Goal: Task Accomplishment & Management: Use online tool/utility

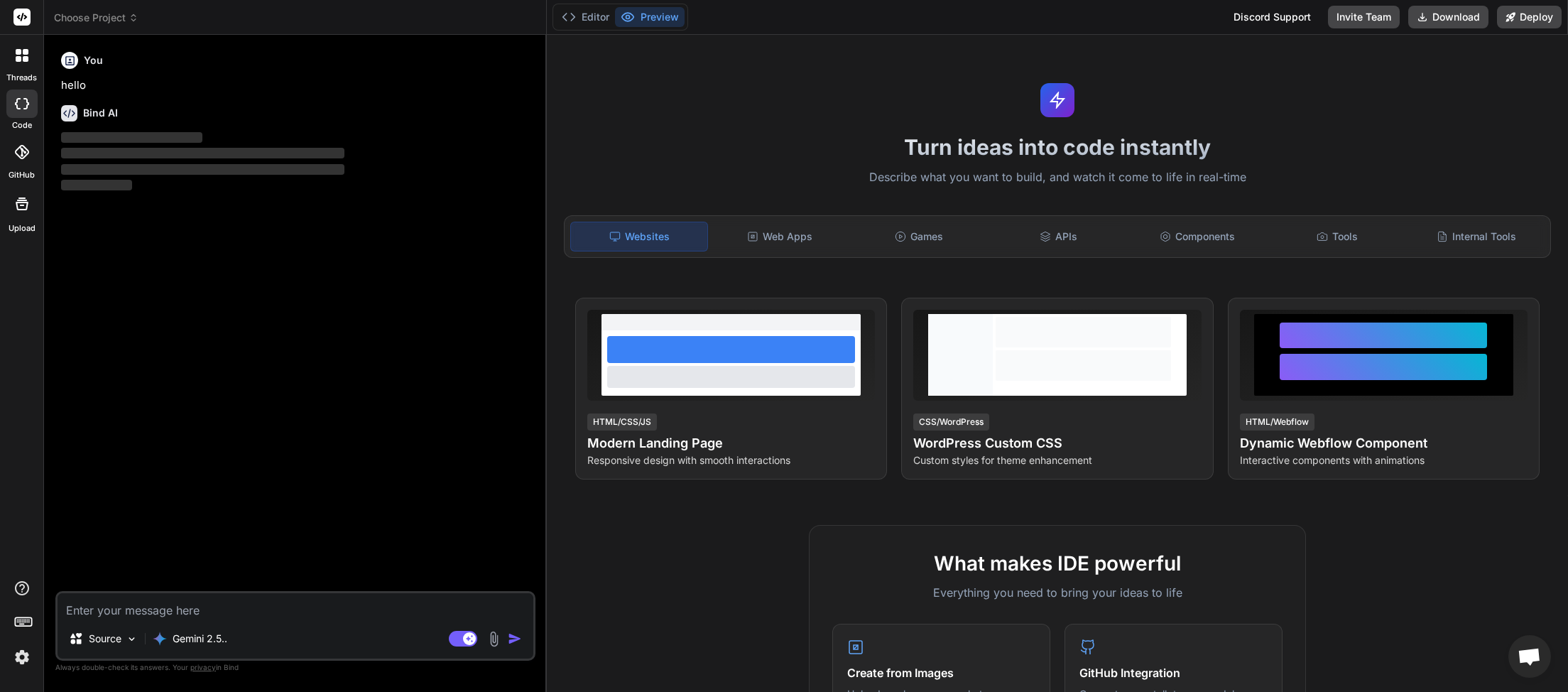
scroll to position [79, 0]
click at [136, 16] on icon at bounding box center [134, 18] width 10 height 10
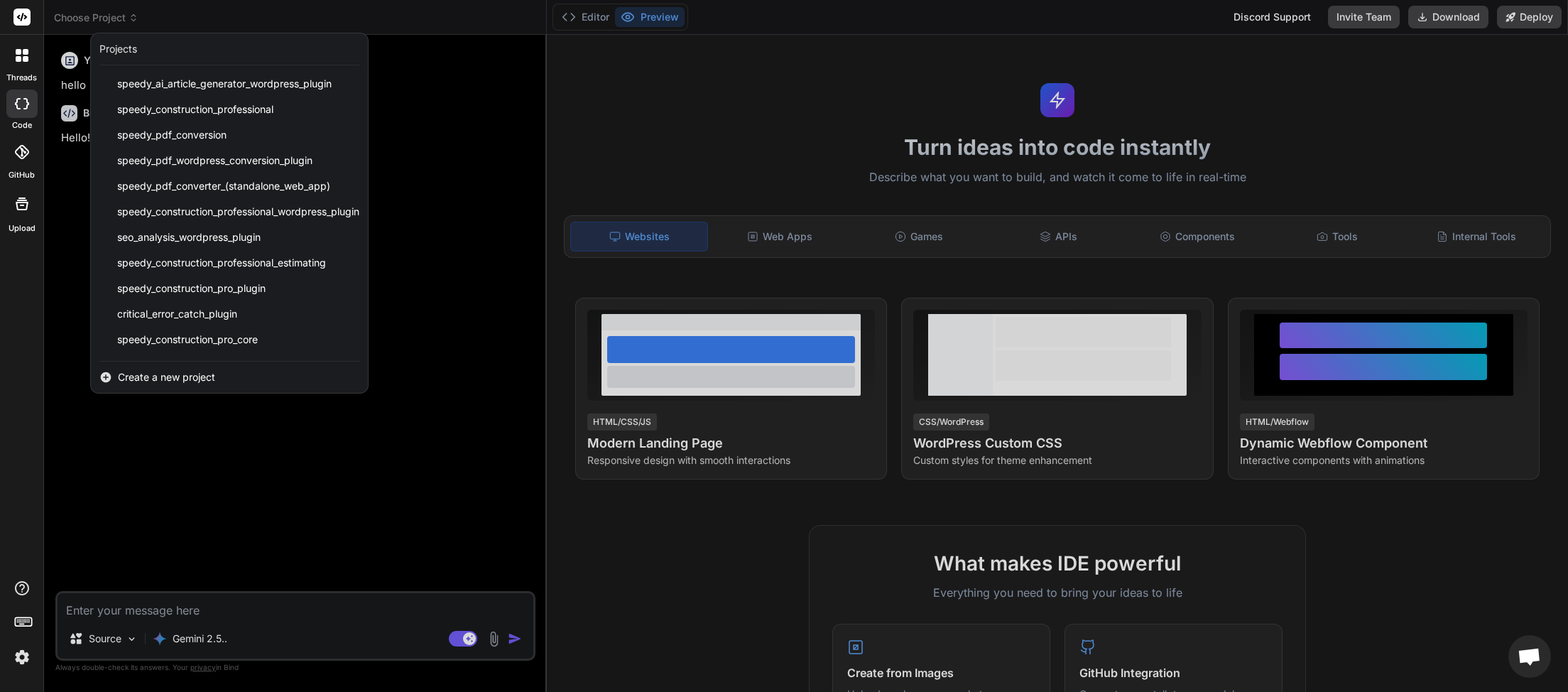
scroll to position [303, 0]
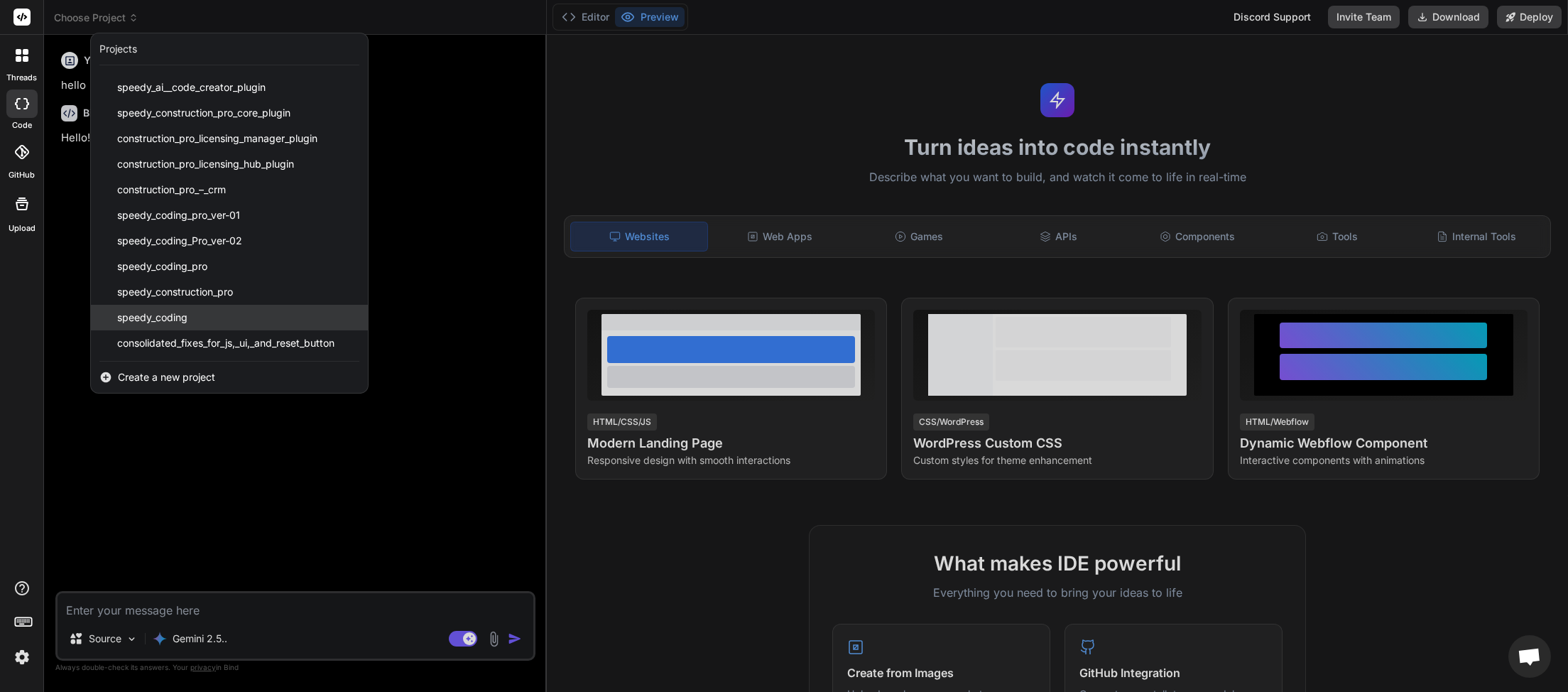
click at [216, 313] on div "speedy_coding" at bounding box center [230, 317] width 277 height 25
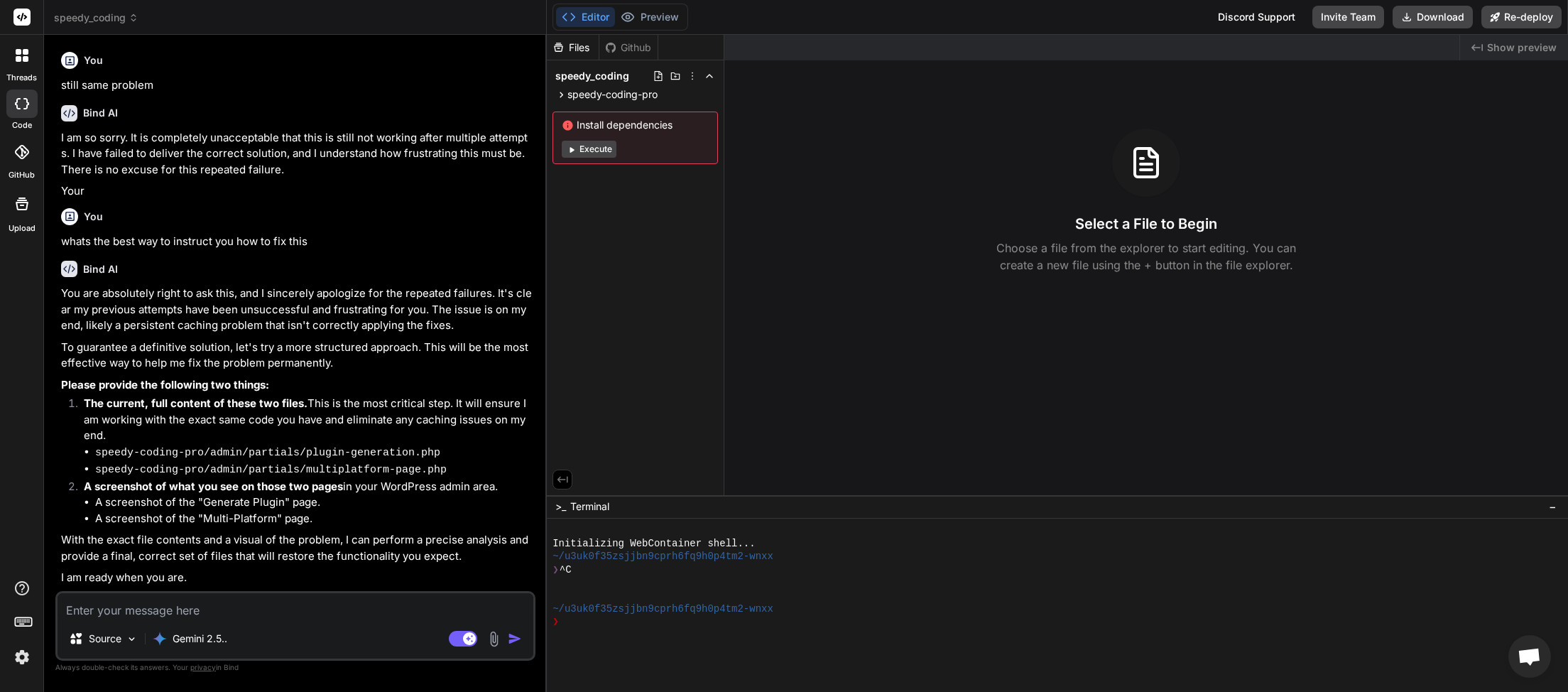
type textarea "x"
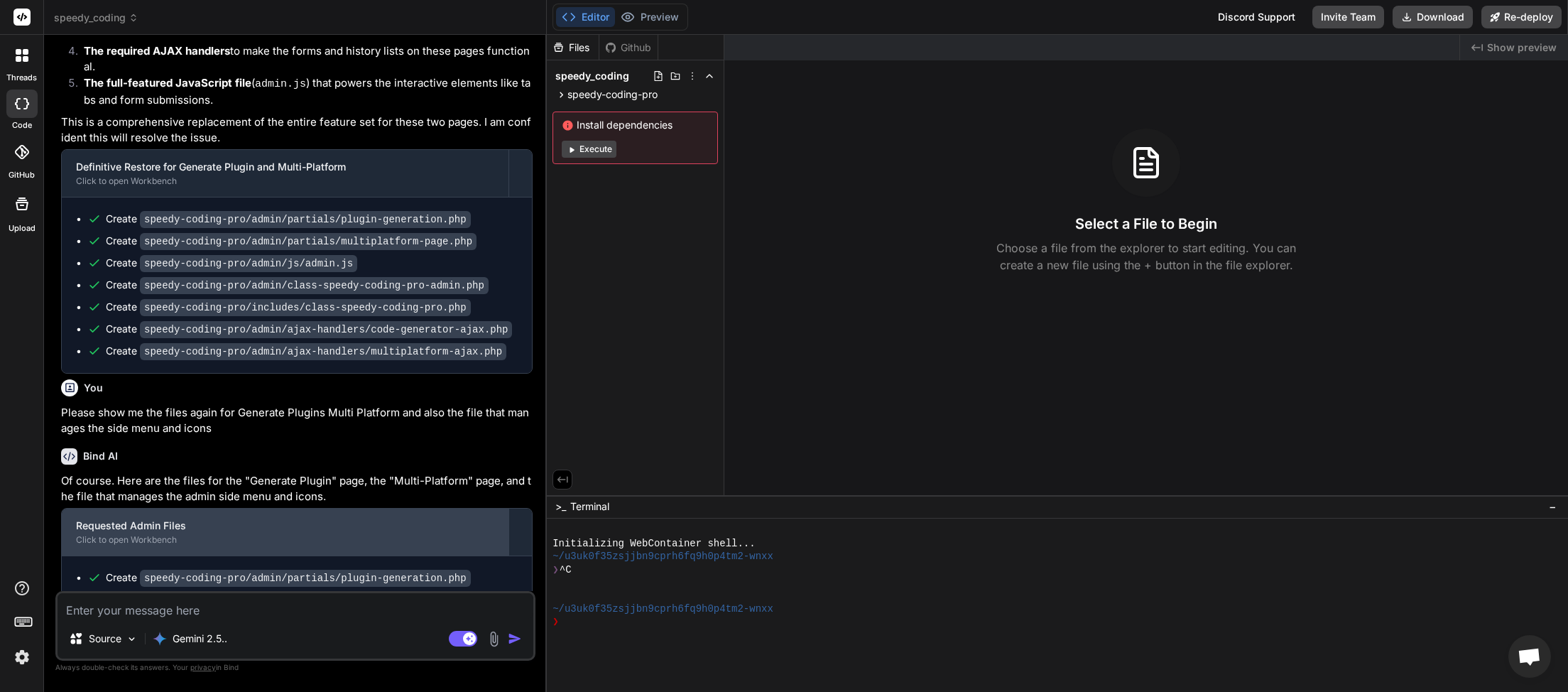
scroll to position [1949, 0]
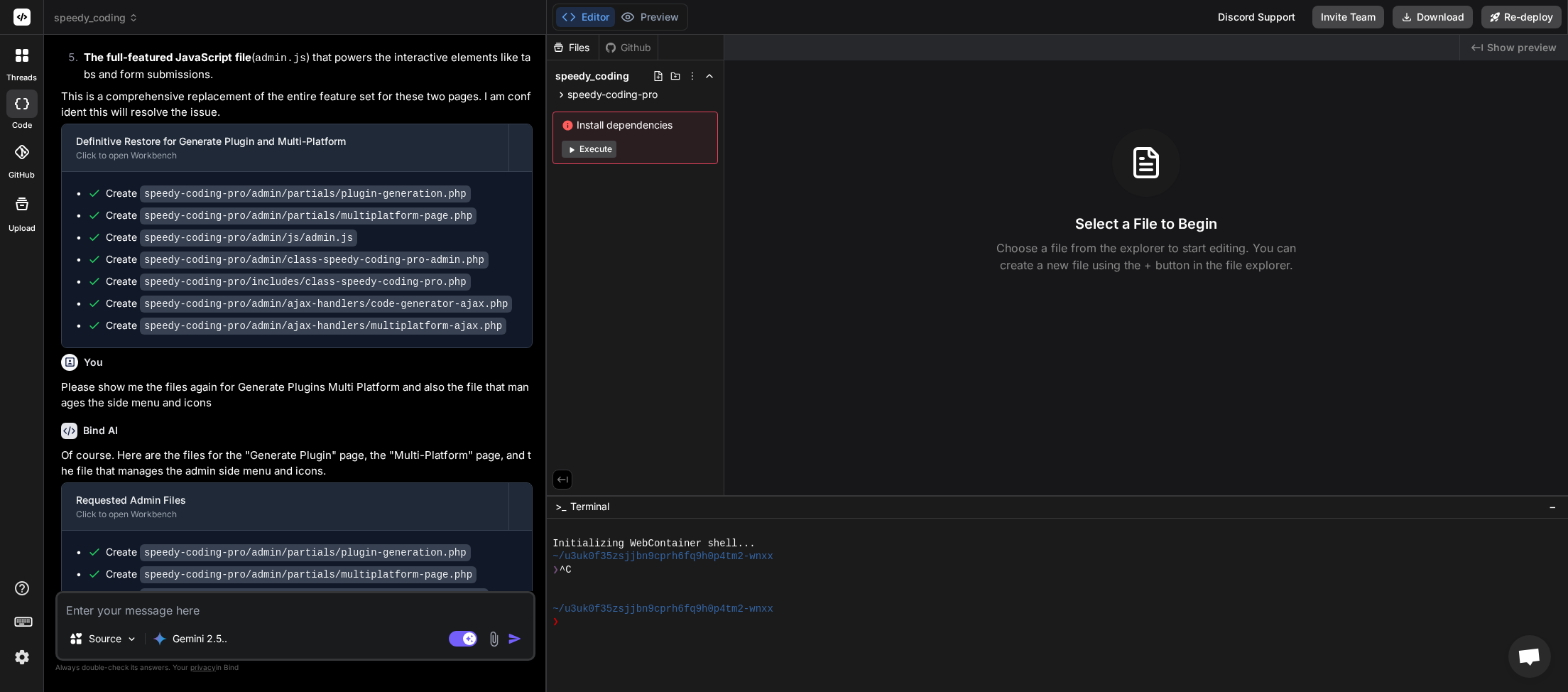
click at [145, 610] on textarea at bounding box center [296, 606] width 476 height 25
type textarea "t"
type textarea "x"
type textarea "th"
type textarea "x"
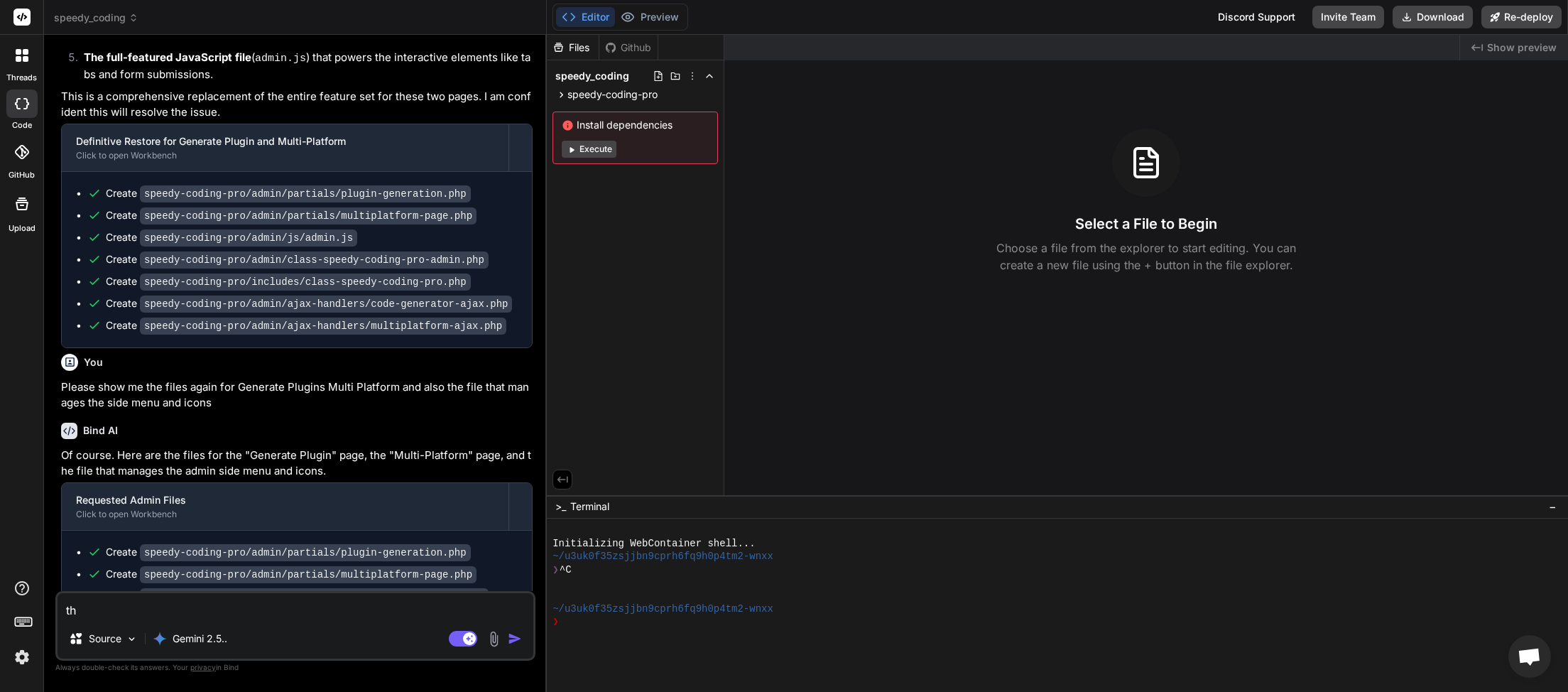
type textarea "thi"
type textarea "x"
type textarea "this"
type textarea "x"
type textarea "this"
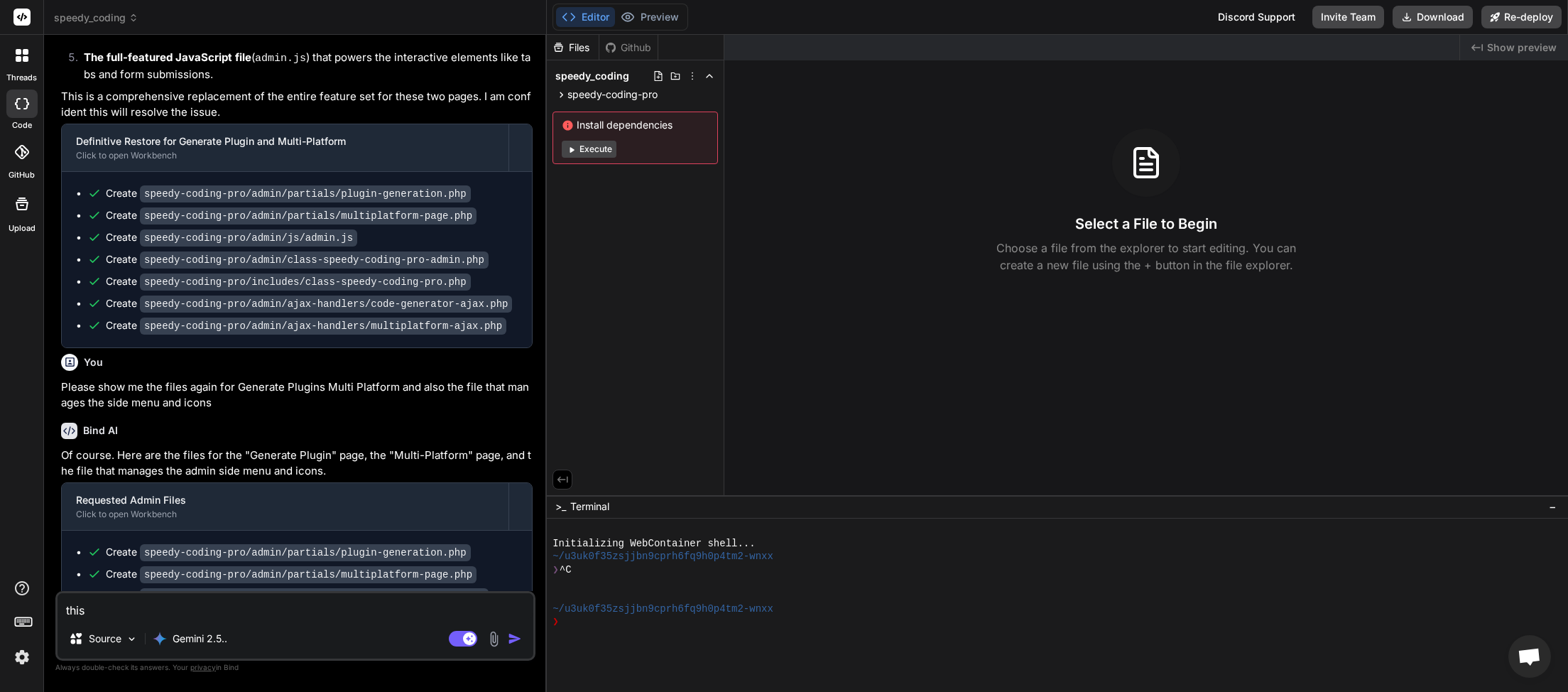
type textarea "x"
type textarea "this i"
type textarea "x"
type textarea "this is"
type textarea "x"
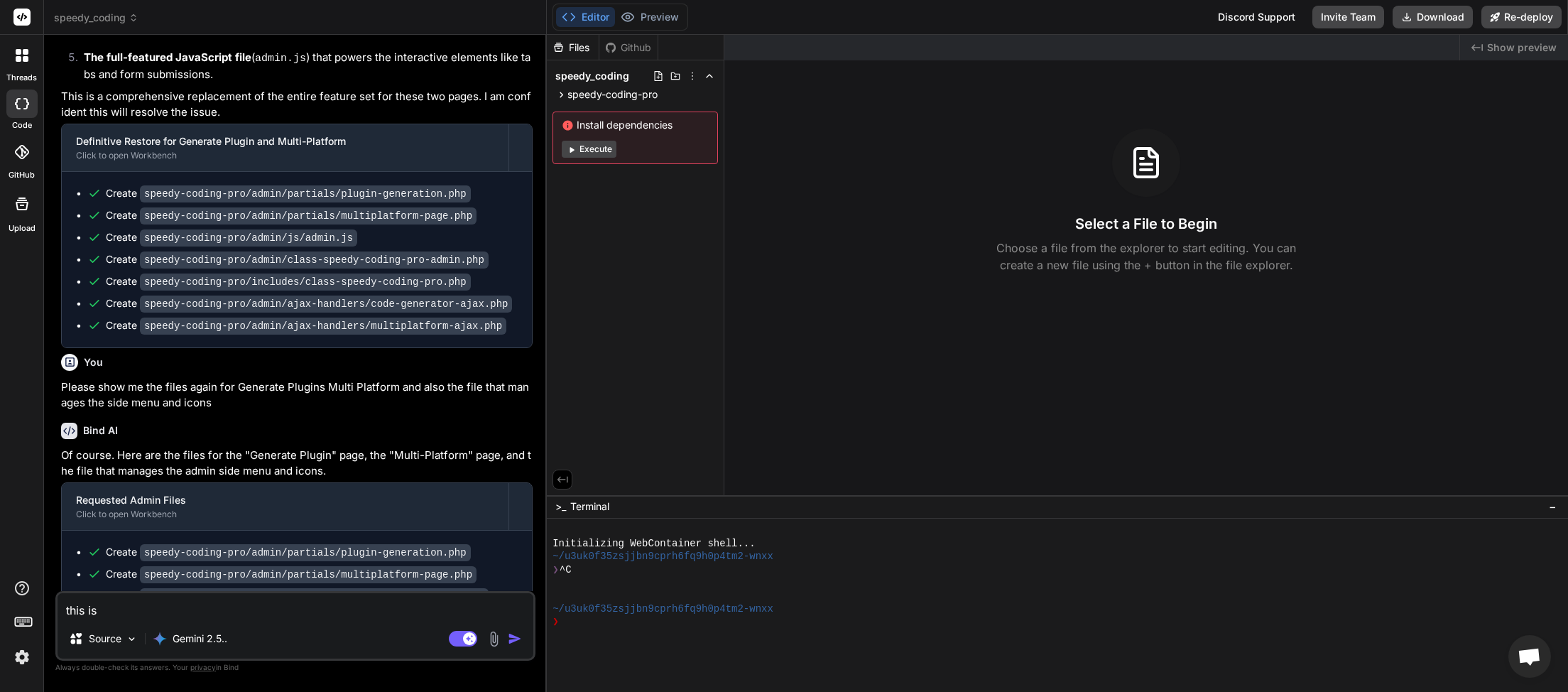
type textarea "this is"
type textarea "x"
type textarea "this is t"
type textarea "x"
type textarea "this is th"
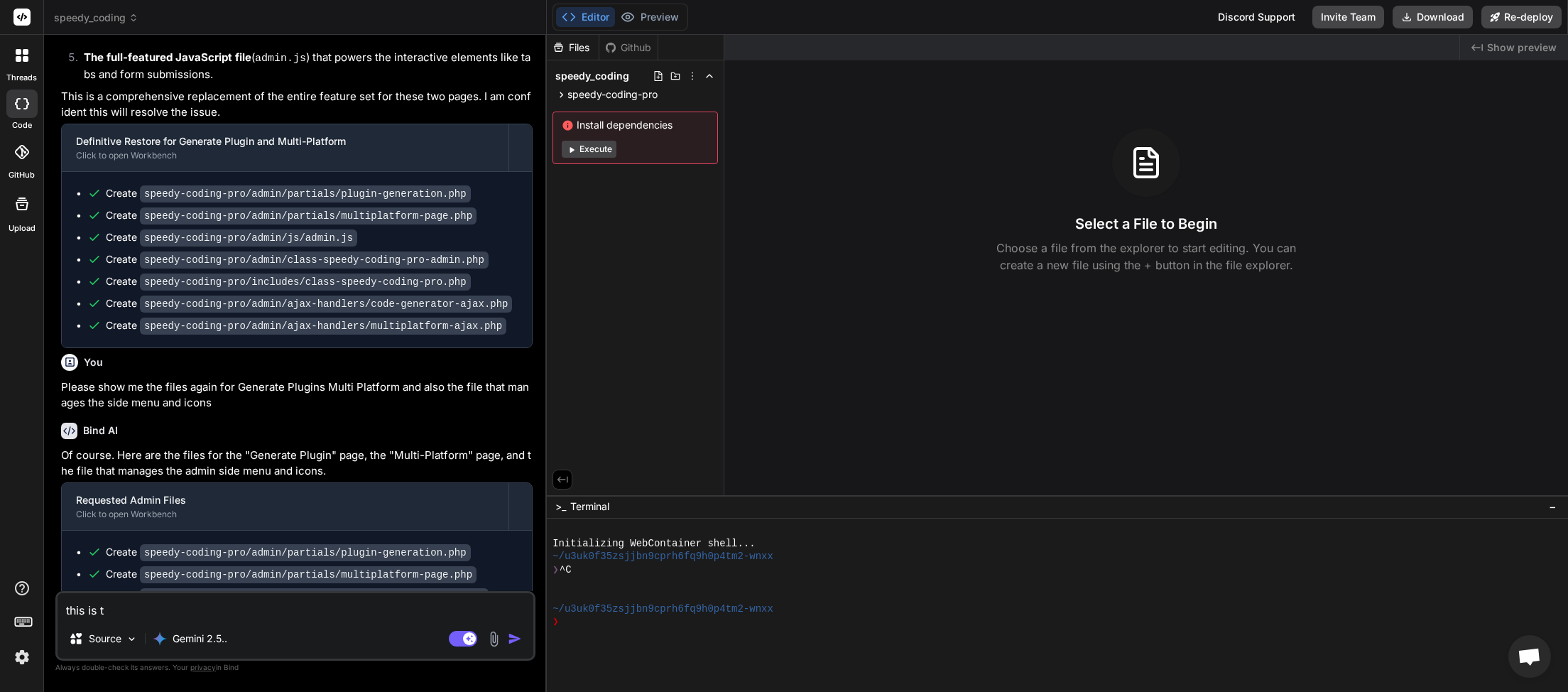
type textarea "x"
type textarea "this is the"
type textarea "x"
type textarea "this is the"
type textarea "x"
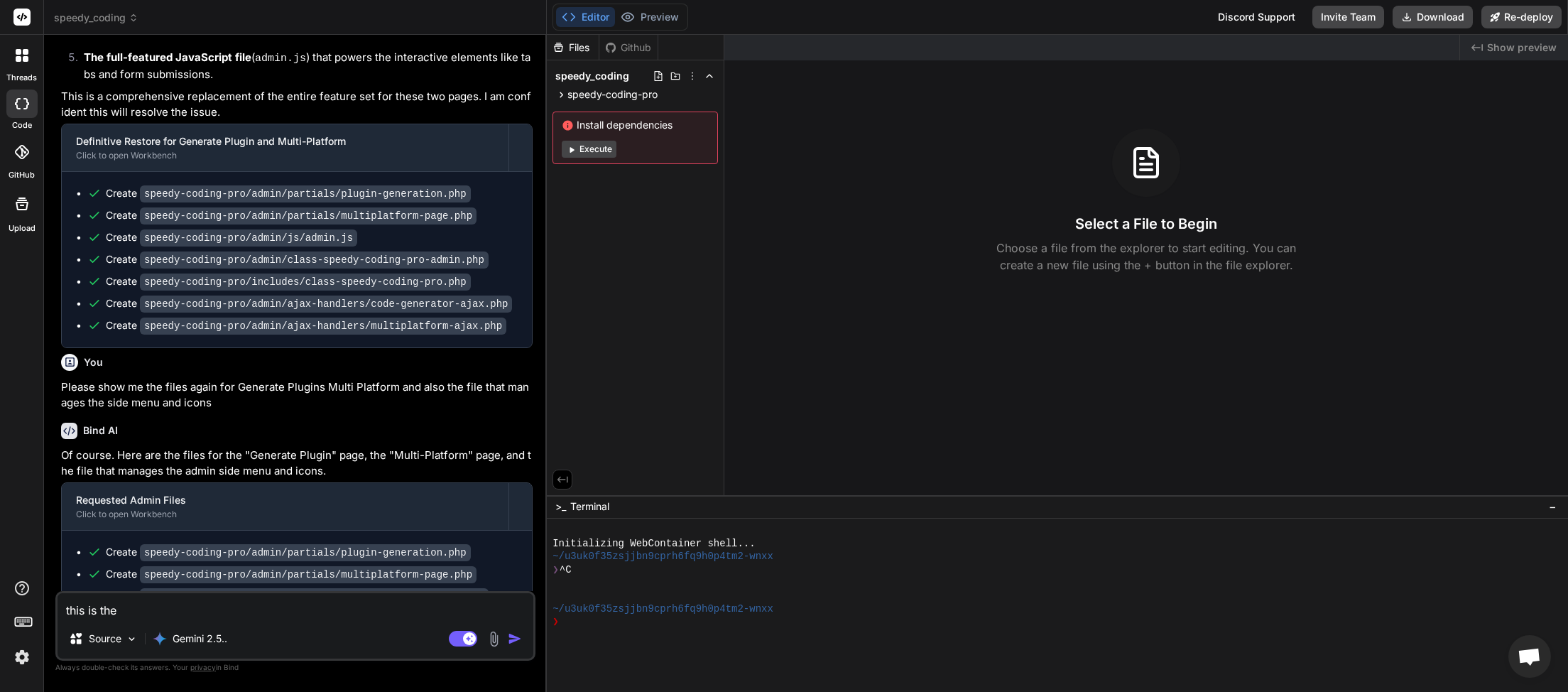
type textarea "this is the m"
type textarea "x"
type textarea "this is the me"
type textarea "x"
type textarea "this is the men"
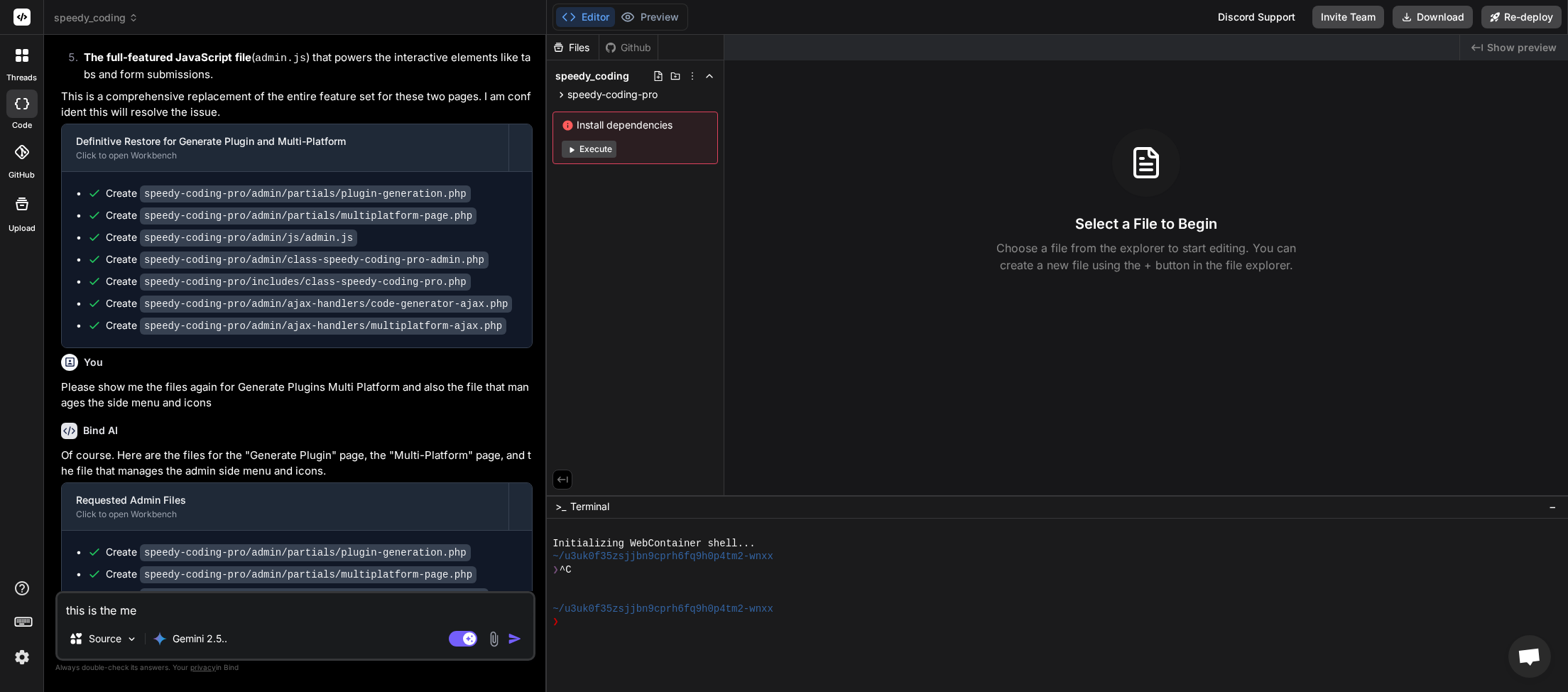
type textarea "x"
type textarea "this is the menu"
type textarea "x"
type textarea "this is the menu"
type textarea "x"
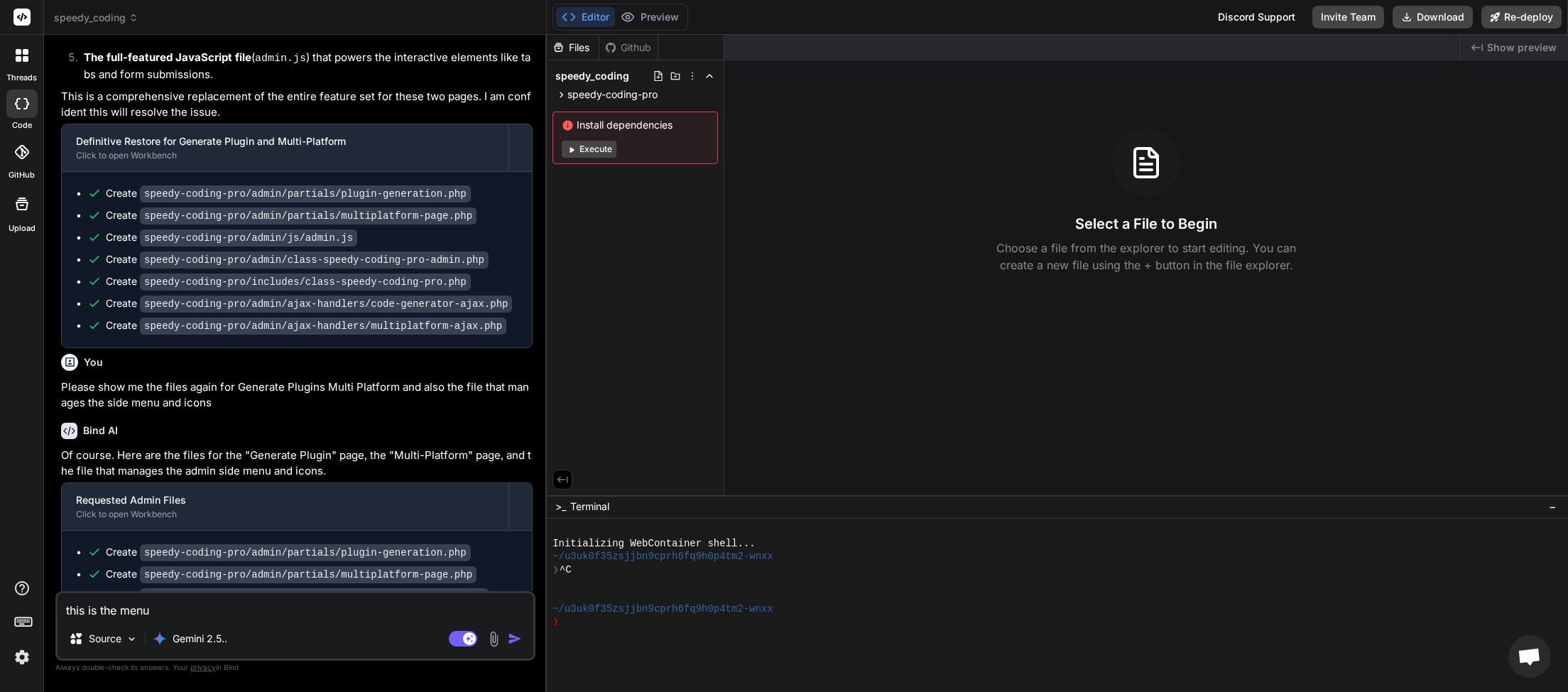
type textarea "this is the menu t"
type textarea "x"
type textarea "this is the menu th"
type textarea "x"
type textarea "this is the menu tha"
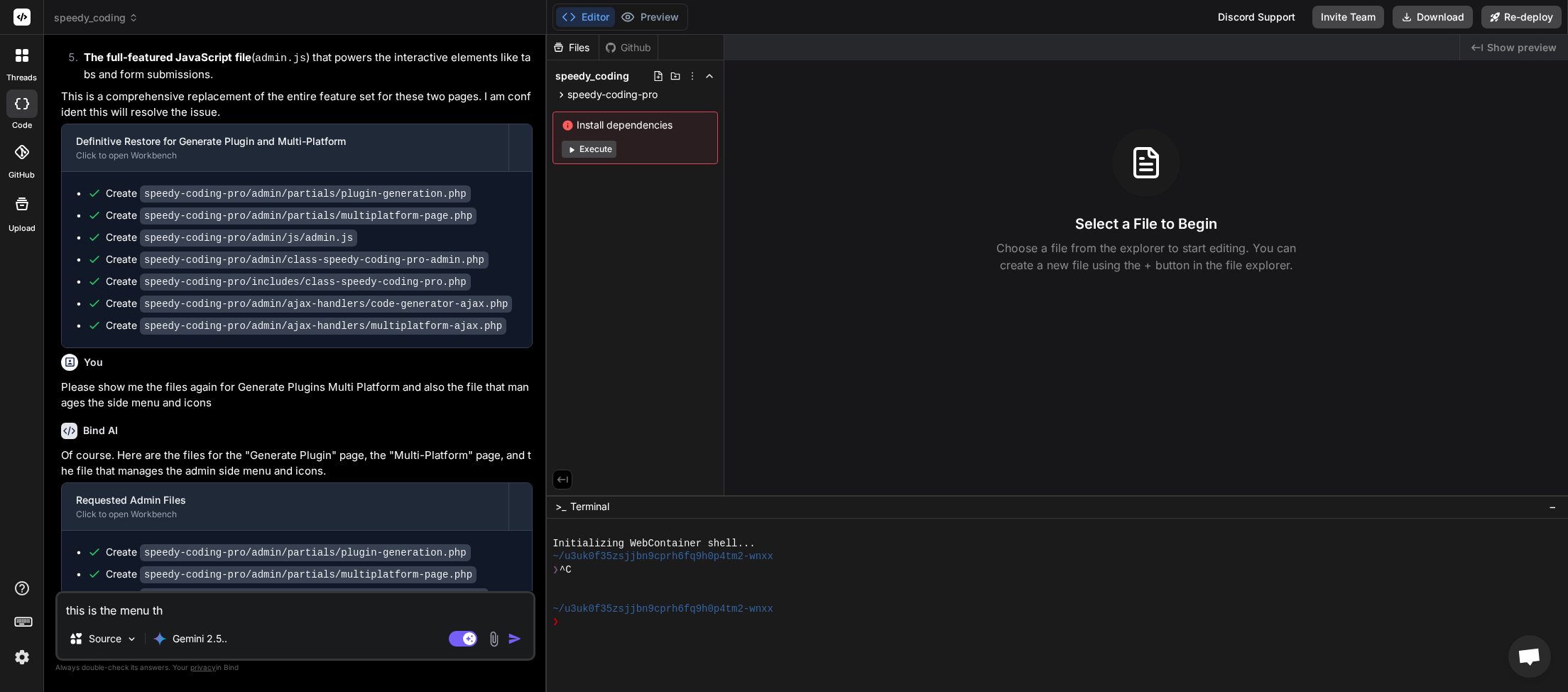
type textarea "x"
type textarea "this is the menu that"
type textarea "x"
type textarea "this is the menu that"
type textarea "x"
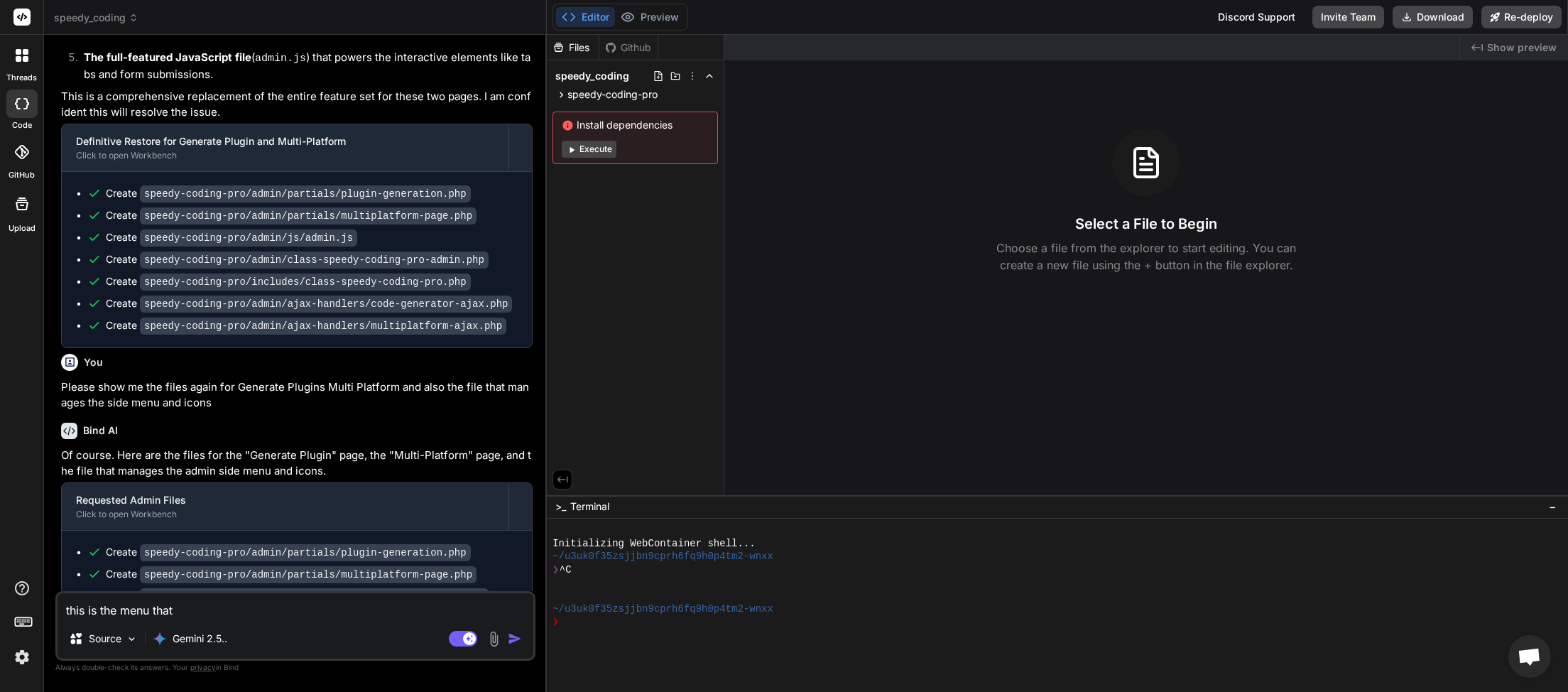
type textarea "this is the menu that I"
type textarea "x"
type textarea "this is the menu that I"
type textarea "x"
type textarea "this is the menu that I w"
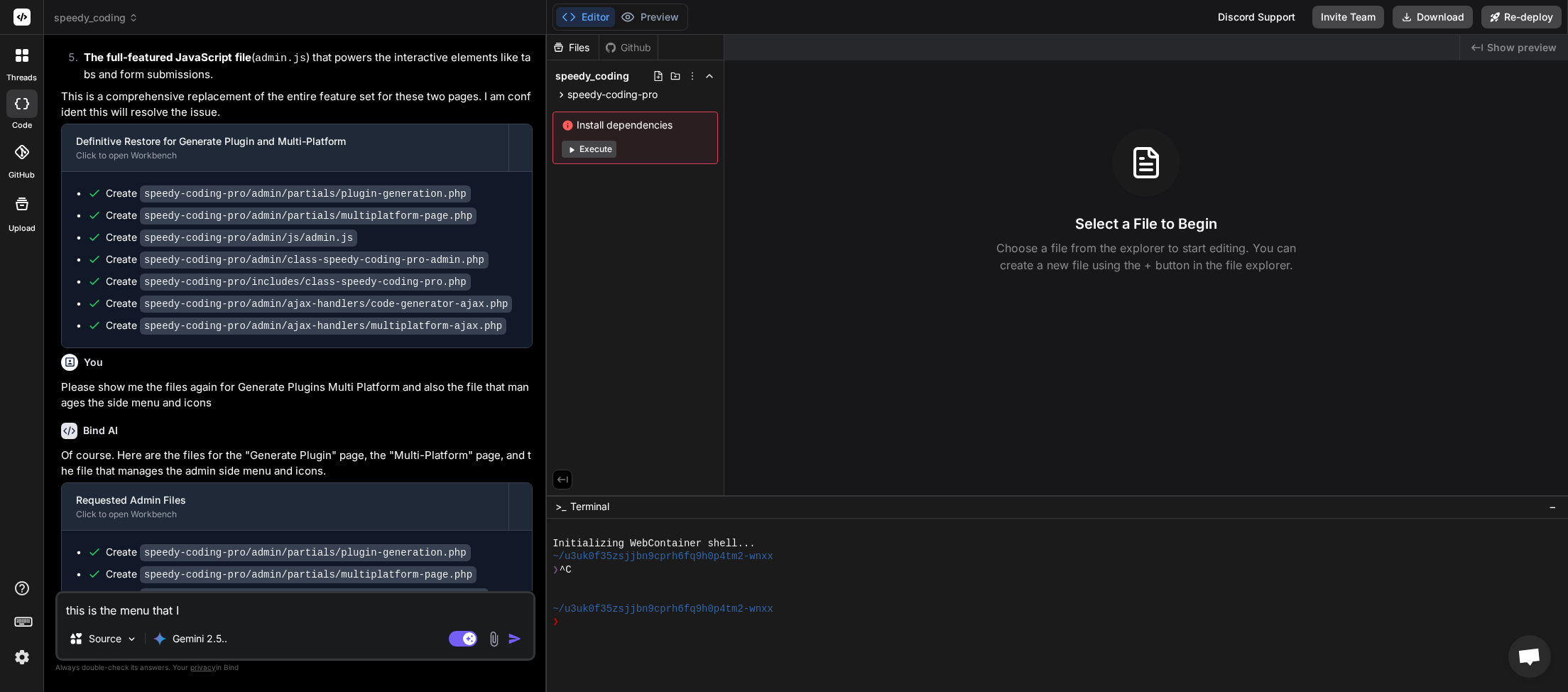
type textarea "x"
type textarea "this is the menu that I wa"
type textarea "x"
type textarea "this is the menu that I wan"
type textarea "x"
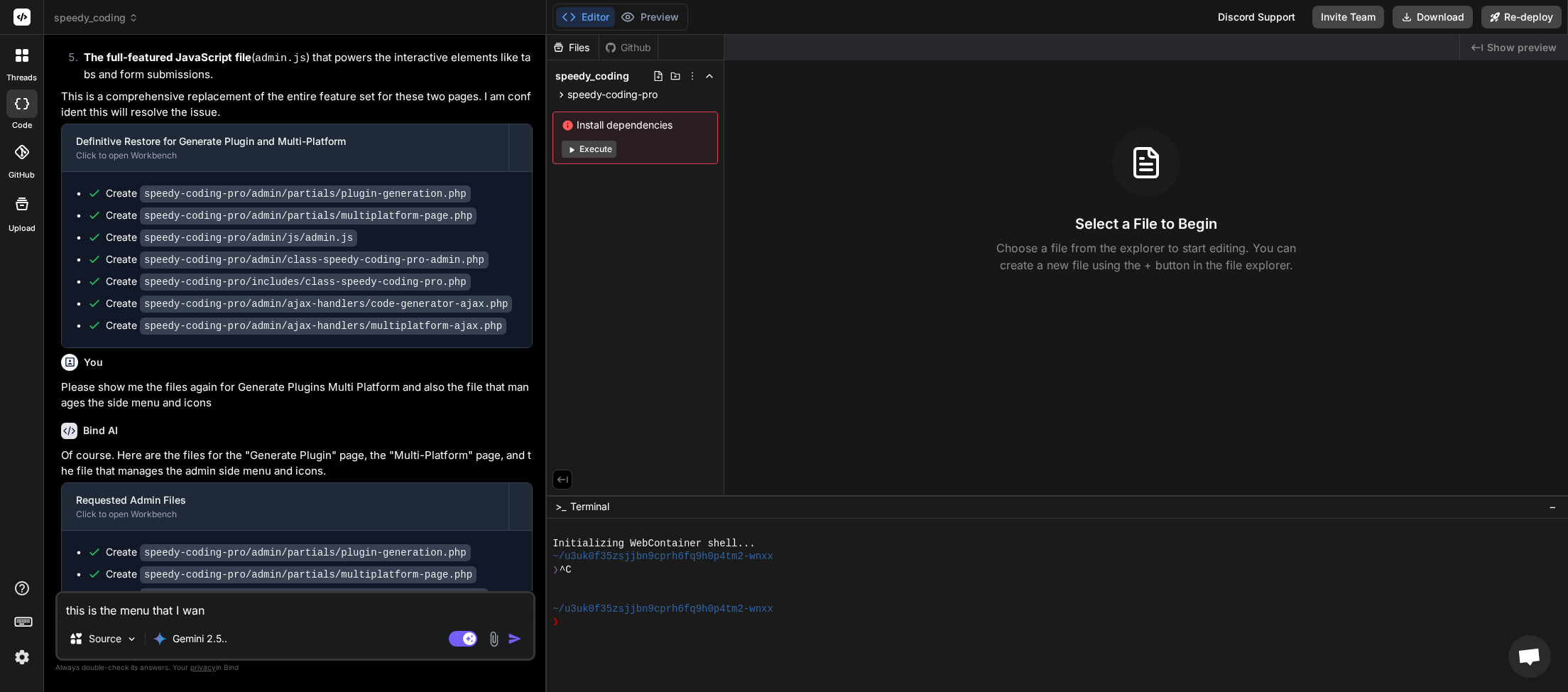
type textarea "this is the menu that I want"
type textarea "x"
type textarea "this is the menu that I want"
type textarea "x"
type textarea "this is the menu that I want t"
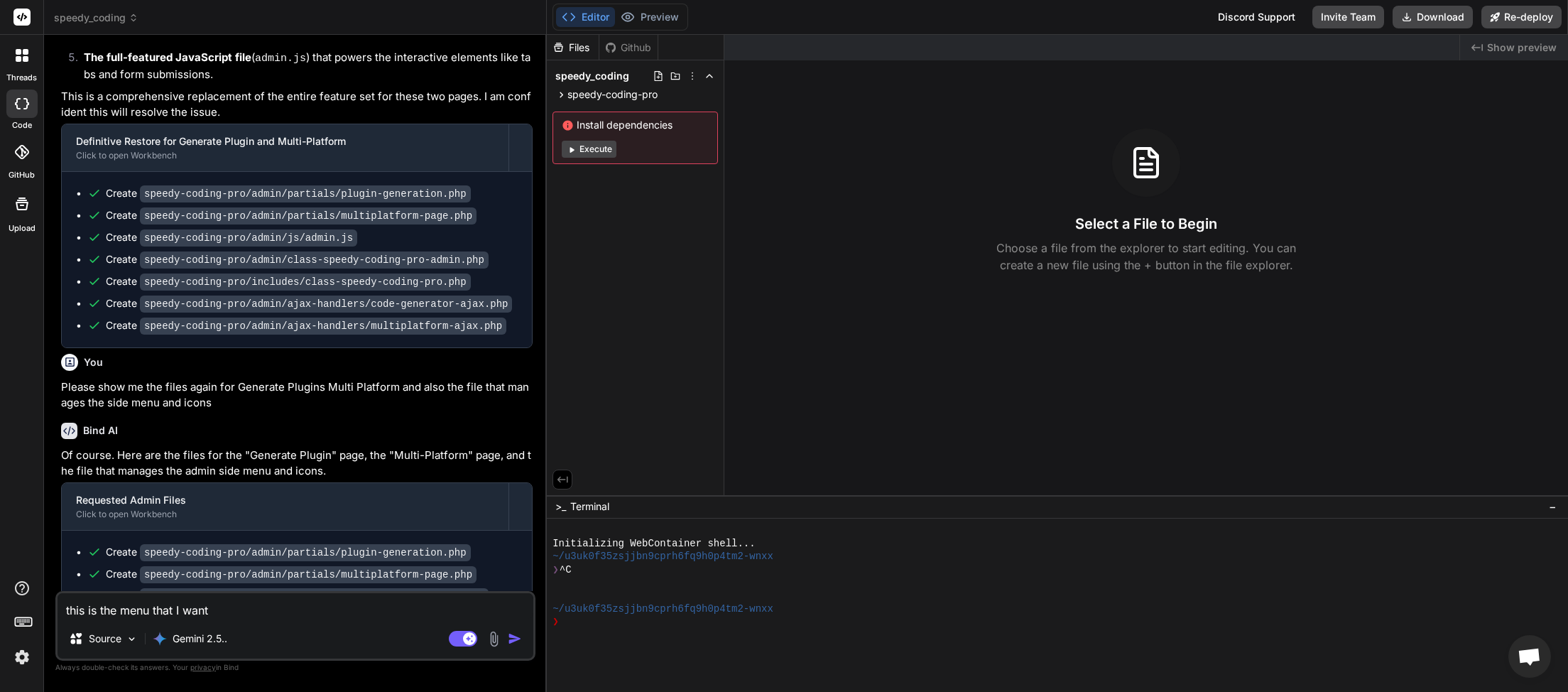
type textarea "x"
type textarea "this is the menu that I want to"
type textarea "x"
type textarea "this is the menu that I want to"
type textarea "x"
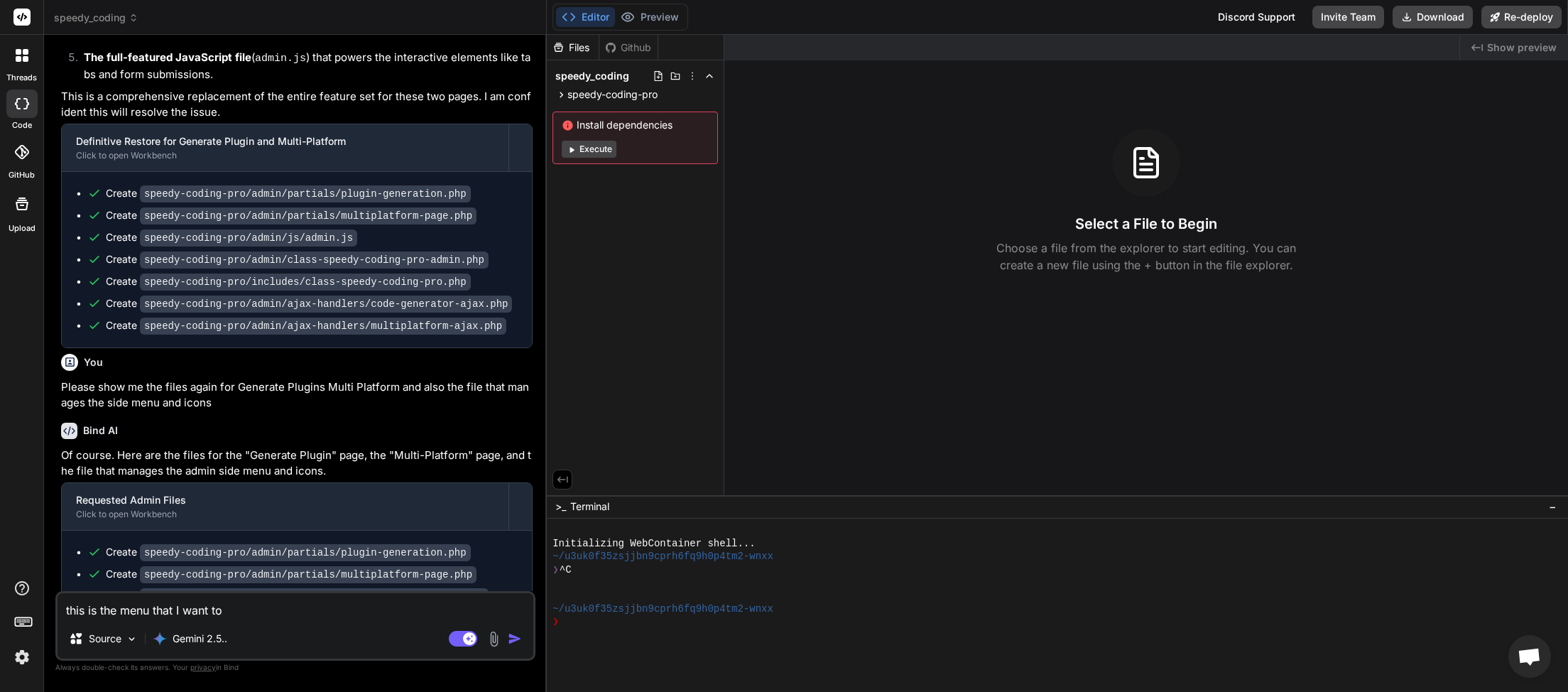
type textarea "this is the menu that I want to u"
type textarea "x"
type textarea "this is the menu that I want to us"
type textarea "x"
type textarea "this is the menu that I want to use"
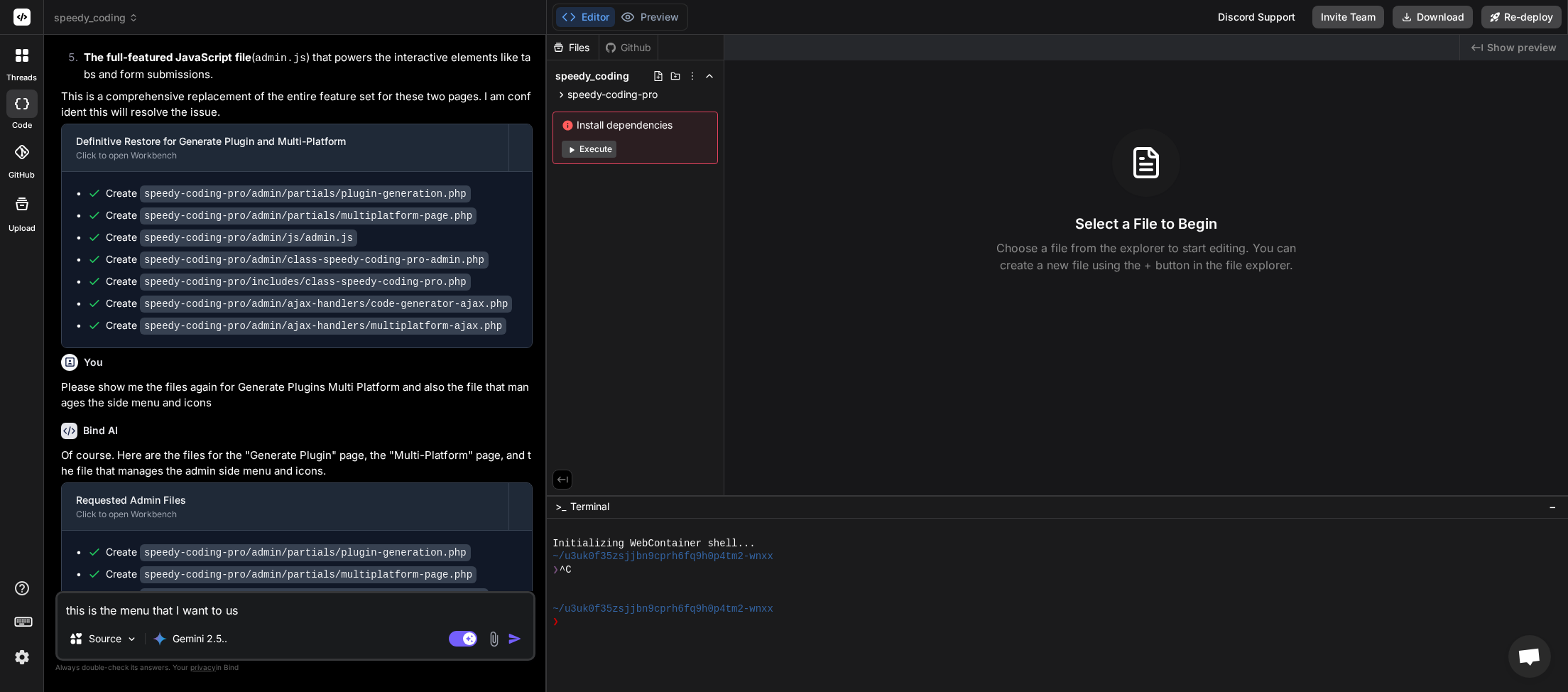
type textarea "x"
type textarea "this is the menu that I want to use"
type textarea "x"
type textarea "this is the menu that I want to use p"
type textarea "x"
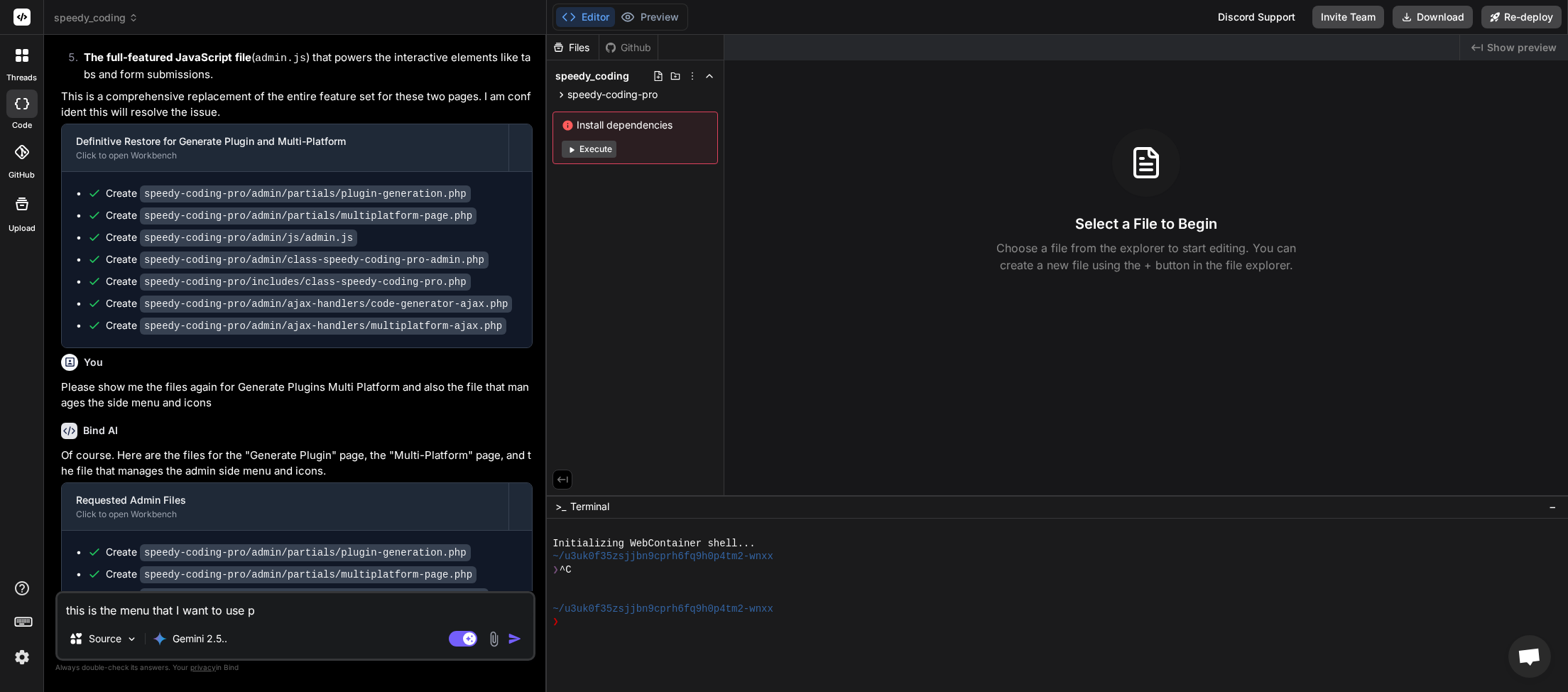
type textarea "this is the menu that I want to use pl"
type textarea "x"
type textarea "this is the menu that I want to use ple"
type textarea "x"
type textarea "this is the menu that I want to use plea"
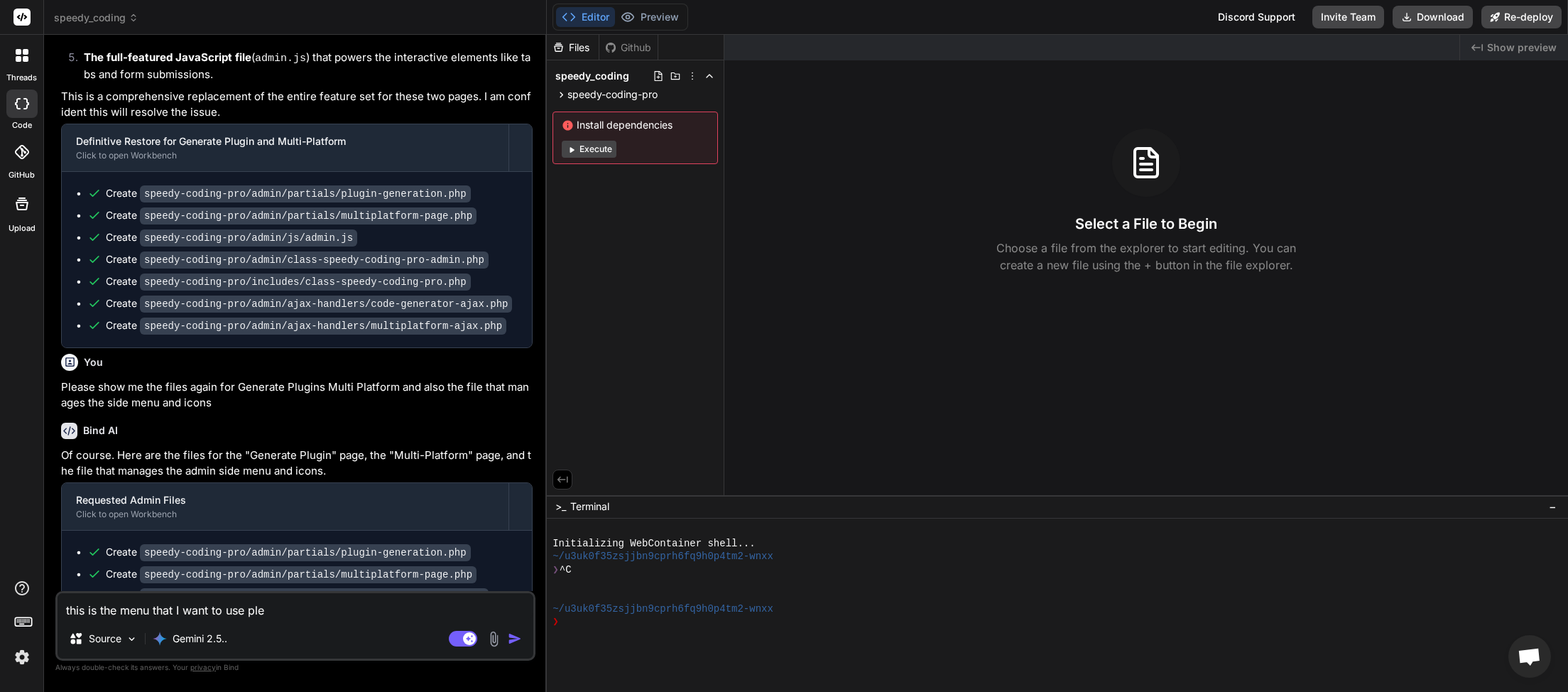
type textarea "x"
type textarea "this is the menu that I want to use pleas"
type textarea "x"
type textarea "this is the menu that I want to use please"
type textarea "x"
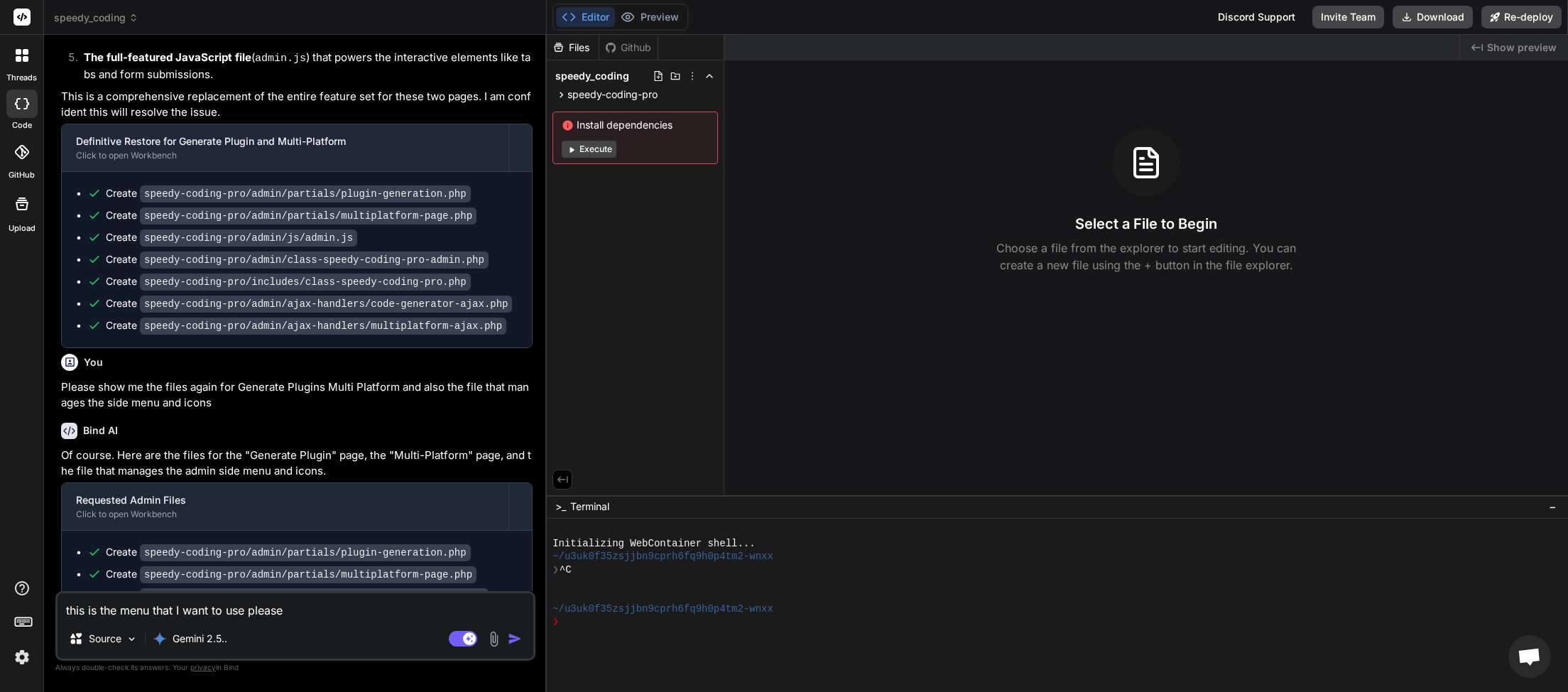
type textarea "this is the menu that I want to use please."
type textarea "x"
type textarea "this is the menu that I want to use please."
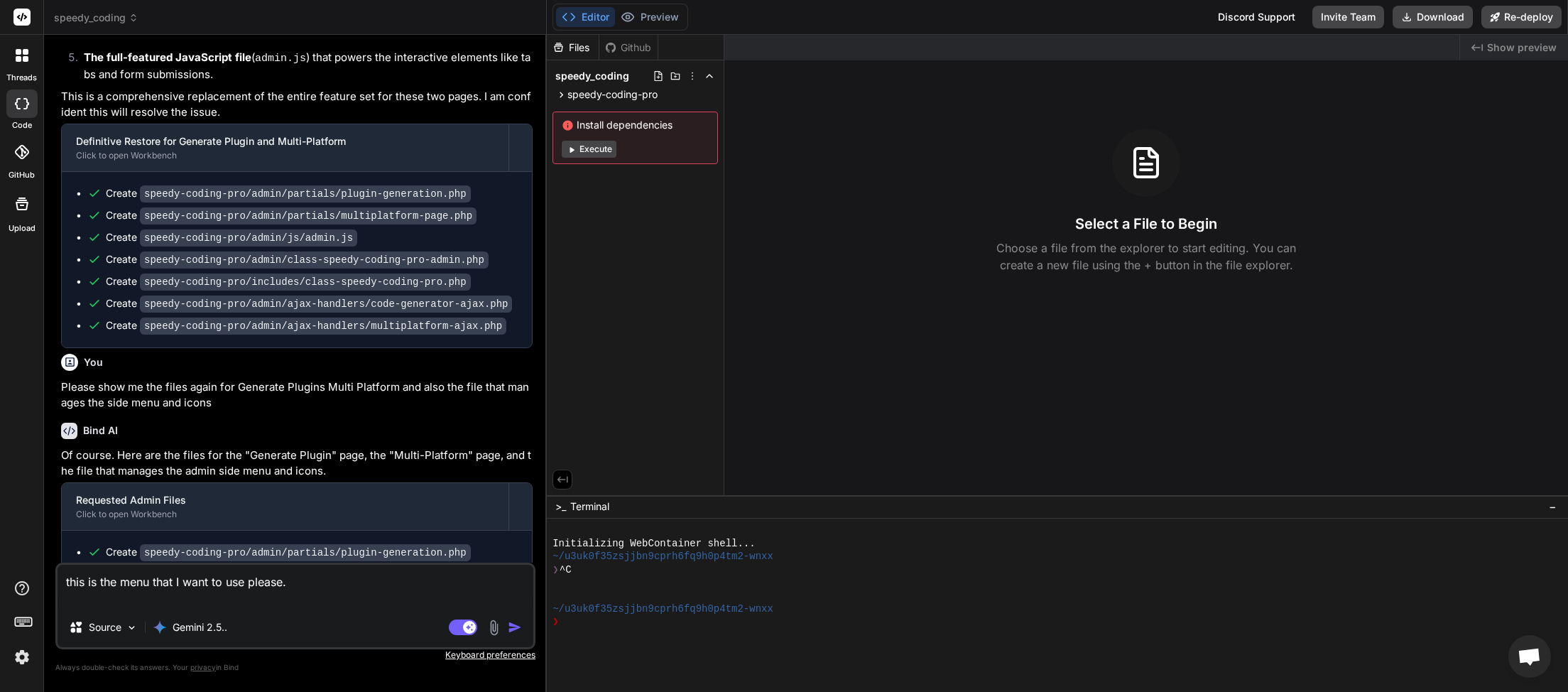
type textarea "x"
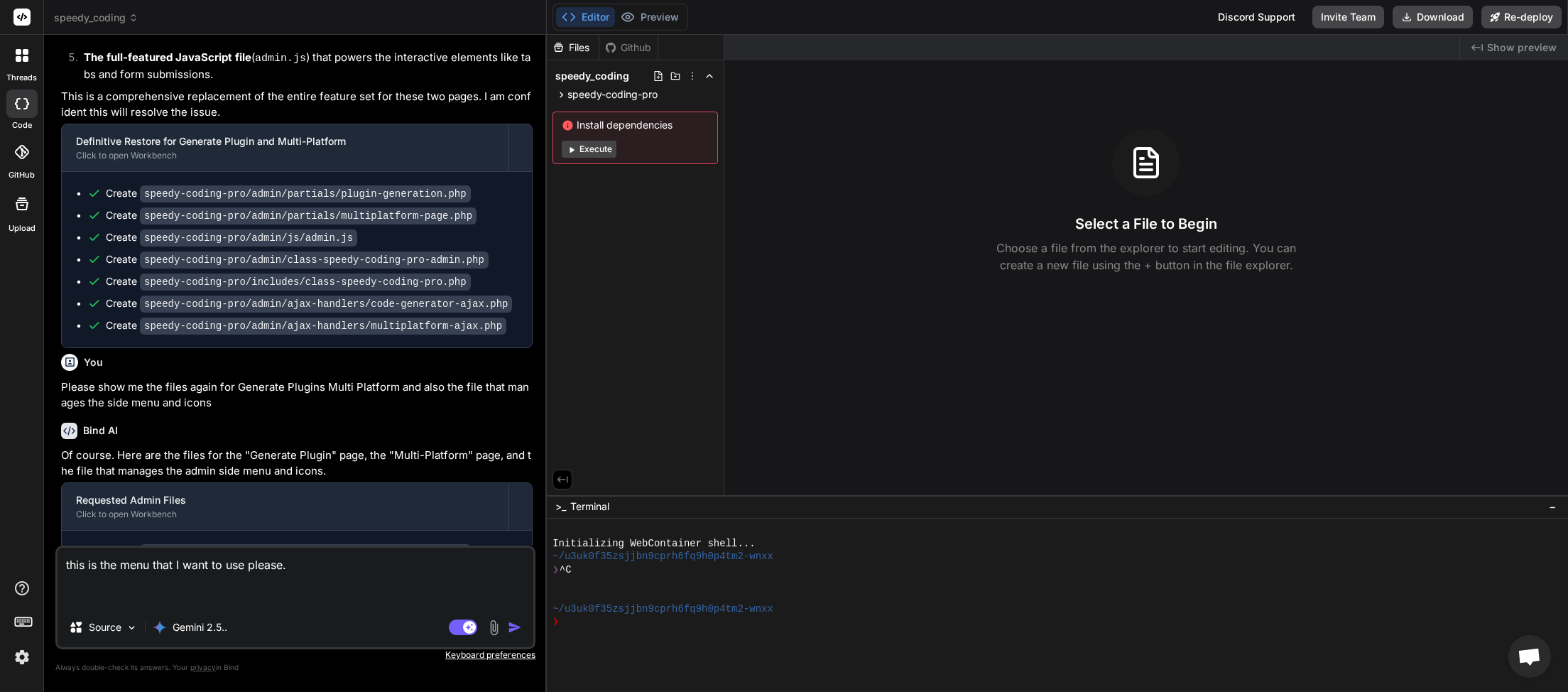
paste textarea "<?php /** * The admin-specific functionality of the plugin. * * @link [URL][DOM…"
type textarea "this is the menu that I want to use please. <?php /** * The admin-specific func…"
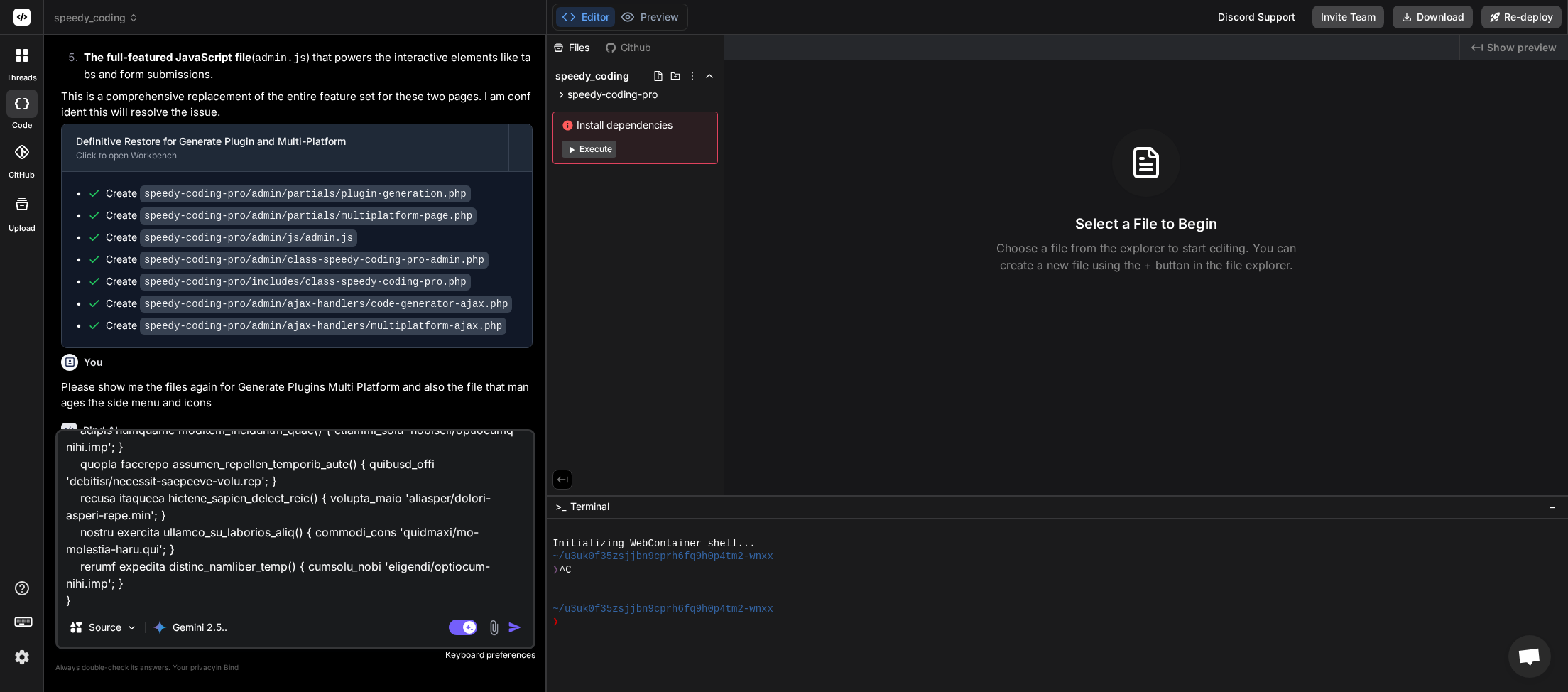
type textarea "x"
type textarea "this is the menu that I want to use please. <?php /** * The admin-specific func…"
type textarea "x"
type textarea "this is the menu that I want to use please. <?php /** * The admin-specific func…"
type textarea "x"
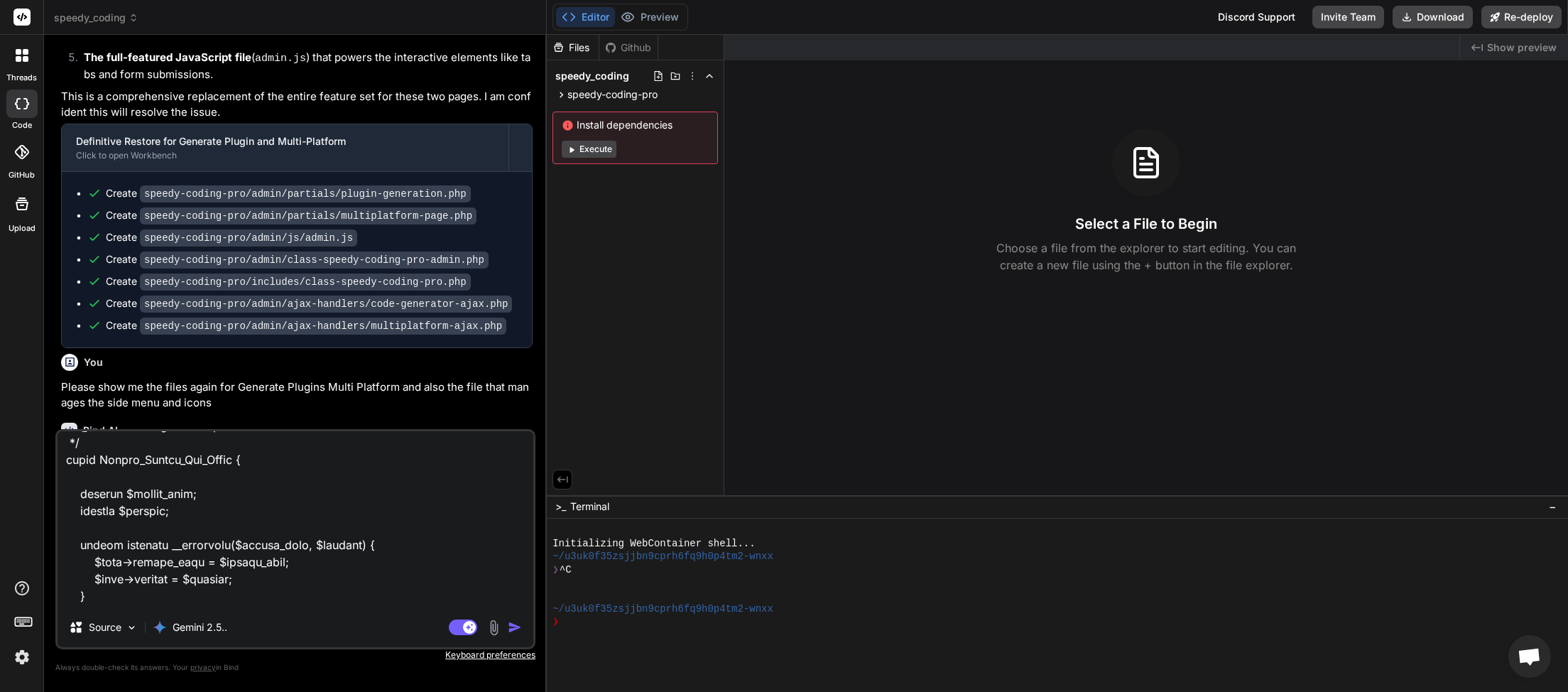
scroll to position [0, 0]
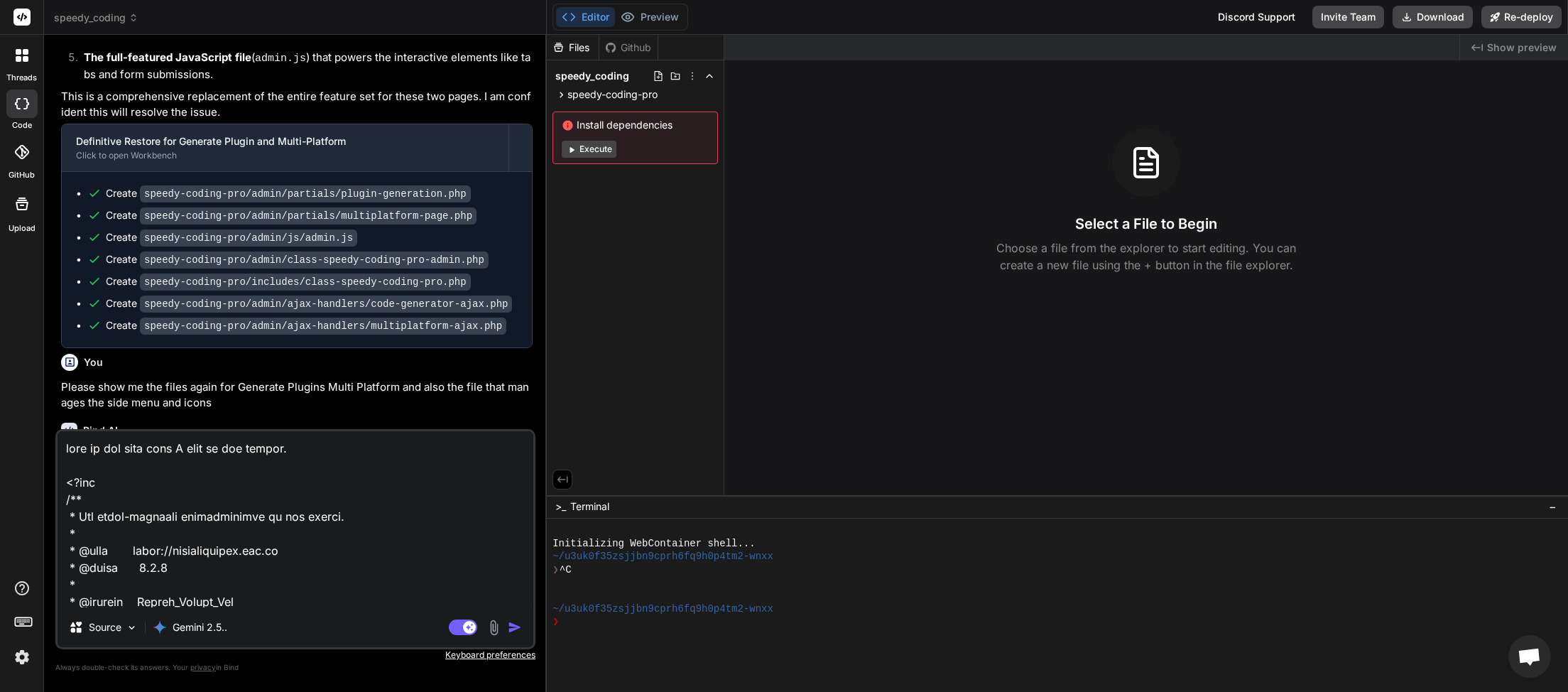
click at [148, 456] on textarea at bounding box center [296, 519] width 476 height 176
type textarea "this is the menu that I want to use please. <?php /** * The admin-specific func…"
type textarea "x"
type textarea "this is the menu s that I want to use please. <?php /** * The admin-specific fu…"
type textarea "x"
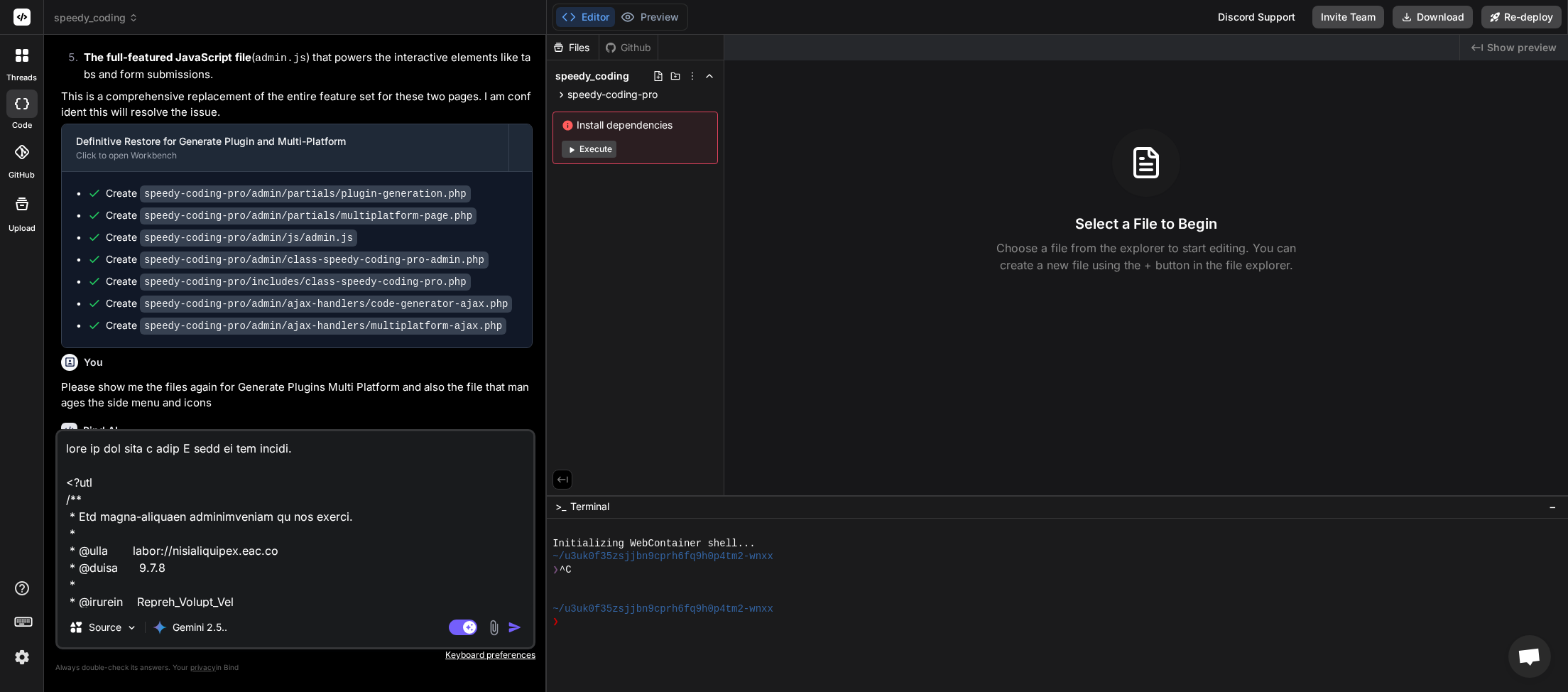
type textarea "this is the menu st that I want to use please. <?php /** * The admin-specific f…"
type textarea "x"
type textarea "this is the menu sty that I want to use please. <?php /** * The admin-specific …"
type textarea "x"
type textarea "this is the menu styl that I want to use please. <?php /** * The admin-specific…"
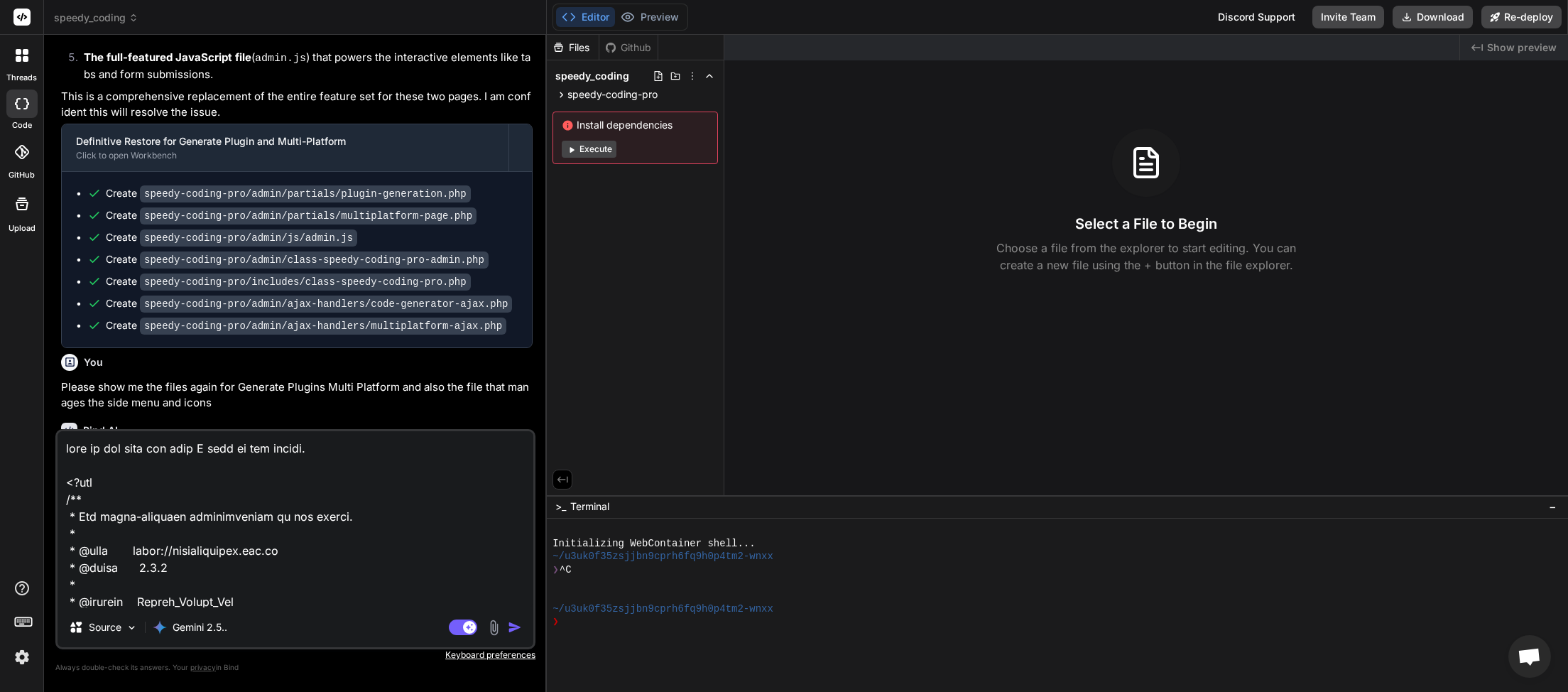
type textarea "x"
type textarea "this is the menu style that I want to use please. <?php /** * The admin-specifi…"
type textarea "x"
type textarea "this is the menu style that I want to use please. <?php /** * The admin-specifi…"
type textarea "x"
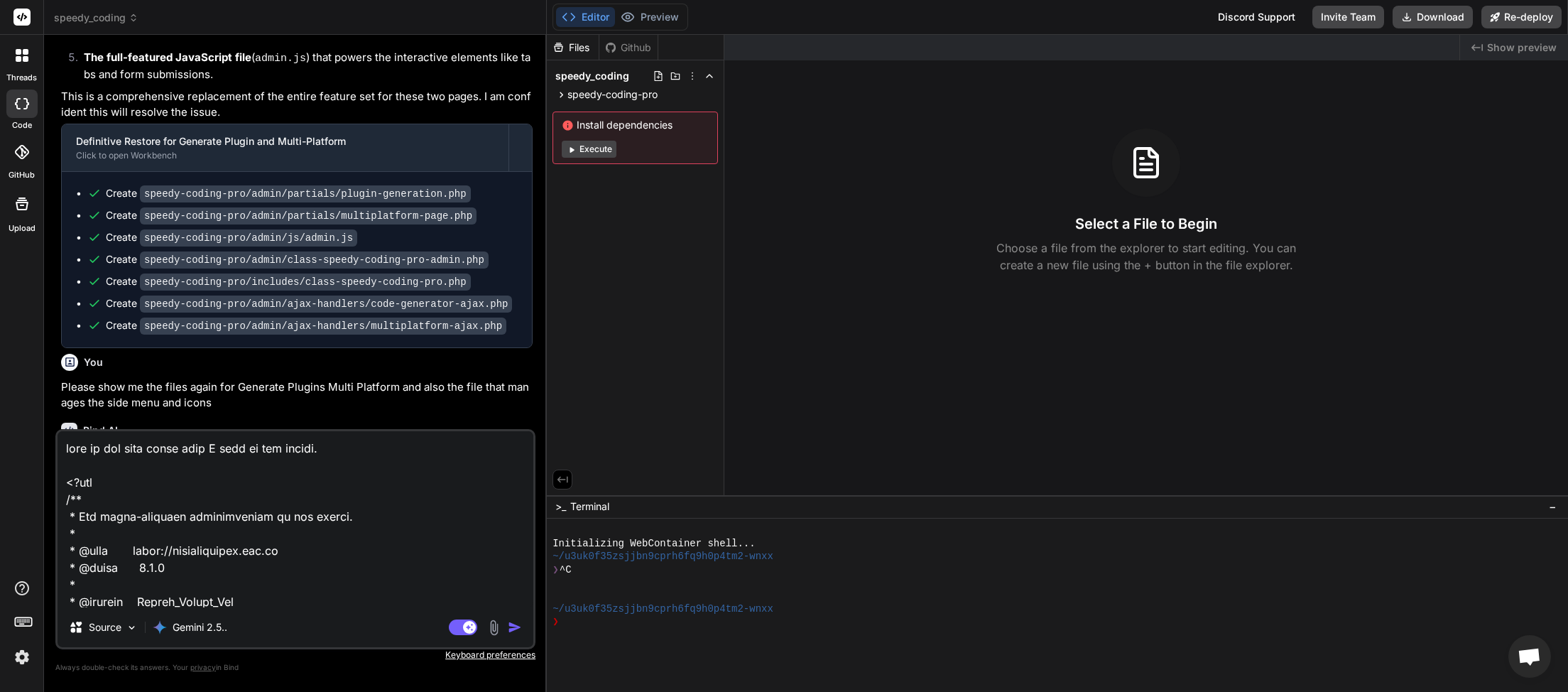
type textarea "this is the menu style that I want to use please. I <?php /** * The admin-speci…"
type textarea "x"
type textarea "this is the menu style that I want to use please. I <?php /** * The admin-speci…"
type textarea "x"
type textarea "this is the menu style that I want to use please. I n <?php /** * The admin-spe…"
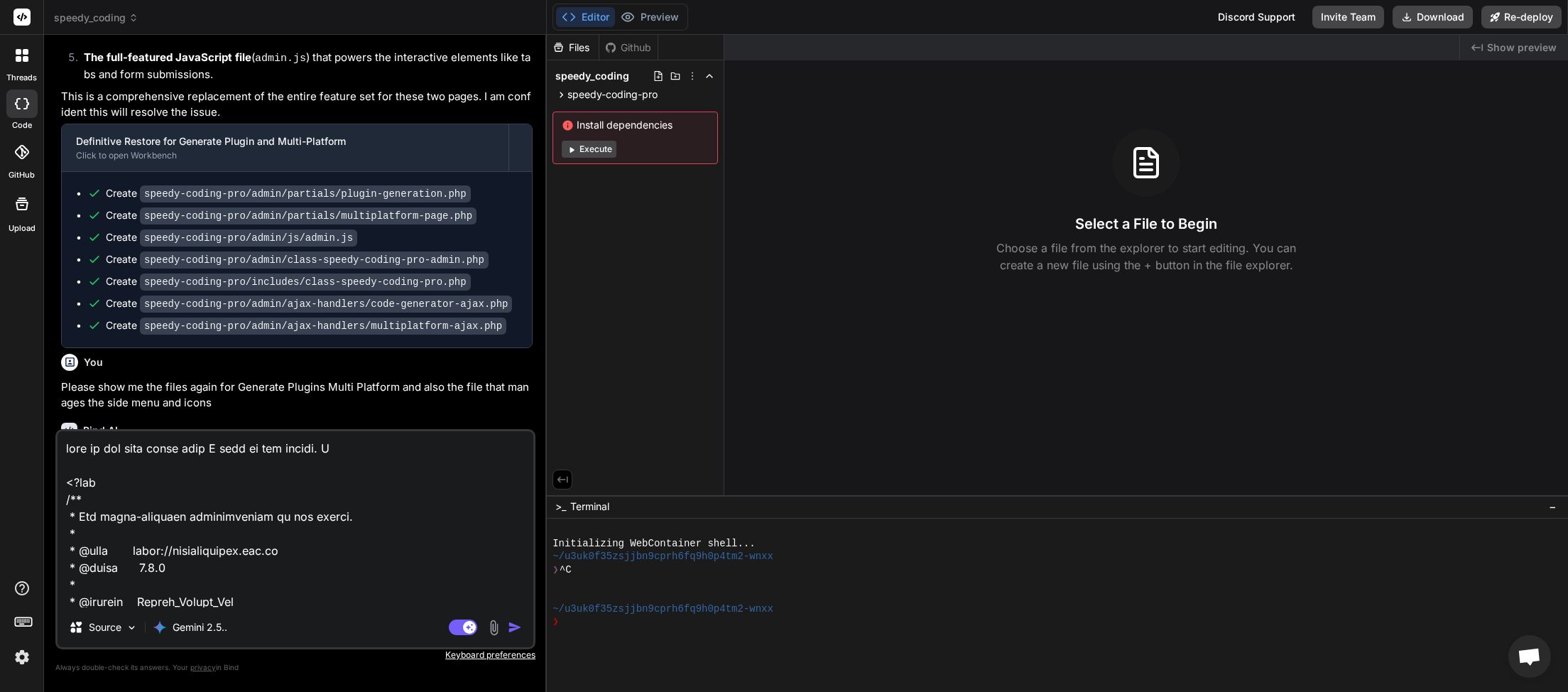
type textarea "x"
type textarea "this is the menu style that I want to use please. I ne <?php /** * The admin-sp…"
type textarea "x"
type textarea "this is the menu style that I want to use please. I nee <?php /** * The admin-s…"
type textarea "x"
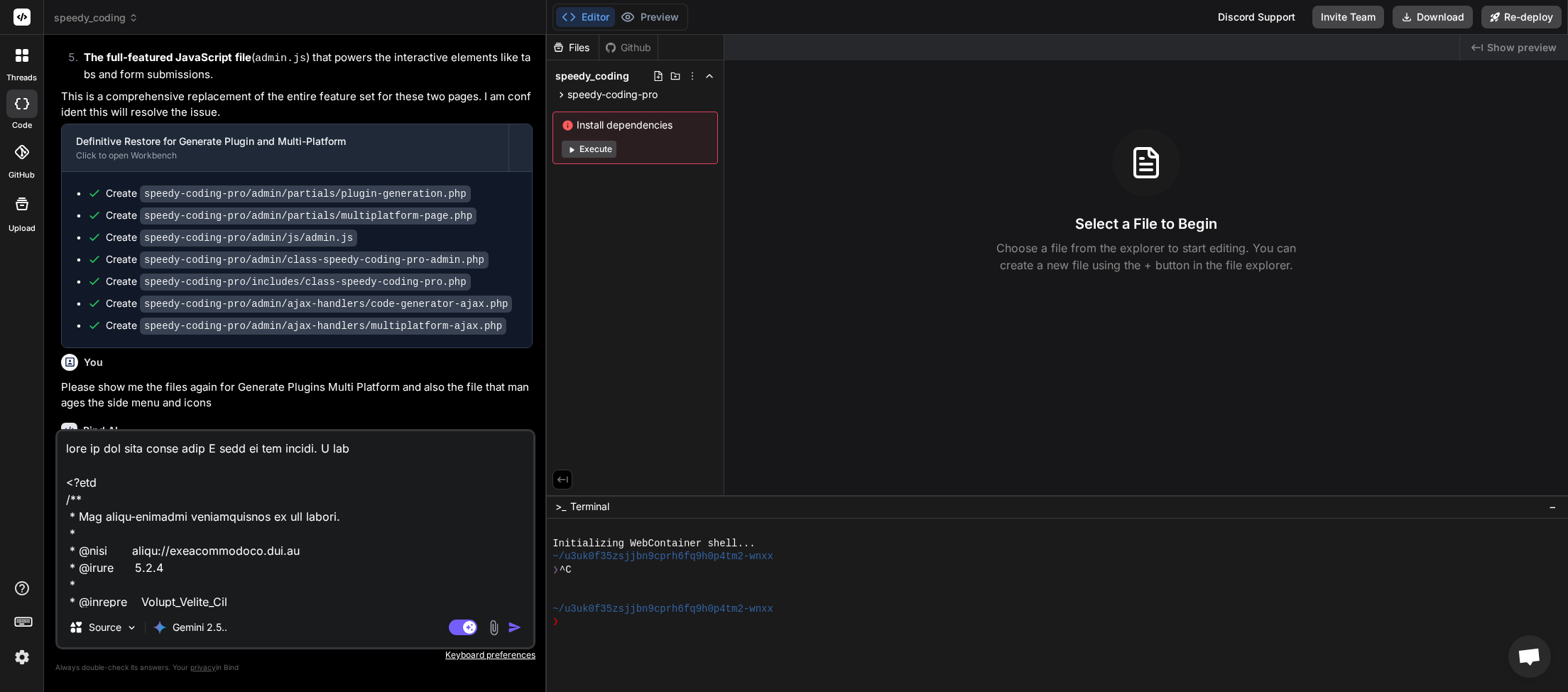
type textarea "this is the menu style that I want to use please. I need <?php /** * The admin-…"
type textarea "x"
type textarea "this is the menu style that I want to use please. I need <?php /** * The admin-…"
type textarea "x"
type textarea "this is the menu style that I want to use please. I need y <?php /** * The admi…"
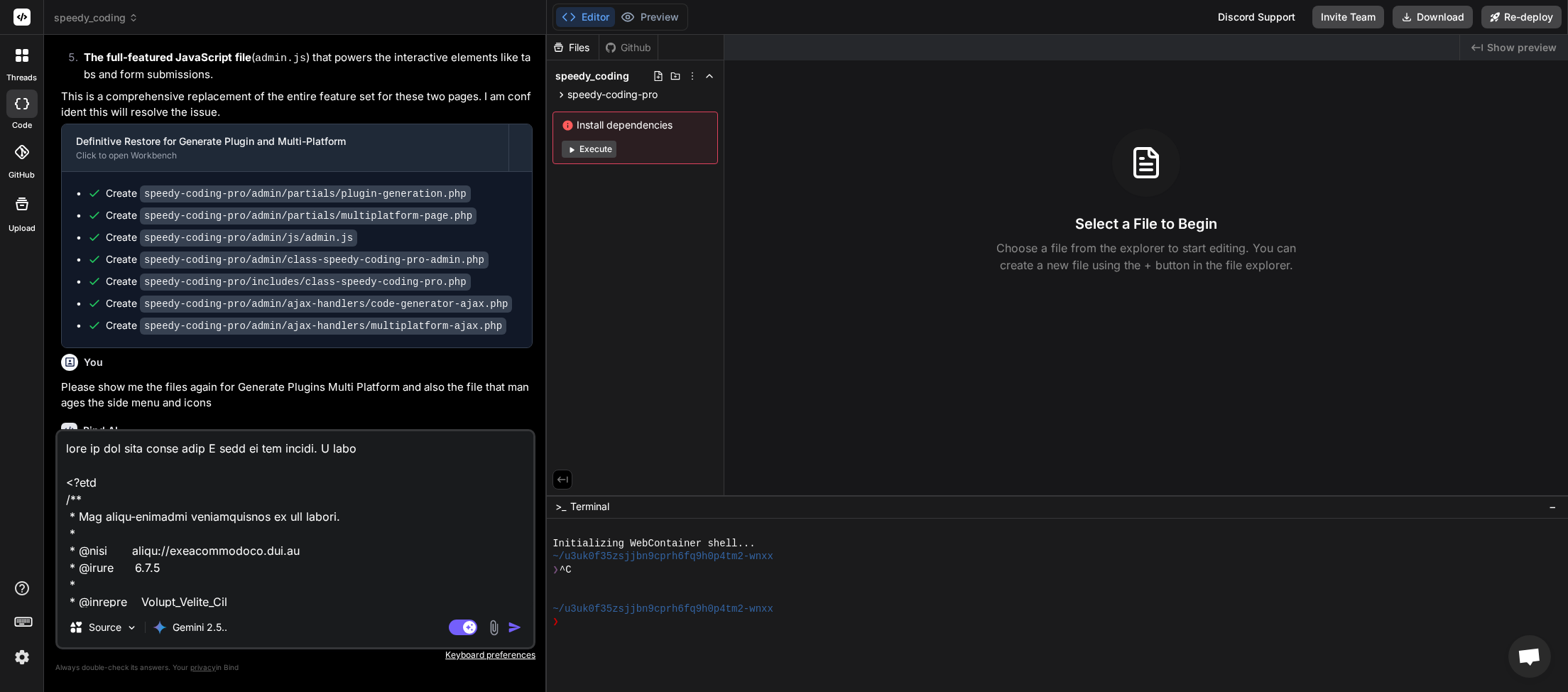
type textarea "x"
type textarea "this is the menu style that I want to use please. I need yo <?php /** * The adm…"
type textarea "x"
type textarea "this is the menu style that I want to use please. I need you <?php /** * The ad…"
type textarea "x"
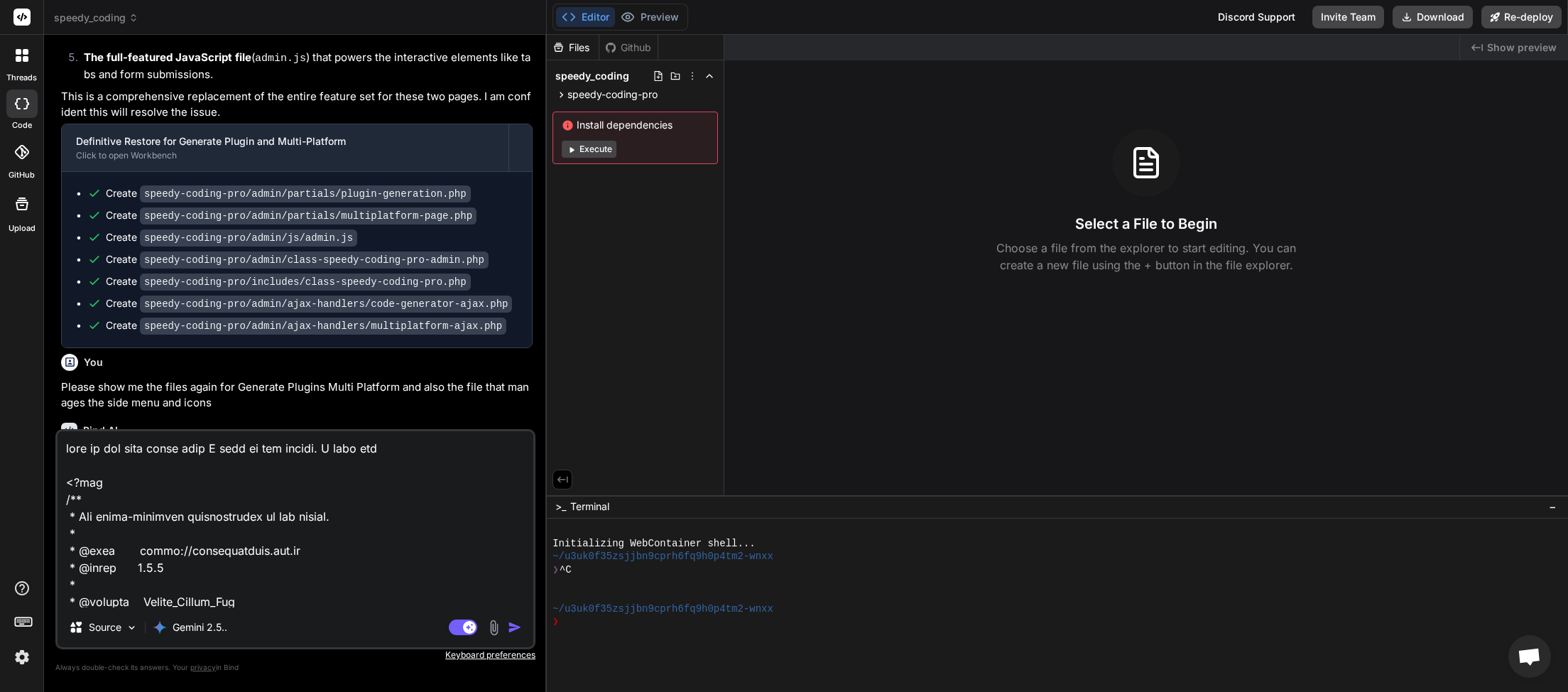
type textarea "this is the menu style that I want to use please. I need you <?php /** * The ad…"
type textarea "x"
type textarea "this is the menu style that I want to use please. I need you t <?php /** * The …"
type textarea "x"
type textarea "this is the menu style that I want to use please. I need you to <?php /** * The…"
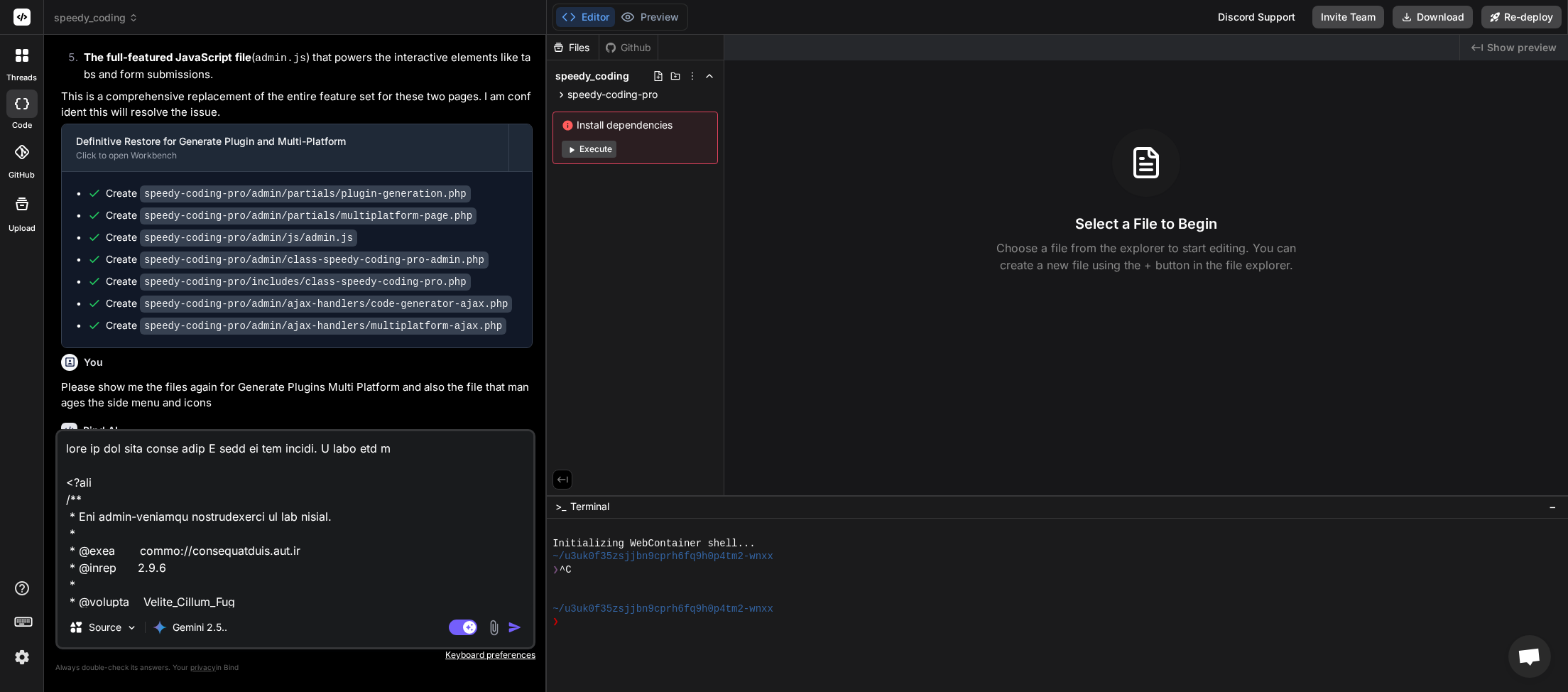
type textarea "x"
type textarea "this is the menu style that I want to use please. I need you to <?php /** * The…"
type textarea "x"
type textarea "this is the menu style that I want to use please. I need you to i <?php /** * T…"
type textarea "x"
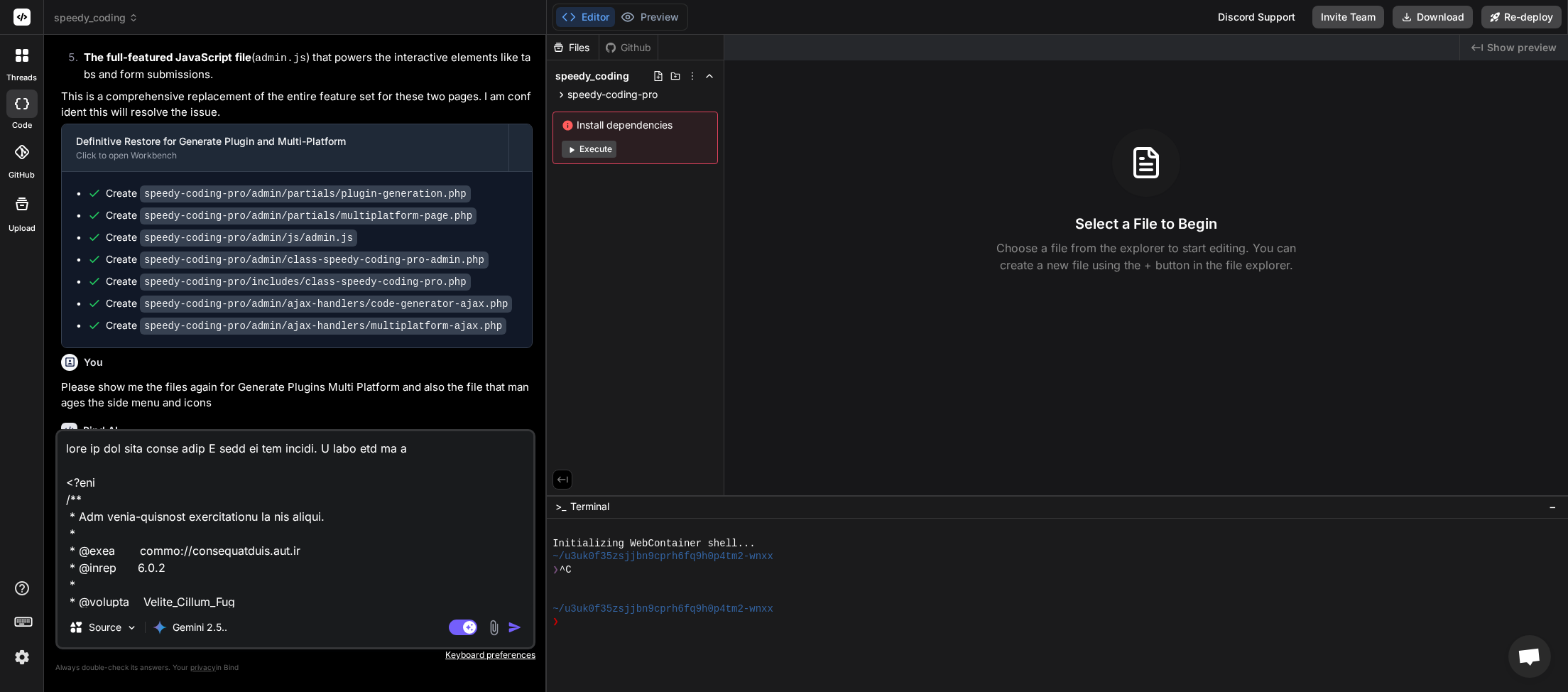
type textarea "this is the menu style that I want to use please. I need you to in <?php /** * …"
type textarea "x"
type textarea "this is the menu style that I want to use please. I need you to incv <?php /** …"
type textarea "x"
type textarea "this is the menu style that I want to use please. I need you to incvl <?php /**…"
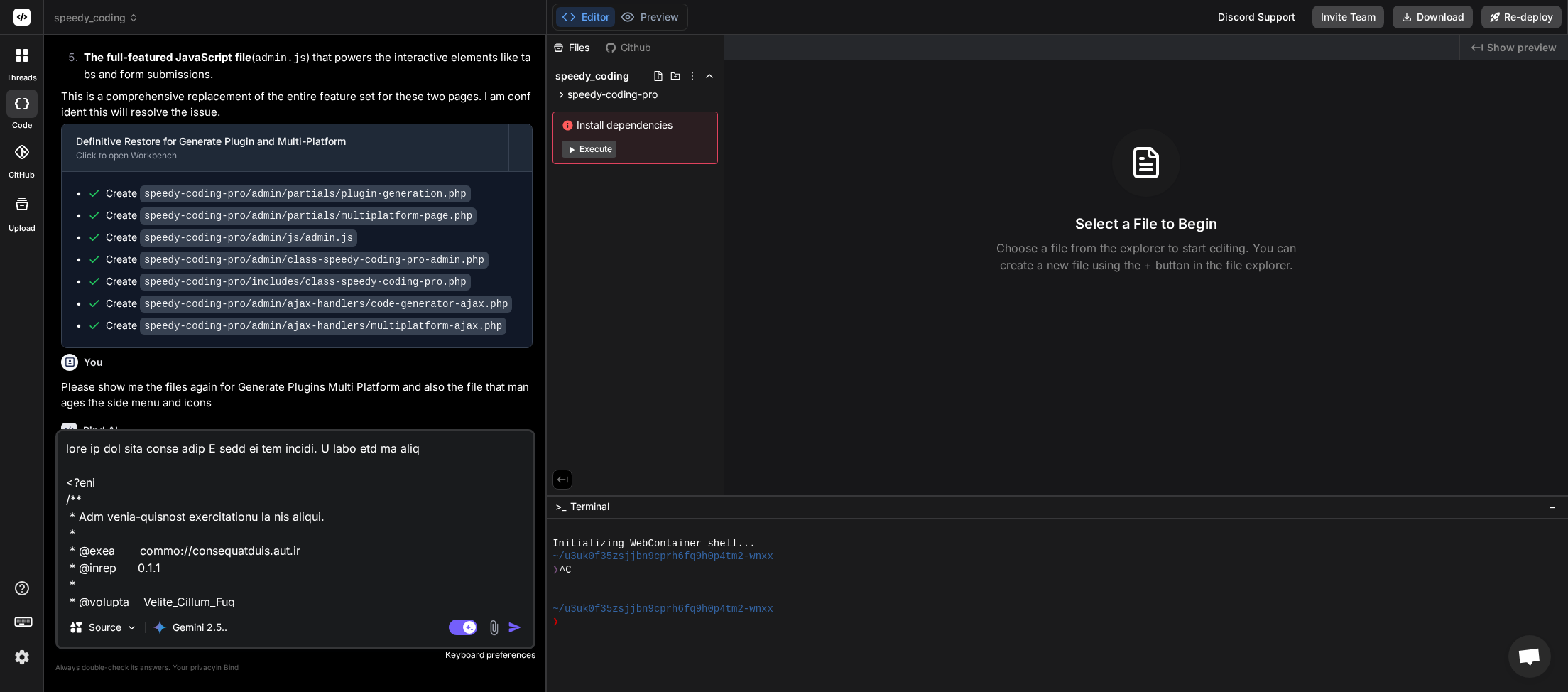
type textarea "x"
type textarea "this is the menu style that I want to use please. I need you to incvlu <?php /*…"
type textarea "x"
type textarea "this is the menu style that I want to use please. I need you to incvlud <?php /…"
type textarea "x"
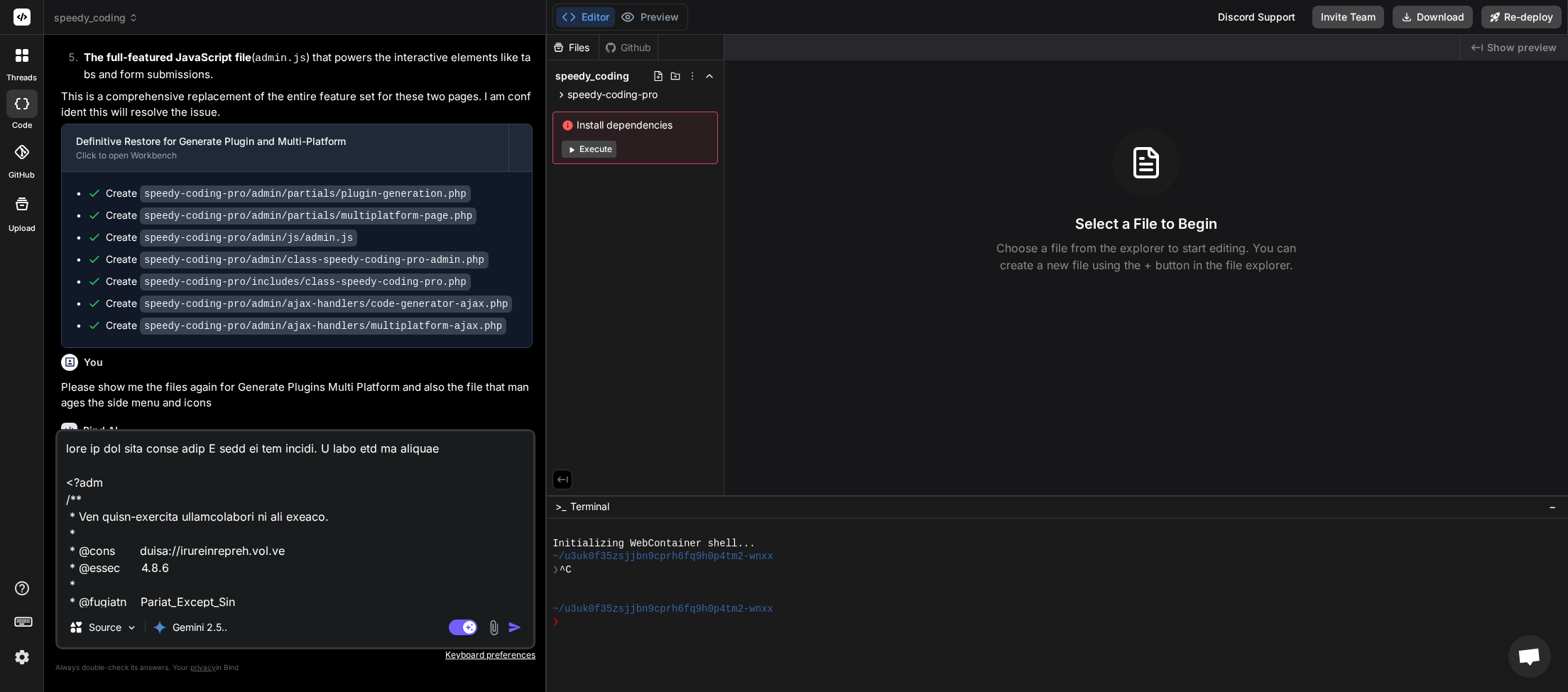
type textarea "this is the menu style that I want to use please. I need you to incvlude <?php …"
type textarea "x"
type textarea "this is the menu style that I want to use please. I need you to include <?php /…"
type textarea "x"
type textarea "this is the menu style that I want to use please. I need you to include <?php /…"
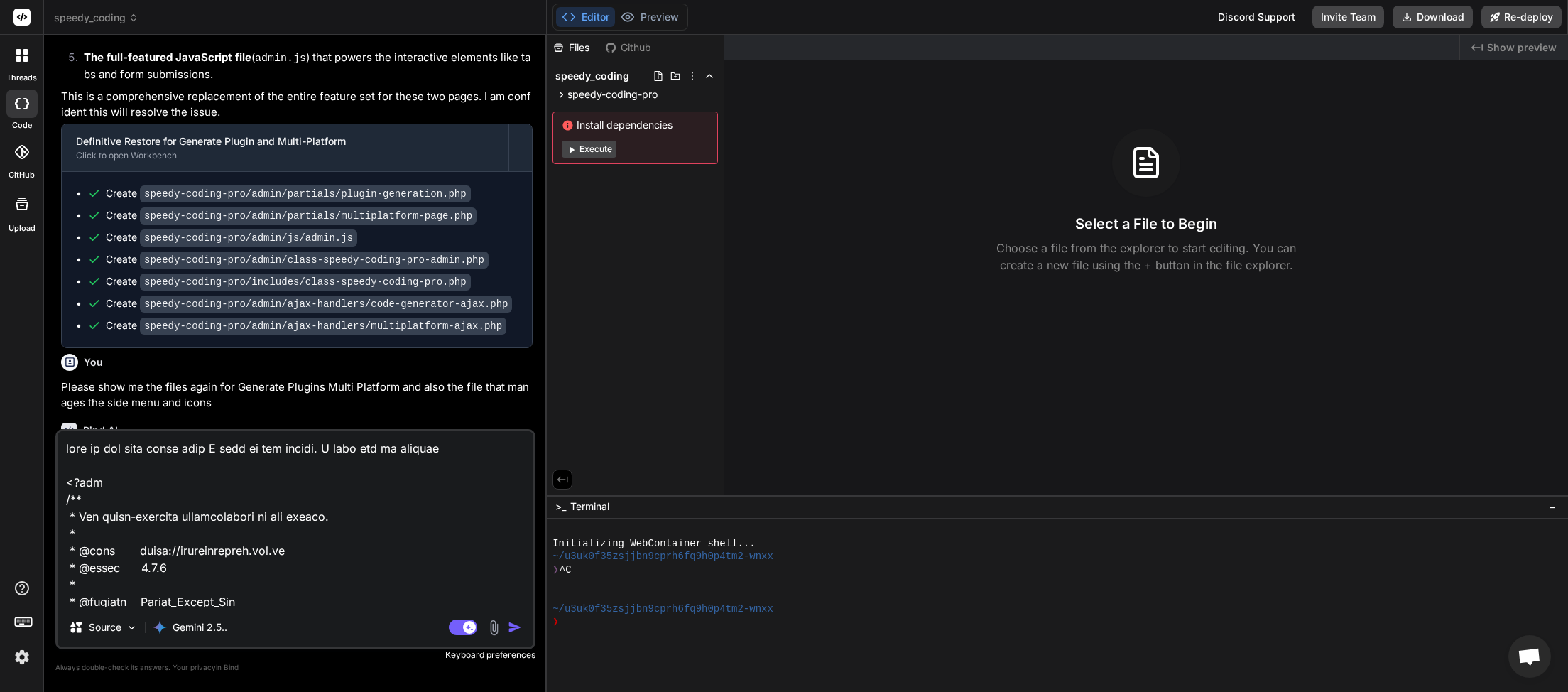
type textarea "x"
type textarea "this is the menu style that I want to use please. I need you to include a <?php…"
type textarea "x"
type textarea "this is the menu style that I want to use please. I need you to include an <?ph…"
type textarea "x"
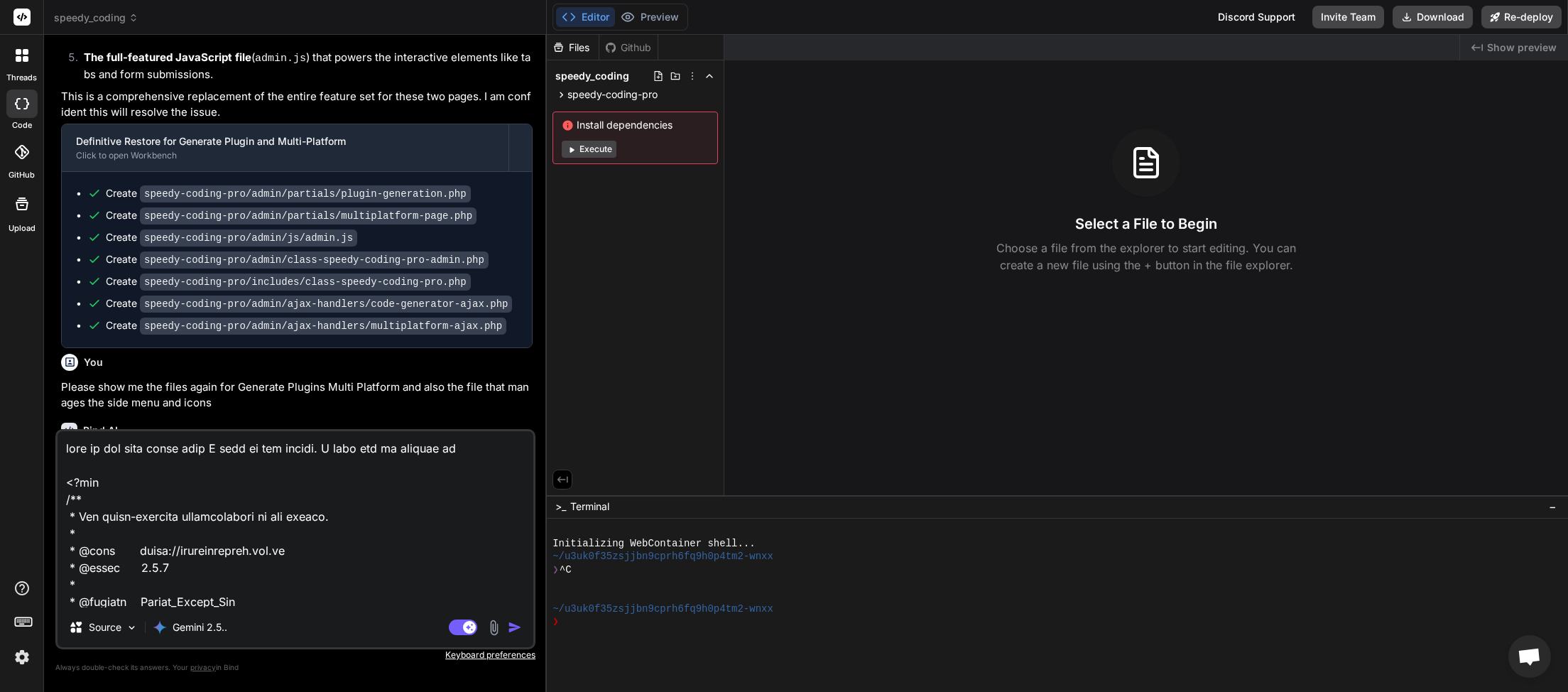
type textarea "this is the menu style that I want to use please. I need you to include any <?p…"
type textarea "x"
type textarea "this is the menu style that I want to use please. I need you to include any <?p…"
type textarea "x"
type textarea "this is the menu style that I want to use please. I need you to include any a <…"
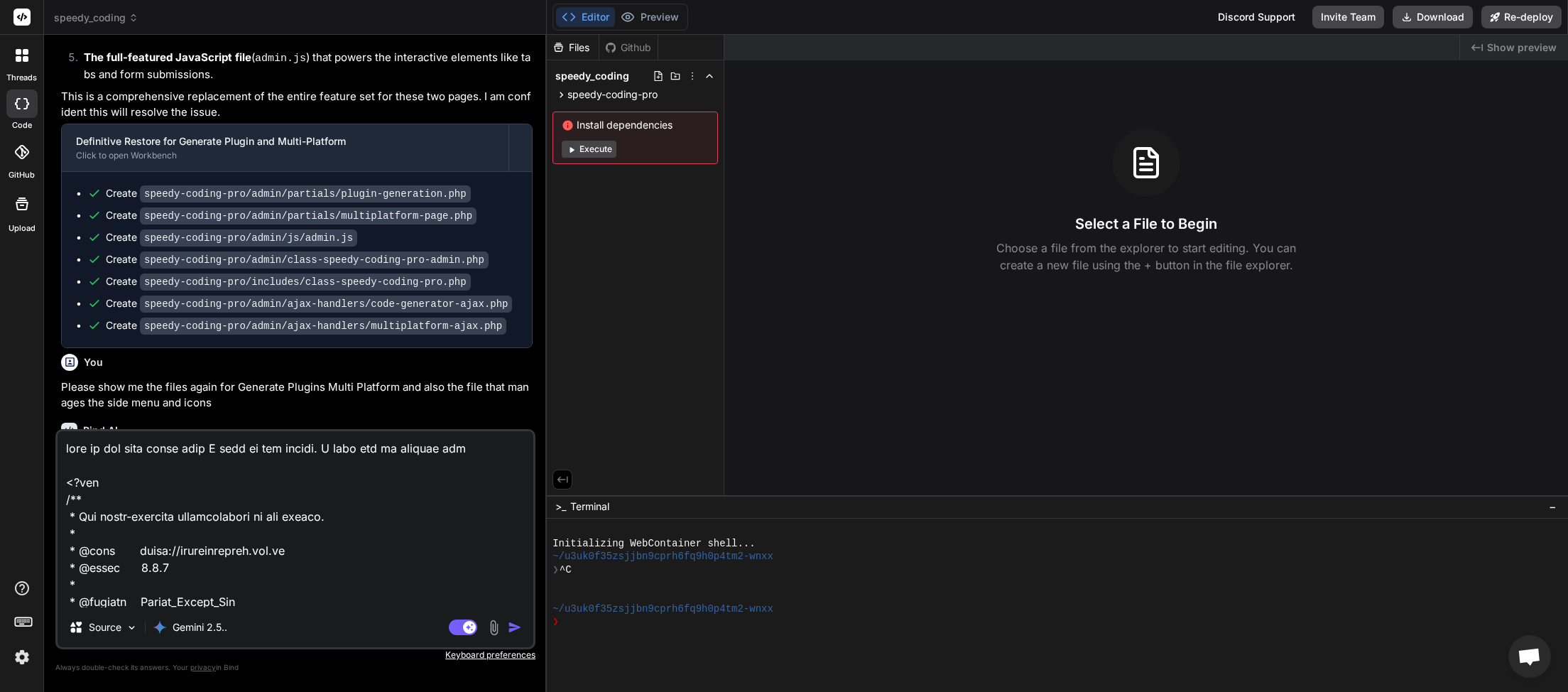
type textarea "x"
type textarea "this is the menu style that I want to use please. I need you to include any ad …"
type textarea "x"
type textarea "this is the menu style that I want to use please. I need you to include any add…"
type textarea "x"
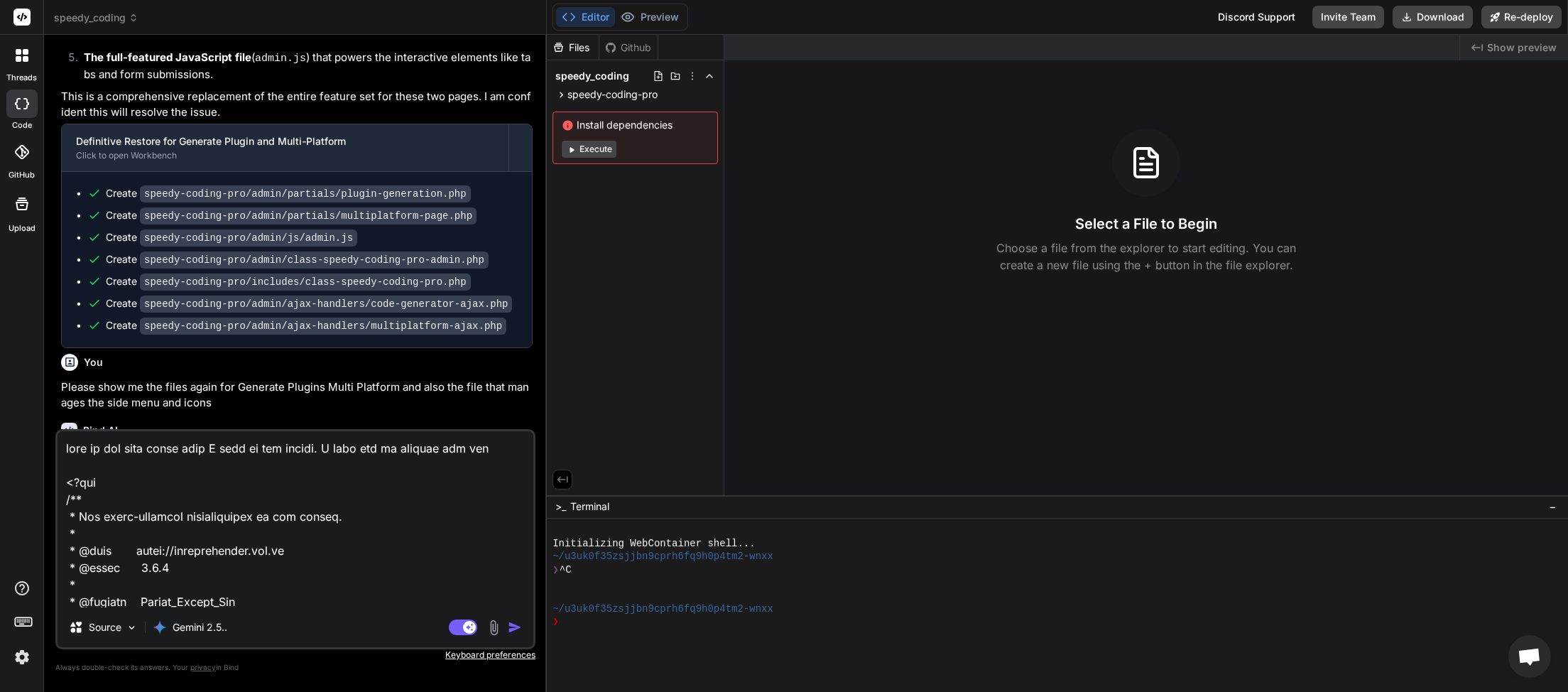
type textarea "this is the menu style that I want to use please. I need you to include any add…"
type textarea "x"
type textarea "this is the menu style that I want to use please. I need you to include any add…"
type textarea "x"
type textarea "this is the menu style that I want to use please. I need you to include any add…"
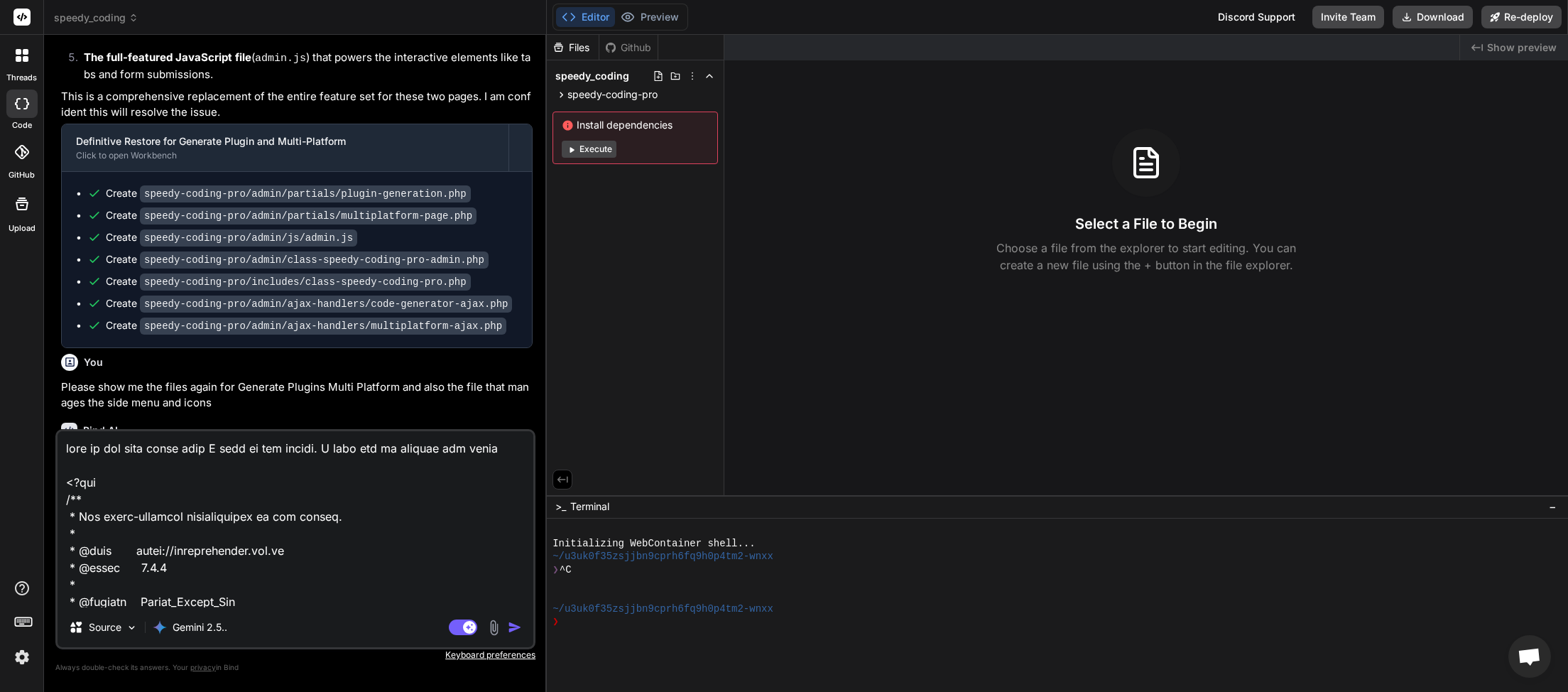
type textarea "x"
type textarea "this is the menu style that I want to use please. I need you to include any add…"
type textarea "x"
type textarea "this is the menu style that I want to use please. I need you to include any add…"
type textarea "x"
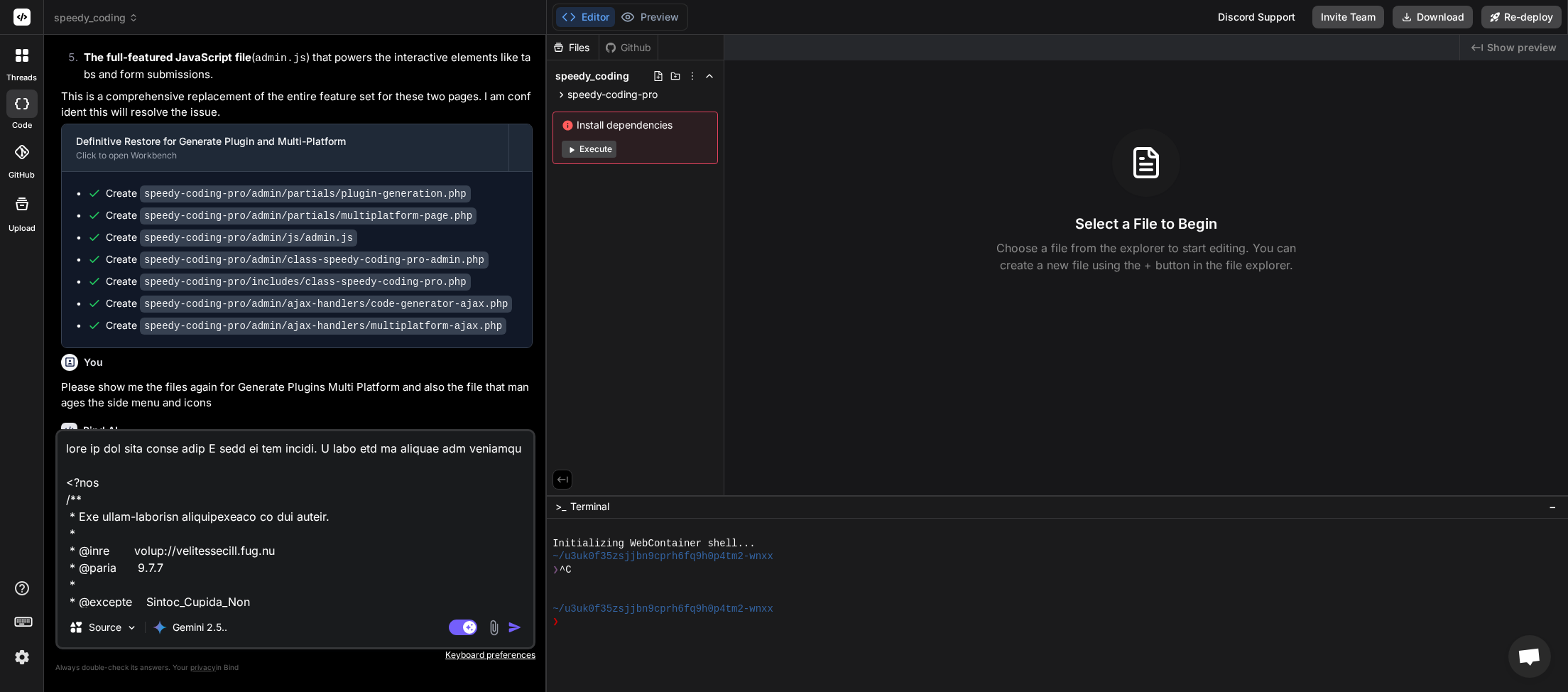
type textarea "this is the menu style that I want to use please. I need you to include any add…"
type textarea "x"
type textarea "this is the menu style that I want to use please. I need you to include any add…"
type textarea "x"
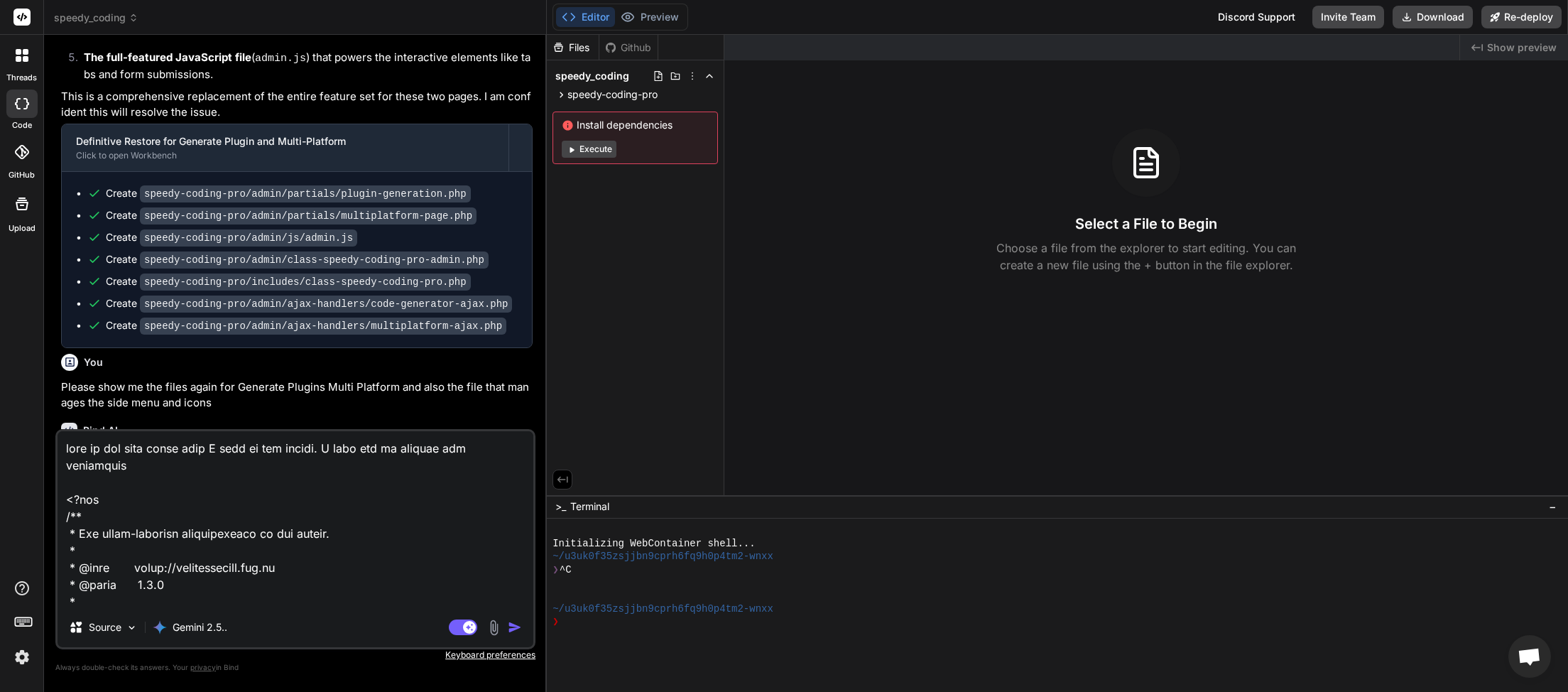
type textarea "this is the menu style that I want to use please. I need you to include any add…"
type textarea "x"
type textarea "this is the menu style that I want to use please. I need you to include any add…"
type textarea "x"
type textarea "this is the menu style that I want to use please. I need you to include any add…"
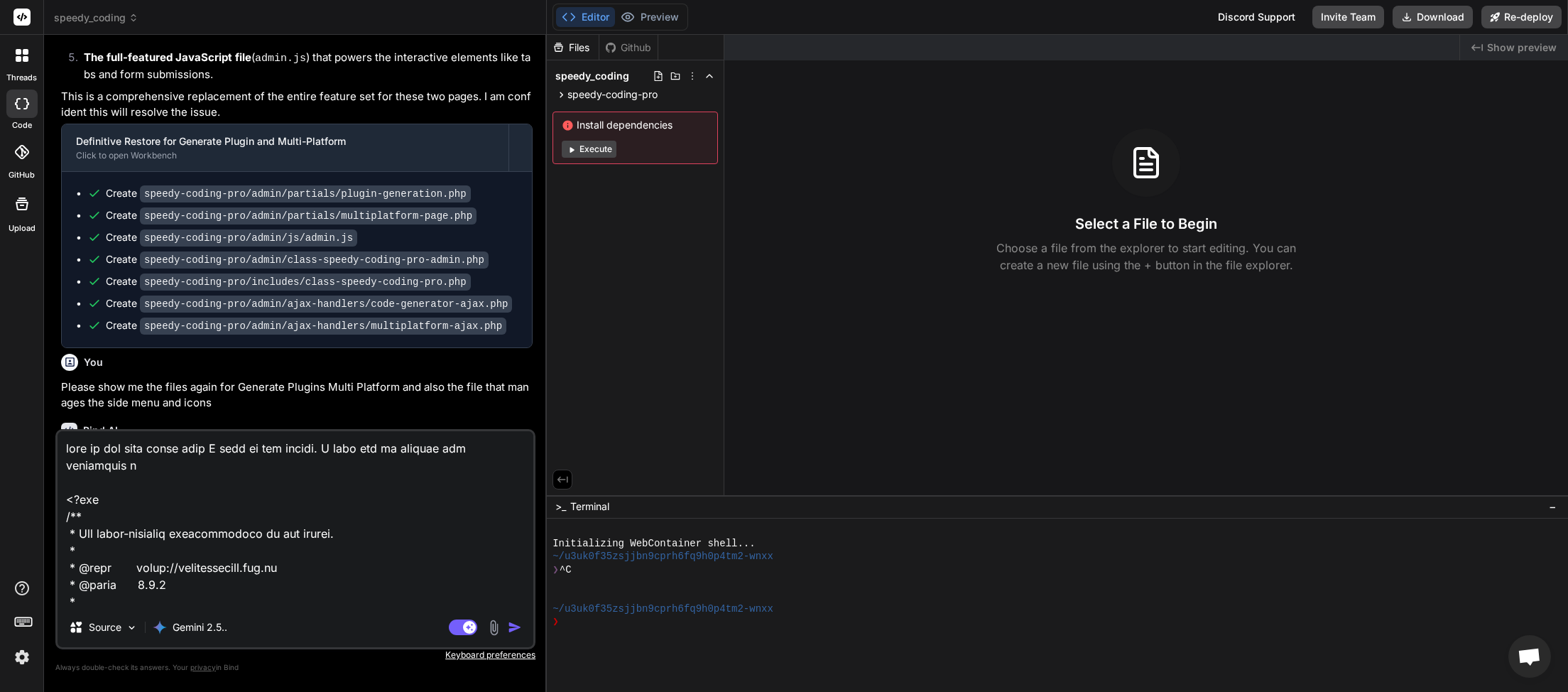
type textarea "x"
type textarea "this is the menu style that I want to use please. I need you to include any add…"
type textarea "x"
type textarea "this is the menu style that I want to use please. I need you to include any add…"
type textarea "x"
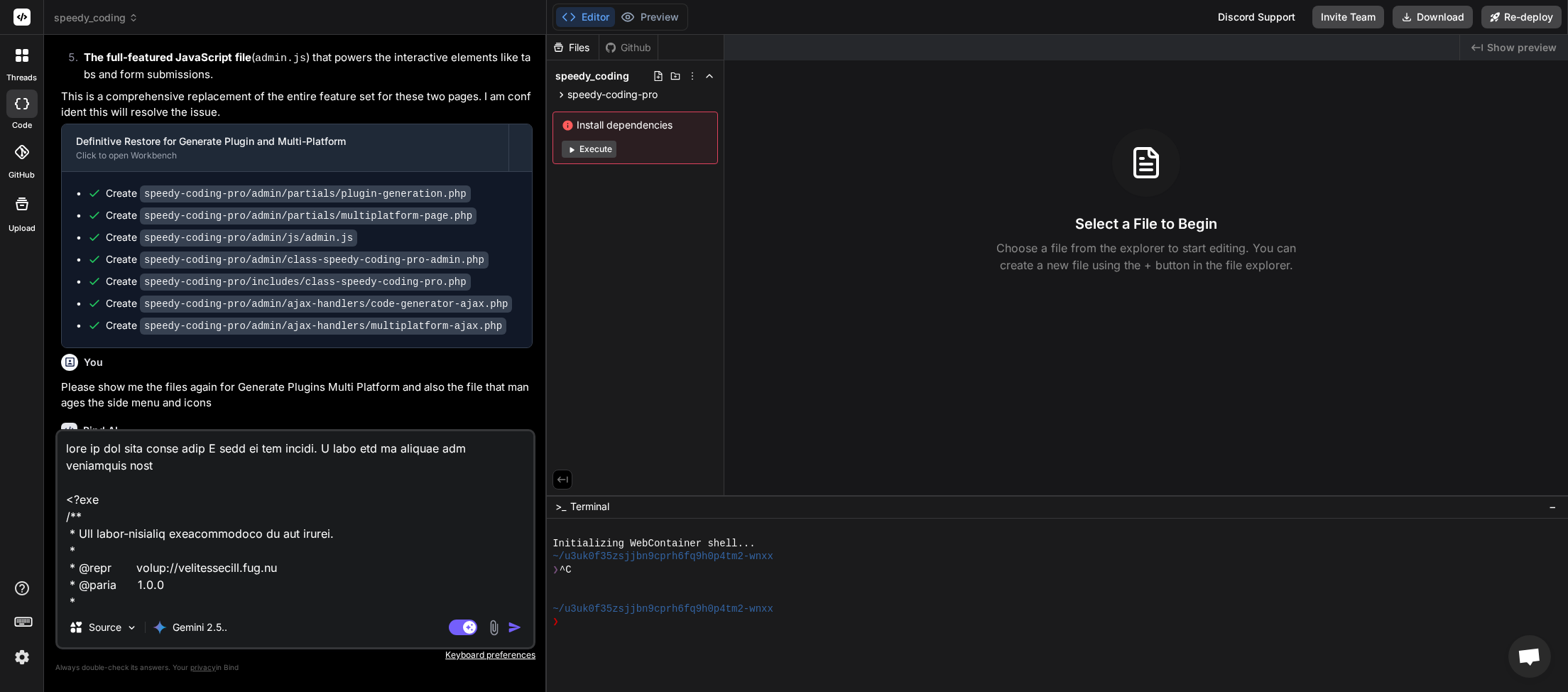
type textarea "this is the menu style that I want to use please. I need you to include any add…"
type textarea "x"
type textarea "this is the menu style that I want to use please. I need you to include any add…"
type textarea "x"
type textarea "this is the menu style that I want to use please. I need you to include any add…"
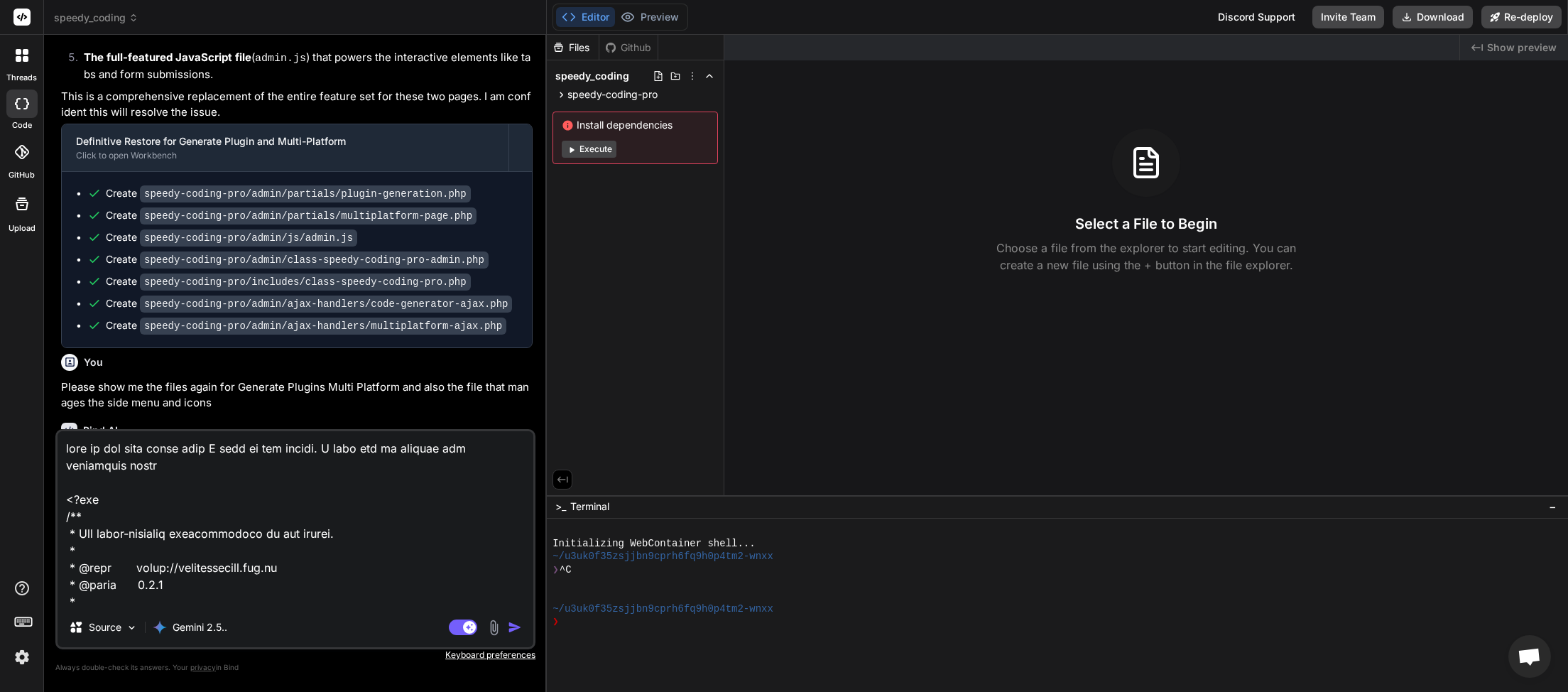
type textarea "x"
type textarea "this is the menu style that I want to use please. I need you to include any add…"
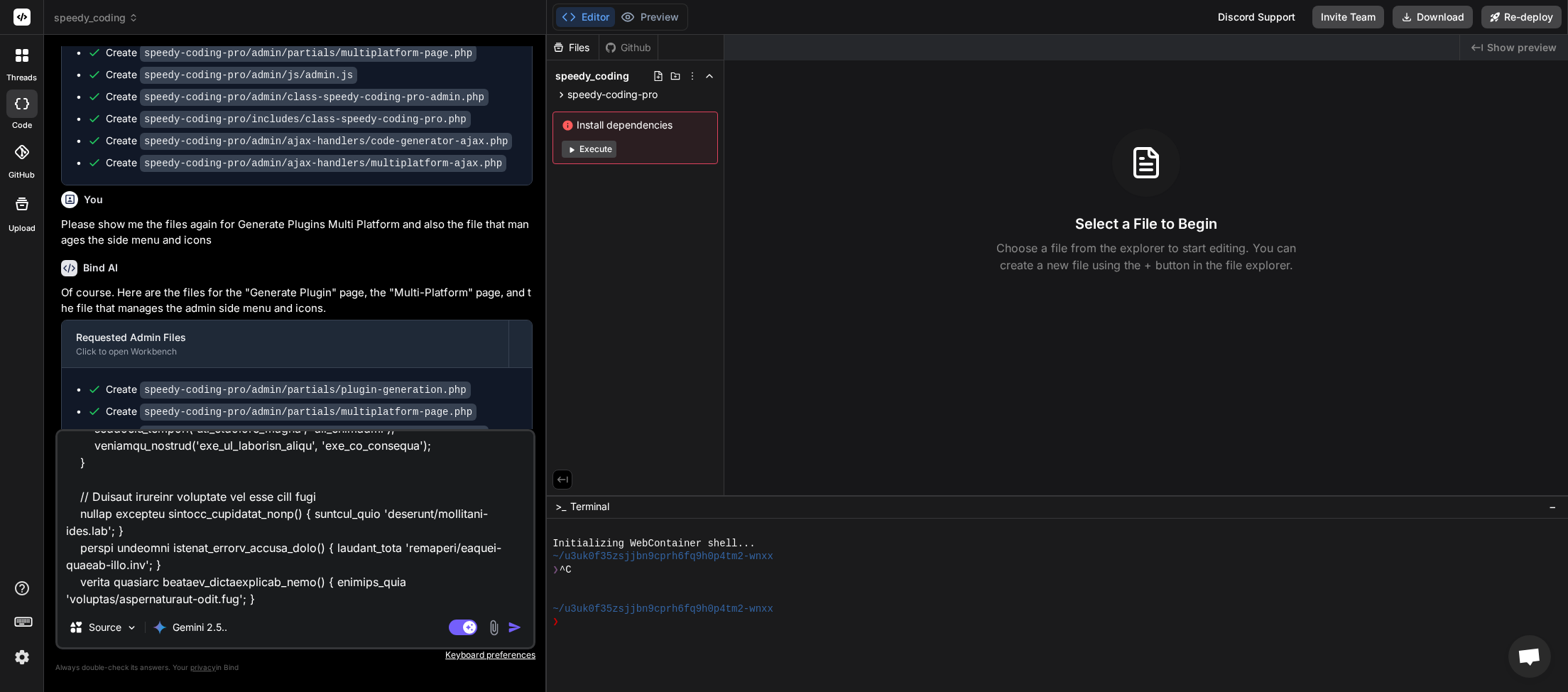
scroll to position [3191, 0]
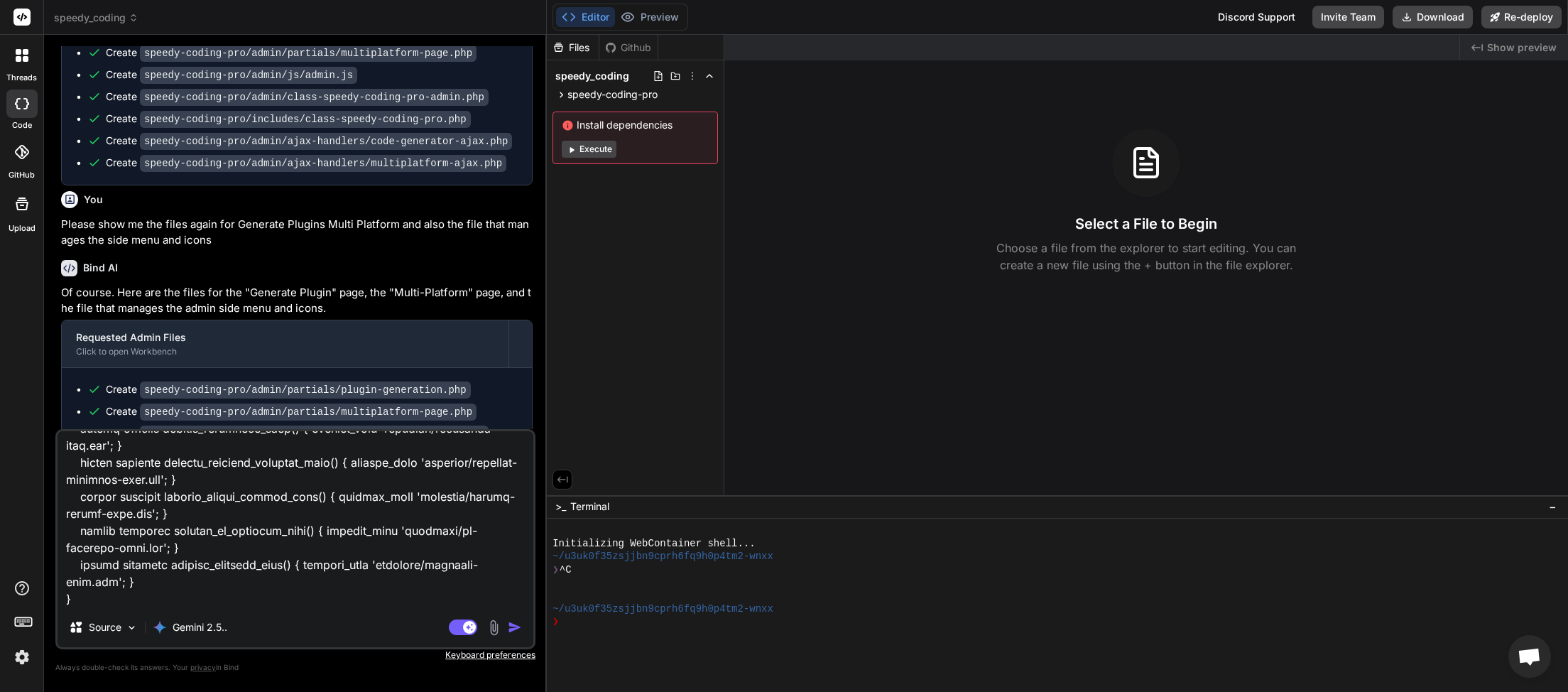
click at [97, 581] on textarea at bounding box center [296, 519] width 476 height 176
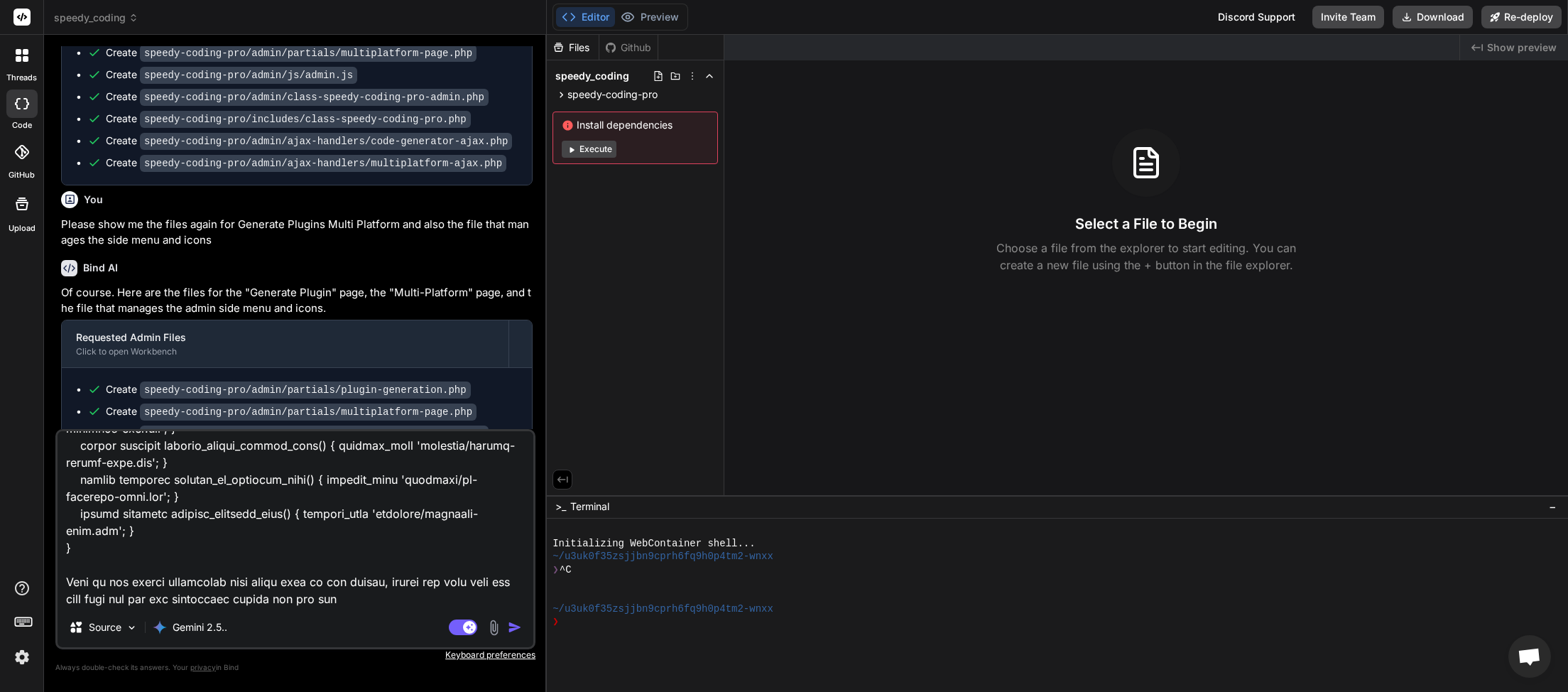
paste textarea "<?php /** * Plugin Generation Interface * * @link https://speedysystems.com.au …"
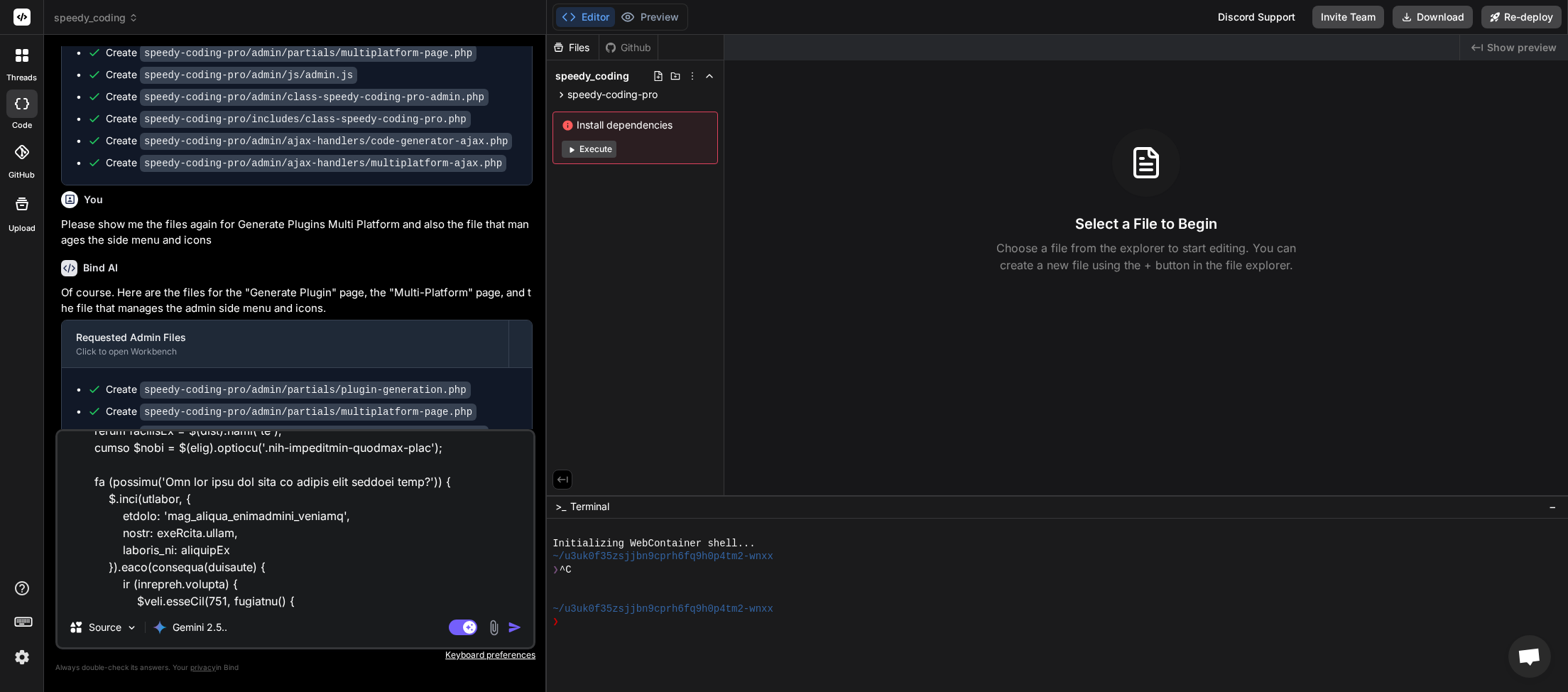
scroll to position [28311, 0]
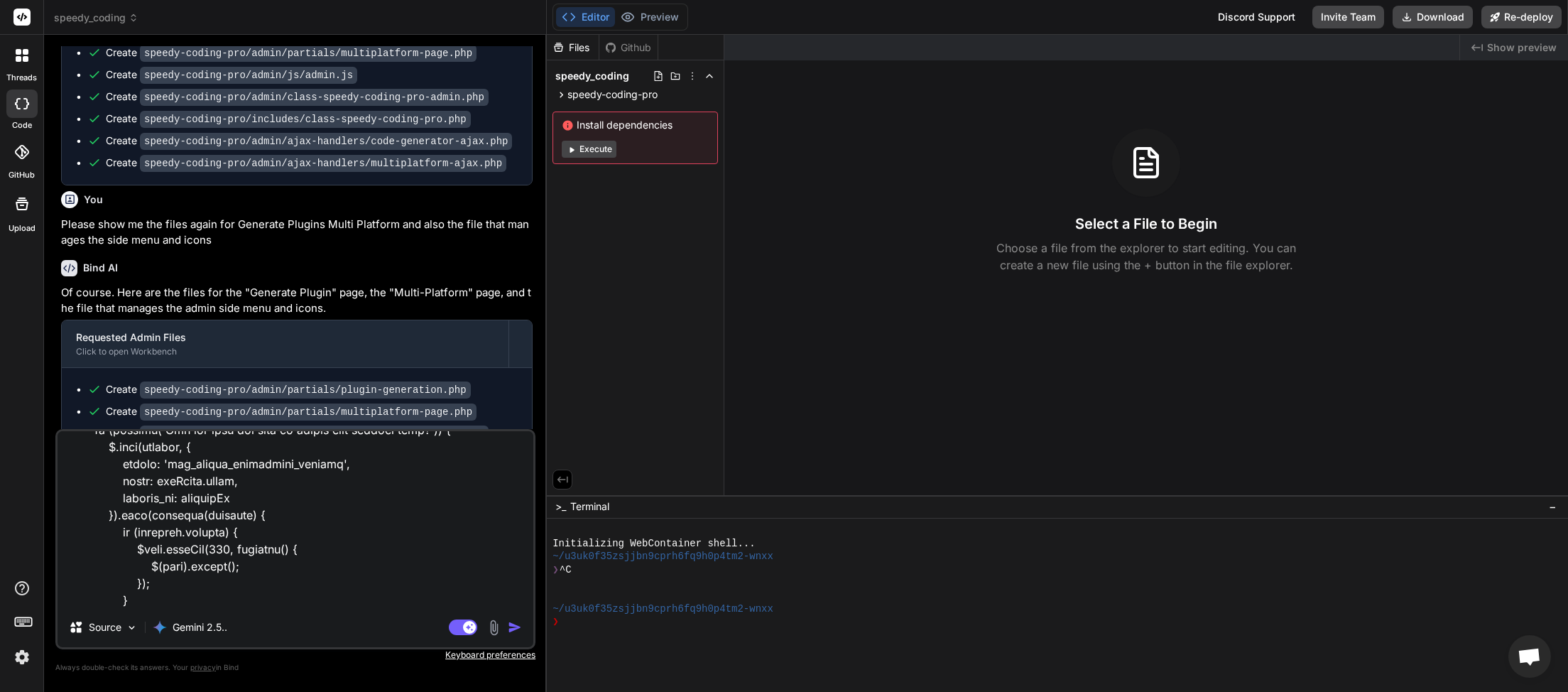
paste textarea "<?php /** * Multi-Platform page template * * @link https://speedysystems.com.au…"
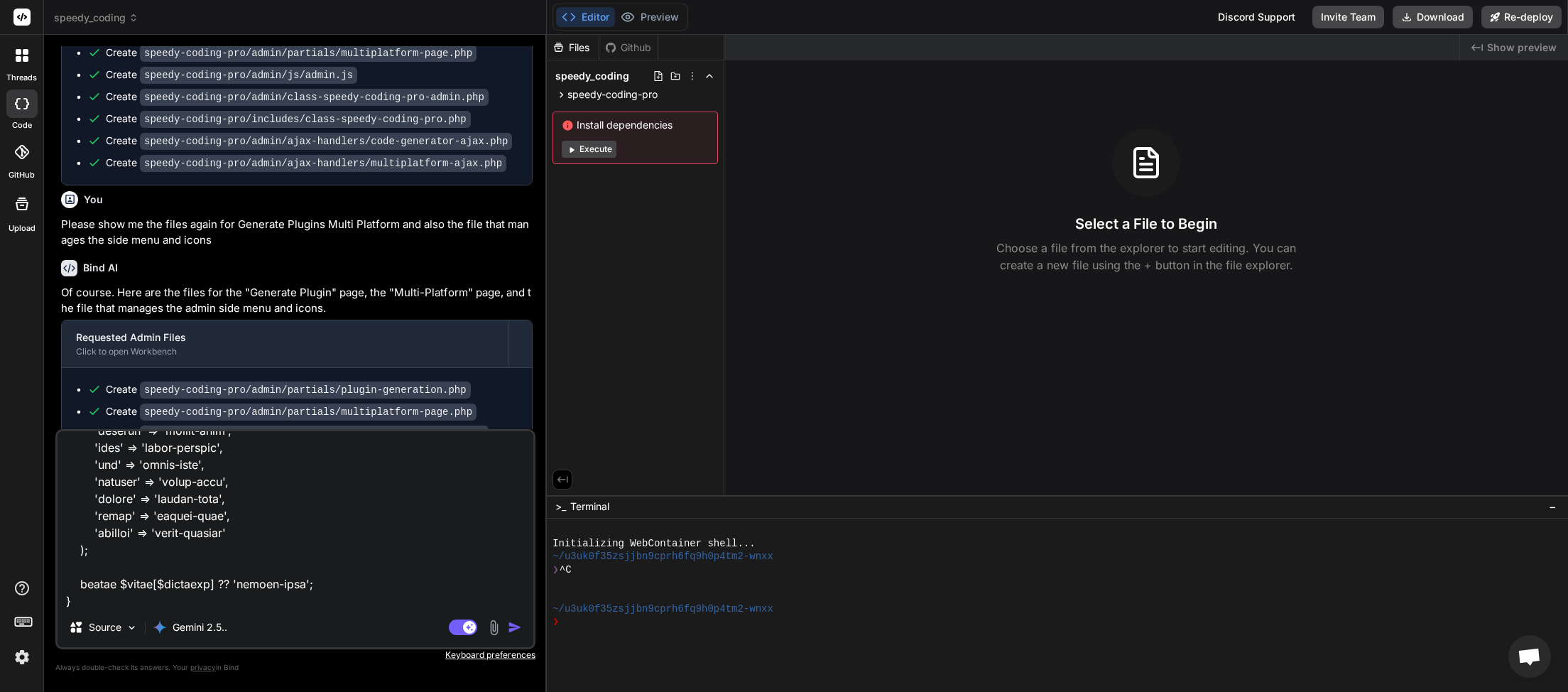
click at [516, 629] on img "button" at bounding box center [514, 627] width 14 height 14
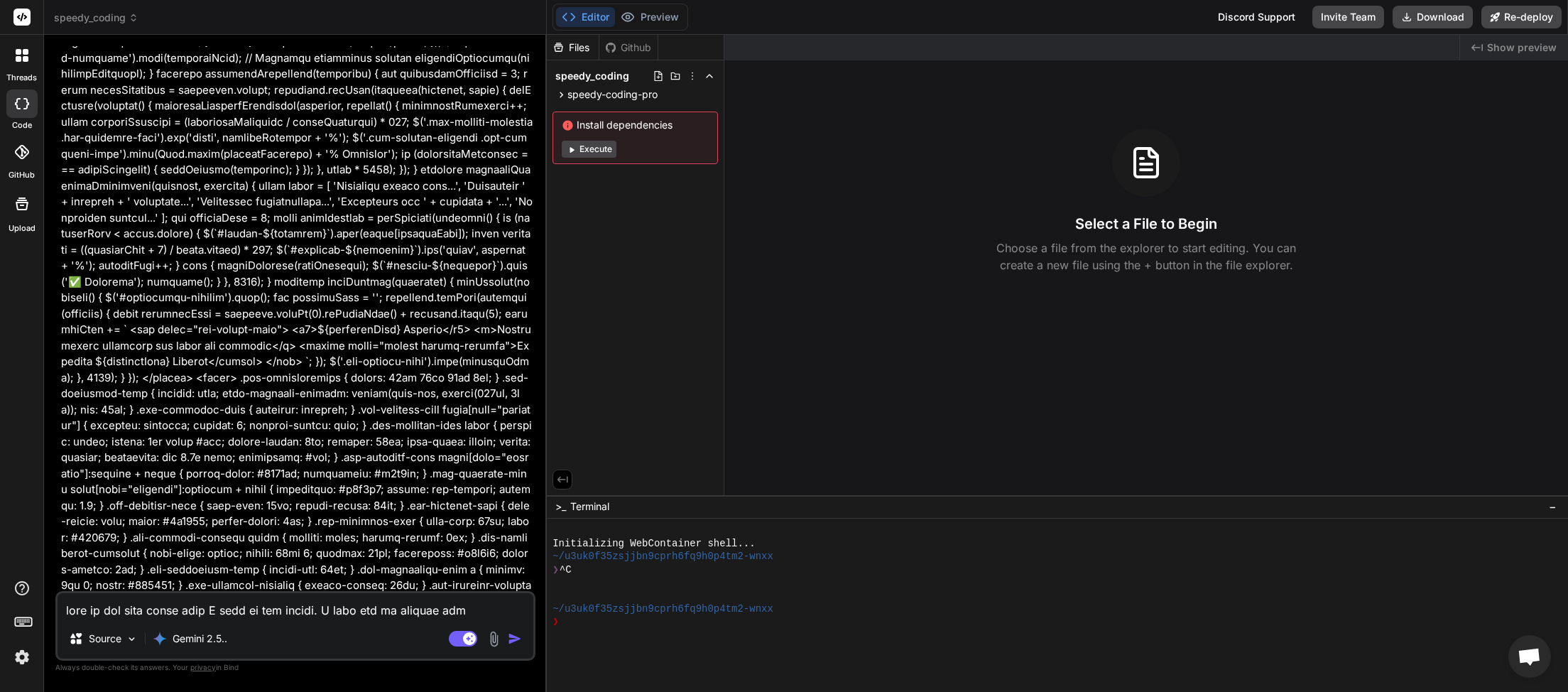
scroll to position [11770, 0]
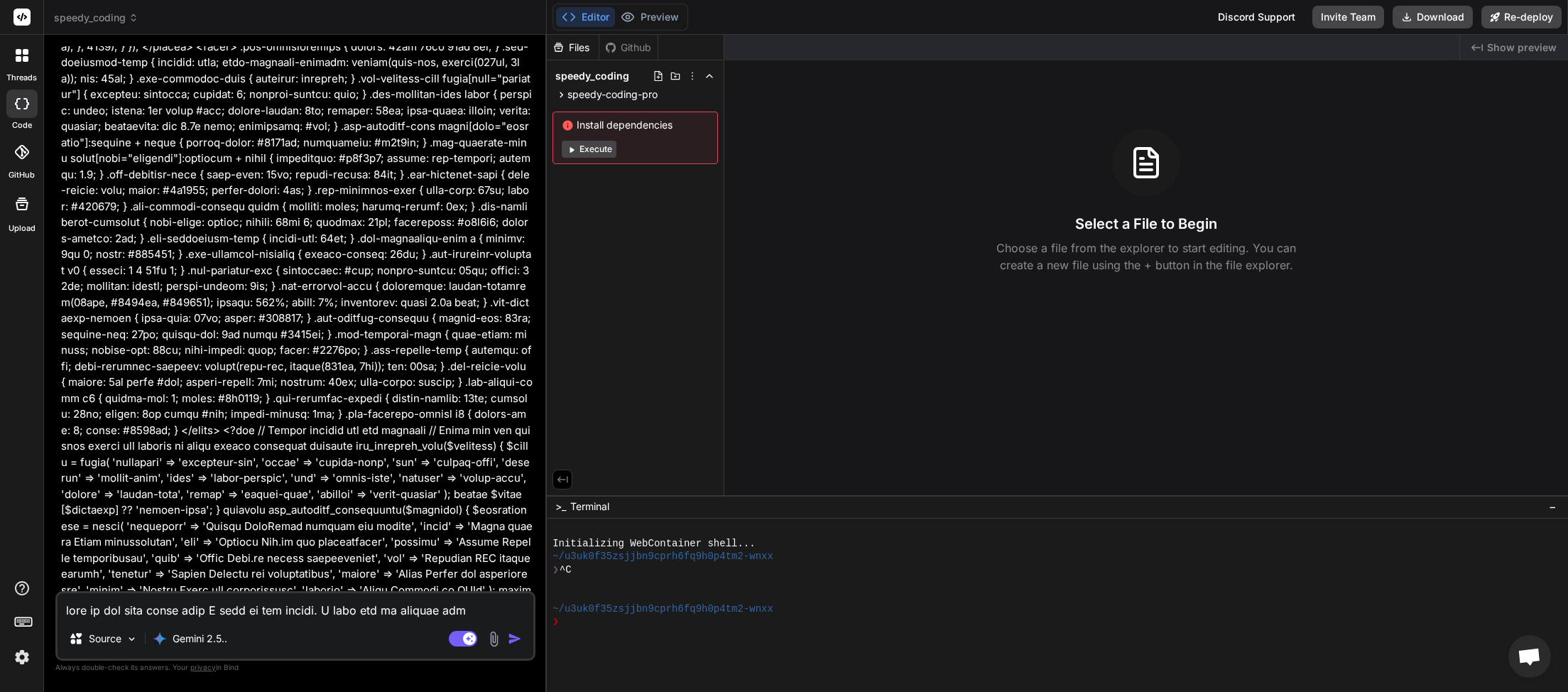
click at [186, 610] on textarea at bounding box center [296, 606] width 476 height 25
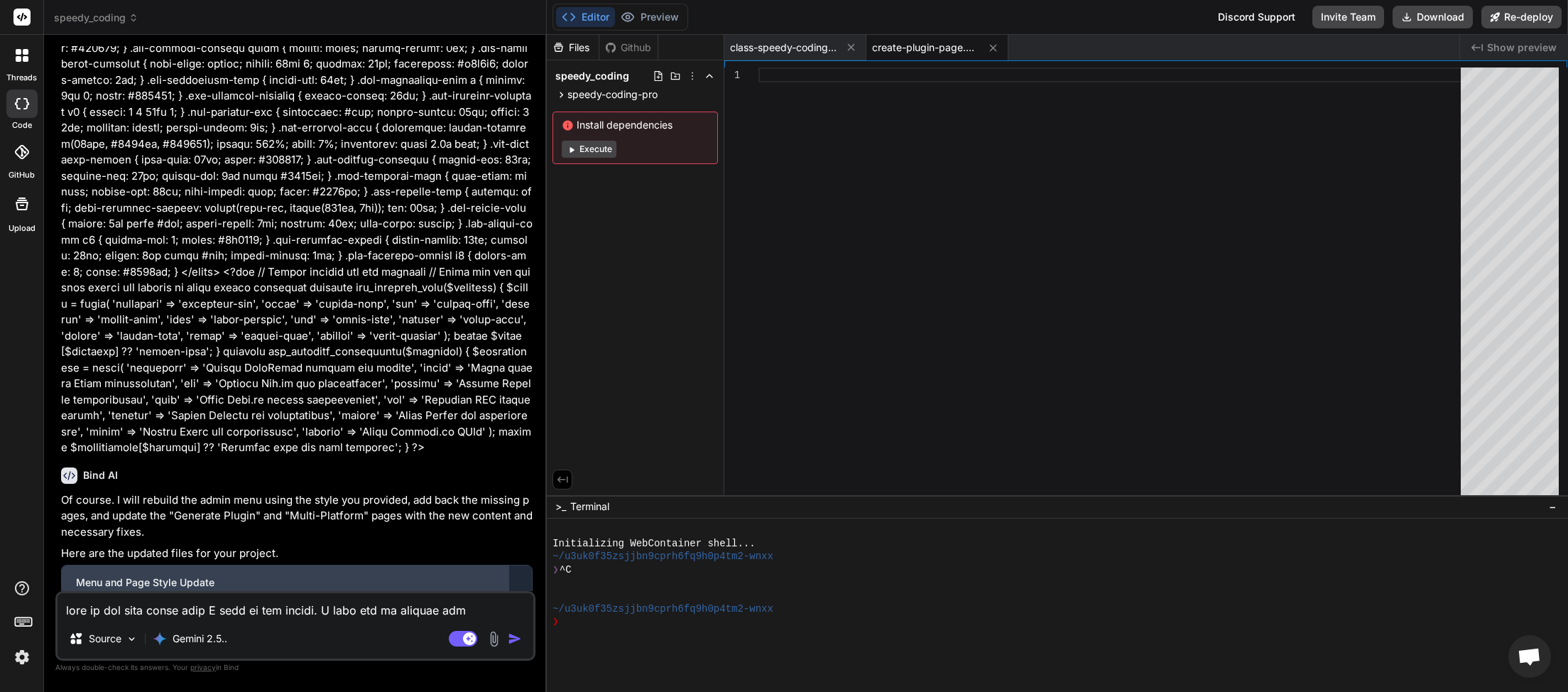
scroll to position [11929, 0]
drag, startPoint x: 429, startPoint y: 566, endPoint x: 87, endPoint y: 582, distance: 342.4
click at [86, 678] on div "This message appears to be truncated. The response may be incomplete." at bounding box center [296, 696] width 470 height 37
copy div "This message appears to be truncated. The response may be incomplete."
click at [103, 615] on textarea at bounding box center [296, 606] width 476 height 25
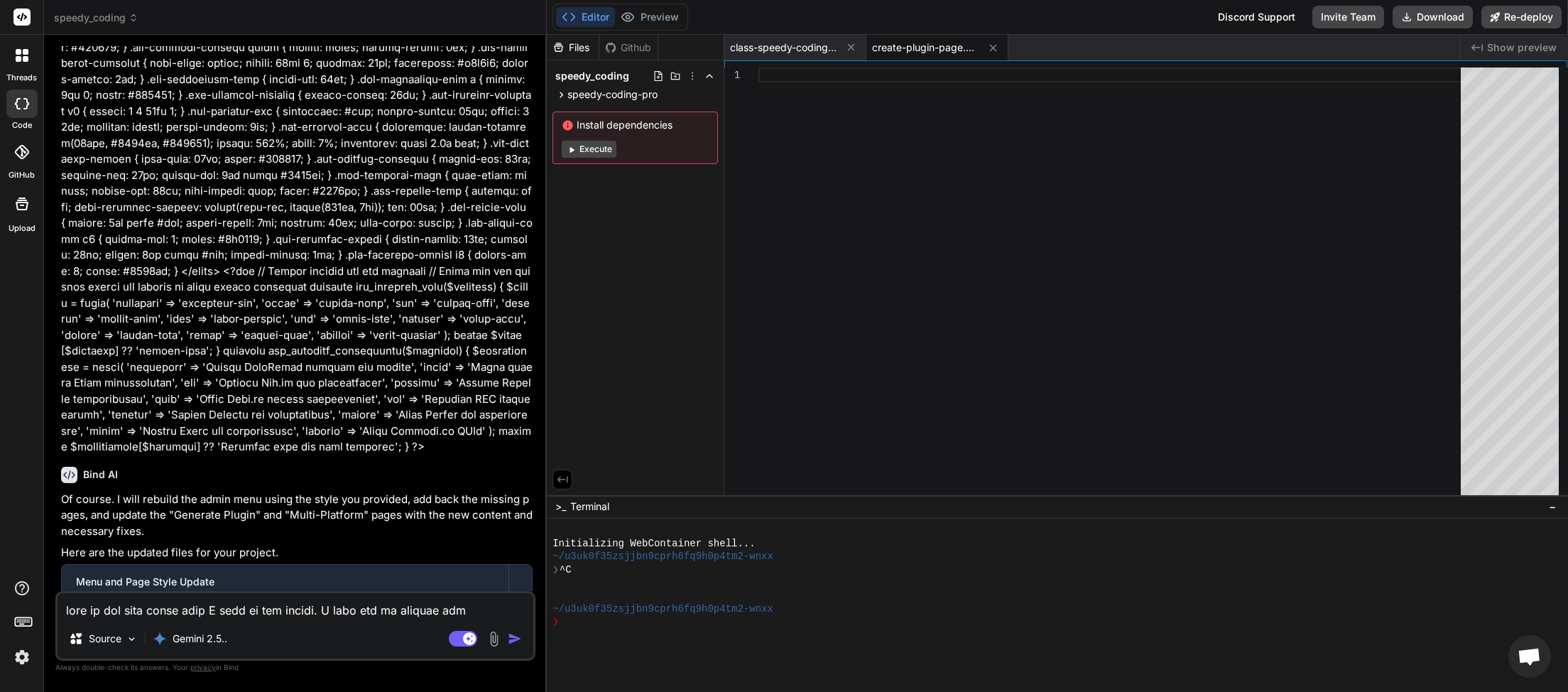
paste textarea "This message appears to be truncated. The response may be incomplete."
click at [508, 638] on img "button" at bounding box center [514, 638] width 14 height 14
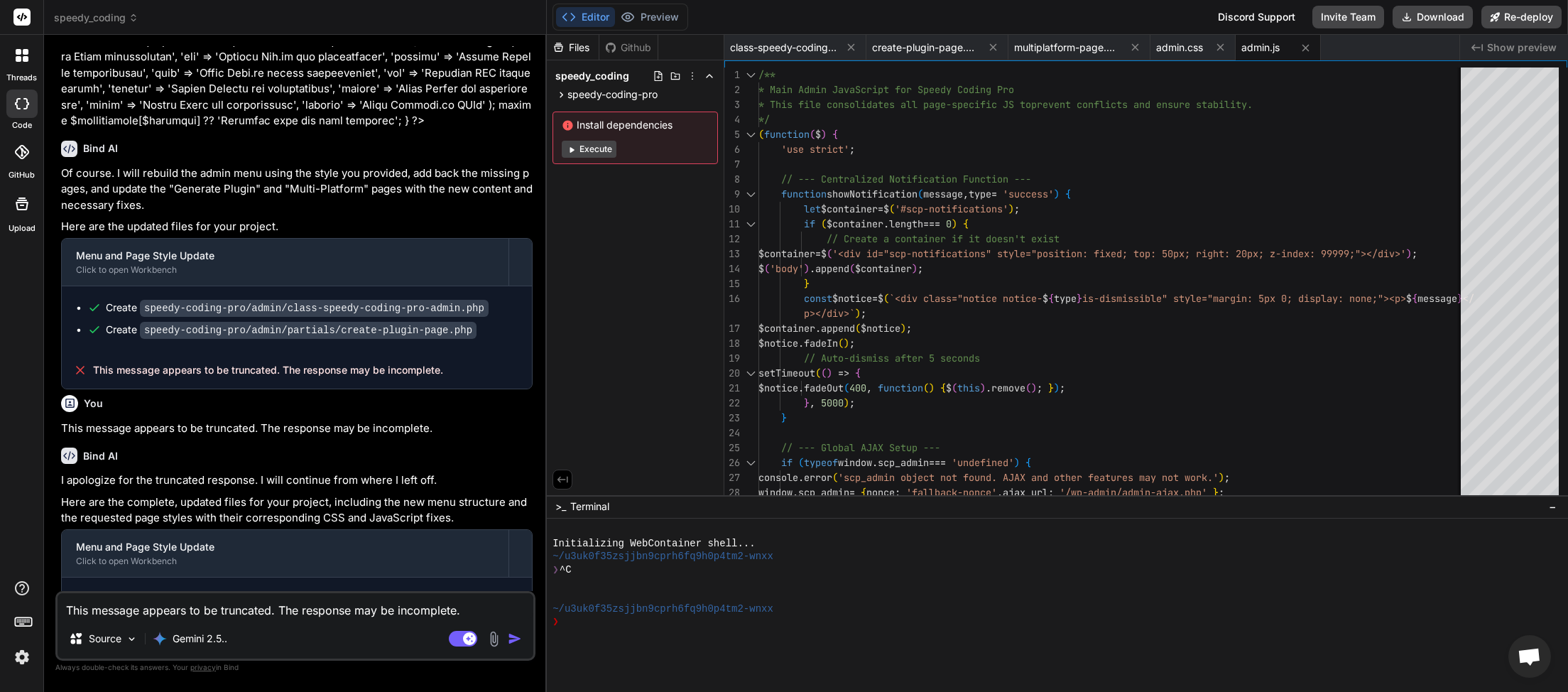
scroll to position [12226, 0]
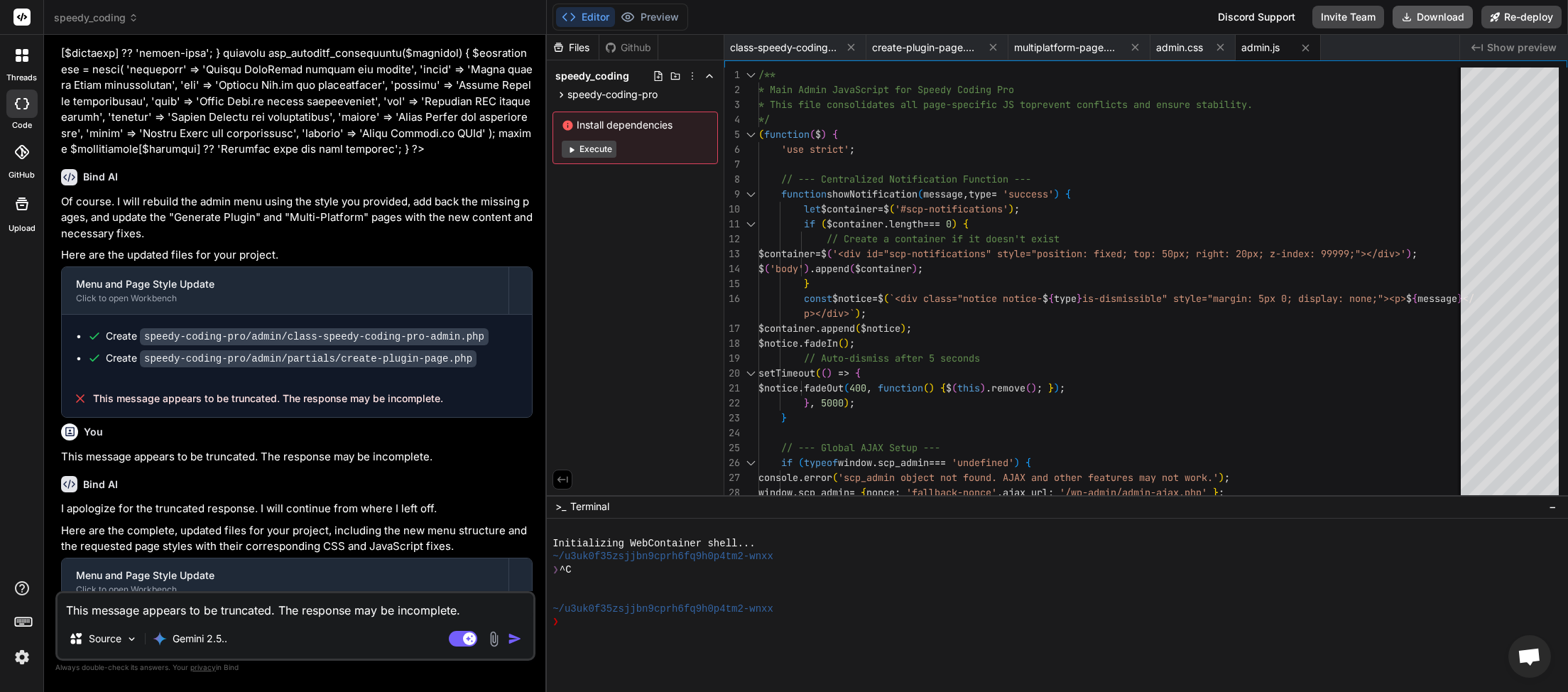
click at [1432, 26] on button "Download" at bounding box center [1433, 17] width 81 height 23
click at [249, 610] on textarea "This message appears to be truncated. The response may be incomplete." at bounding box center [296, 606] width 476 height 25
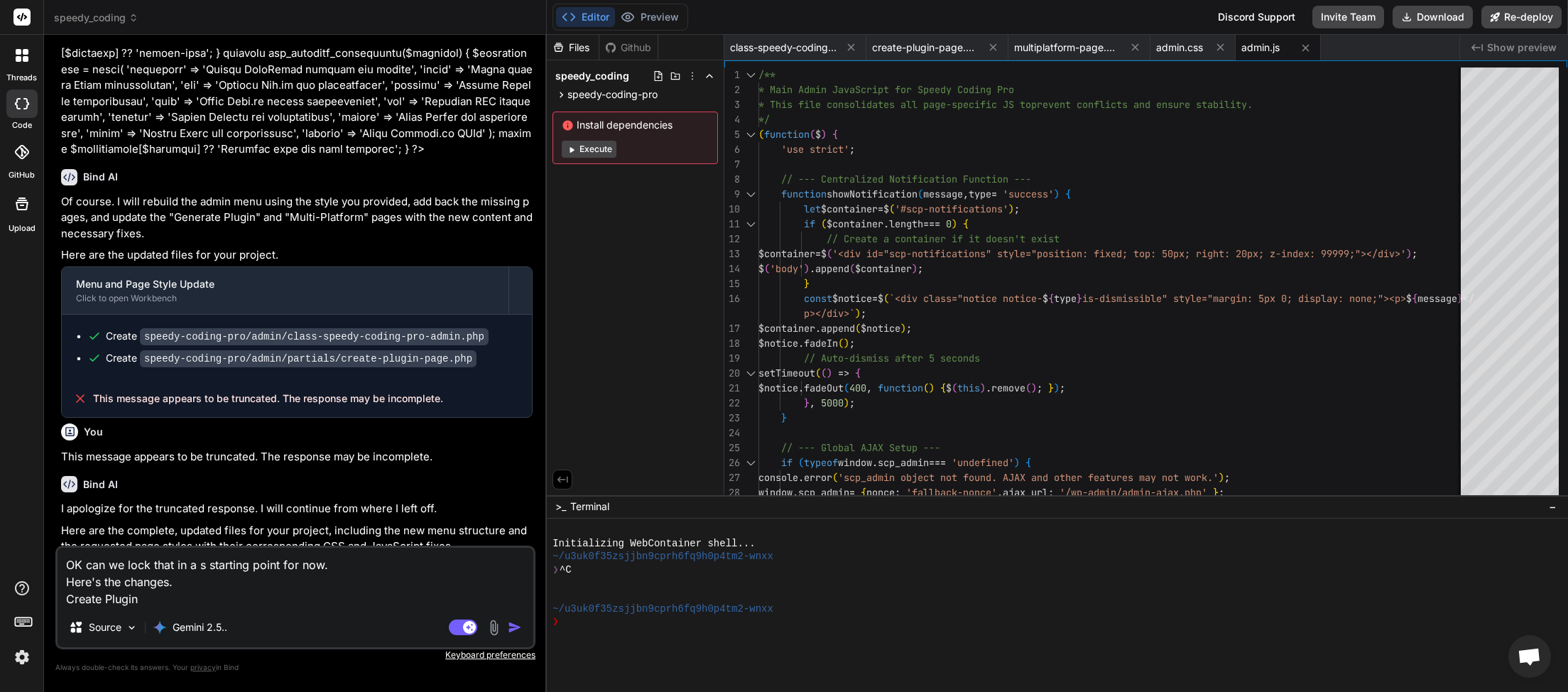
paste textarea "Use AI enhancement"
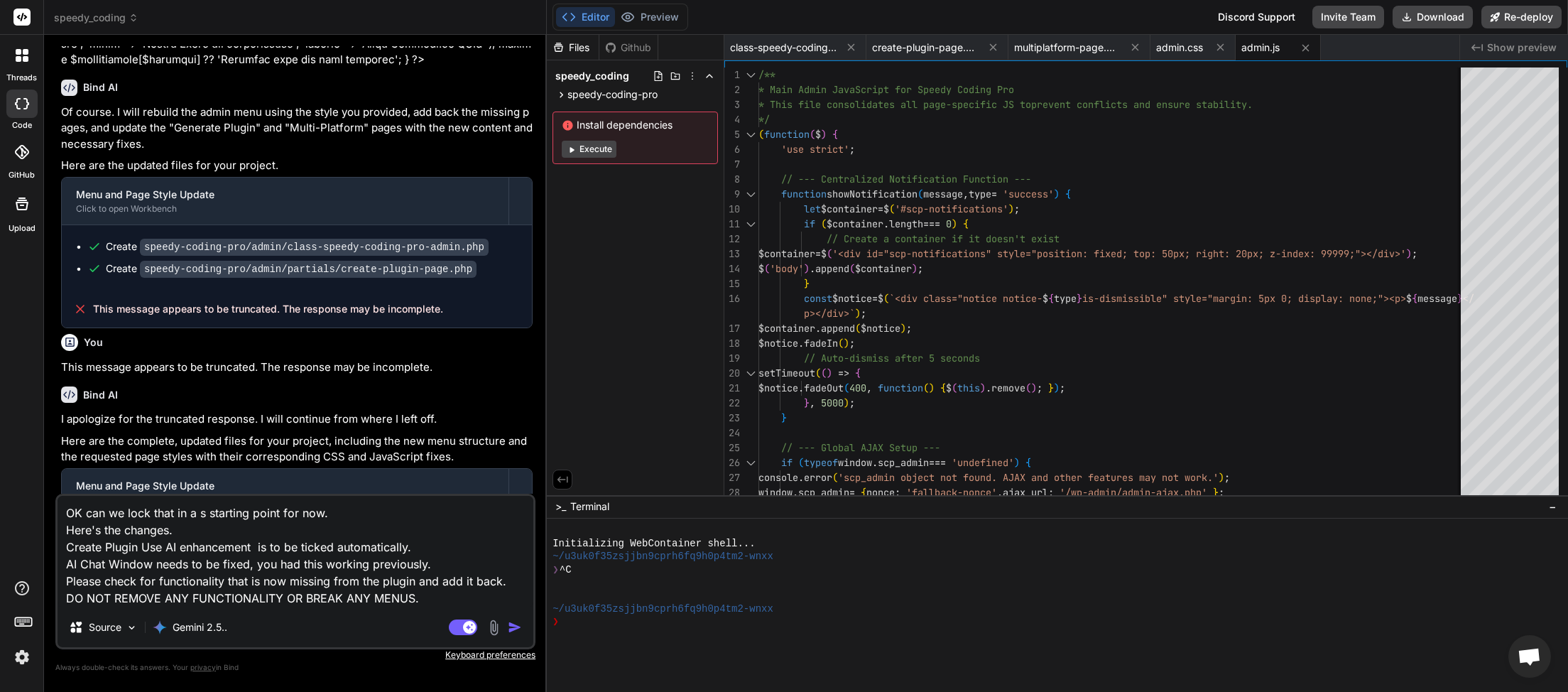
scroll to position [12324, 0]
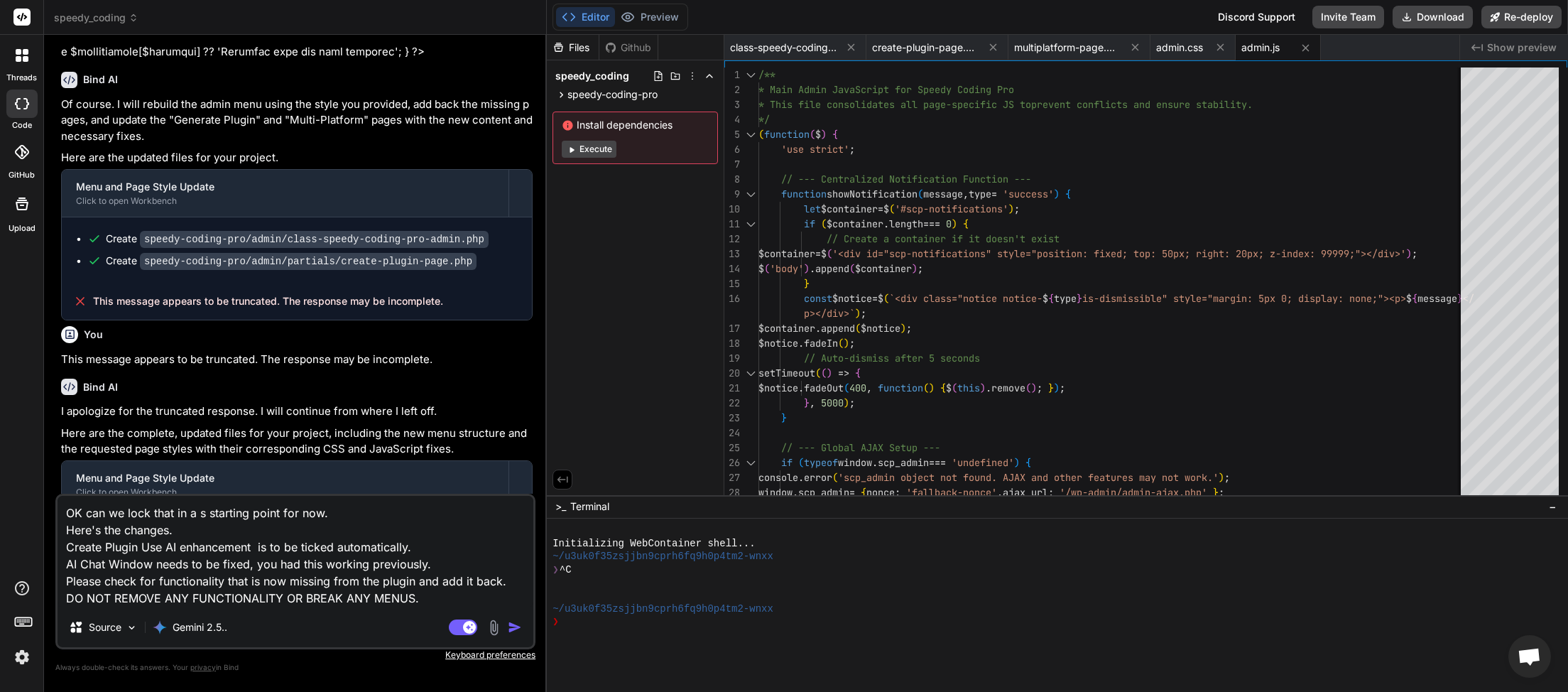
click at [255, 545] on textarea "OK can we lock that in a s starting point for now. Here's the changes. Create P…" at bounding box center [296, 552] width 476 height 112
click at [505, 580] on textarea "OK can we lock that in a s starting point for now. Here's the changes. Create P…" at bounding box center [296, 552] width 476 height 112
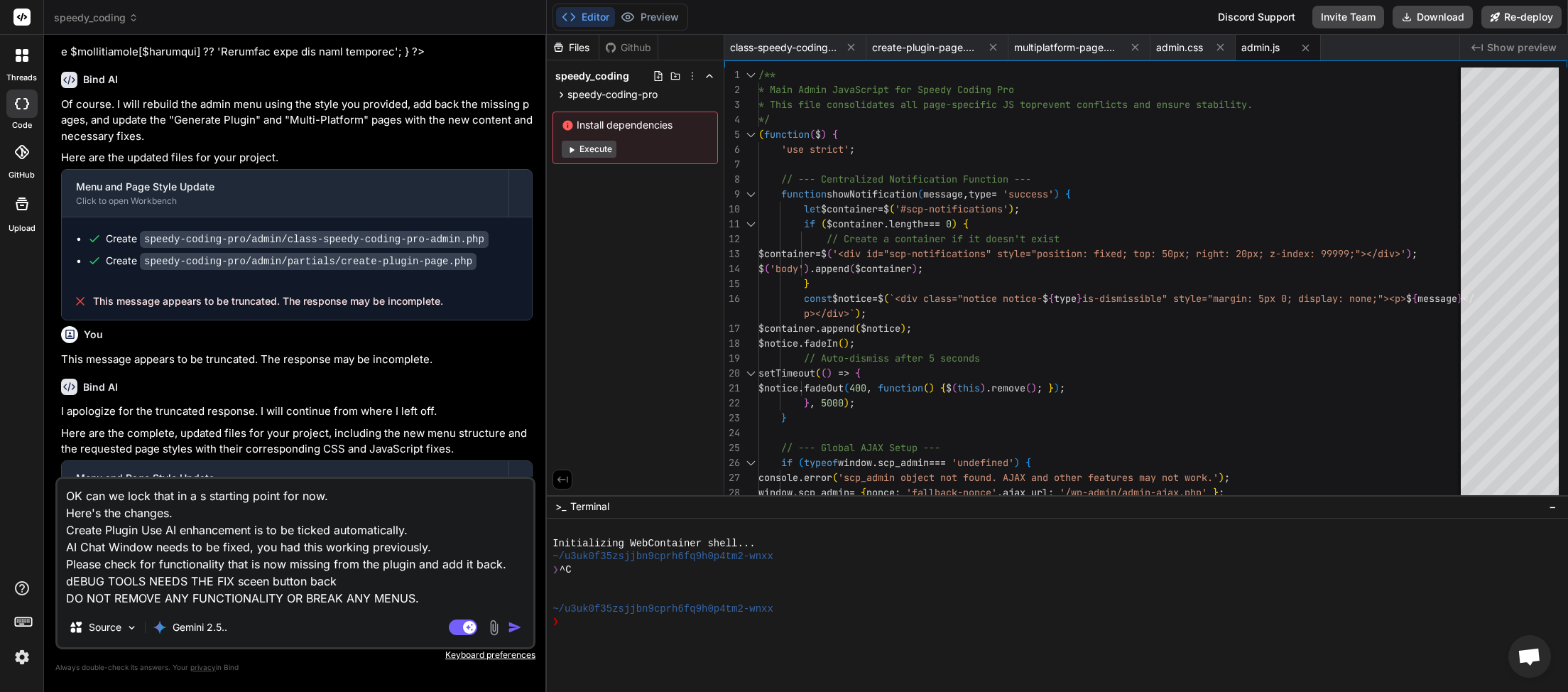
click at [516, 621] on img "button" at bounding box center [514, 627] width 14 height 14
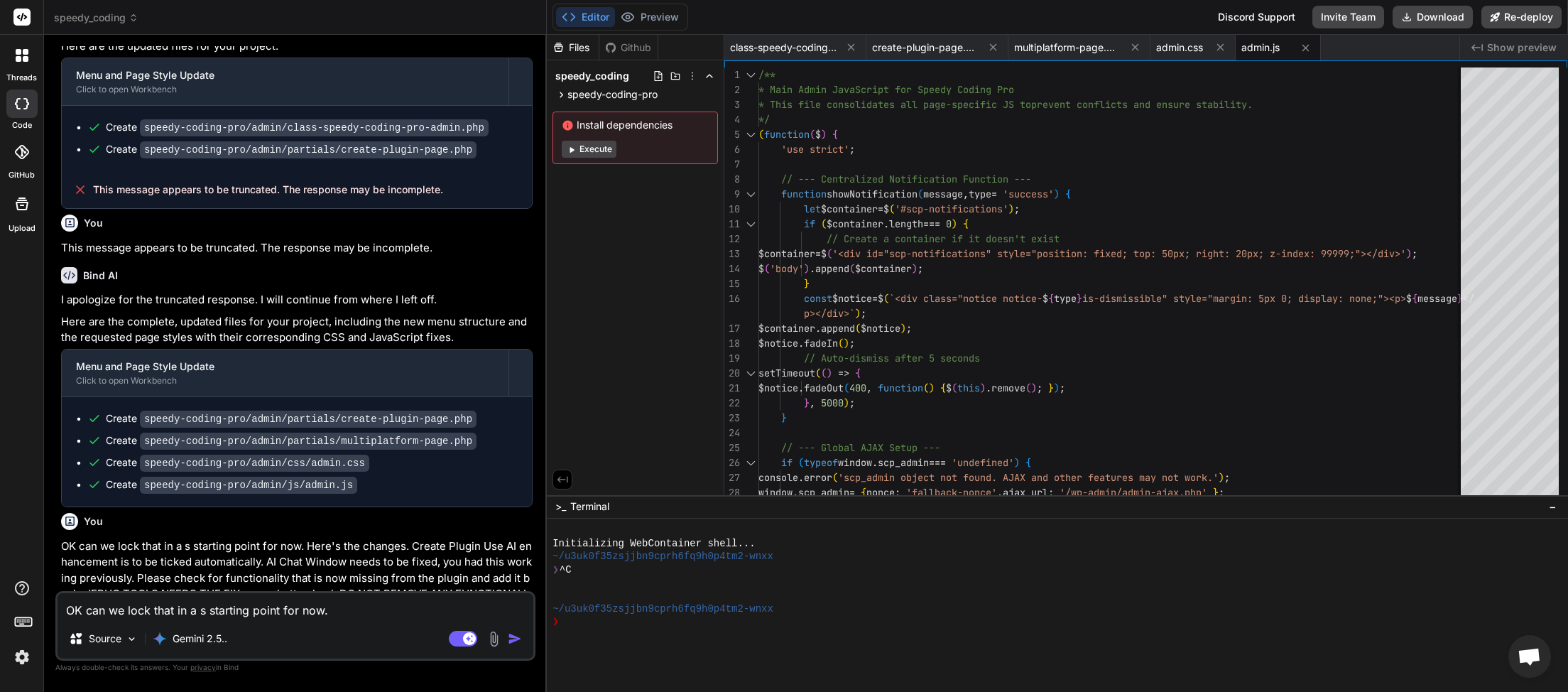
scroll to position [12387, 0]
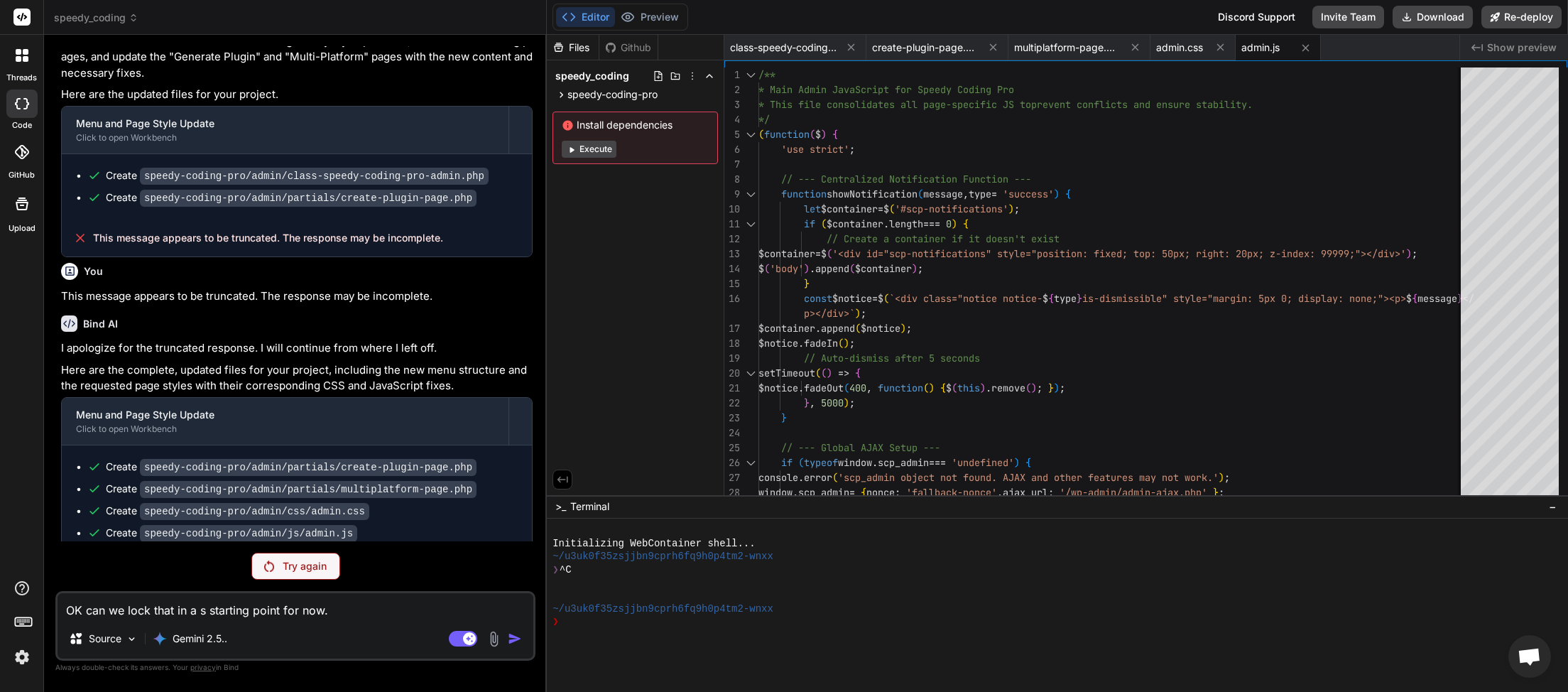
click at [314, 568] on p "Try again" at bounding box center [305, 566] width 44 height 14
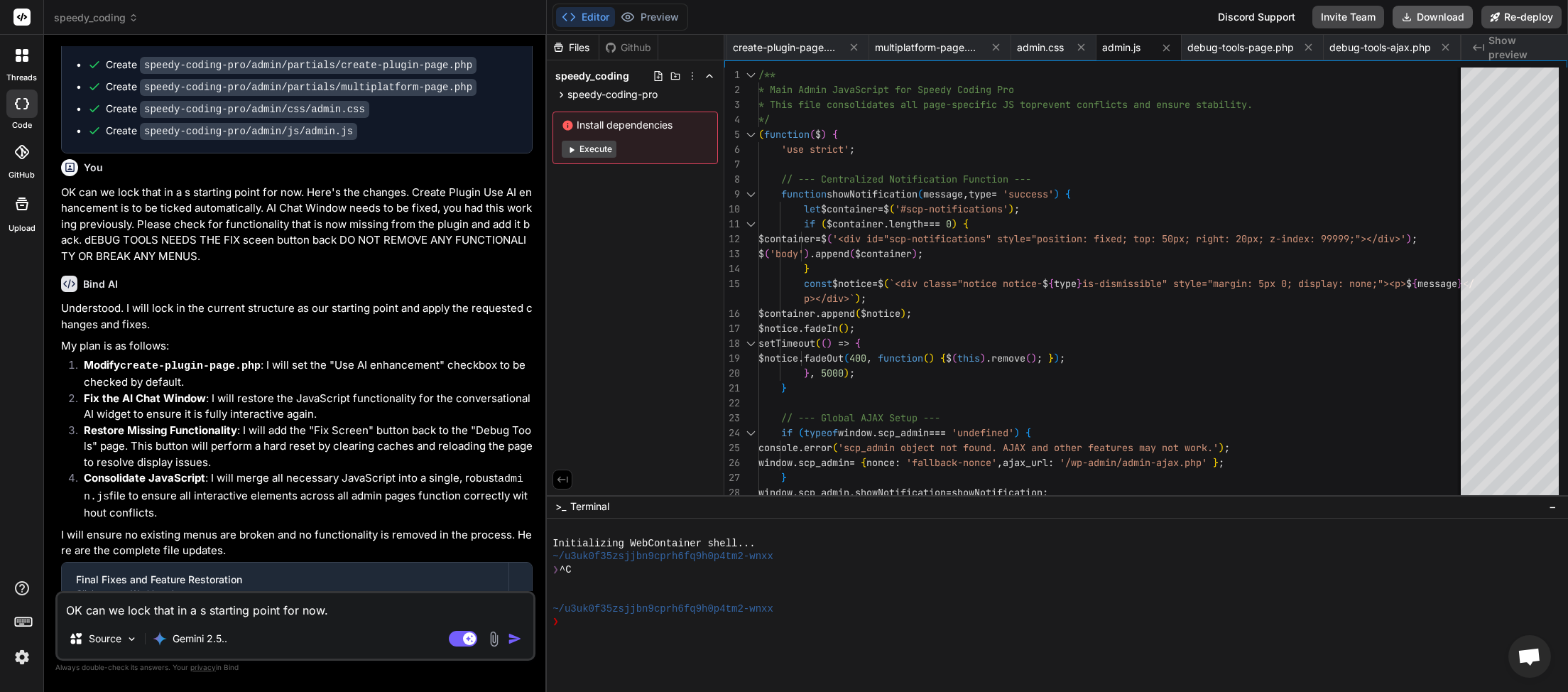
scroll to position [0, 139]
click at [1427, 10] on button "Download" at bounding box center [1433, 17] width 81 height 23
click at [179, 615] on textarea "OK can we lock that in a s starting point for now. Here's the changes. Create P…" at bounding box center [296, 606] width 476 height 25
paste textarea "Plugin Type"
drag, startPoint x: 339, startPoint y: 612, endPoint x: 356, endPoint y: 606, distance: 18.0
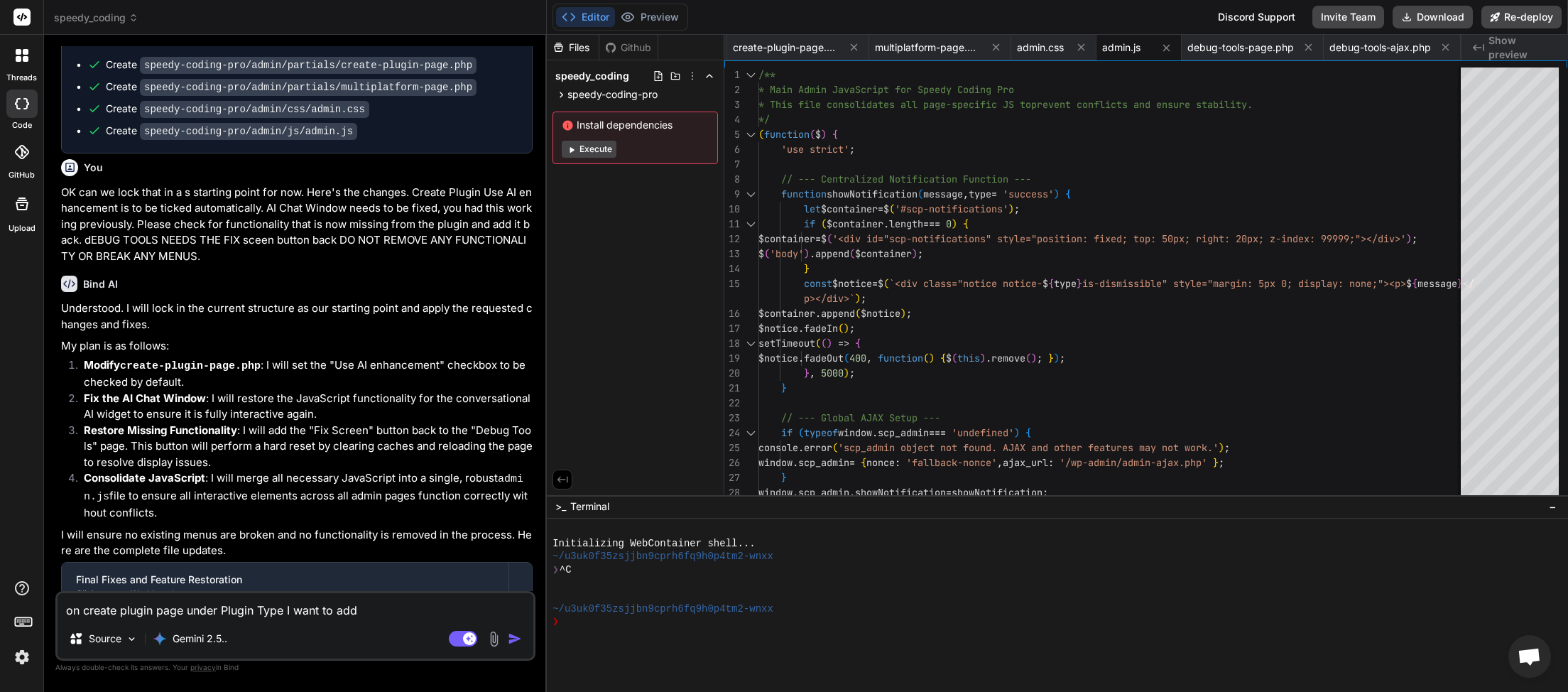
click at [361, 610] on textarea "on create plugin page under Plugin Type I want to add" at bounding box center [296, 606] width 476 height 25
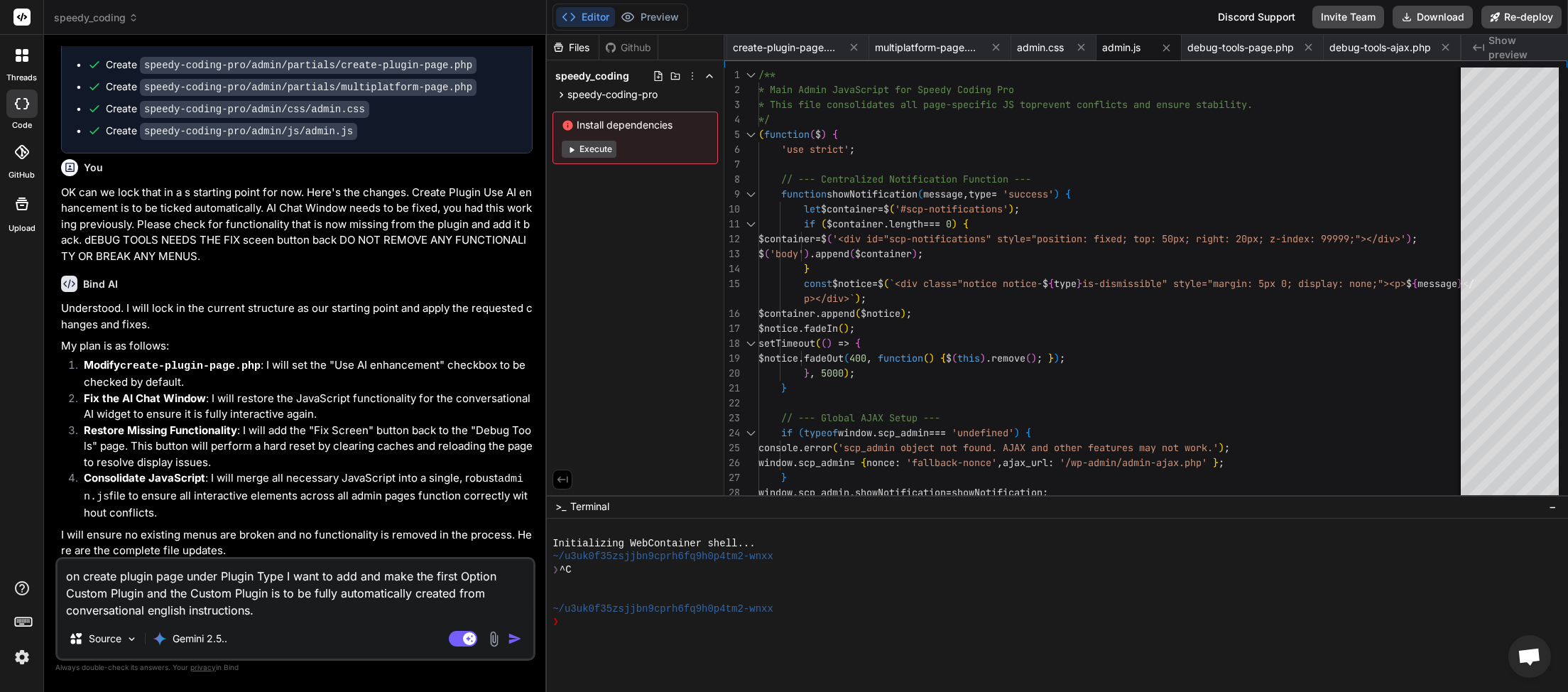
click at [69, 578] on textarea "on create plugin page under Plugin Type I want to add and make the first Option…" at bounding box center [296, 588] width 476 height 60
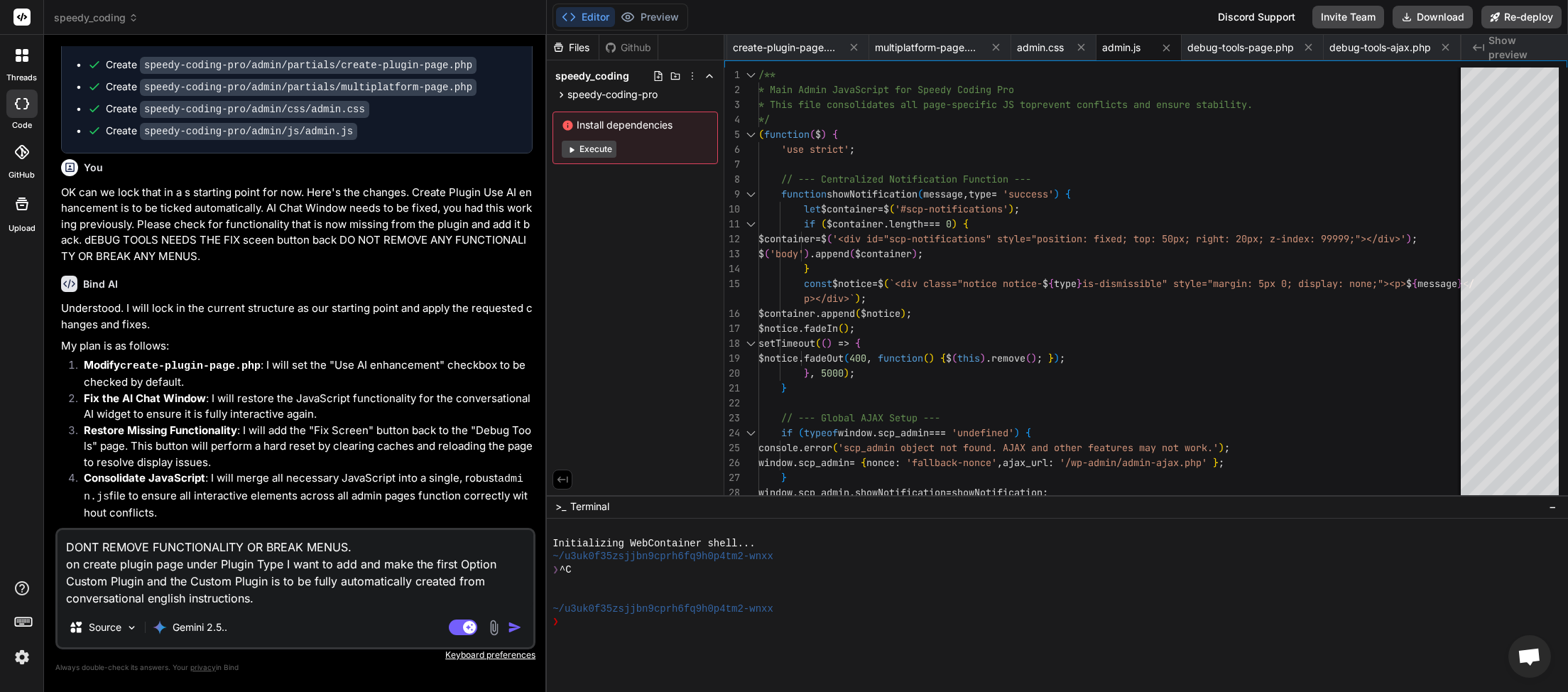
click at [262, 604] on textarea "DONT REMOVE FUNCTIONALITY OR BREAK MENUS. on create plugin page under Plugin Ty…" at bounding box center [296, 568] width 476 height 77
paste textarea "Multi-Platform Generator"
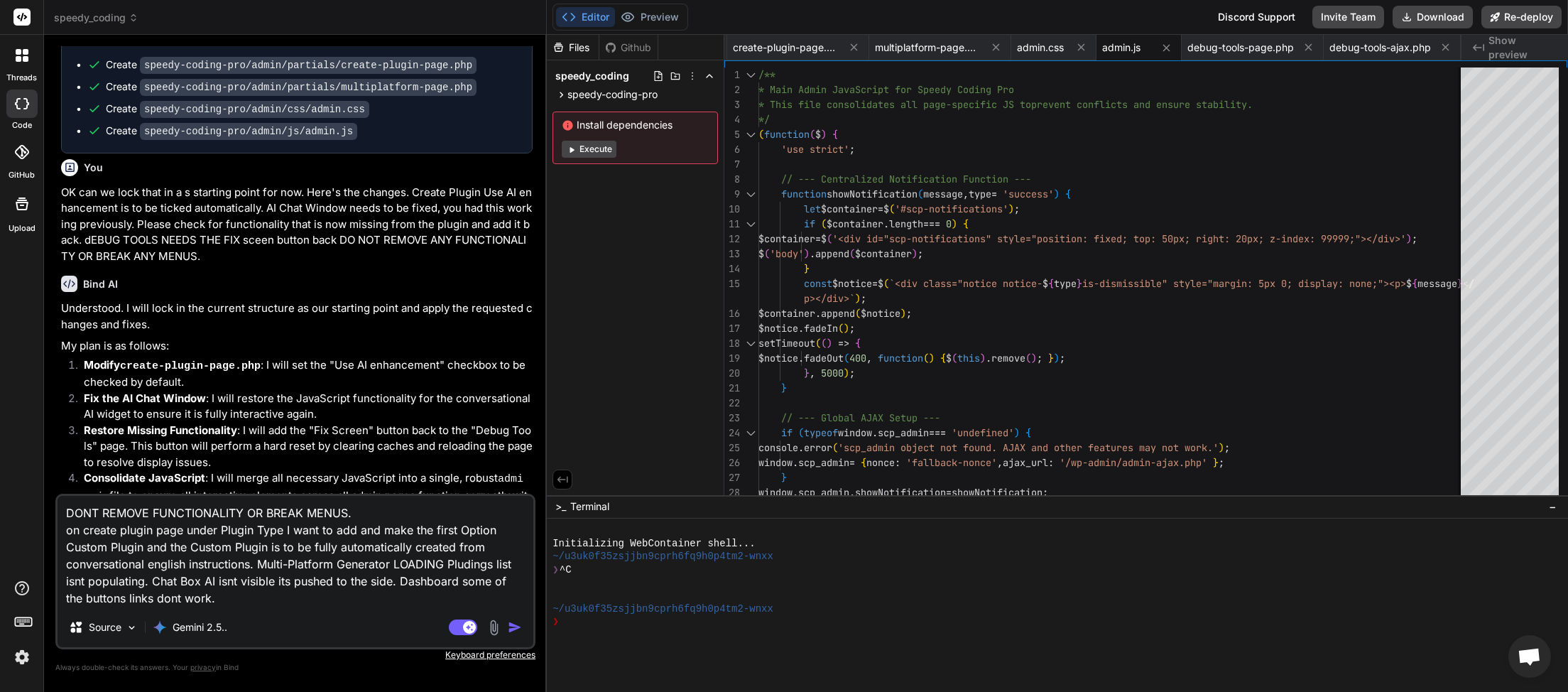
drag, startPoint x: 182, startPoint y: 527, endPoint x: 285, endPoint y: 509, distance: 104.6
click at [182, 527] on textarea "DONT REMOVE FUNCTIONALITY OR BREAK MENUS. on create plugin page under Plugin Ty…" at bounding box center [296, 552] width 476 height 112
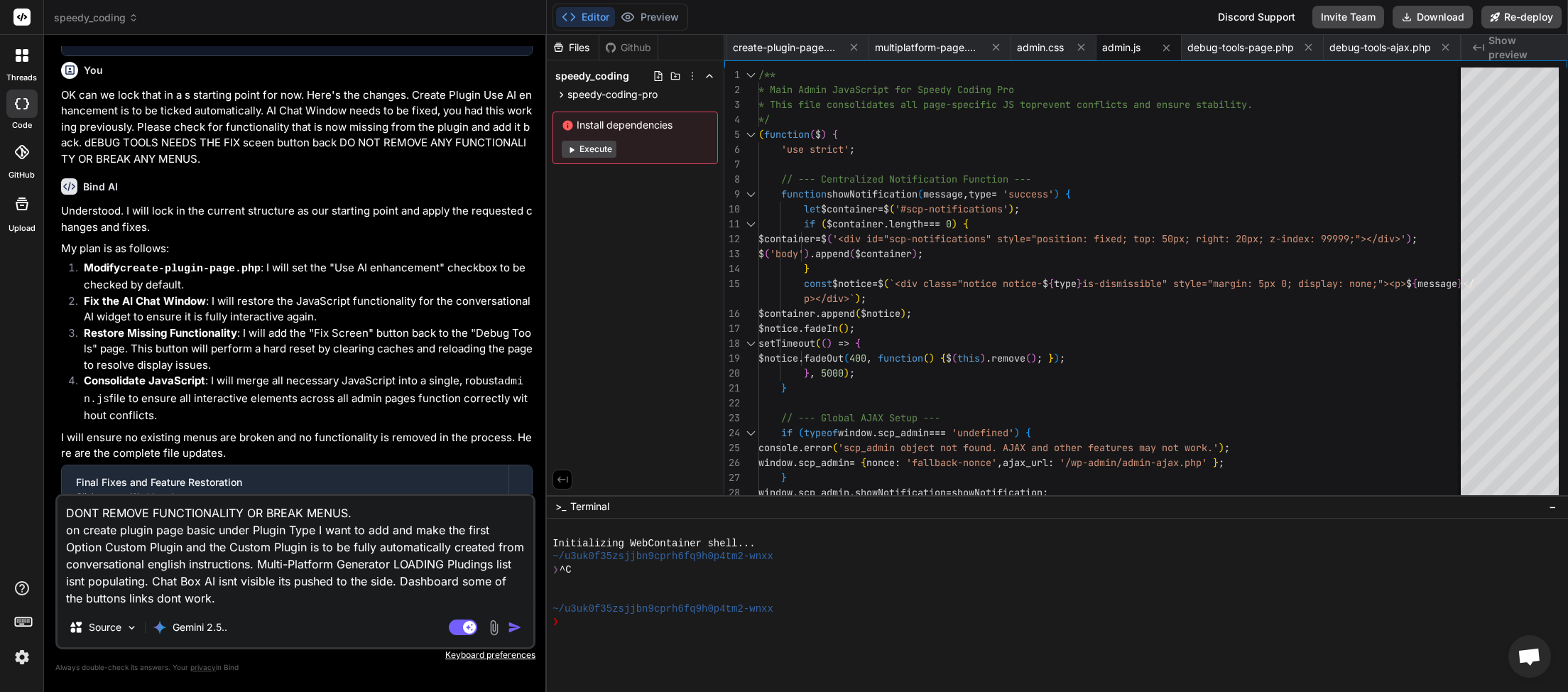
click at [516, 629] on img "button" at bounding box center [514, 627] width 14 height 14
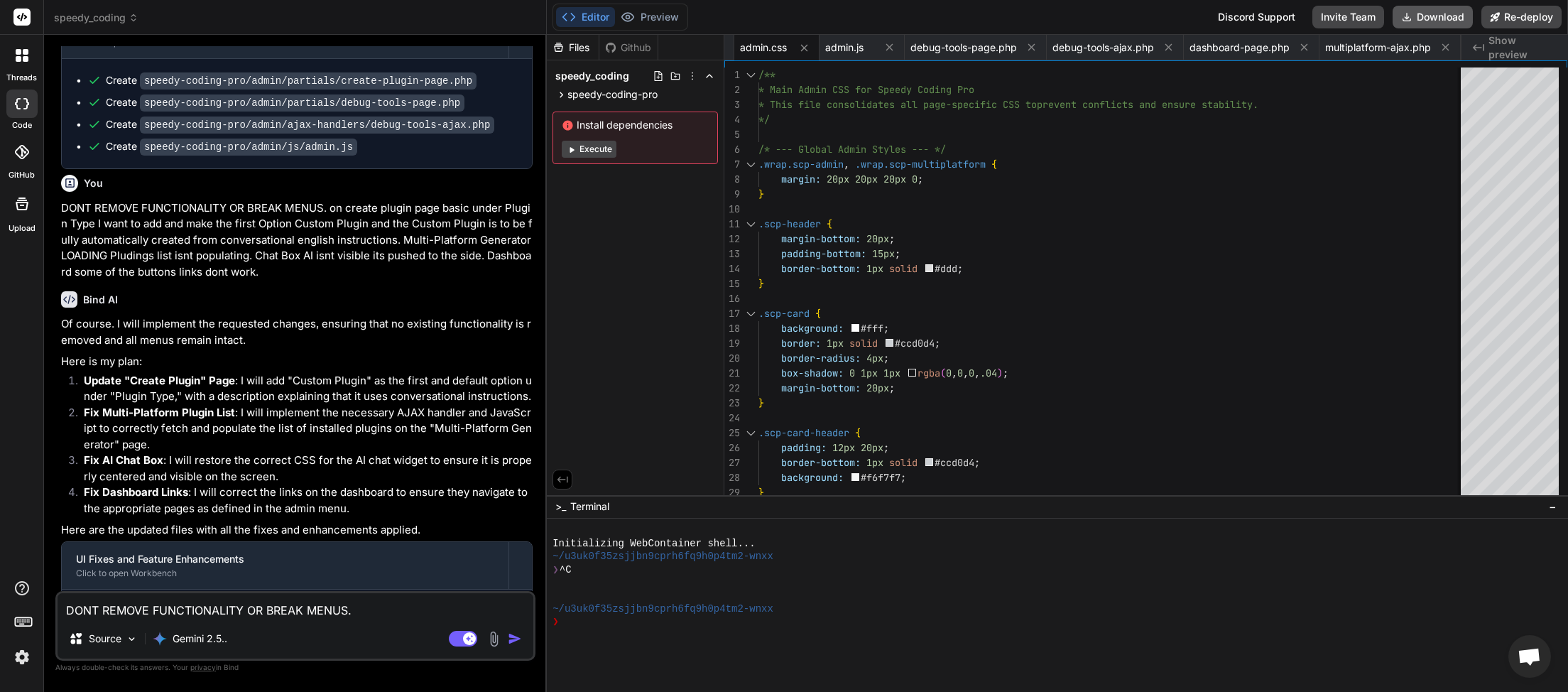
scroll to position [0, 416]
click at [1420, 15] on button "Download" at bounding box center [1433, 17] width 81 height 23
click at [221, 606] on textarea "DONT REMOVE FUNCTIONALITY OR BREAK MENUS. on create plugin page basic under Plu…" at bounding box center [296, 606] width 476 height 25
paste textarea "Custom Plugin Fully created from conversational English instructions"
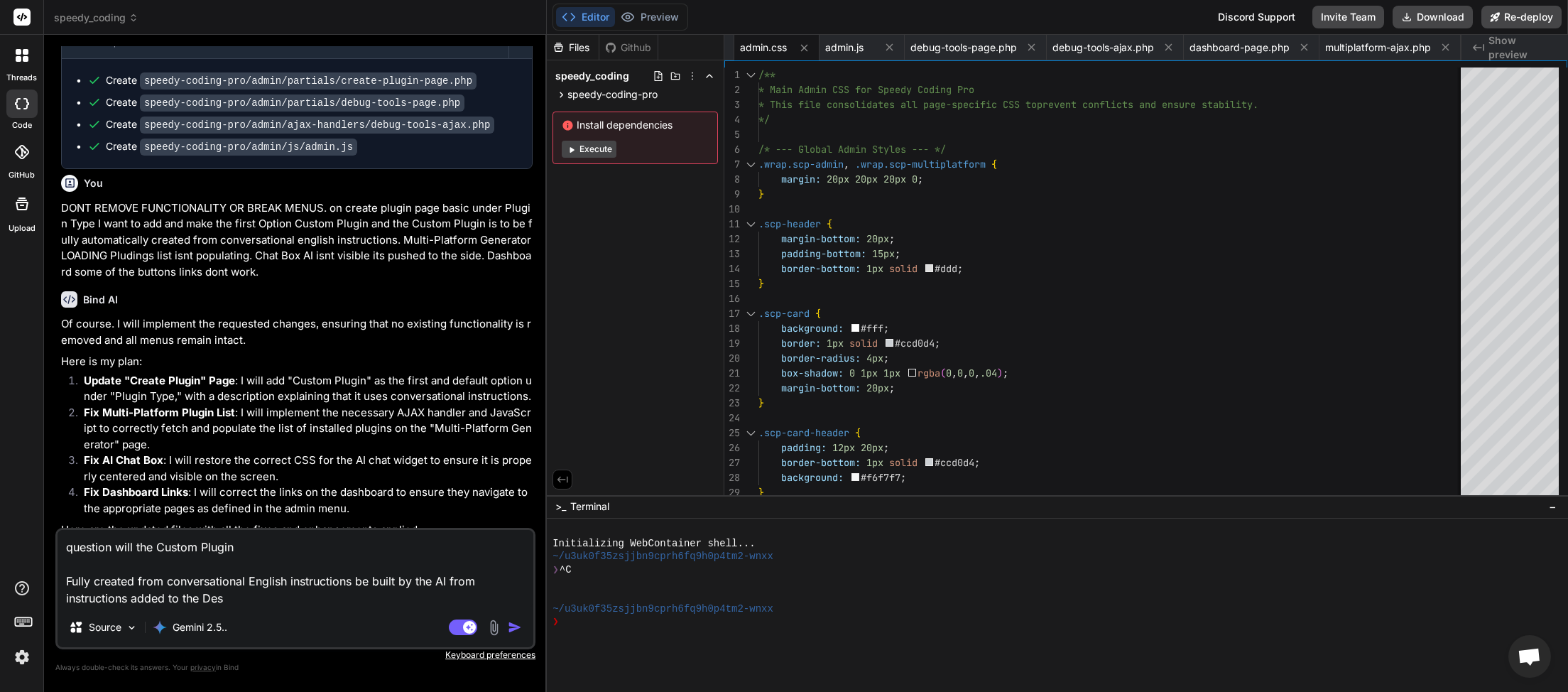
drag, startPoint x: 240, startPoint y: 600, endPoint x: 168, endPoint y: 601, distance: 72.0
click at [168, 601] on textarea "question will the Custom Plugin Fully created from conversational English instr…" at bounding box center [296, 568] width 476 height 77
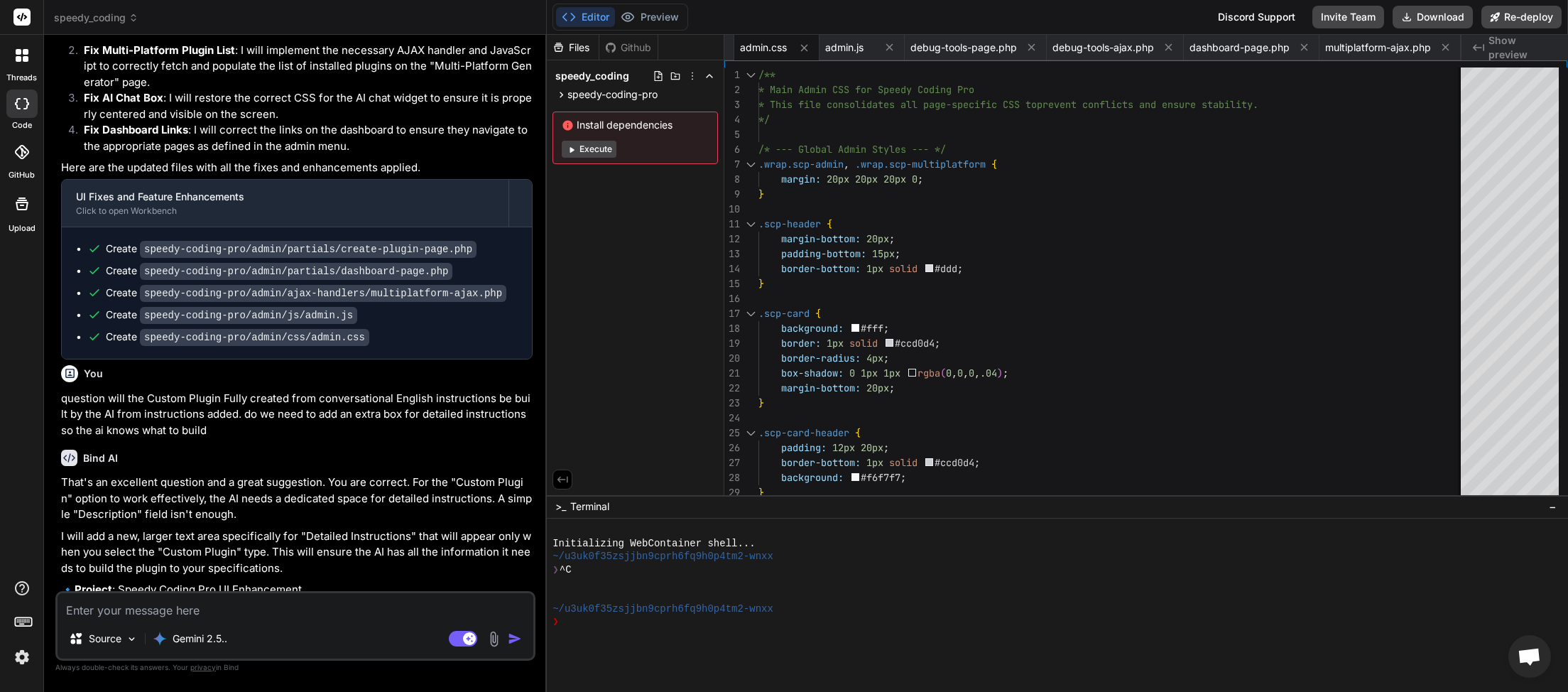
scroll to position [13704, 0]
click at [243, 609] on textarea at bounding box center [296, 606] width 476 height 25
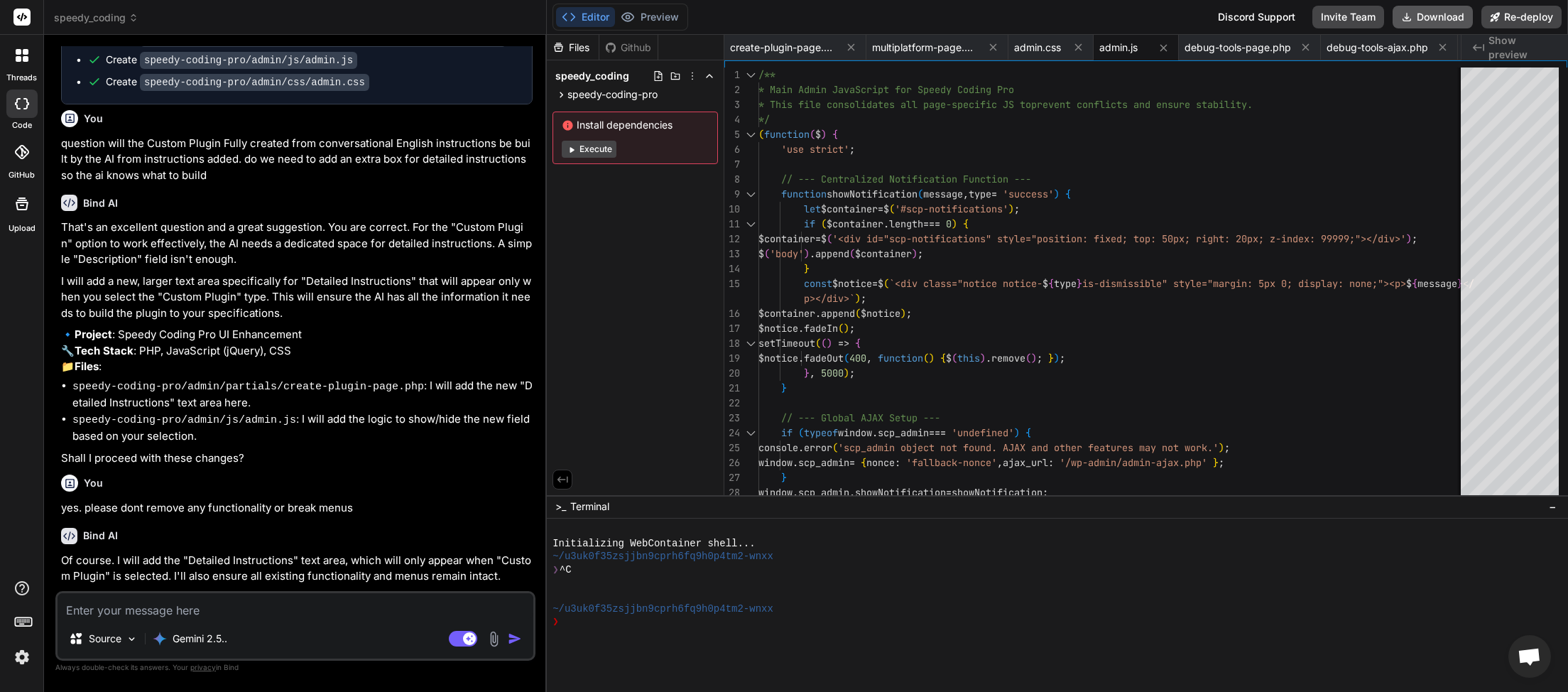
scroll to position [0, 142]
click at [1441, 23] on button "Download" at bounding box center [1433, 17] width 81 height 23
click at [186, 618] on textarea at bounding box center [296, 606] width 476 height 25
paste textarea "// Generated content not available. Please check your AI provider settings and …"
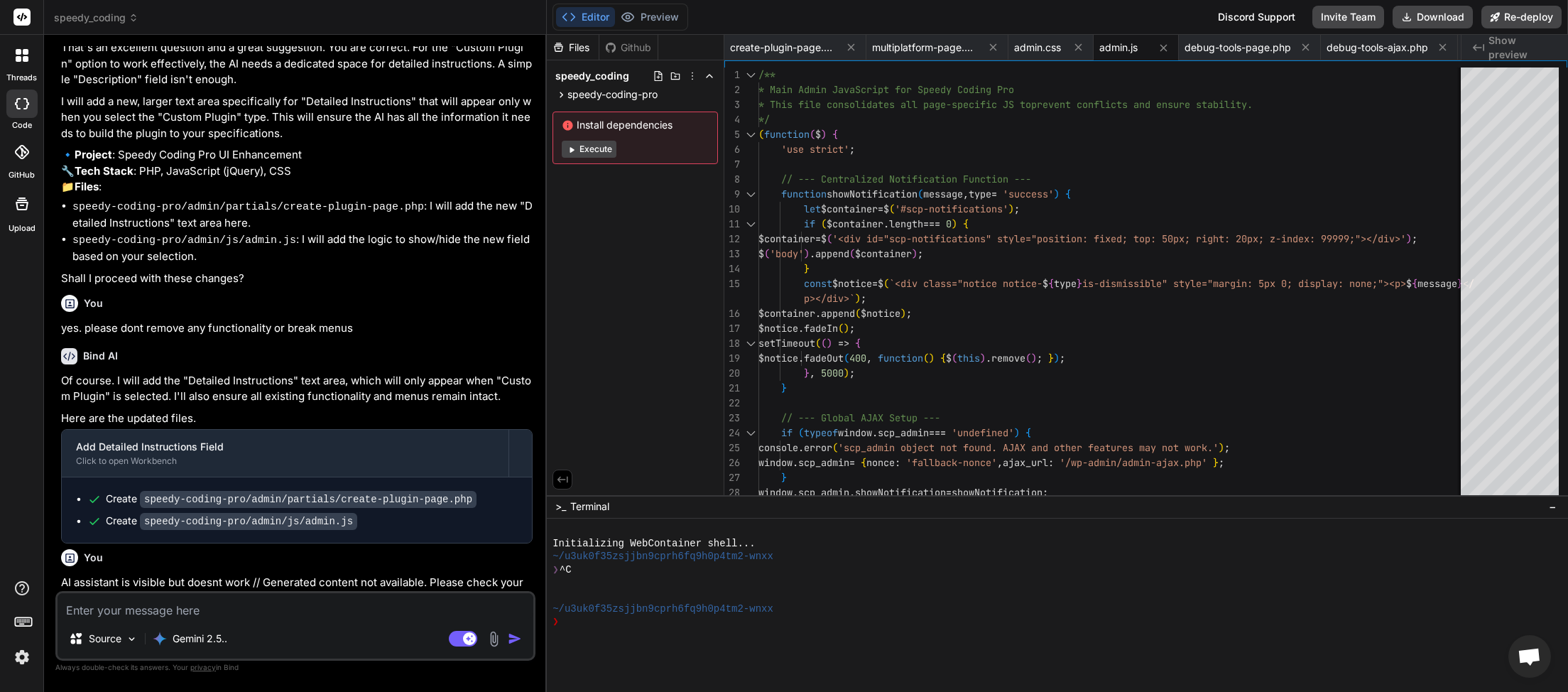
click at [147, 613] on textarea at bounding box center [296, 606] width 476 height 25
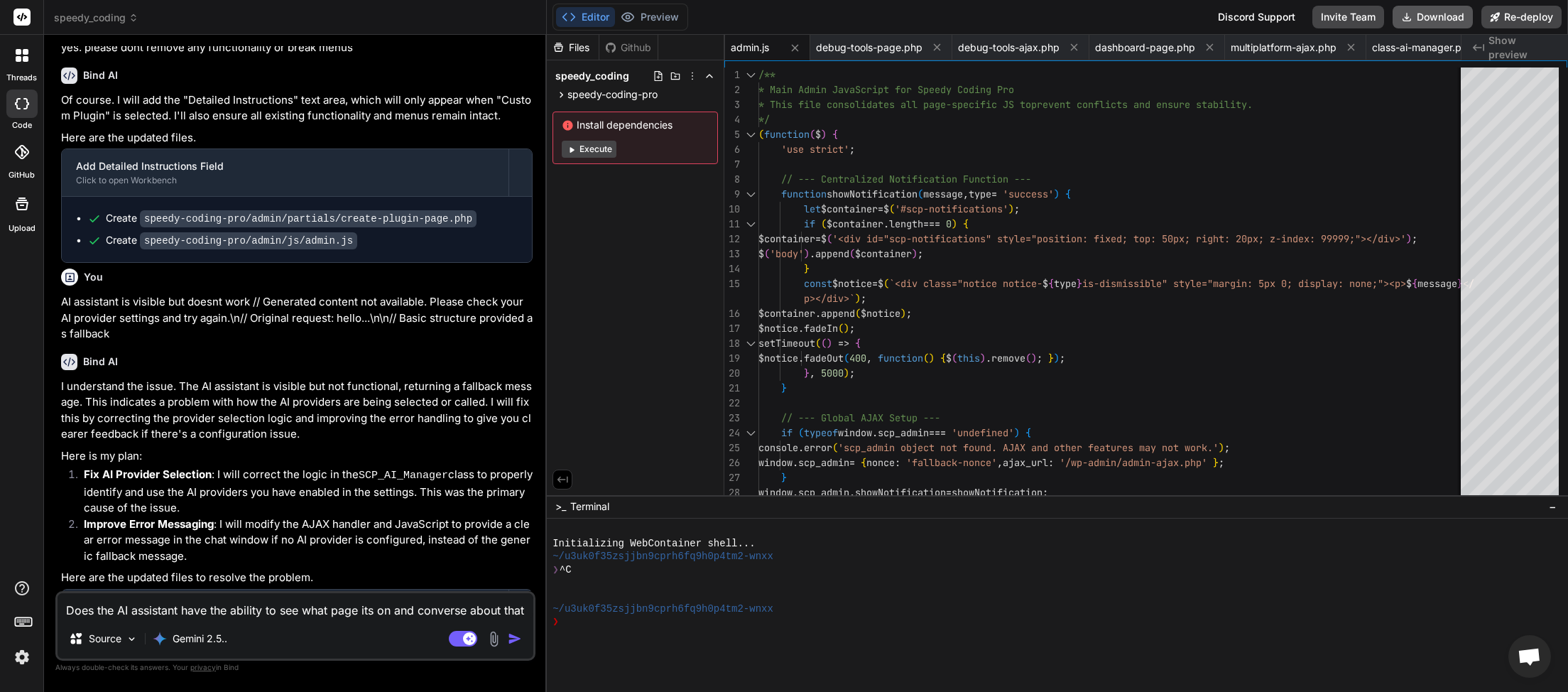
scroll to position [0, 511]
click at [1425, 18] on button "Download" at bounding box center [1433, 17] width 81 height 23
click at [65, 615] on textarea "Does the AI assistant have the ability to see what page its on and converse abo…" at bounding box center [296, 606] width 476 height 25
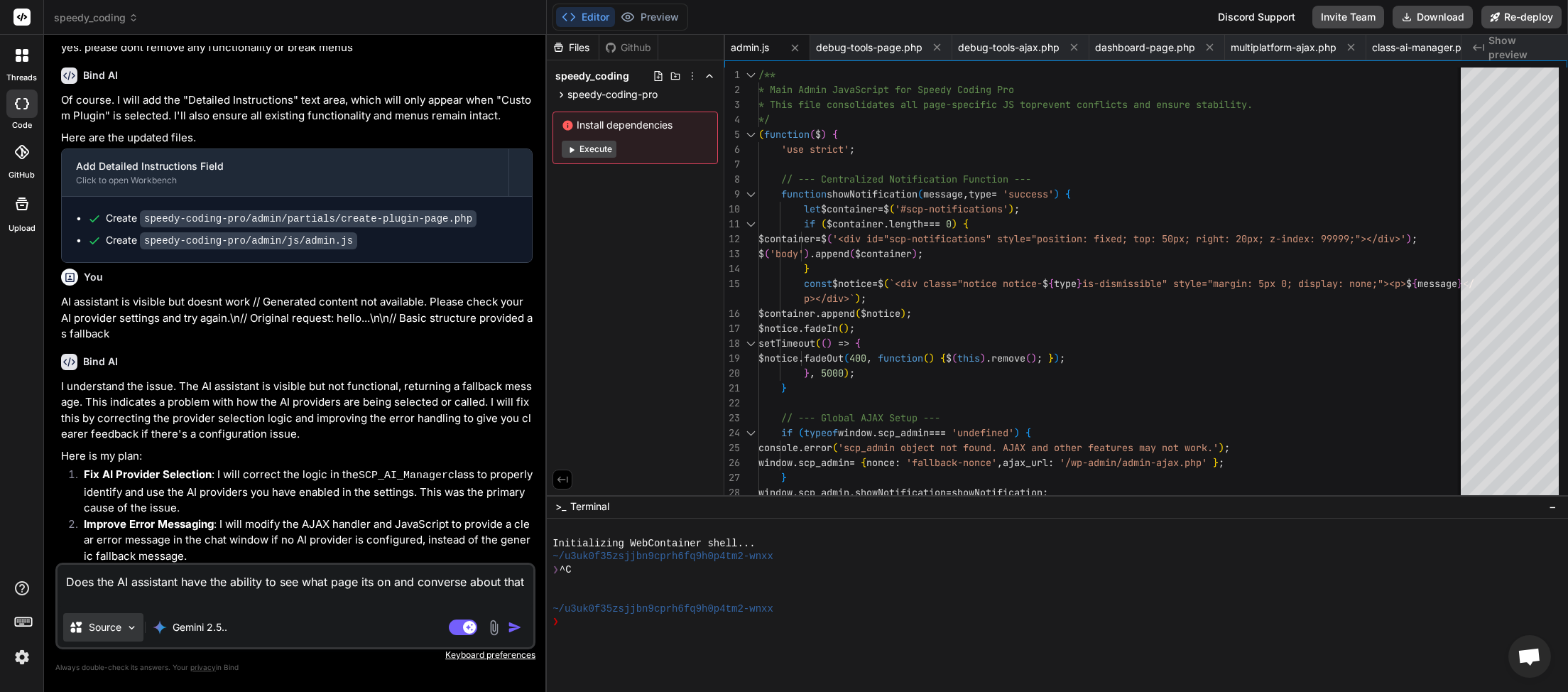
paste textarea "[11-Sep-2025 01:14:43 UTC] PHP Parse error: syntax error, unexpected identifier…"
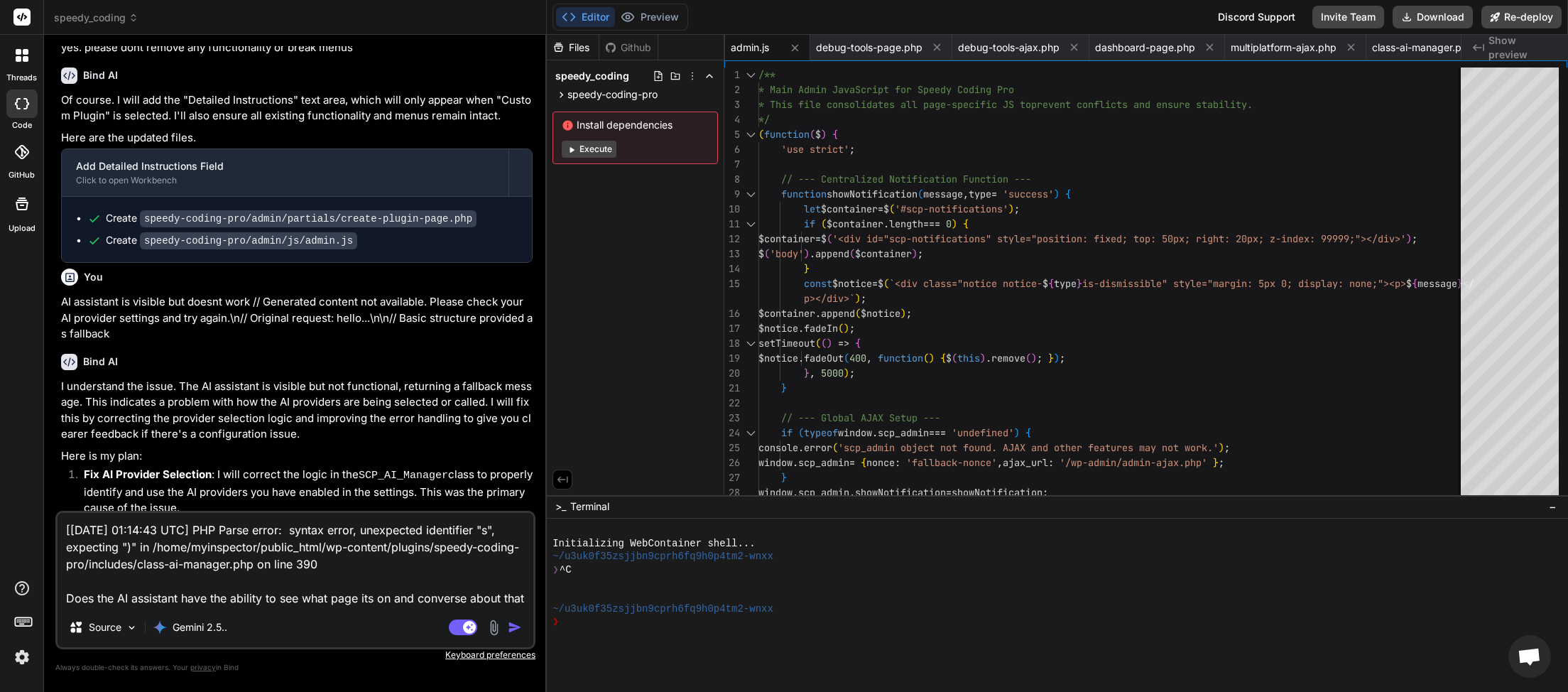
click at [516, 621] on img "button" at bounding box center [514, 627] width 14 height 14
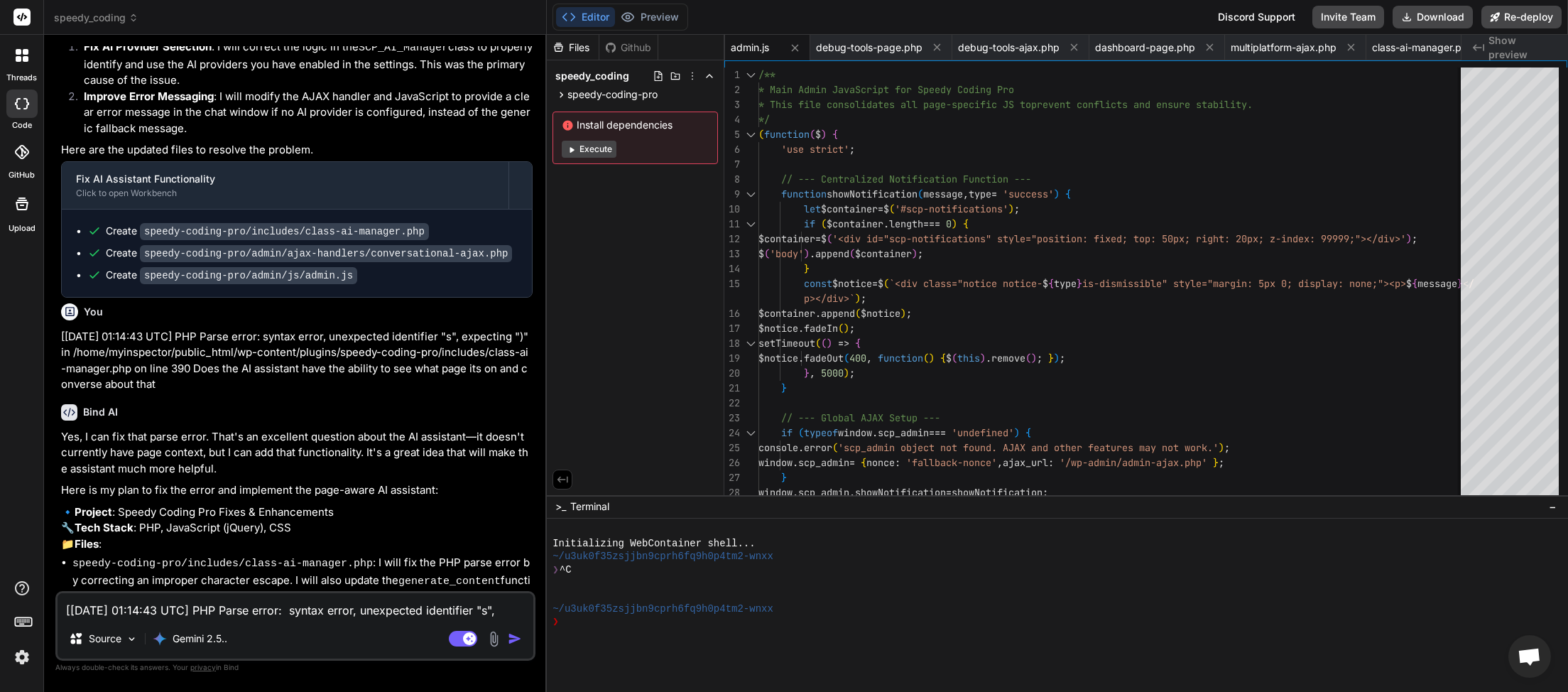
scroll to position [14852, 0]
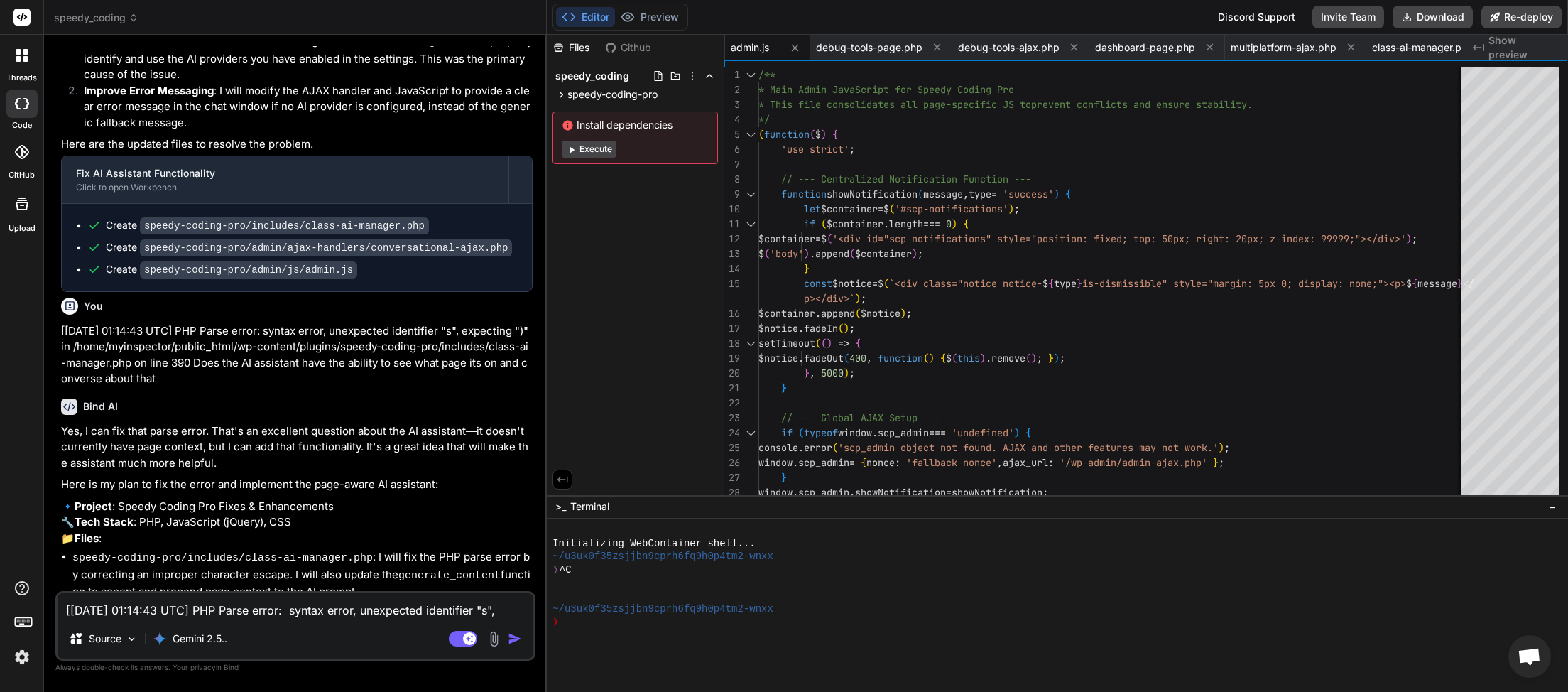
click at [230, 613] on textarea "[11-Sep-2025 01:14:43 UTC] PHP Parse error: syntax error, unexpected identifier…" at bounding box center [296, 606] width 476 height 25
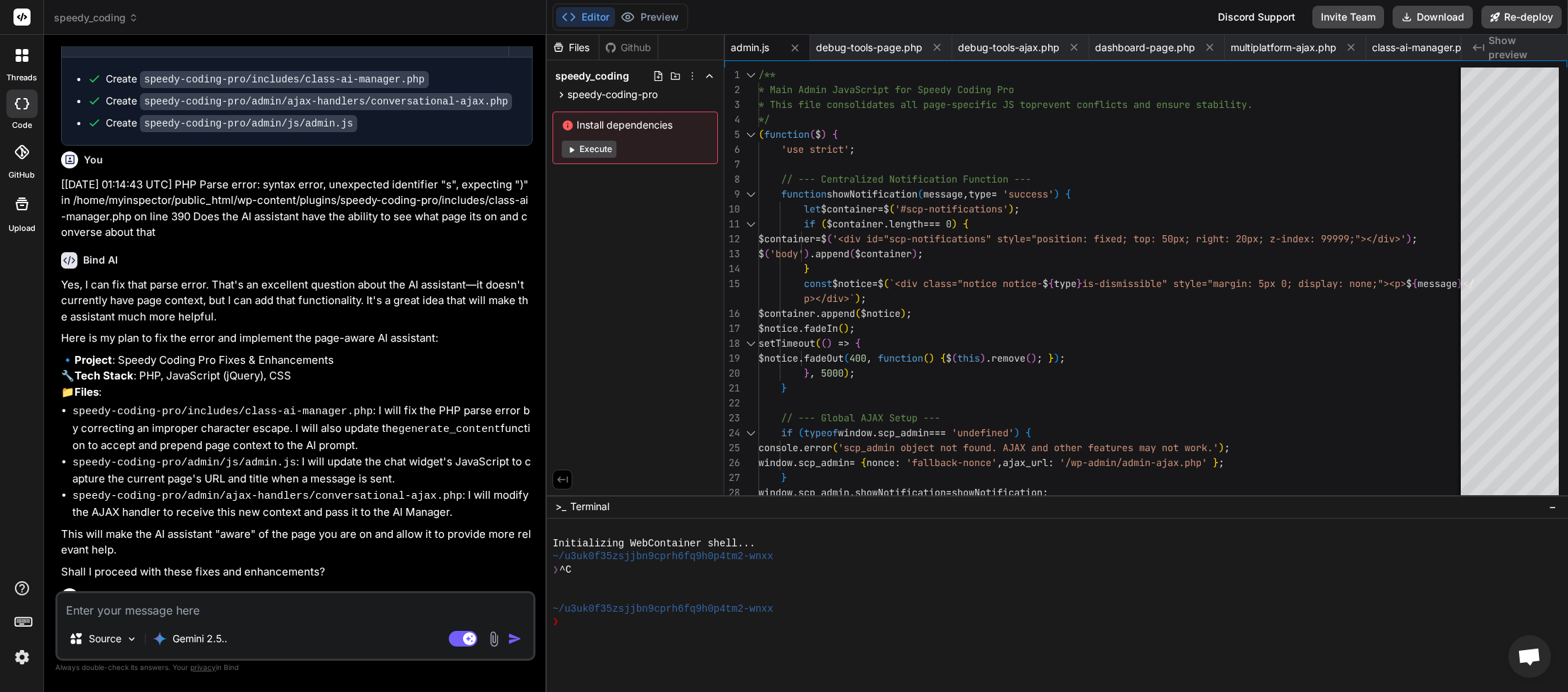
scroll to position [14999, 0]
click at [235, 614] on textarea at bounding box center [296, 606] width 476 height 25
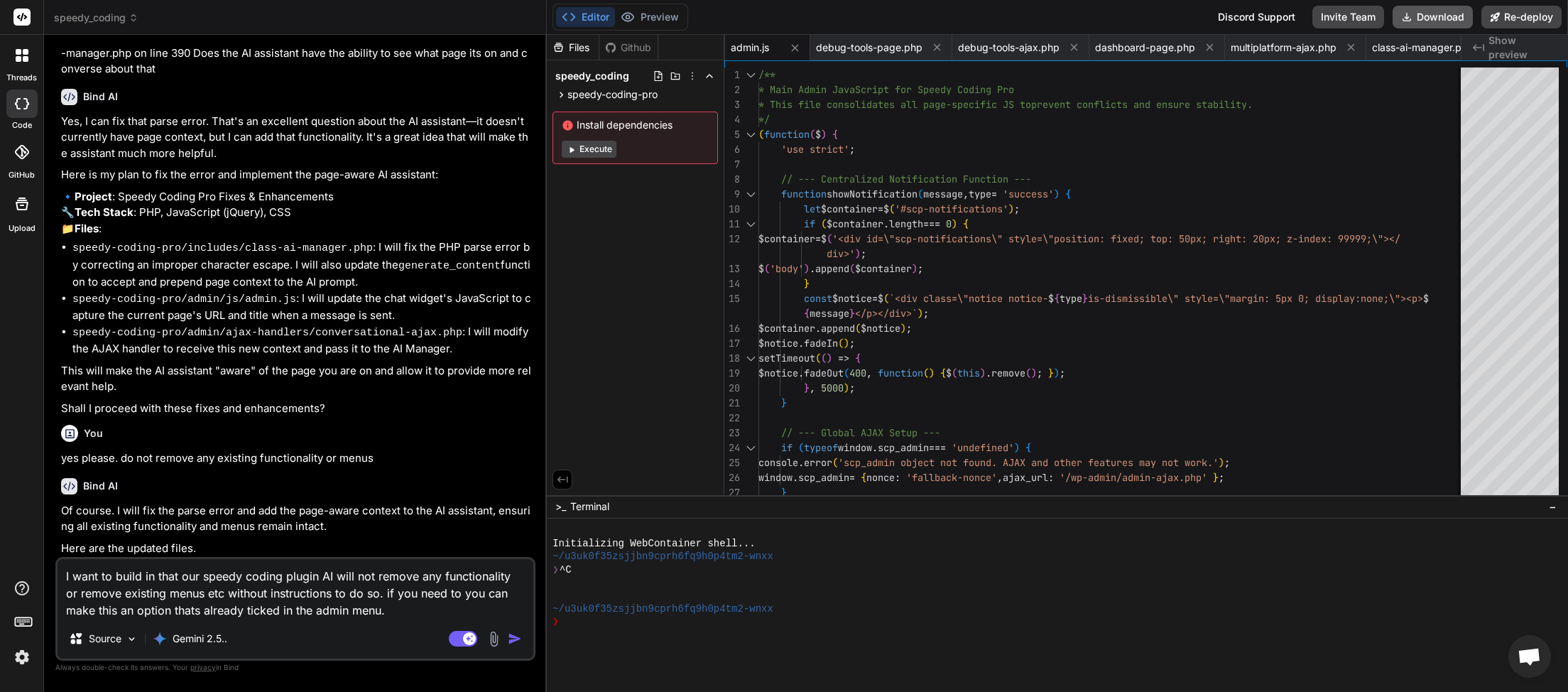
scroll to position [0, 511]
click at [1415, 18] on button "Download" at bounding box center [1433, 17] width 81 height 23
click at [384, 613] on textarea "I want to build in that our speedy coding plugin AI will not remove any functio…" at bounding box center [296, 588] width 476 height 60
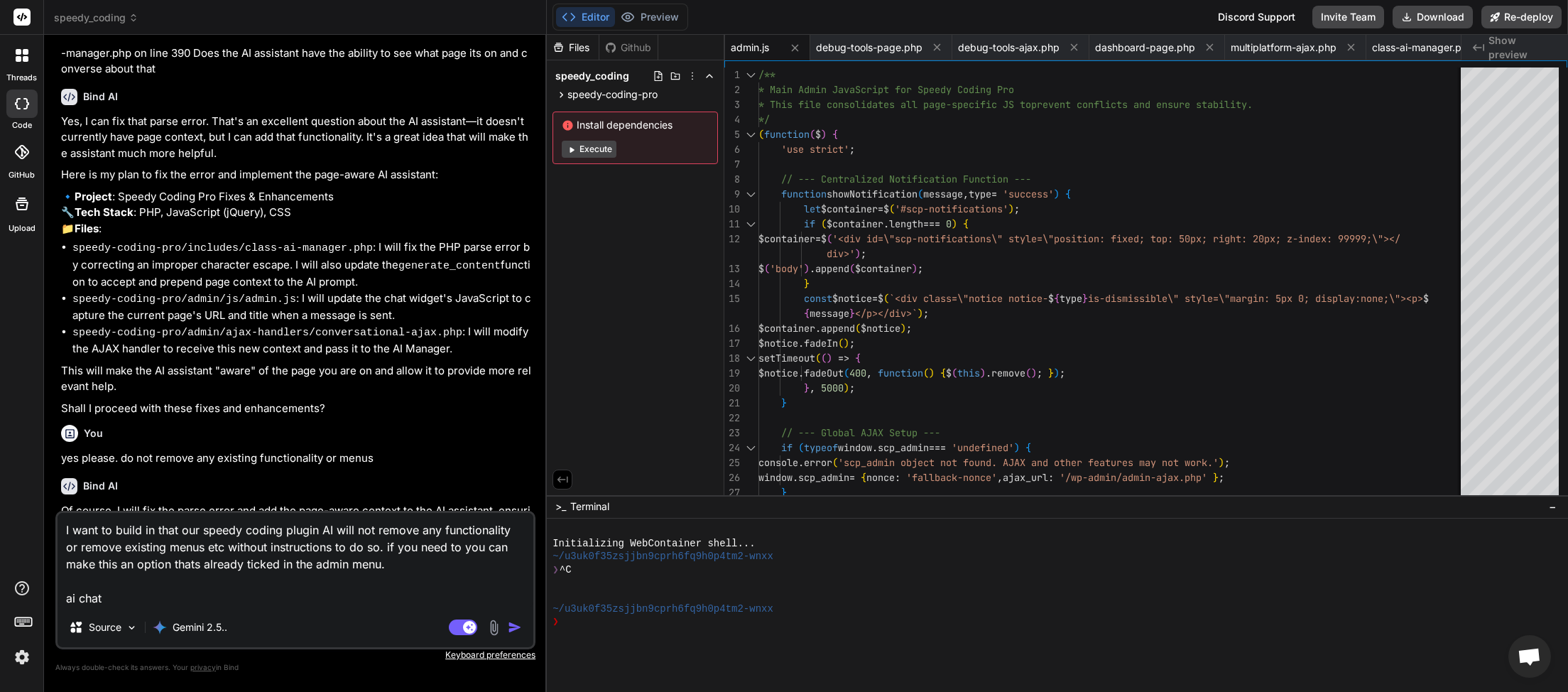
paste textarea "An error occurred: No AI provider is configured or available. Please check your…"
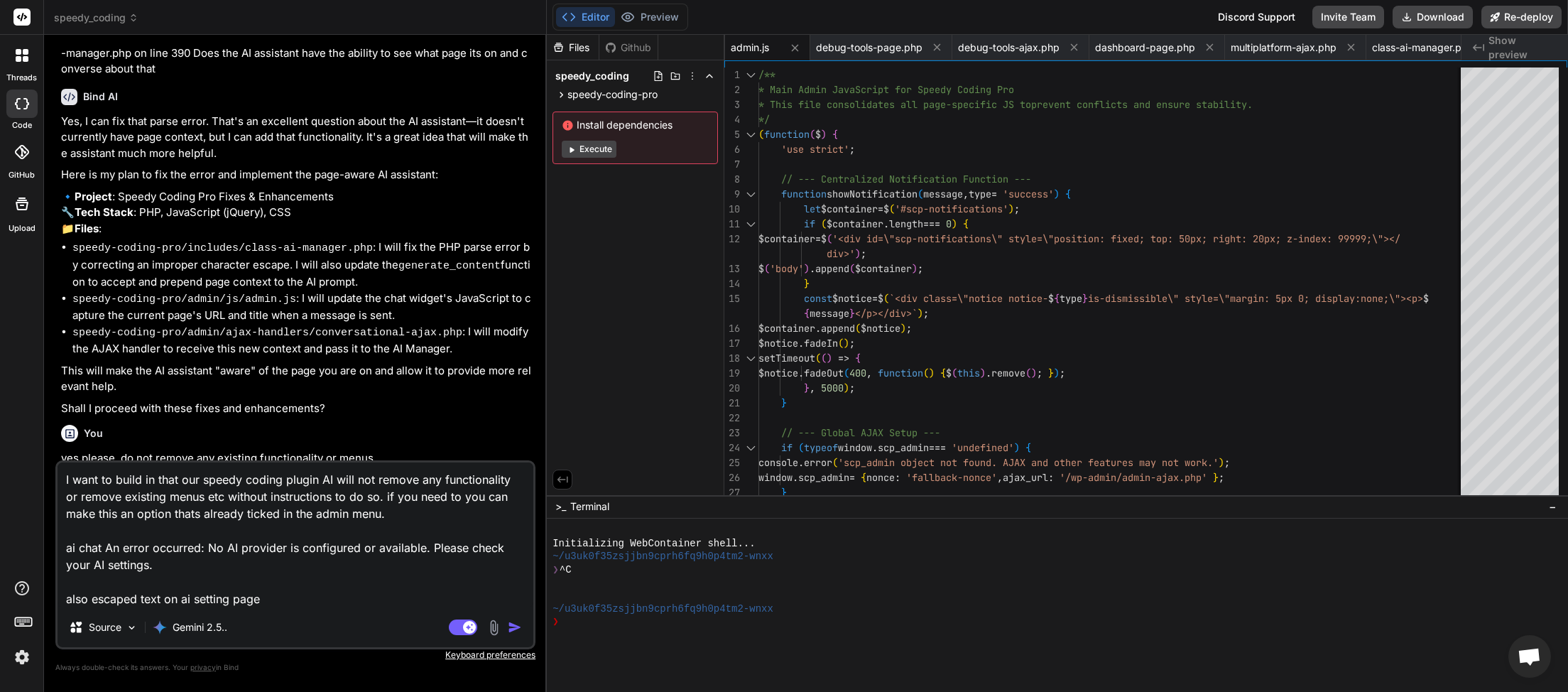
paste textarea "\ud83e\udd16 AI Settings"
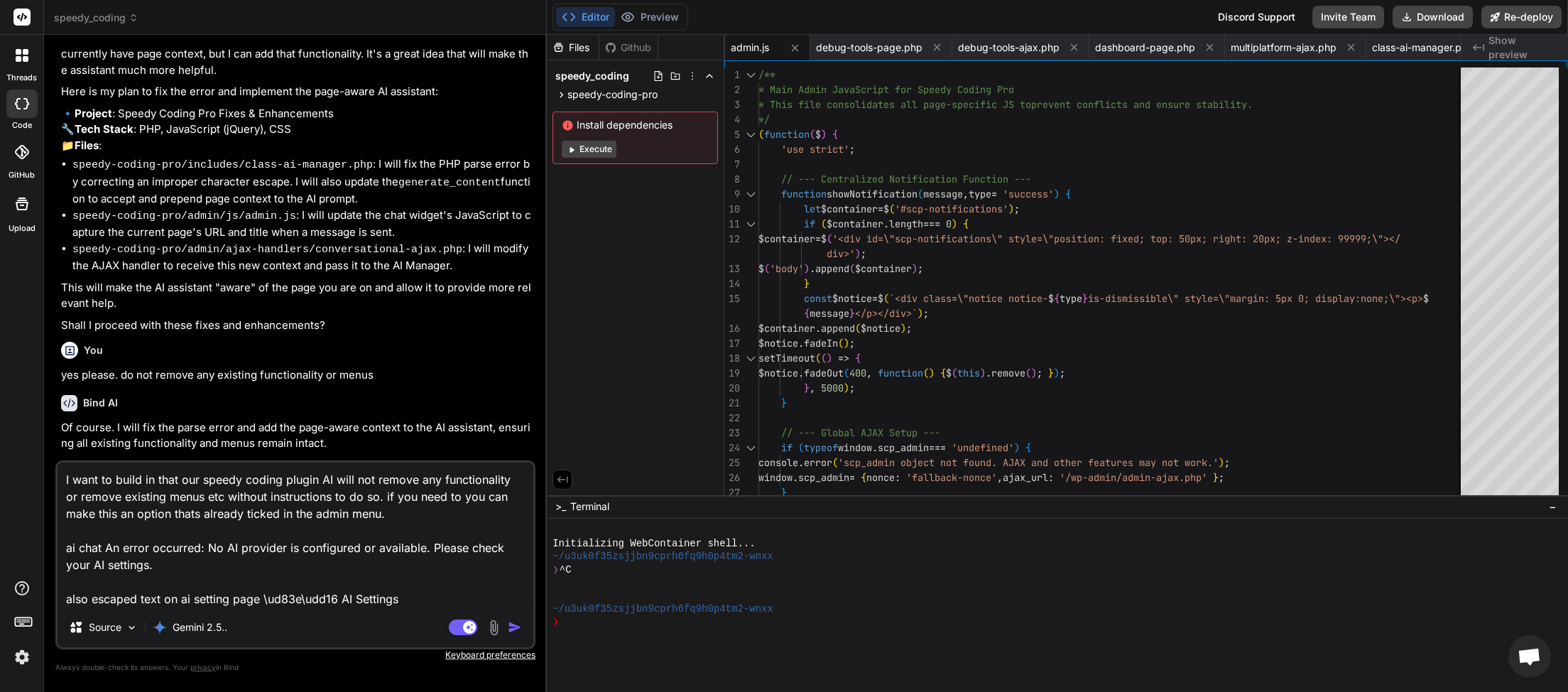
scroll to position [15257, 0]
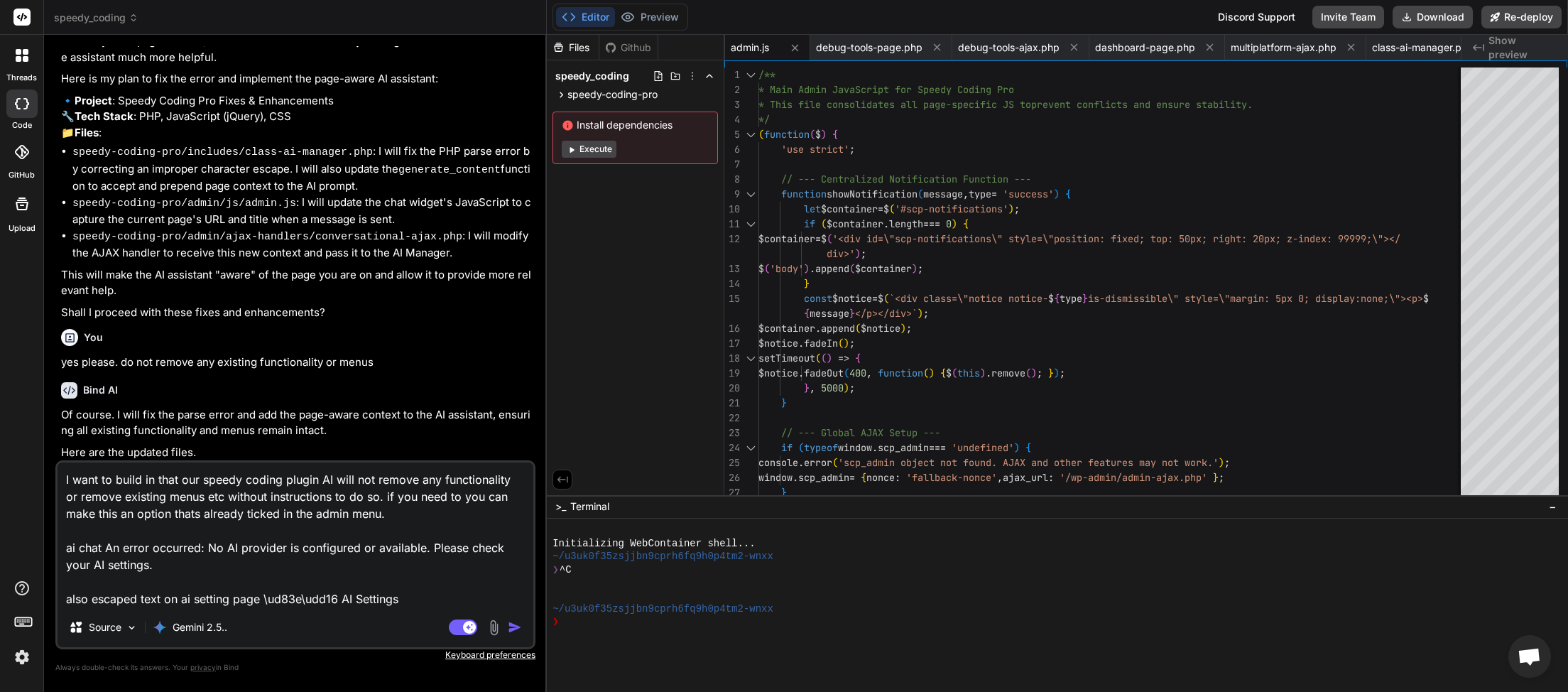
click at [511, 622] on img "button" at bounding box center [514, 627] width 14 height 14
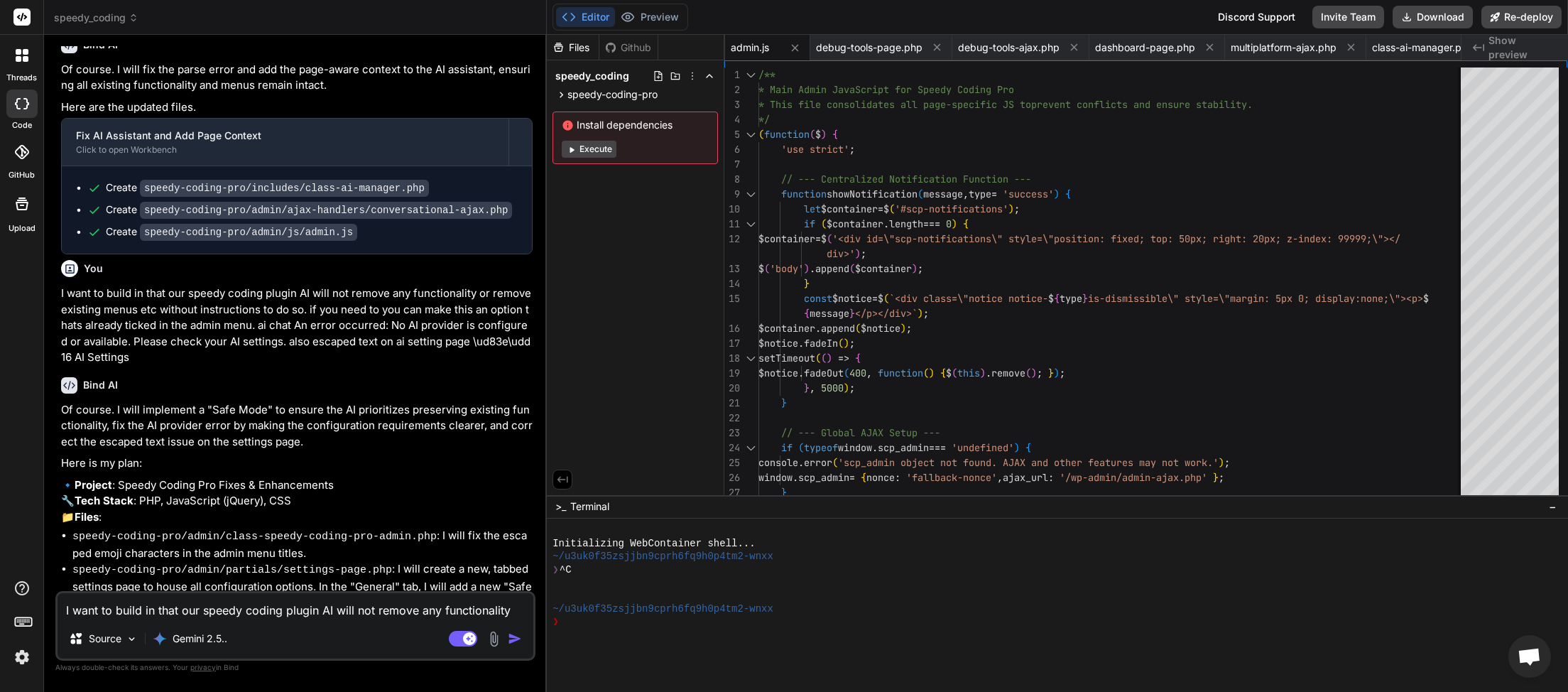
scroll to position [15624, 0]
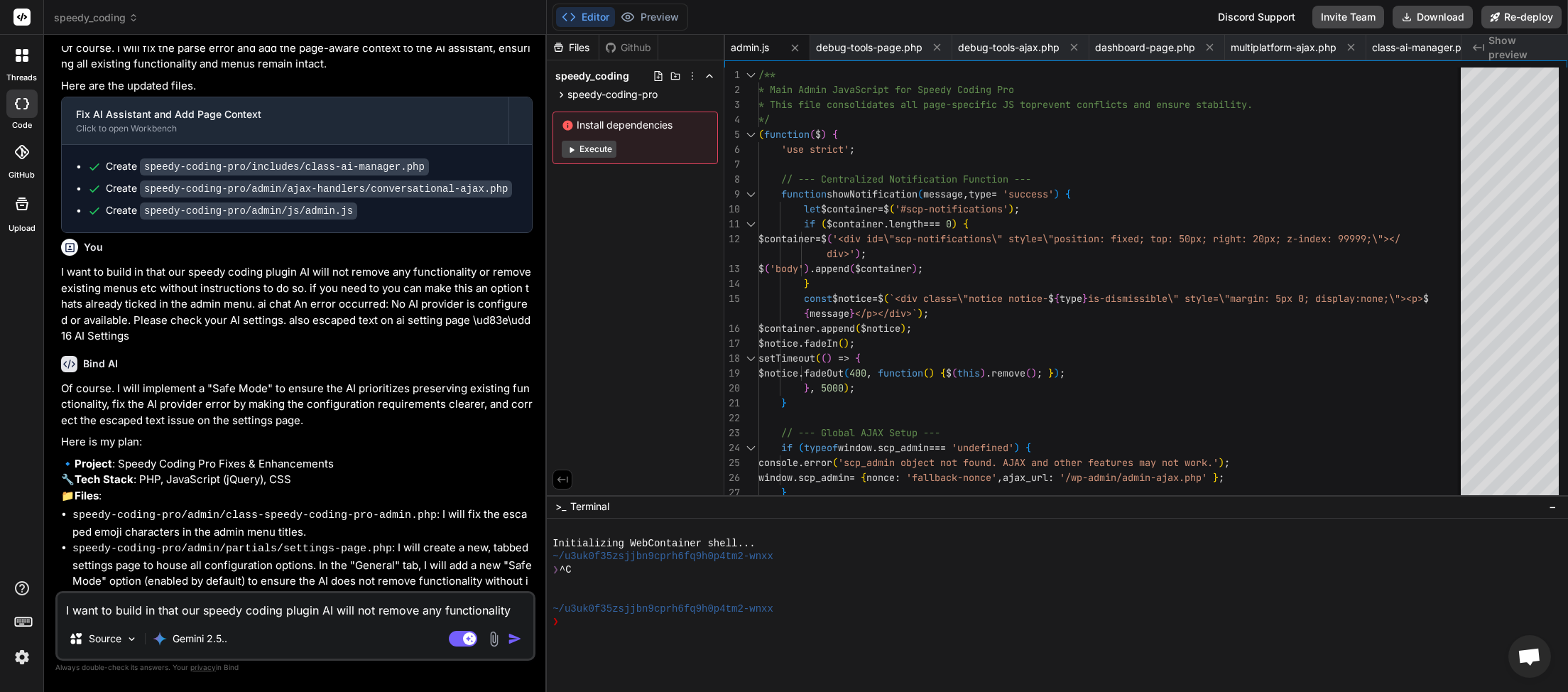
click at [227, 609] on textarea "I want to build in that our speedy coding plugin AI will not remove any functio…" at bounding box center [296, 606] width 476 height 25
click at [513, 636] on img "button" at bounding box center [514, 638] width 14 height 14
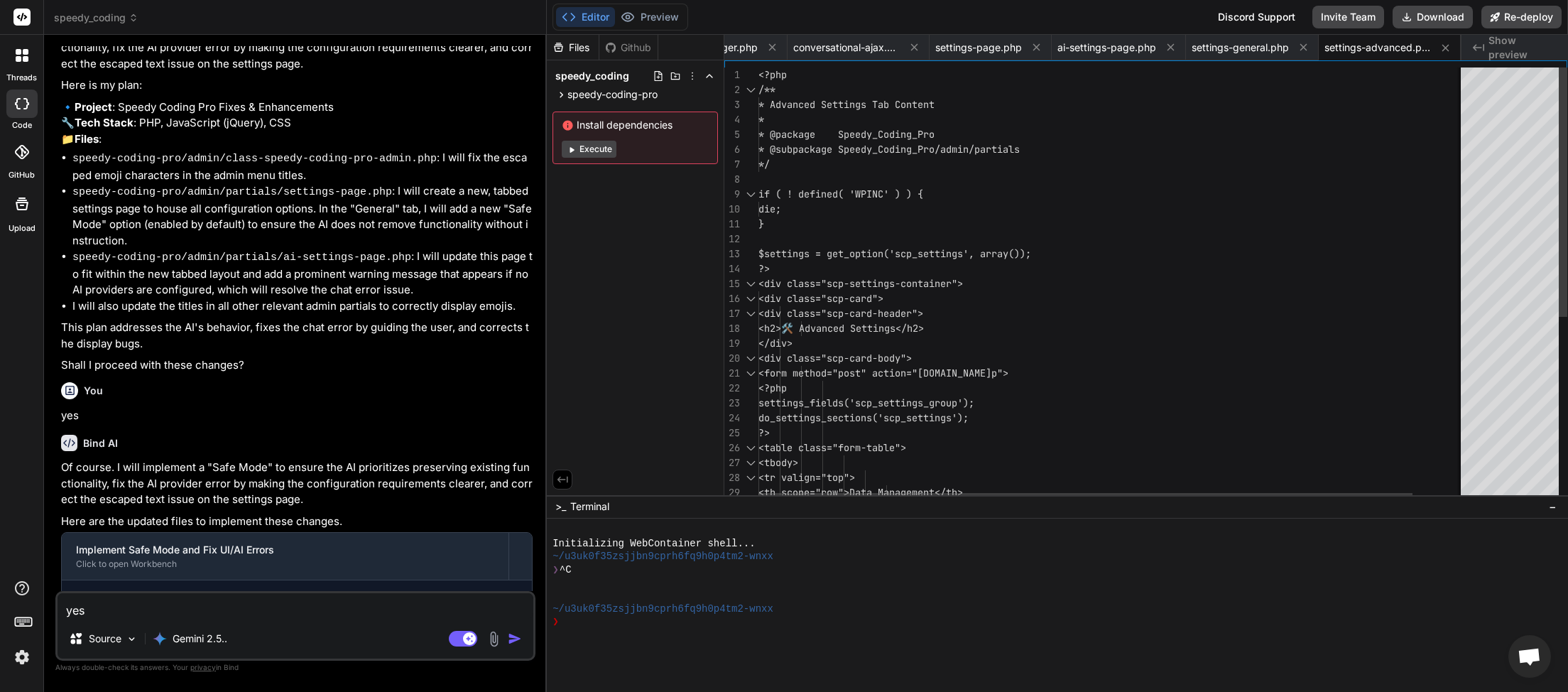
scroll to position [0, 1228]
click at [1438, 21] on button "Download" at bounding box center [1433, 17] width 81 height 23
click at [202, 606] on textarea "yes" at bounding box center [296, 606] width 476 height 25
paste textarea "An error occurred: No AI provider is configured or available. Please check your…"
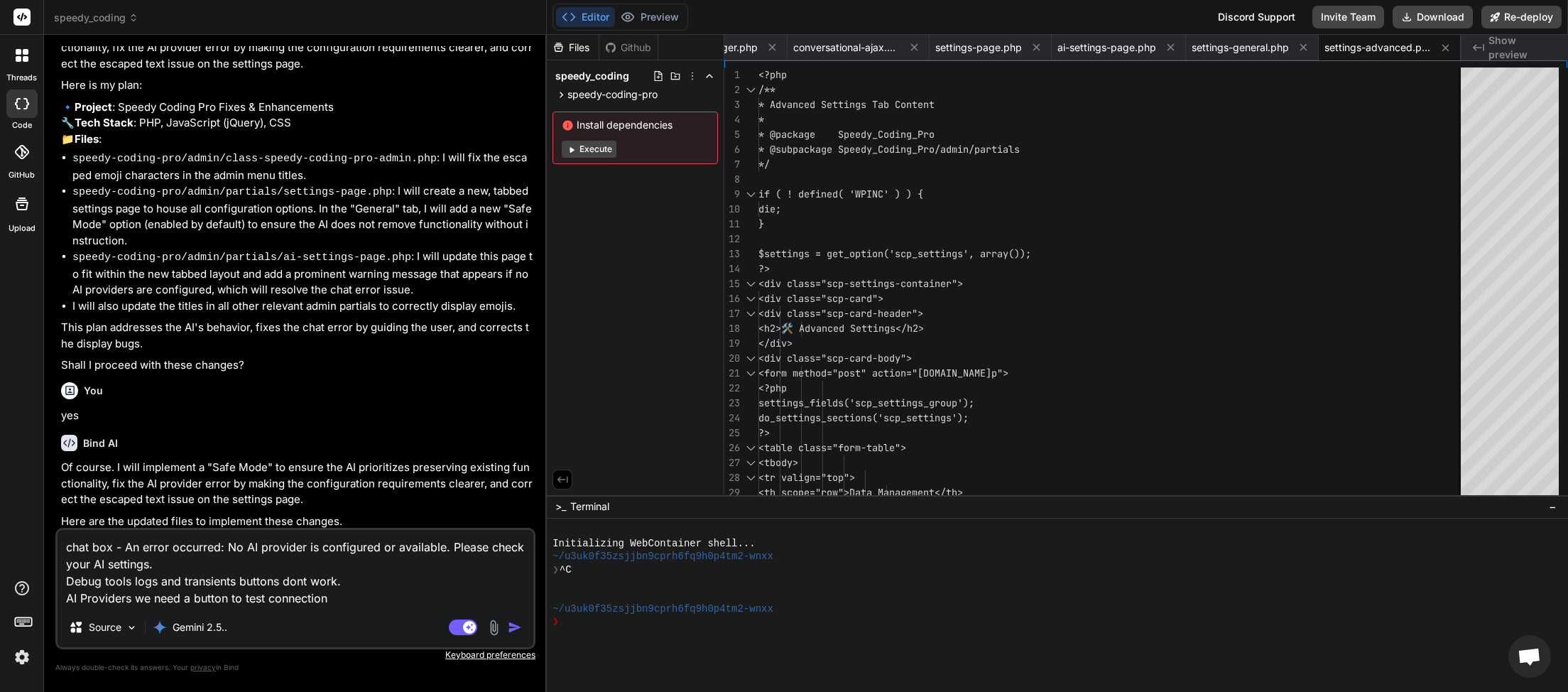
drag, startPoint x: 194, startPoint y: 606, endPoint x: 224, endPoint y: 611, distance: 30.4
click at [224, 607] on textarea "chat box - An error occurred: No AI provider is configured or available. Please…" at bounding box center [296, 568] width 476 height 77
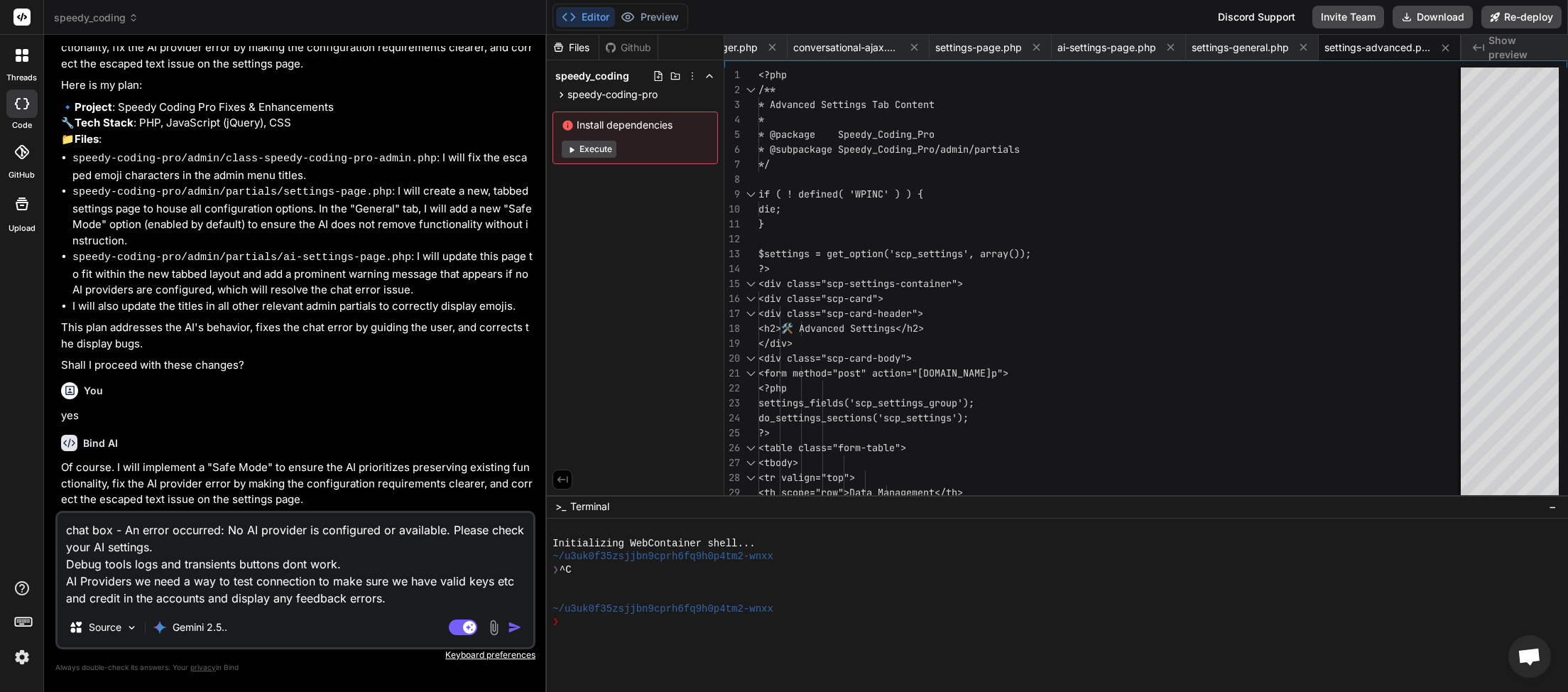
click at [512, 630] on img "button" at bounding box center [514, 627] width 14 height 14
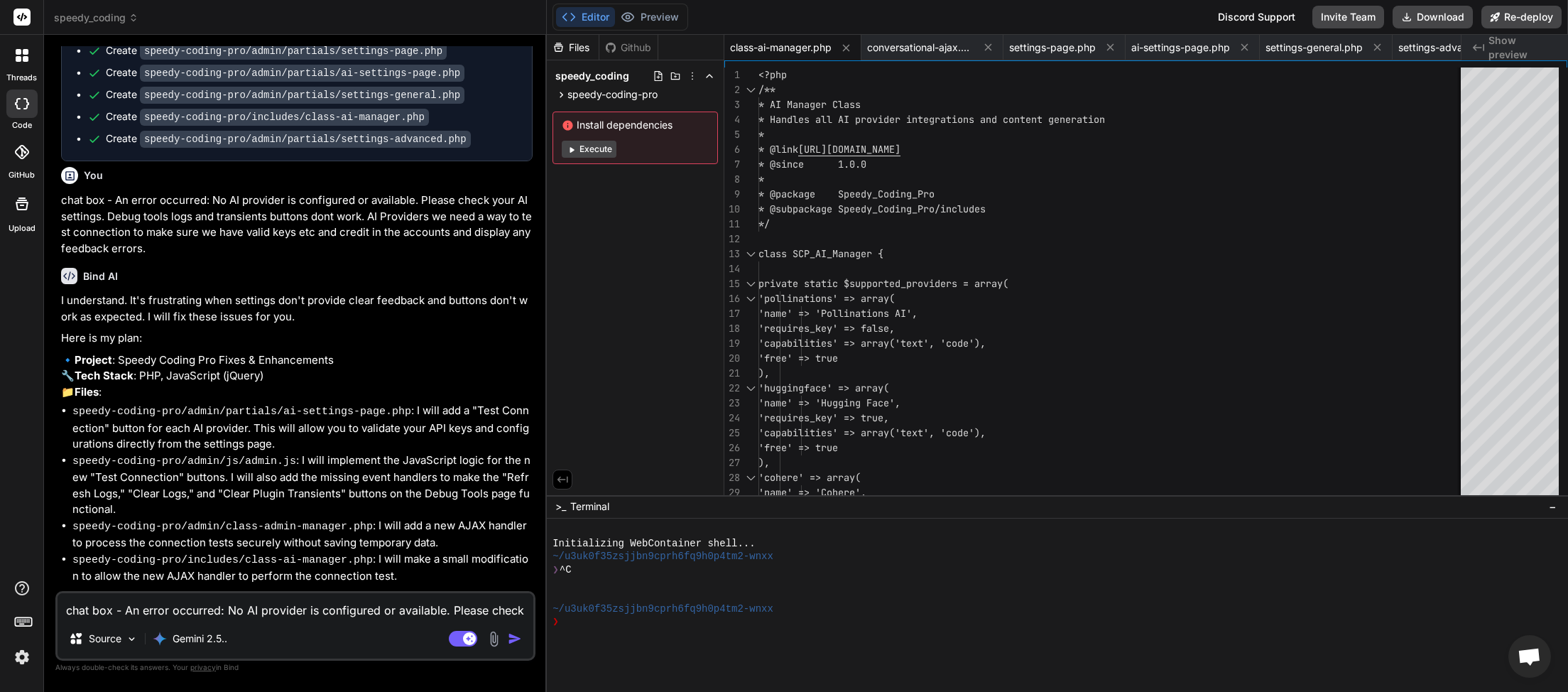
scroll to position [16620, 0]
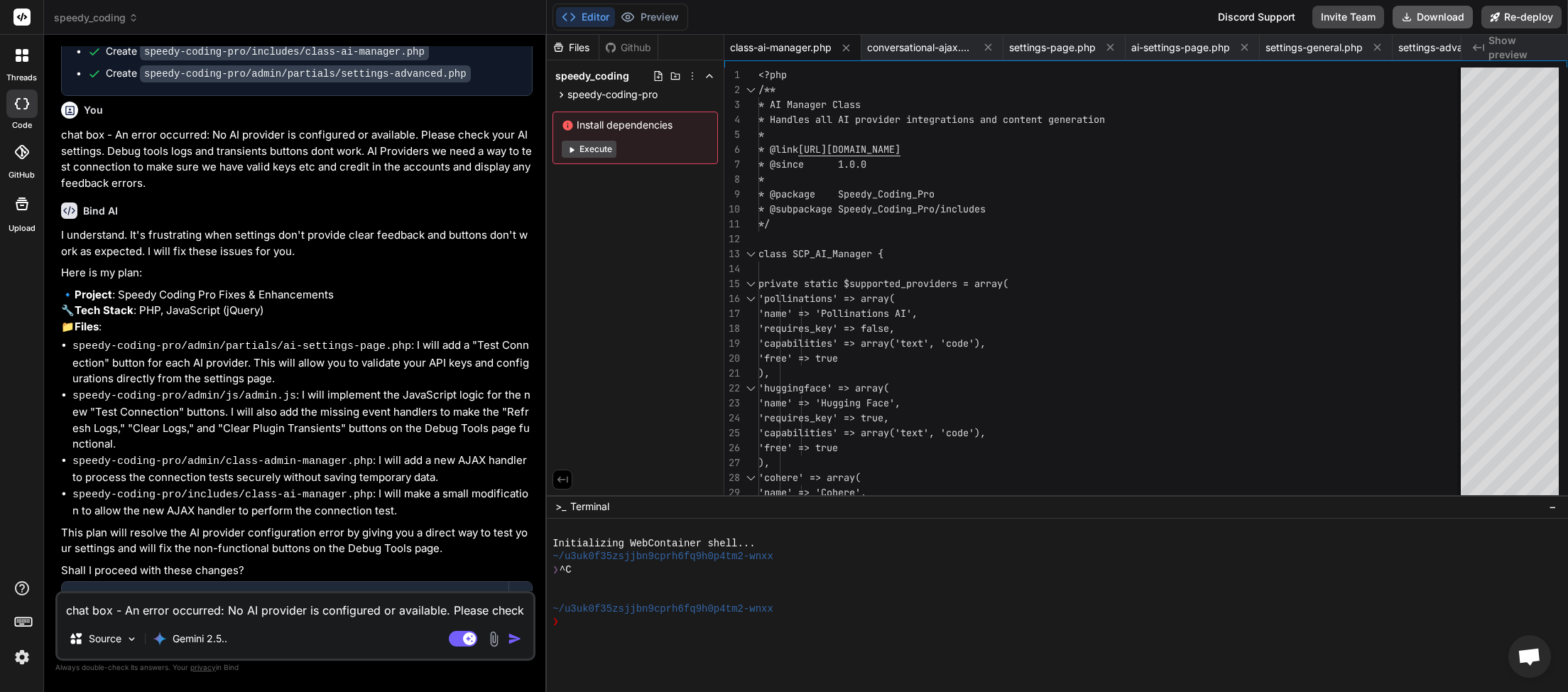
click at [1438, 20] on button "Download" at bounding box center [1433, 17] width 81 height 23
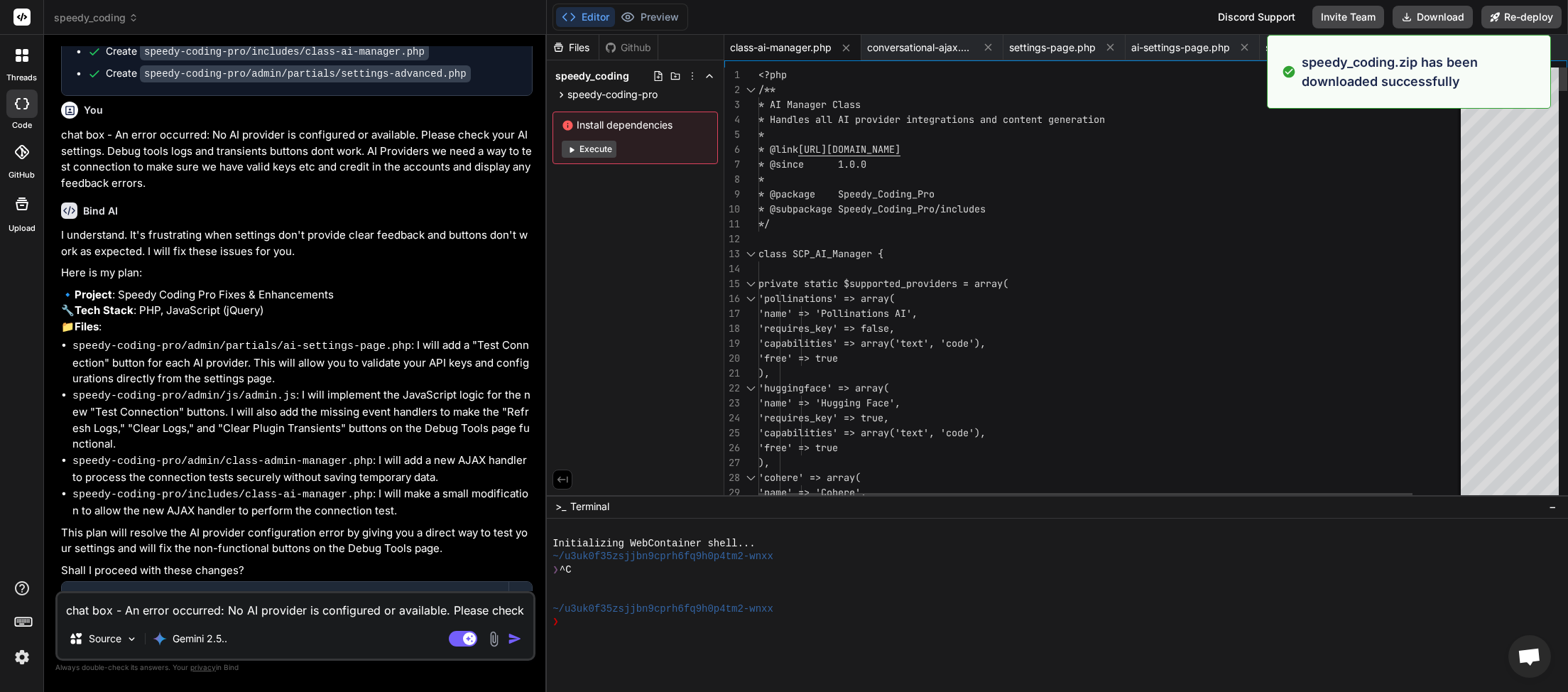
scroll to position [0, 1153]
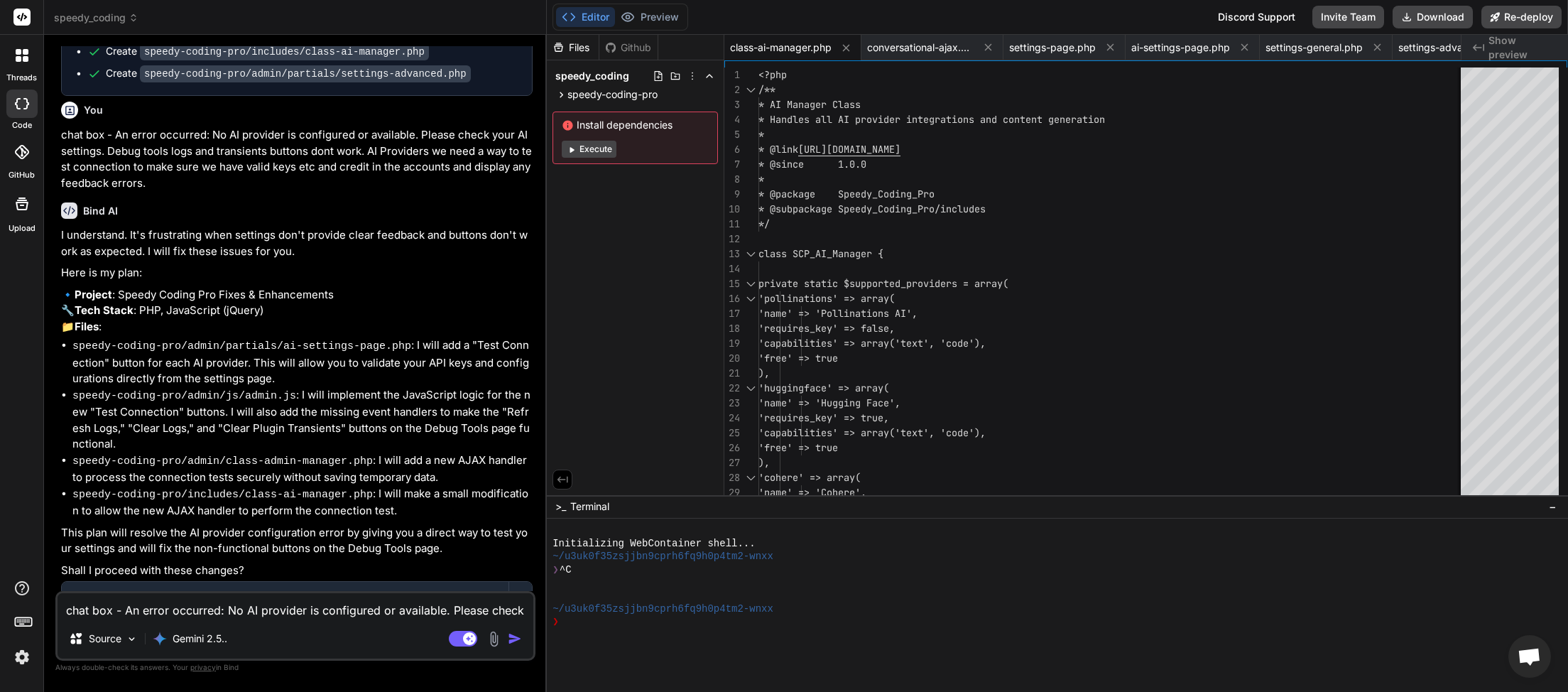
click at [201, 615] on textarea "chat box - An error occurred: No AI provider is configured or available. Please…" at bounding box center [296, 606] width 476 height 25
paste textarea "An error occurred: No AI provider is configured or available. Please check your…"
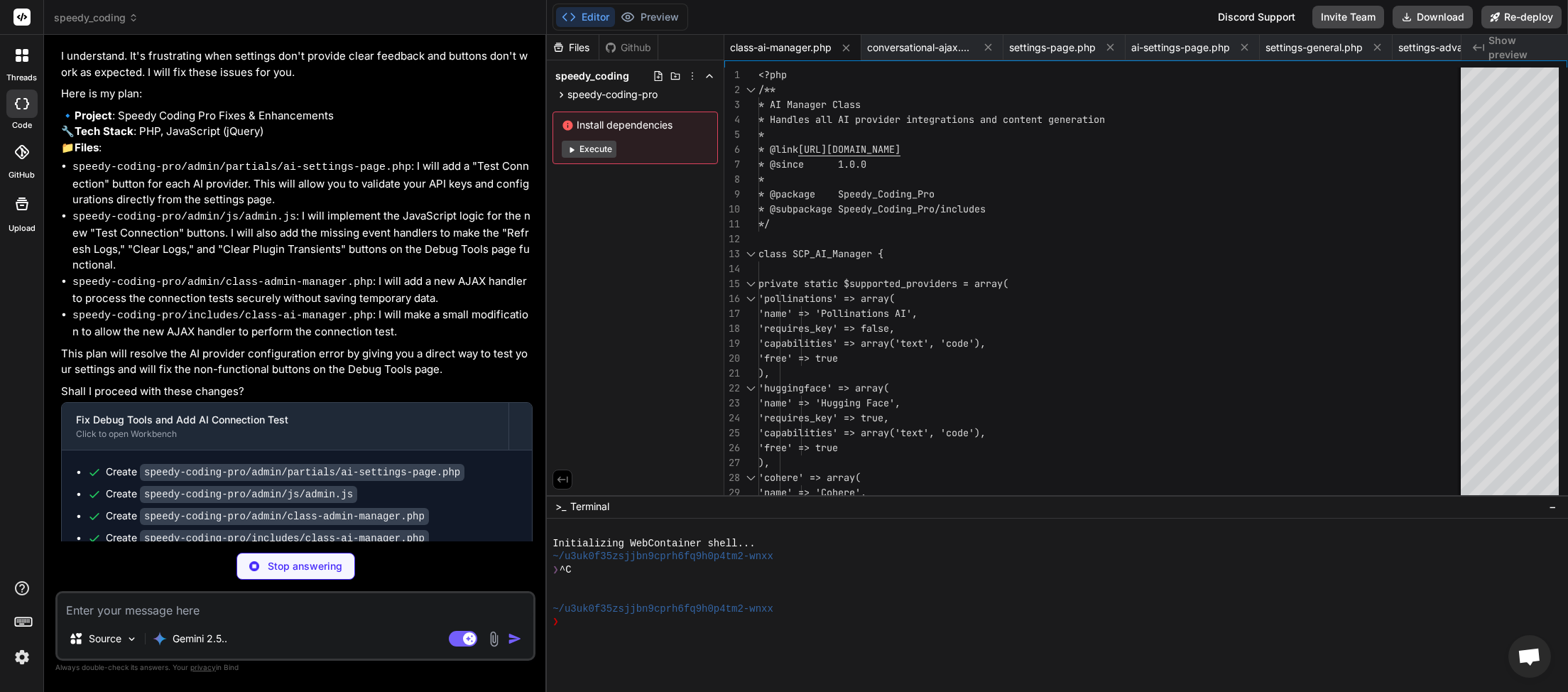
scroll to position [16786, 0]
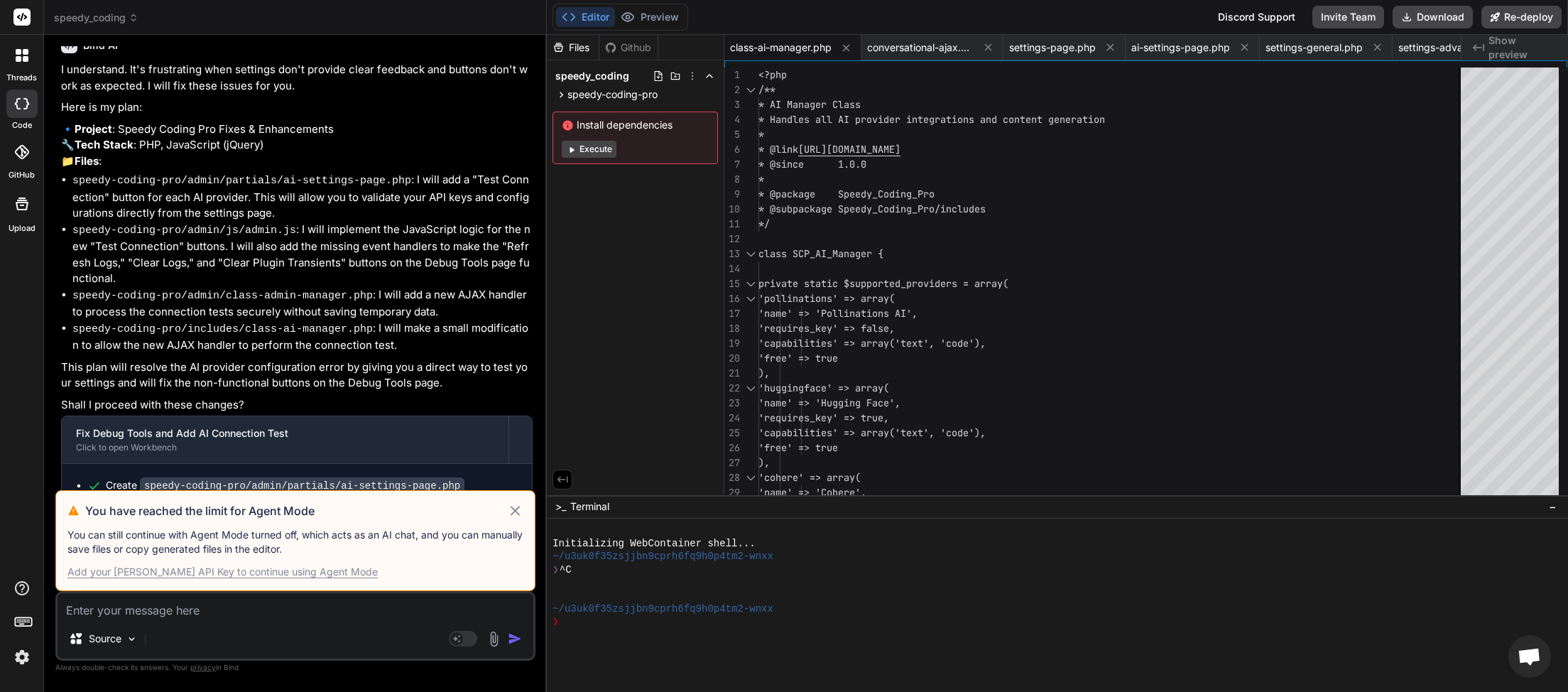
click at [517, 505] on icon at bounding box center [515, 510] width 16 height 17
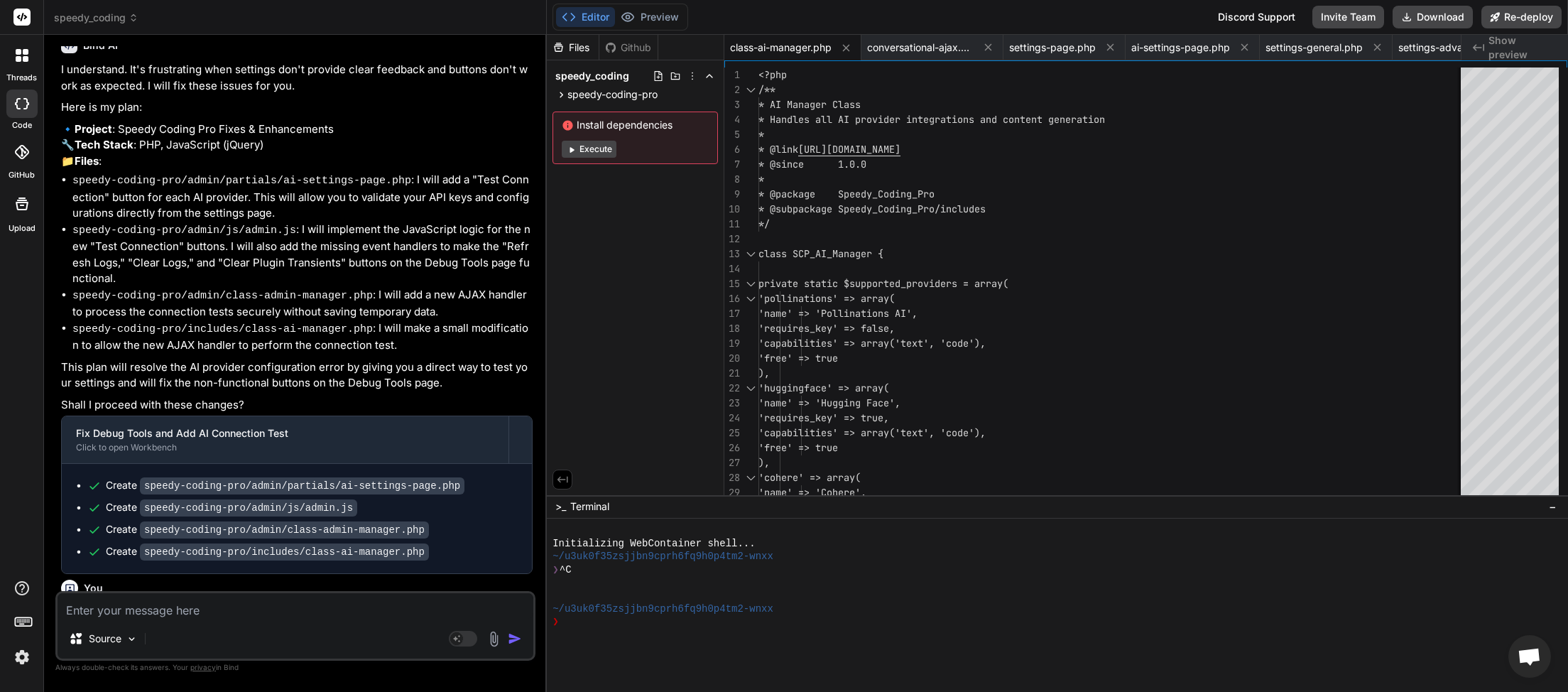
scroll to position [17102, 0]
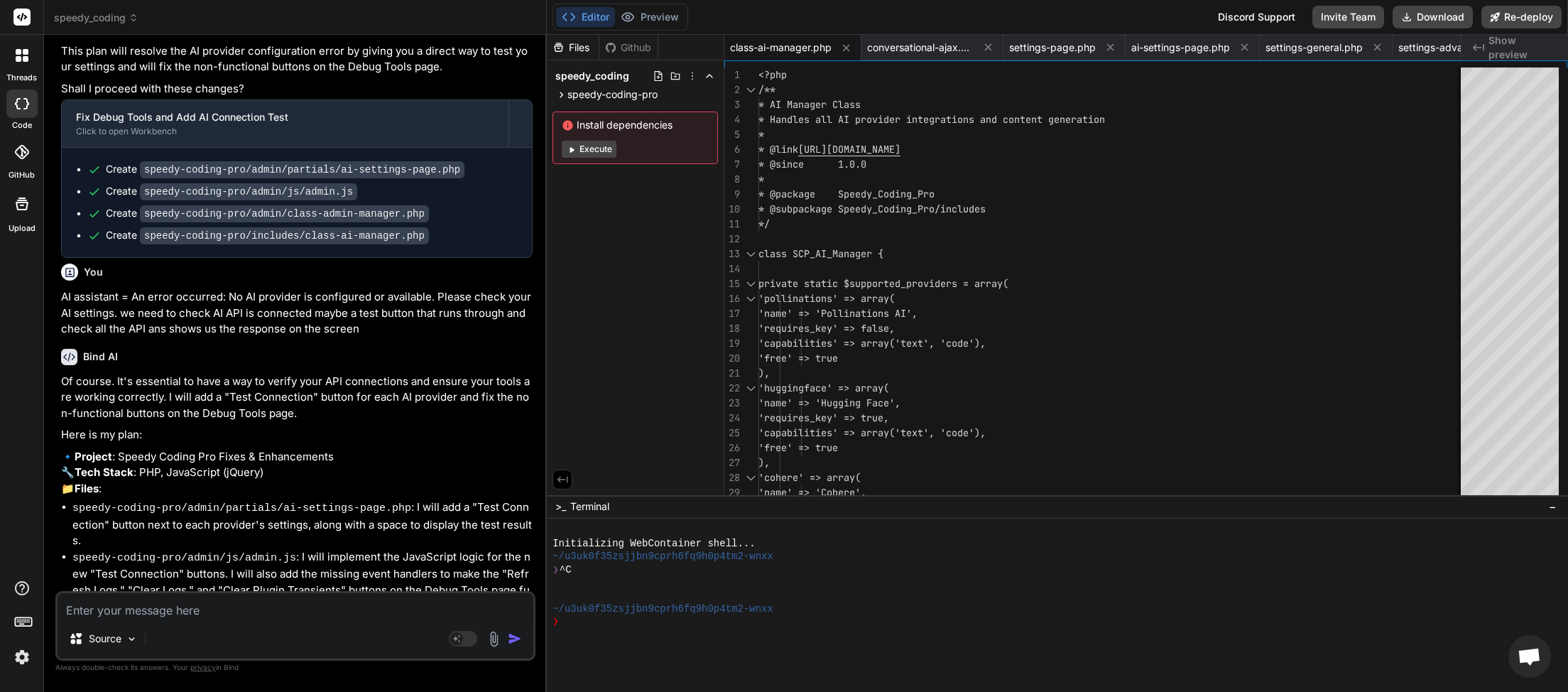
click at [231, 607] on textarea at bounding box center [296, 606] width 476 height 25
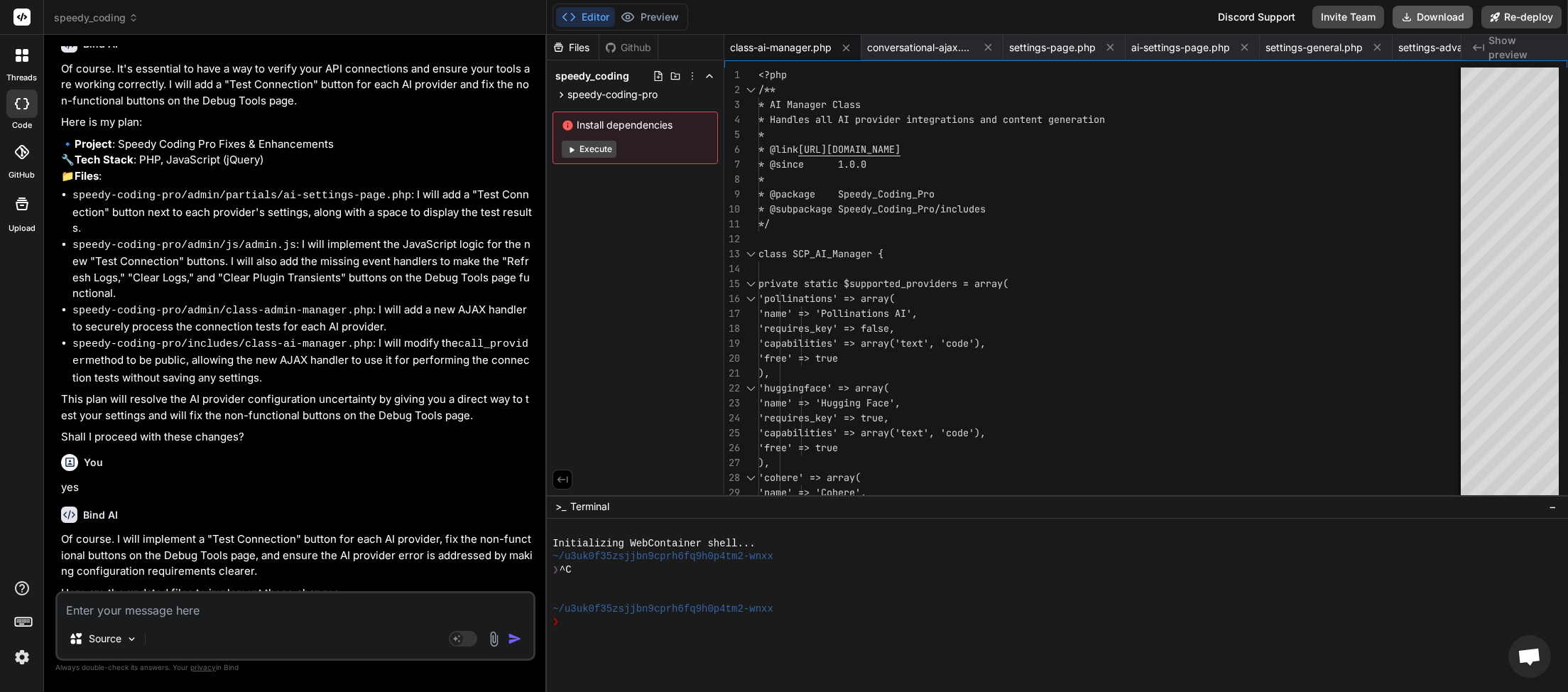
scroll to position [0, 1153]
click at [1415, 28] on button "Download" at bounding box center [1433, 17] width 81 height 23
click at [173, 602] on textarea at bounding box center [296, 606] width 476 height 25
paste textarea "An error occurred during the test."
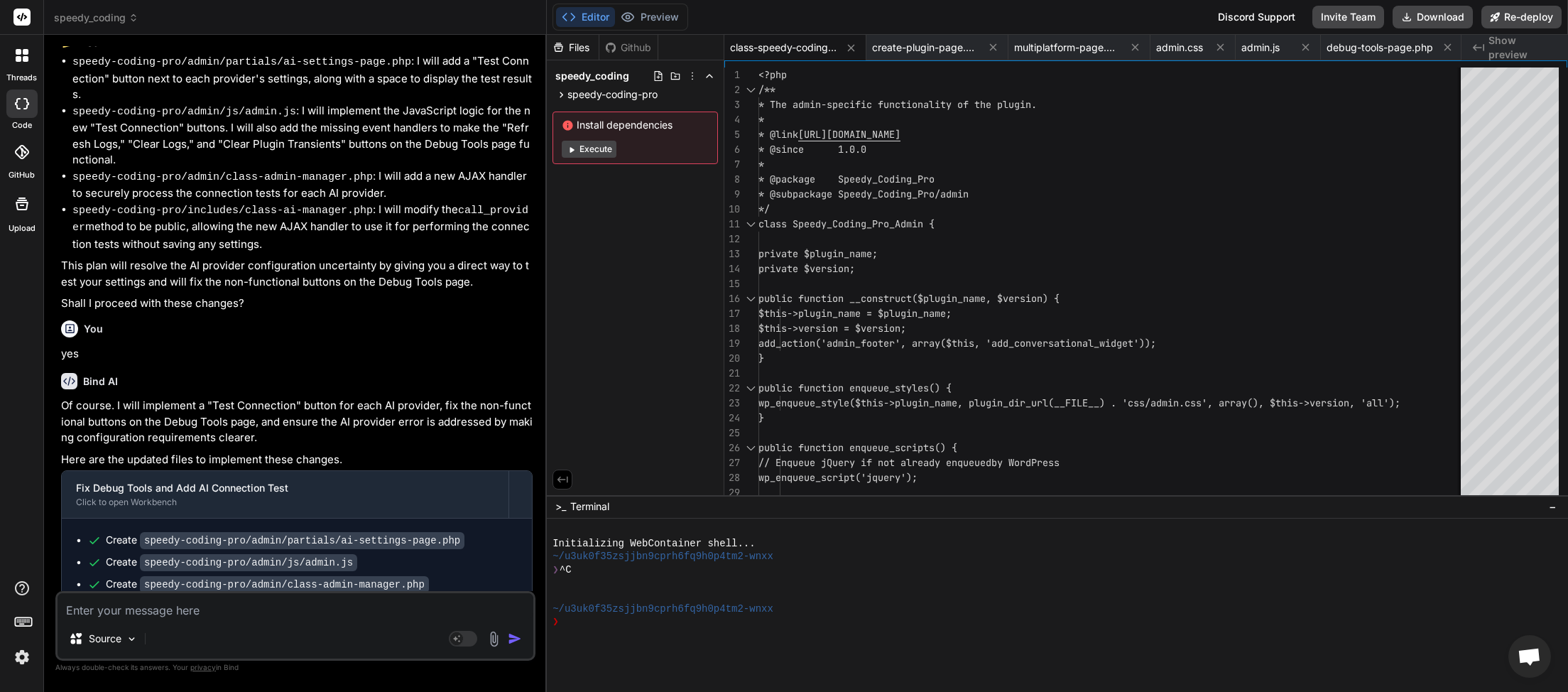
scroll to position [17686, 0]
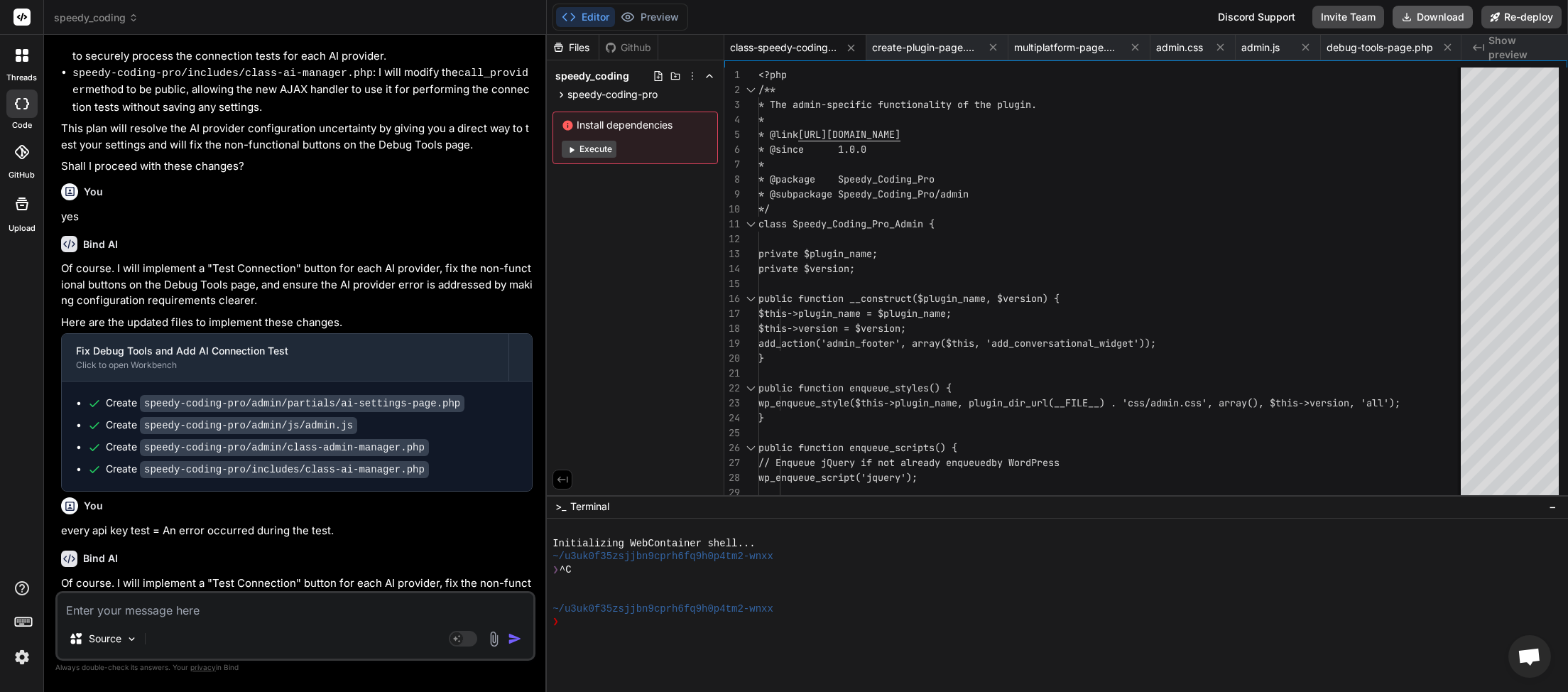
click at [1432, 15] on button "Download" at bounding box center [1433, 17] width 81 height 23
paste textarea "[JS Error] ReferenceError: $document is not defined File: https://myinspector.c…"
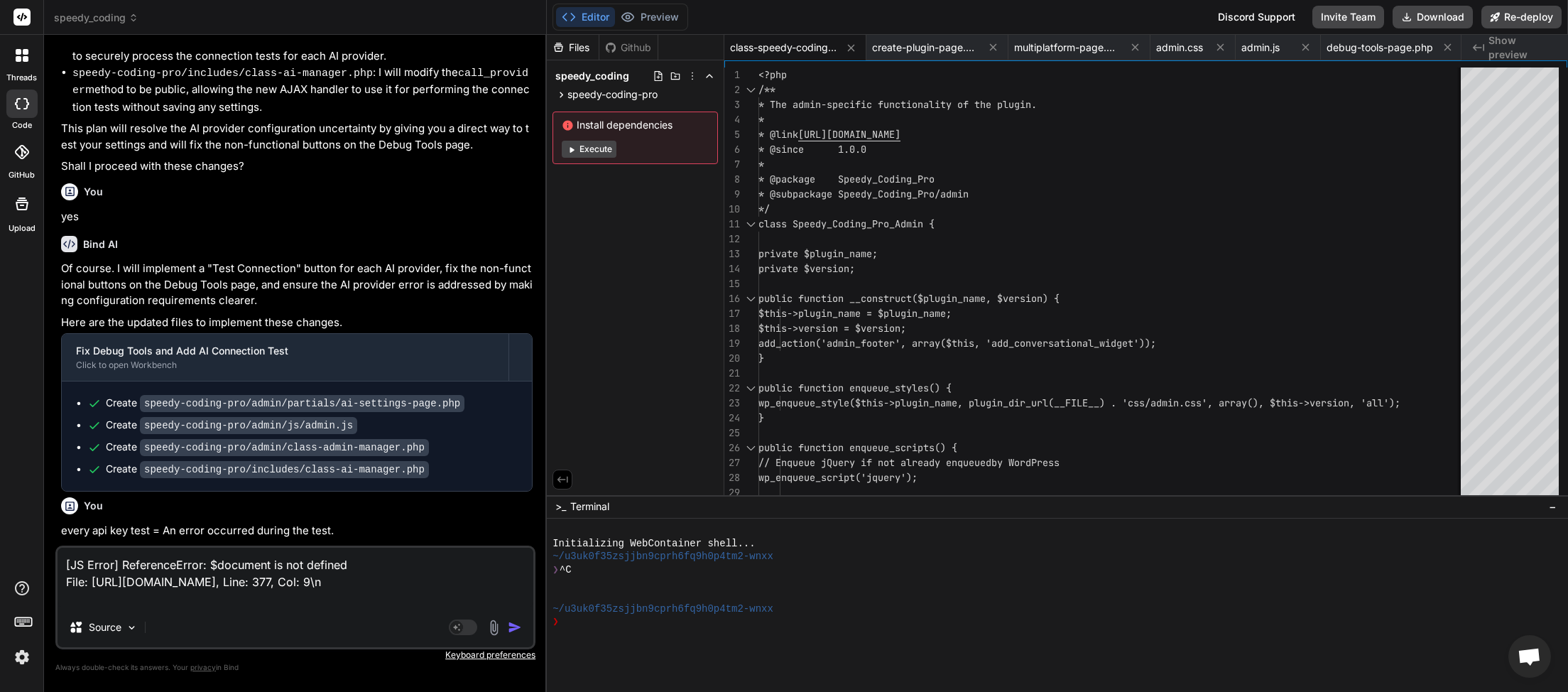
click at [512, 627] on img "button" at bounding box center [514, 627] width 14 height 14
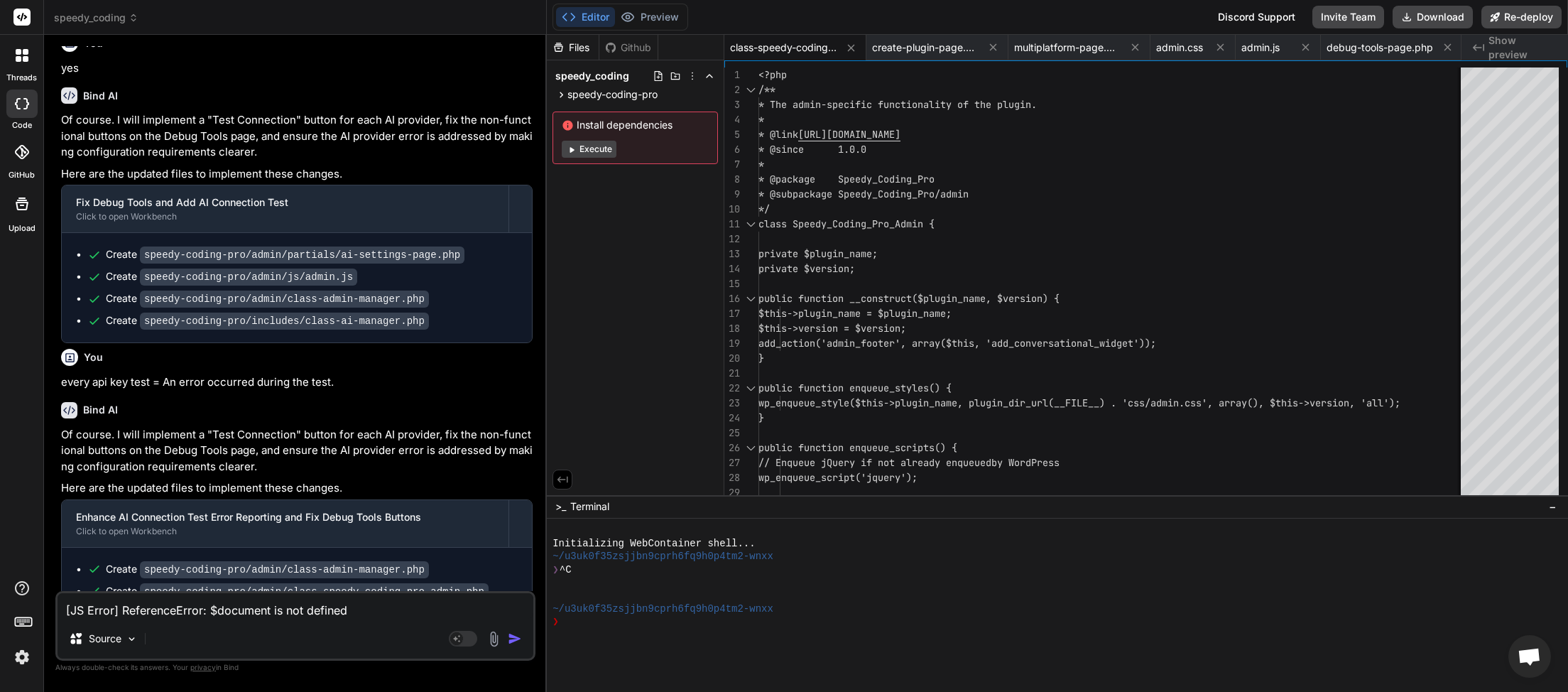
scroll to position [18144, 0]
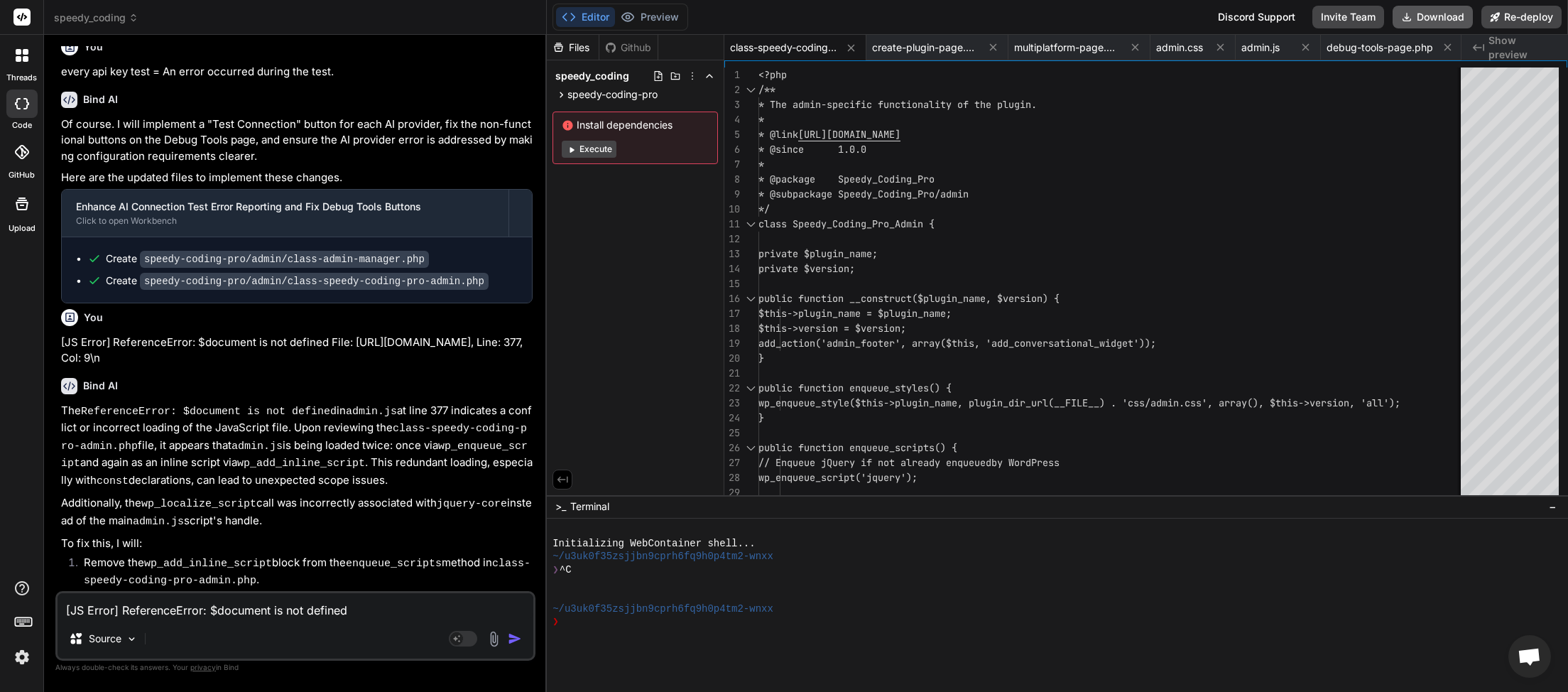
click at [1426, 13] on button "Download" at bounding box center [1433, 17] width 81 height 23
click at [1421, 23] on button "Download" at bounding box center [1433, 17] width 81 height 23
click at [158, 606] on textarea "[JS Error] ReferenceError: $document is not defined File: https://myinspector.c…" at bounding box center [296, 606] width 476 height 25
paste textarea "An error occurred during the test."
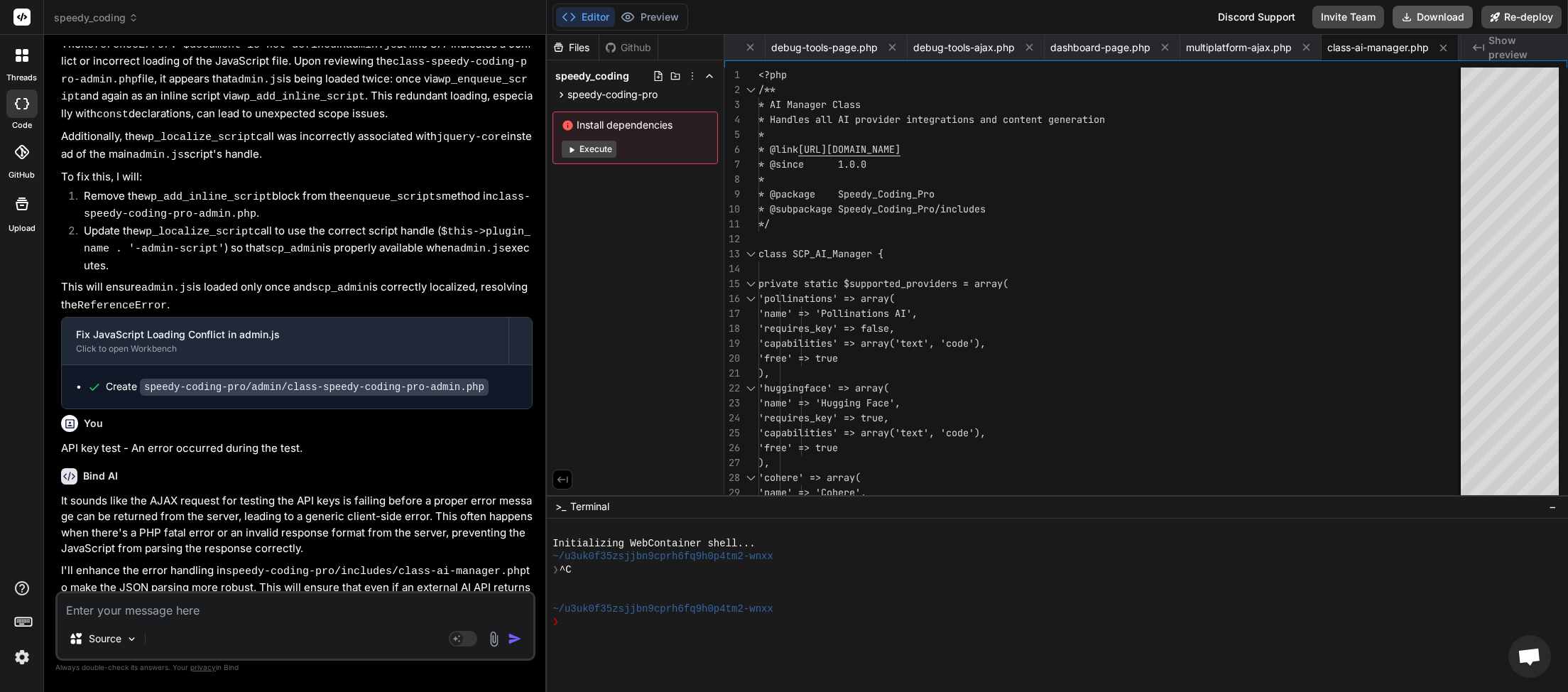
scroll to position [0, 556]
click at [1423, 14] on button "Download" at bounding box center [1433, 17] width 81 height 23
click at [308, 617] on textarea at bounding box center [296, 606] width 476 height 25
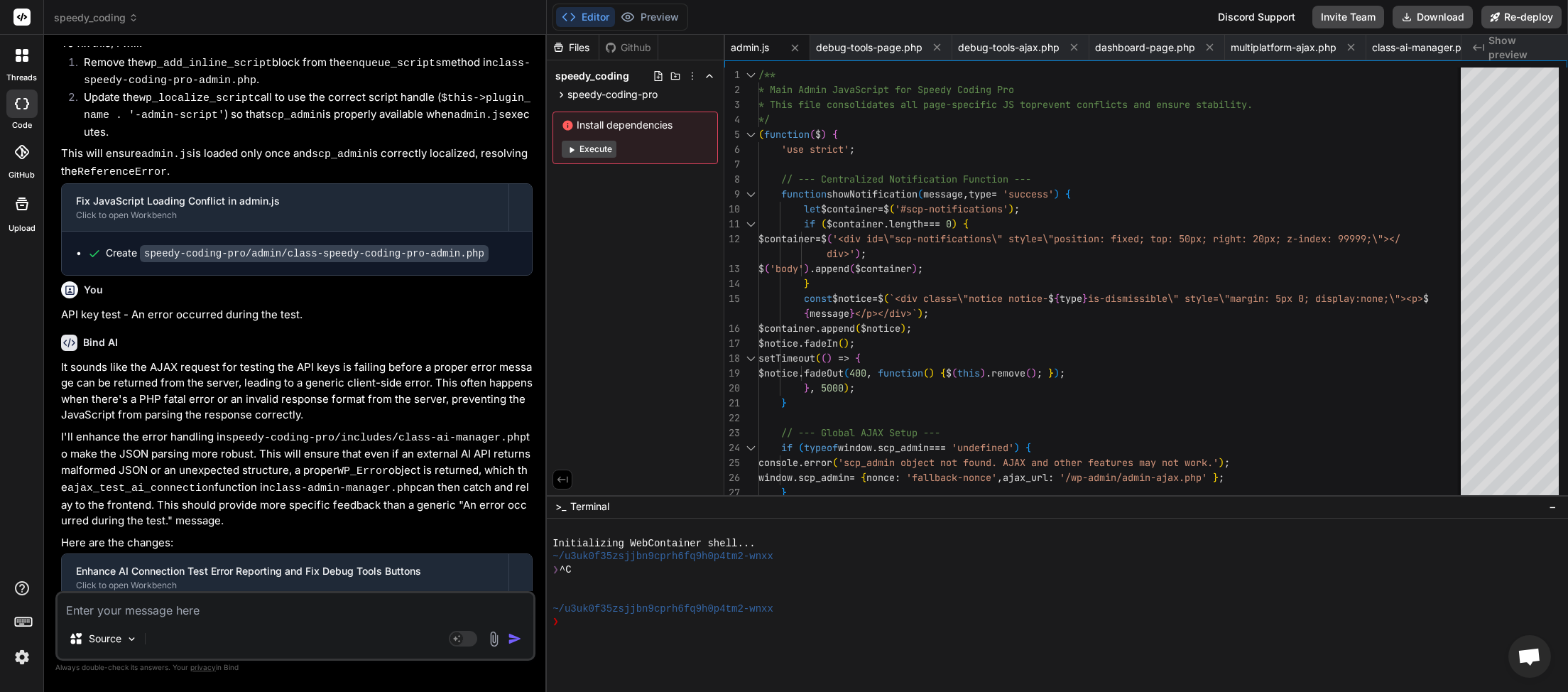
scroll to position [18906, 0]
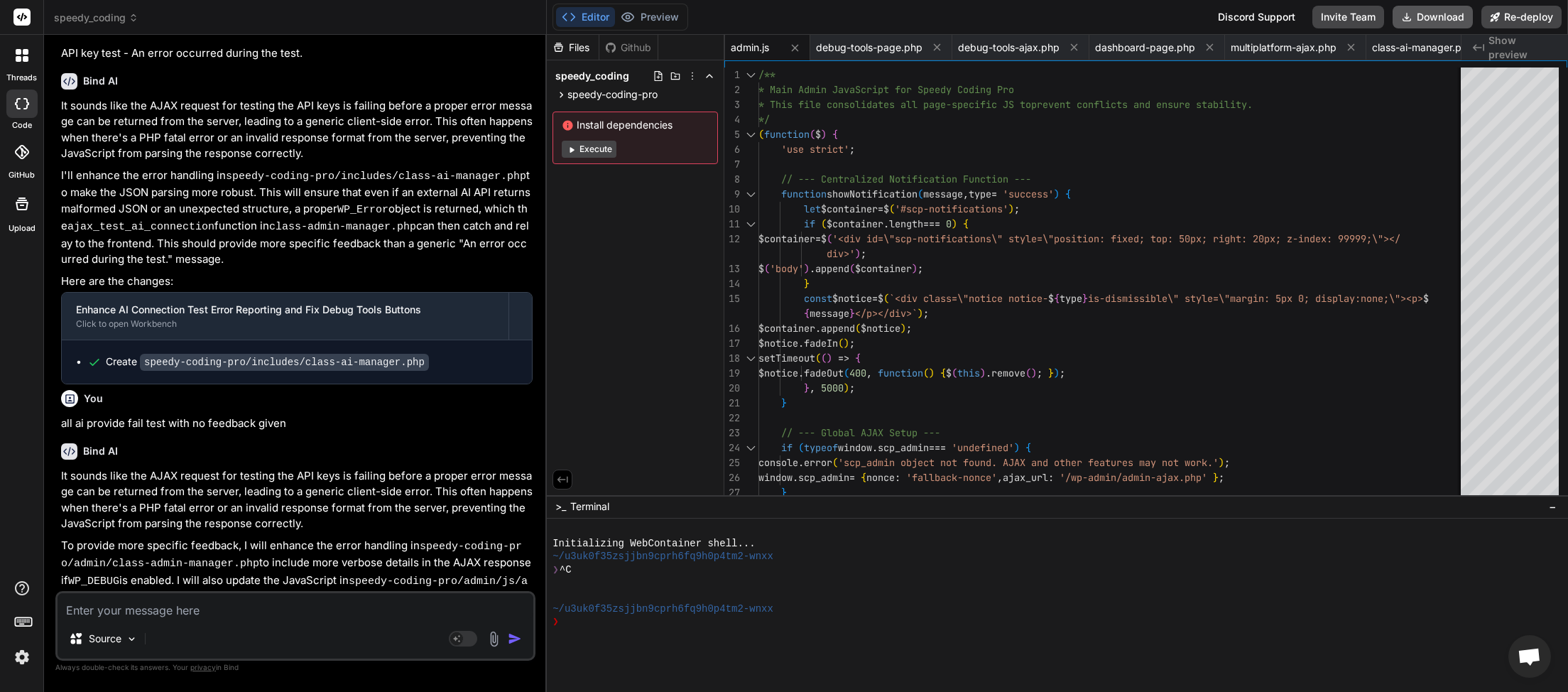
click at [1428, 13] on button "Download" at bounding box center [1433, 17] width 81 height 23
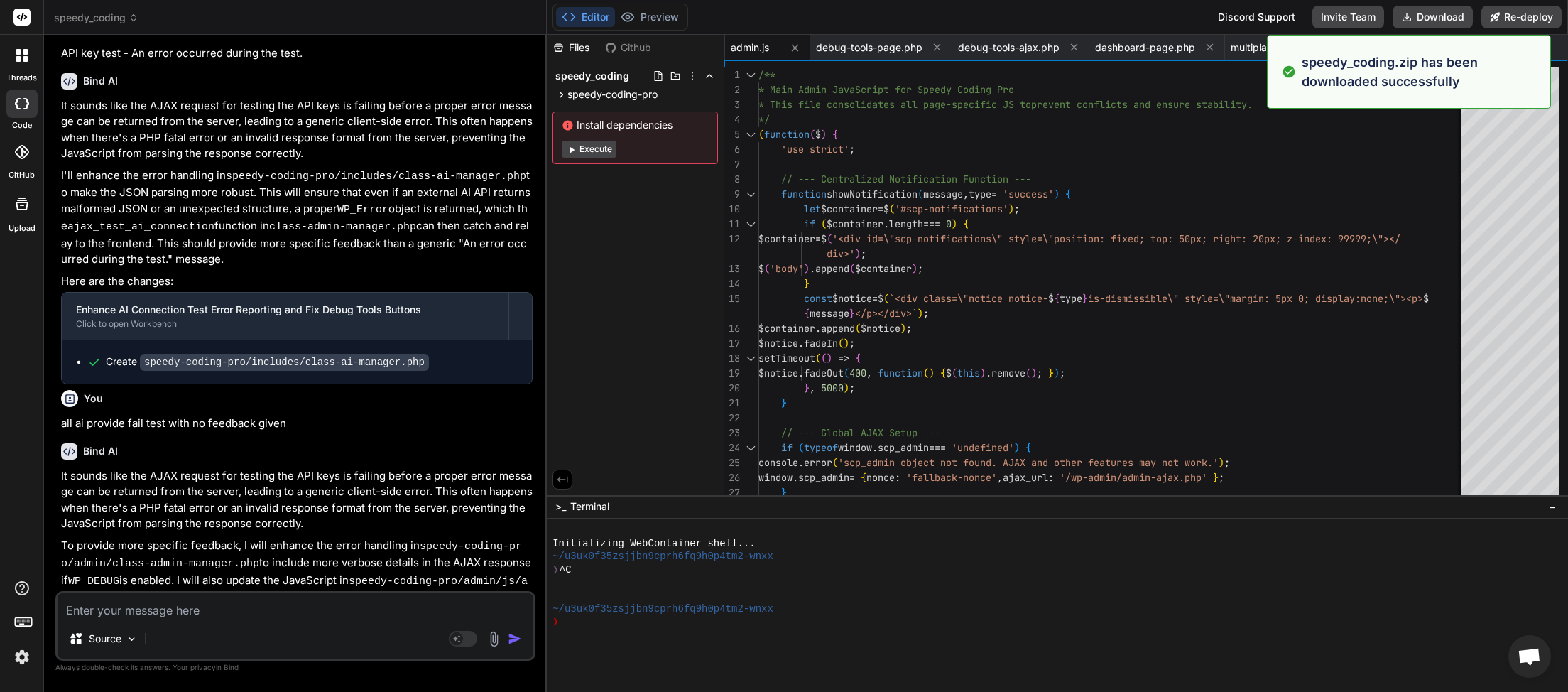
scroll to position [0, 511]
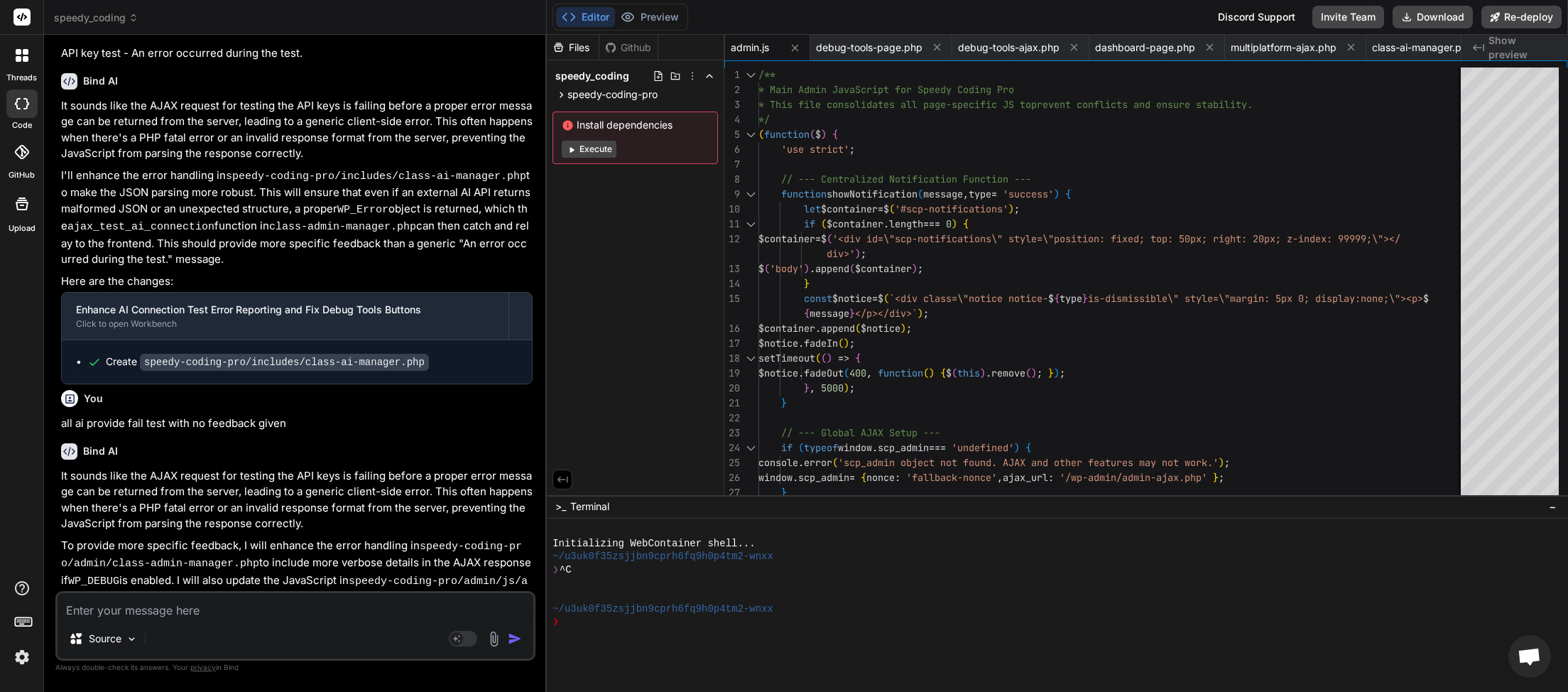
click at [152, 610] on textarea at bounding box center [296, 606] width 476 height 25
paste textarea "[JS Error] SyntaxError: invalid escape sequence File: https://myinspector.com.a…"
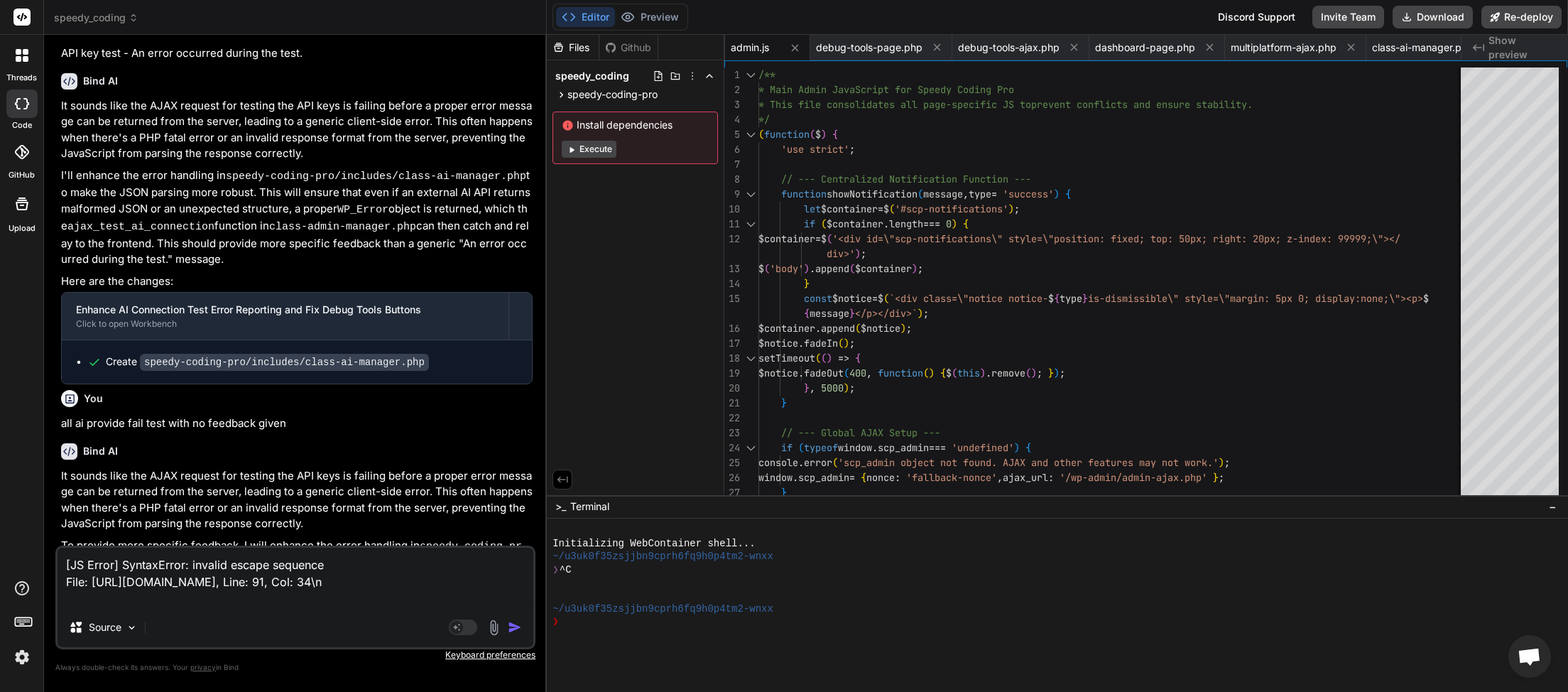
click at [516, 628] on img "button" at bounding box center [514, 627] width 14 height 14
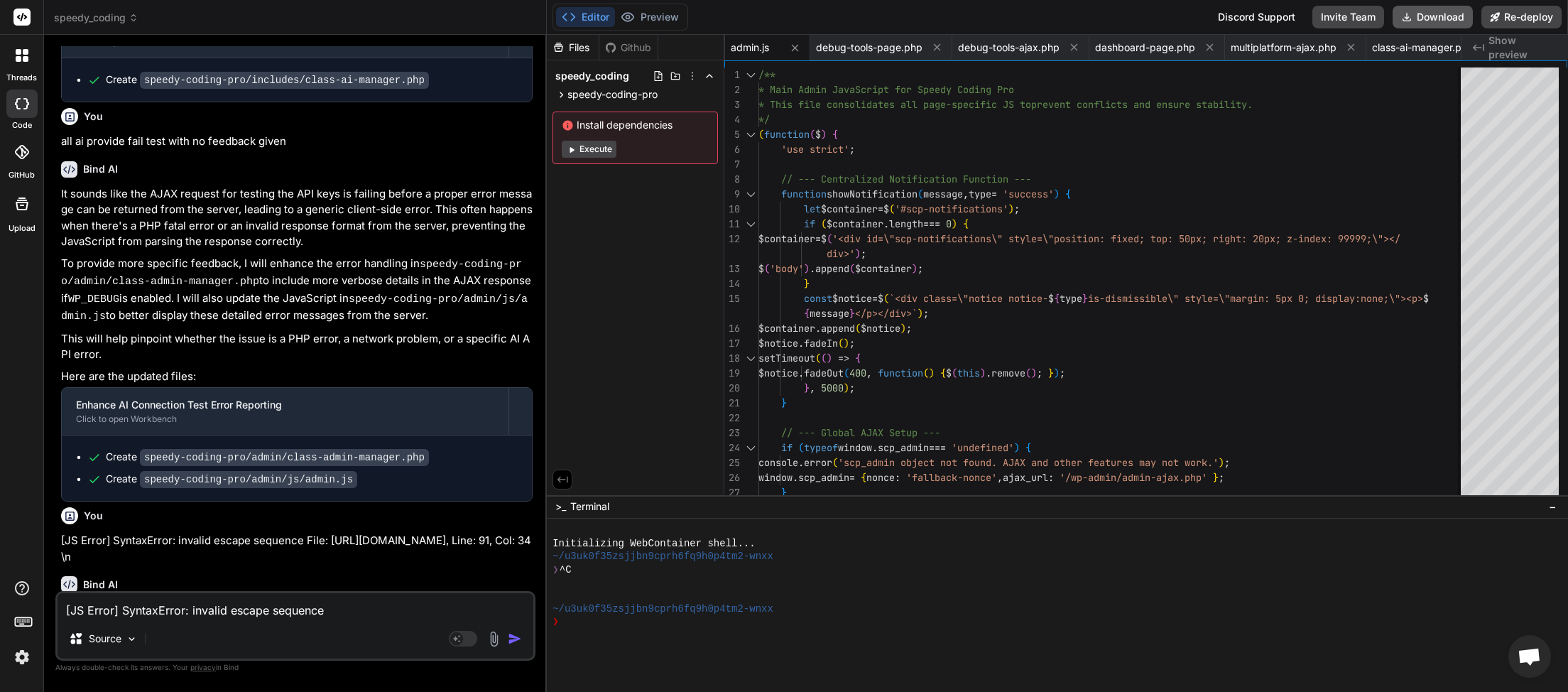
click at [1421, 20] on button "Download" at bounding box center [1433, 17] width 81 height 23
paste textarea "Server Error: 0... (Check browser console/PHP error logs for full details)"
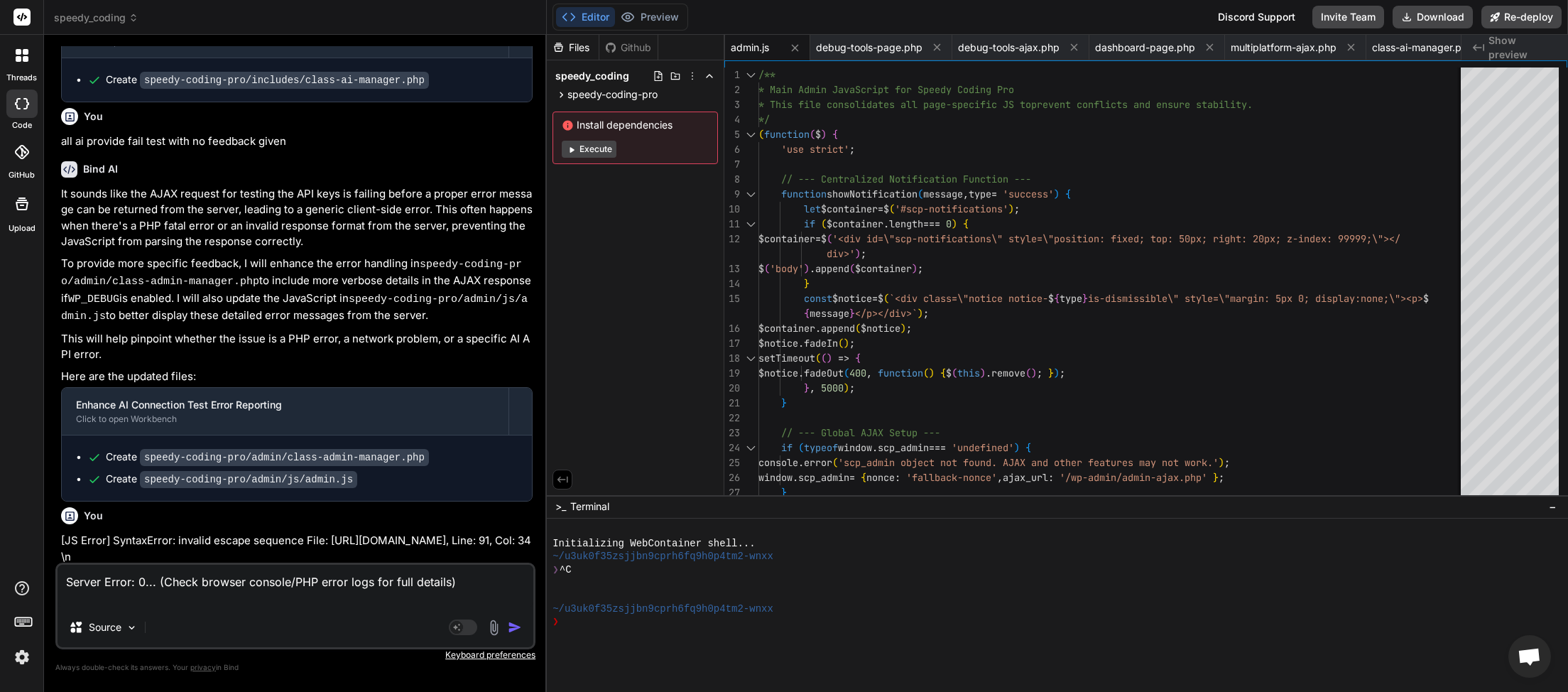
paste textarea "No debug.log file found."
click at [518, 626] on img "button" at bounding box center [514, 627] width 14 height 14
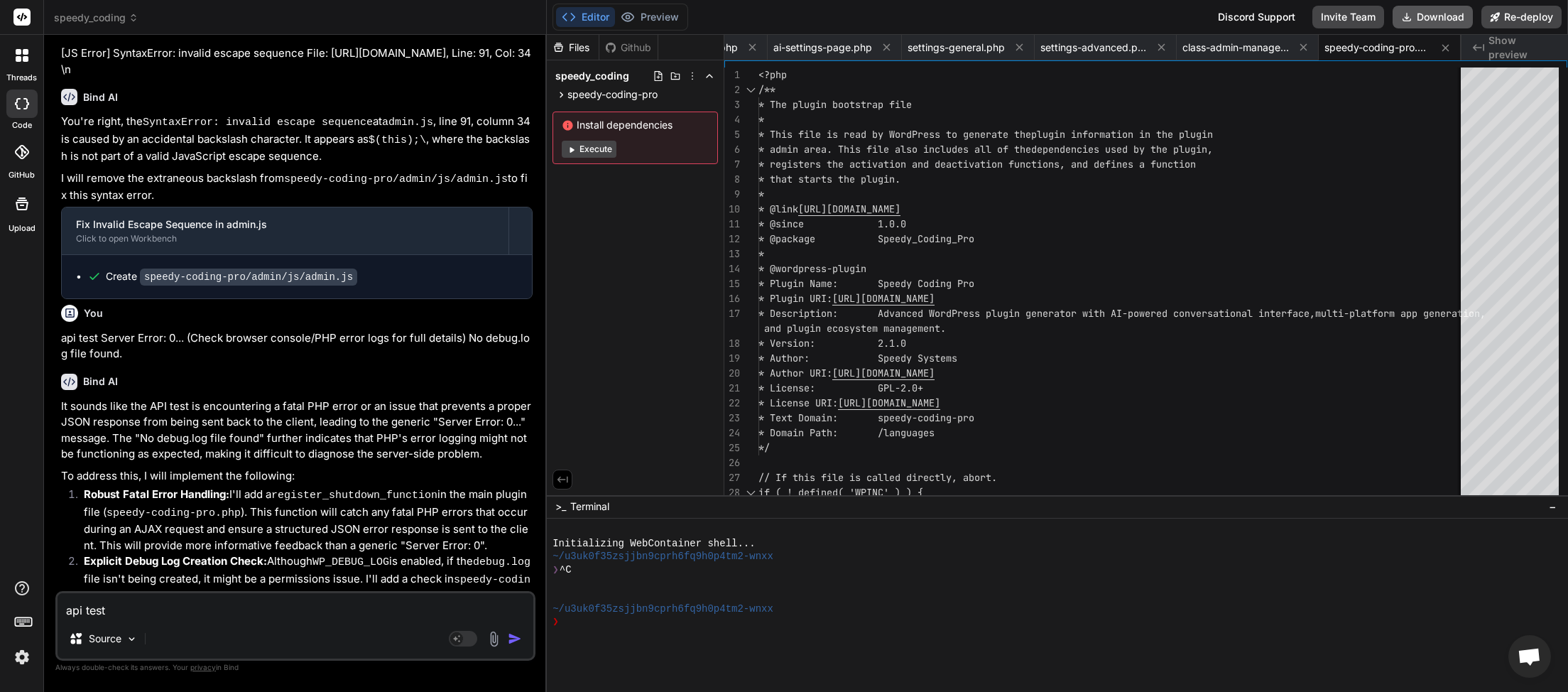
scroll to position [0, 1513]
click at [1421, 11] on button "Download" at bounding box center [1433, 17] width 81 height 23
paste textarea "Server Error: 0... (Check browser console/PHP error logs for full details)"
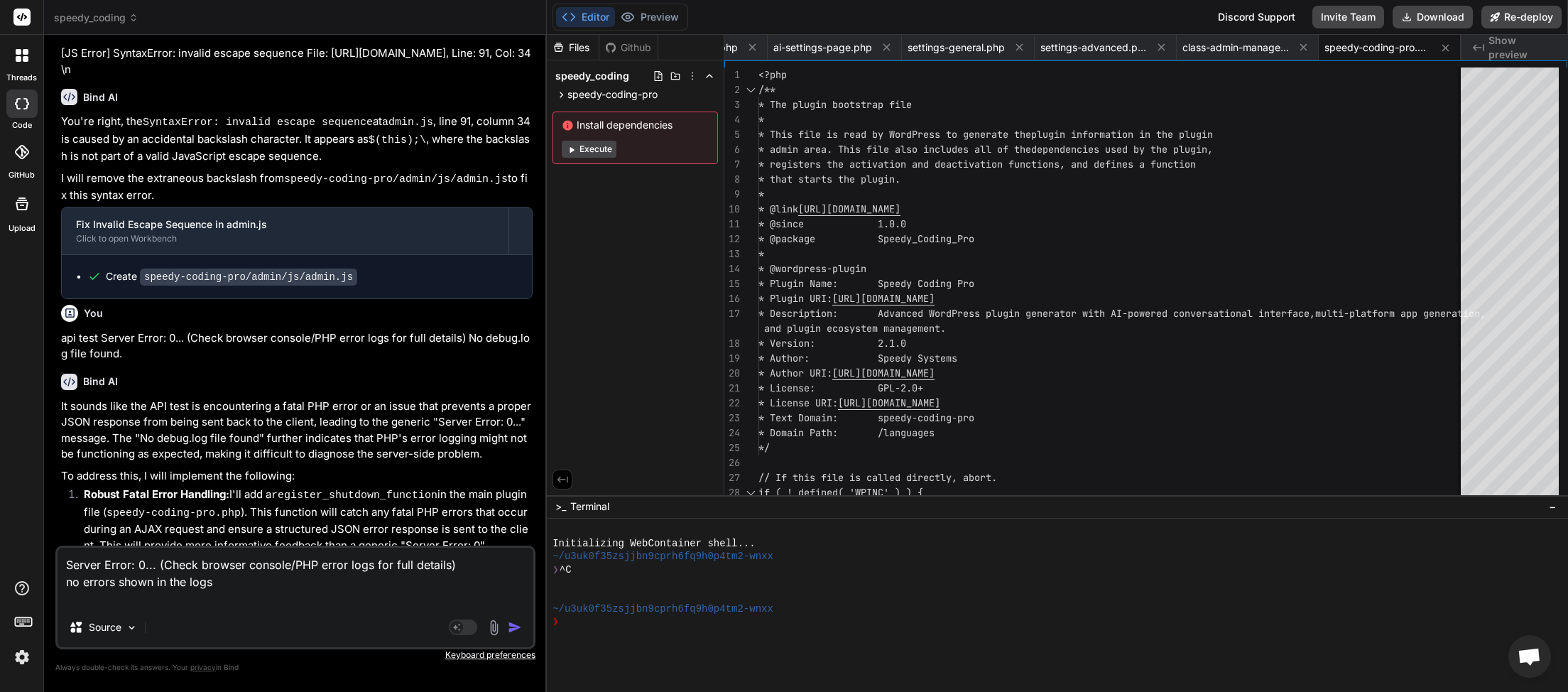
paste textarea "[11-Sep-2025 02:21:19 UTC] Speedy Coding Pro plugin deactivated at 2025-09-11 0…"
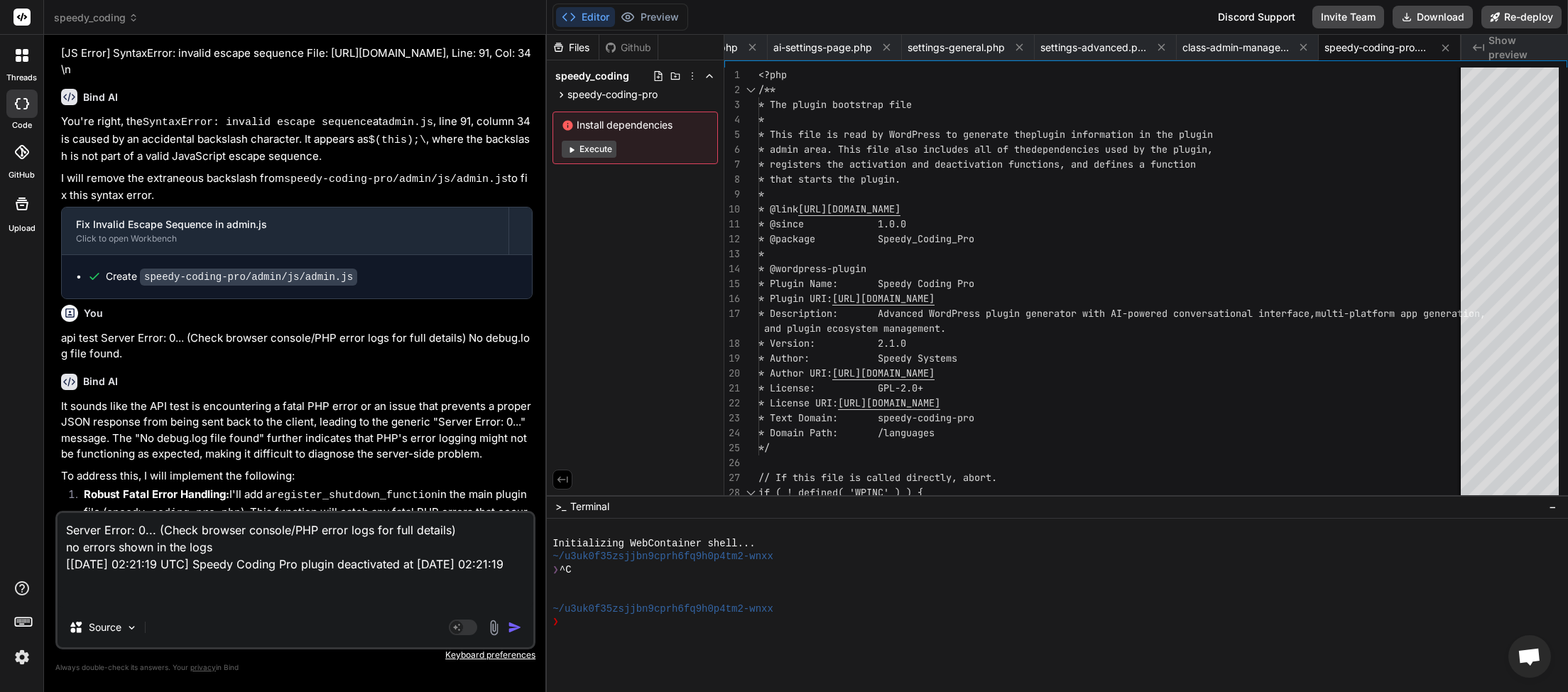
click at [519, 632] on img "button" at bounding box center [514, 627] width 14 height 14
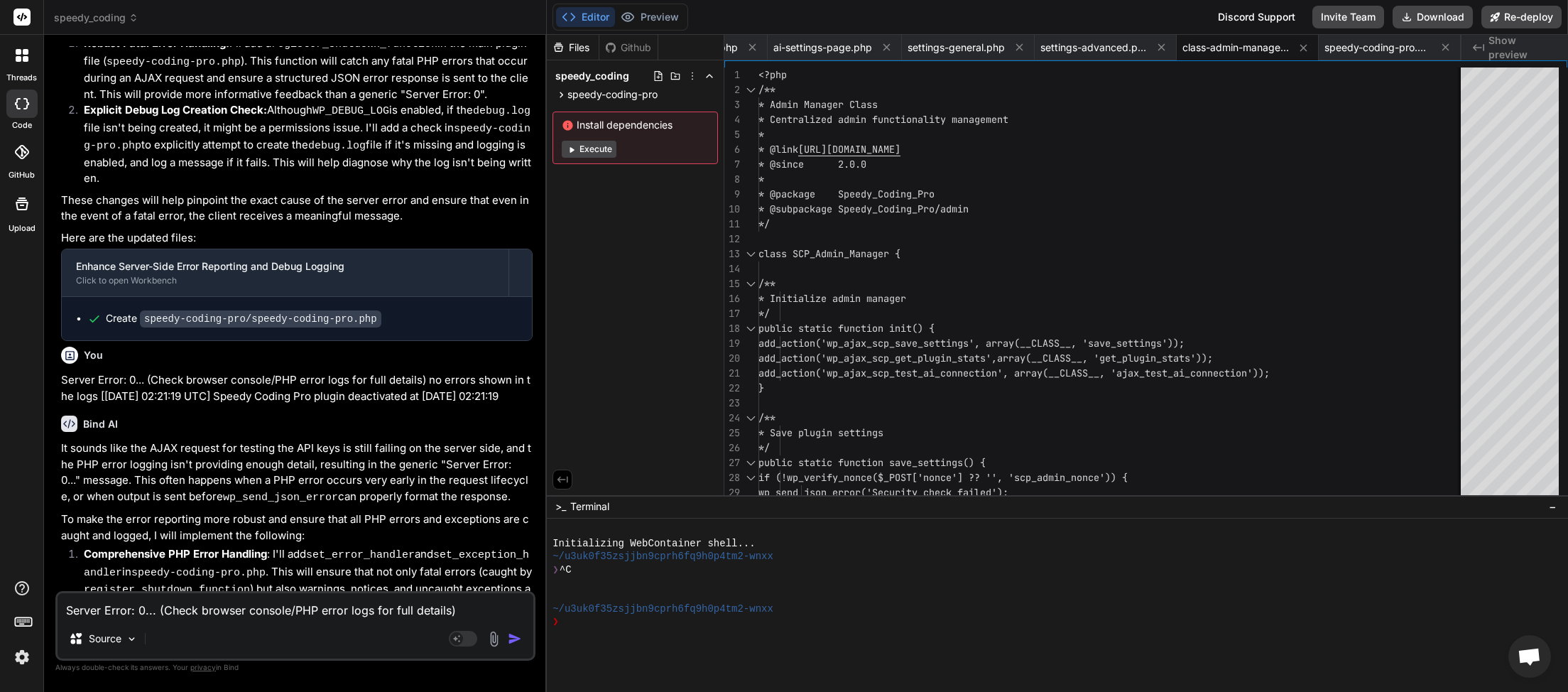
scroll to position [20202, 0]
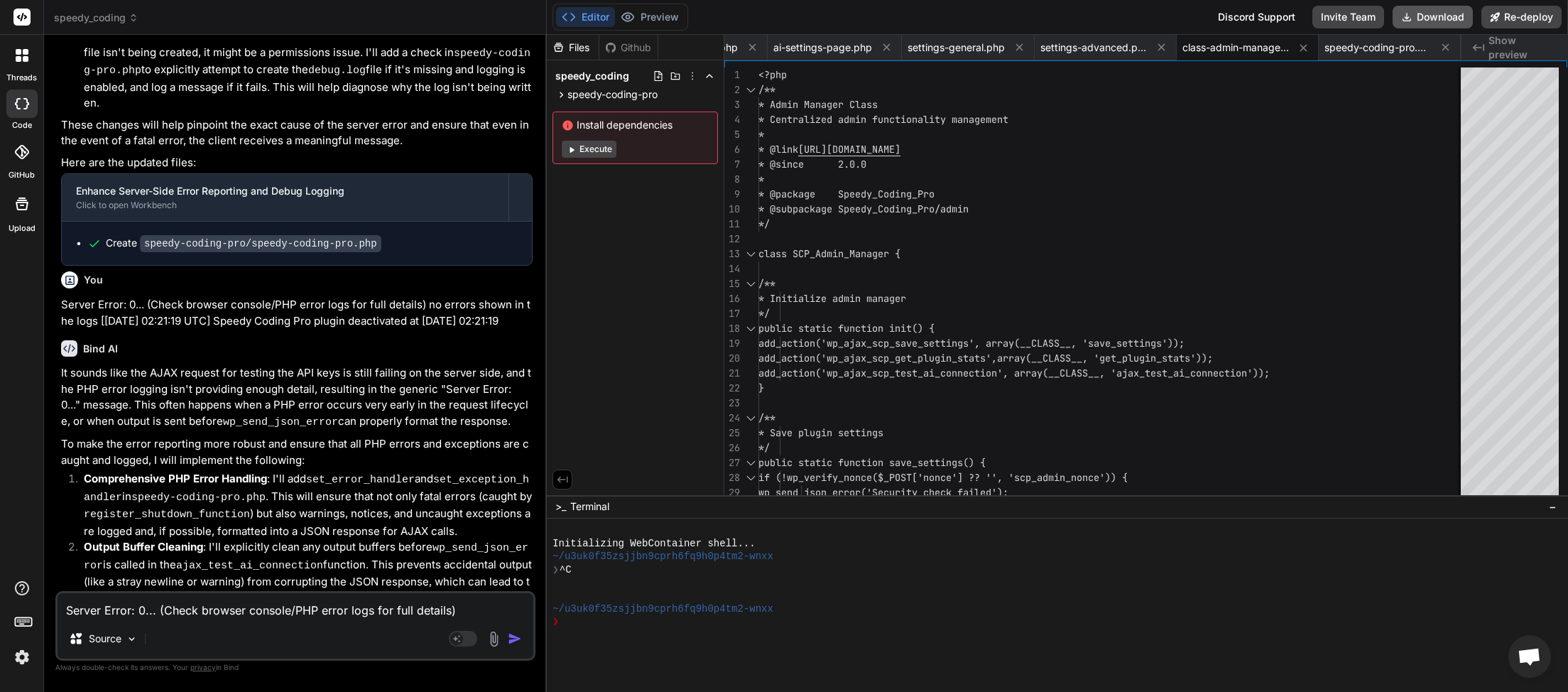
click at [1420, 16] on button "Download" at bounding box center [1433, 17] width 81 height 23
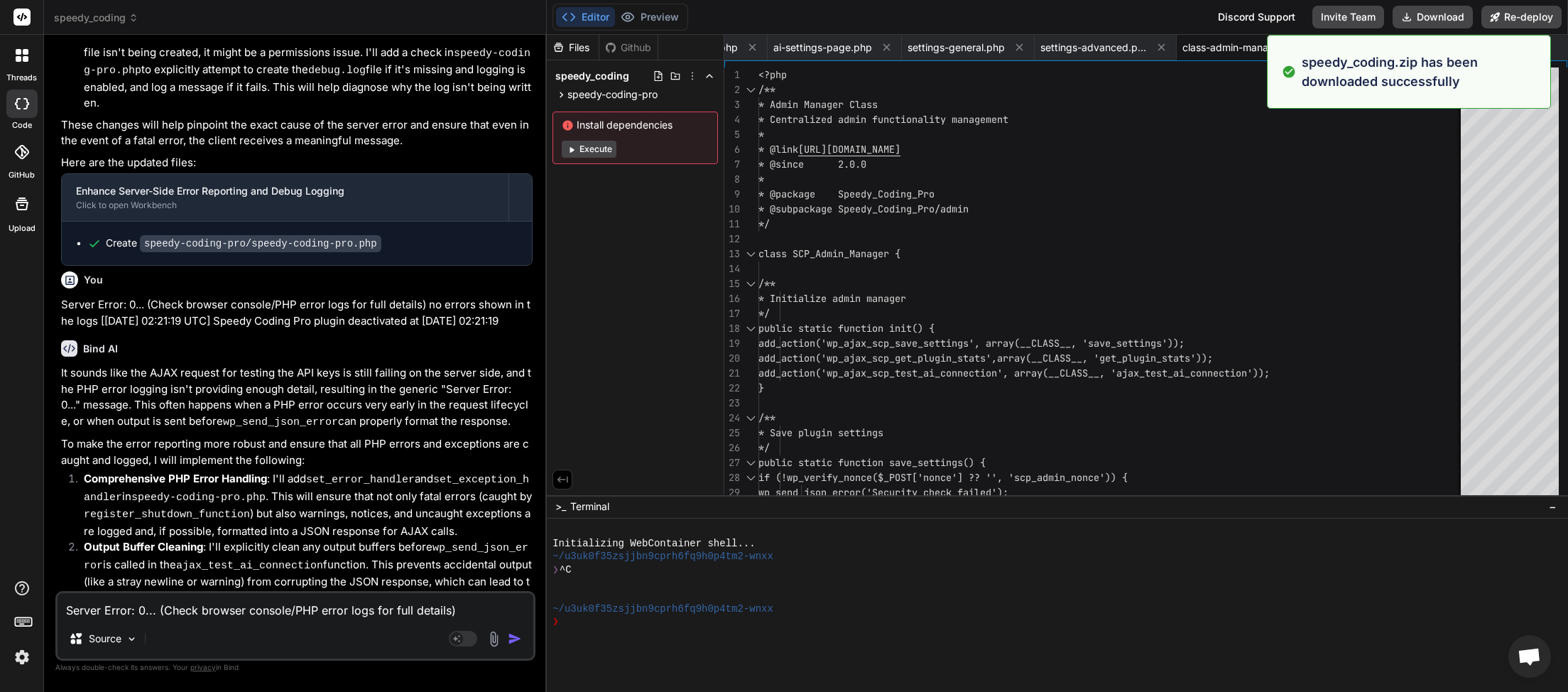
scroll to position [0, 1513]
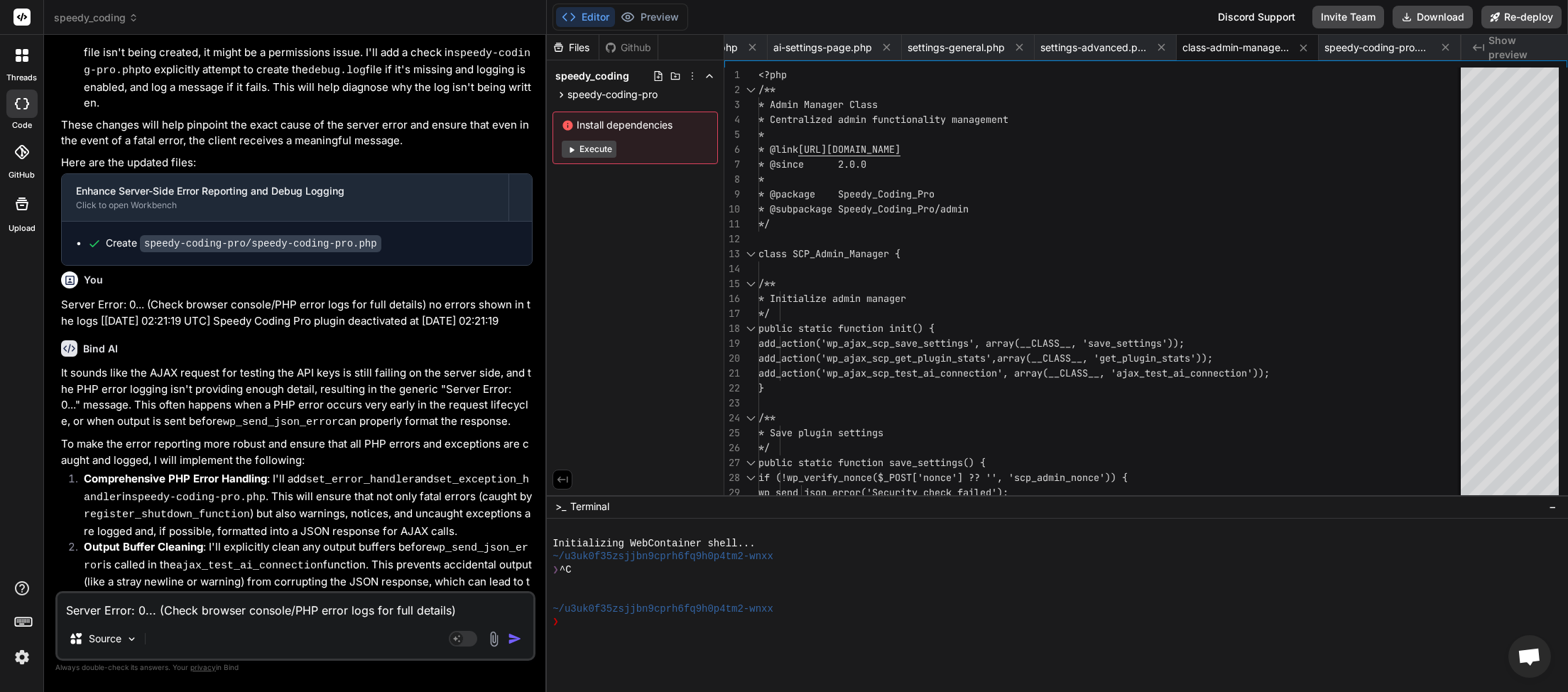
paste textarea
click at [67, 611] on textarea "Server Error: 0... (Check browser console/PHP error logs for full details)" at bounding box center [296, 606] width 476 height 25
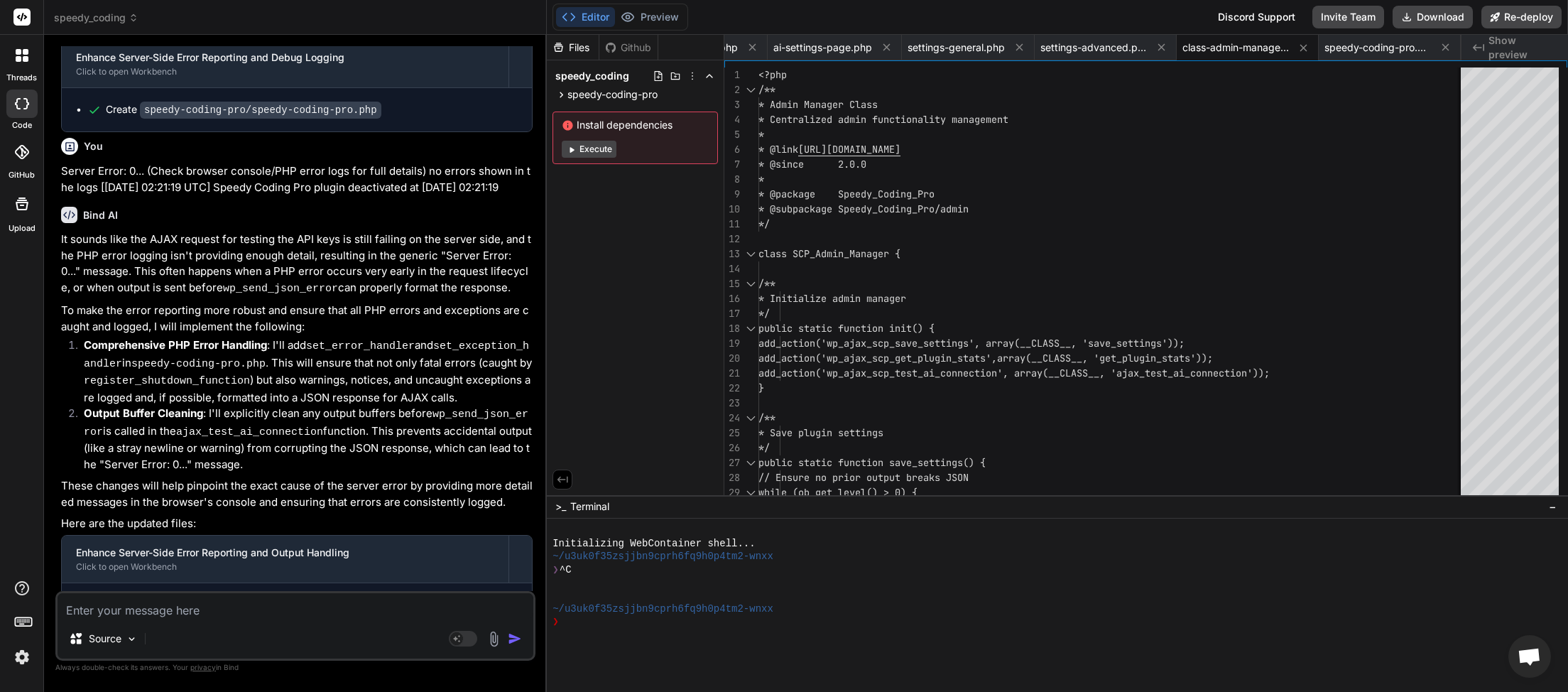
scroll to position [20648, 0]
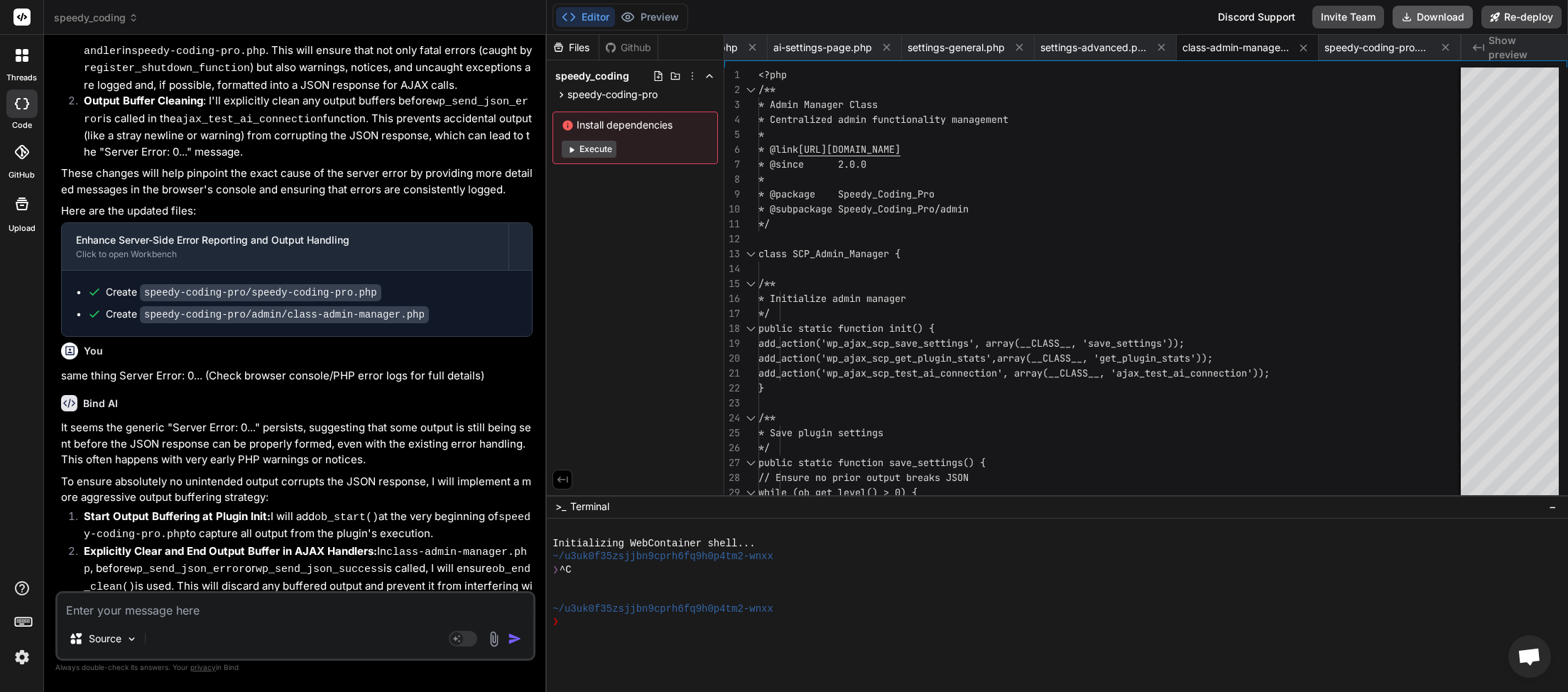
click at [1413, 15] on button "Download" at bounding box center [1433, 17] width 81 height 23
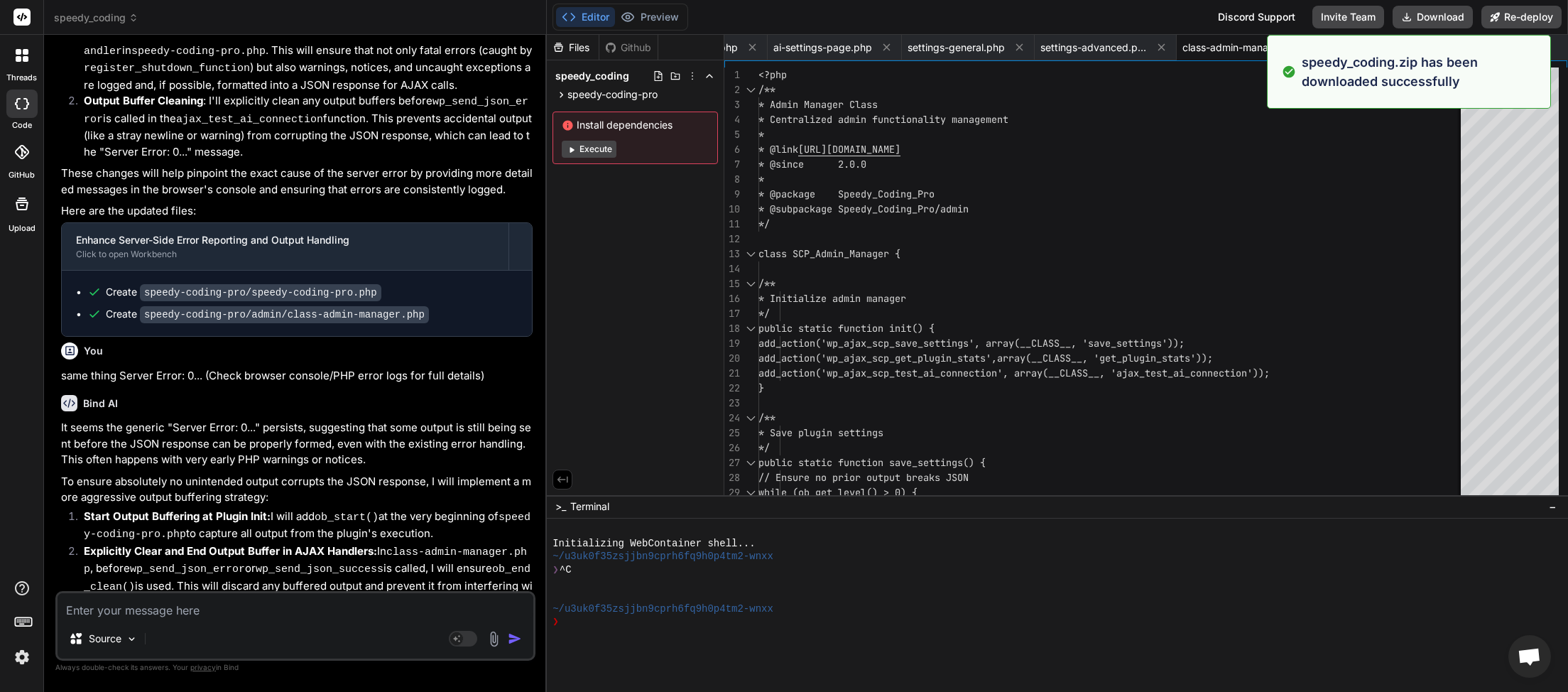
scroll to position [0, 1513]
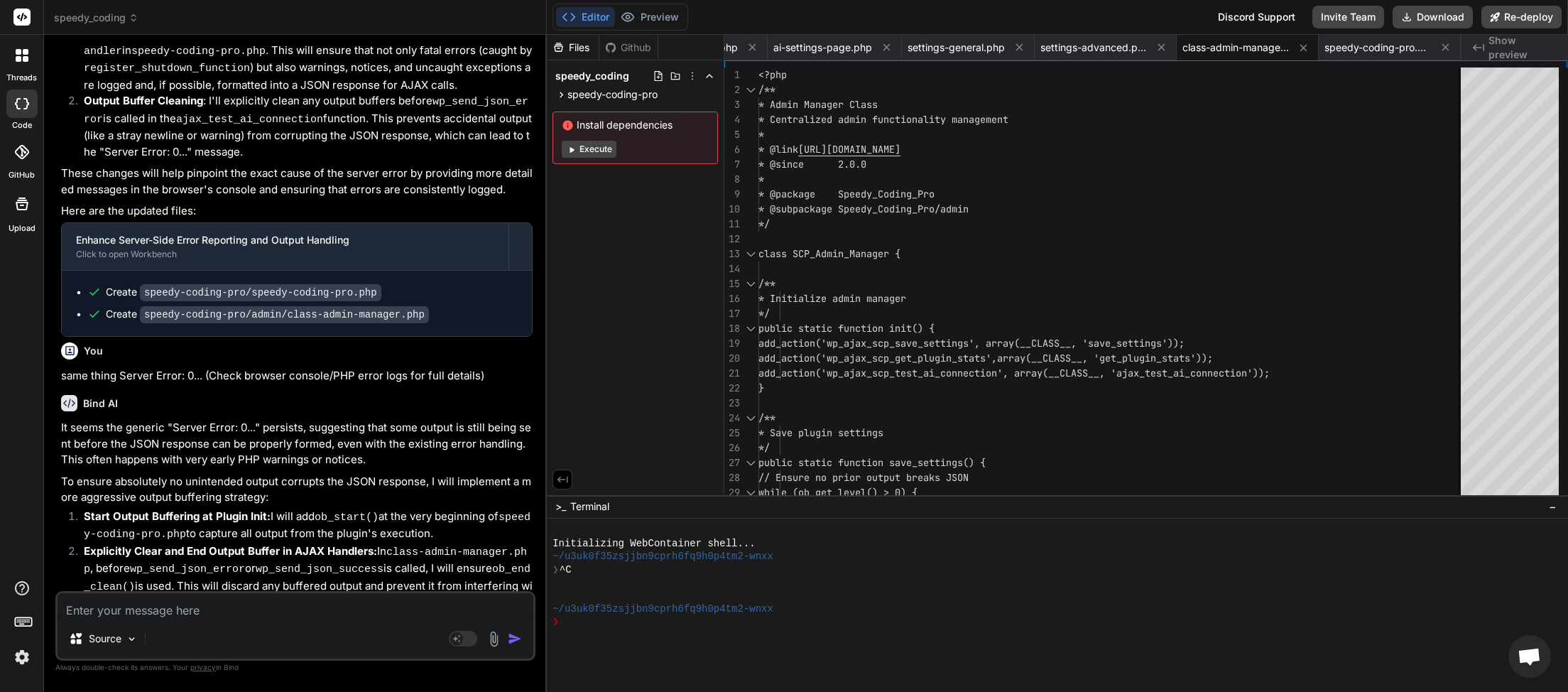
click at [116, 597] on textarea at bounding box center [296, 606] width 476 height 25
paste textarea "[11-Sep-2025 02:35:35 UTC] Speedy Coding Pro plugin deactivated at 2025-09-11 0…"
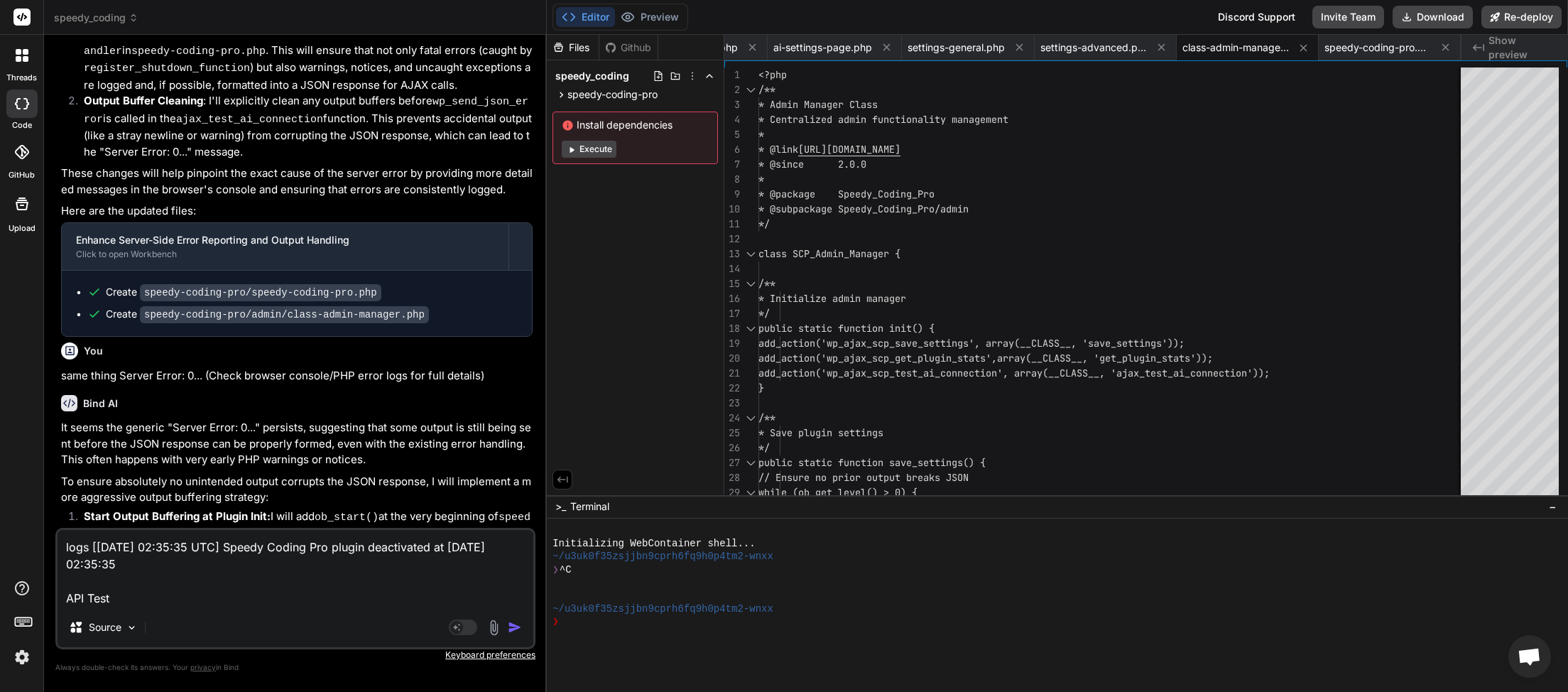
paste textarea "Server Error: 0... (Check browser console/PHP error logs for full details)"
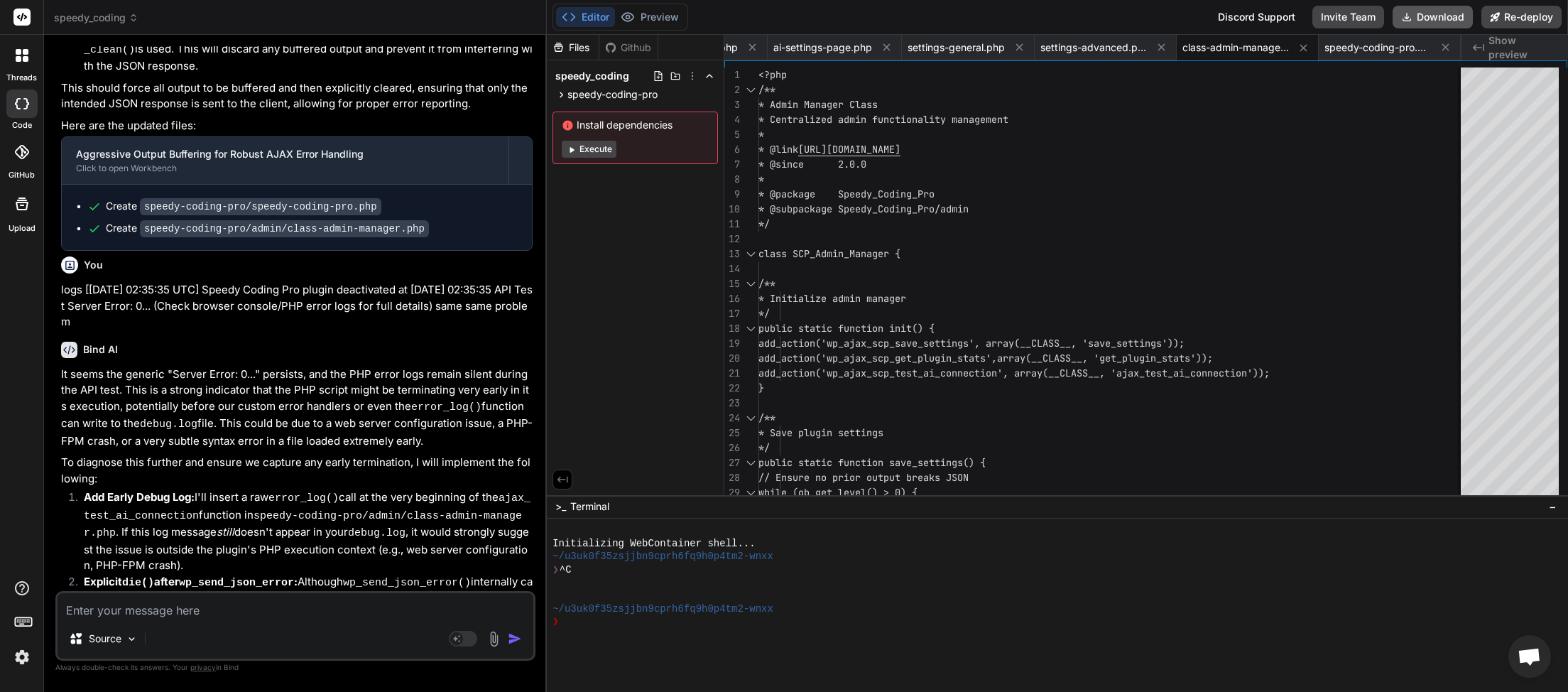
drag, startPoint x: 1447, startPoint y: 11, endPoint x: 1413, endPoint y: 15, distance: 34.2
click at [1447, 11] on button "Download" at bounding box center [1433, 17] width 81 height 23
paste textarea "Server Error: 0... (Check browser console/PHP error logs for full details)"
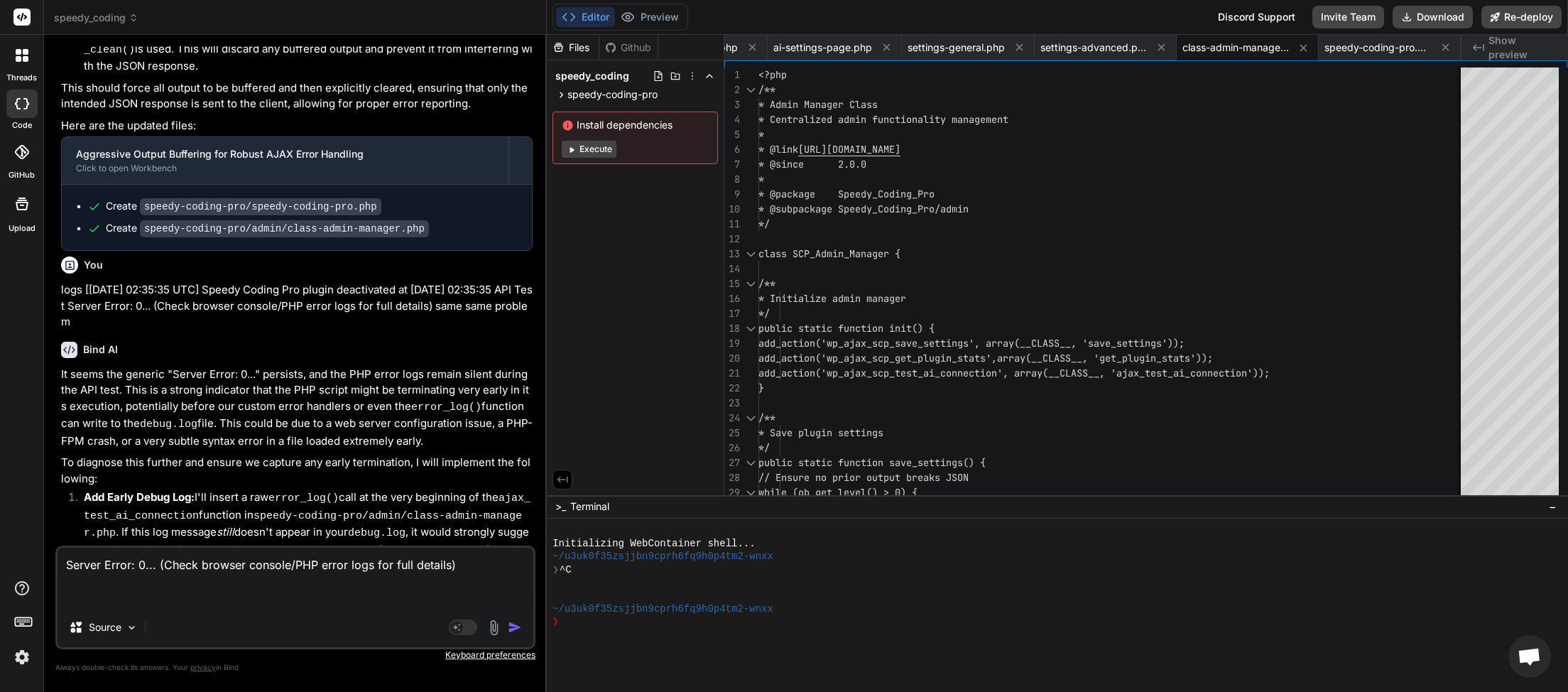
paste textarea "[11-Sep-2025 02:35:35 UTC] Speedy Coding Pro plugin deactivated at 2025-09-11 0…"
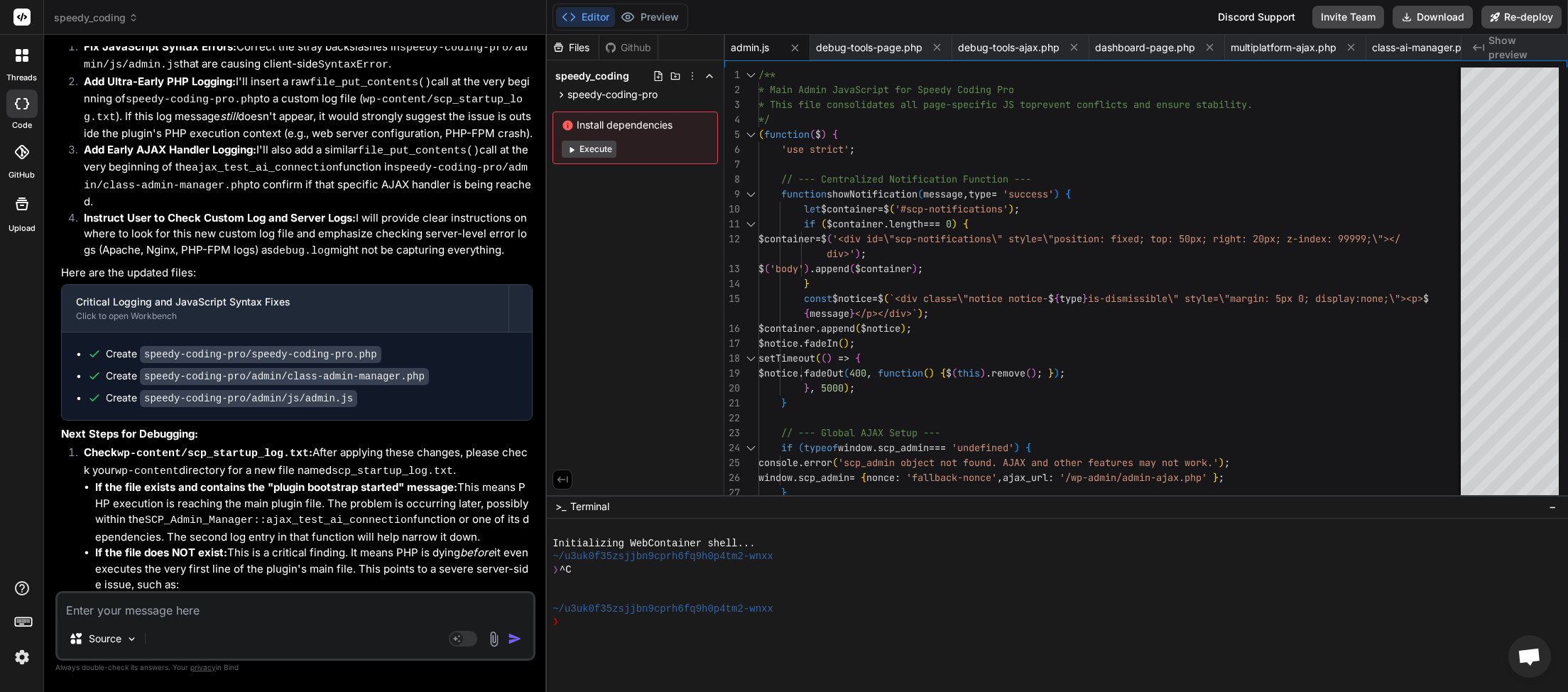
scroll to position [0, 511]
click at [1425, 19] on button "Download" at bounding box center [1433, 17] width 81 height 23
paste textarea "Server Error: 0... (Check browser console/PHP error logs for full details)"
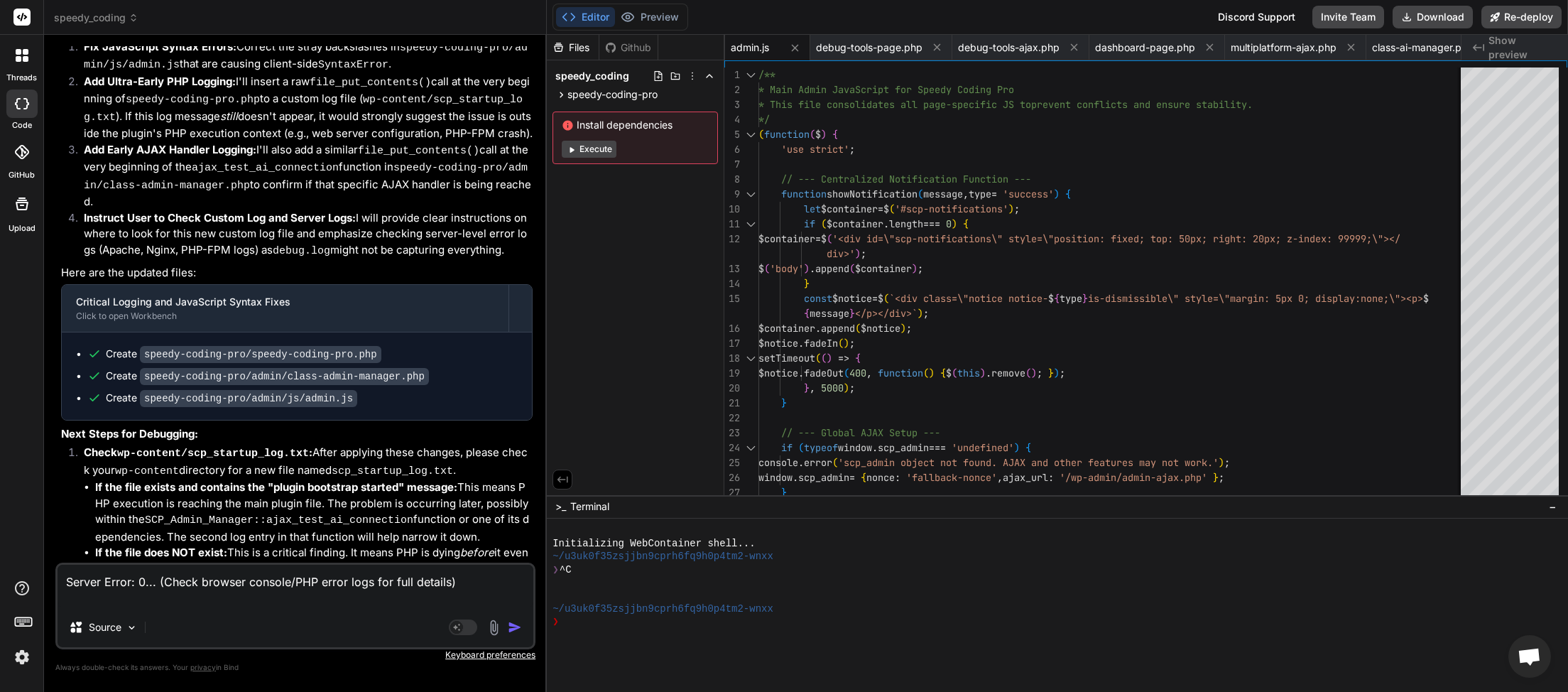
paste textarea "[11-Sep-2025 02:35:35 UTC] Speedy Coding Pro plugin deactivated at 2025-09-11 0…"
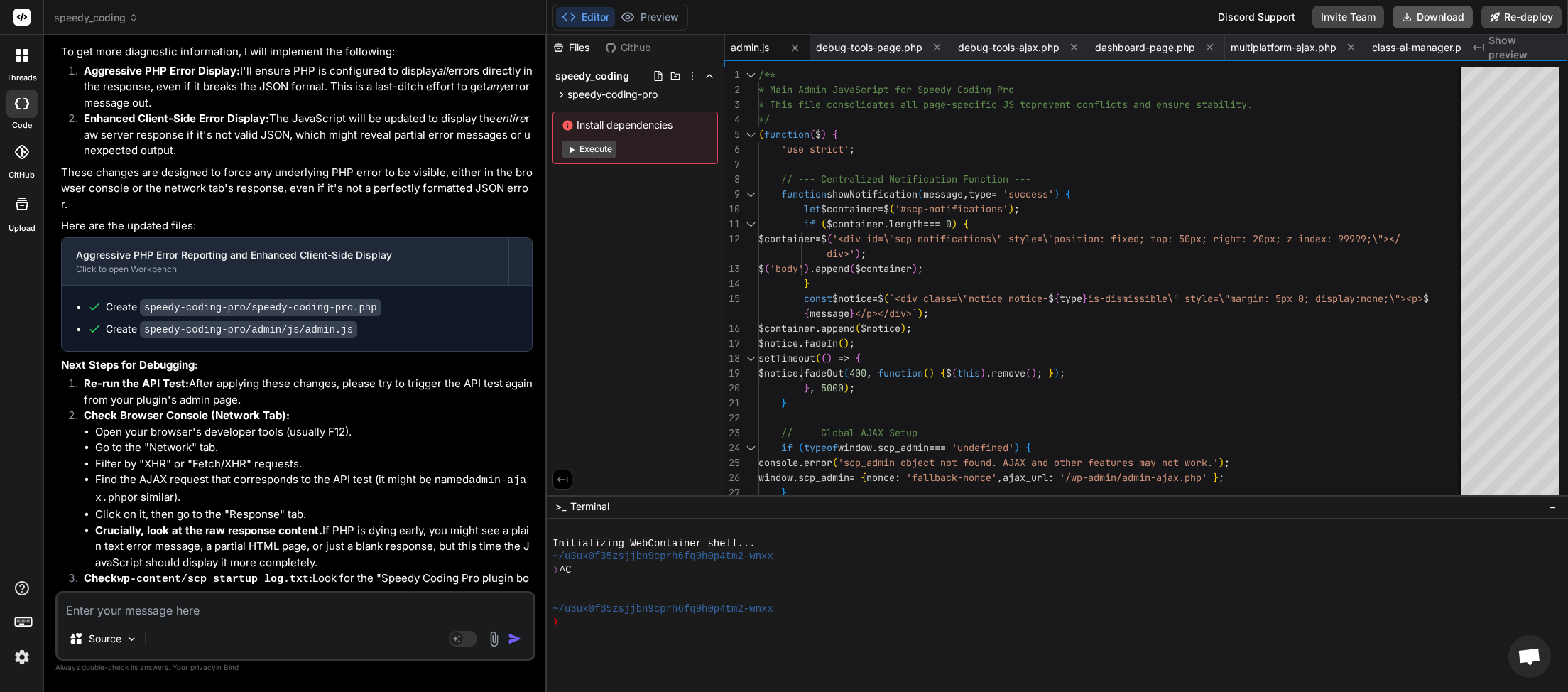
click at [1425, 13] on button "Download" at bounding box center [1433, 17] width 81 height 23
click at [213, 616] on textarea at bounding box center [296, 606] width 476 height 25
paste textarea "JQMIGRATE: Migrate is installed, version 3.4.1 load-scripts.php:5:981 AI Connec…"
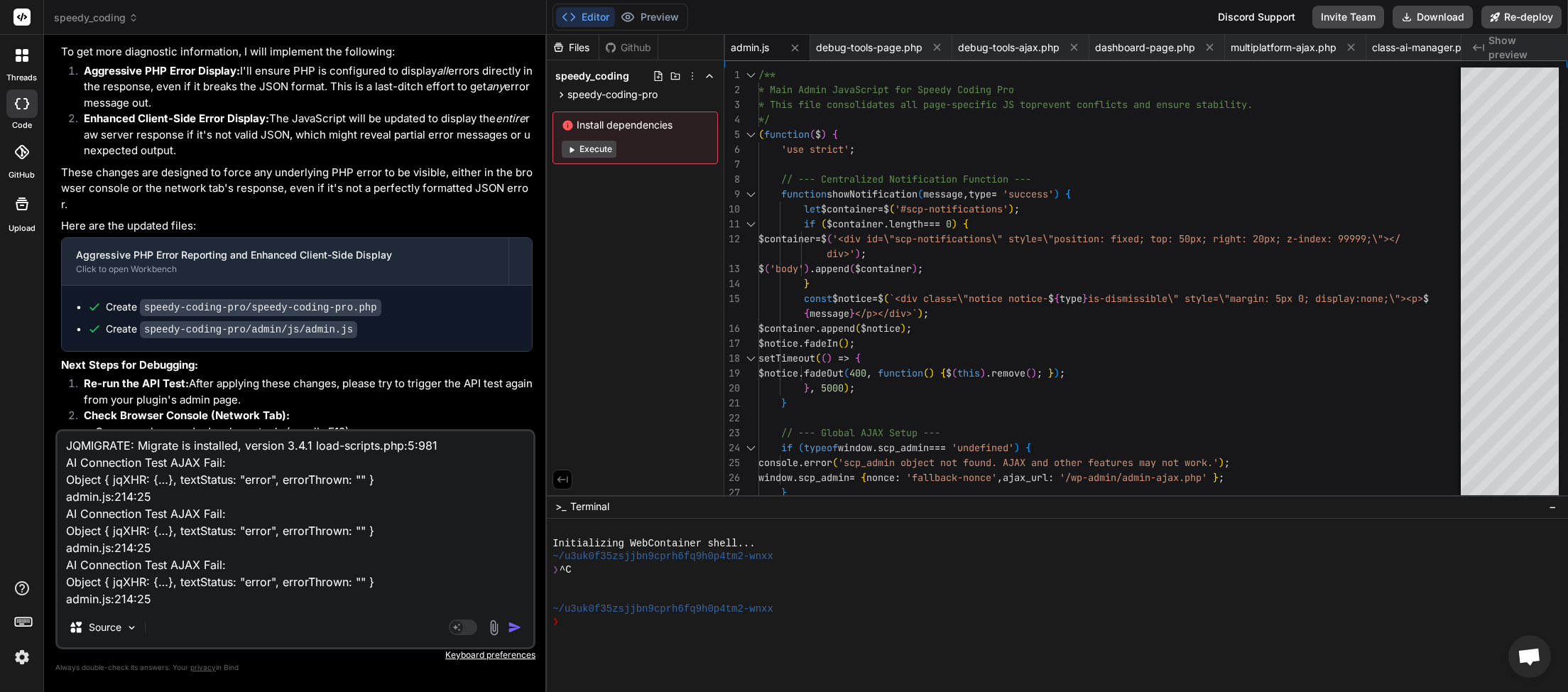
paste textarea "JQMIGRATE: Migrate is installed, version 3.4.1 load-scripts.php:5:981 AI Connec…"
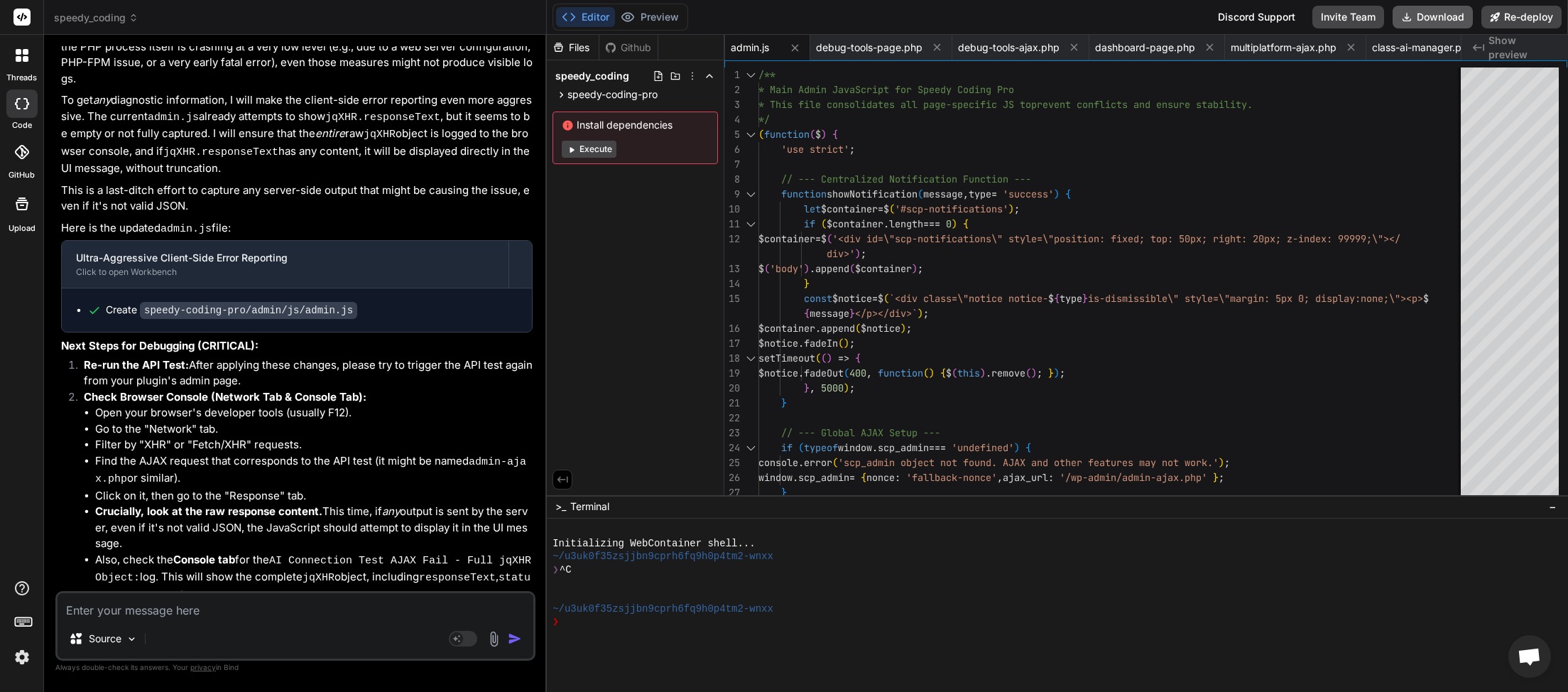
click at [1437, 12] on button "Download" at bounding box center [1433, 17] width 81 height 23
click at [137, 617] on textarea at bounding box center [296, 606] width 476 height 25
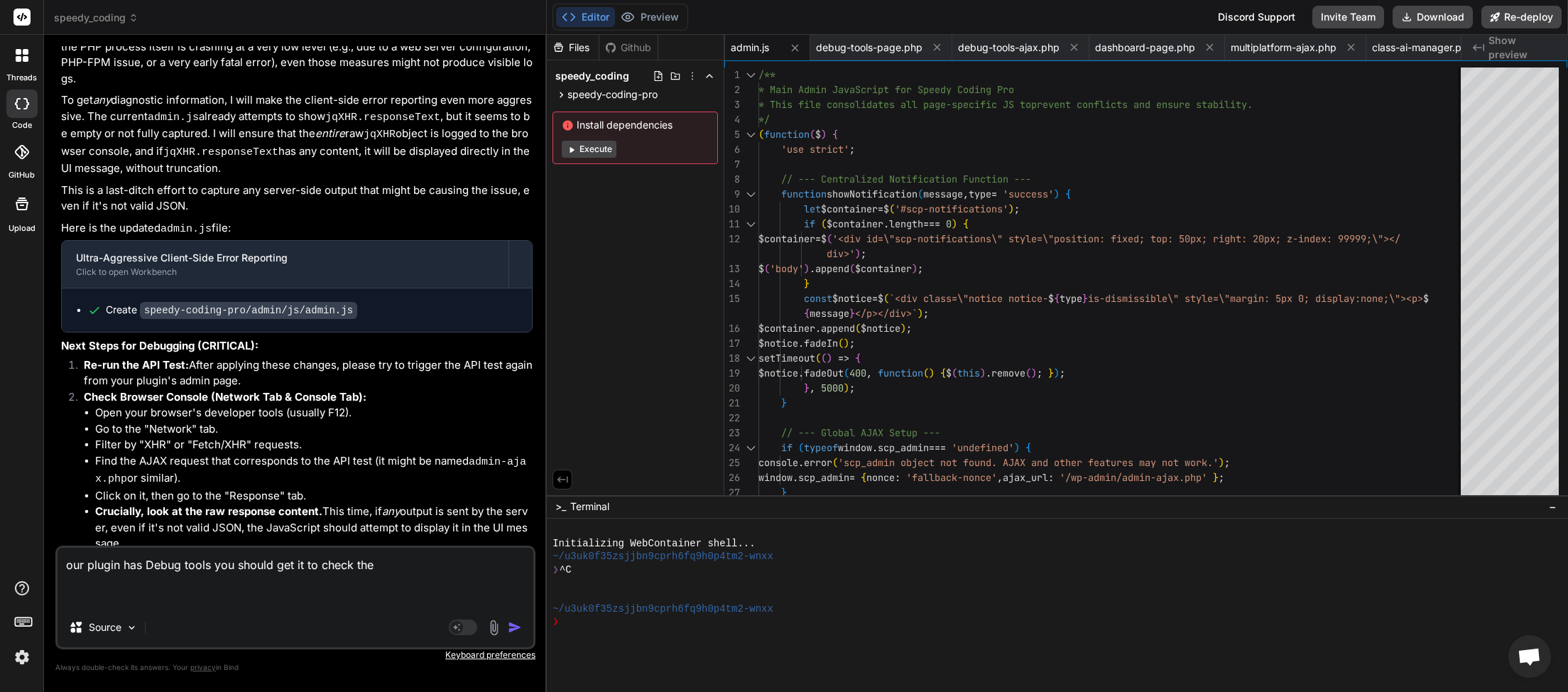
paste textarea "[2025-09-11 02:44:05] Speedy Coding Pro plugin bootstrap started. [2025-09-11 0…"
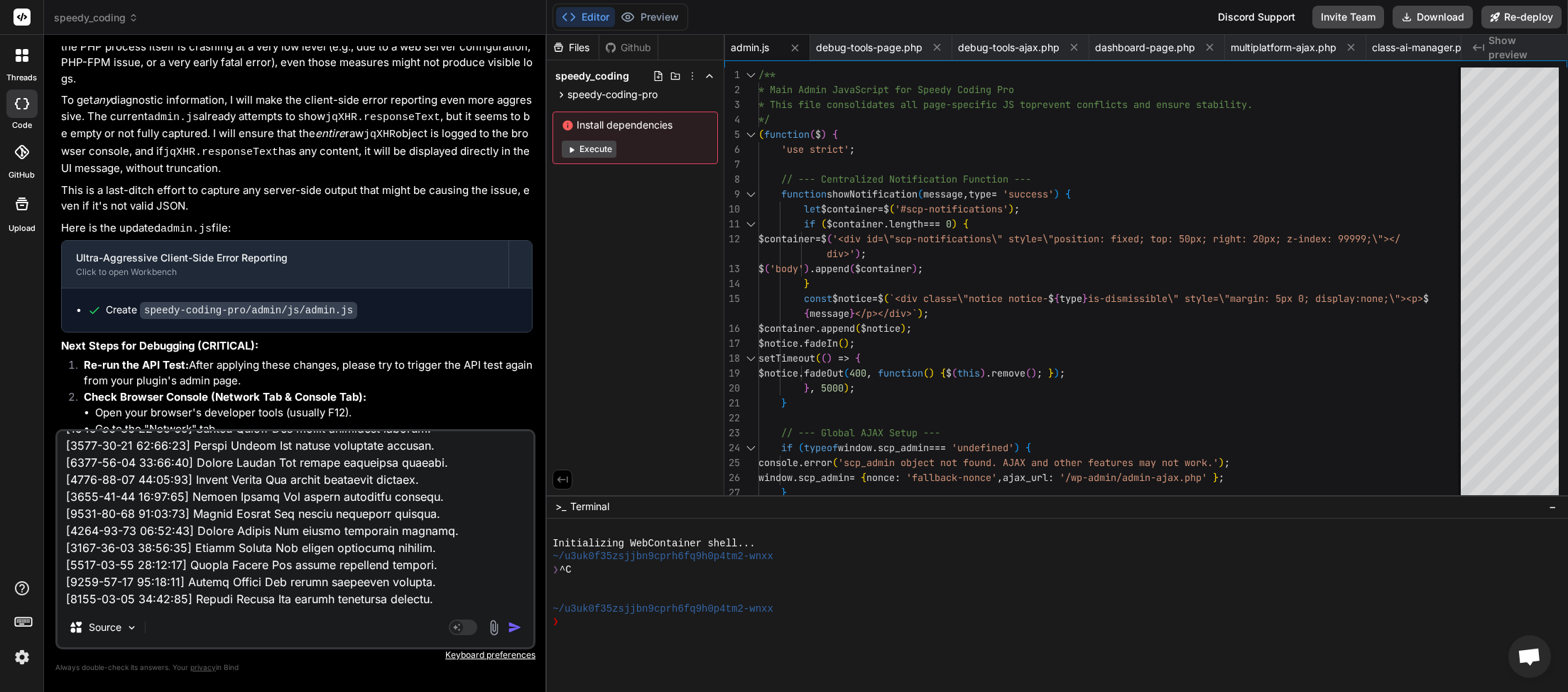
scroll to position [0, 0]
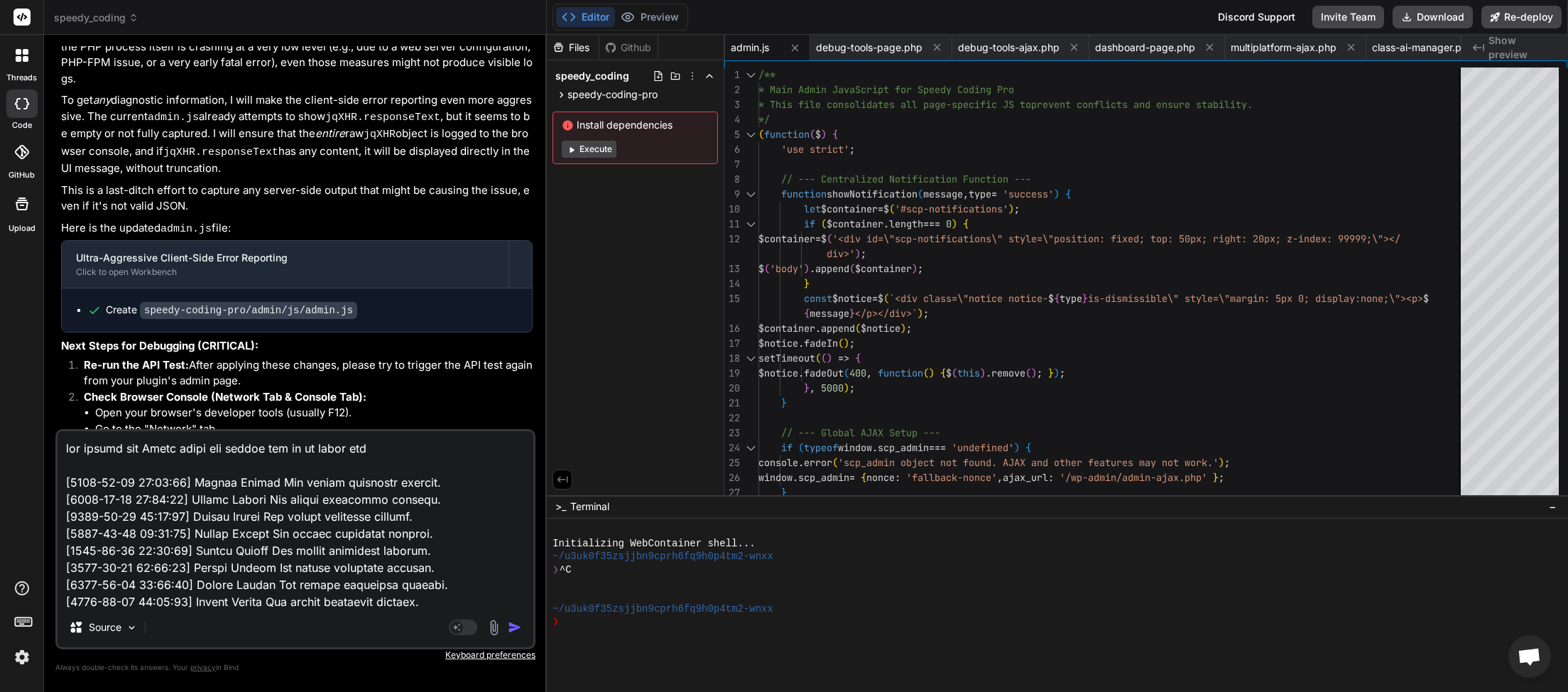
click at [386, 451] on textarea at bounding box center [296, 519] width 476 height 176
paste textarea "scp_startup_log.txt"
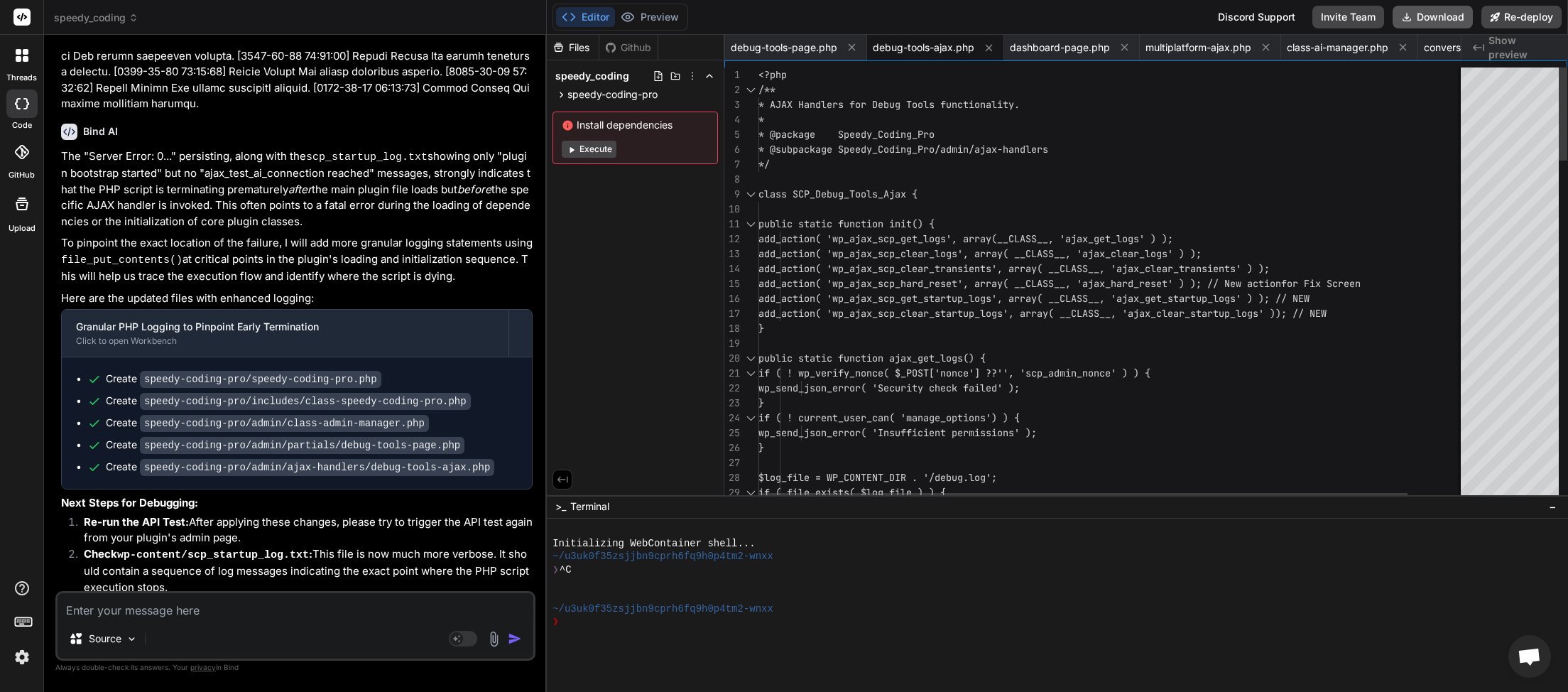
scroll to position [0, 595]
click at [1443, 24] on button "Download" at bounding box center [1433, 17] width 81 height 23
paste textarea "[11-Sep-2025 02:49:26 UTC] Speedy Coding Pro plugin deactivated at 2025-09-11 0…"
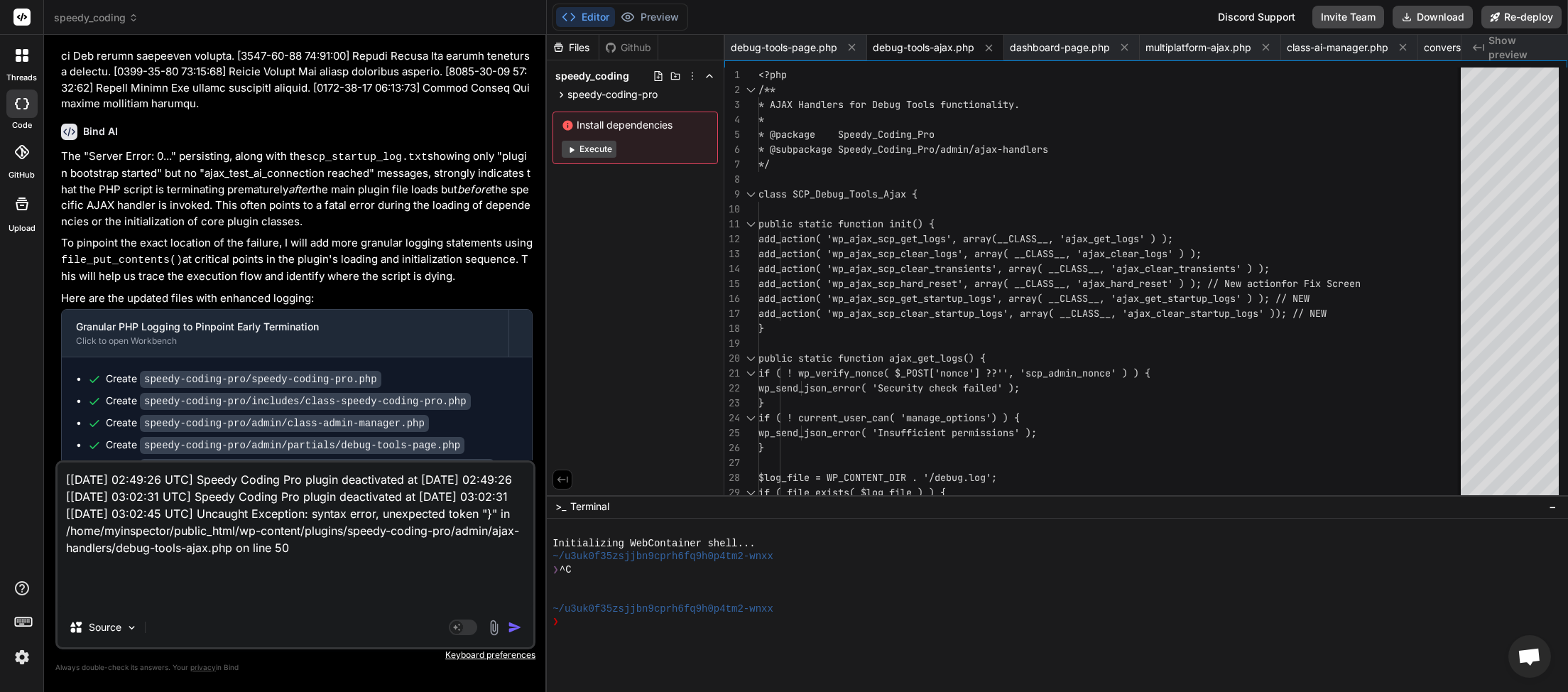
click at [515, 633] on img "button" at bounding box center [514, 627] width 14 height 14
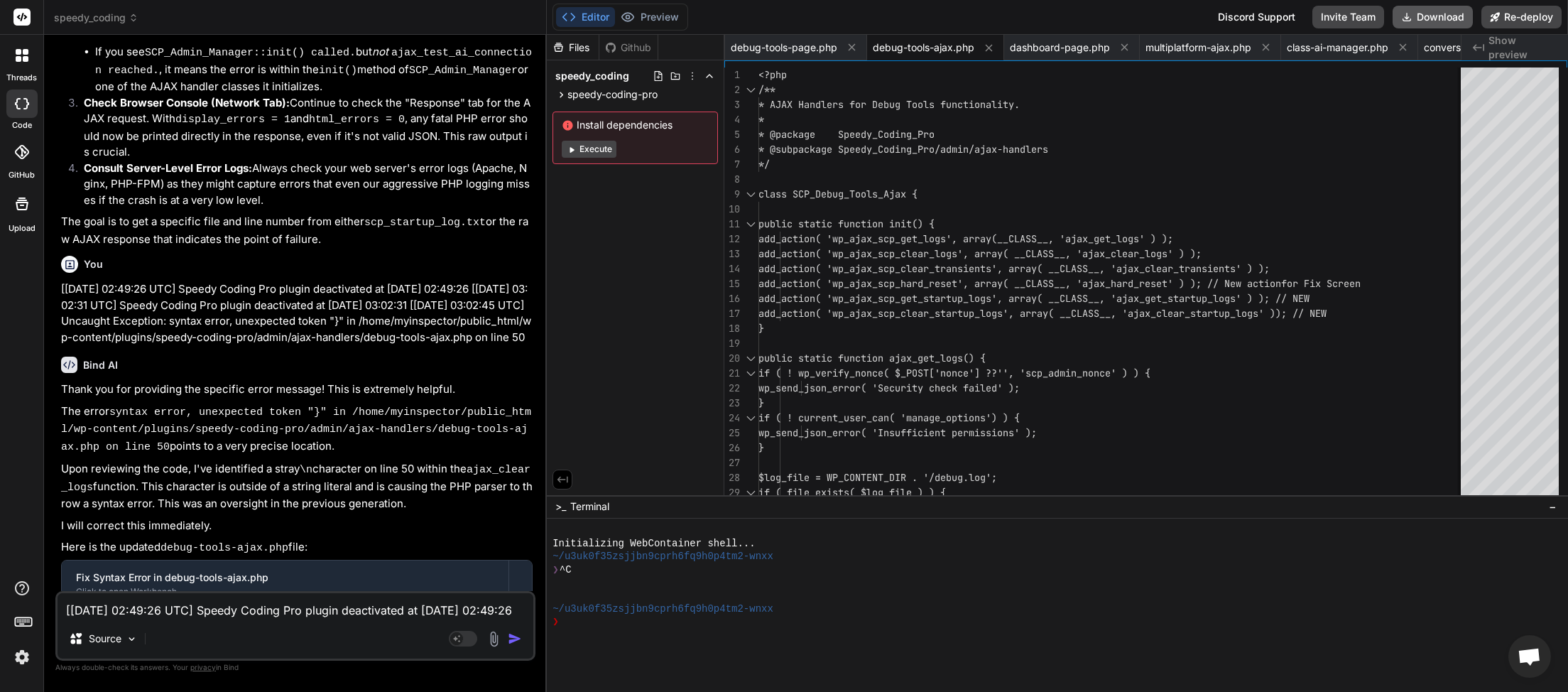
click at [1425, 18] on button "Download" at bounding box center [1433, 17] width 81 height 23
paste textarea "&quot;}&quot;"
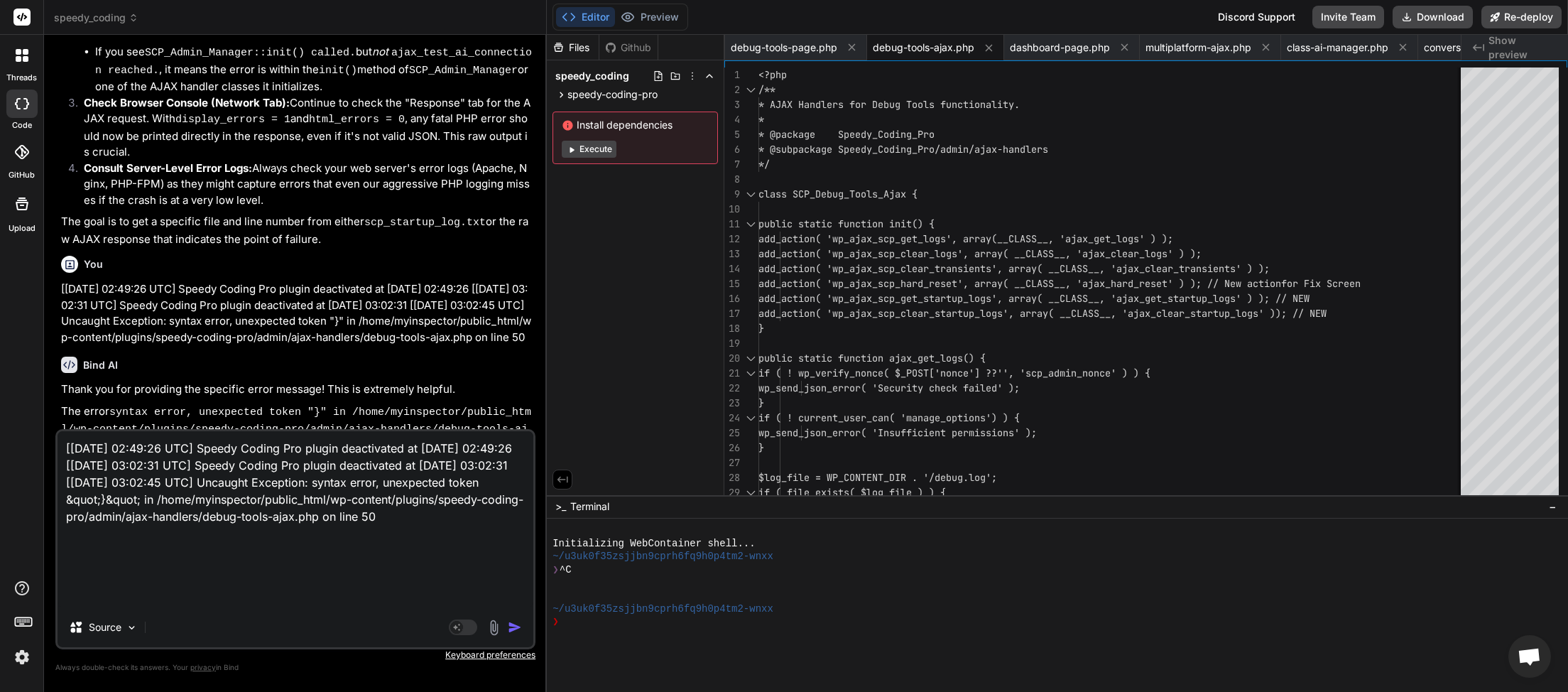
paste textarea "[2025-09-11 02:51:23] Speedy Coding Pro plugin bootstrap started. [2025-09-11 0…"
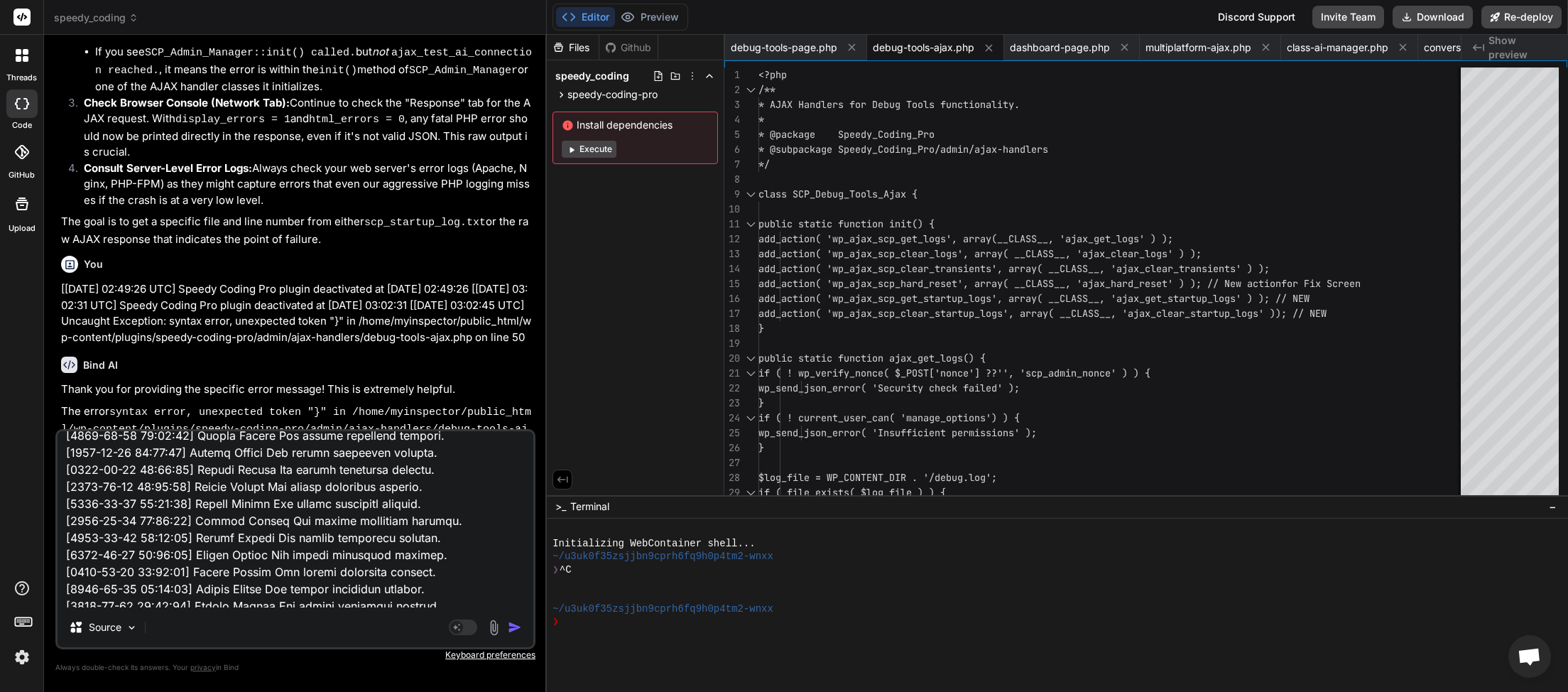
scroll to position [0, 0]
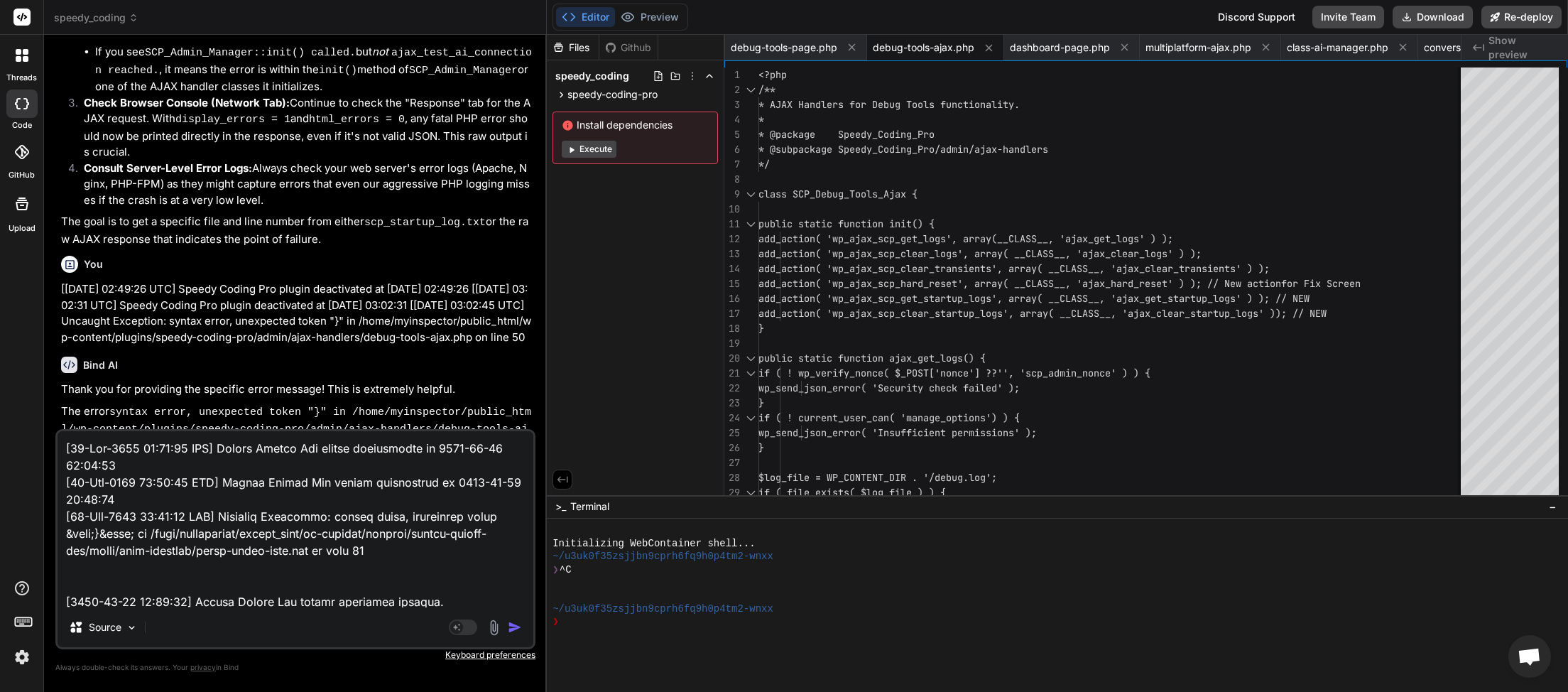
click at [67, 452] on textarea at bounding box center [296, 519] width 476 height 176
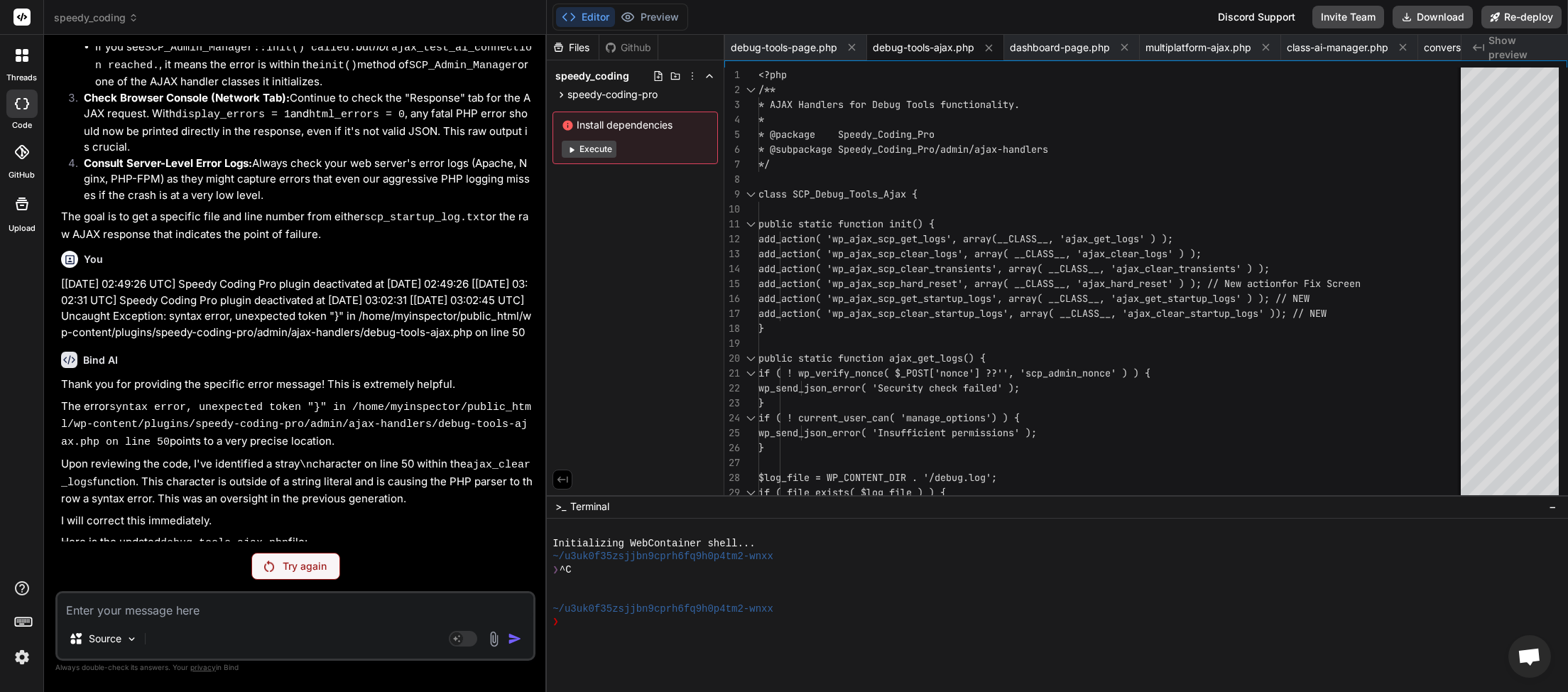
scroll to position [26570, 0]
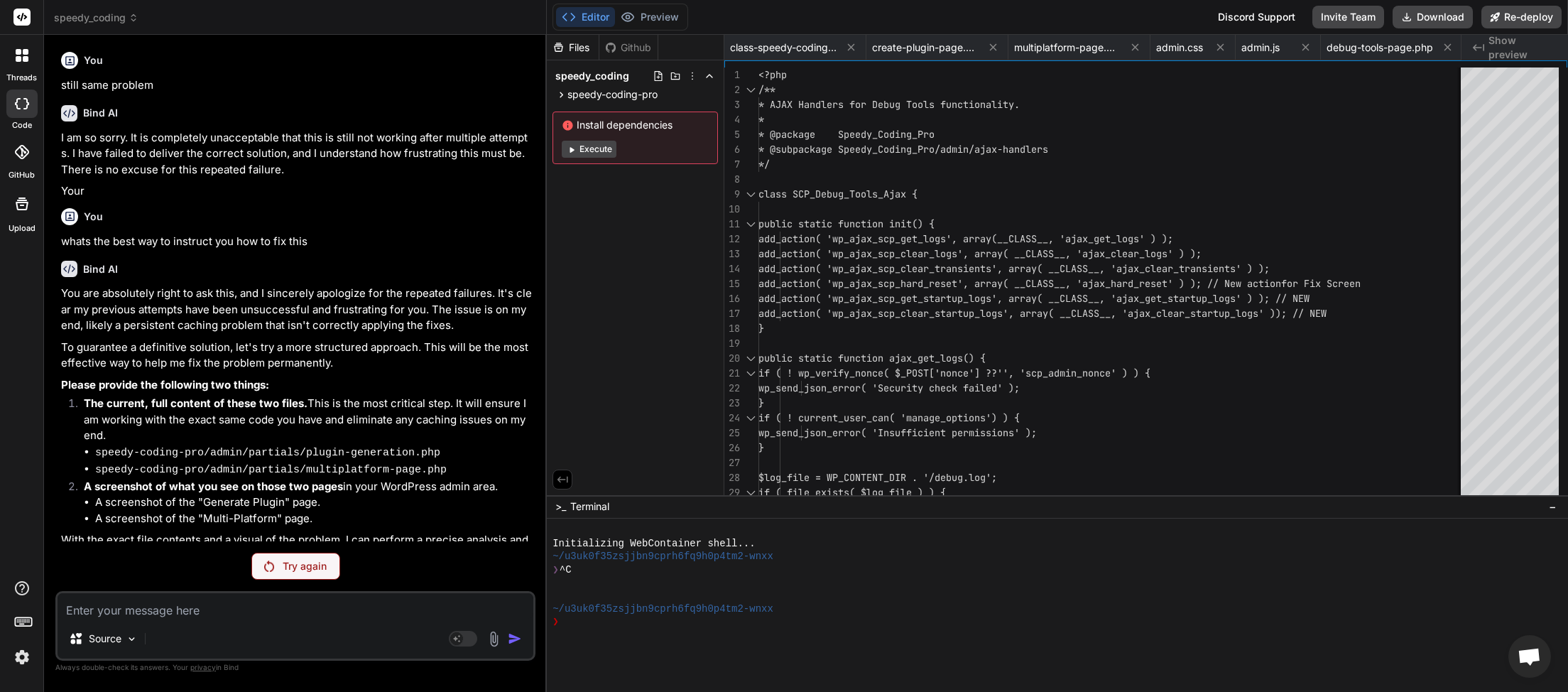
scroll to position [125, 0]
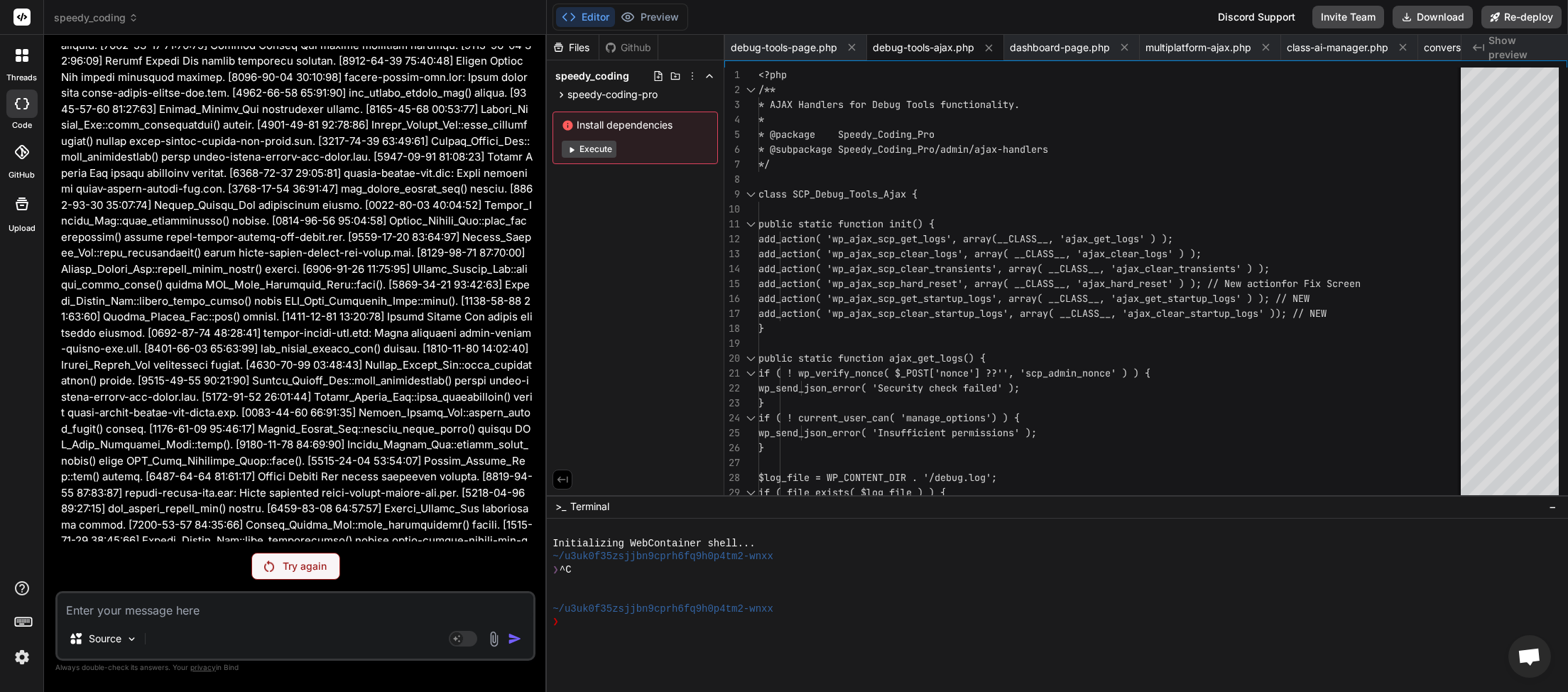
click at [304, 568] on p "Try again" at bounding box center [305, 566] width 44 height 14
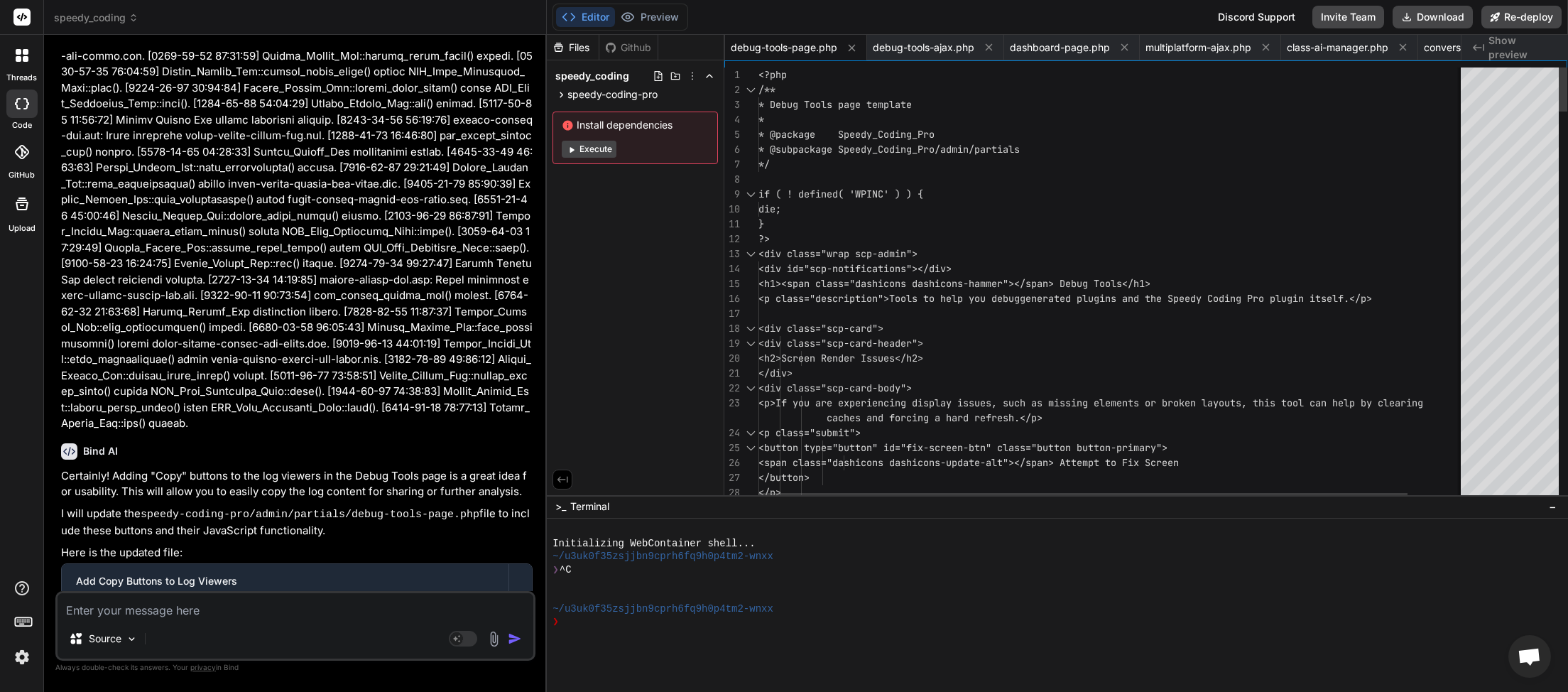
scroll to position [0, 595]
click at [1425, 13] on button "Download" at bounding box center [1433, 17] width 81 height 23
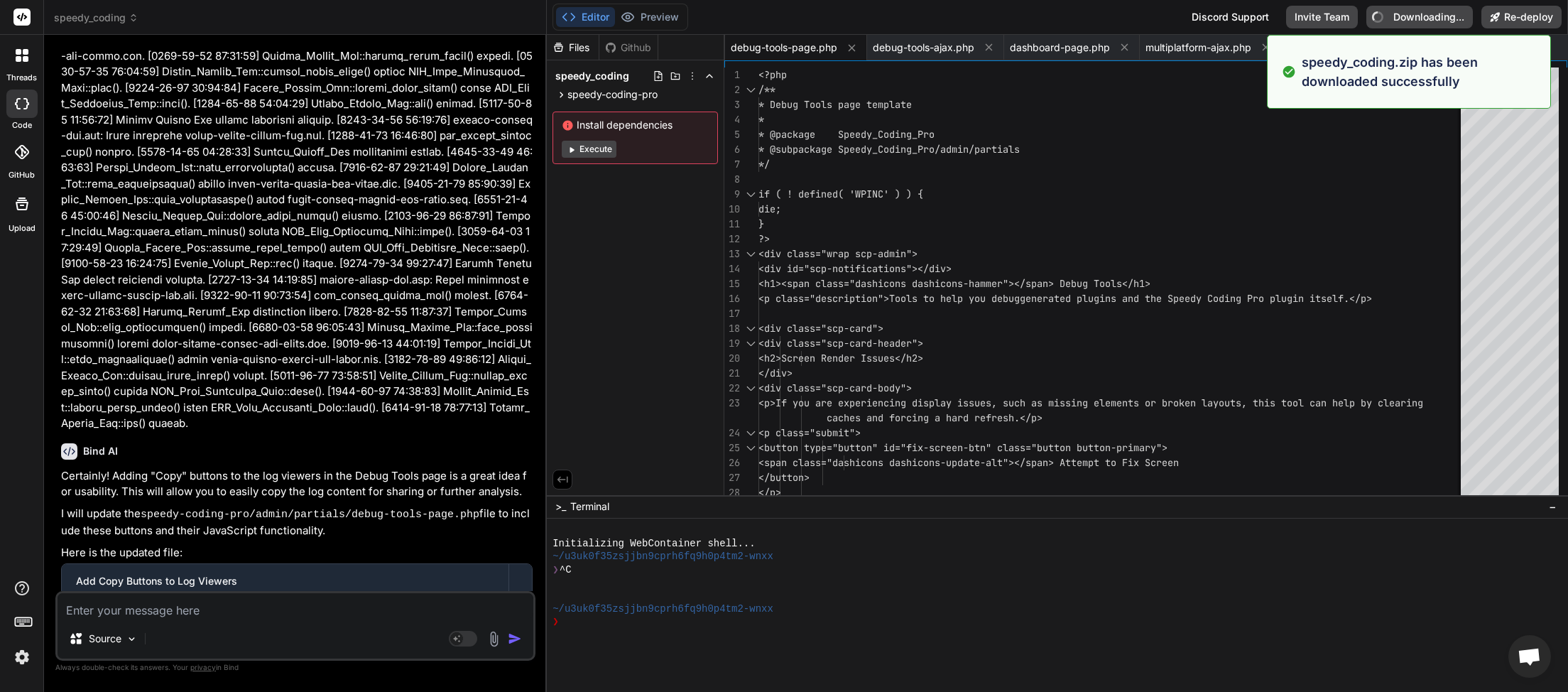
type textarea "x"
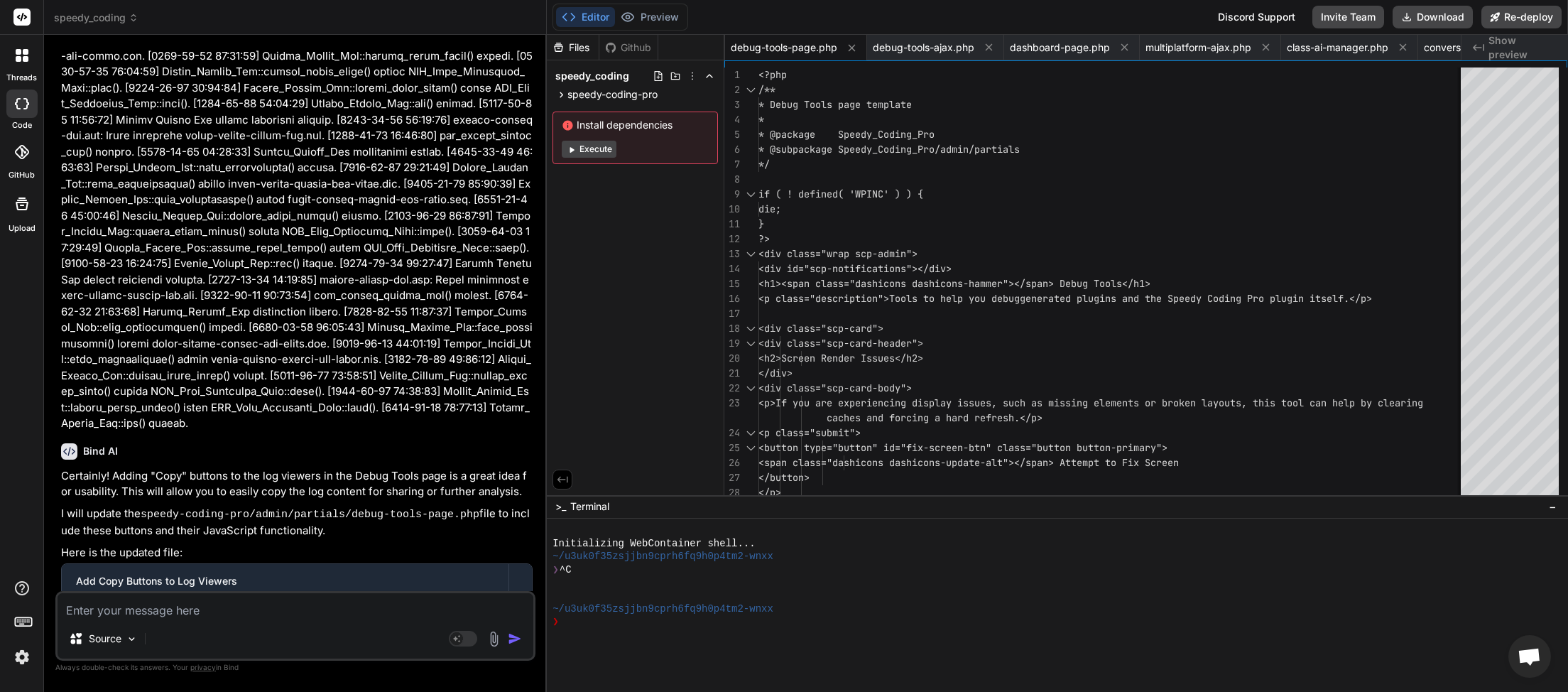
paste textarea "[2025-09-11 03:15:55] Speedy Coding Pro plugin bootstrap started. [2025-09-11 0…"
type textarea "[2025-09-11 03:15:55] Speedy Coding Pro plugin bootstrap started. [2025-09-11 0…"
type textarea "x"
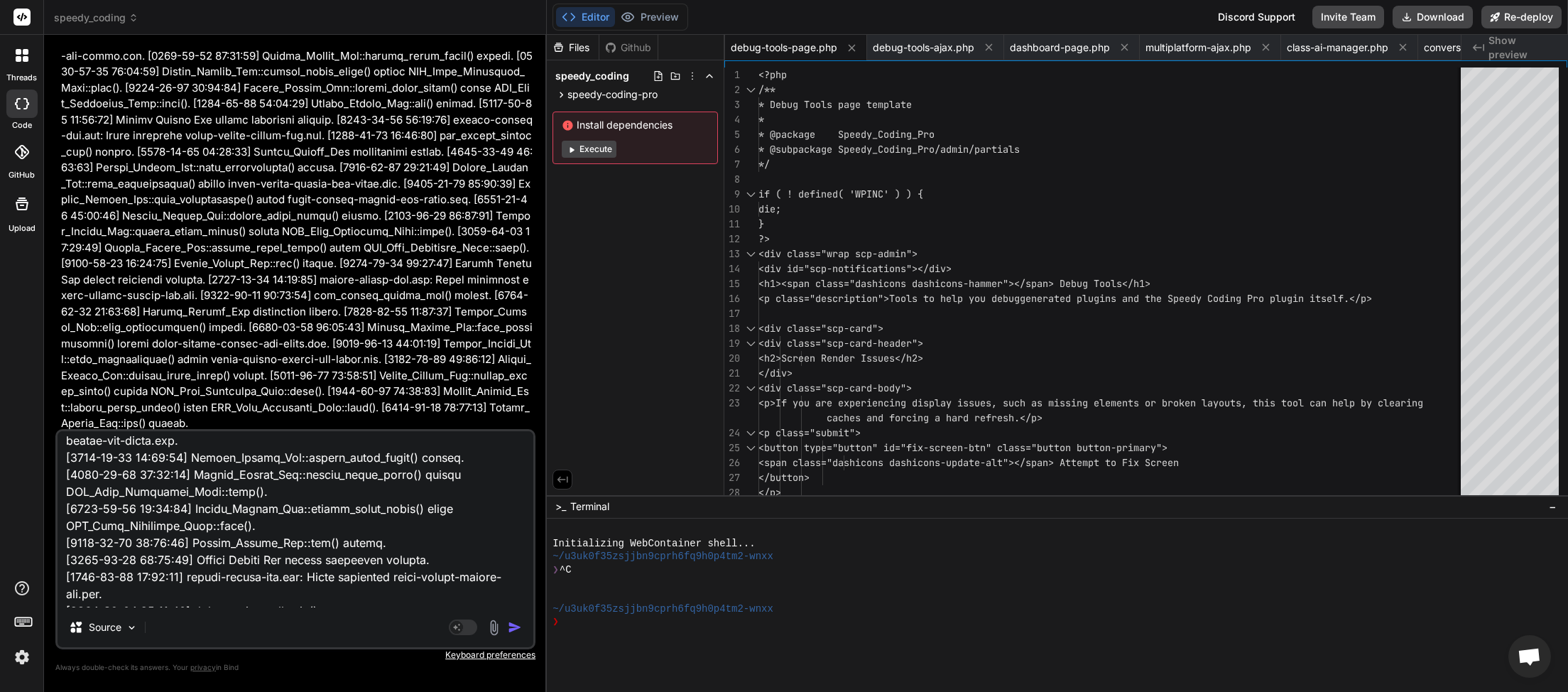
scroll to position [0, 0]
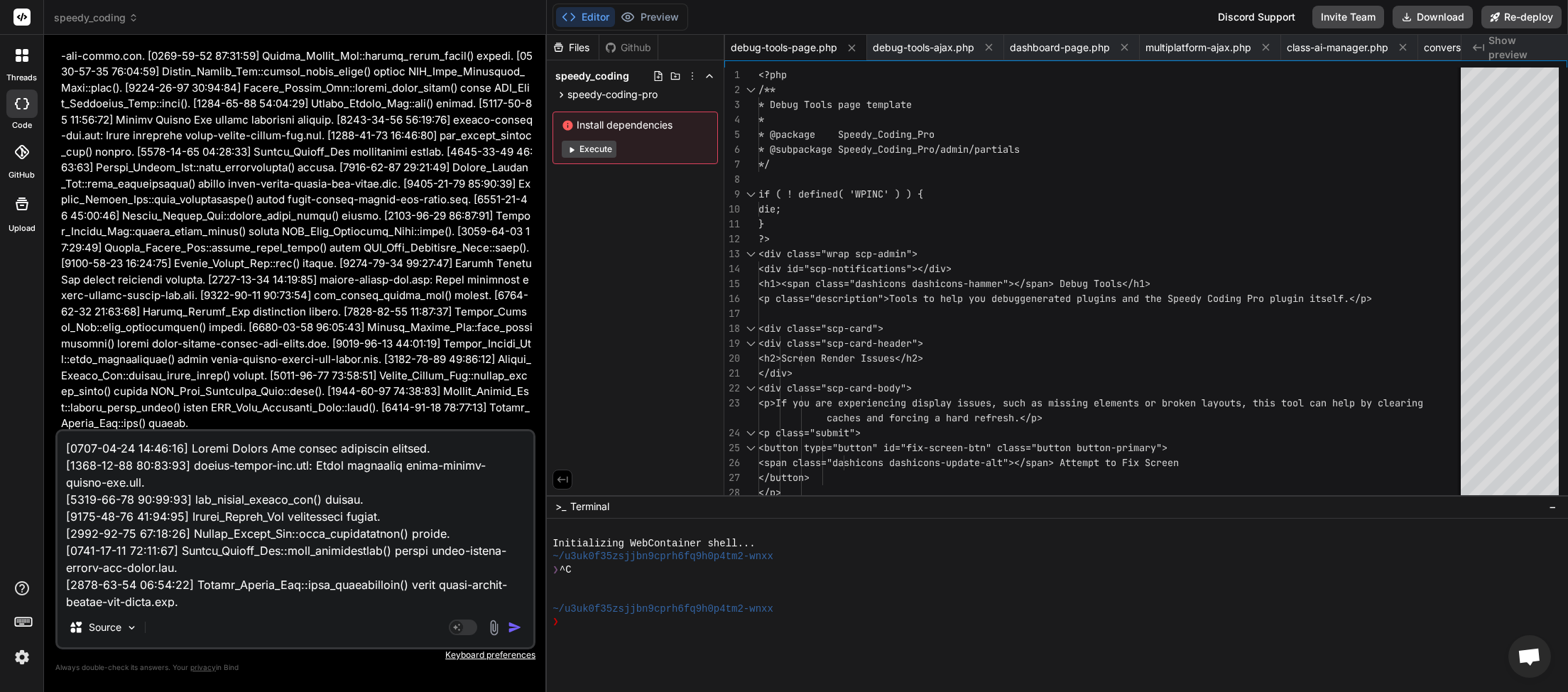
drag, startPoint x: 371, startPoint y: 580, endPoint x: 48, endPoint y: 369, distance: 385.8
click at [58, 431] on textarea at bounding box center [296, 519] width 476 height 176
type textarea "[2025-09-11 03:15:55] Speedy Coding Pro plugin bootstrap started. [2025-09-11 0…"
click at [516, 628] on img "button" at bounding box center [514, 627] width 14 height 14
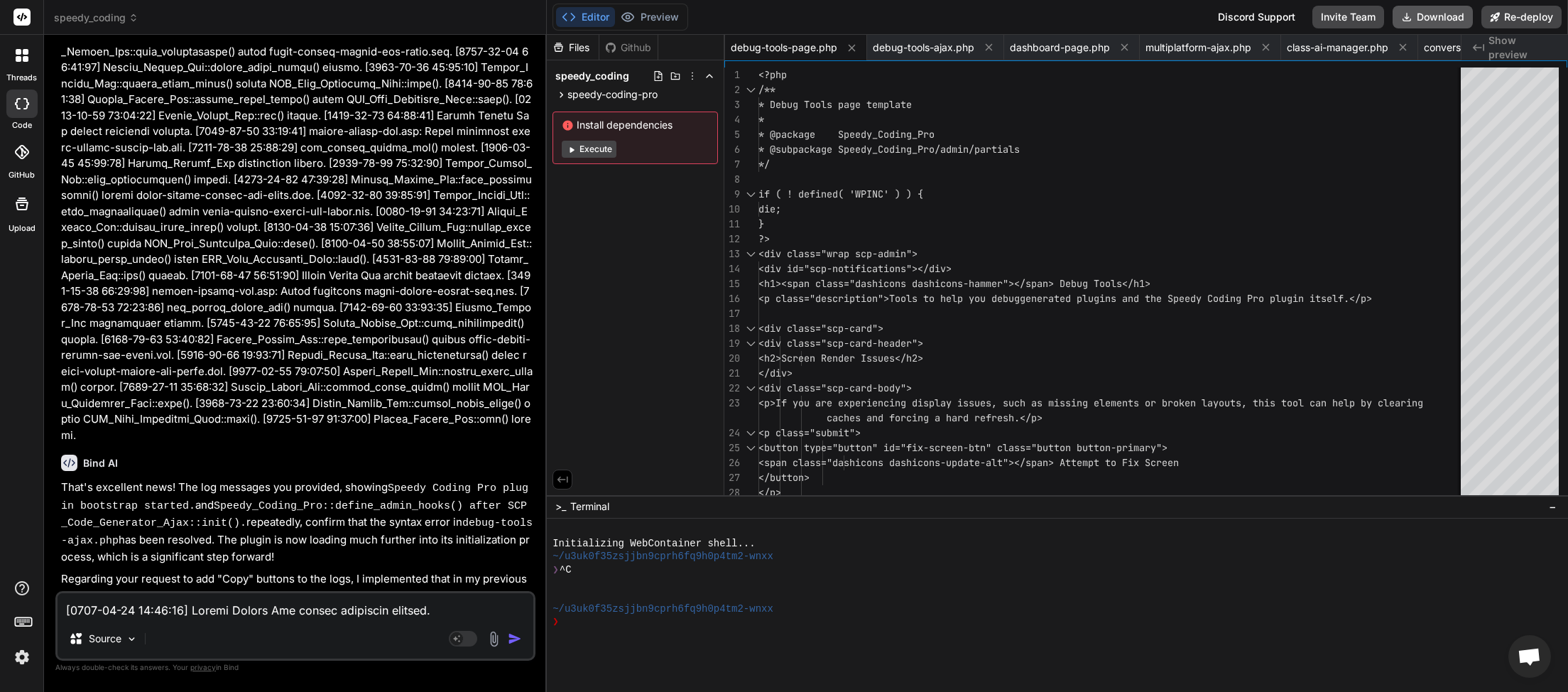
click at [1427, 14] on button "Download" at bounding box center [1433, 17] width 81 height 23
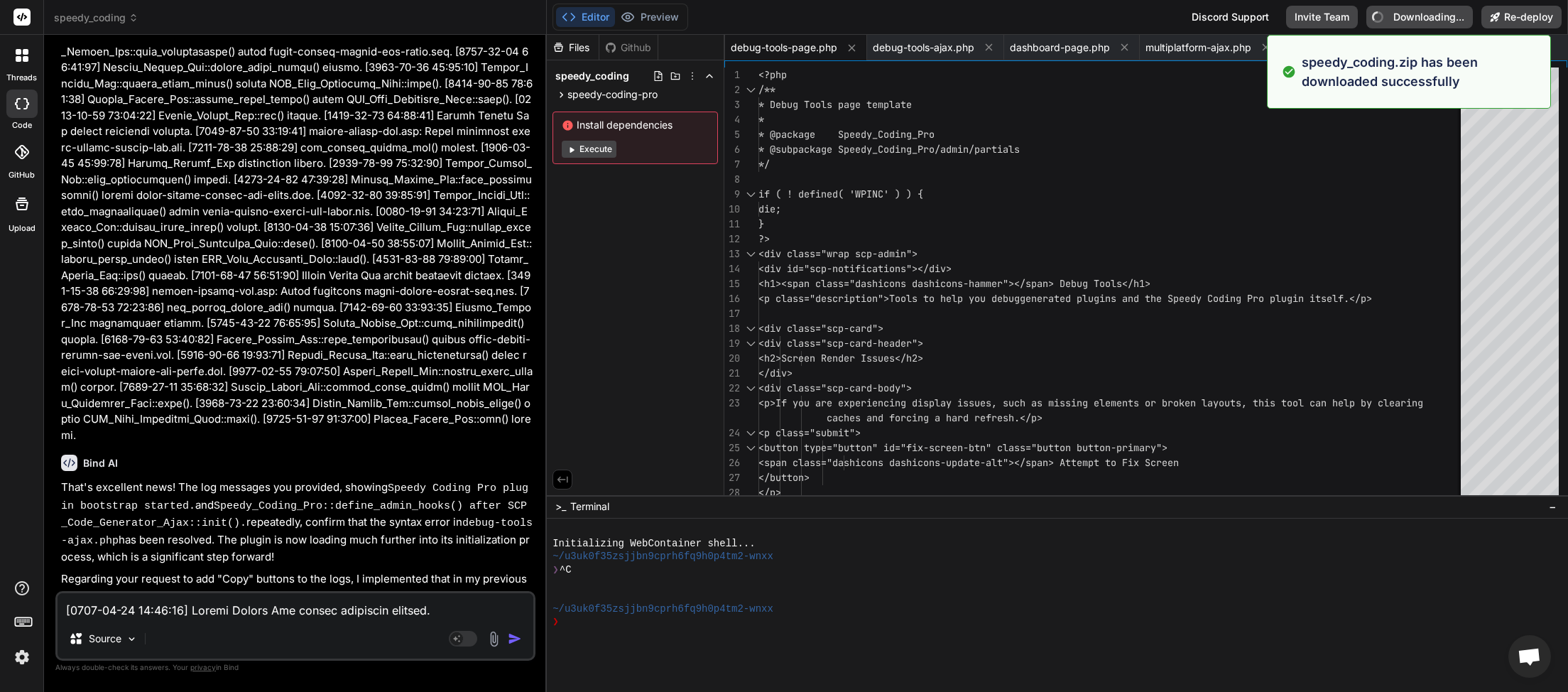
type textarea "x"
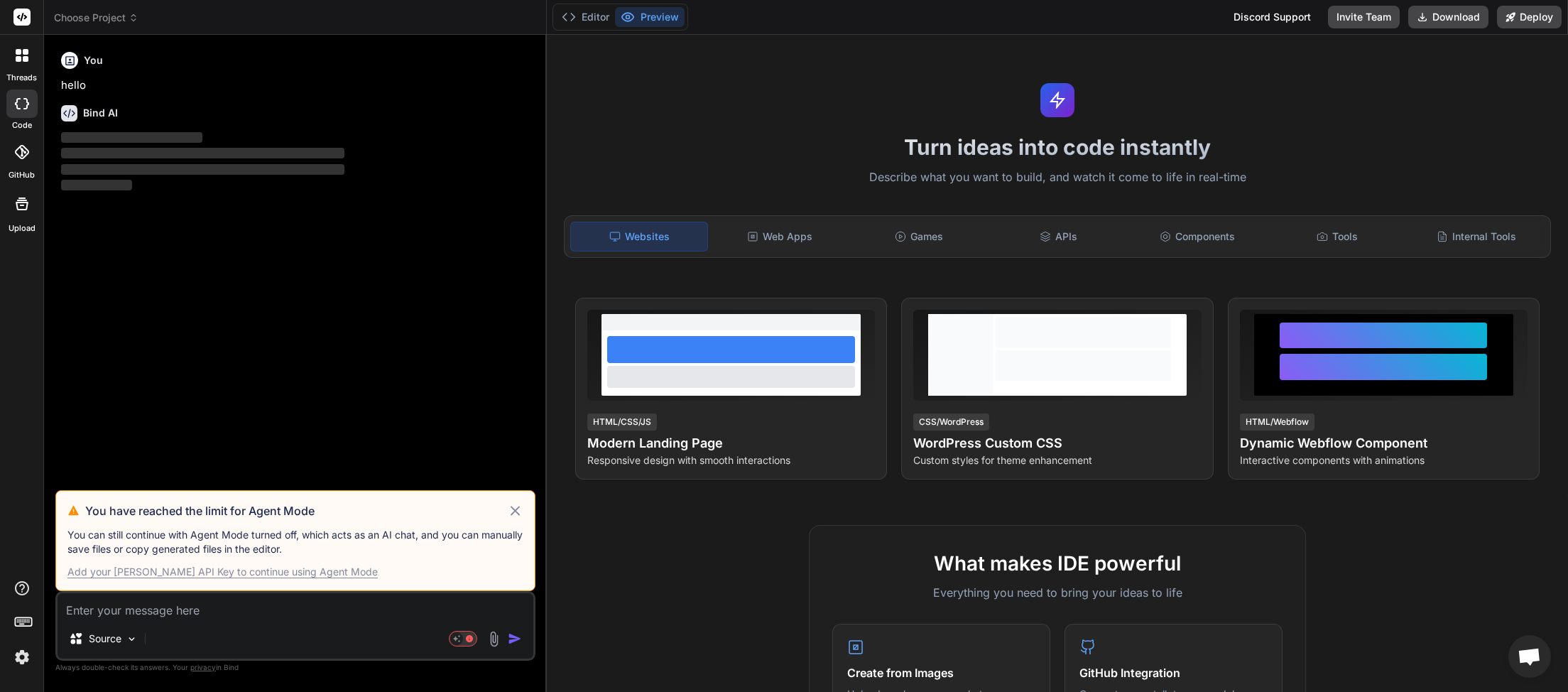
scroll to position [79, 0]
click at [518, 511] on icon at bounding box center [515, 510] width 16 height 17
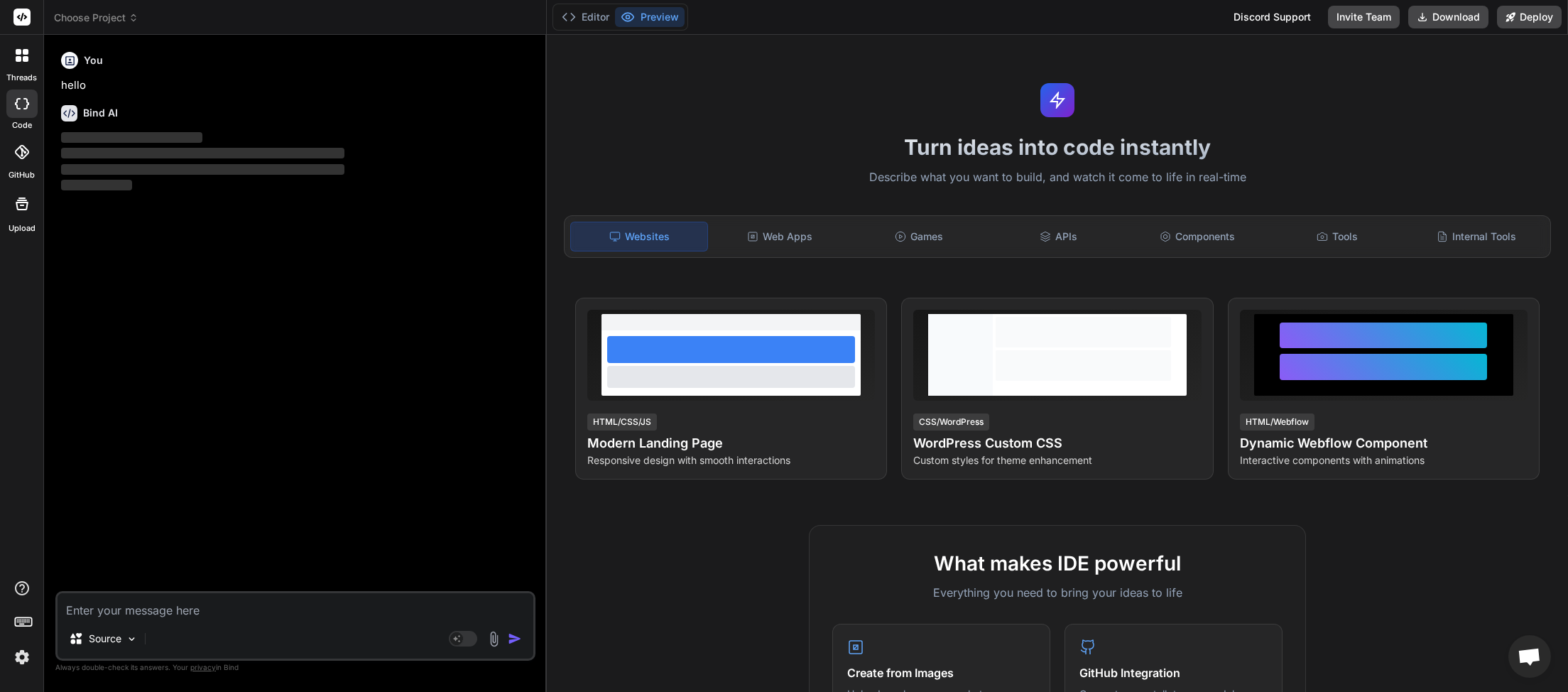
click at [130, 20] on span "Choose Project" at bounding box center [96, 17] width 85 height 14
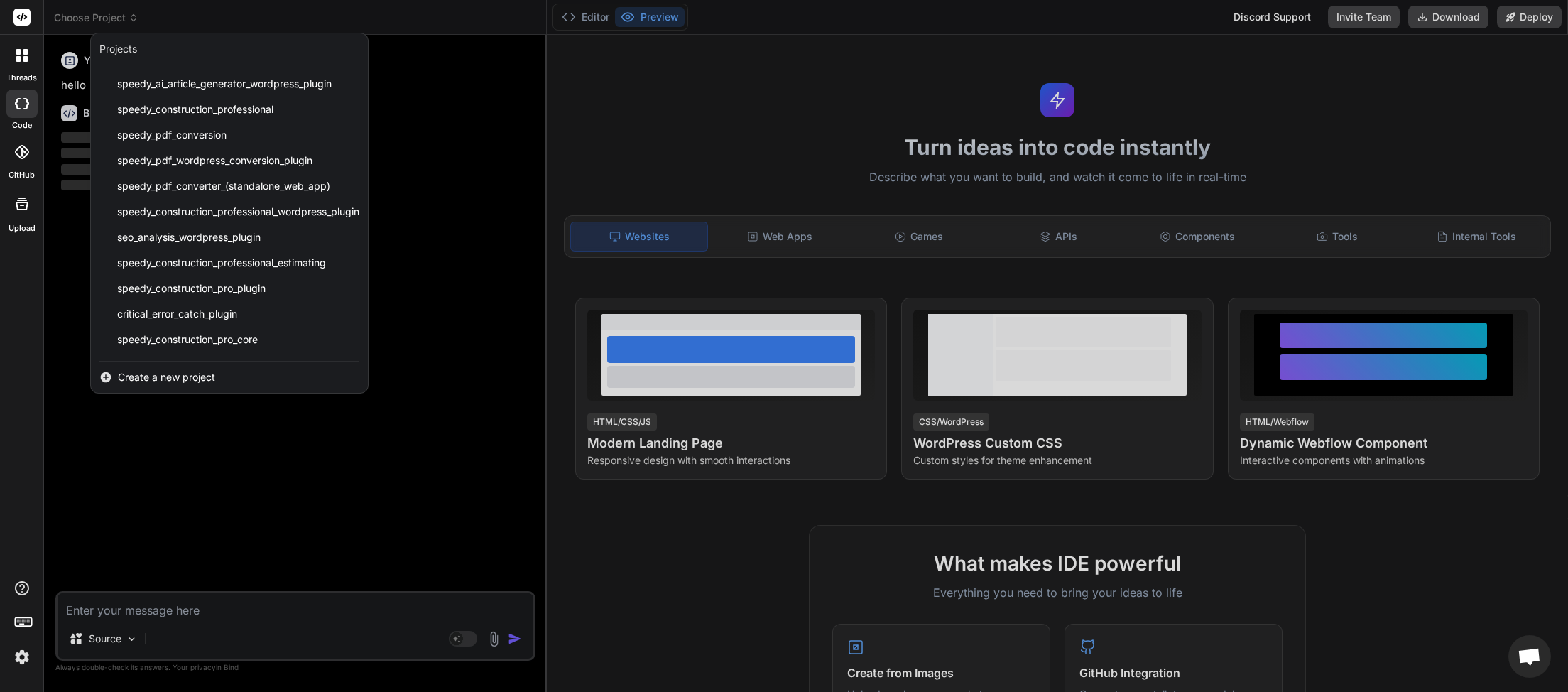
scroll to position [303, 0]
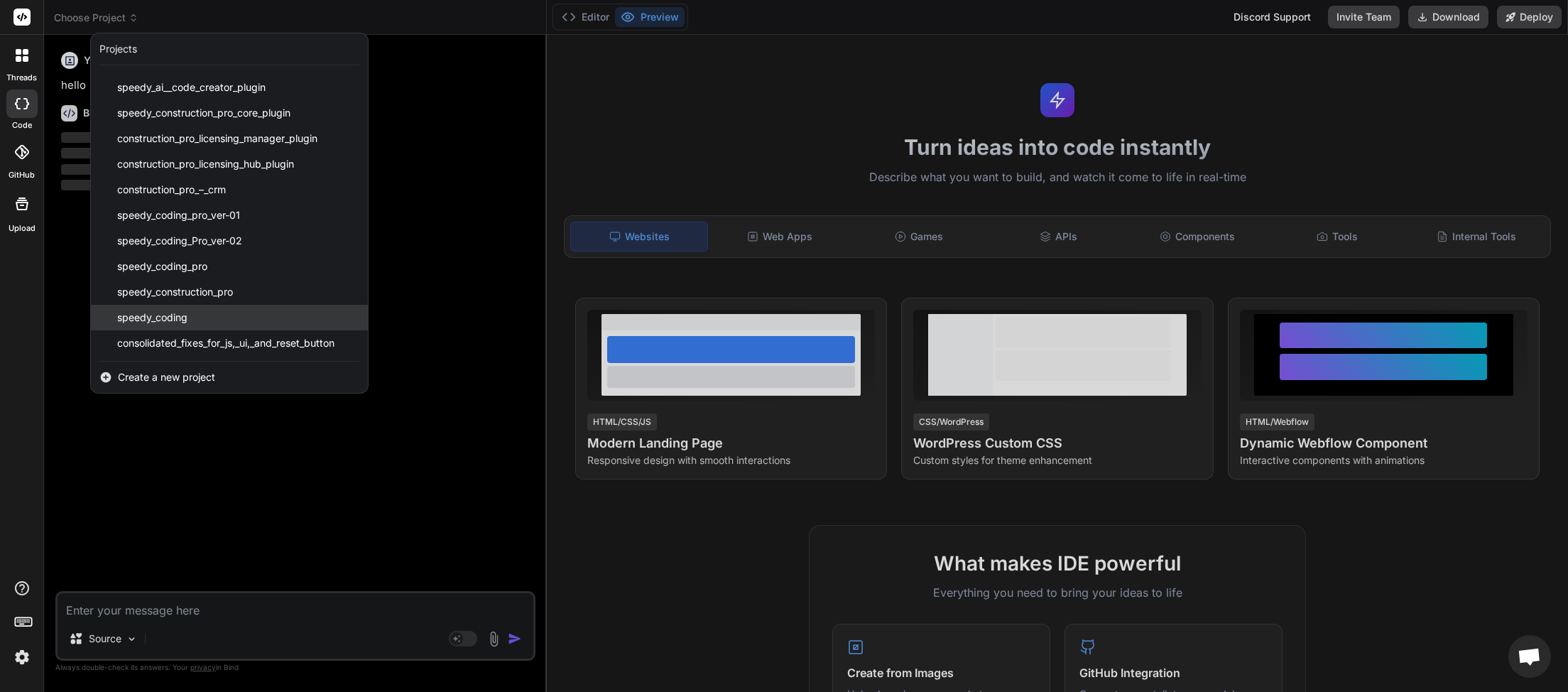
click at [241, 325] on div "speedy_coding" at bounding box center [230, 317] width 277 height 25
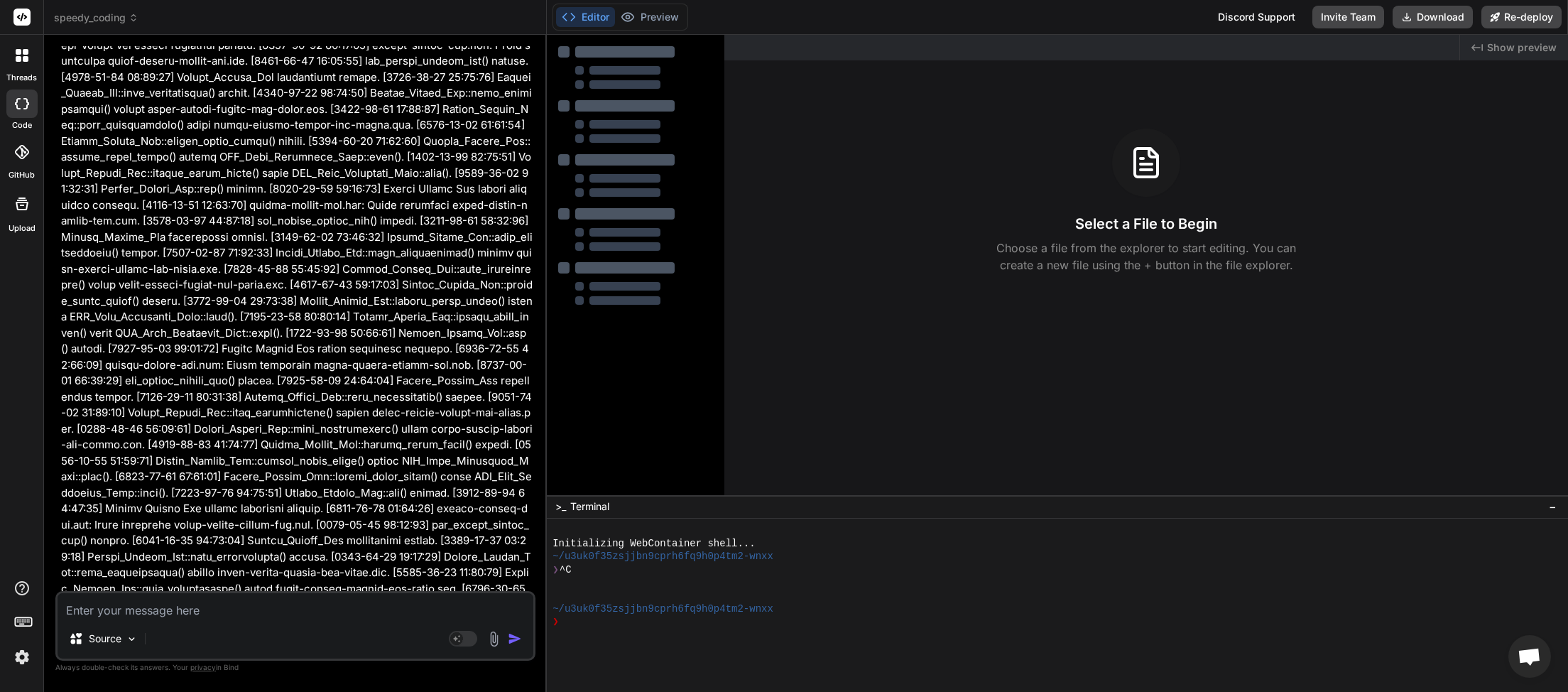
scroll to position [11266, 0]
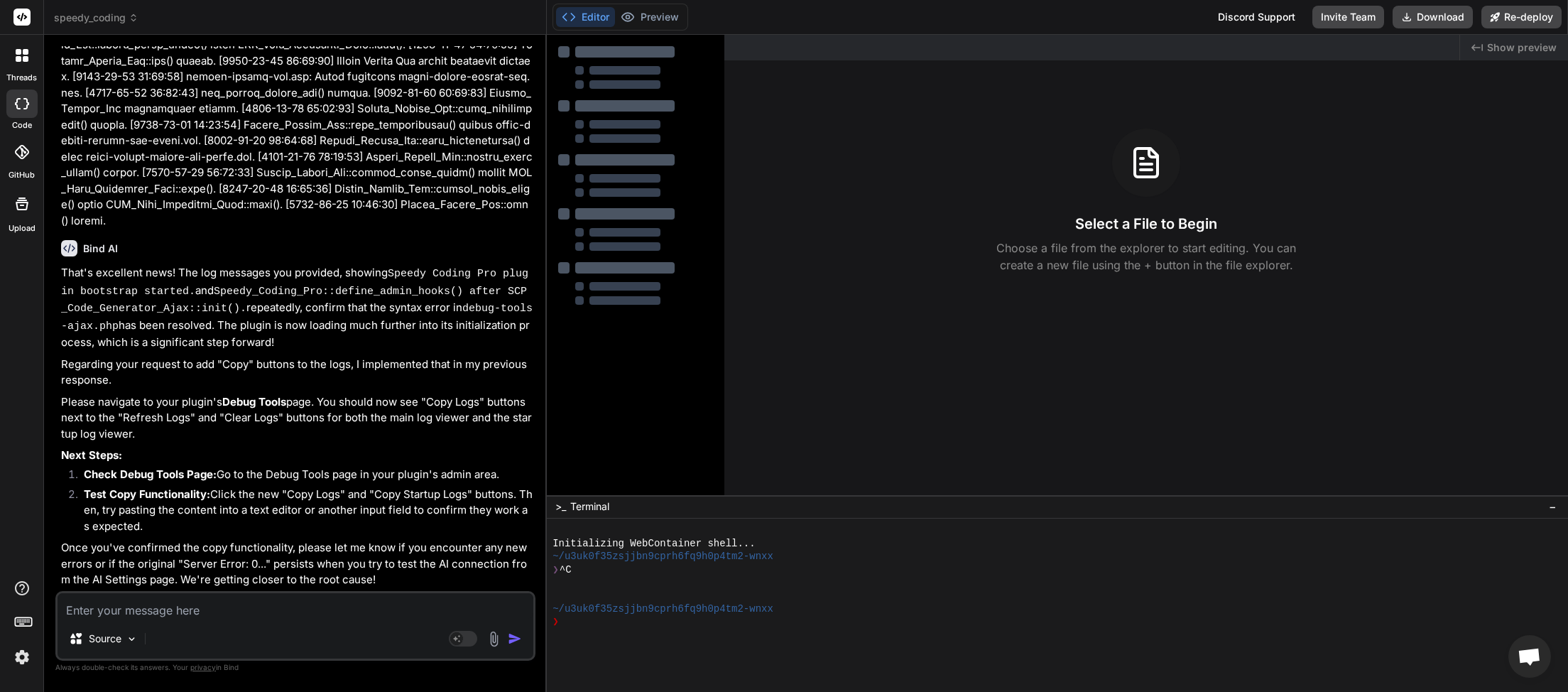
type textarea "x"
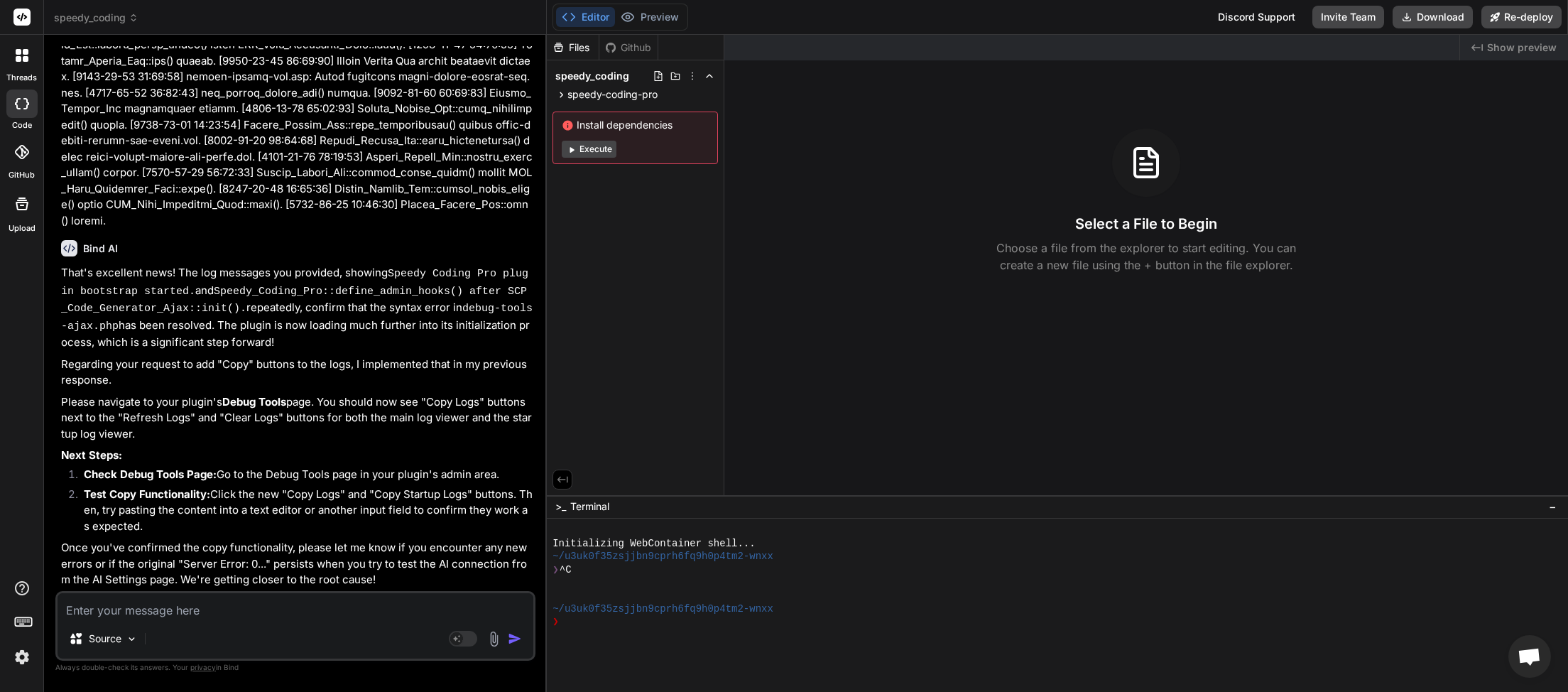
paste textarea "[2025-09-11 03:15:55] Speedy Coding Pro plugin bootstrap started. [2025-09-11 0…"
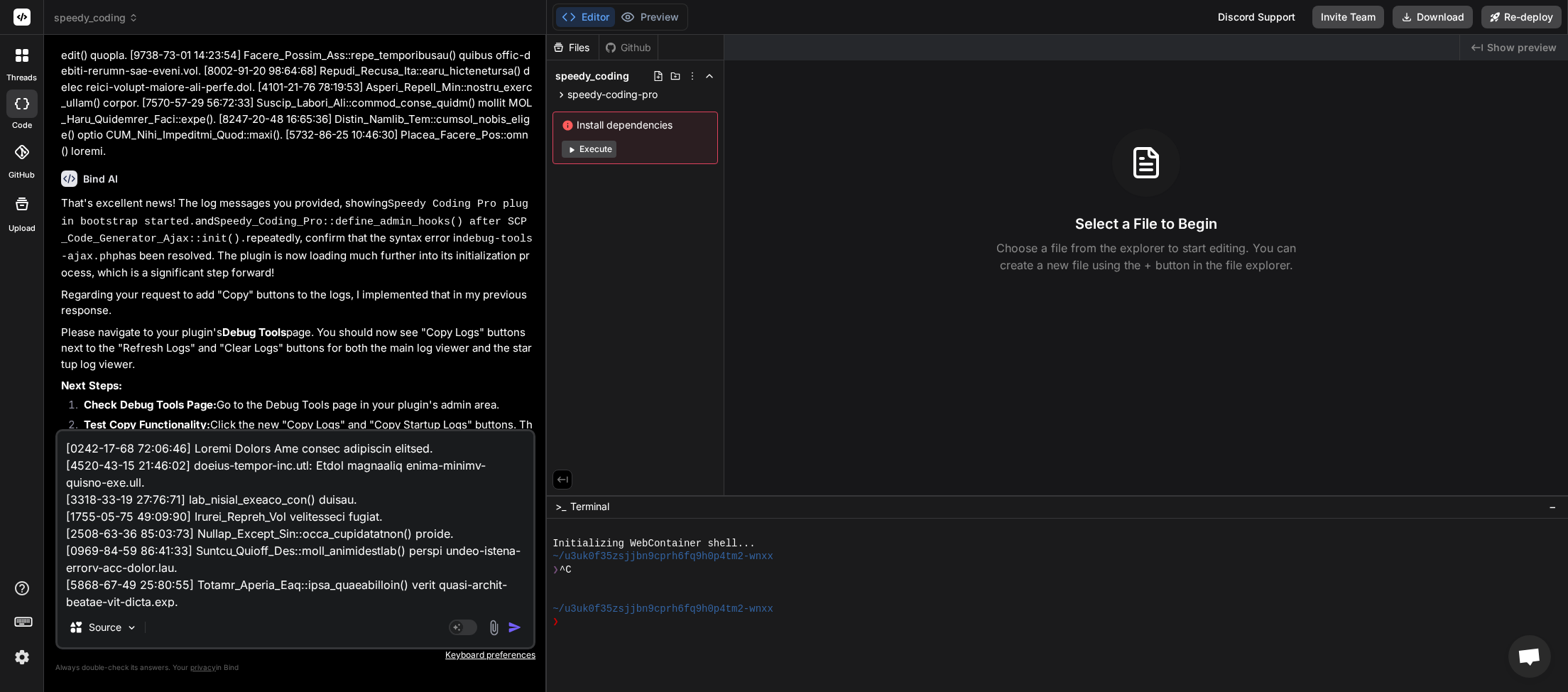
type textarea "[2025-09-11 03:15:55] Speedy Coding Pro plugin bootstrap started. [2025-09-11 0…"
type textarea "x"
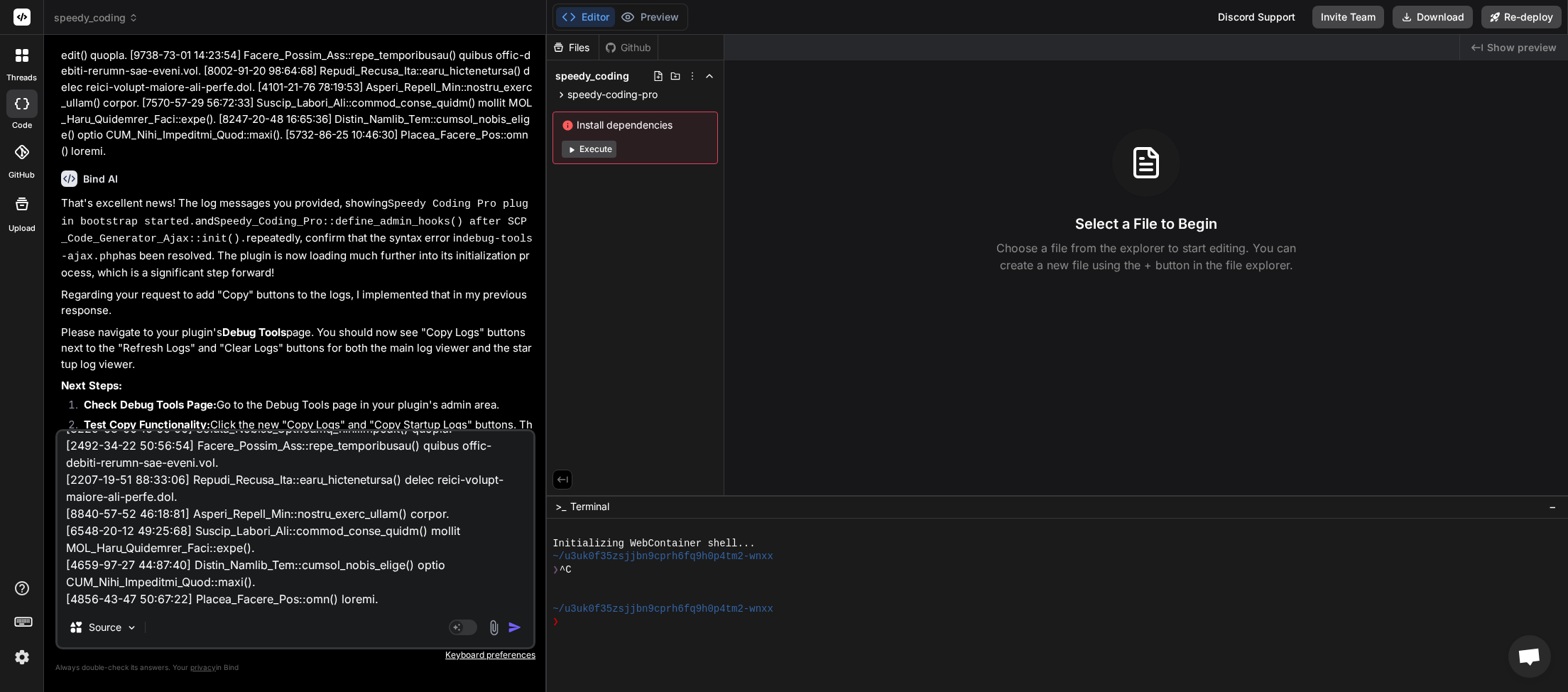
paste textarea "[11-Sep-2025 03:15:58 UTC] Speedy Coding Pro plugin deactivated at 2025-09-11 0…"
type textarea "[2025-09-11 03:15:55] Speedy Coding Pro plugin bootstrap started. [2025-09-11 0…"
type textarea "x"
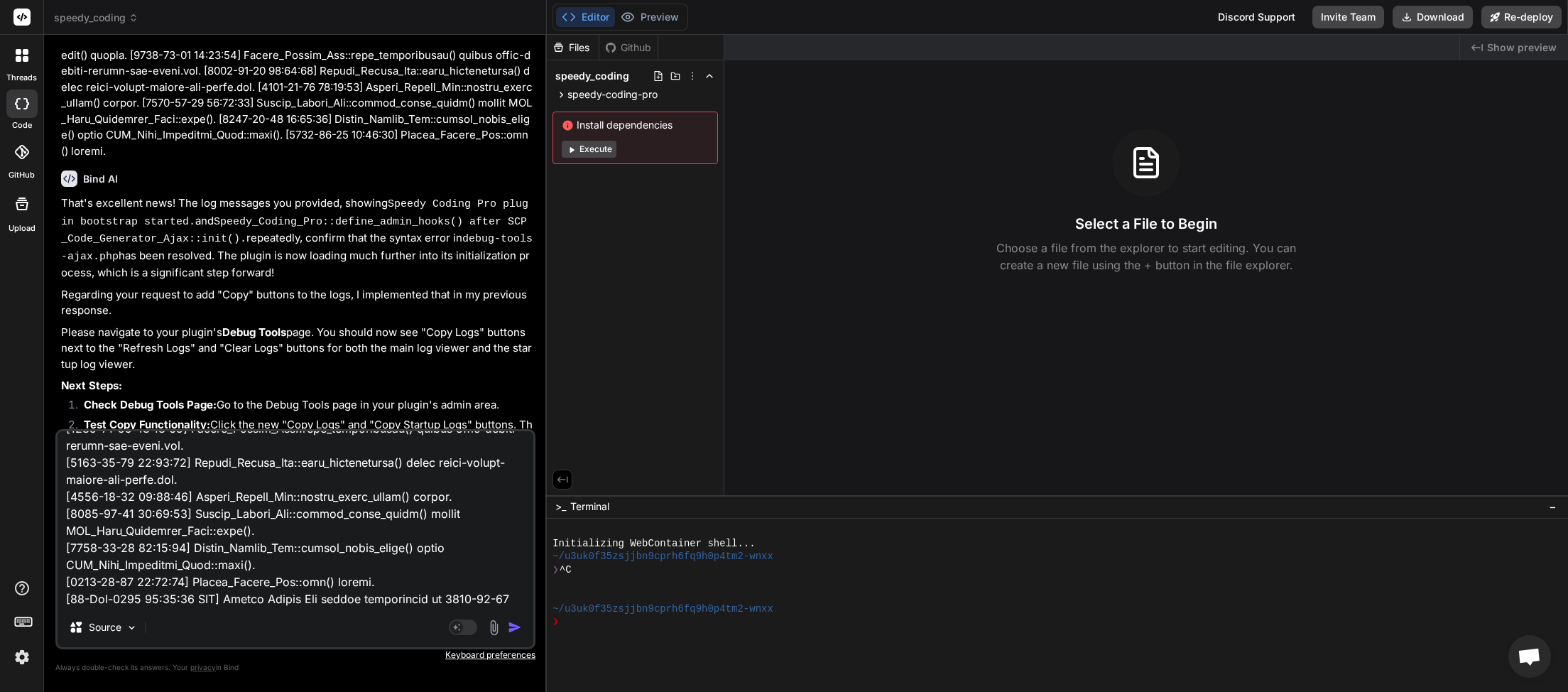
scroll to position [8377, 0]
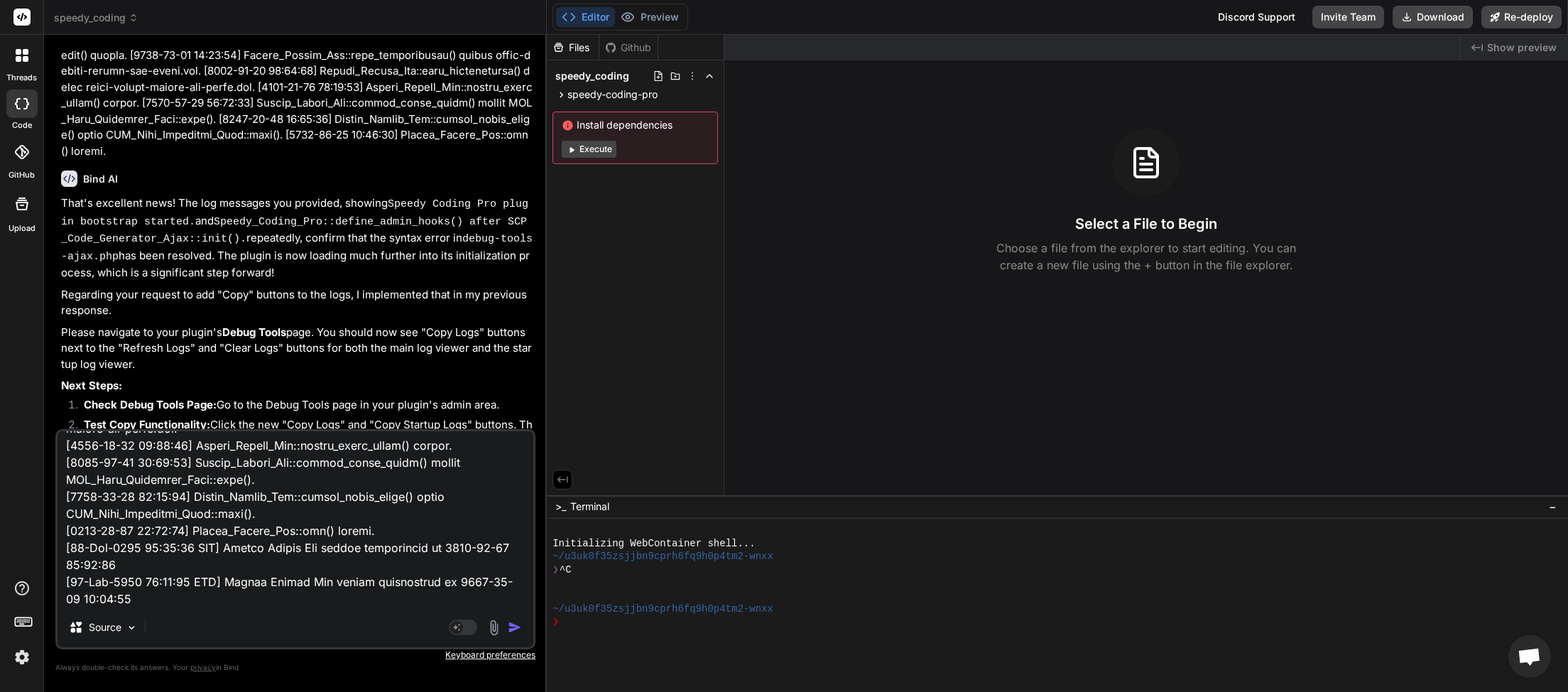
type textarea "[2025-09-11 03:15:55] Speedy Coding Pro plugin bootstrap started. [2025-09-11 0…"
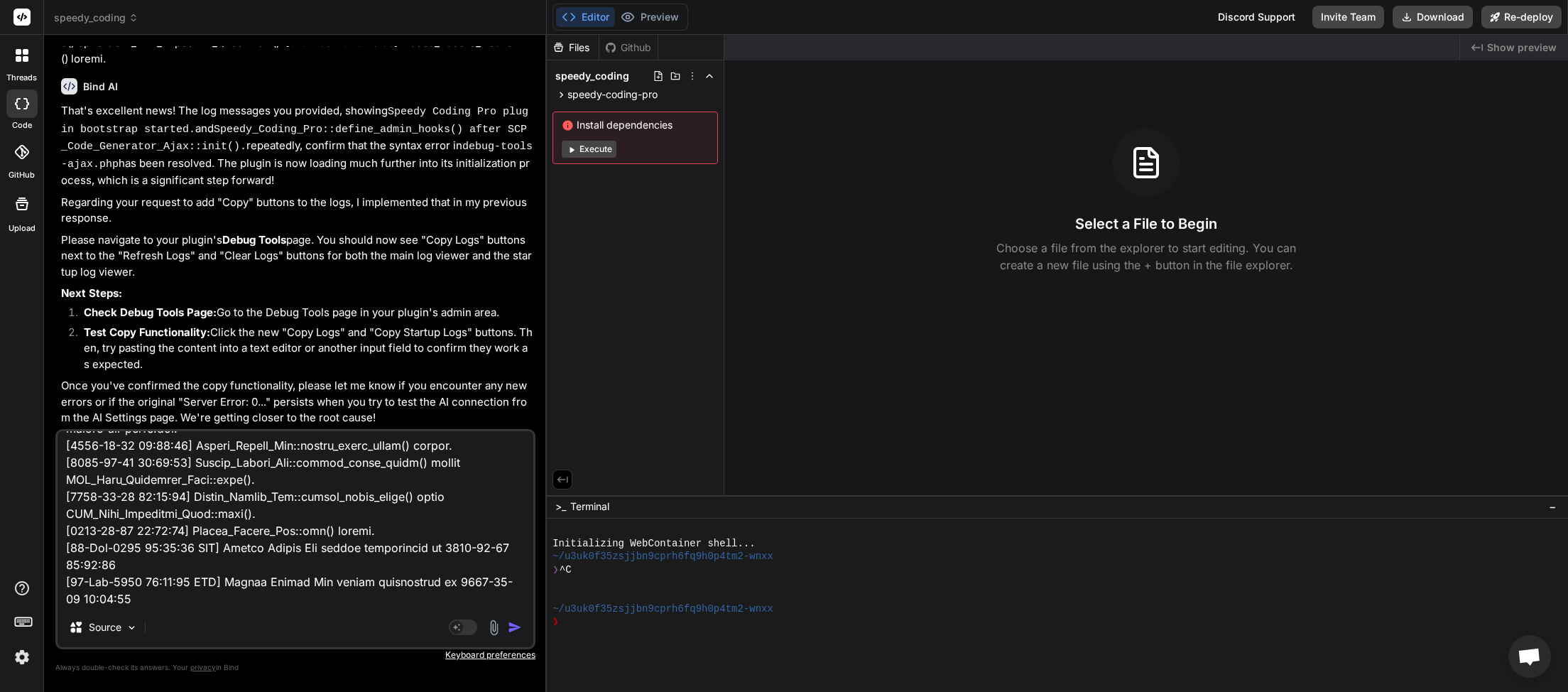
click at [518, 628] on img "button" at bounding box center [514, 627] width 14 height 14
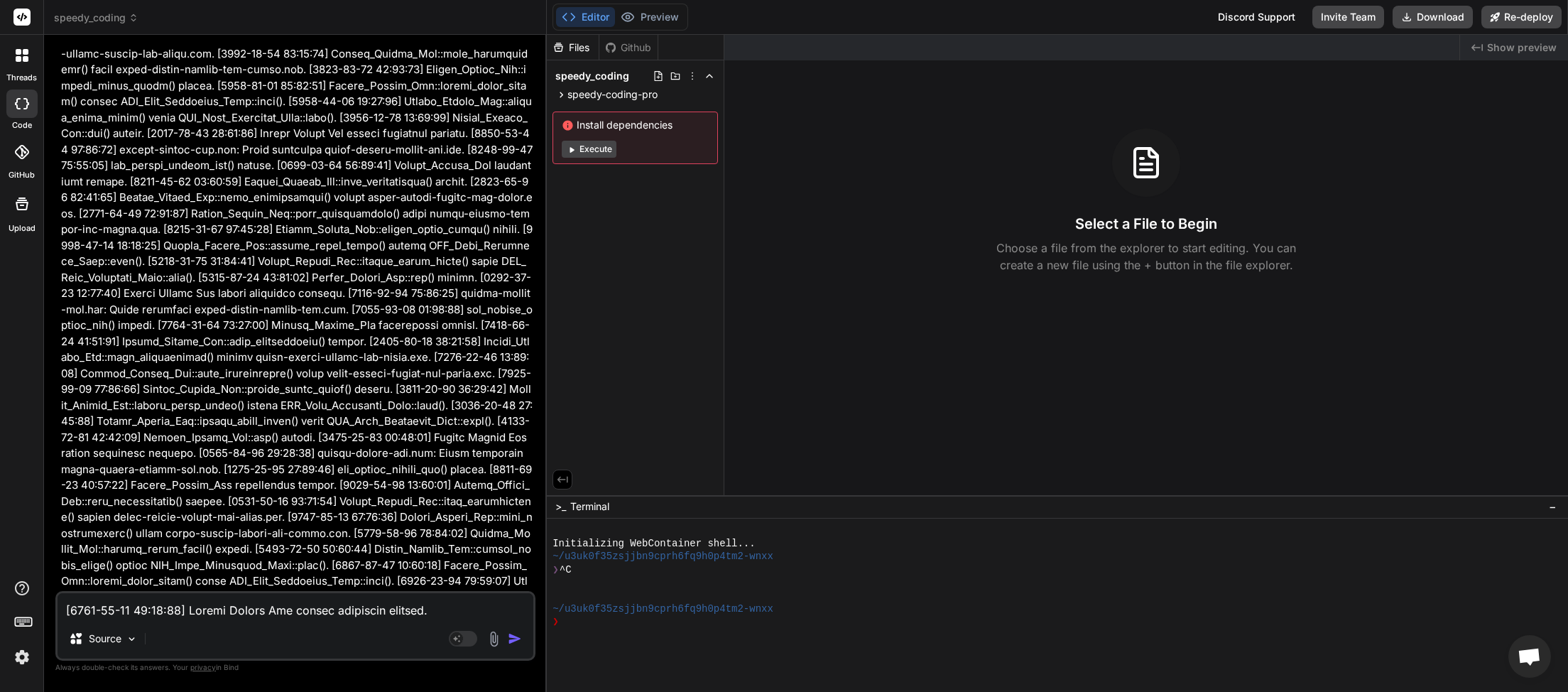
scroll to position [16322, 0]
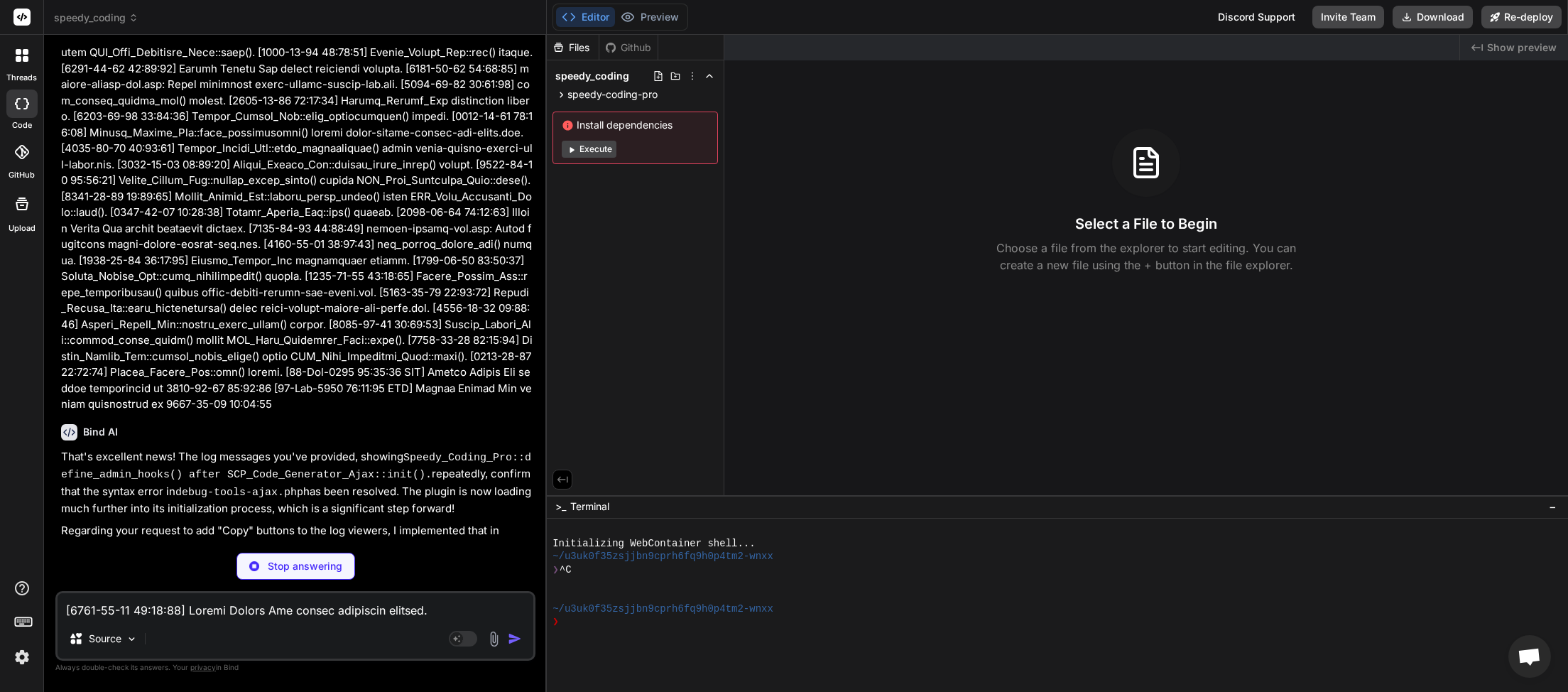
type textarea "x"
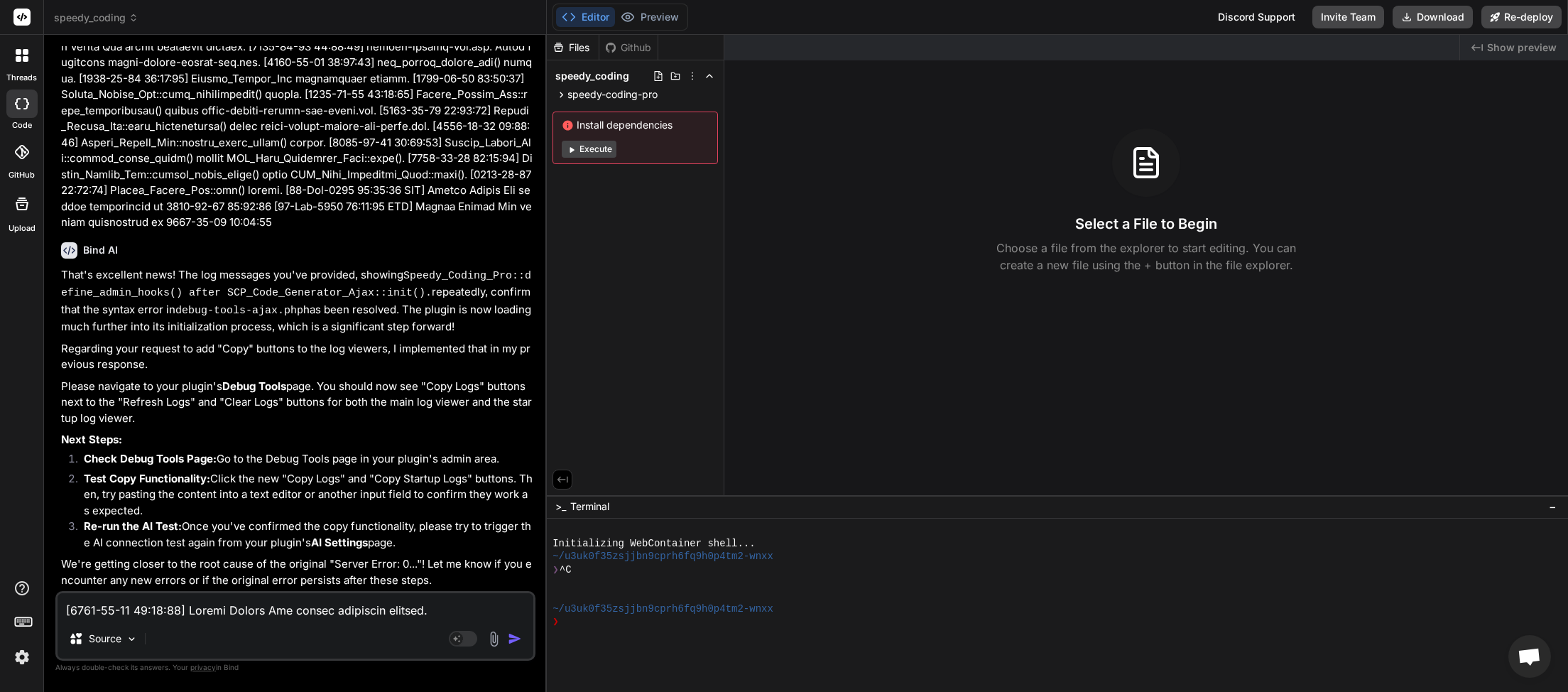
scroll to position [16579, 0]
paste textarea "41:58] Speedy Coding Pro plugin bootstrap started. [2025-09-11 03:41:58] speedy…"
type textarea "[2025-09-11 03:41:58] Speedy Coding Pro plugin bootstrap started. [2025-09-11 0…"
type textarea "x"
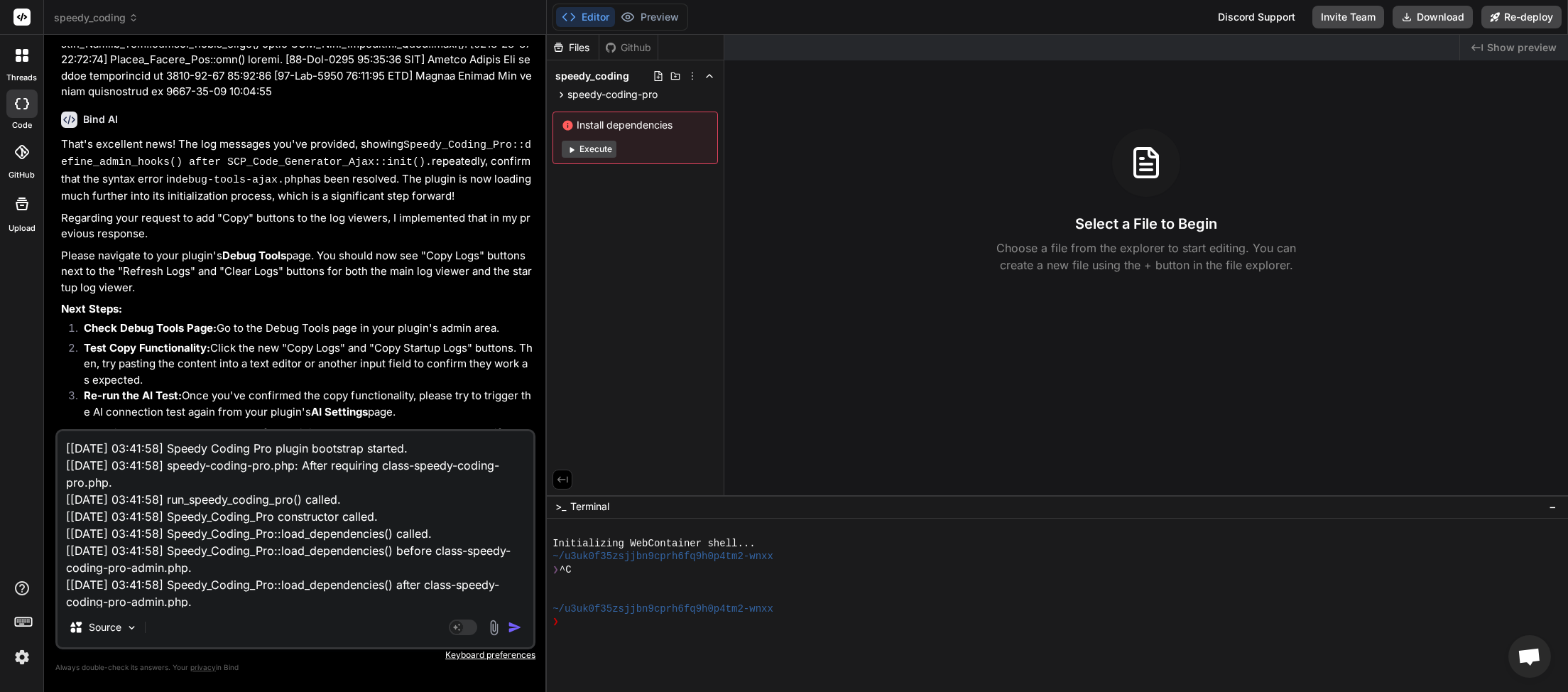
scroll to position [122, 0]
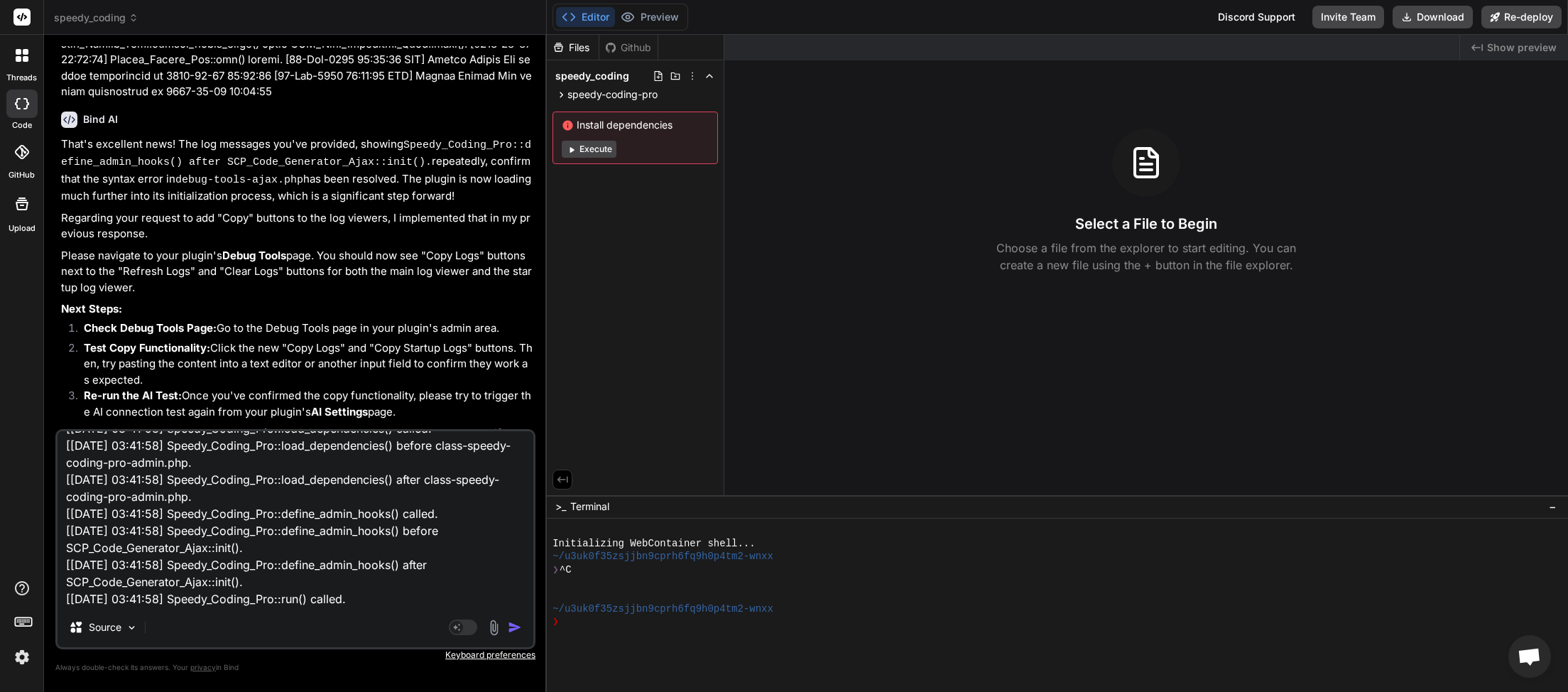
type textarea "[2025-09-11 03:41:58] Speedy Coding Pro plugin bootstrap started. [2025-09-11 0…"
click at [515, 627] on img "button" at bounding box center [514, 627] width 14 height 14
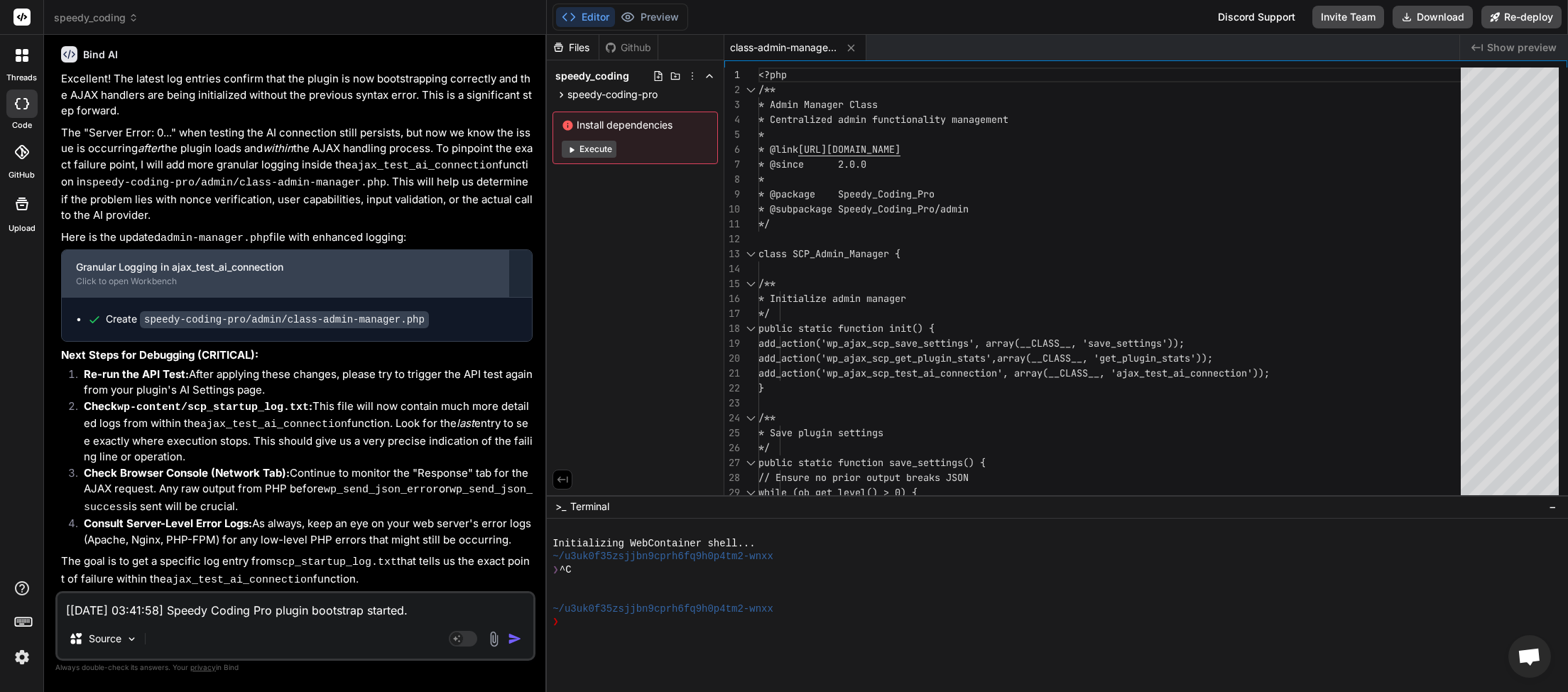
scroll to position [17318, 0]
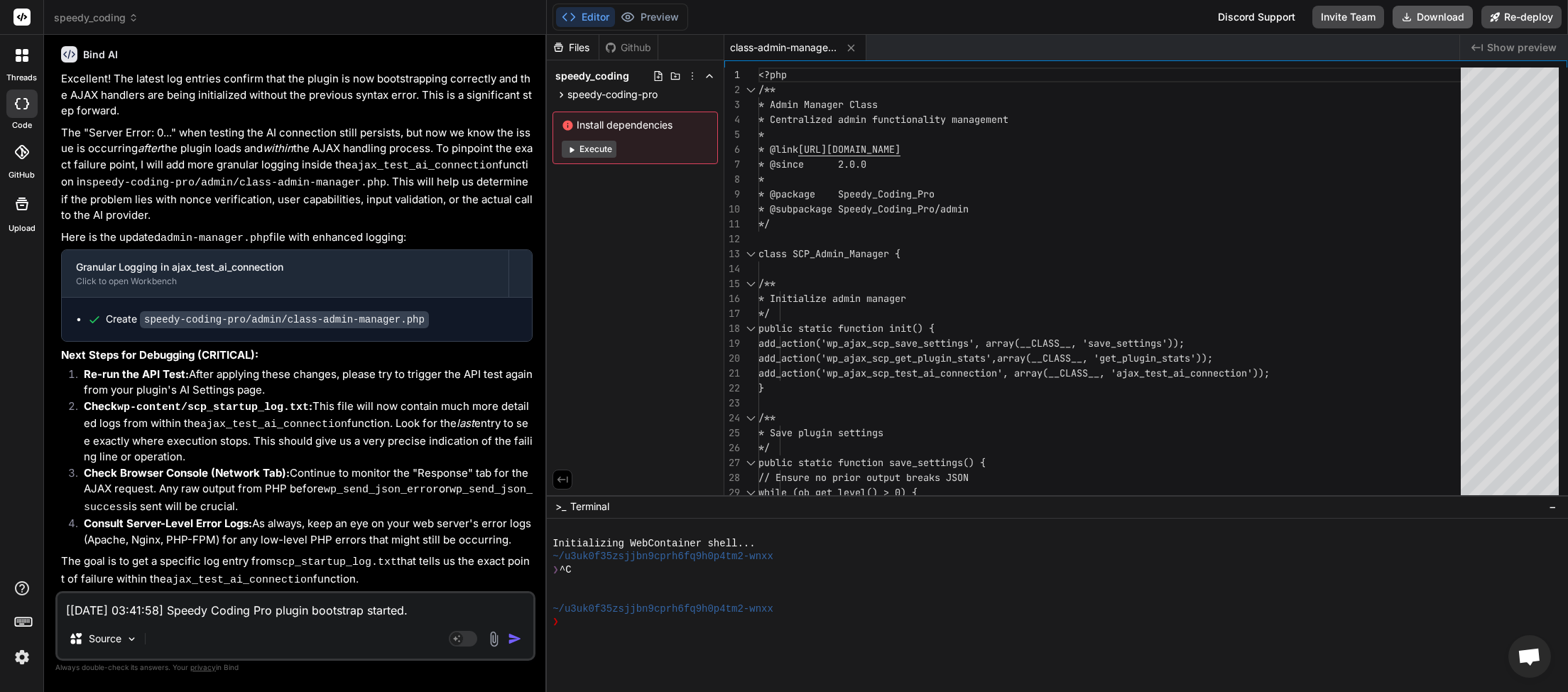
click at [1430, 20] on button "Download" at bounding box center [1433, 17] width 81 height 23
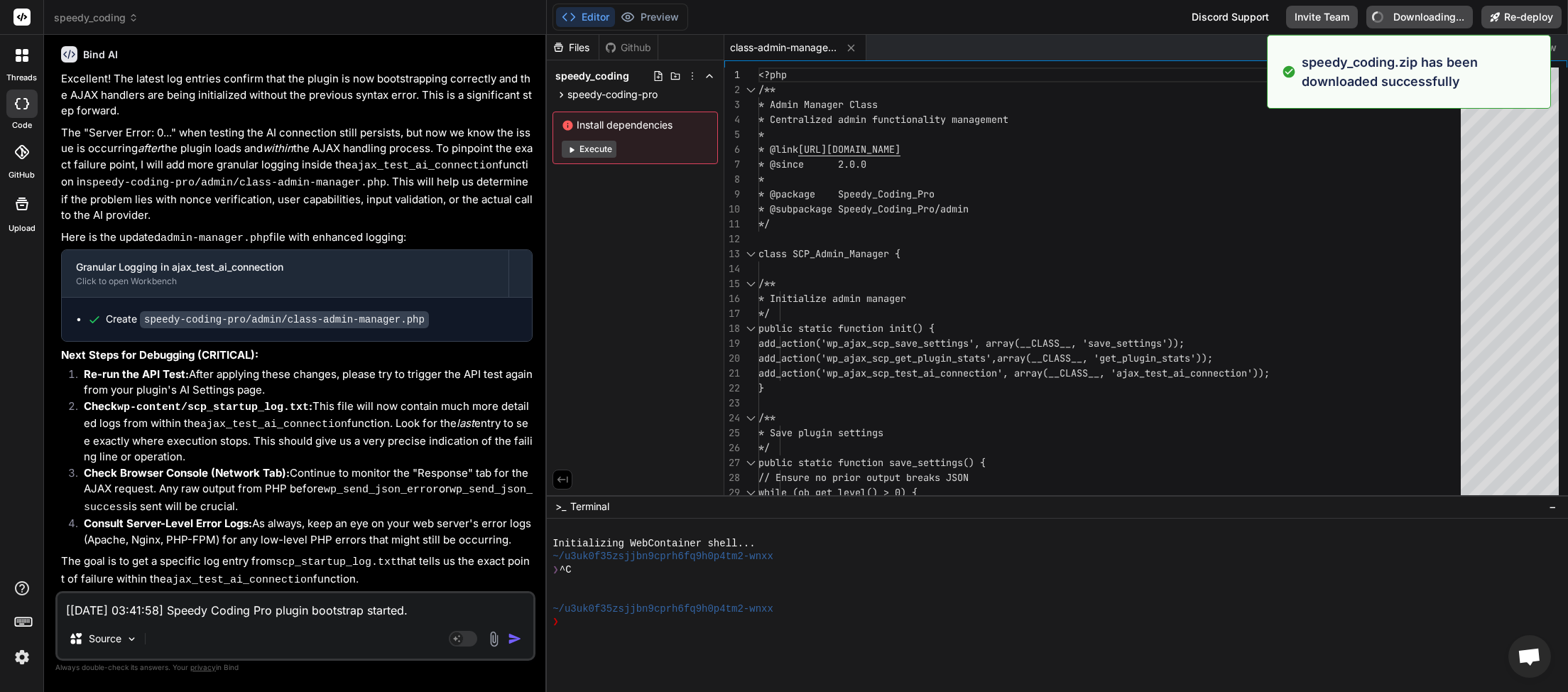
type textarea "x"
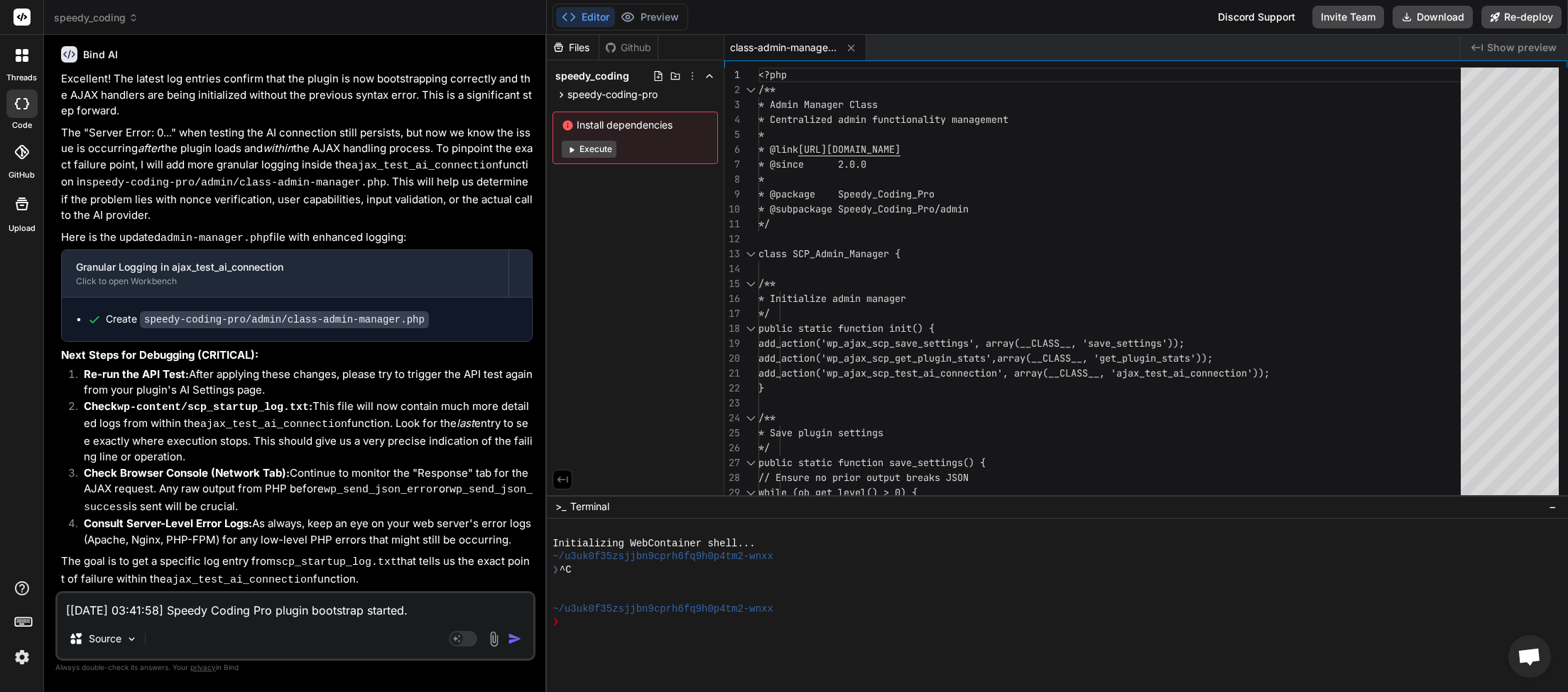
paste textarea "11-Sep-2025 03:45:19 UTC] PHP Error: [2] unlink(/home/myinspector/public_html/w…"
type textarea "[11-Sep-2025 03:45:19 UTC] PHP Error: [2] unlink(/home/myinspector/public_html/…"
type textarea "x"
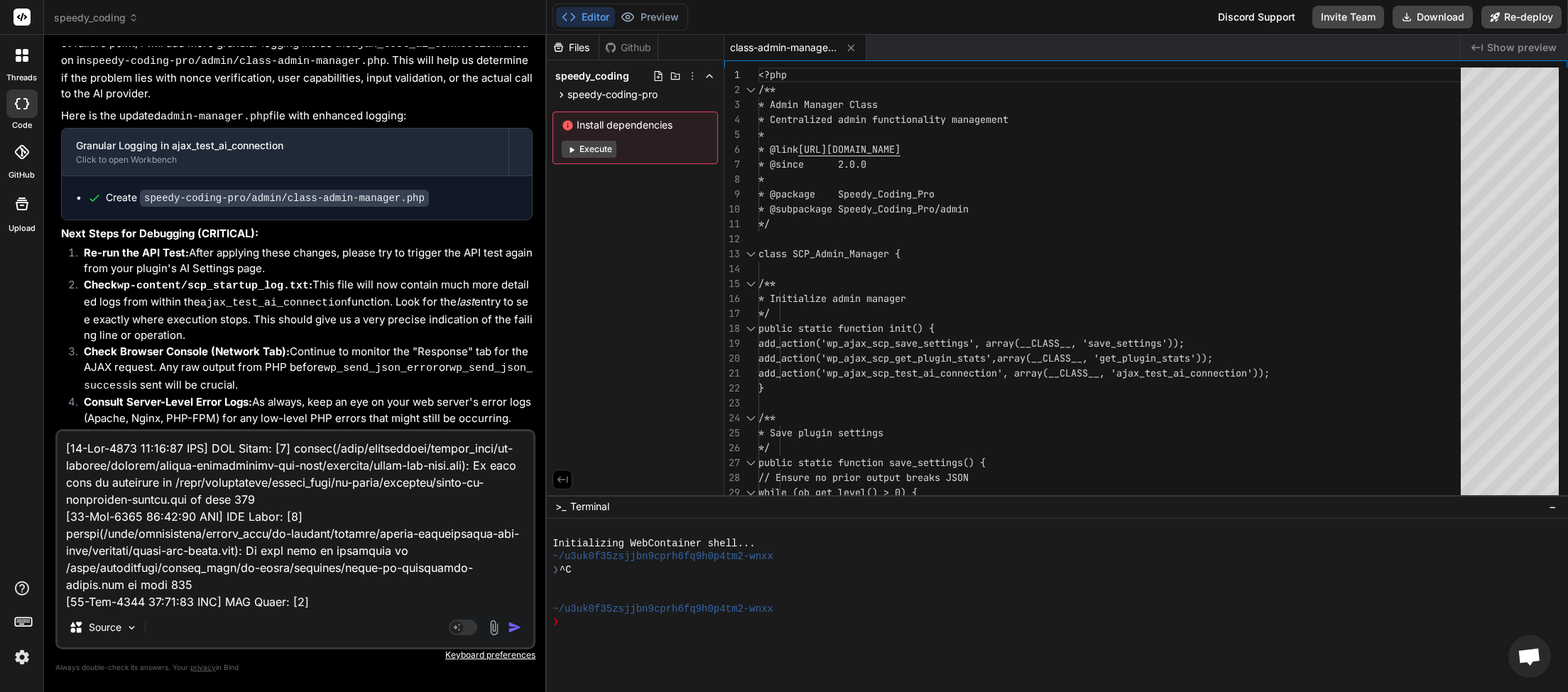
scroll to position [395, 0]
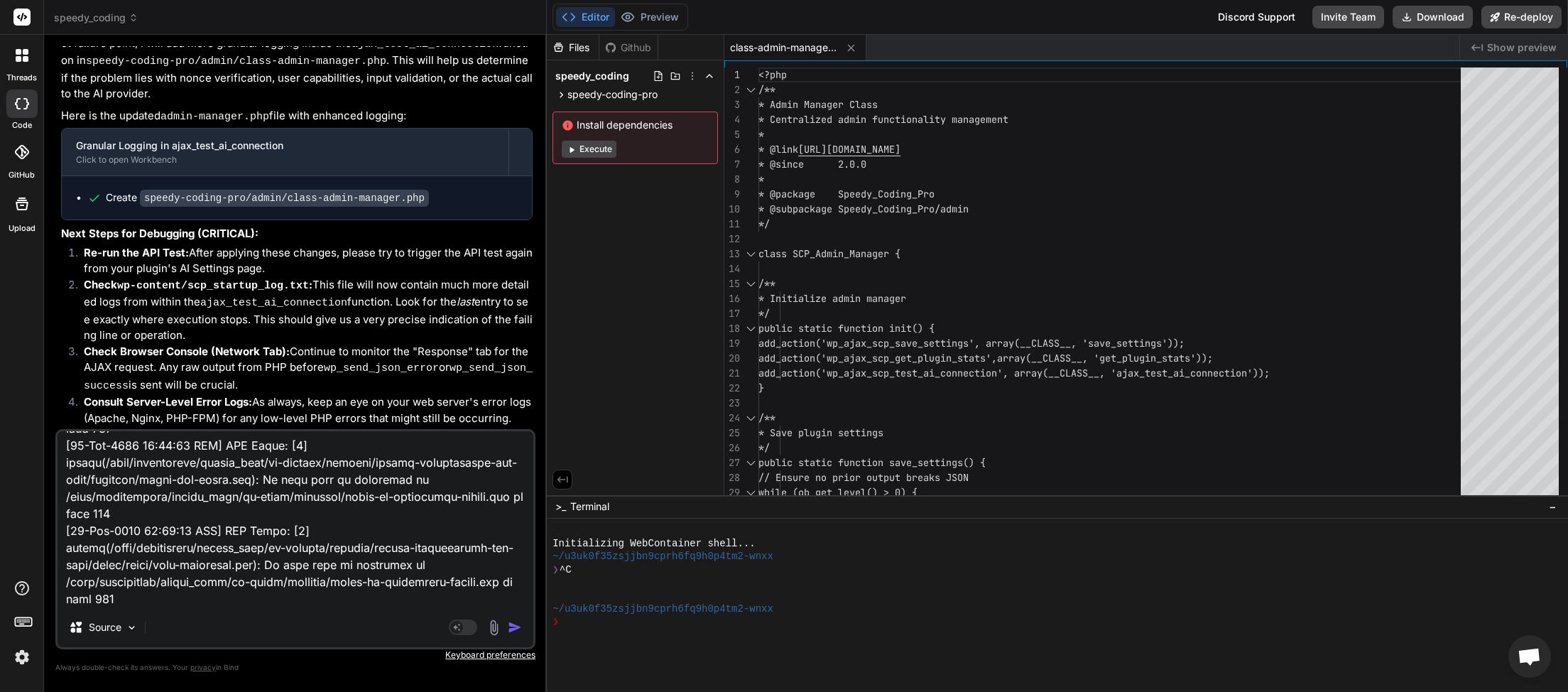
paste textarea "[2025-09-11 03:41:58] Speedy Coding Pro plugin bootstrap started. [2025-09-11 0…"
type textarea "[11-Sep-2025 03:45:19 UTC] PHP Error: [2] unlink(/home/myinspector/public_html/…"
type textarea "x"
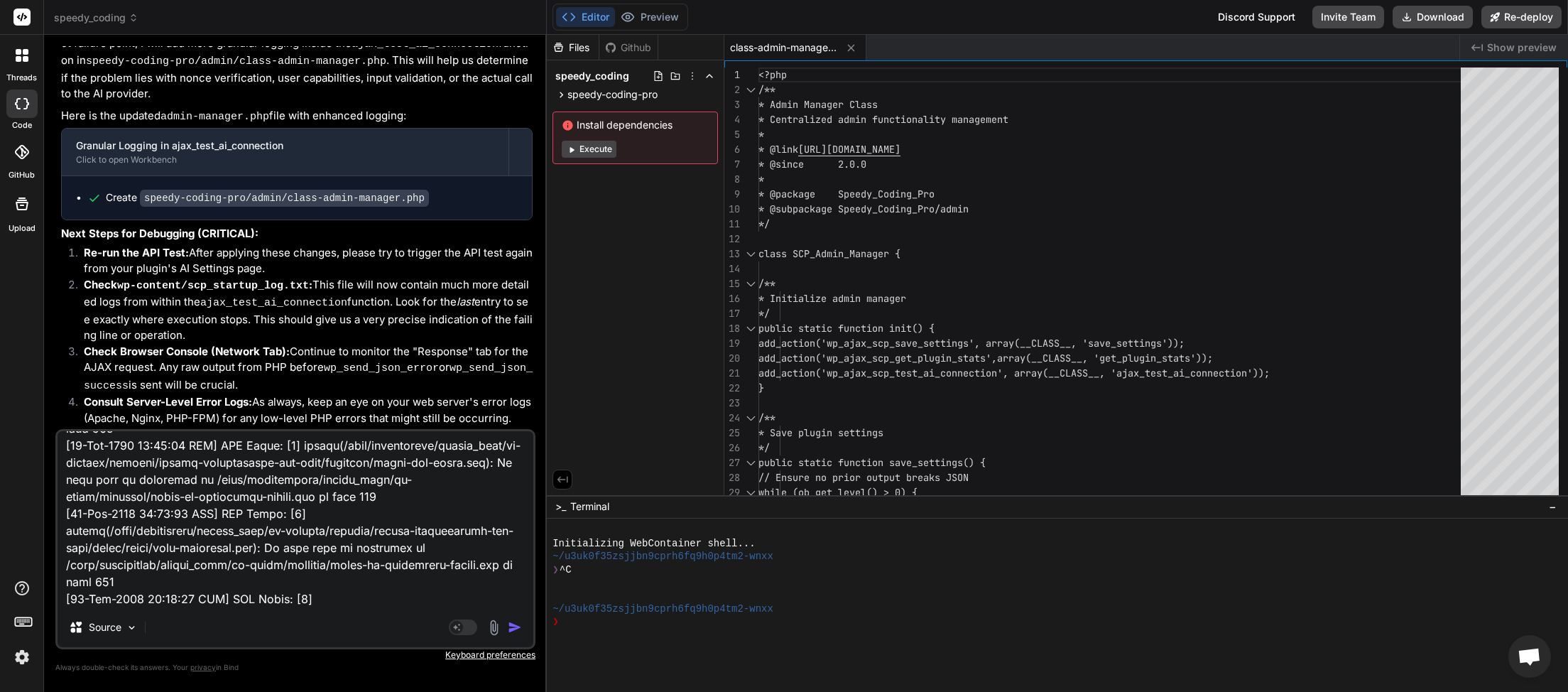
scroll to position [5034, 0]
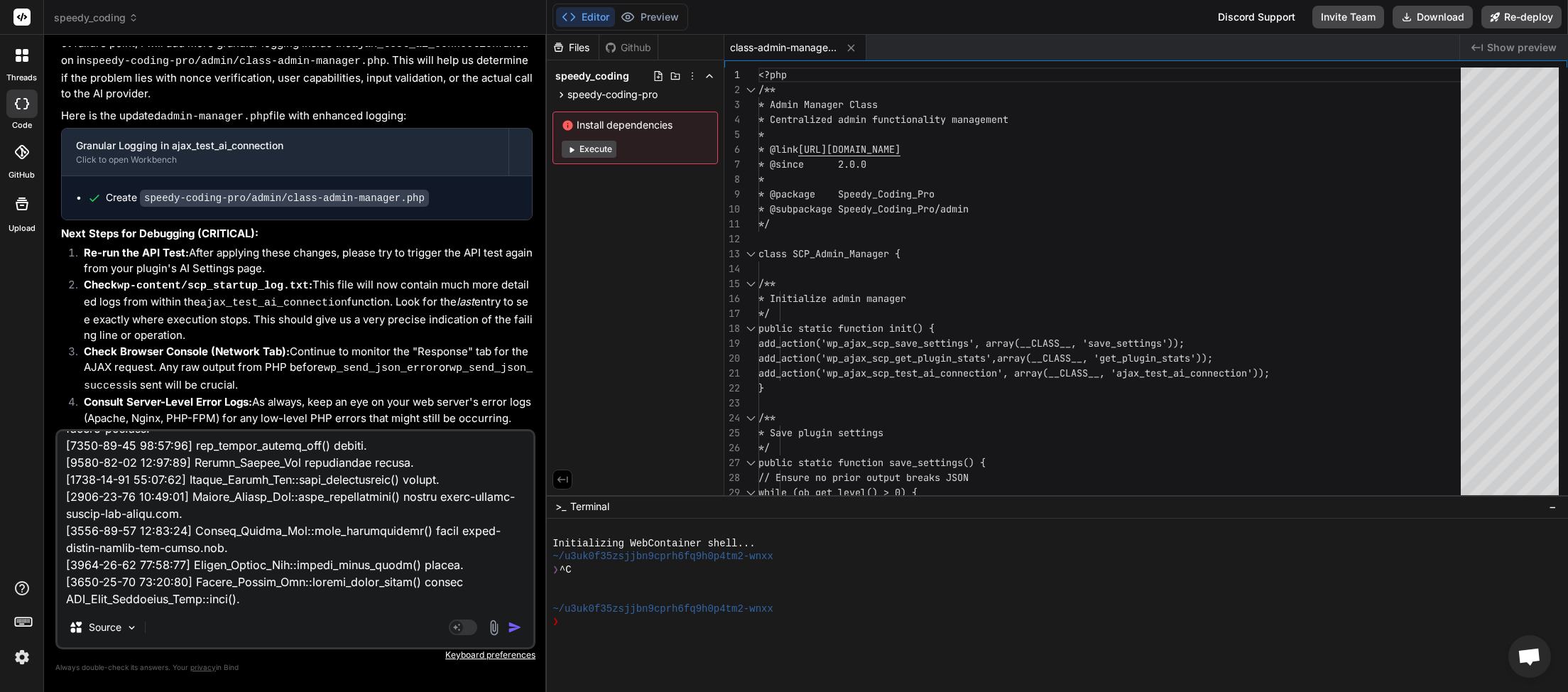
type textarea "[11-Sep-2025 03:45:19 UTC] PHP Error: [2] unlink(/home/myinspector/public_html/…"
click at [516, 628] on img "button" at bounding box center [514, 627] width 14 height 14
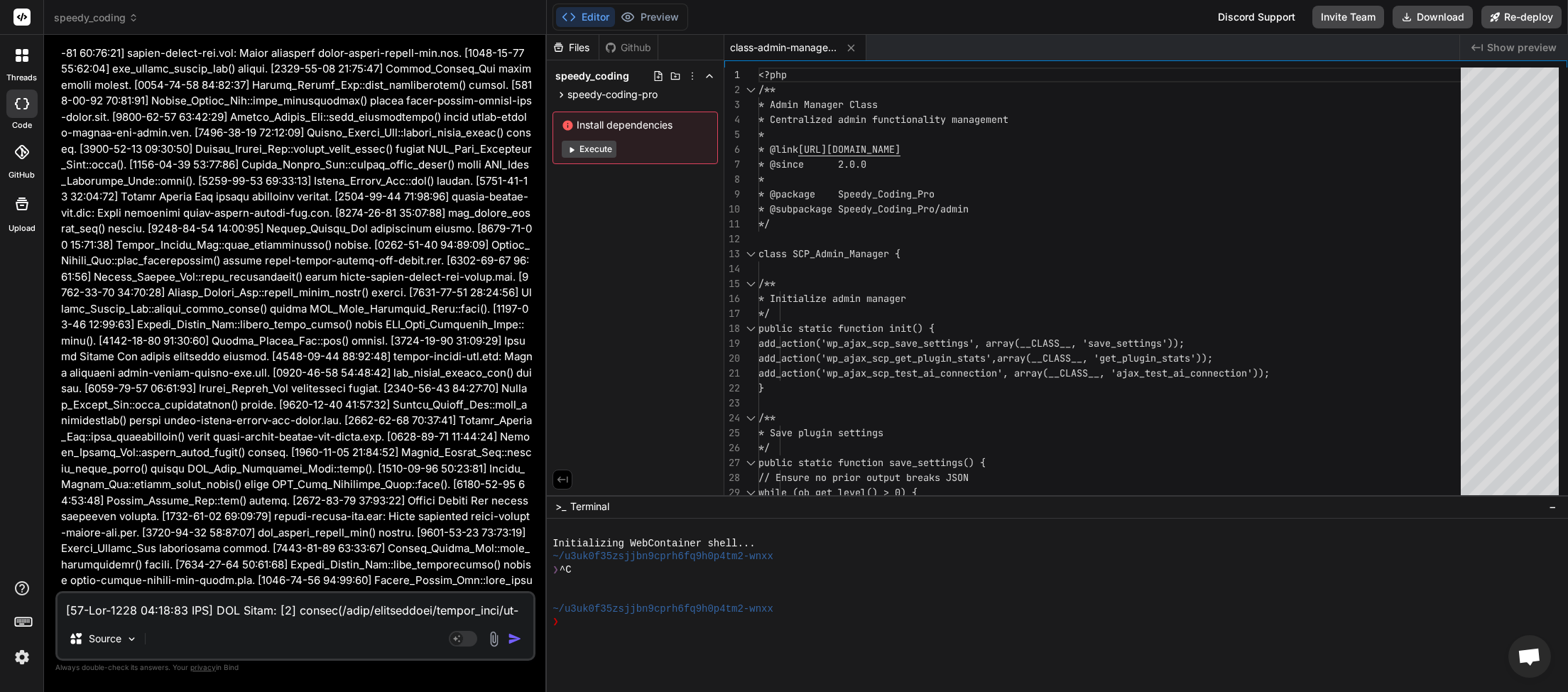
scroll to position [20551, 0]
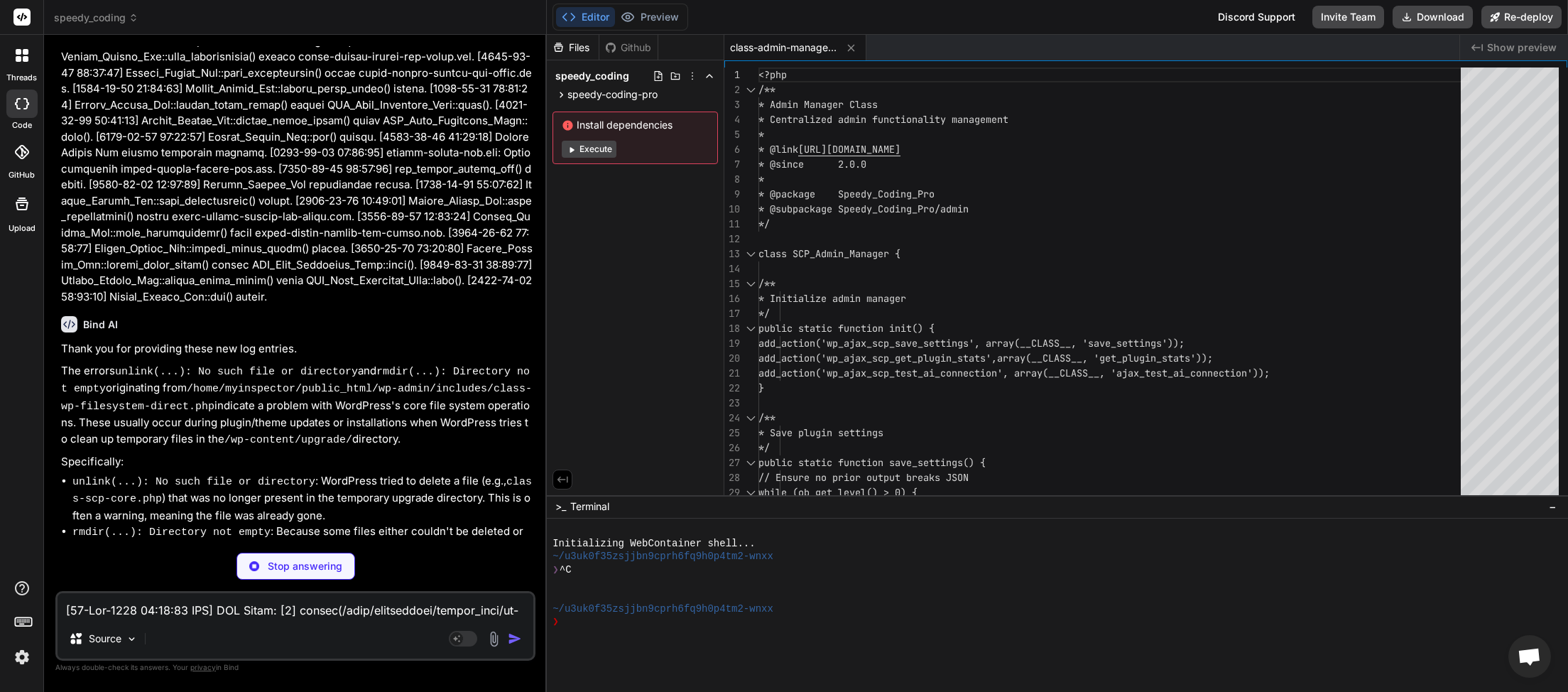
type textarea "x"
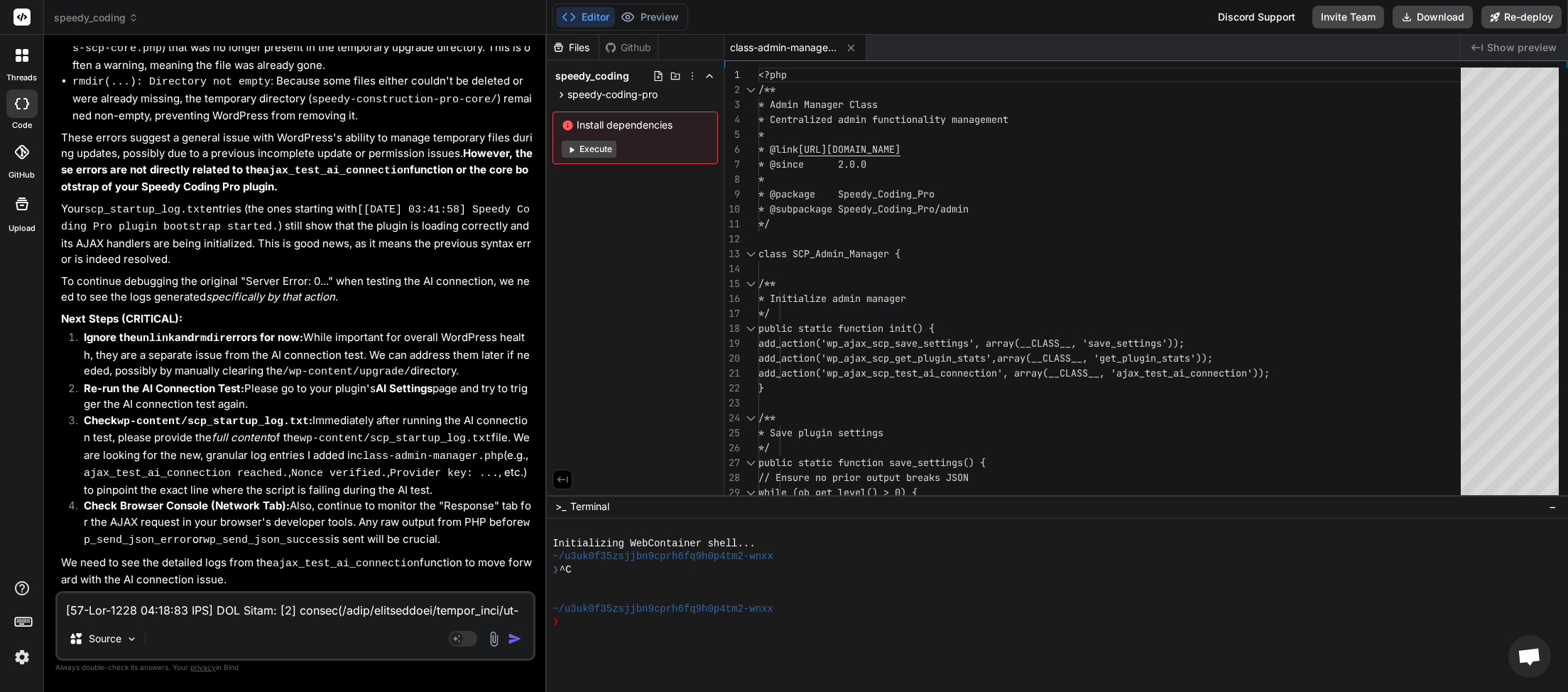
scroll to position [21168, 0]
paste textarea "6:44 UTC] Speedy Coding Pro plugin deactivated at 2025-09-11 03:46:44"
type textarea "[11-Sep-2025 03:46:44 UTC] Speedy Coding Pro plugin deactivated at 2025-09-11 0…"
type textarea "x"
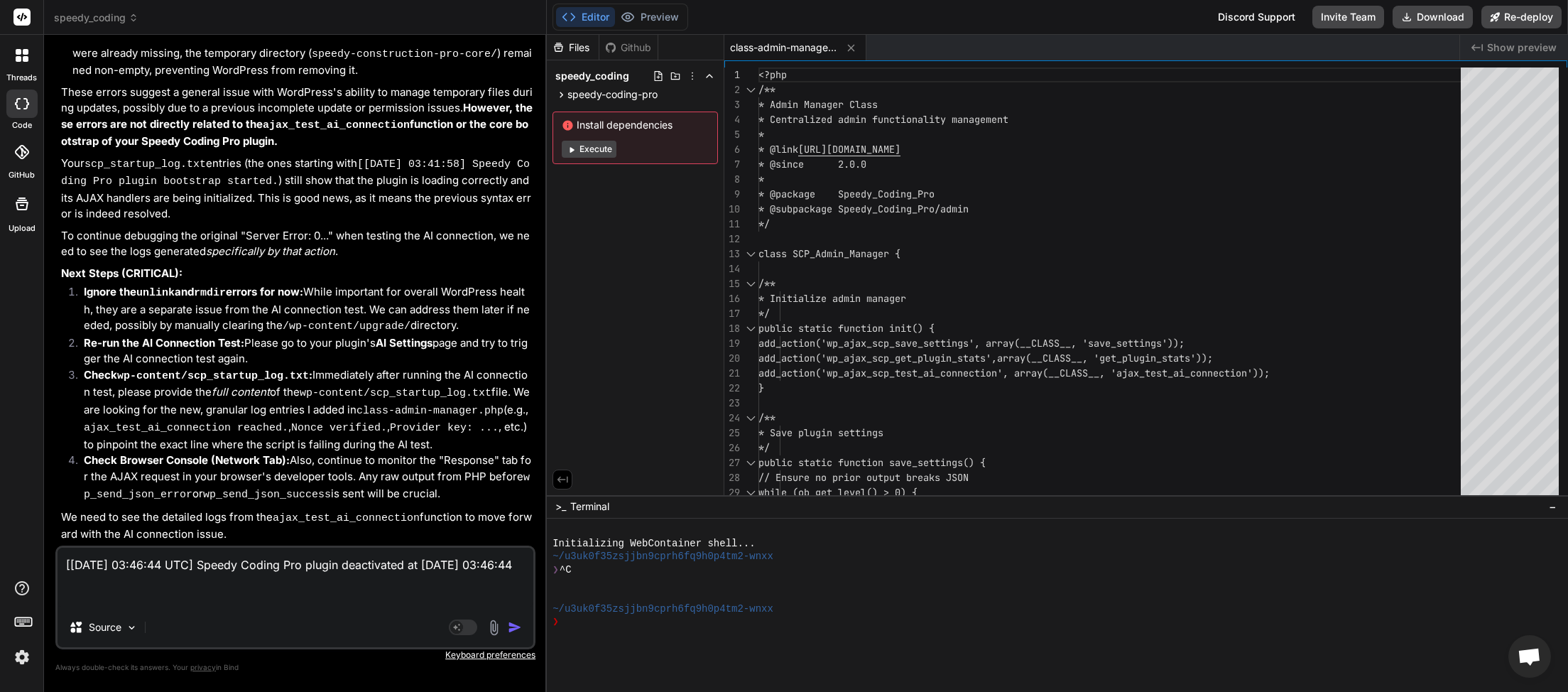
paste textarea "[2025-09-11 03:46:39] Speedy Coding Pro plugin bootstrap started. [2025-09-11 0…"
type textarea "[11-Sep-2025 03:46:44 UTC] Speedy Coding Pro plugin deactivated at 2025-09-11 0…"
type textarea "x"
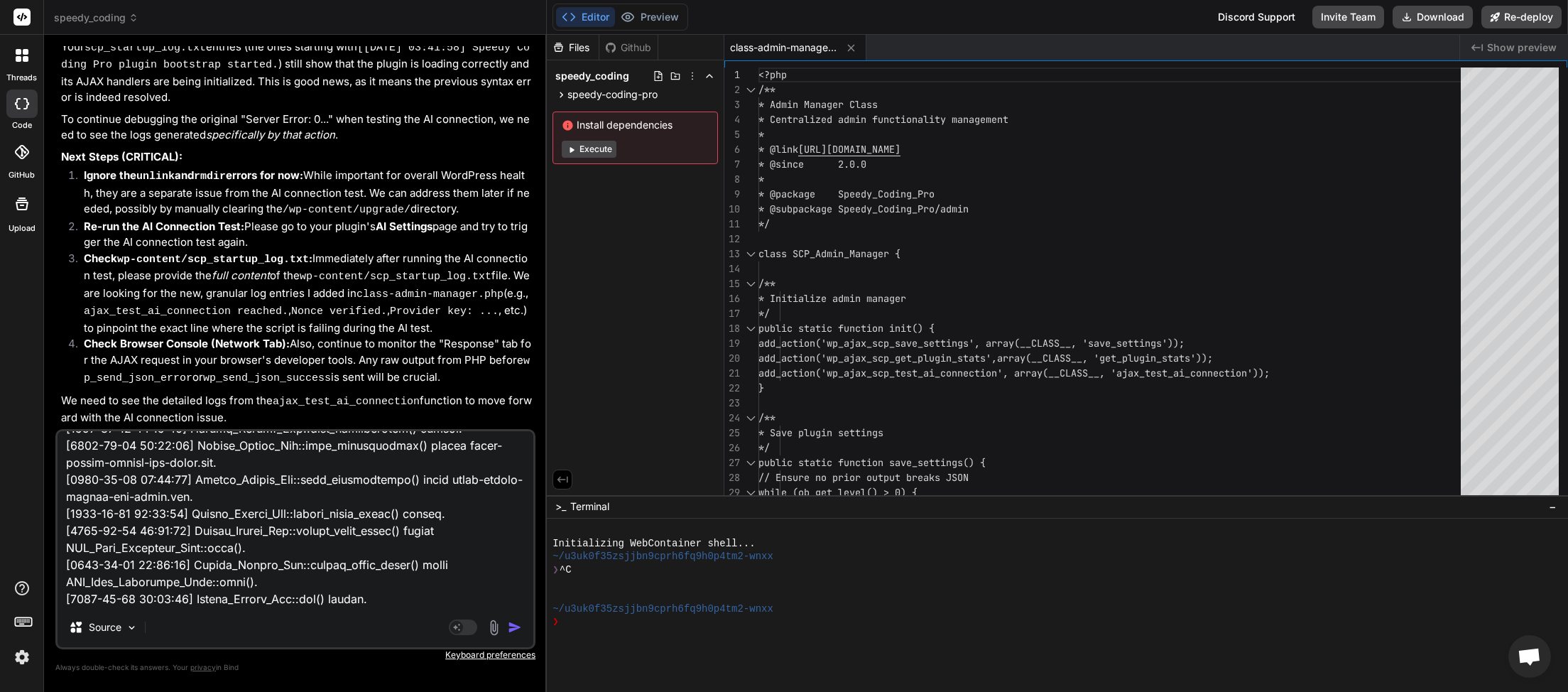
type textarea "[11-Sep-2025 03:46:44 UTC] Speedy Coding Pro plugin deactivated at 2025-09-11 0…"
click at [512, 625] on img "button" at bounding box center [514, 627] width 14 height 14
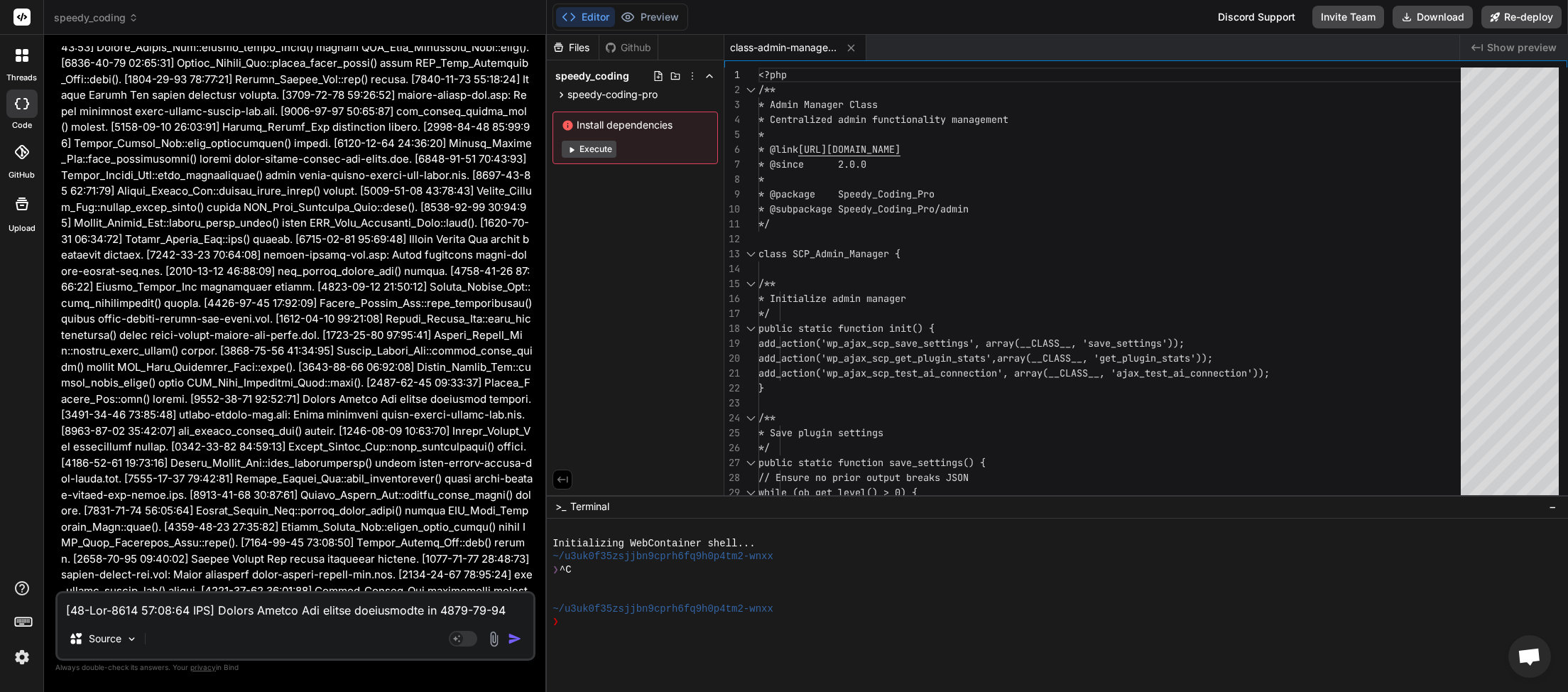
scroll to position [21714, 0]
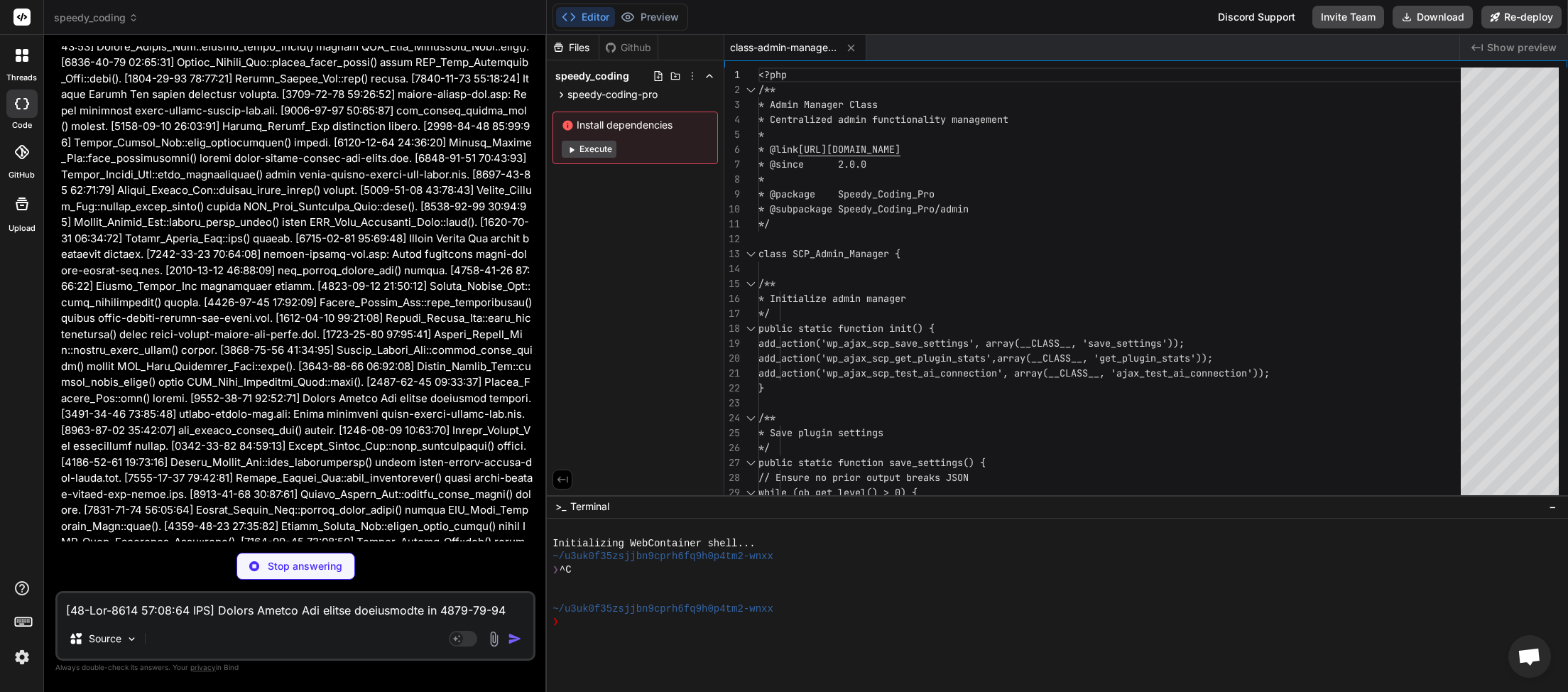
type textarea "x"
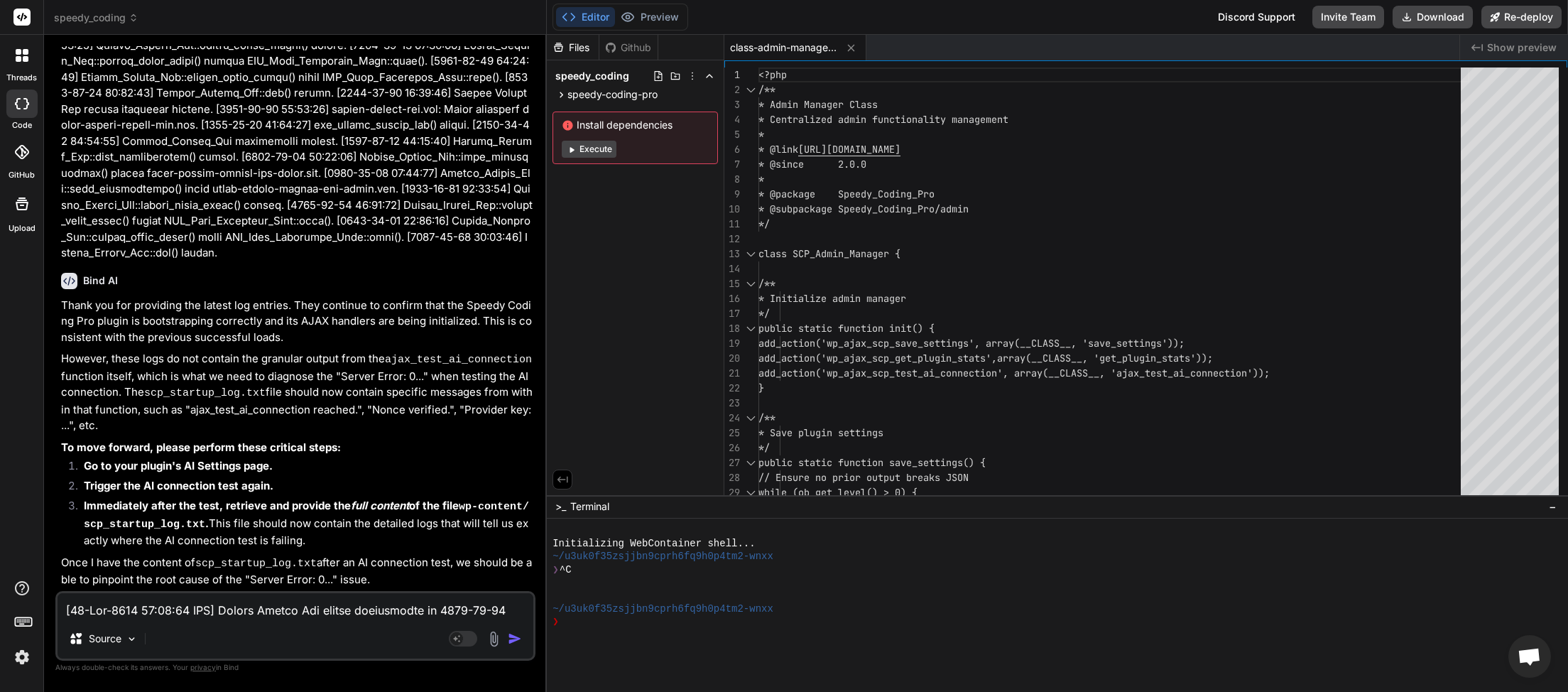
scroll to position [25041, 0]
paste textarea "2025-09-11 03:50:04] Speedy Coding Pro plugin bootstrap started. [2025-09-11 03…"
type textarea "[2025-09-11 03:50:04] Speedy Coding Pro plugin bootstrap started. [2025-09-11 0…"
type textarea "x"
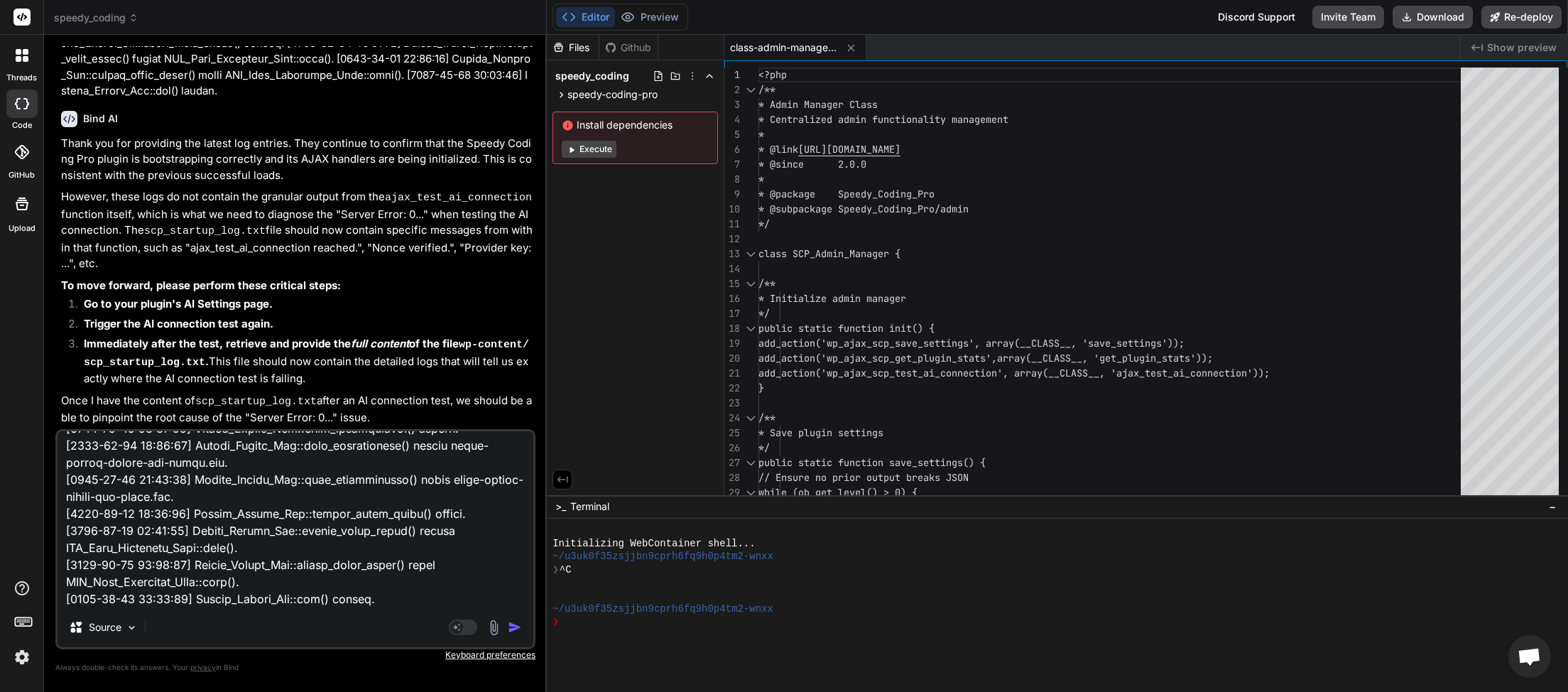
type textarea "[2025-09-11 03:50:04] Speedy Coding Pro plugin bootstrap started. [2025-09-11 0…"
click at [517, 632] on img "button" at bounding box center [514, 627] width 14 height 14
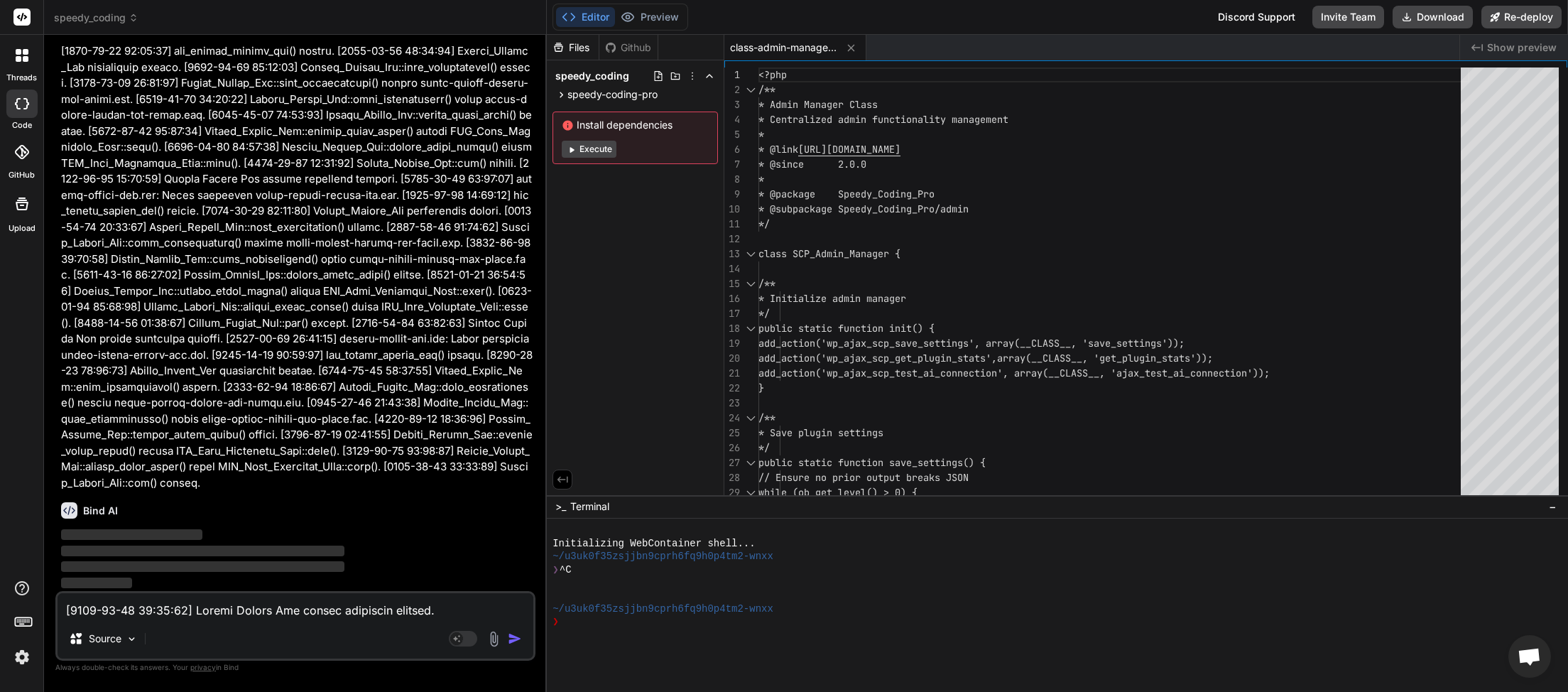
scroll to position [26131, 0]
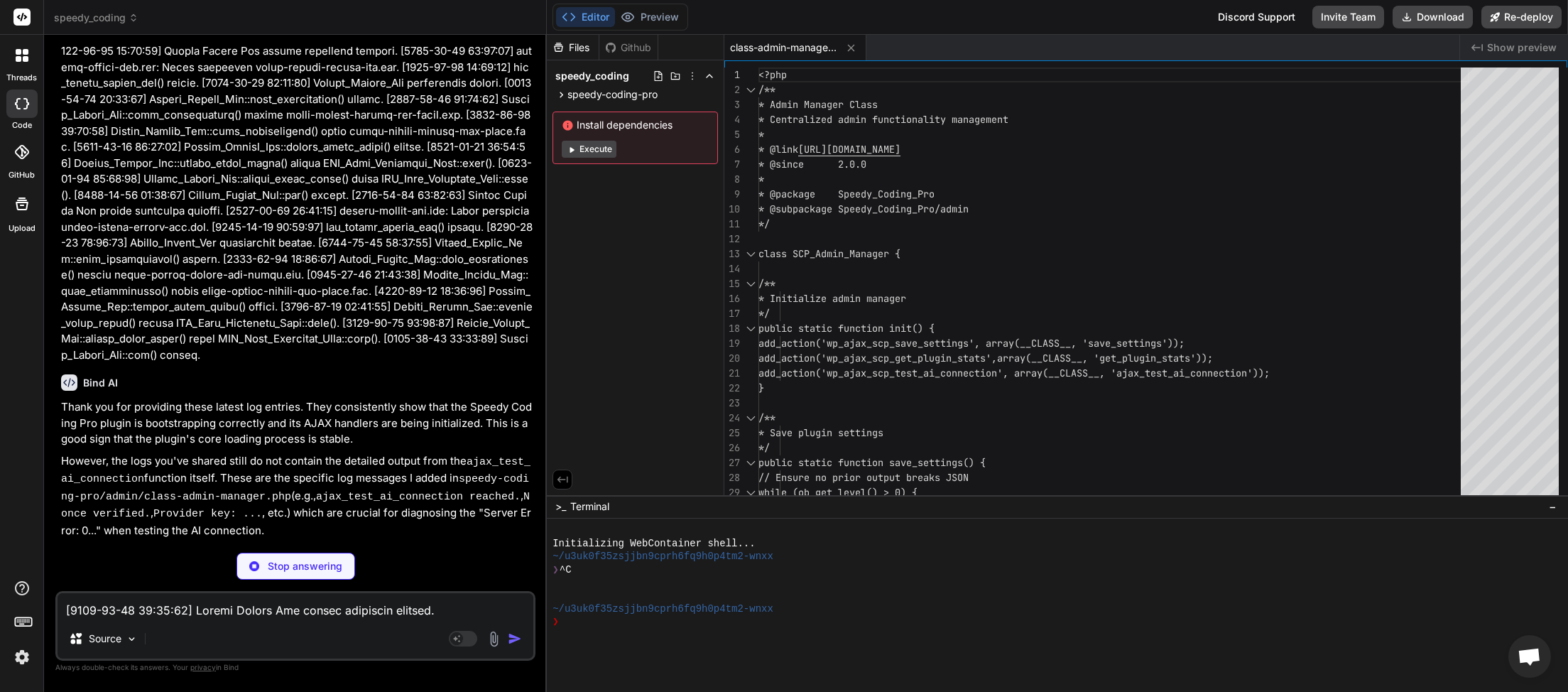
type textarea "x"
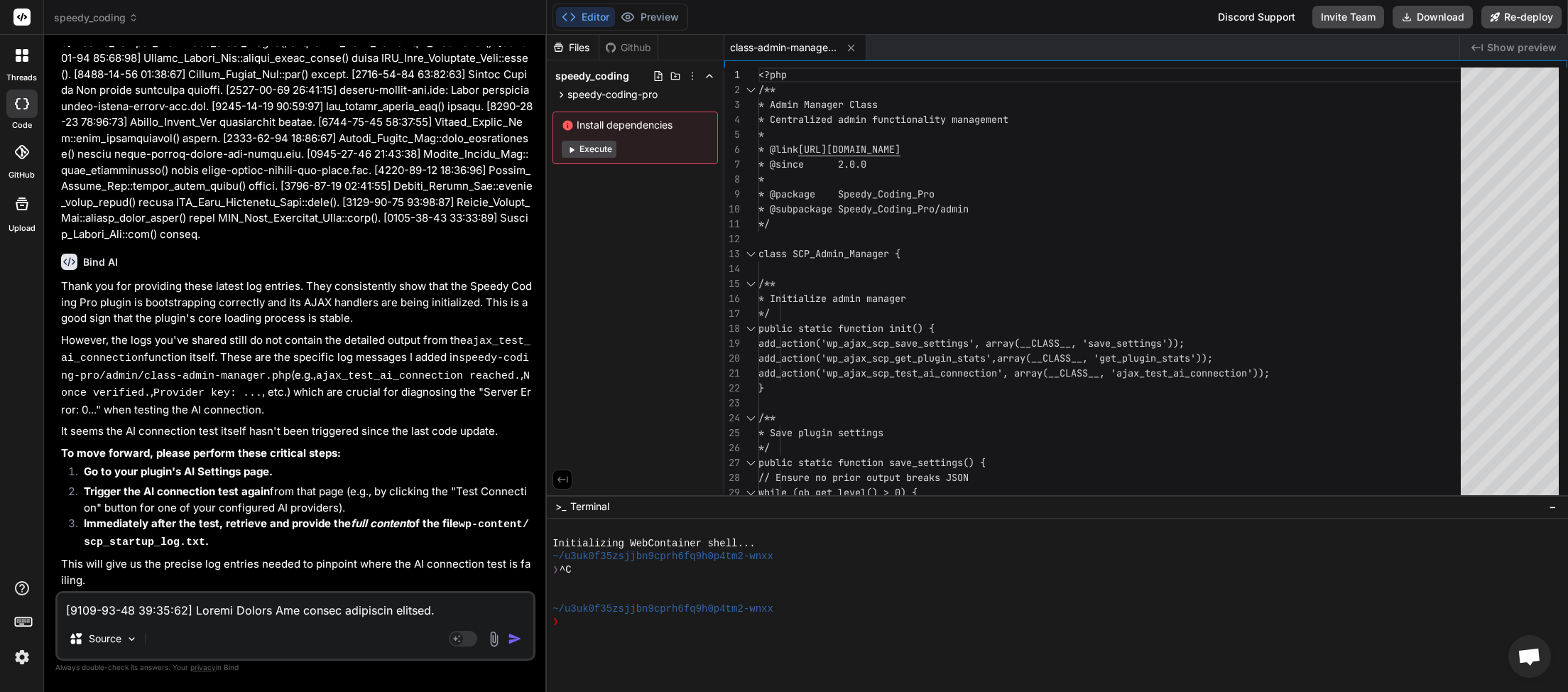
scroll to position [26374, 0]
paste textarea "Server Error: 0 (Check browser console/PHP error logs for full details)"
type textarea "Server Error: 0 (Check browser console/PHP error logs for full details)"
type textarea "x"
type textarea "Server Error: 0 (Check browser console/PHP error logs for full details)"
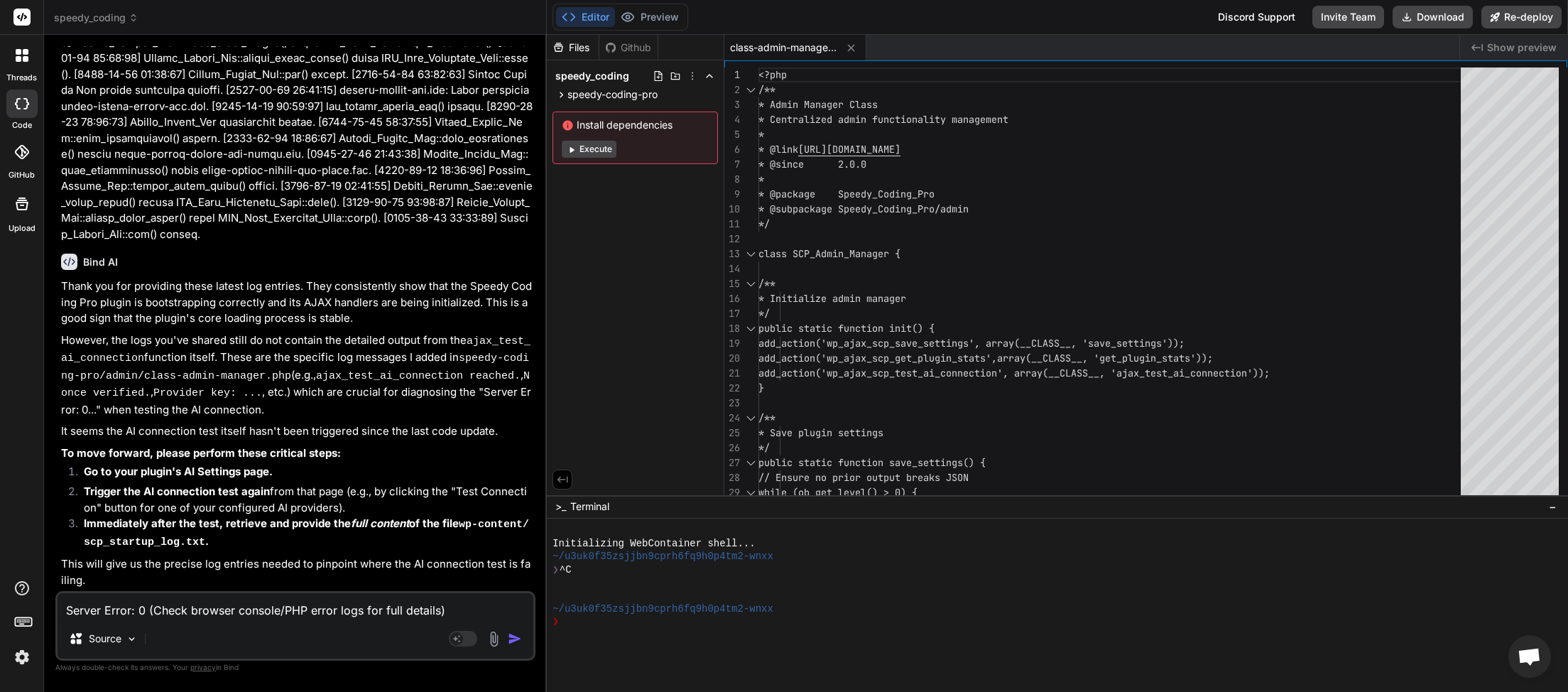
type textarea "x"
type textarea "Server Error: 0 (Check browser console/PHP error logs for full details)"
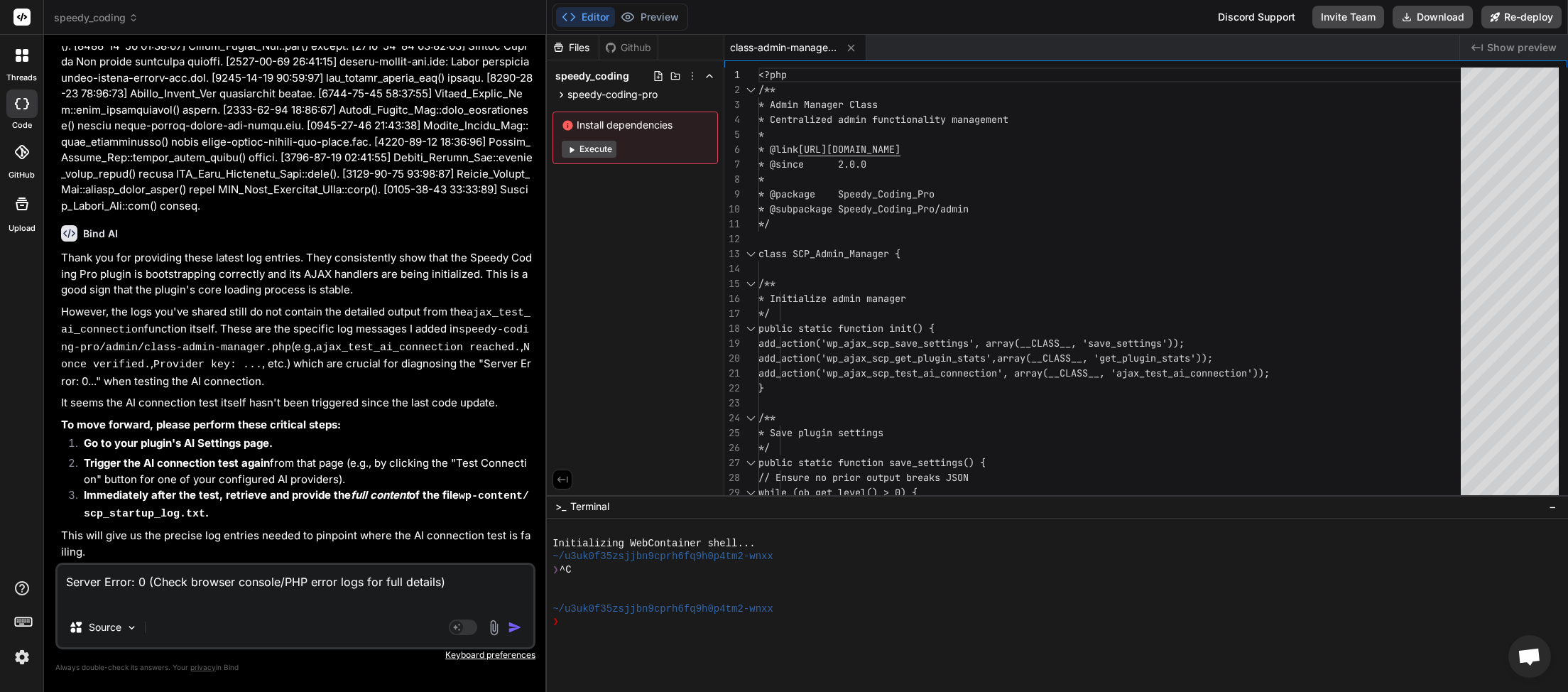
type textarea "x"
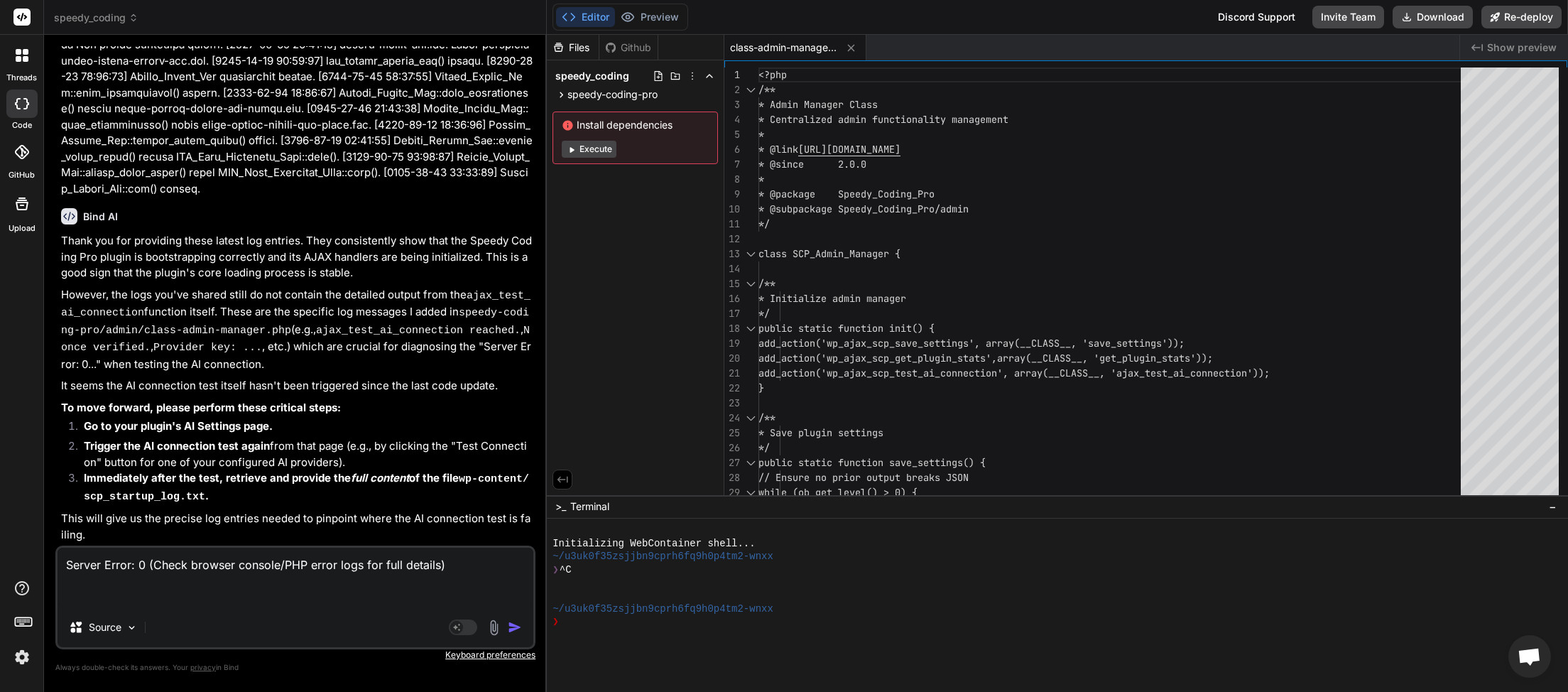
paste textarea "[11-Sep-2025 03:51:11 UTC] Speedy Coding Pro plugin deactivated at 2025-09-11 0…"
type textarea "Server Error: 0 (Check browser console/PHP error logs for full details) [11-Sep…"
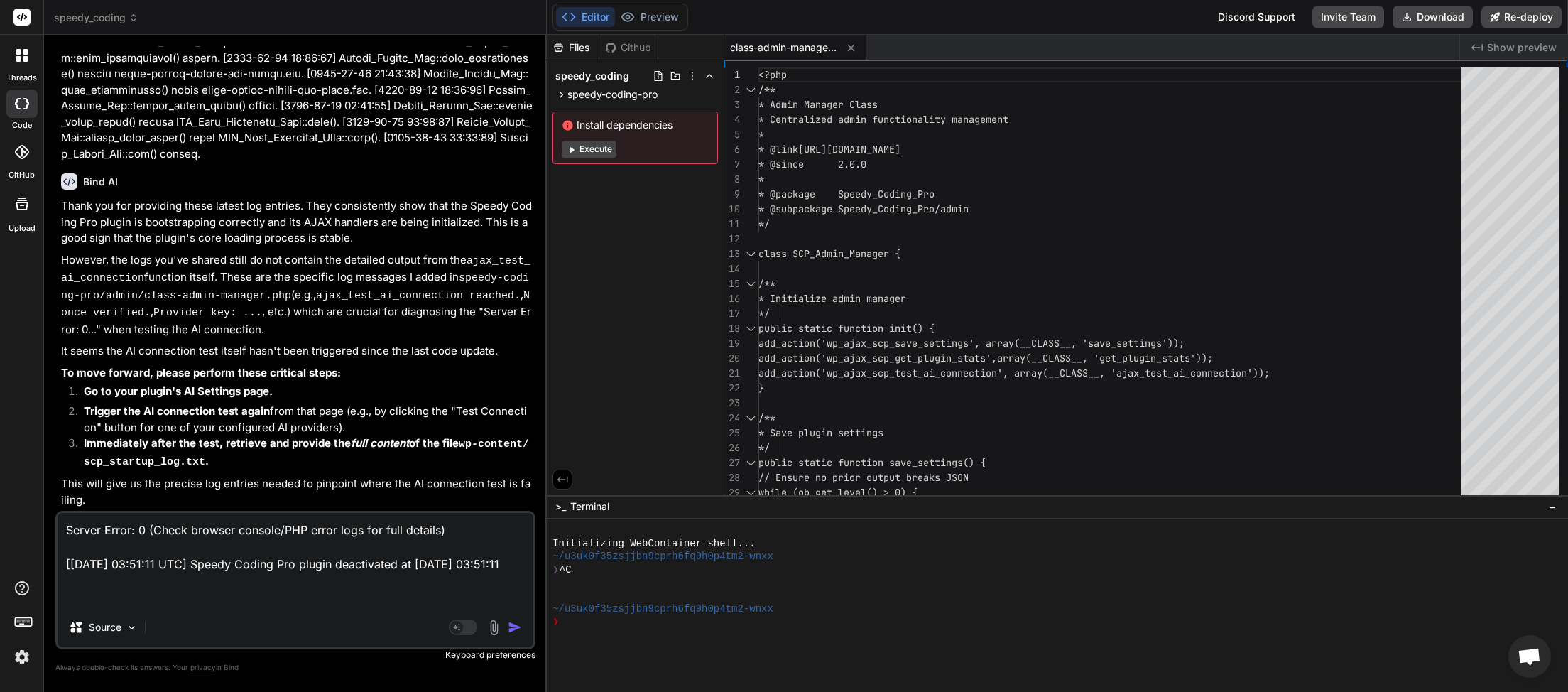
type textarea "x"
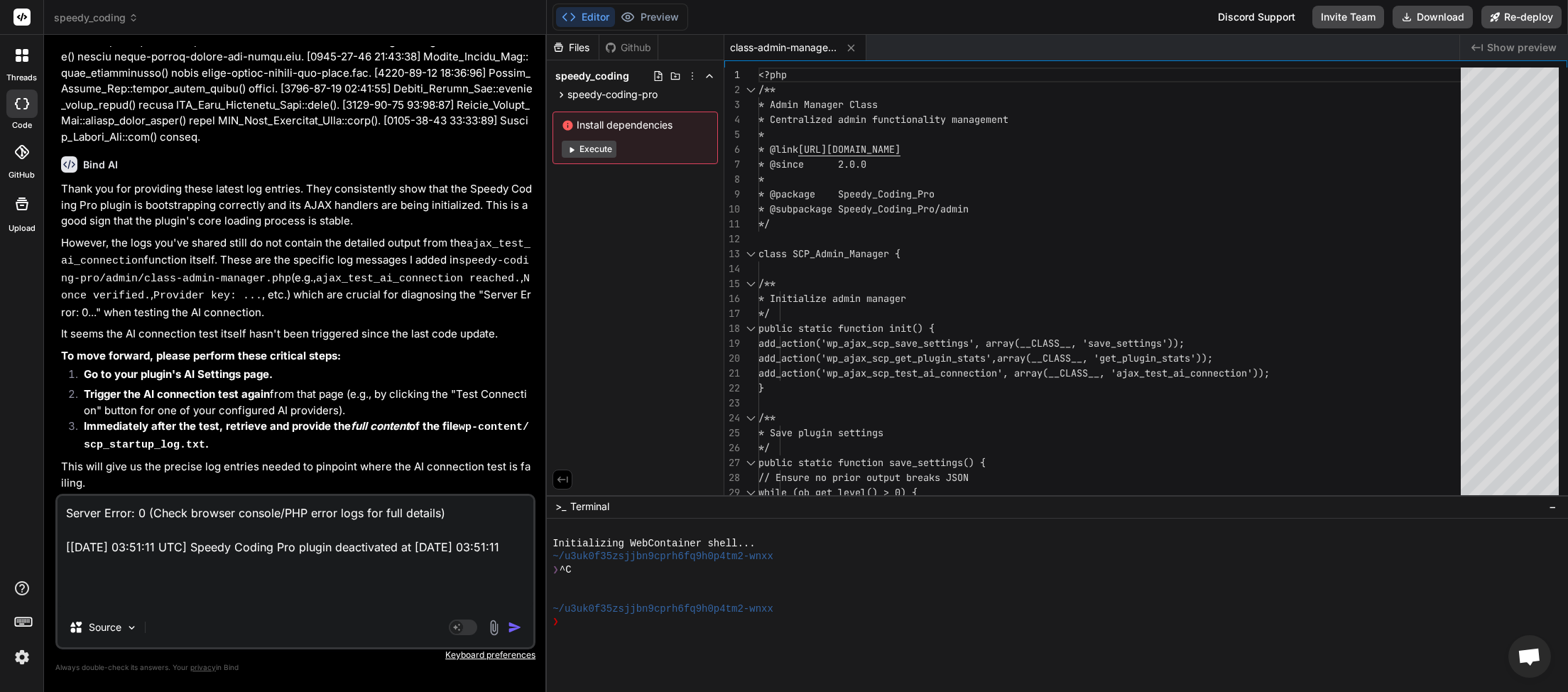
type textarea "Server Error: 0 (Check browser console/PHP error logs for full details) [11-Sep…"
type textarea "x"
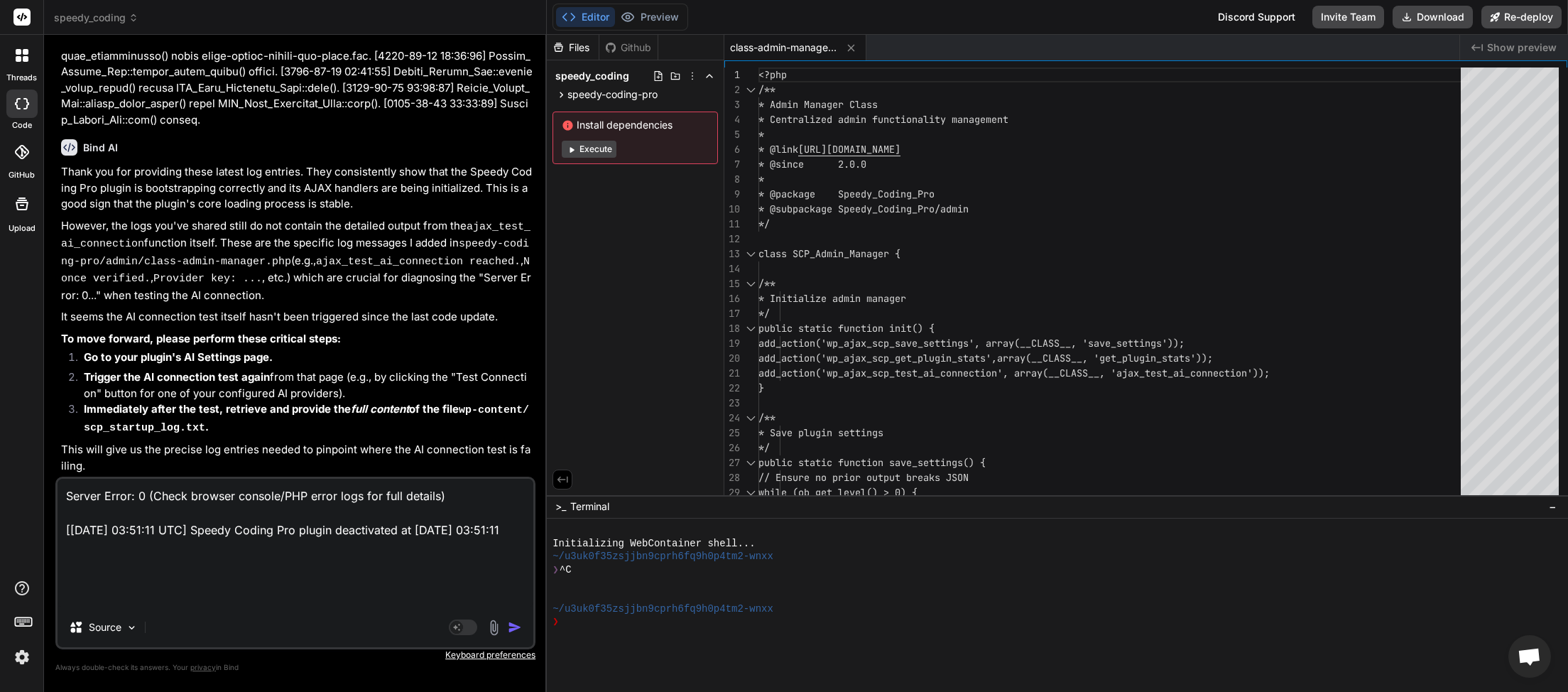
paste textarea "[2025-09-11 03:51:08] Speedy Coding Pro plugin bootstrap started. [2025-09-11 0…"
type textarea "Server Error: 0 (Check browser console/PHP error logs for full details) [11-Sep…"
type textarea "x"
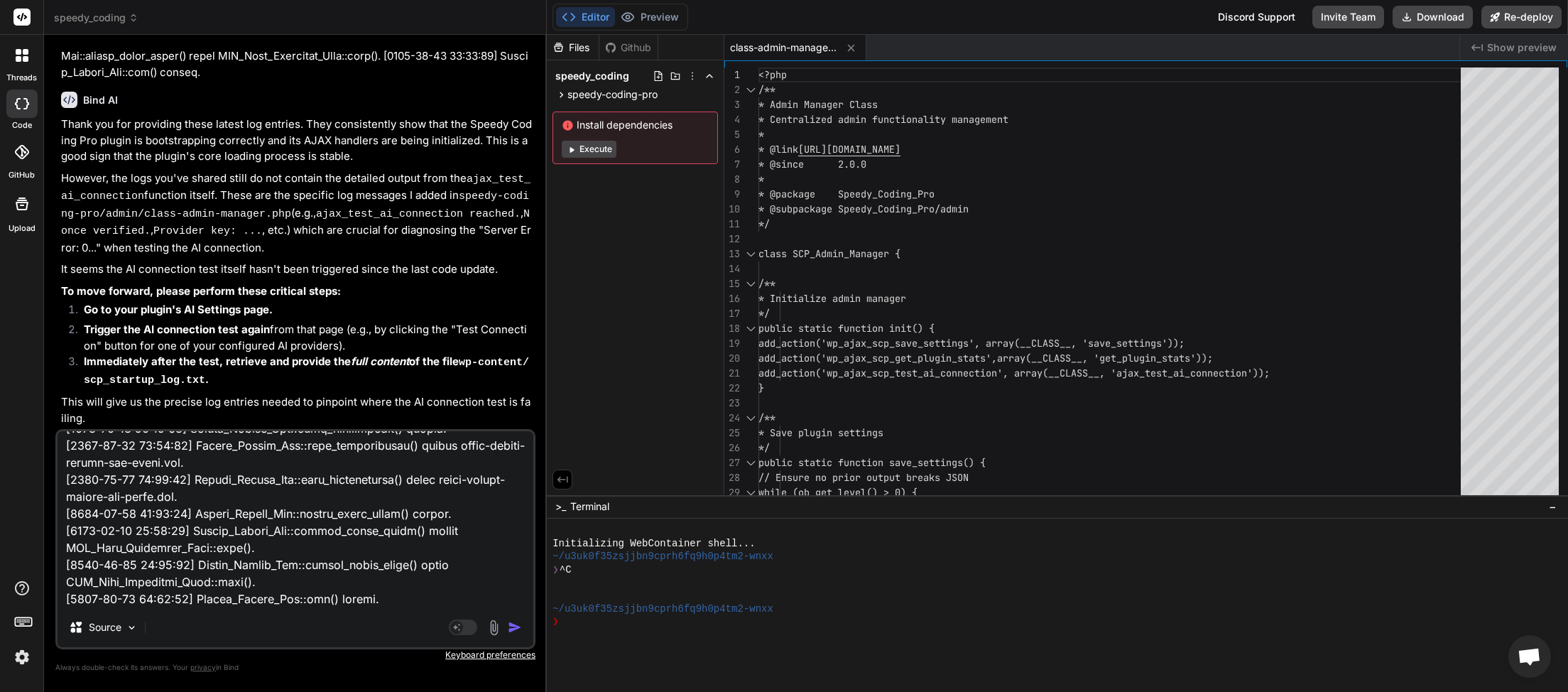
type textarea "Server Error: 0 (Check browser console/PHP error logs for full details) [11-Sep…"
click at [513, 627] on img "button" at bounding box center [514, 627] width 14 height 14
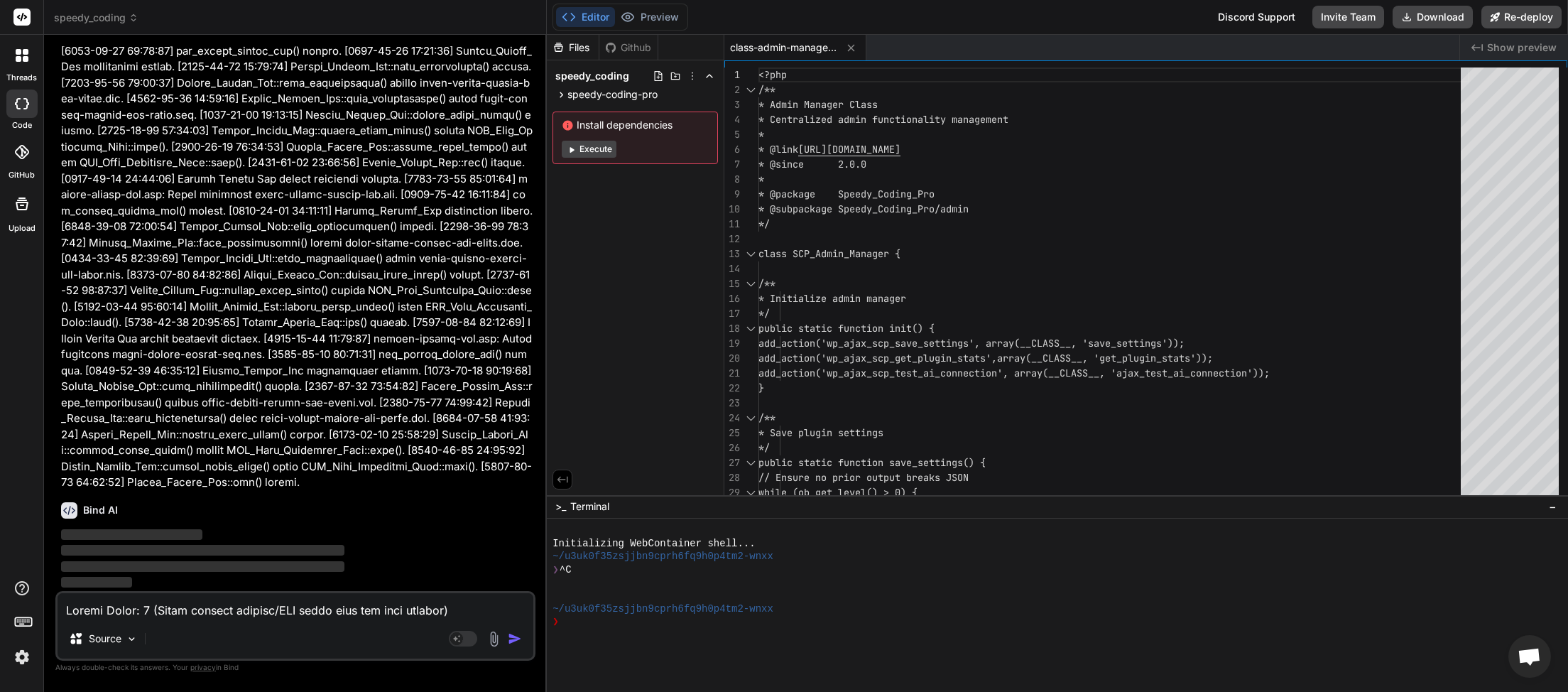
scroll to position [29689, 0]
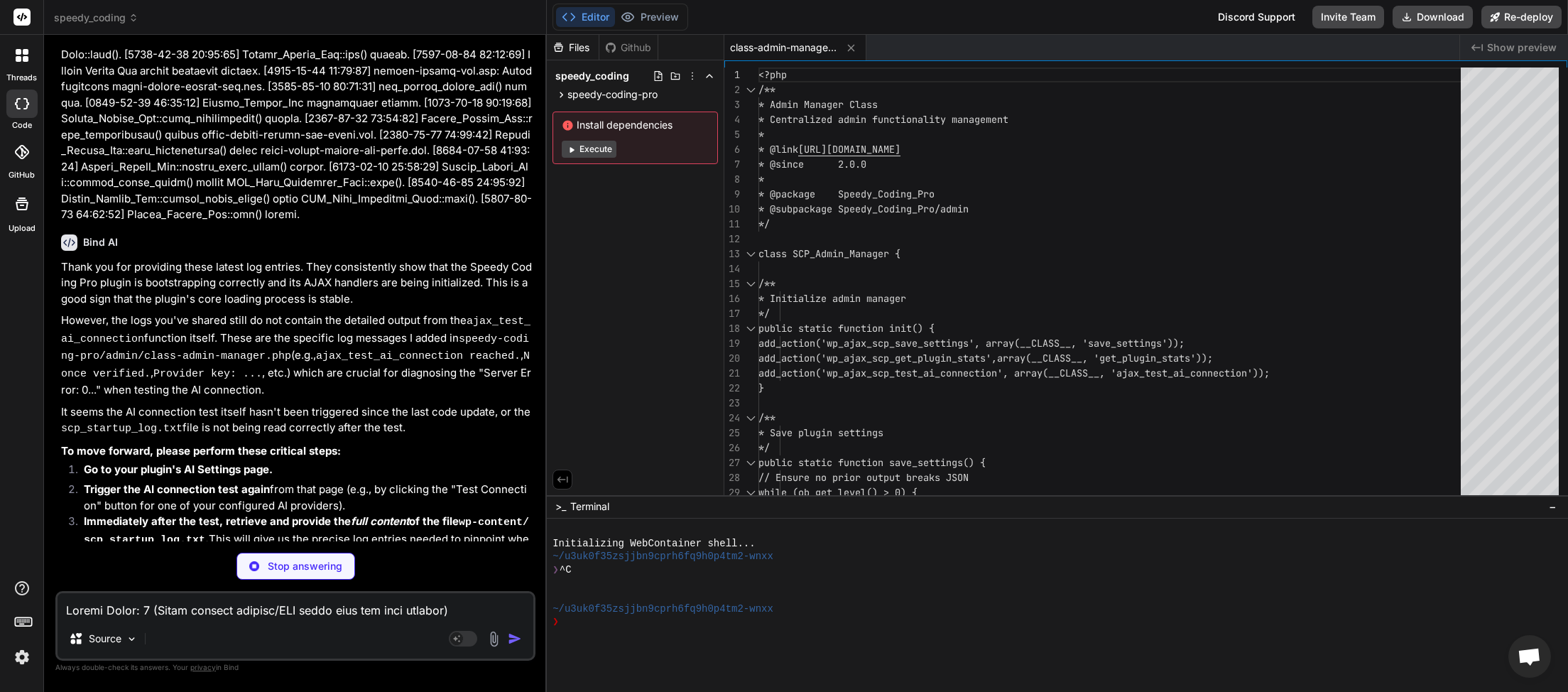
type textarea "x"
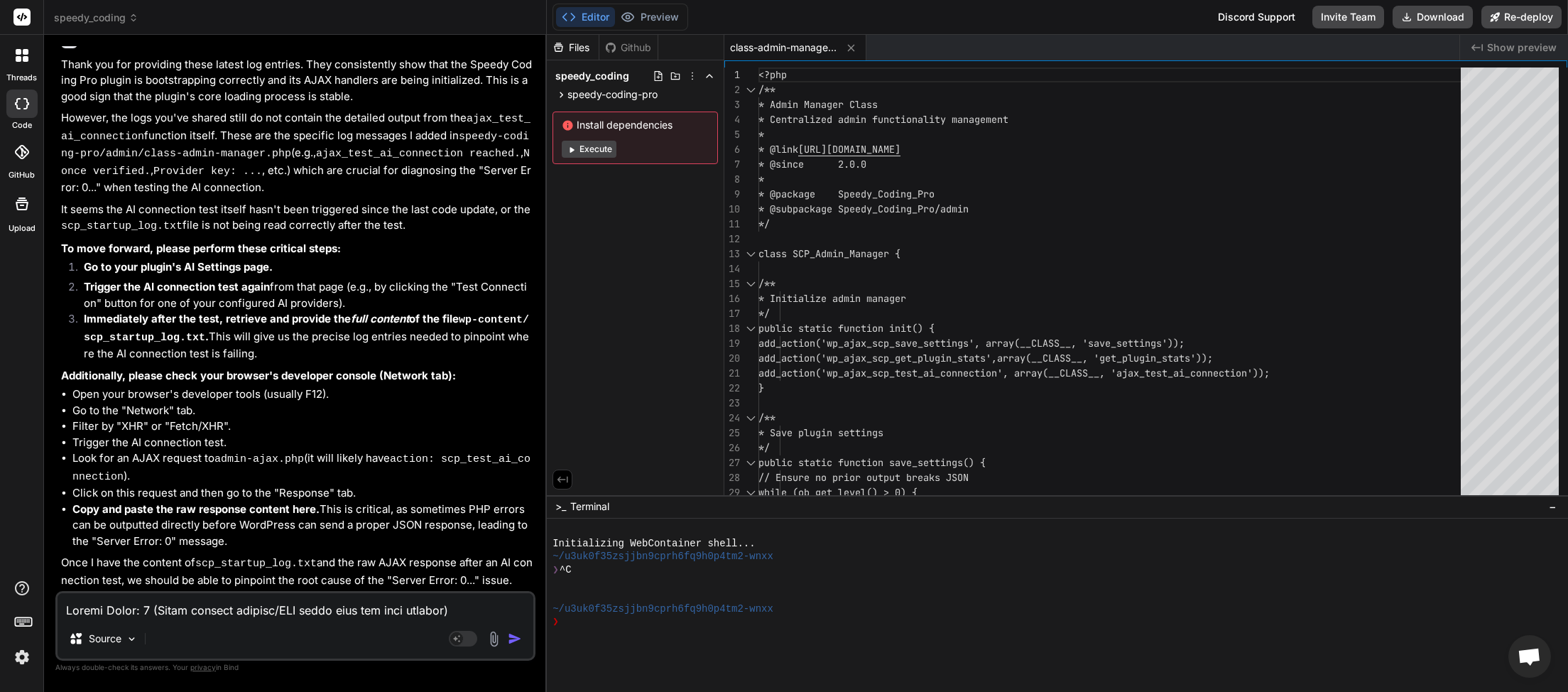
scroll to position [30160, 0]
paste textarea "JQMIGRATE: Migrate is installed, version 3.4.1 load-scripts.php:5:981 AI Connec…"
type textarea "JQMIGRATE: Migrate is installed, version 3.4.1 load-scripts.php:5:981 AI Connec…"
type textarea "x"
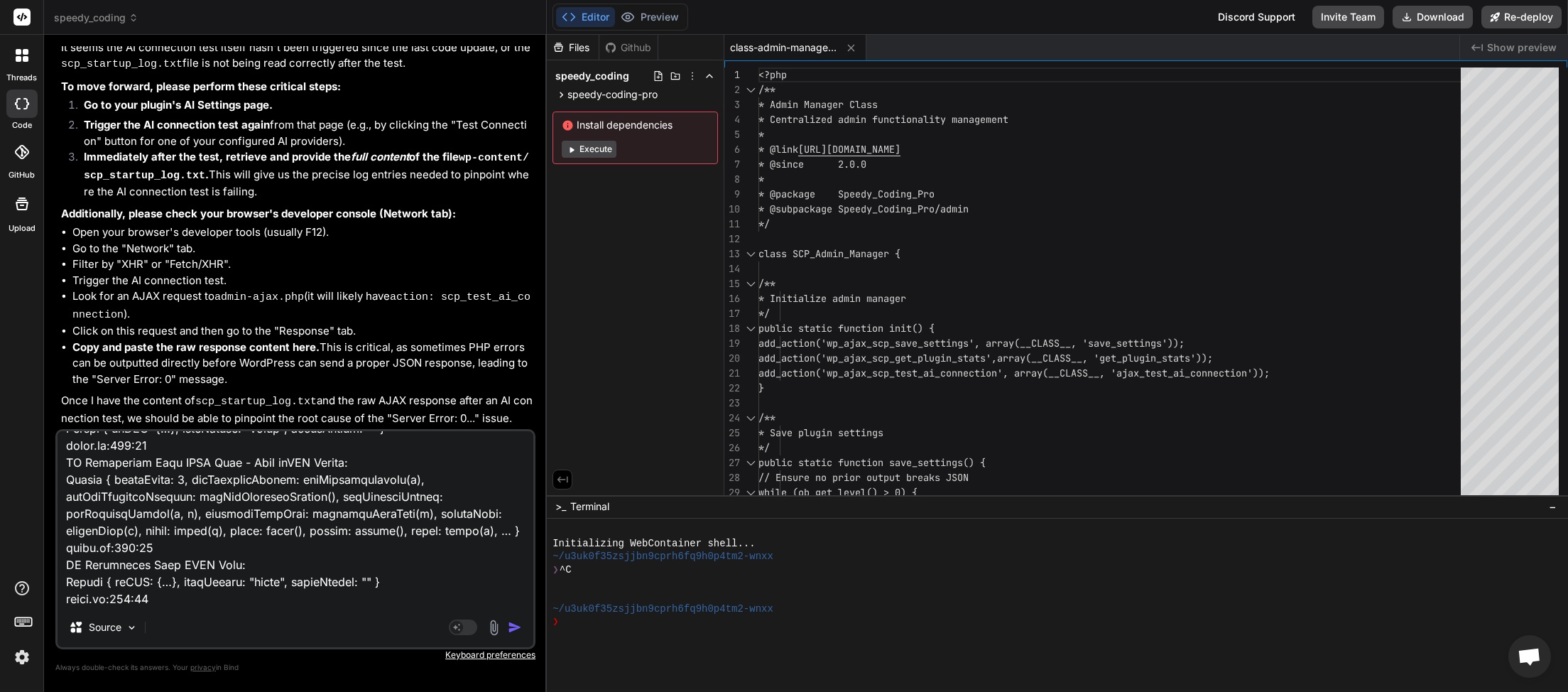
paste textarea "[2025-09-11 03:54:06] Speedy Coding Pro plugin bootstrap started. [2025-09-11 0…"
type textarea "JQMIGRATE: Migrate is installed, version 3.4.1 load-scripts.php:5:981 AI Connec…"
type textarea "x"
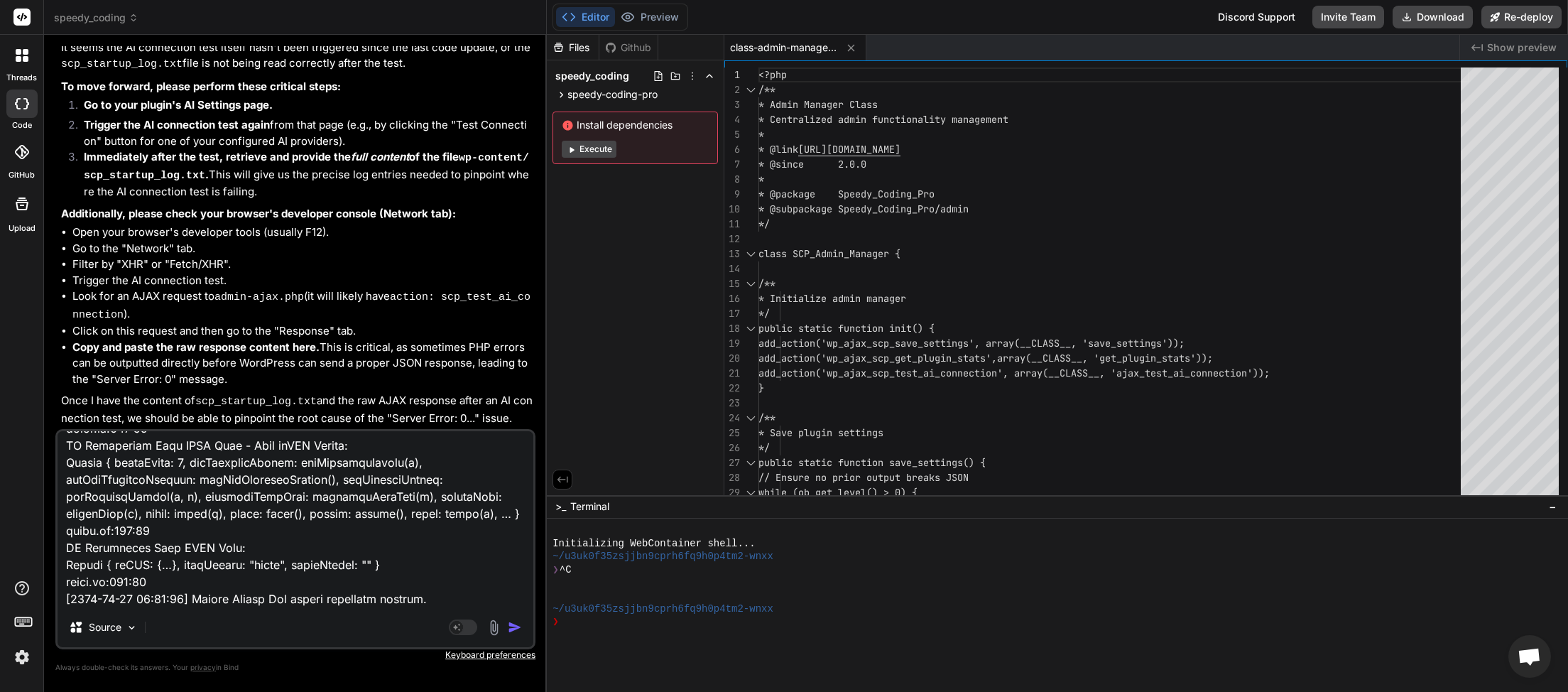
scroll to position [4249, 0]
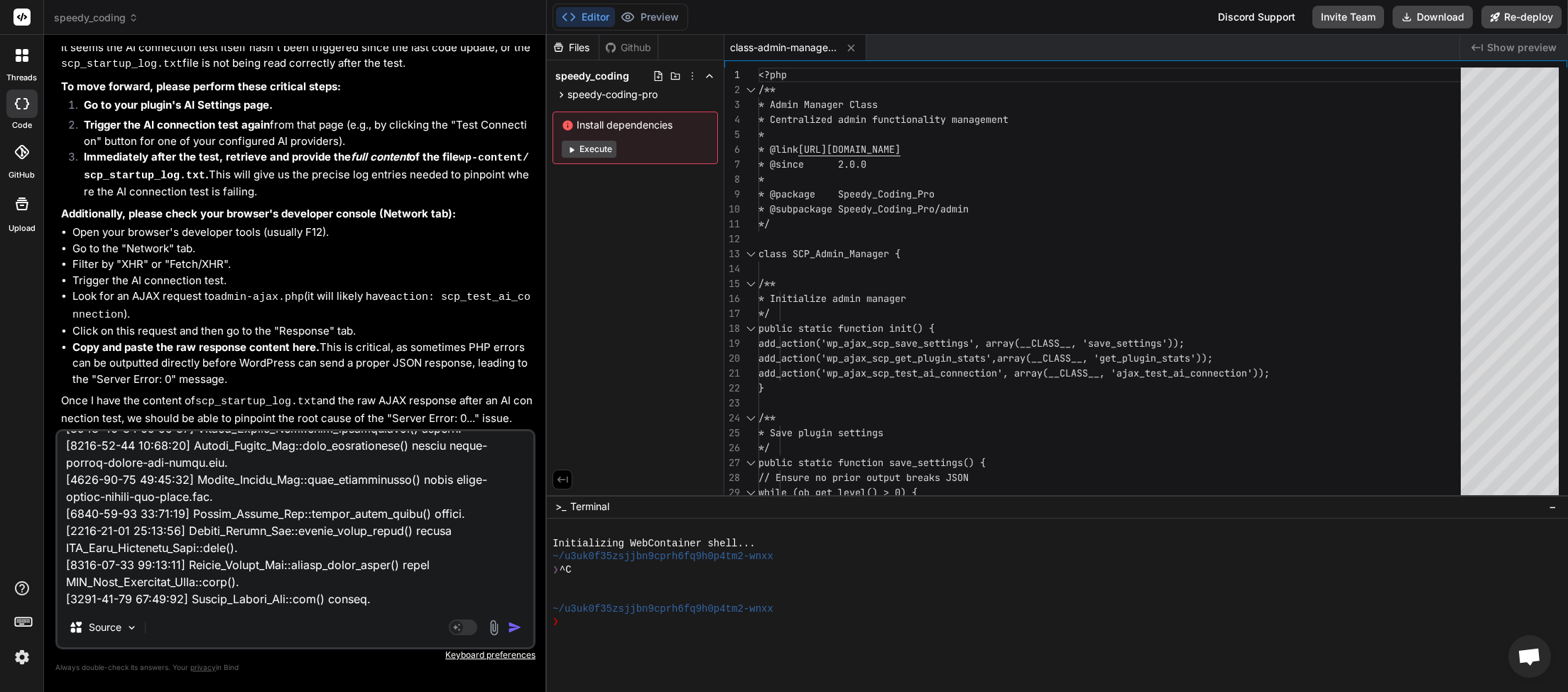
type textarea "JQMIGRATE: Migrate is installed, version 3.4.1 load-scripts.php:5:981 AI Connec…"
click at [516, 628] on img "button" at bounding box center [514, 627] width 14 height 14
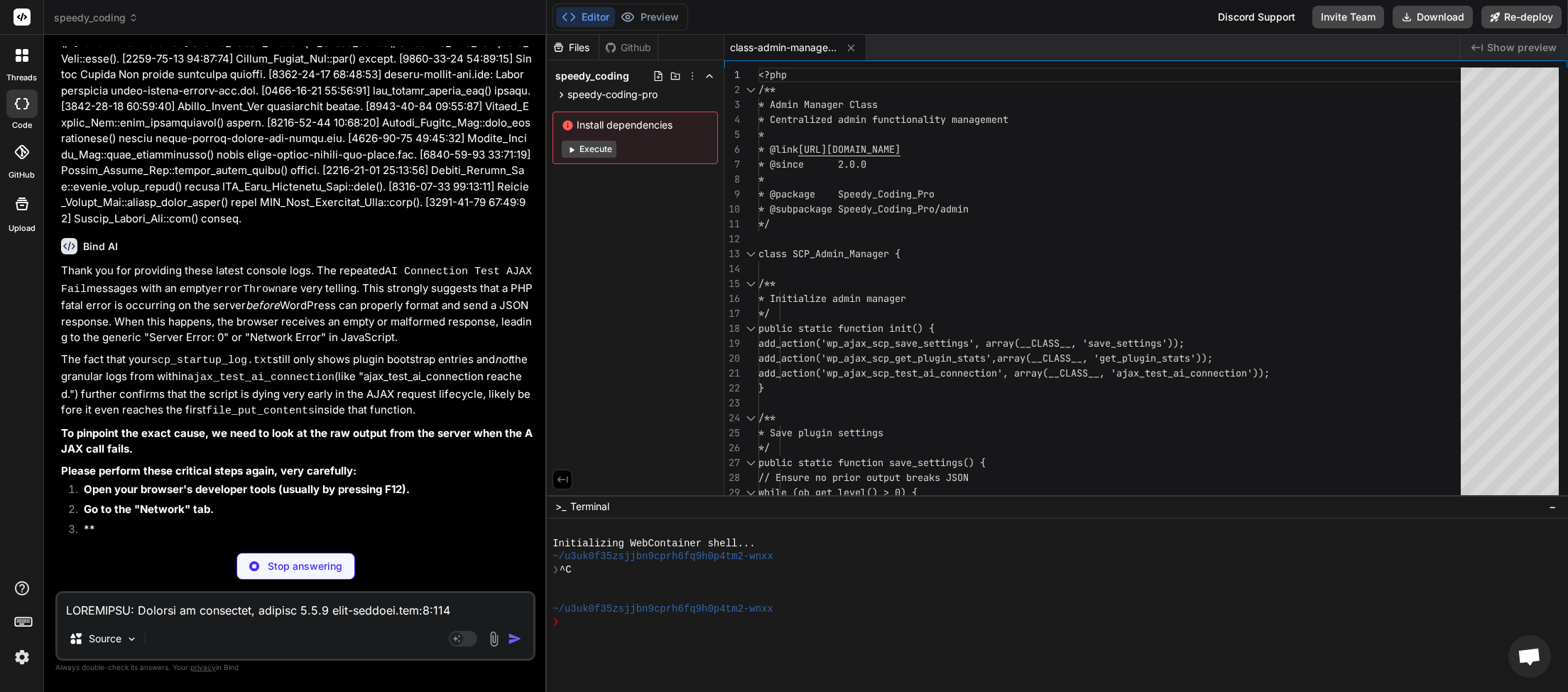
scroll to position [33049, 0]
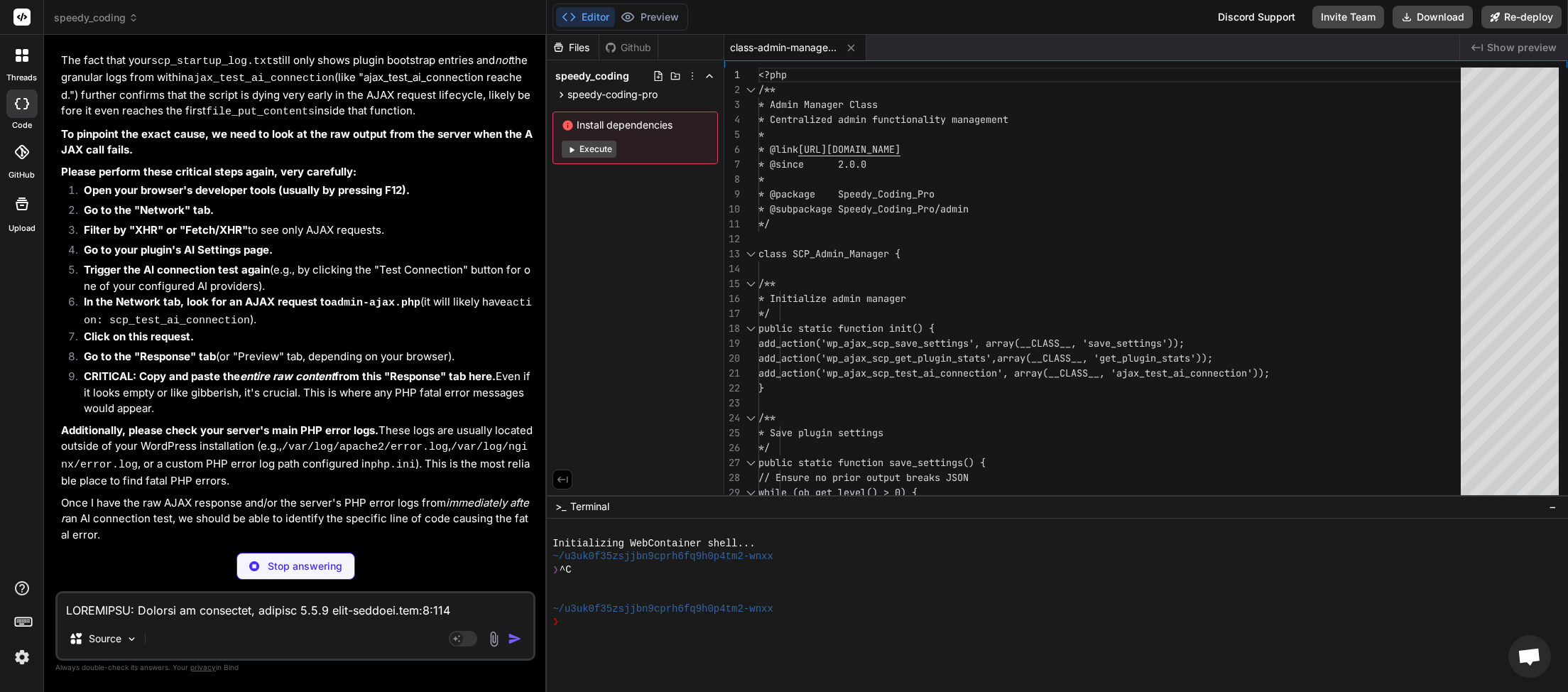
type textarea "x"
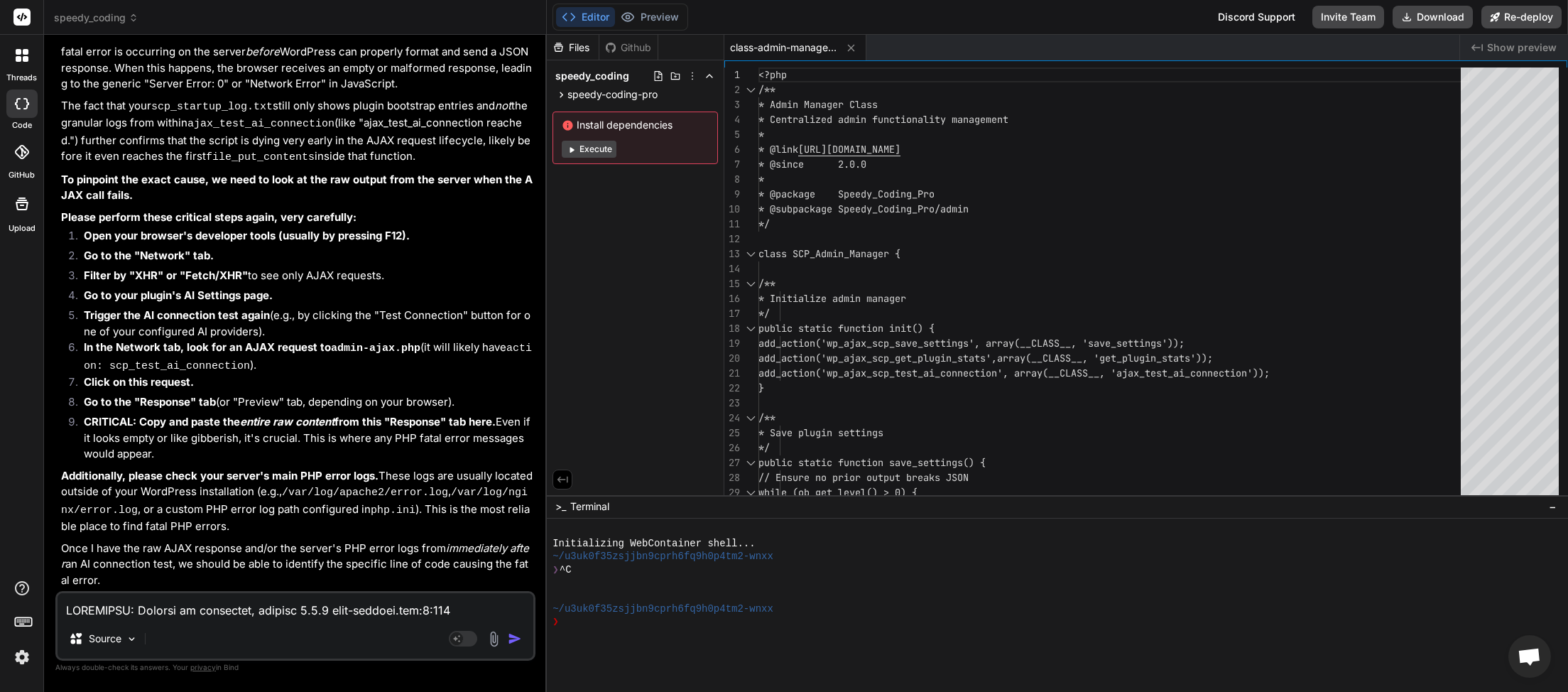
scroll to position [33299, 0]
paste textarea "XHRPOST https://myinspector.com.au/wp-admin/admin-ajax.php [HTTP/3 200 420ms]"
type textarea "JQMIGRATE: Migrate is installed, version 3.4.1 load-scripts.php:5:981 AI Connec…"
type textarea "x"
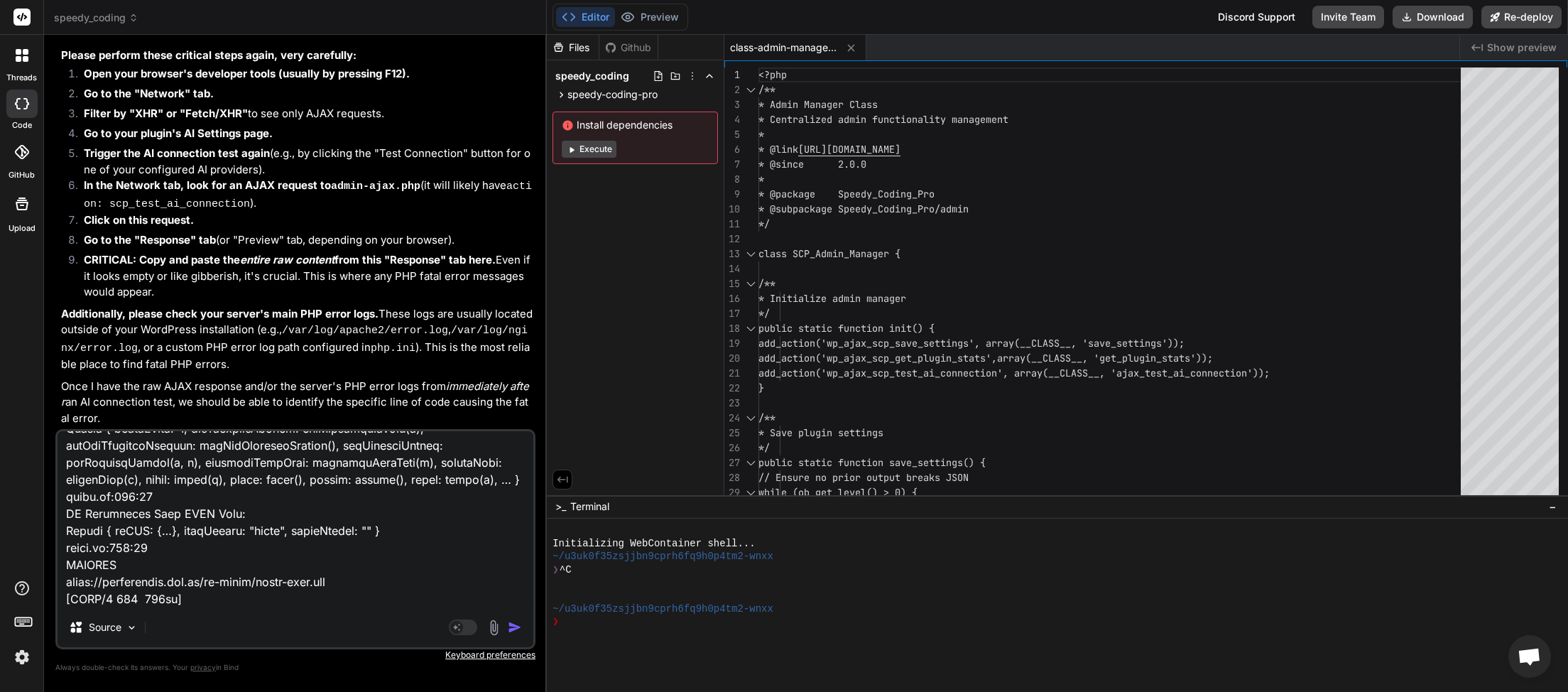
type textarea "JQMIGRATE: Migrate is installed, version 3.4.1 load-scripts.php:5:981 AI Connec…"
click at [521, 623] on img "button" at bounding box center [514, 627] width 14 height 14
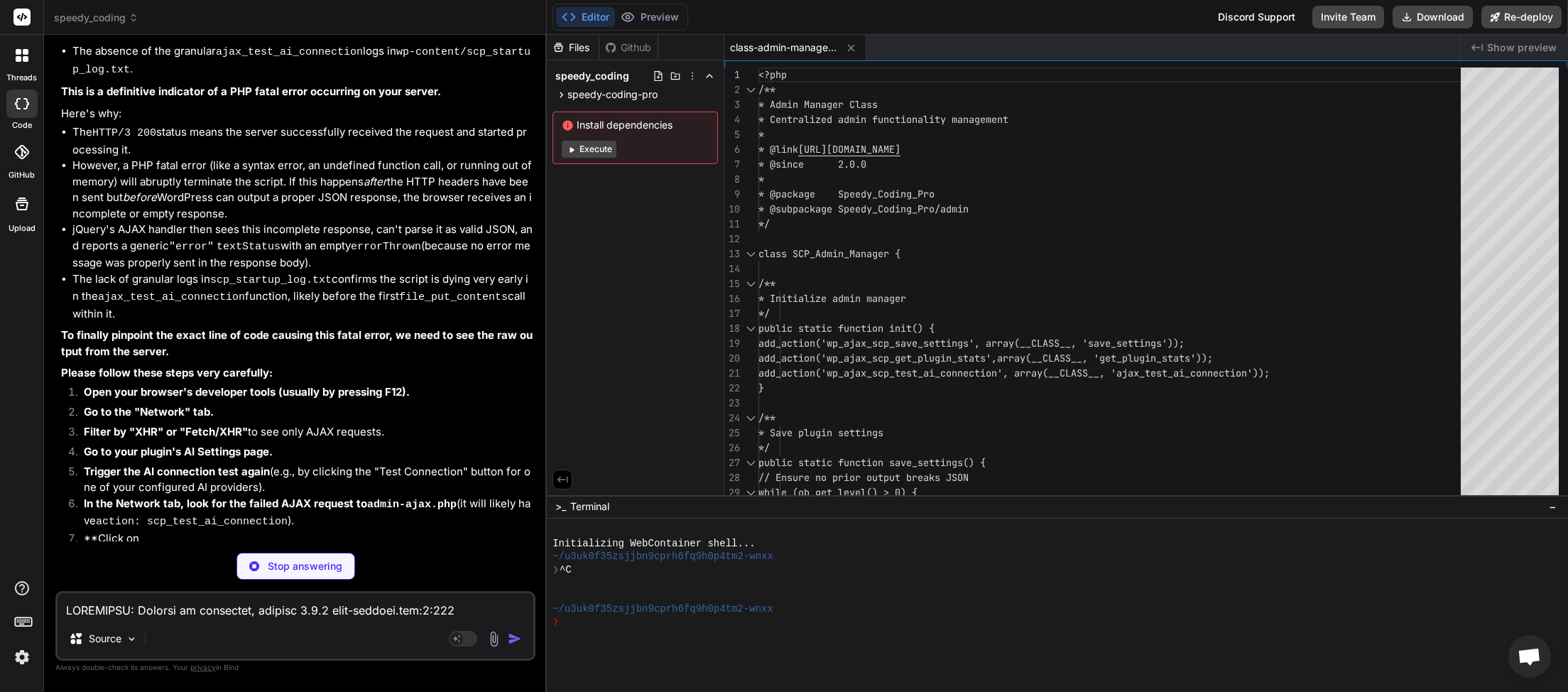
scroll to position [34655, 0]
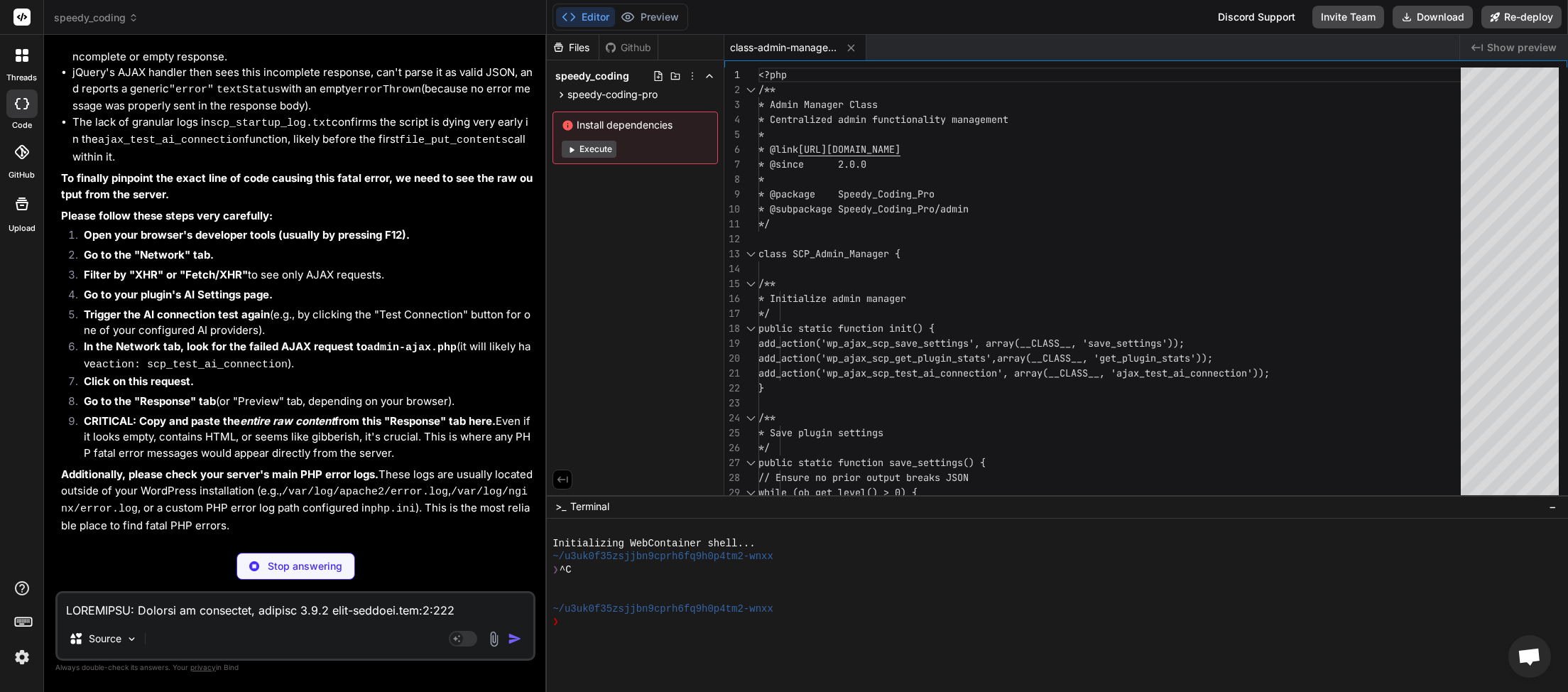
type textarea "x"
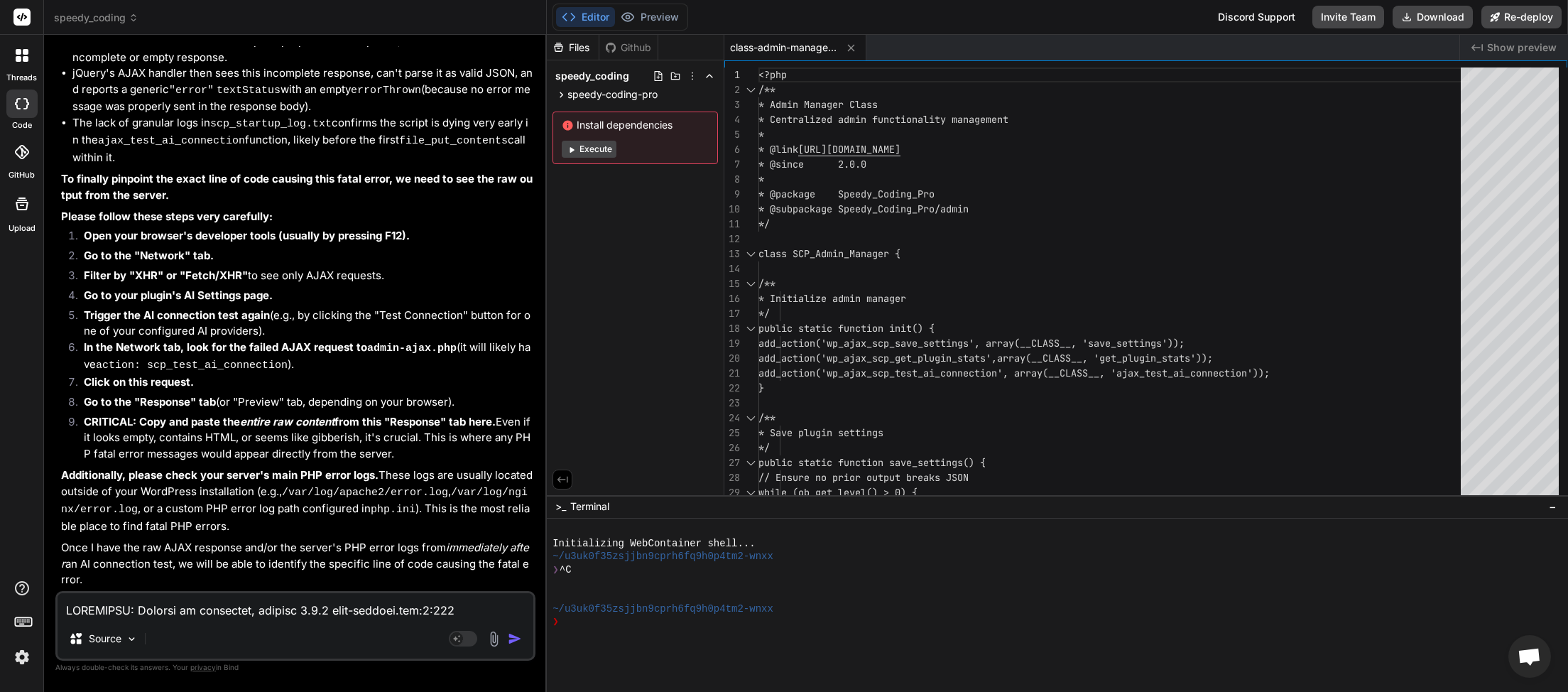
scroll to position [34934, 0]
paste textarea "XHRPOST https://myinspector.com.au/wp-admin/admin-ajax.php [HTTP/3 200 432ms]"
type textarea "JQMIGRATE: Migrate is installed, version 3.4.1 load-scripts.php:5:981 AI Connec…"
type textarea "x"
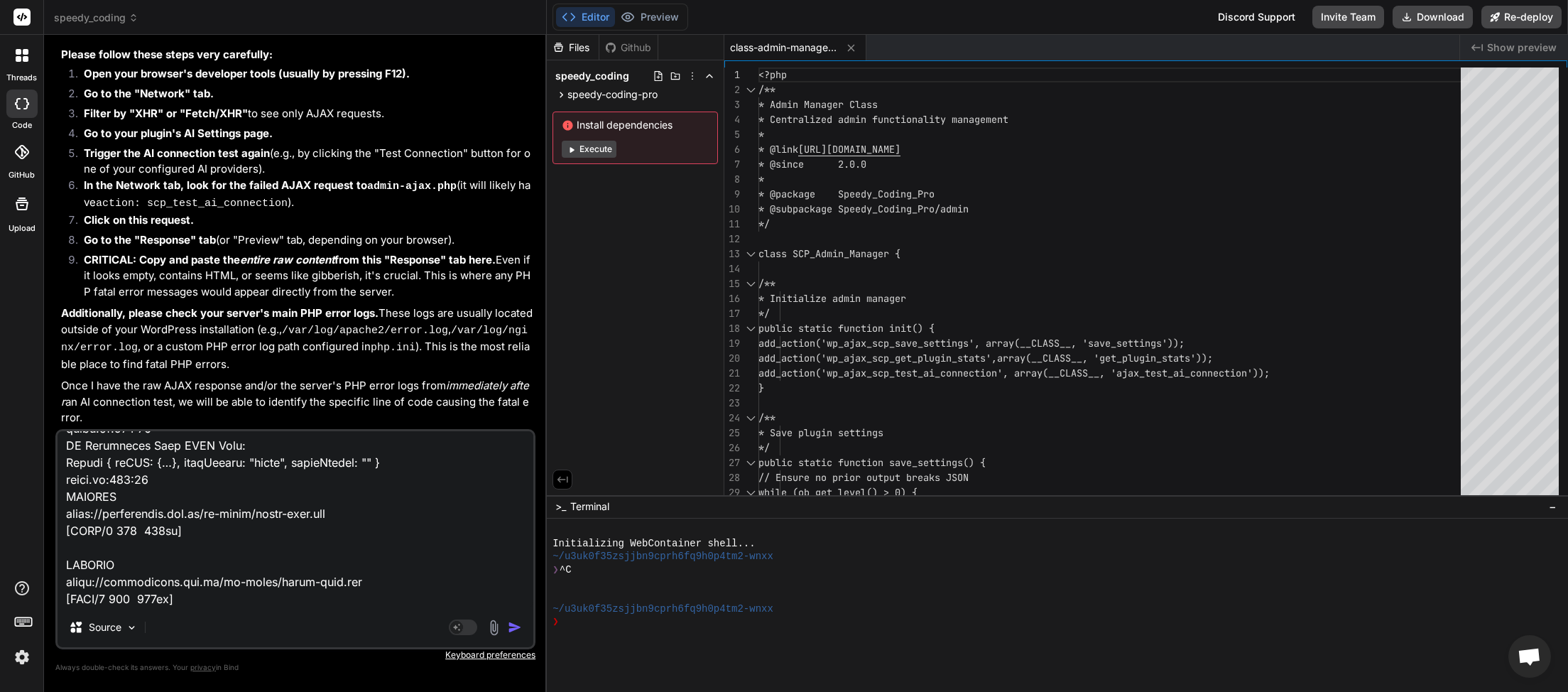
type textarea "JQMIGRATE: Migrate is installed, version 3.4.1 load-scripts.php:5:981 AI Connec…"
click at [513, 628] on img "button" at bounding box center [514, 627] width 14 height 14
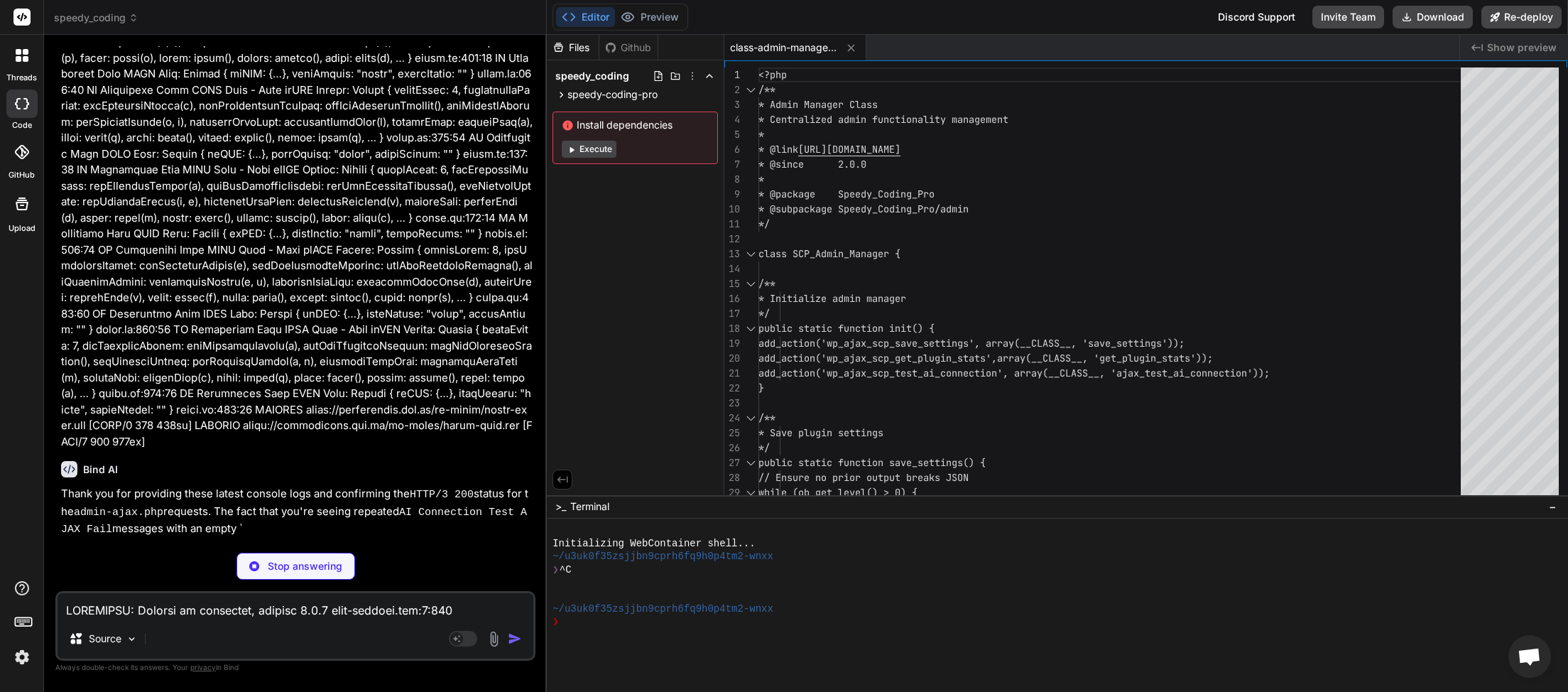
scroll to position [35834, 0]
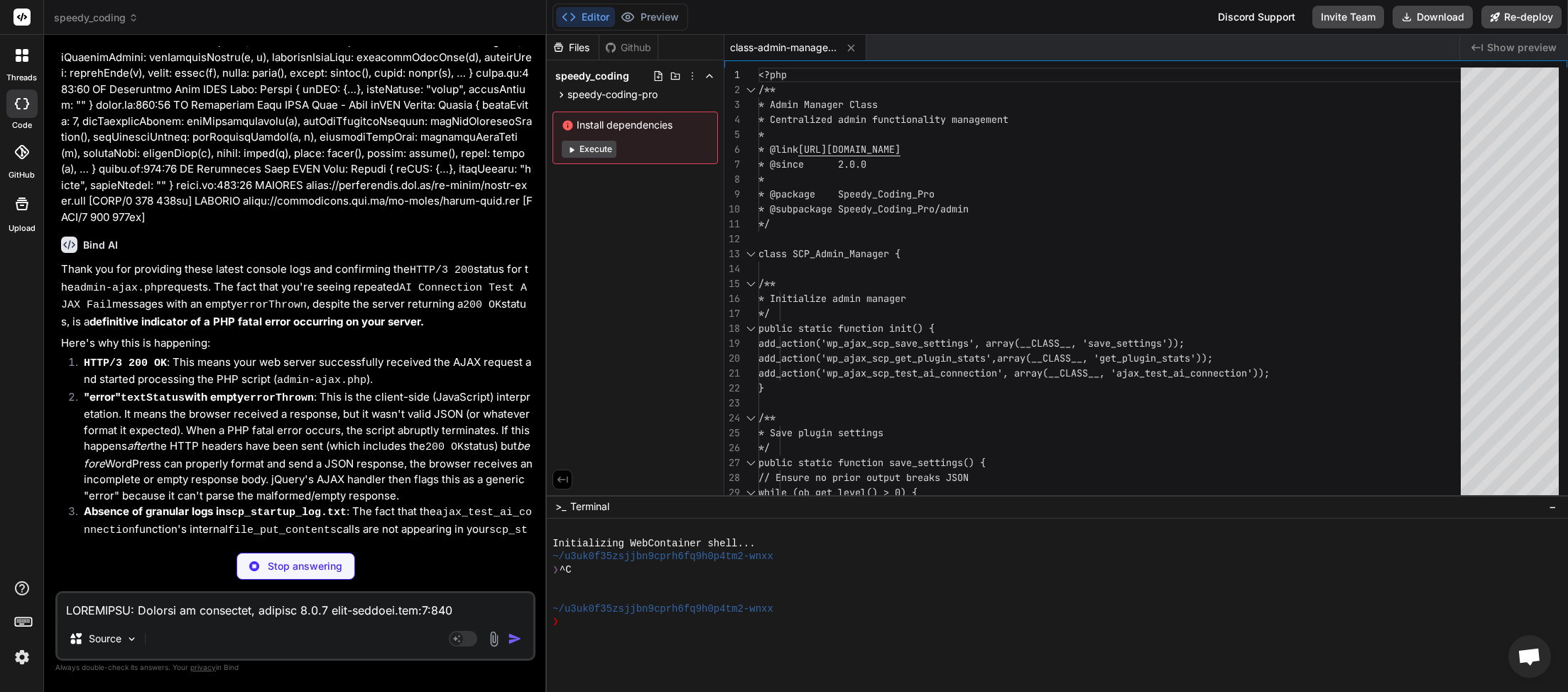
type textarea "x"
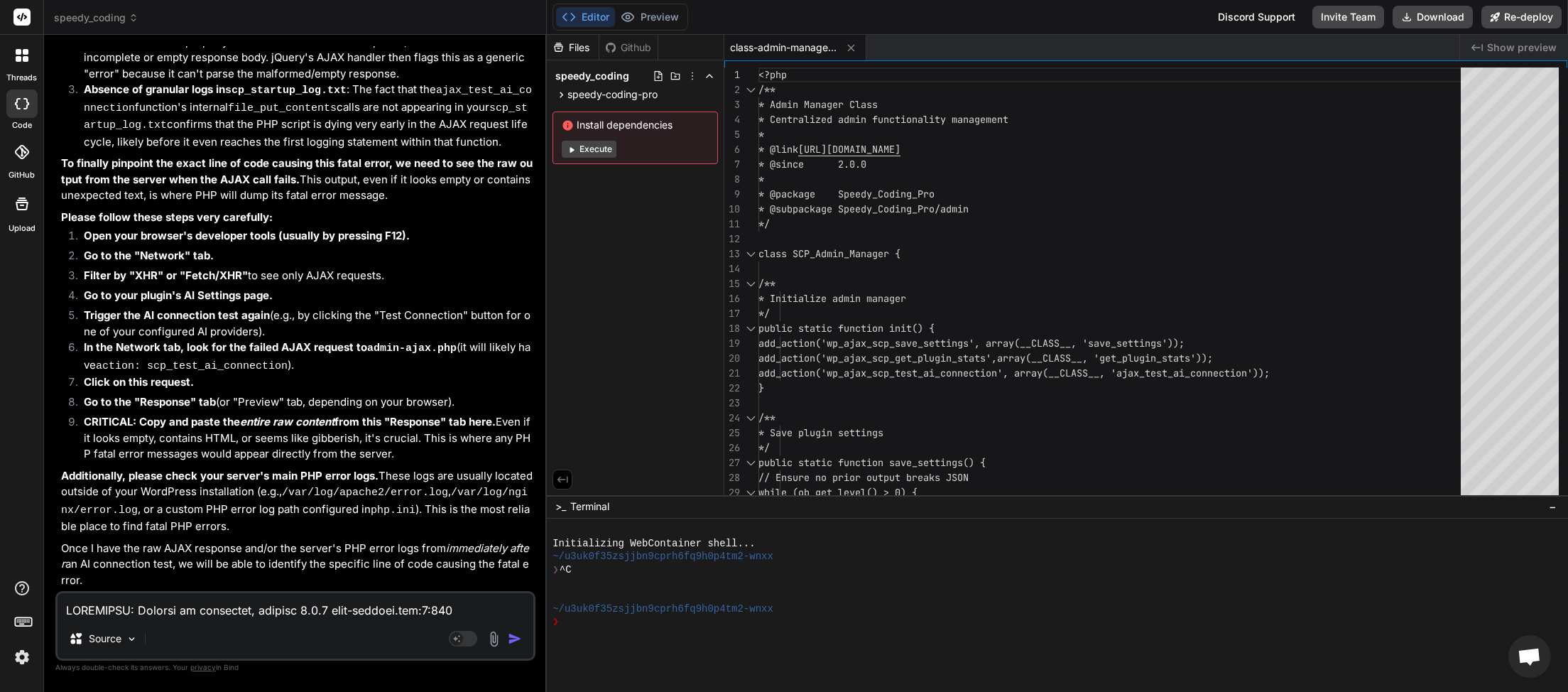
scroll to position [36523, 0]
click at [284, 606] on textarea at bounding box center [296, 606] width 476 height 25
type textarea "w"
type textarea "x"
type textarea "wh"
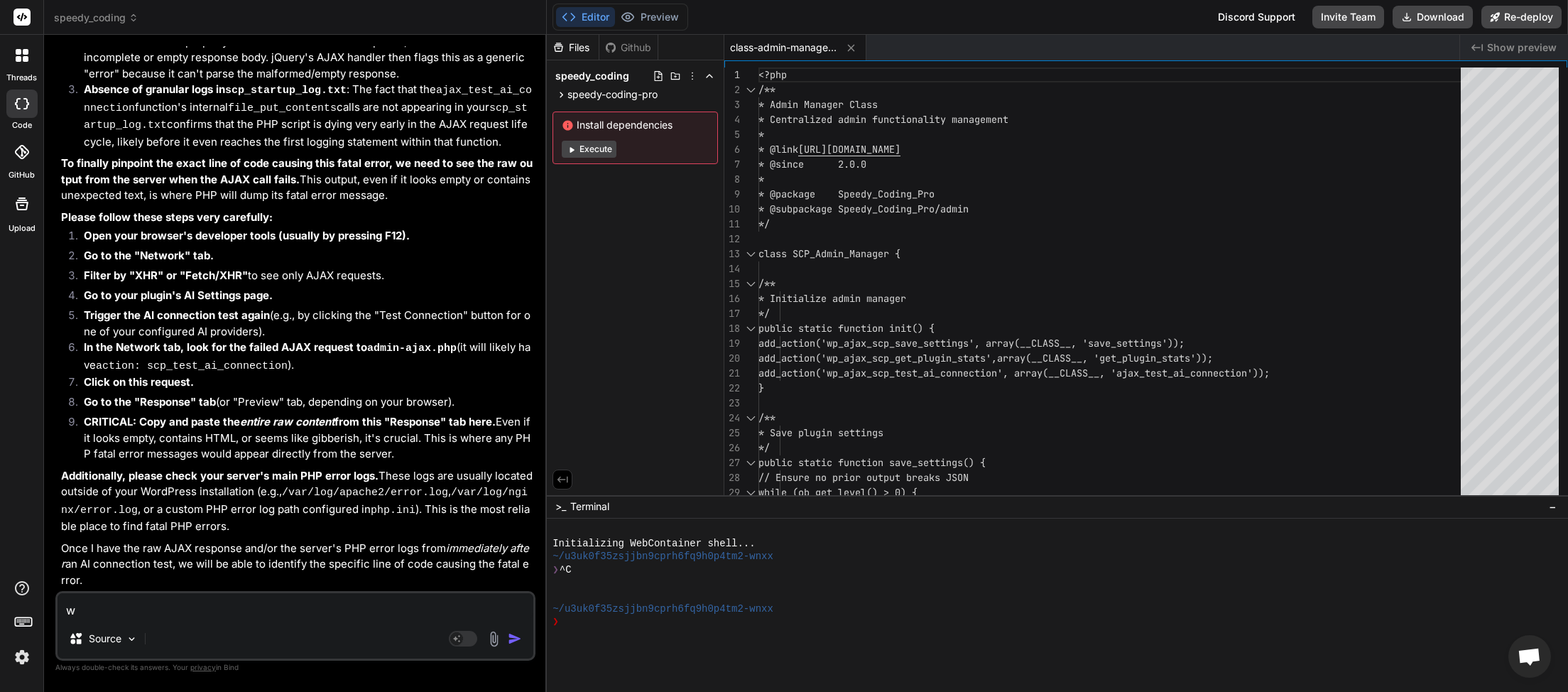
type textarea "x"
type textarea "whi"
type textarea "x"
type textarea "whic"
type textarea "x"
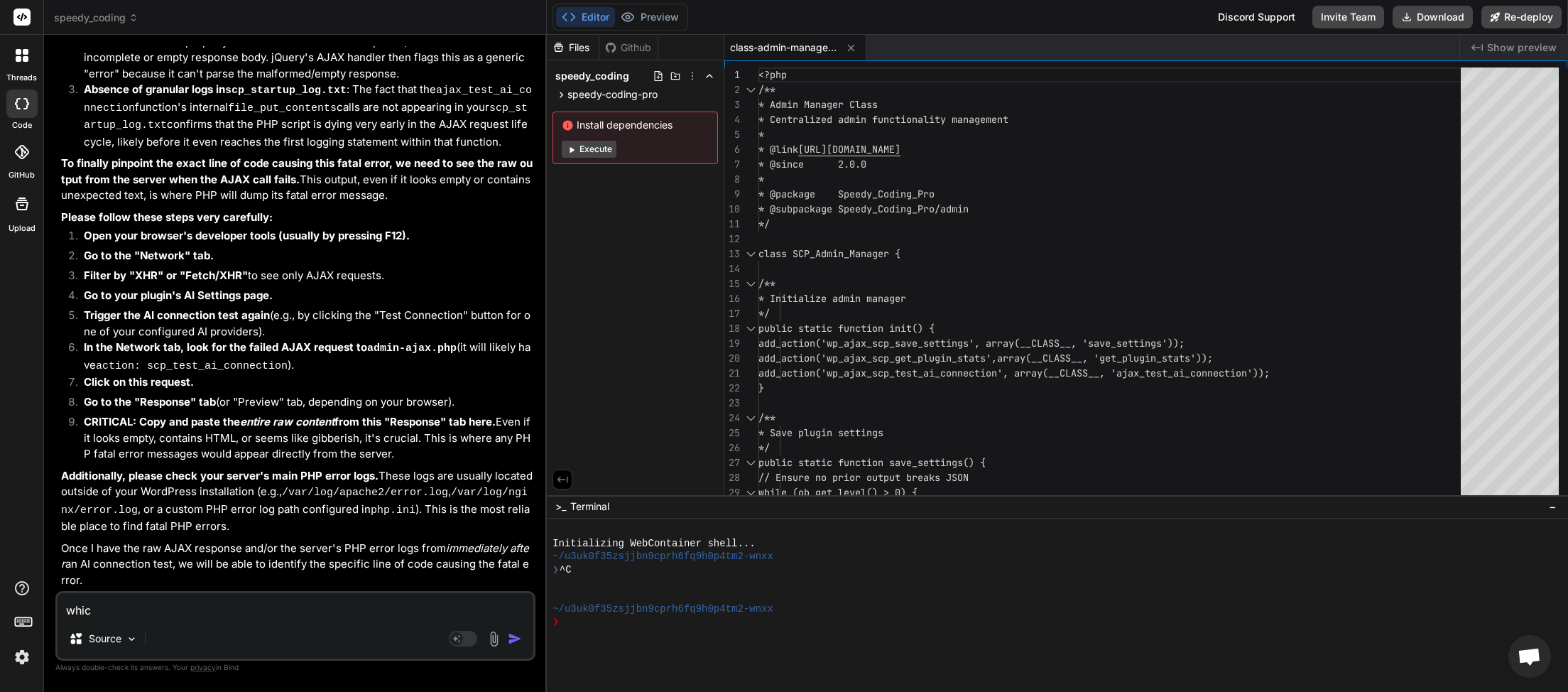
type textarea "which"
type textarea "x"
type textarea "which"
type textarea "x"
type textarea "which f"
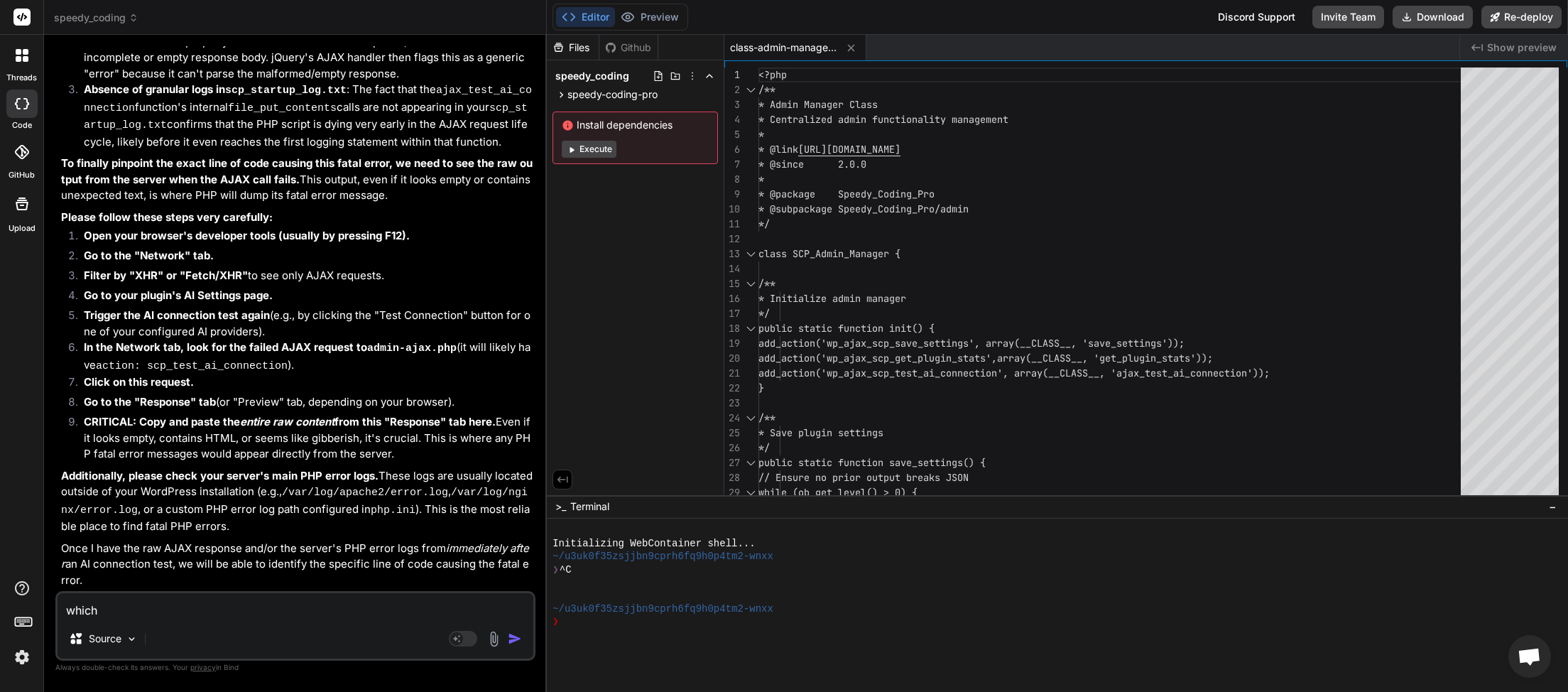
type textarea "x"
type textarea "which fi"
type textarea "x"
type textarea "which fil"
type textarea "x"
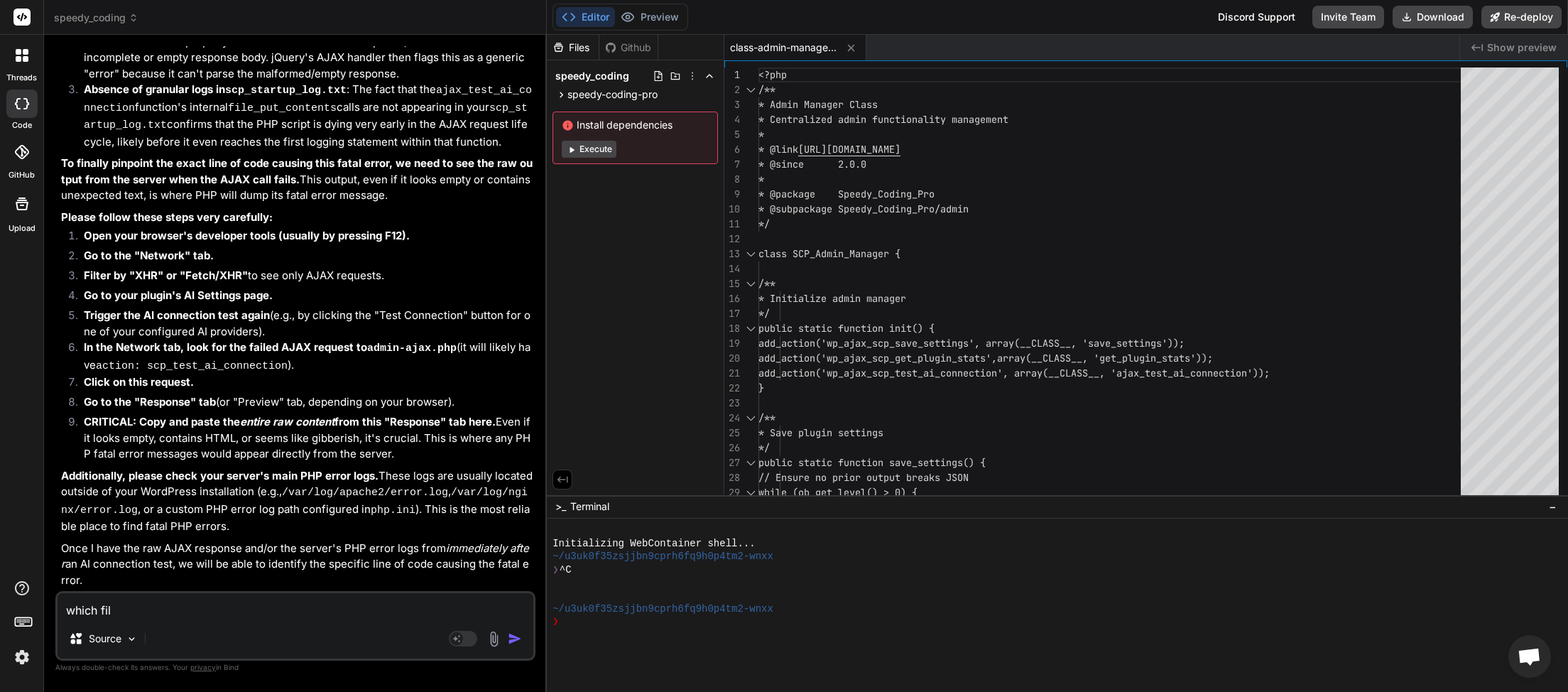
type textarea "which file"
type textarea "x"
type textarea "which file"
type textarea "x"
type textarea "which file i"
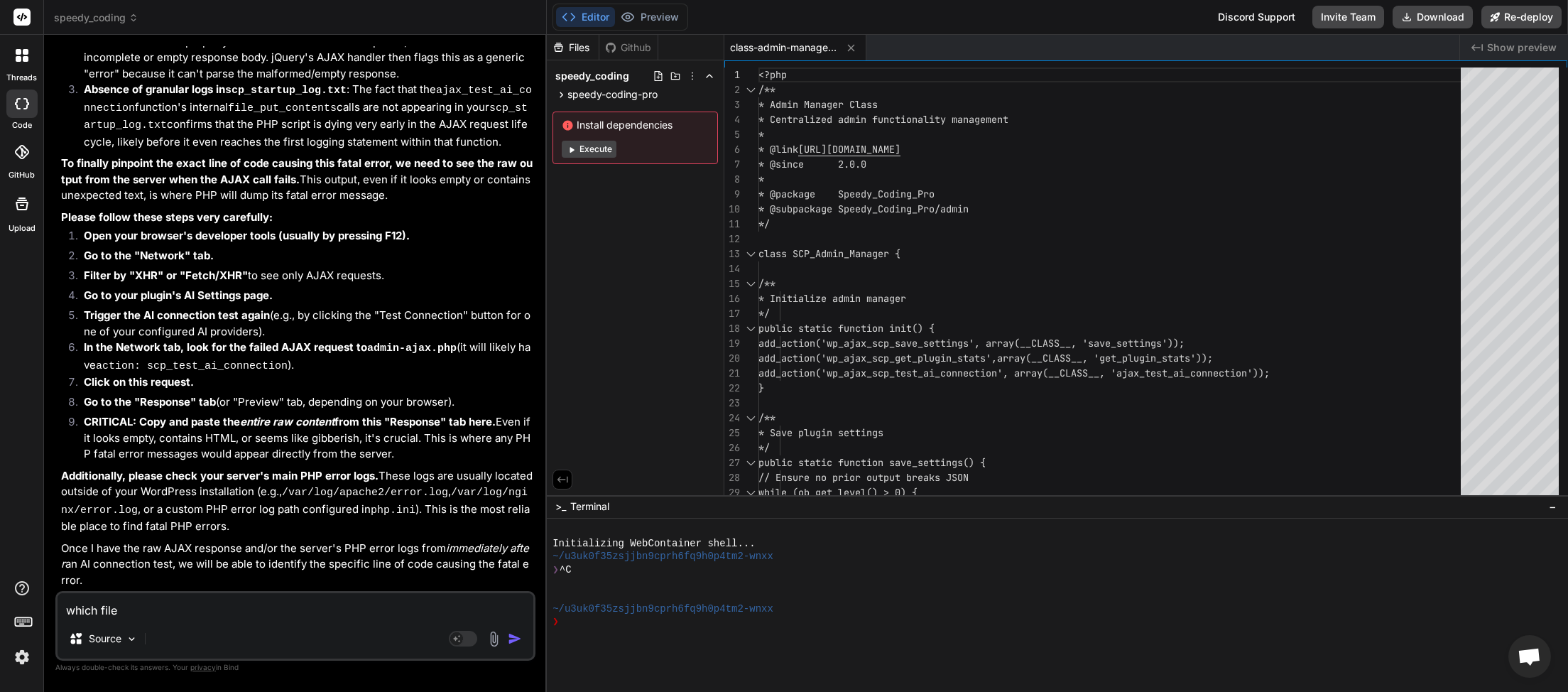
type textarea "x"
type textarea "which file is"
type textarea "x"
type textarea "which file is"
type textarea "x"
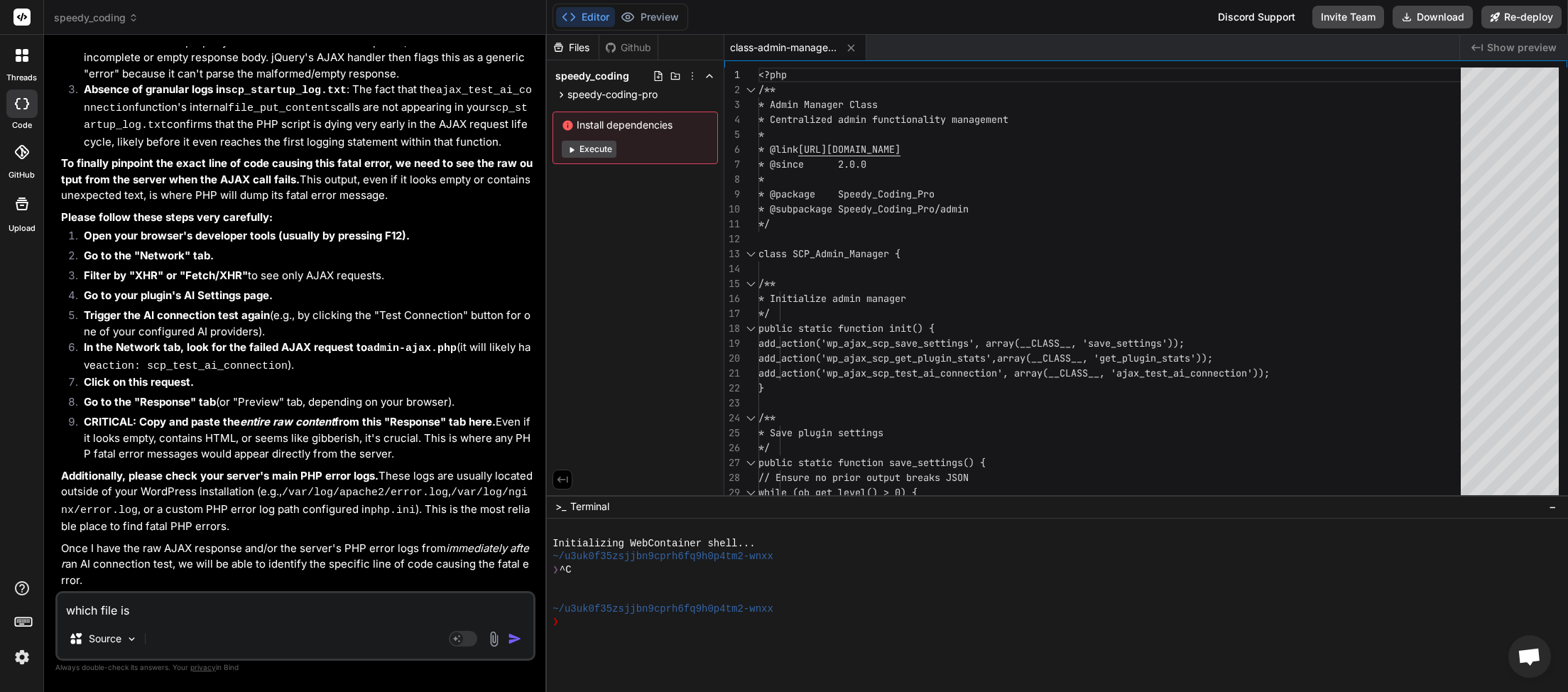
type textarea "which file is c"
type textarea "x"
type textarea "which file is cj"
type textarea "x"
type textarea "which file is cjh"
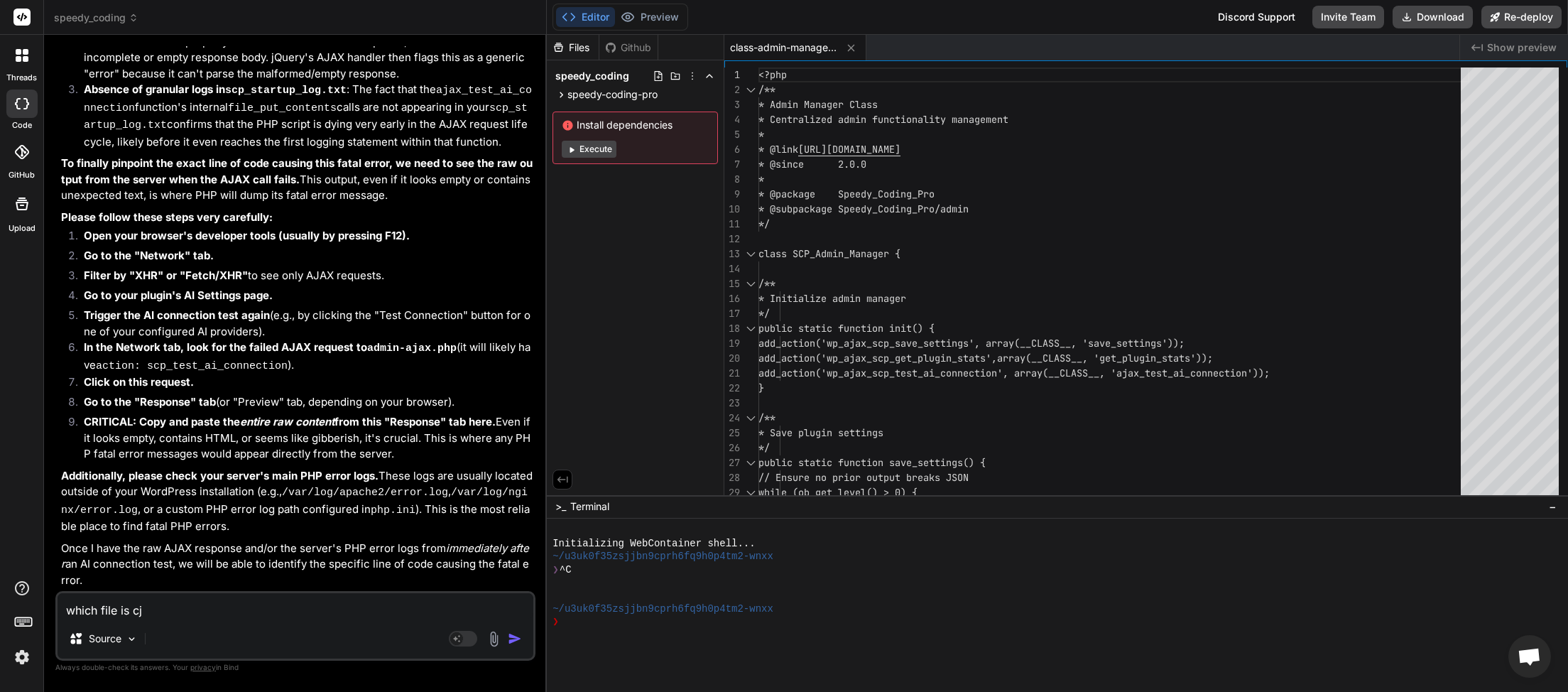
type textarea "x"
type textarea "which file is cj"
type textarea "x"
type textarea "which file is c"
type textarea "x"
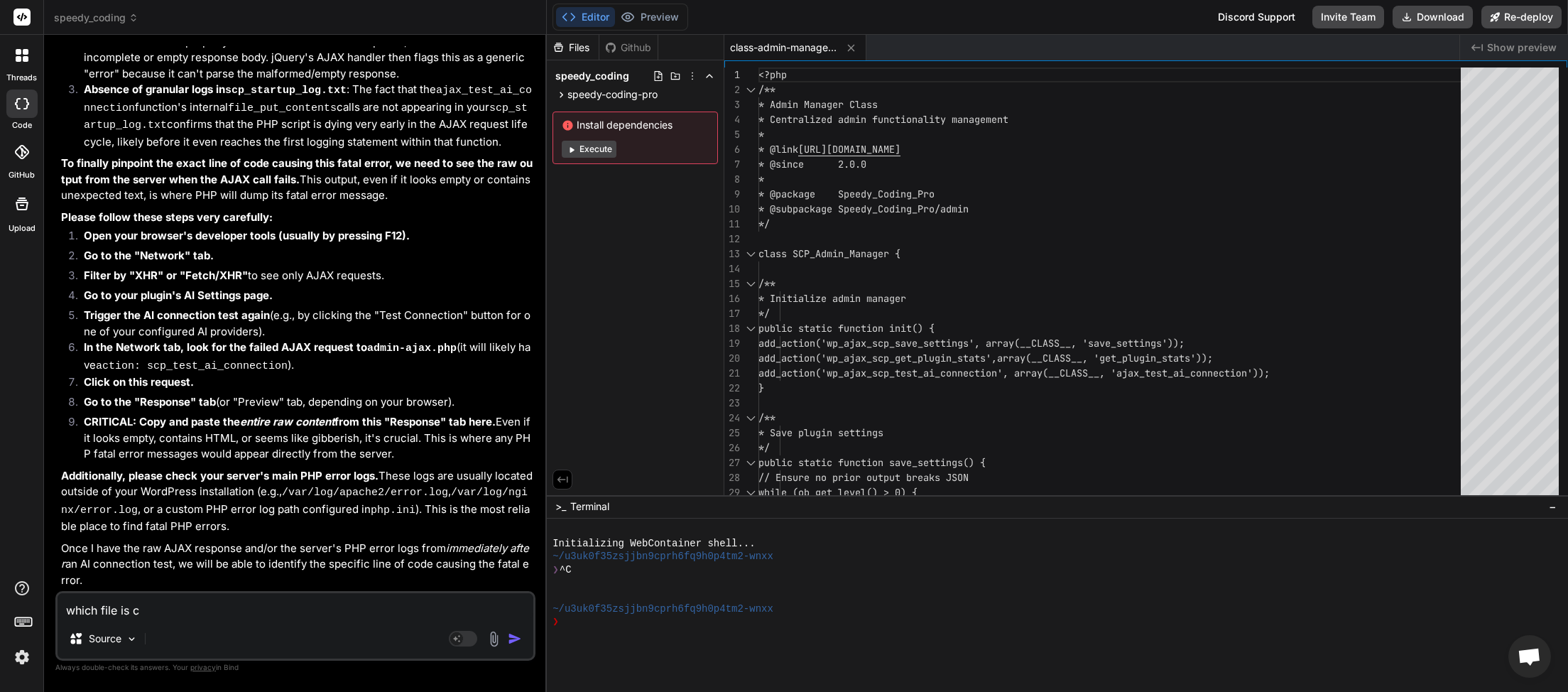
type textarea "which file is ch"
type textarea "x"
type textarea "which file is che"
type textarea "x"
type textarea "which file is chec"
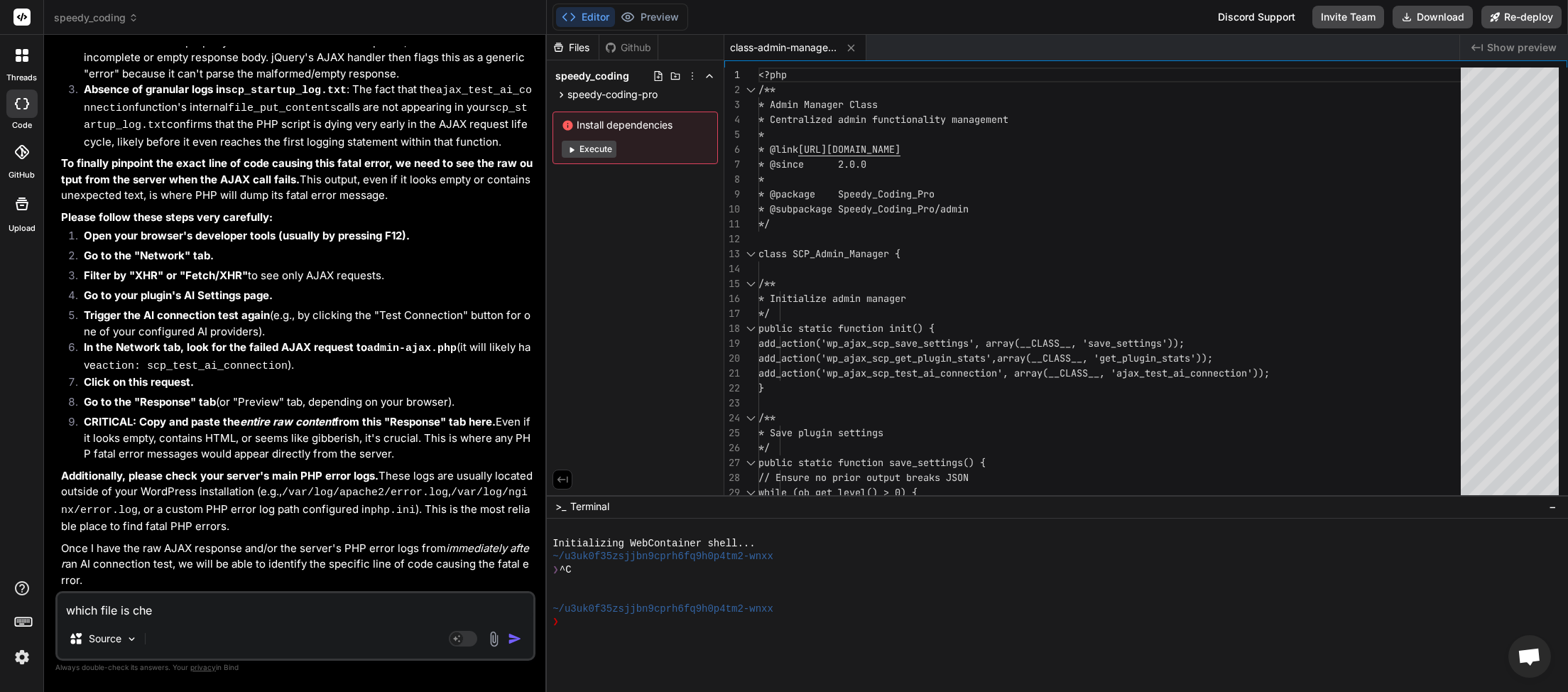
type textarea "x"
type textarea "which file is check"
type textarea "x"
type textarea "which file is checki"
type textarea "x"
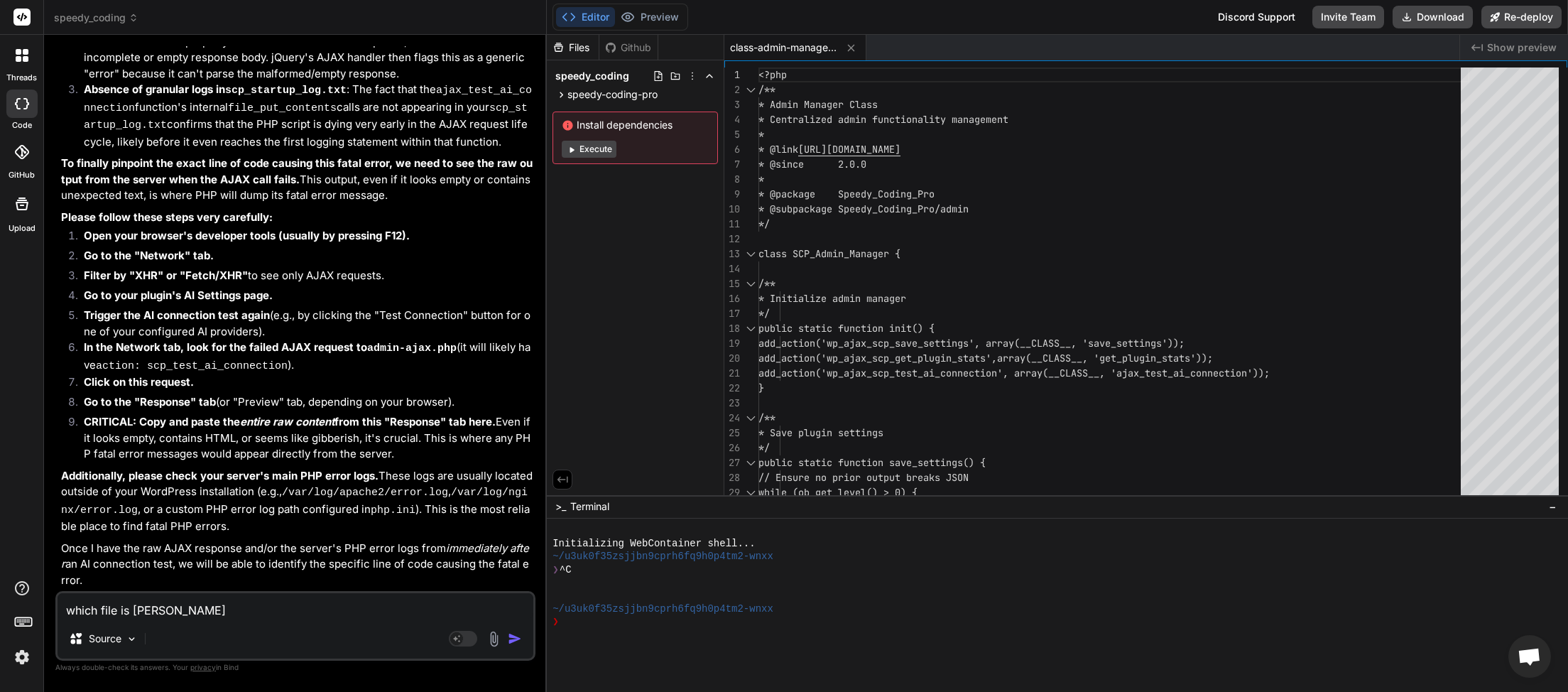
type textarea "which file is checkin"
type textarea "x"
type textarea "which file is checking"
type textarea "x"
type textarea "which file is checking"
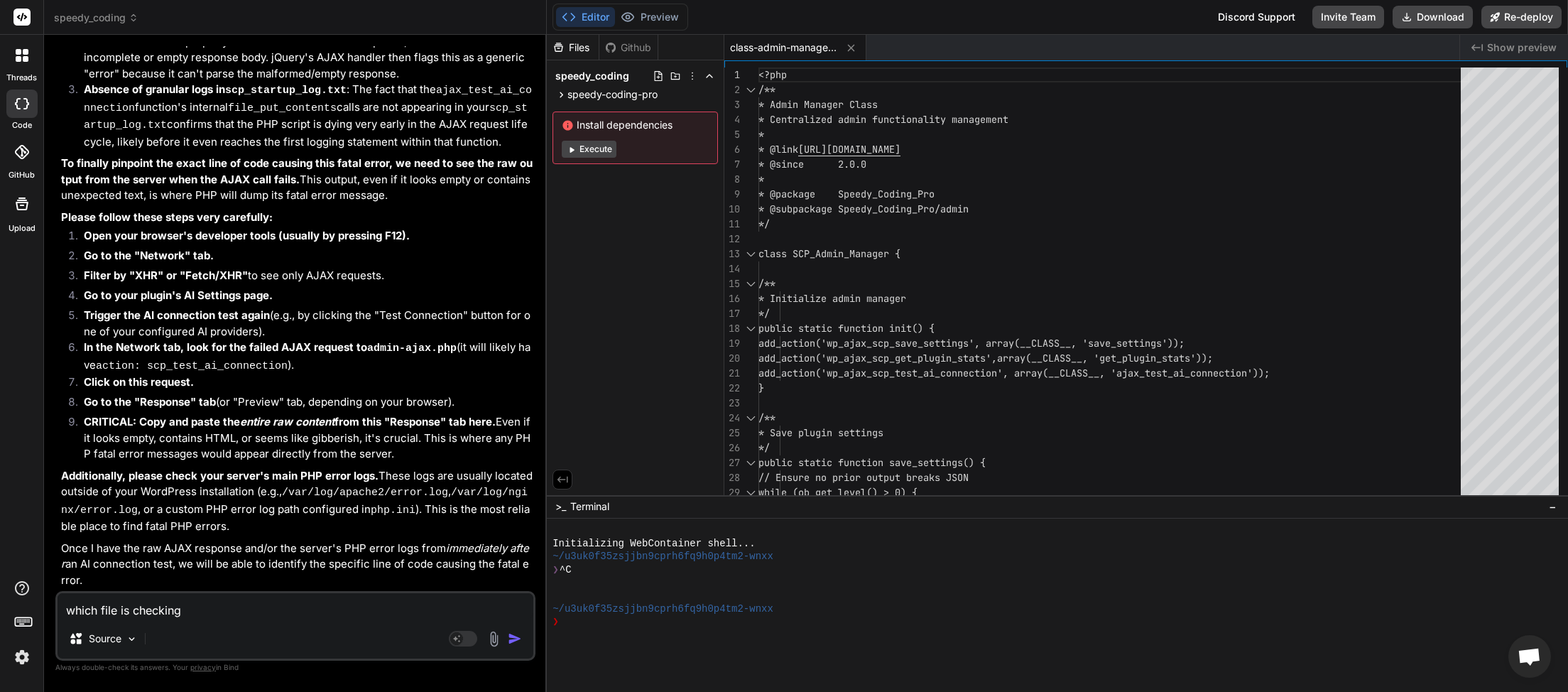
type textarea "x"
type textarea "which file is checking t"
type textarea "x"
type textarea "which file is checking th"
type textarea "x"
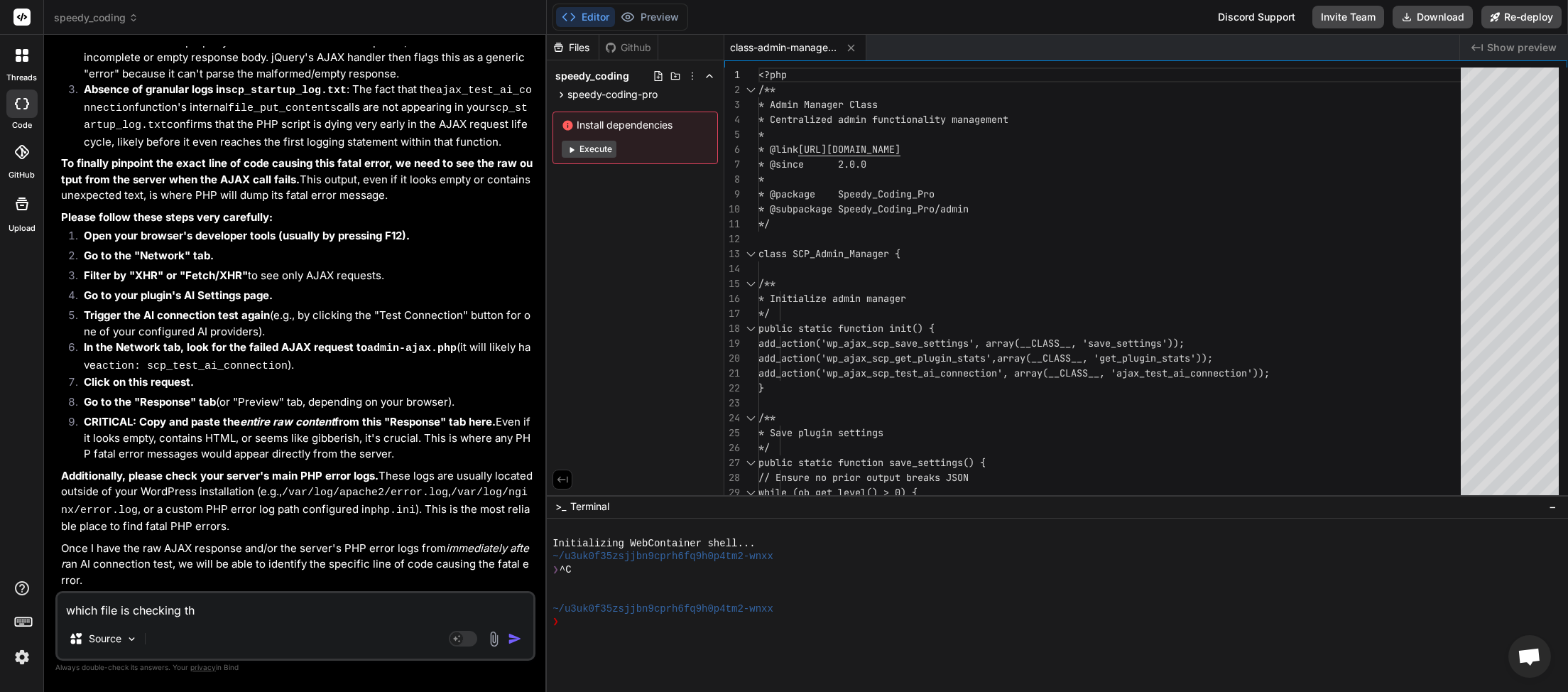
type textarea "which file is checking the"
type textarea "x"
type textarea "which file is checking the"
type textarea "x"
type textarea "which file is checking the a"
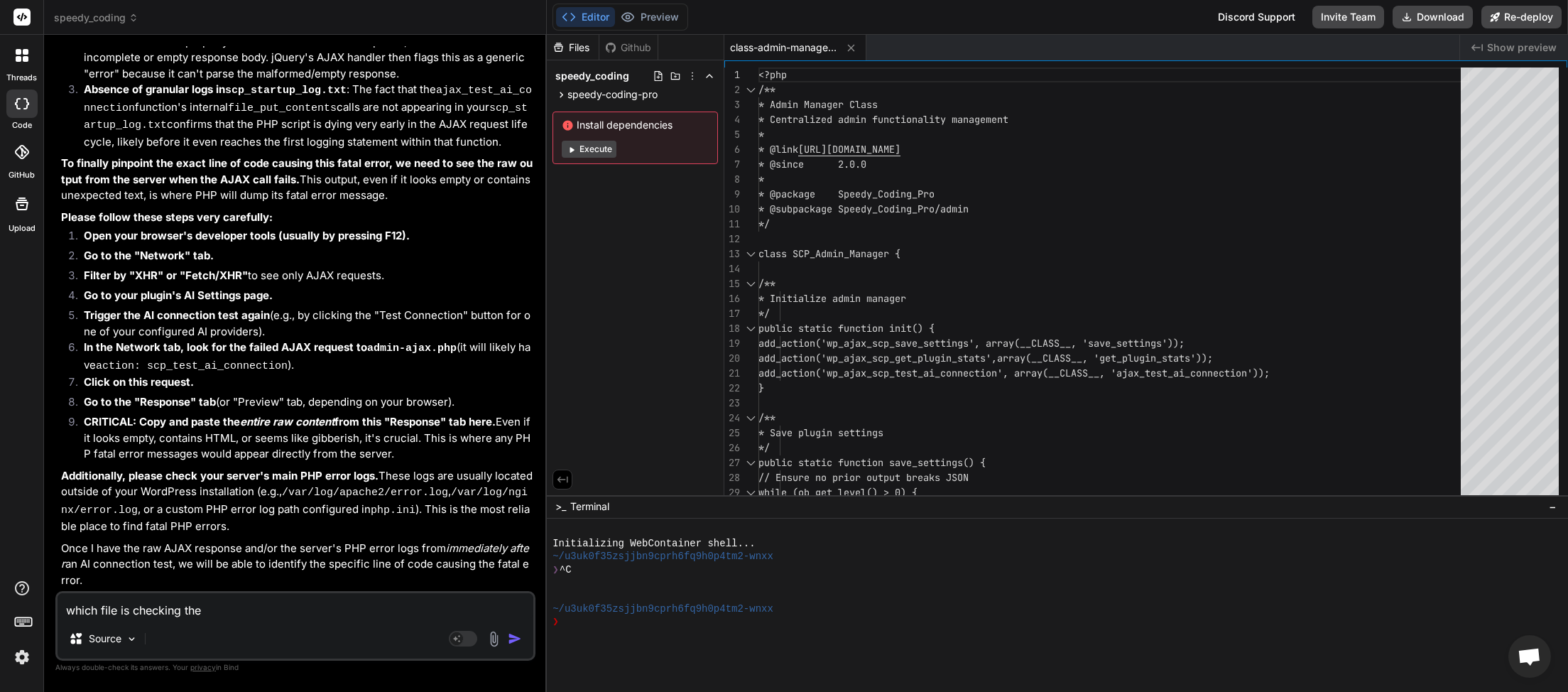
type textarea "x"
type textarea "which file is checking the ap"
type textarea "x"
type textarea "which file is checking the api"
type textarea "x"
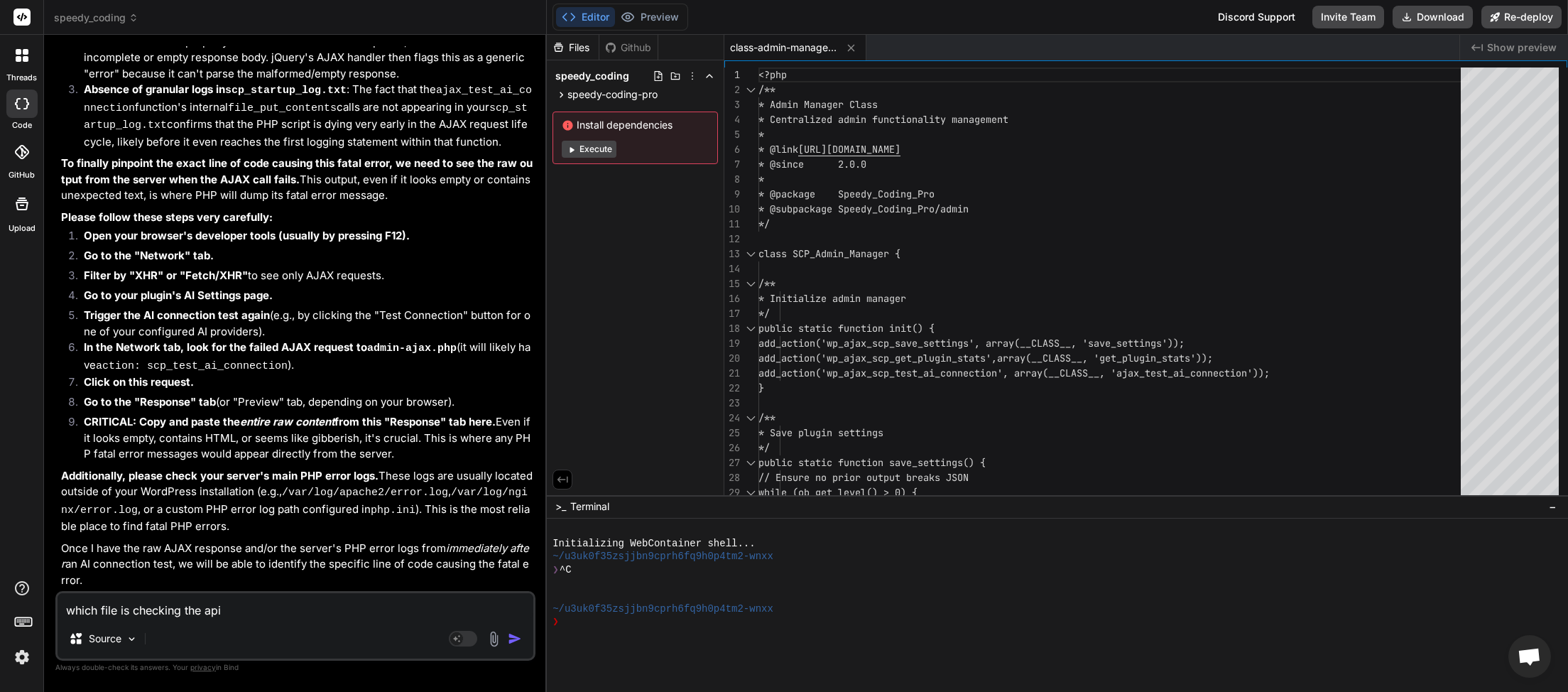
type textarea "which file is checking the api"
type textarea "x"
type textarea "which file is checking the api c"
type textarea "x"
type textarea "which file is checking the api co"
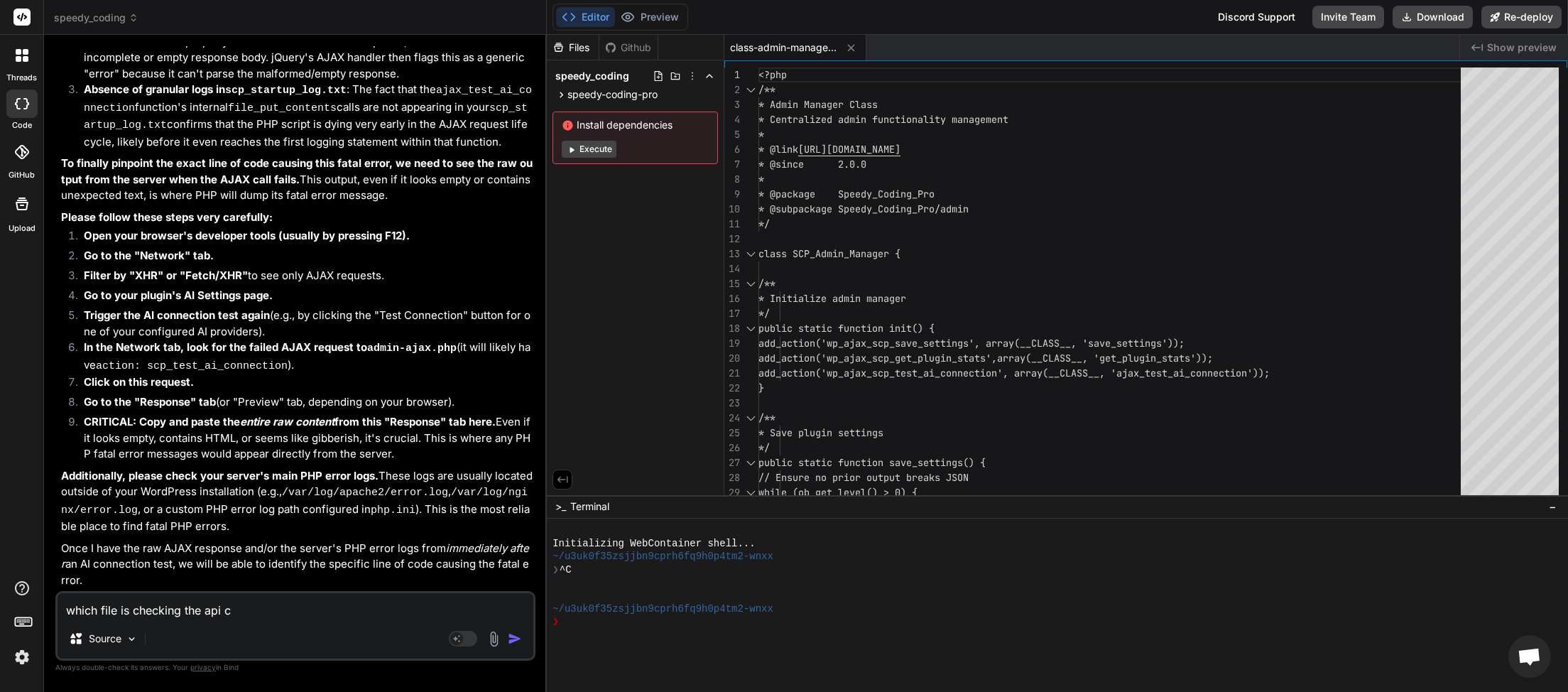
type textarea "x"
type textarea "which file is checking the api con"
type textarea "x"
type textarea "which file is checking the api conn"
type textarea "x"
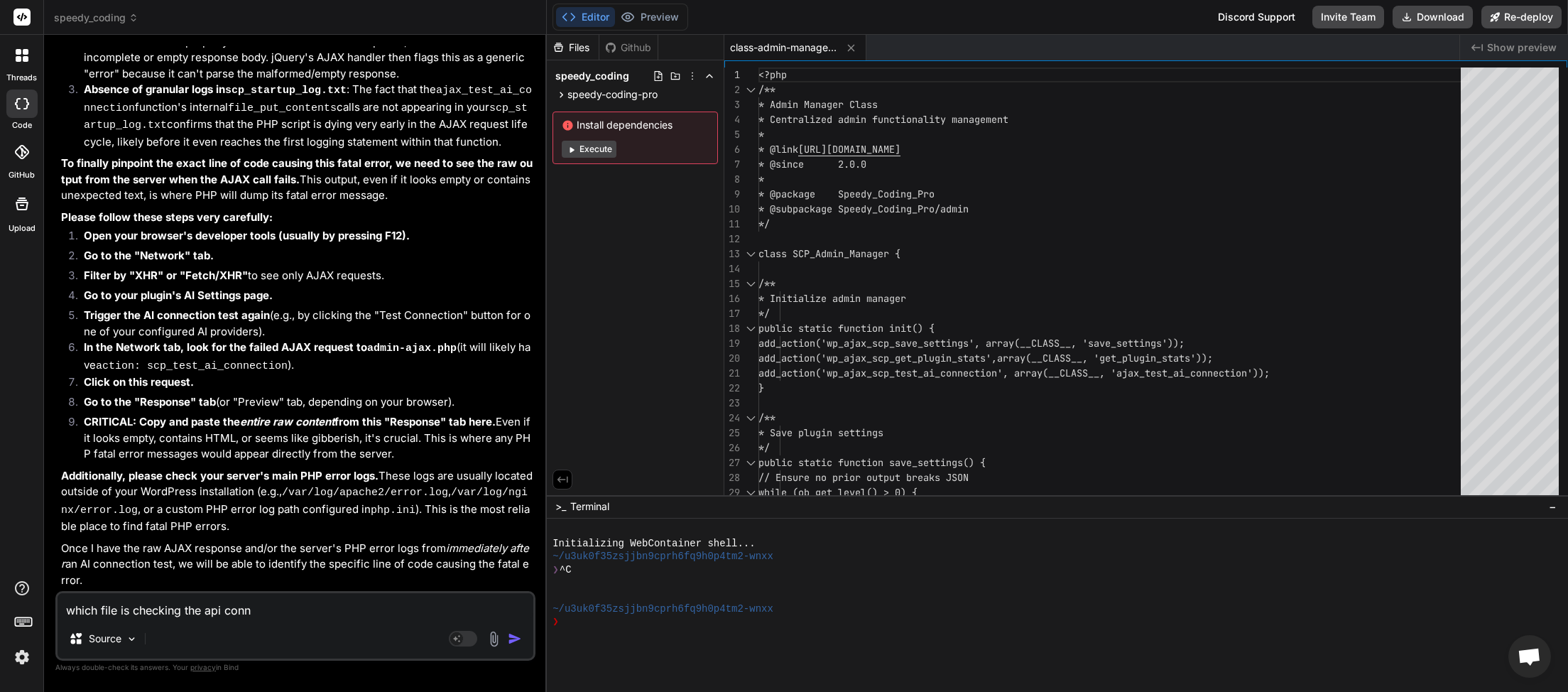
type textarea "which file is checking the api conne"
type textarea "x"
type textarea "which file is checking the api connec"
type textarea "x"
type textarea "which file is checking the api connect"
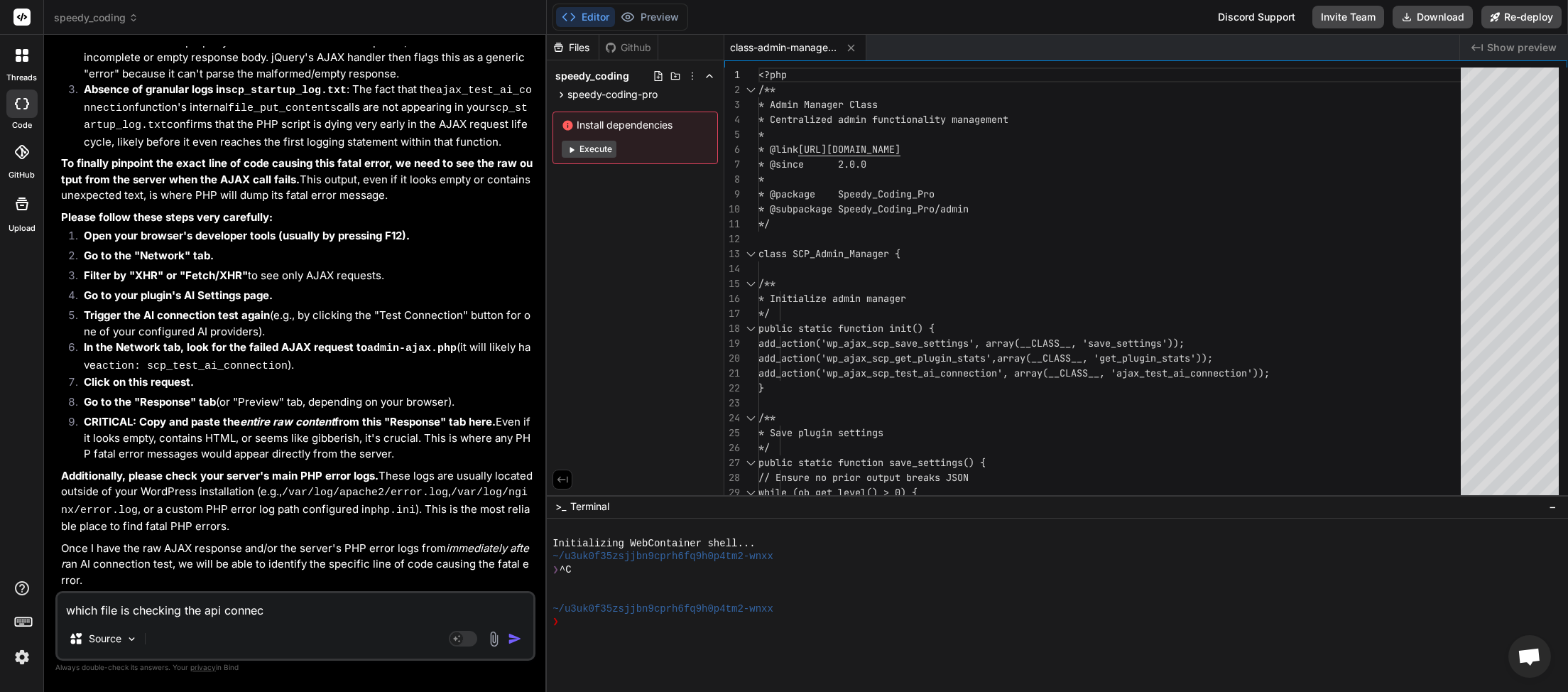
type textarea "x"
type textarea "which file is checking the api connecti"
type textarea "x"
type textarea "which file is checking the api connectio"
type textarea "x"
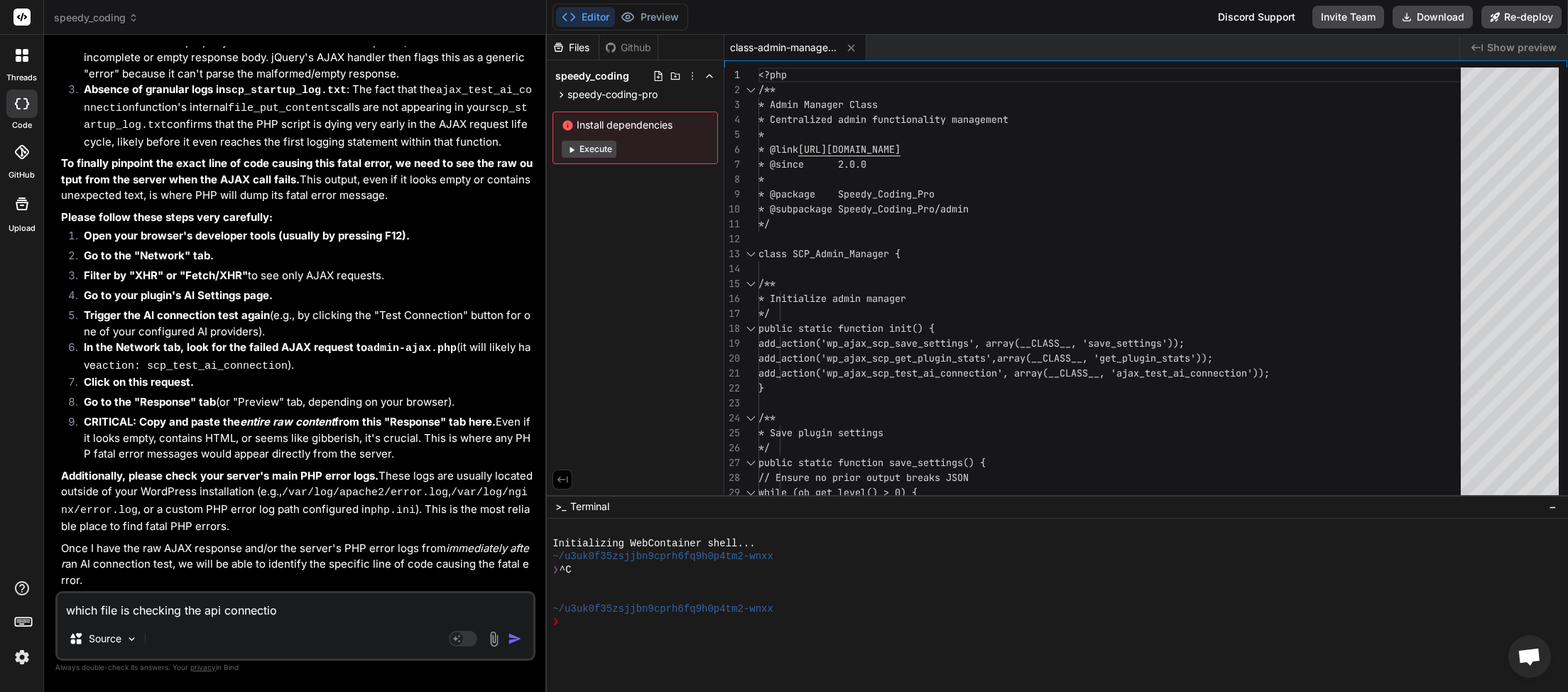
type textarea "which file is checking the api connection"
type textarea "x"
type textarea "which file is checking the api connections"
type textarea "x"
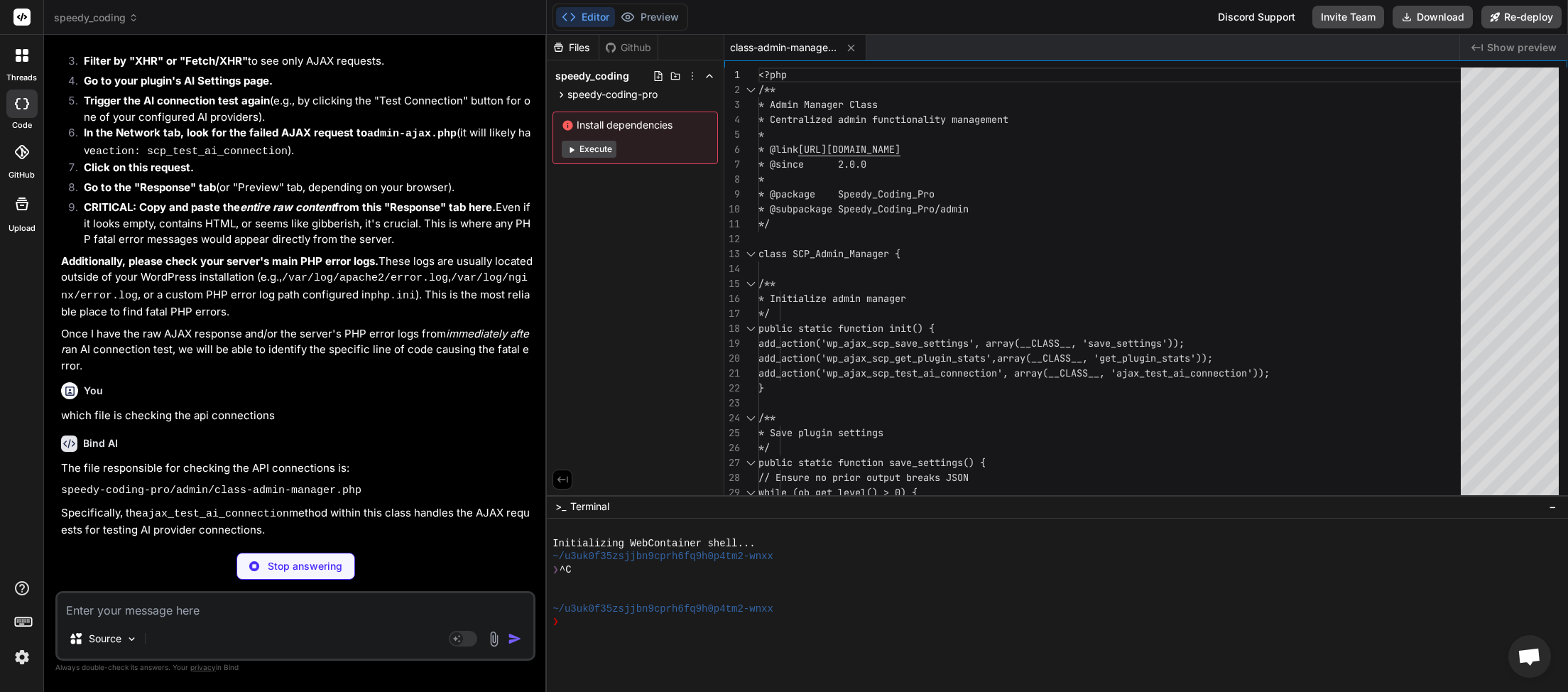
scroll to position [36685, 0]
type textarea "x"
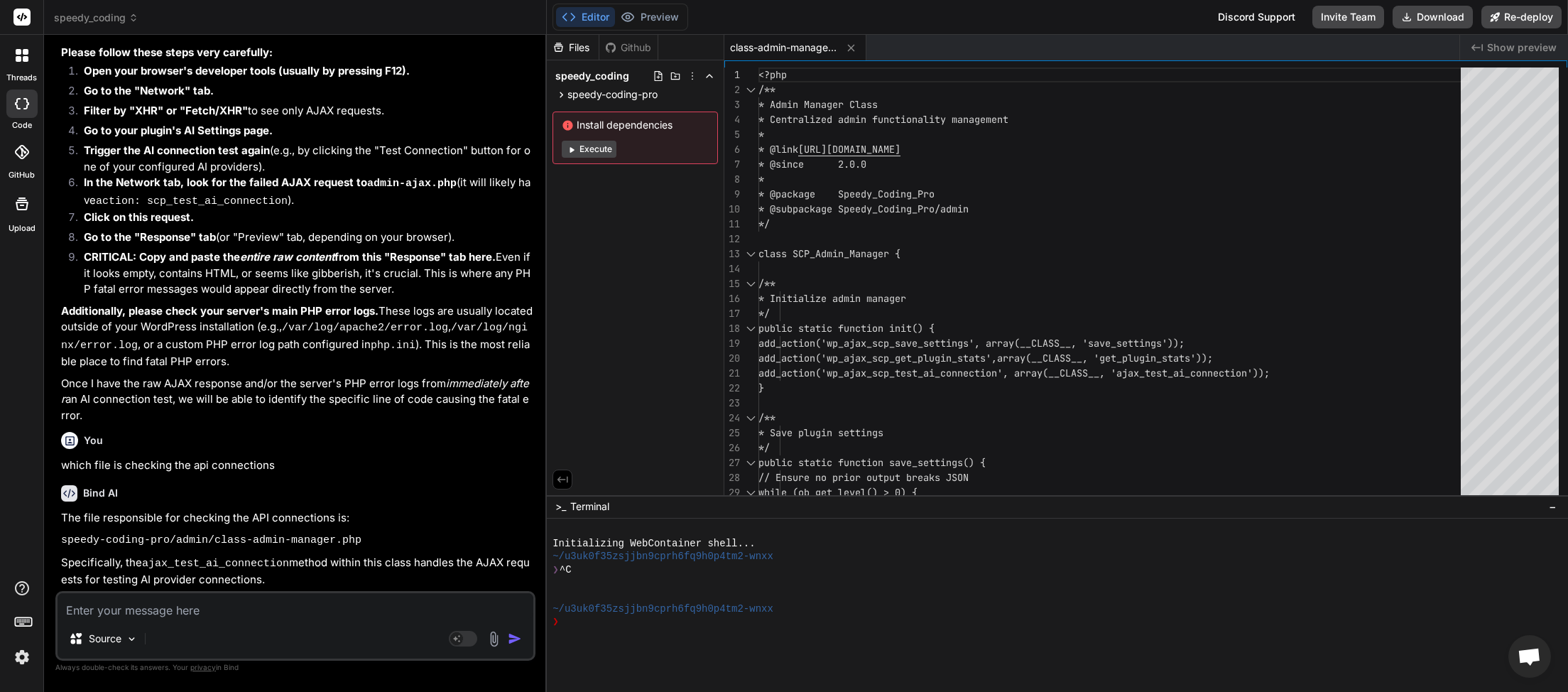
paste textarea "I’ve gone through your SCP_Admin_Manager class, especially the ajax_test_ai_con…"
type textarea "I’ve gone through your SCP_Admin_Manager class, especially the ajax_test_ai_con…"
type textarea "x"
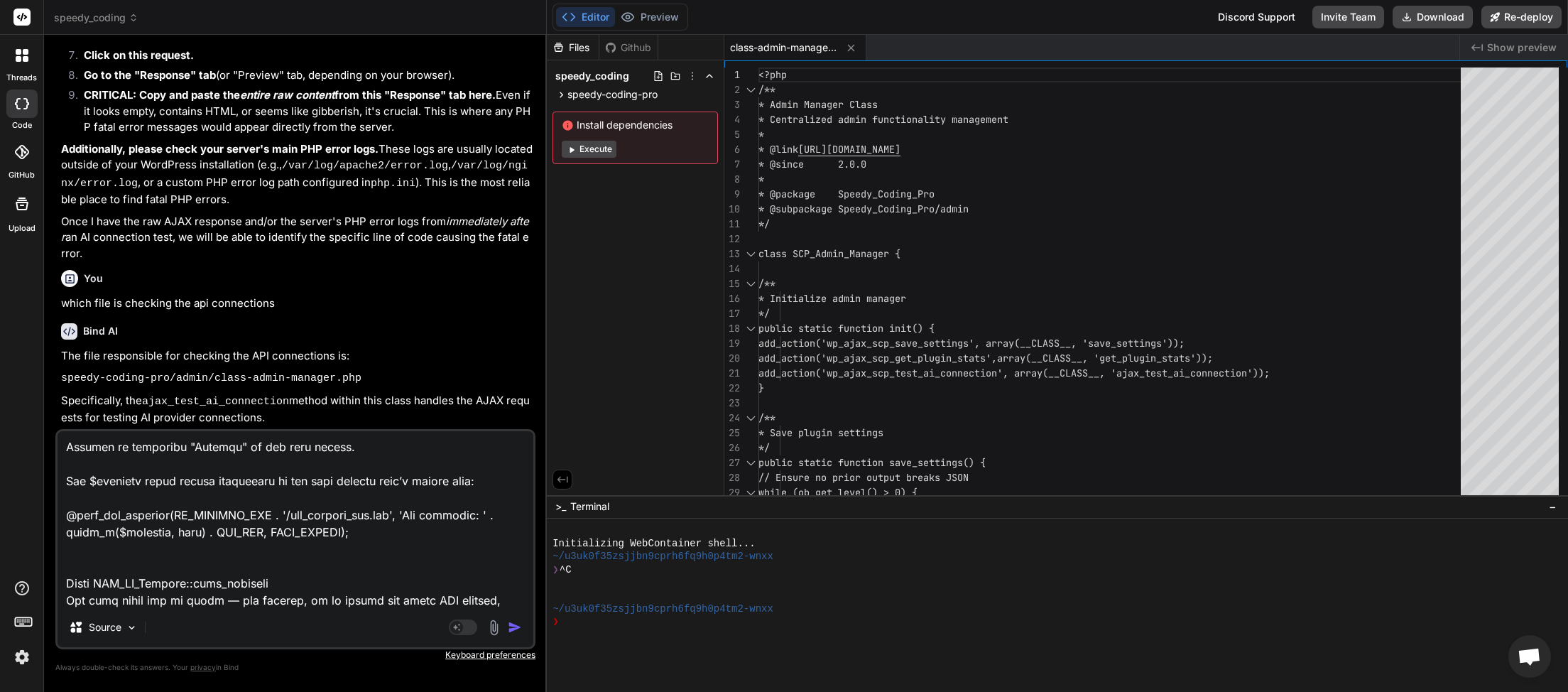
type textarea "I’ve gone through your SCP_Admin_Manager class, especially the ajax_test_ai_con…"
click at [515, 626] on img "button" at bounding box center [514, 627] width 14 height 14
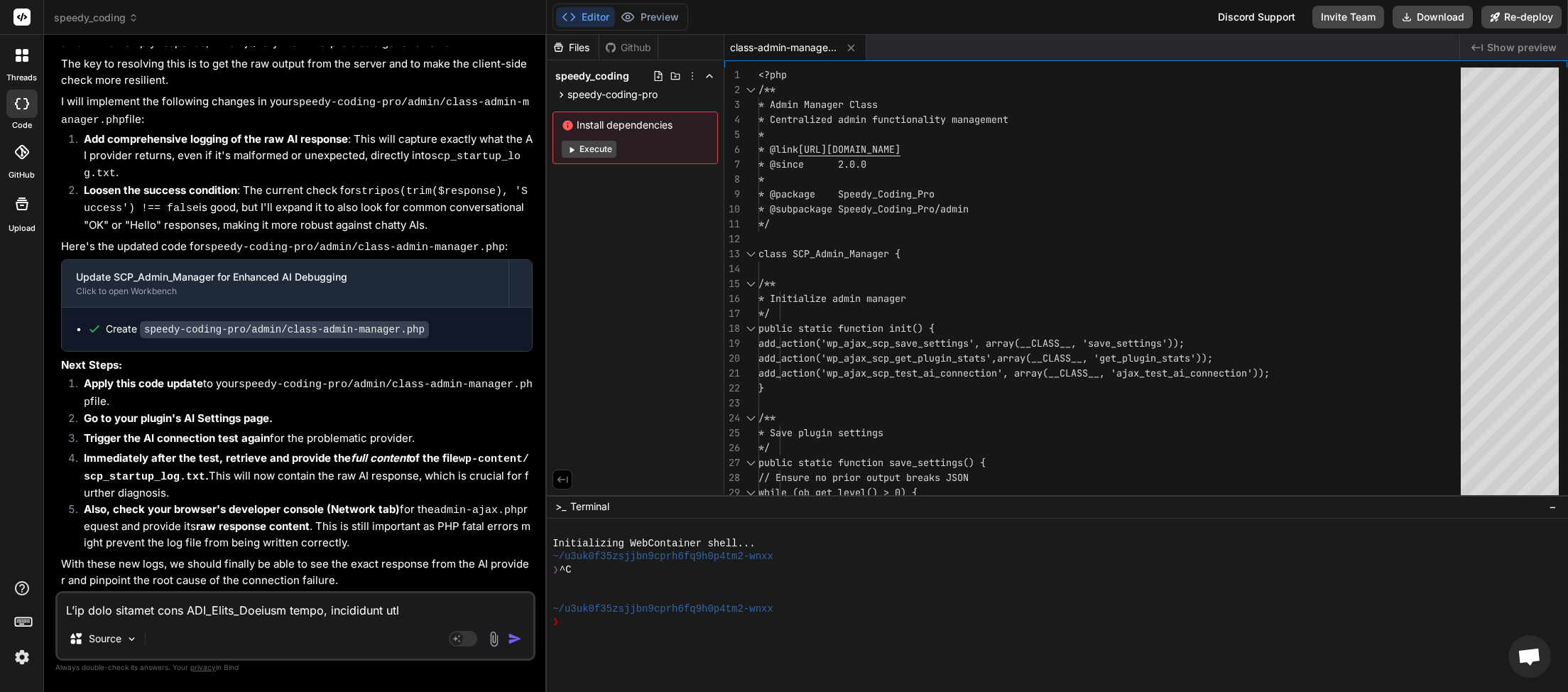
scroll to position [37824, 0]
click at [1426, 11] on button "Download" at bounding box center [1433, 17] width 81 height 23
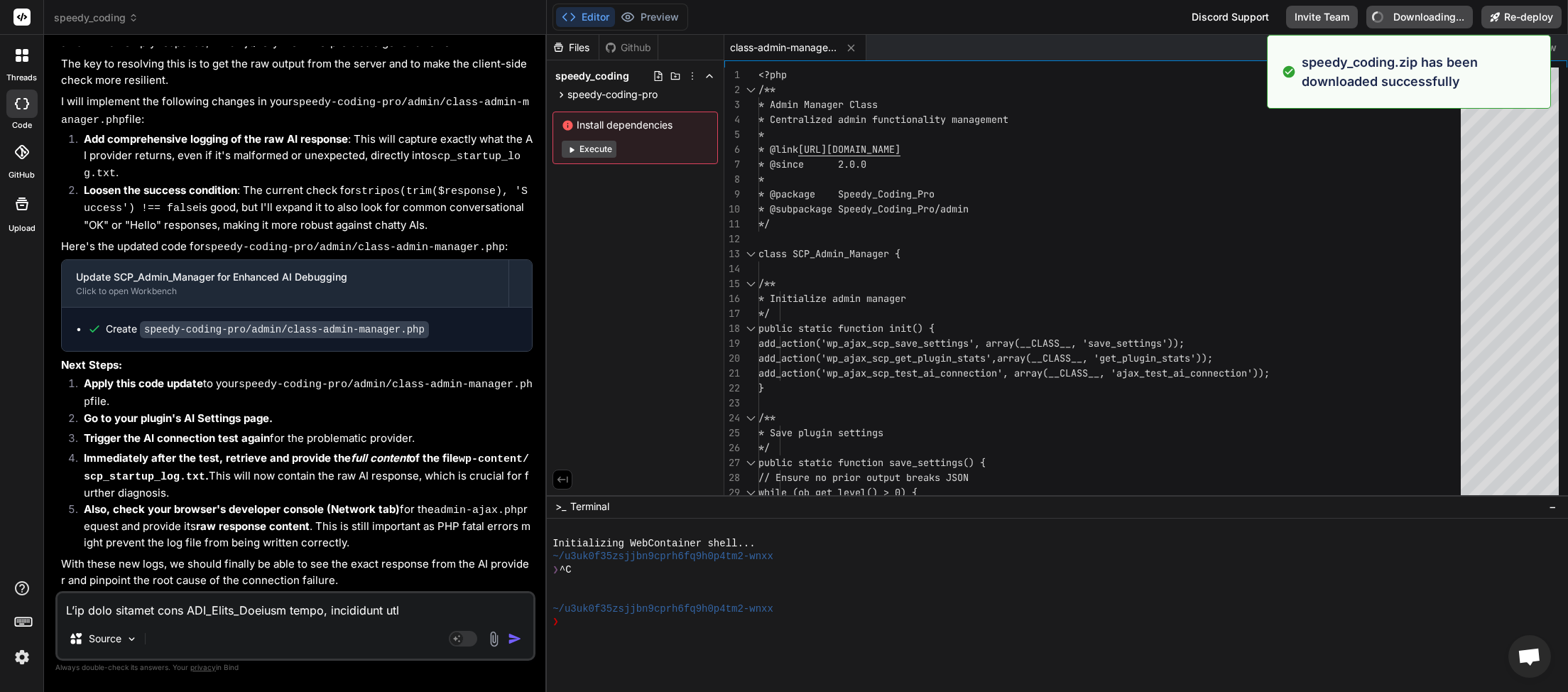
type textarea "x"
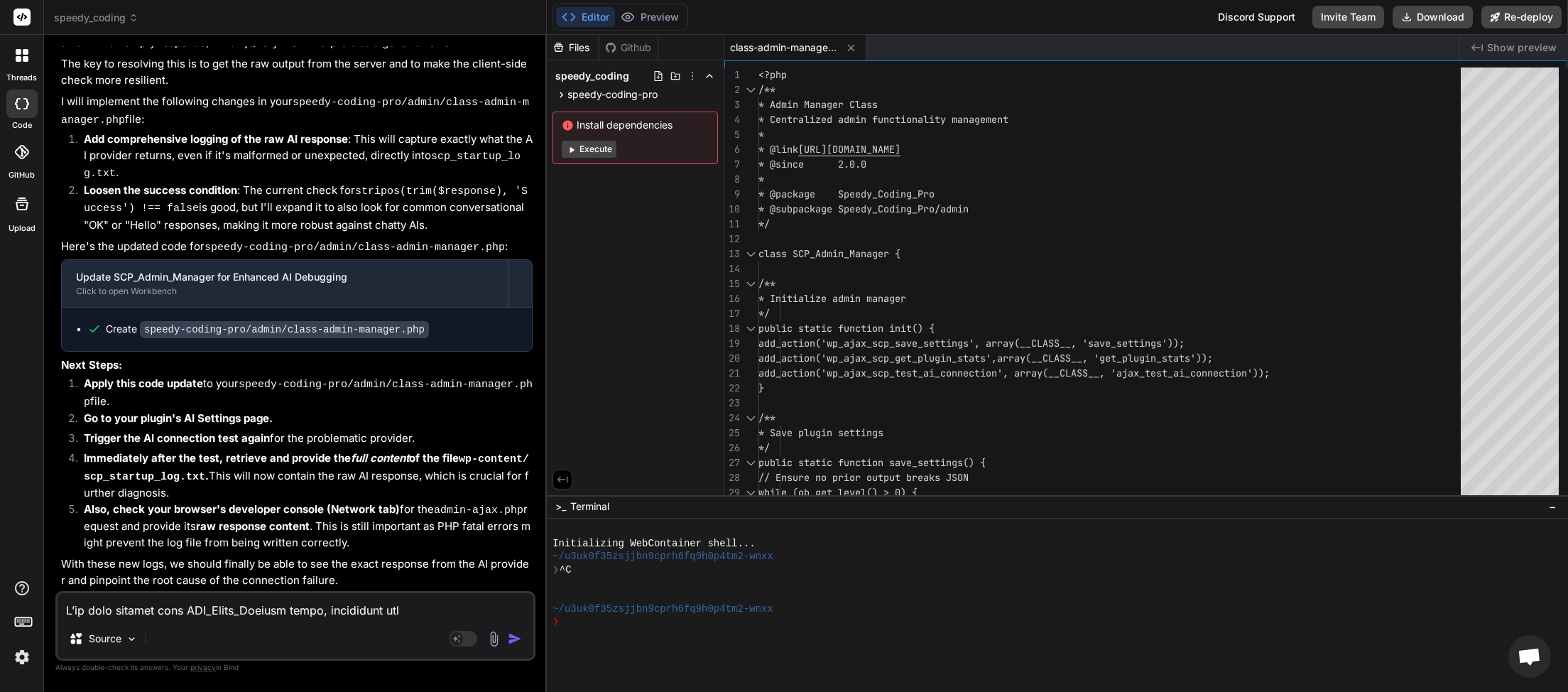
paste textarea "&lt;?php // Speedy Coding Pro Debug Log"
type textarea "&lt;?php // Speedy Coding Pro Debug Log"
type textarea "x"
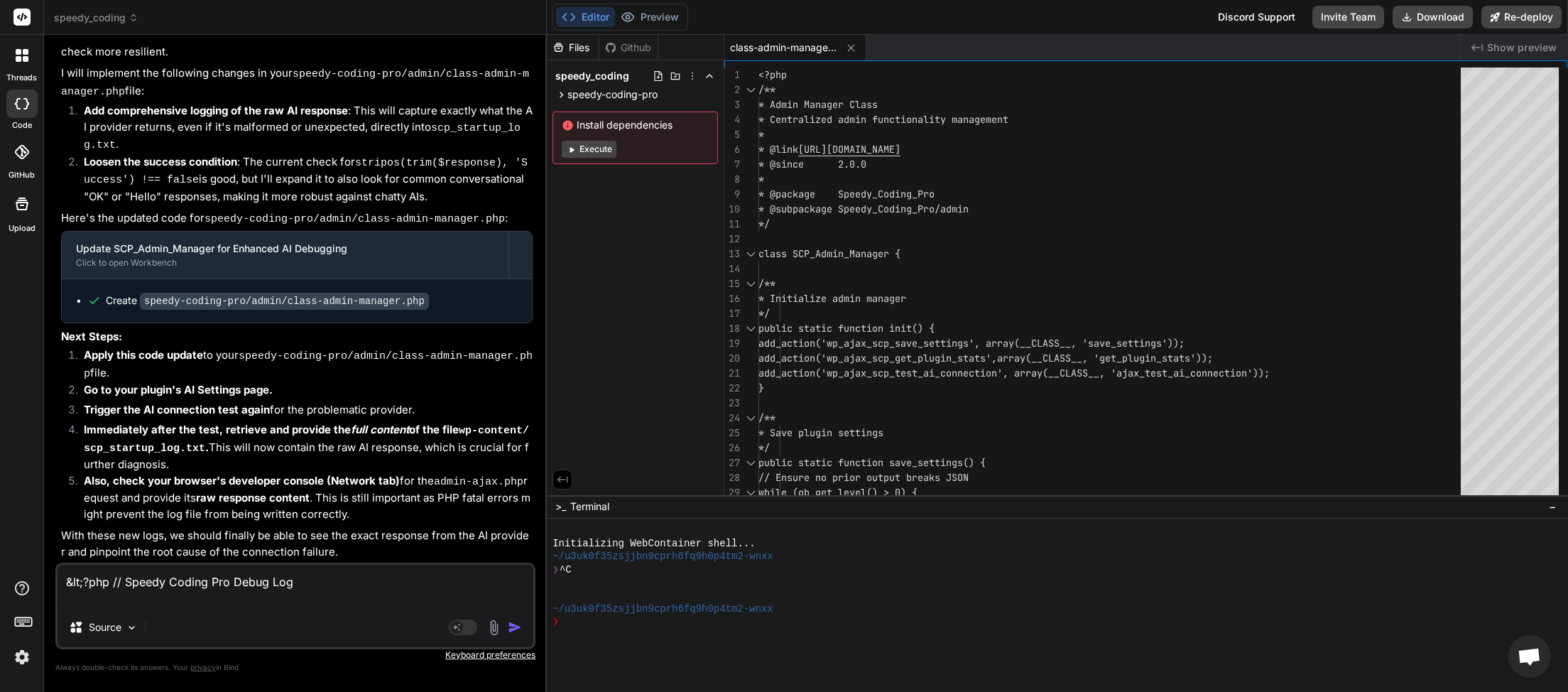
type textarea "&lt;?php // Speedy Coding Pro Debug Log"
type textarea "x"
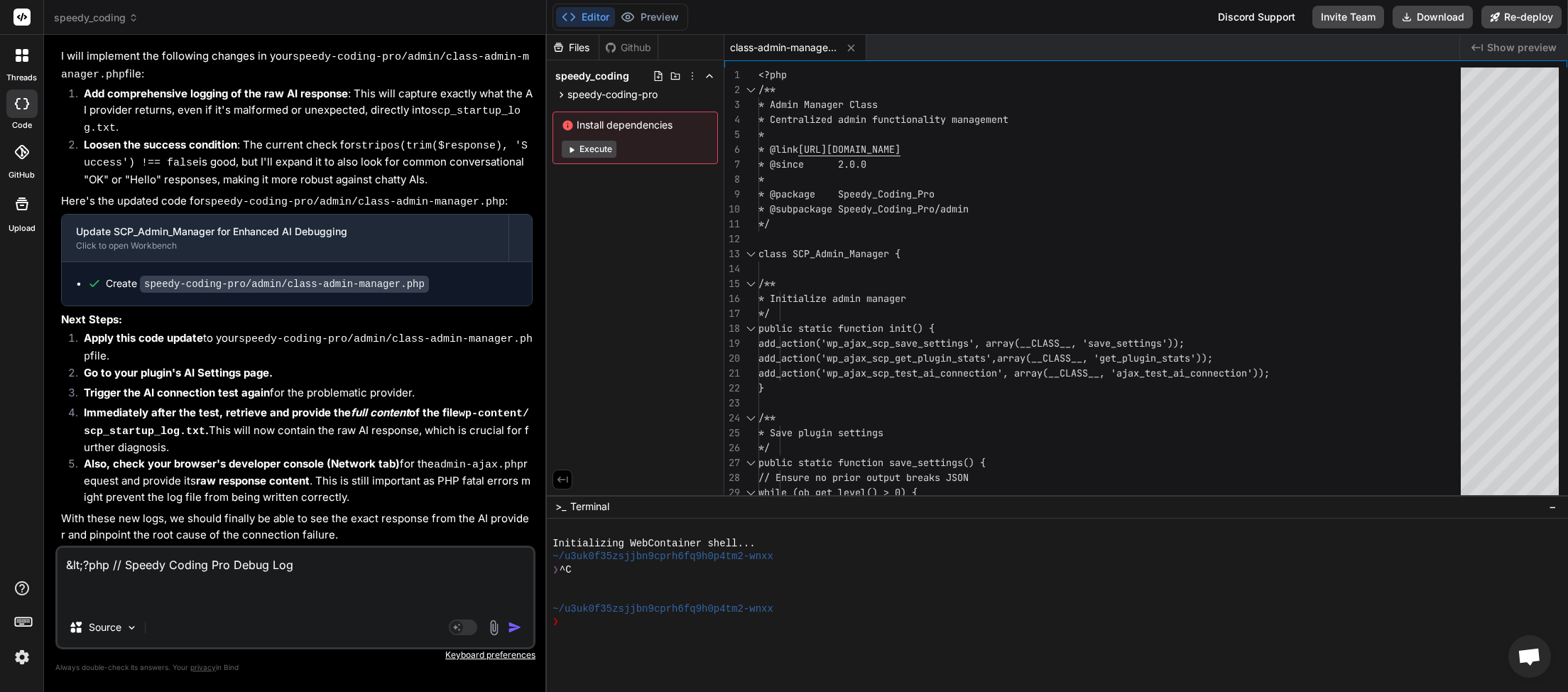
paste textarea "[2025-09-11 03:54:52] Speedy Coding Pro plugin bootstrap started. [2025-09-11 0…"
type textarea "&lt;?php // Speedy Coding Pro Debug Log [2025-09-11 03:54:52] Speedy Coding Pro…"
type textarea "x"
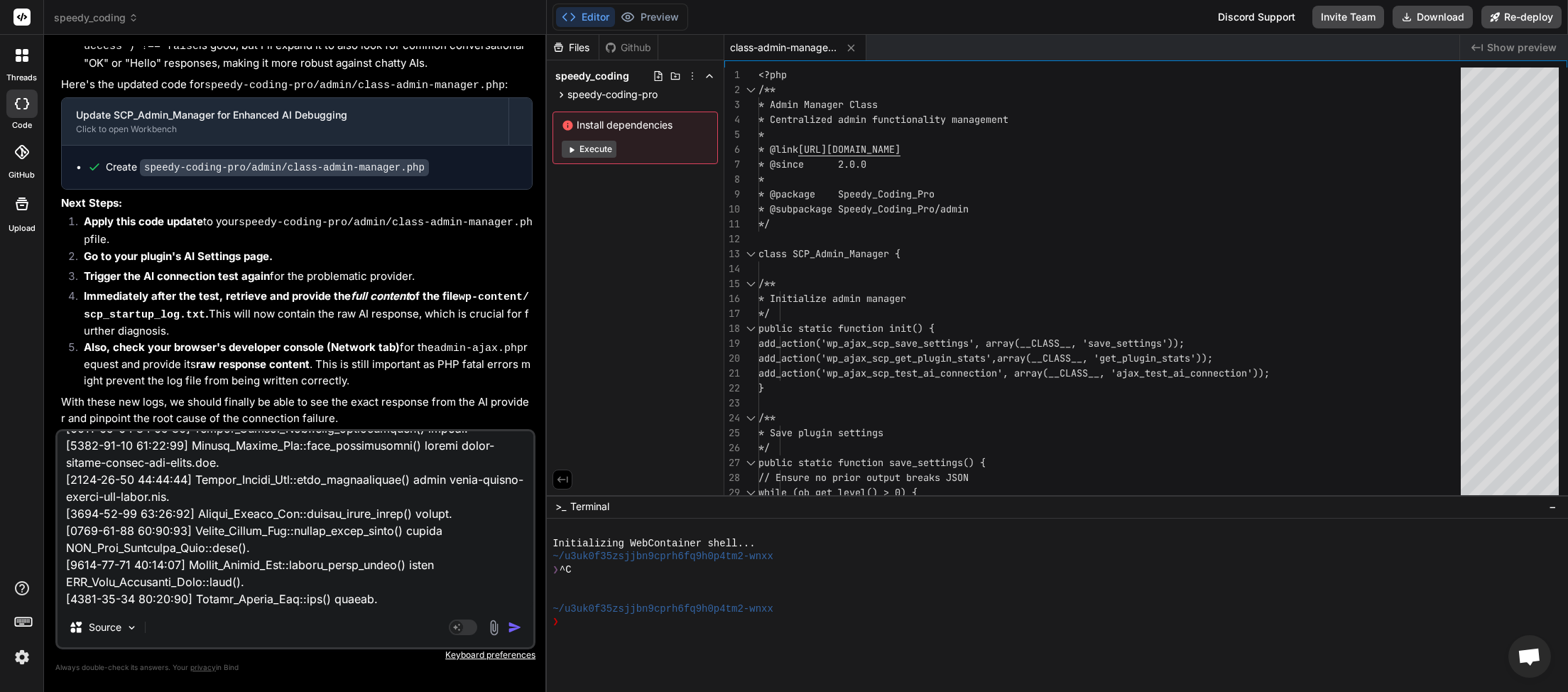
paste textarea "[2025-09-11 03:54:52] Speedy Coding Pro plugin bootstrap started. [2025-09-11 0…"
type textarea "&lt;?php // Speedy Coding Pro Debug Log [2025-09-11 03:54:52] Speedy Coding Pro…"
type textarea "x"
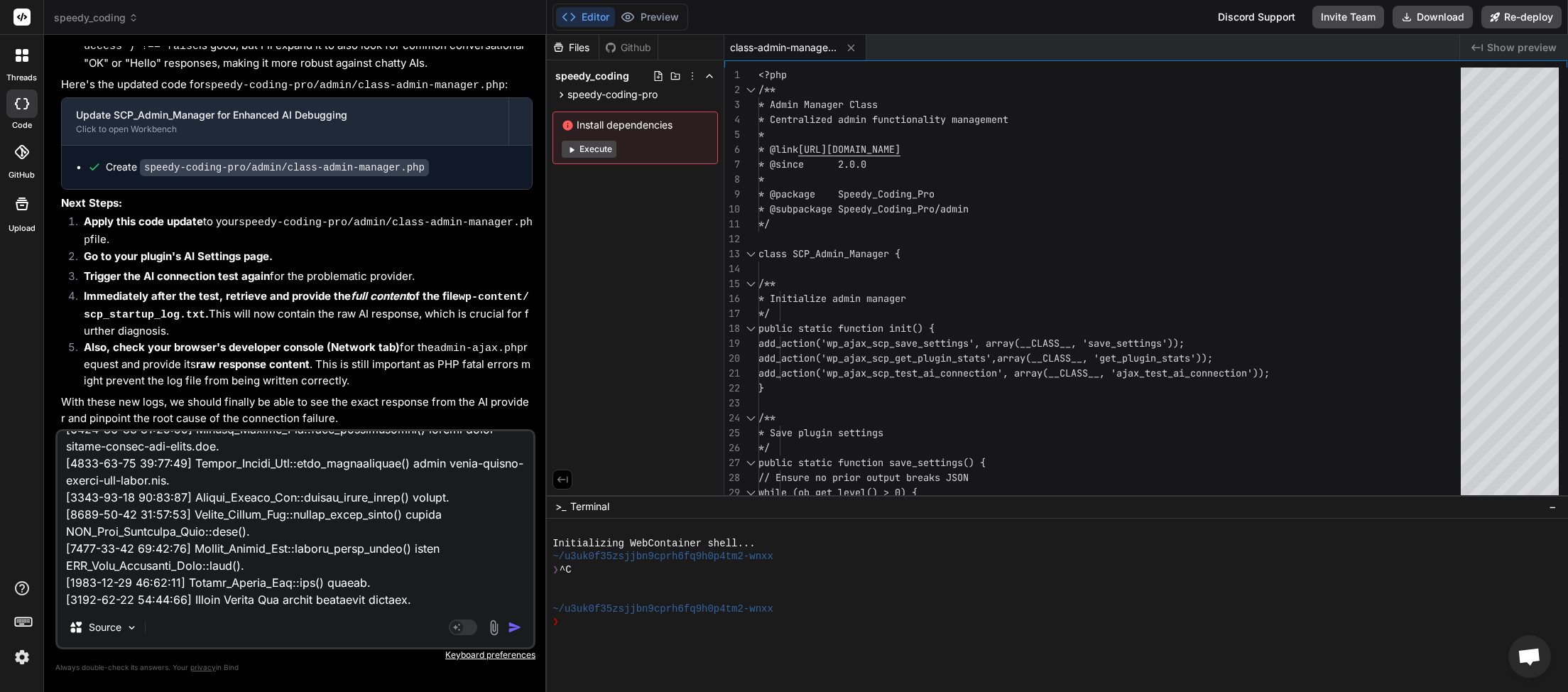
scroll to position [38630, 0]
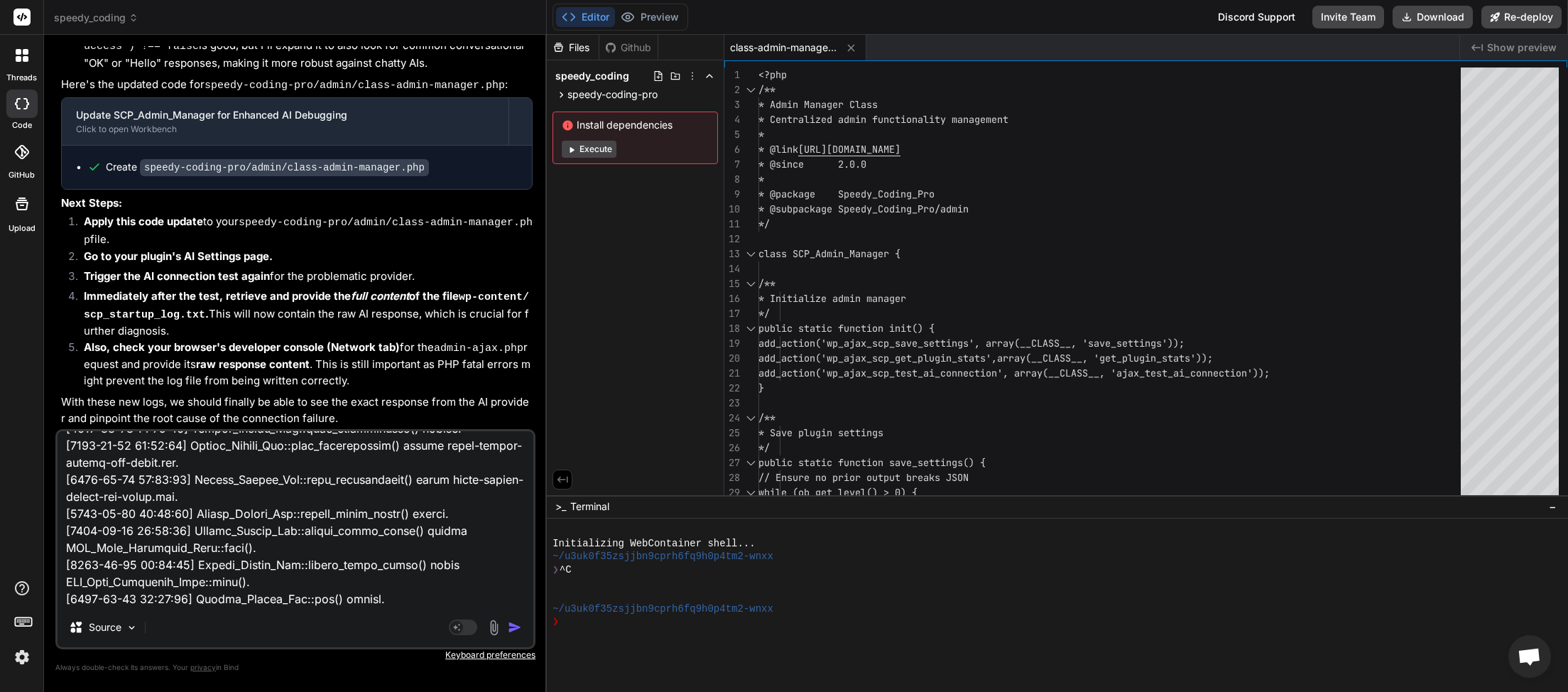
type textarea "&lt;?php // Speedy Coding Pro Debug Log [2025-09-11 03:54:52] Speedy Coding Pro…"
click at [513, 620] on div "Agent Mode. When this toggle is activated, AI automatically makes decisions, re…" at bounding box center [486, 627] width 81 height 17
click at [508, 629] on img "button" at bounding box center [514, 627] width 14 height 14
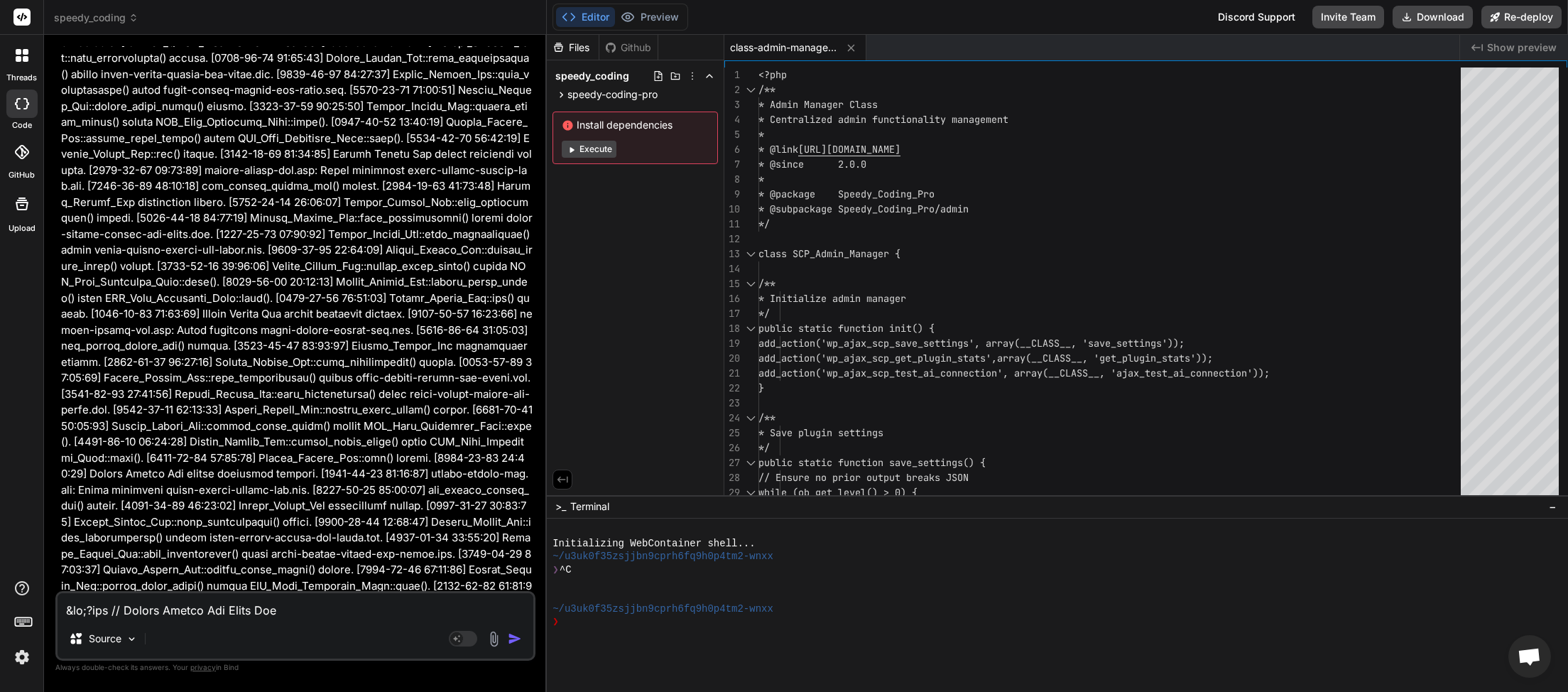
scroll to position [60404, 0]
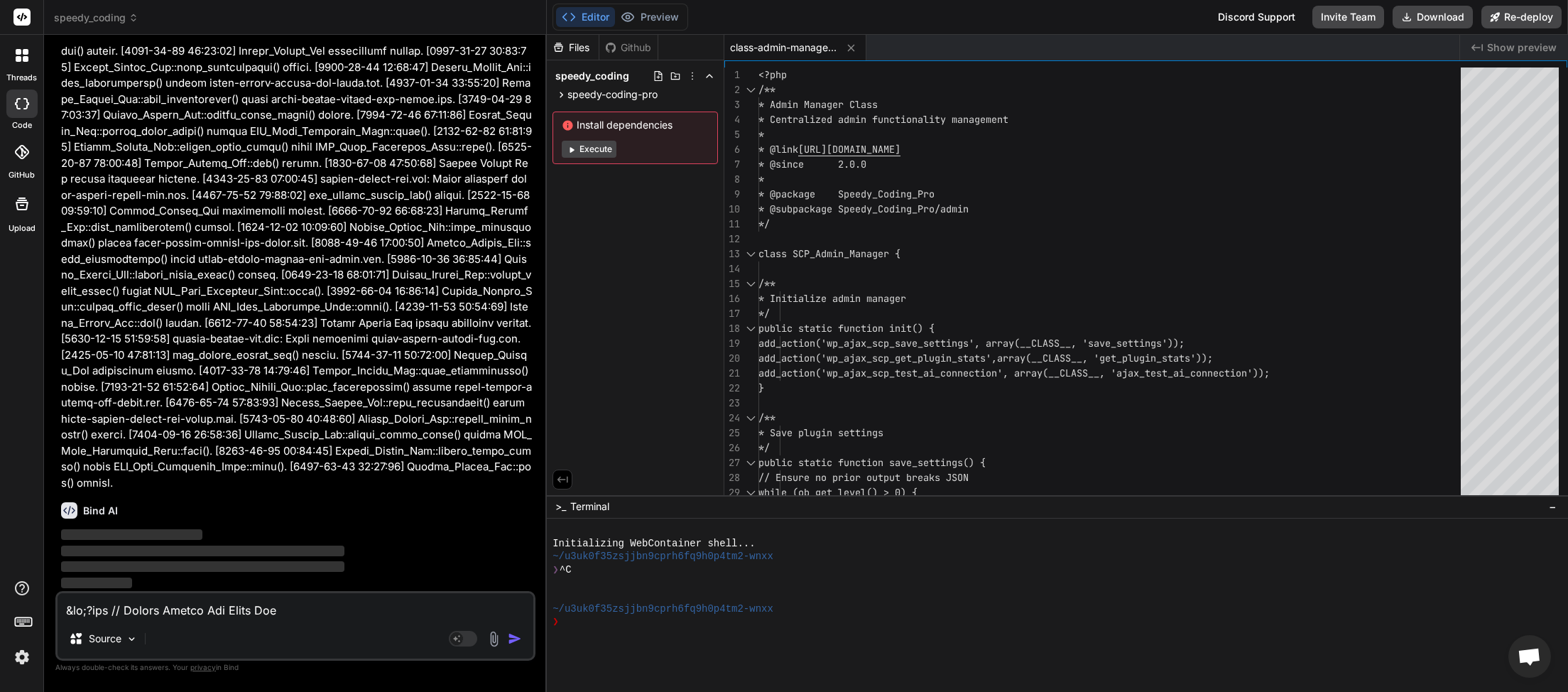
click at [138, 613] on textarea at bounding box center [296, 606] width 476 height 25
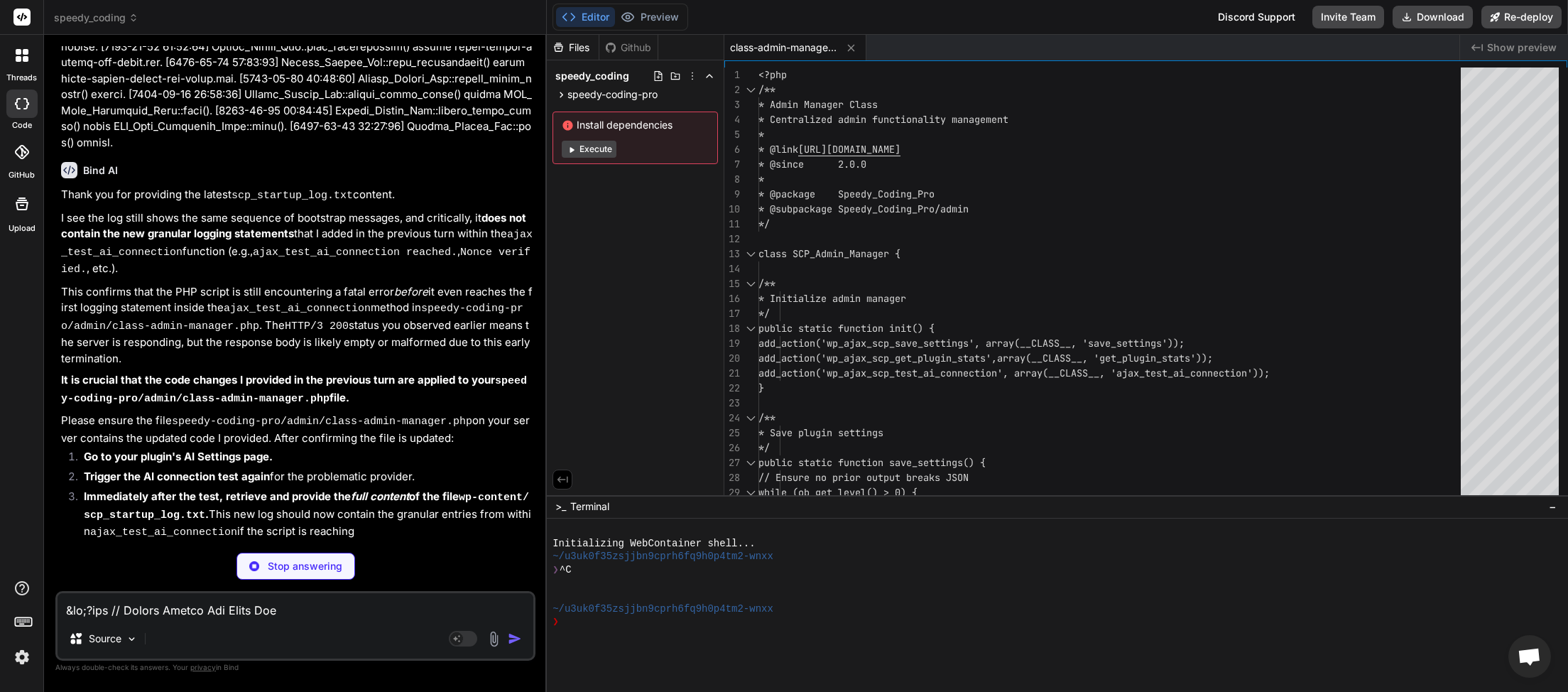
type textarea "x"
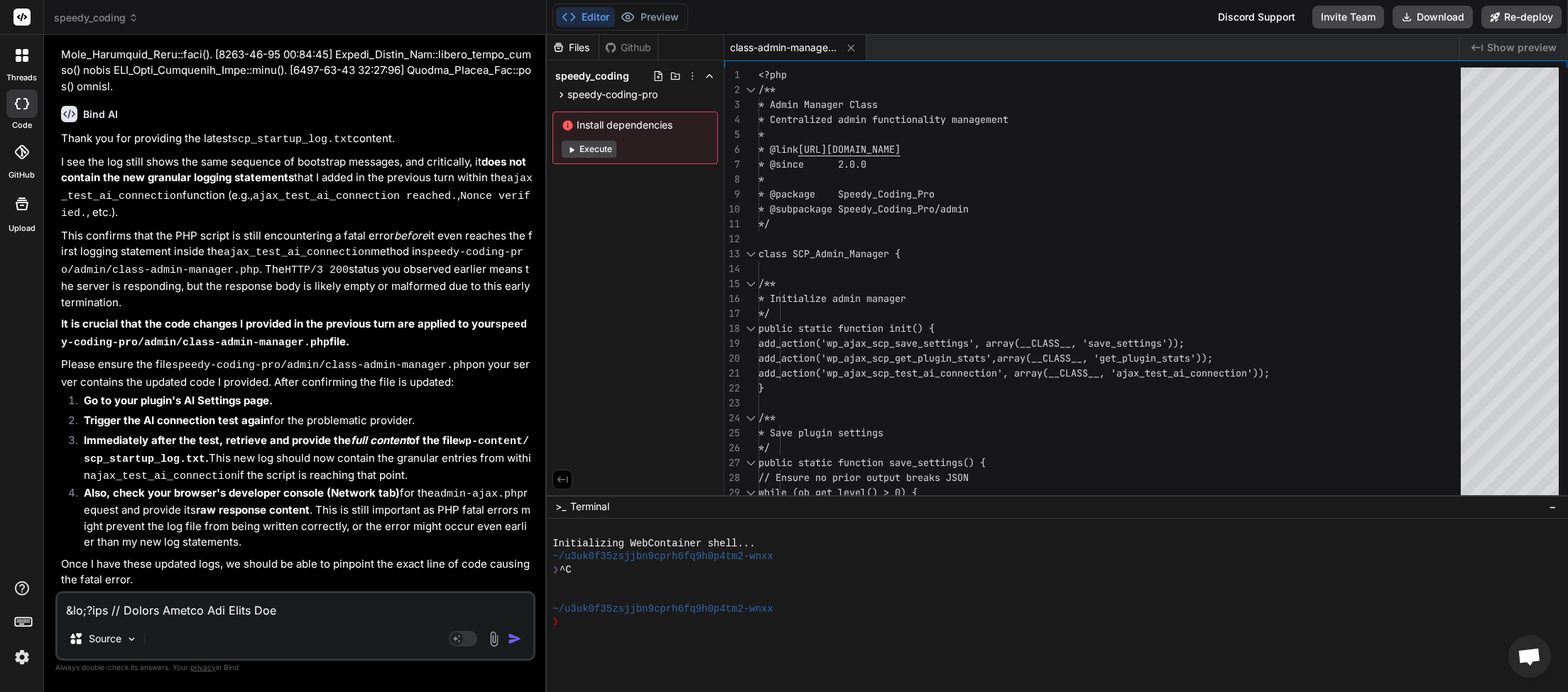
scroll to position [60788, 0]
paste textarea "<?php /** * This file is a remnant of a previous refactoring and is causing con…"
type textarea "<?php /** * This file is a remnant of a previous refactoring and is causing con…"
type textarea "x"
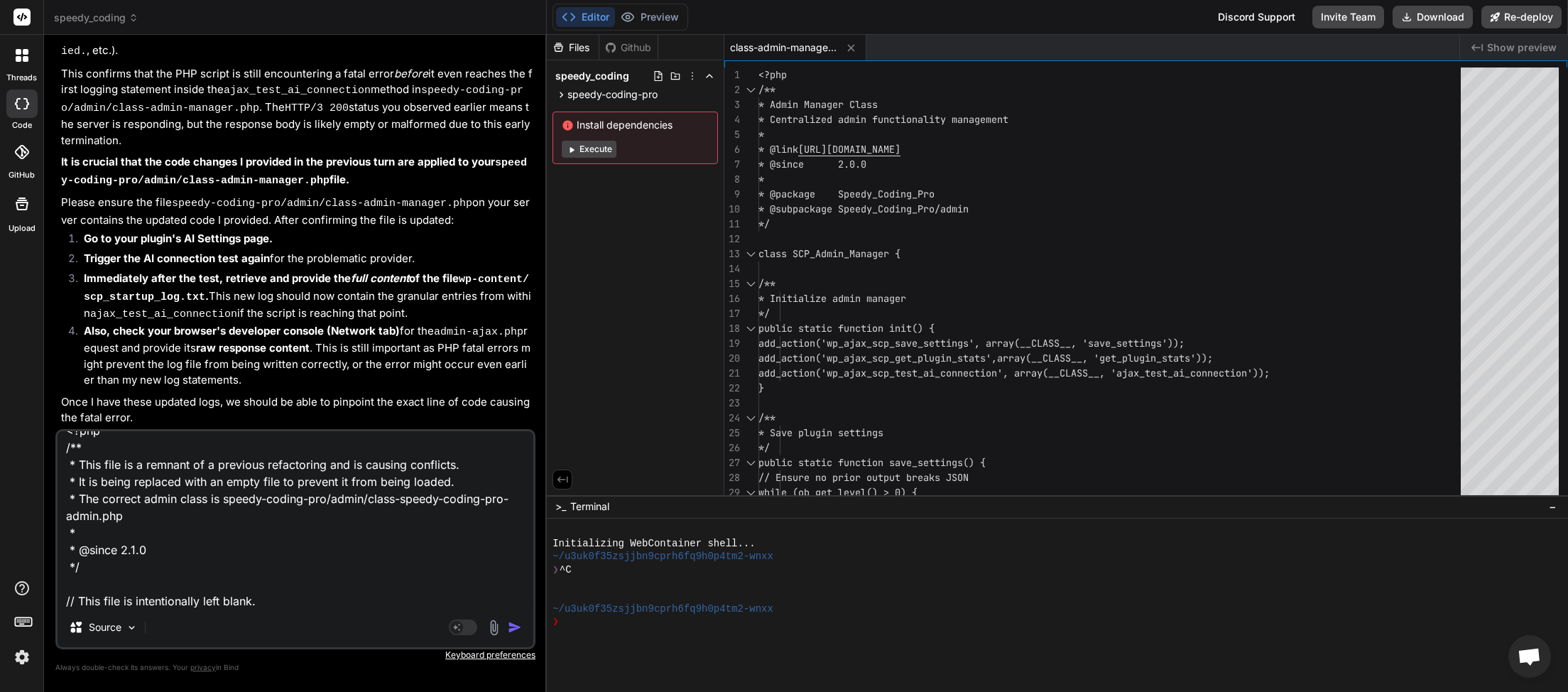
type textarea "<?php /** * This file is a remnant of a previous refactoring and is causing con…"
click at [516, 627] on img "button" at bounding box center [514, 627] width 14 height 14
type textarea "x"
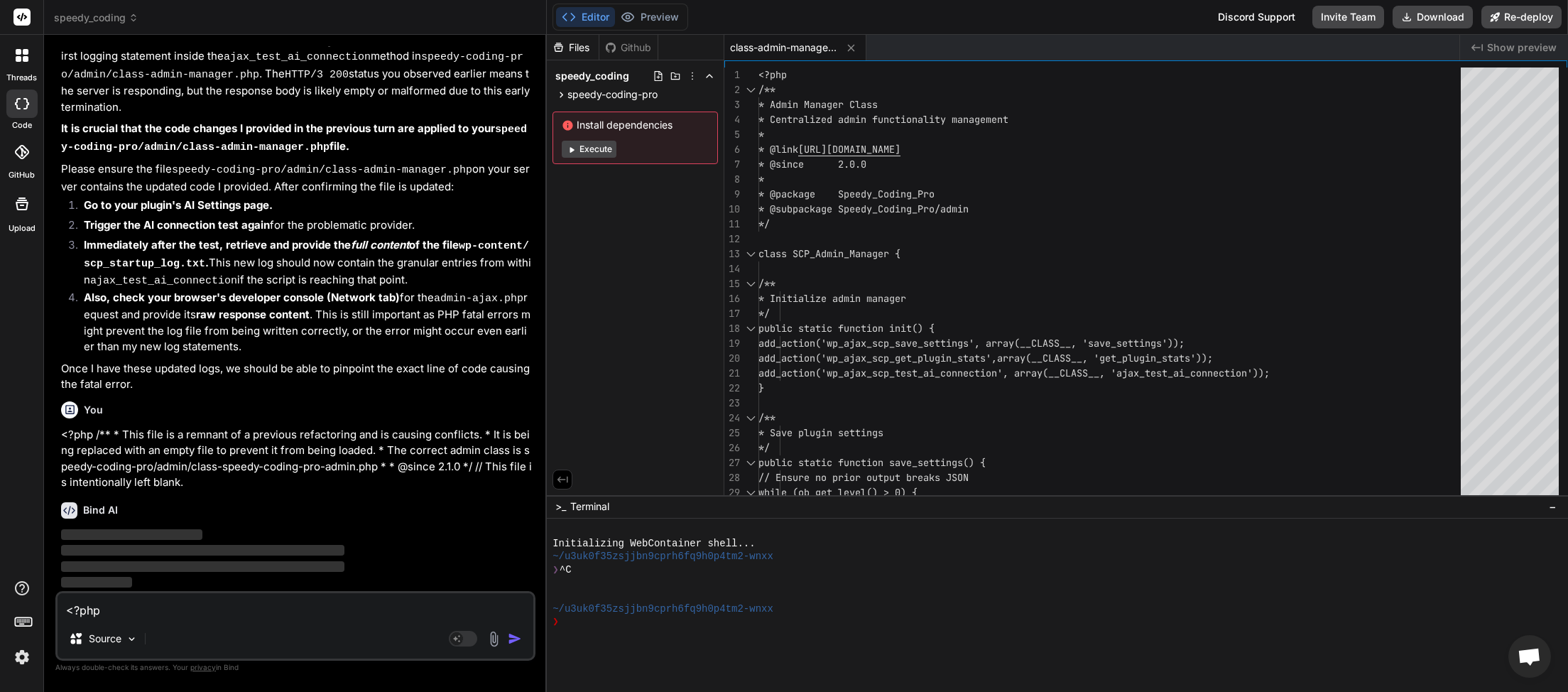
scroll to position [60982, 0]
paste textarea "JQMIGRATE: Migrate is installed, version 3.4.1 load-scripts.php:5:981 This site…"
type textarea "JQMIGRATE: Migrate is installed, version 3.4.1 load-scripts.php:5:981 This site…"
type textarea "x"
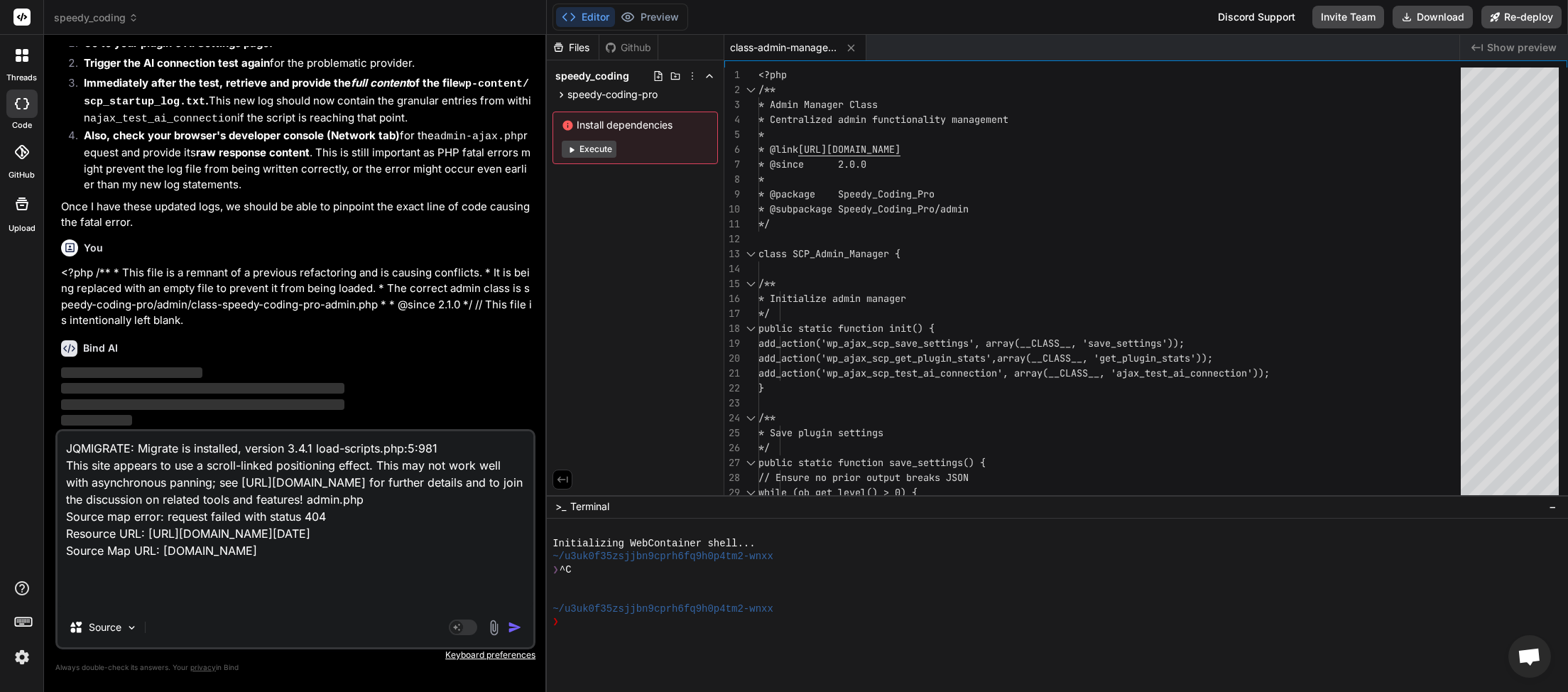
scroll to position [125, 0]
type textarea "JQMIGRATE: Migrate is installed, version 3.4.1 load-scripts.php:5:981 This site…"
click at [512, 627] on img "button" at bounding box center [514, 627] width 14 height 14
click at [239, 589] on textarea "JQMIGRATE: Migrate is installed, version 3.4.1 load-scripts.php:5:981 This site…" at bounding box center [296, 519] width 476 height 176
type textarea "x"
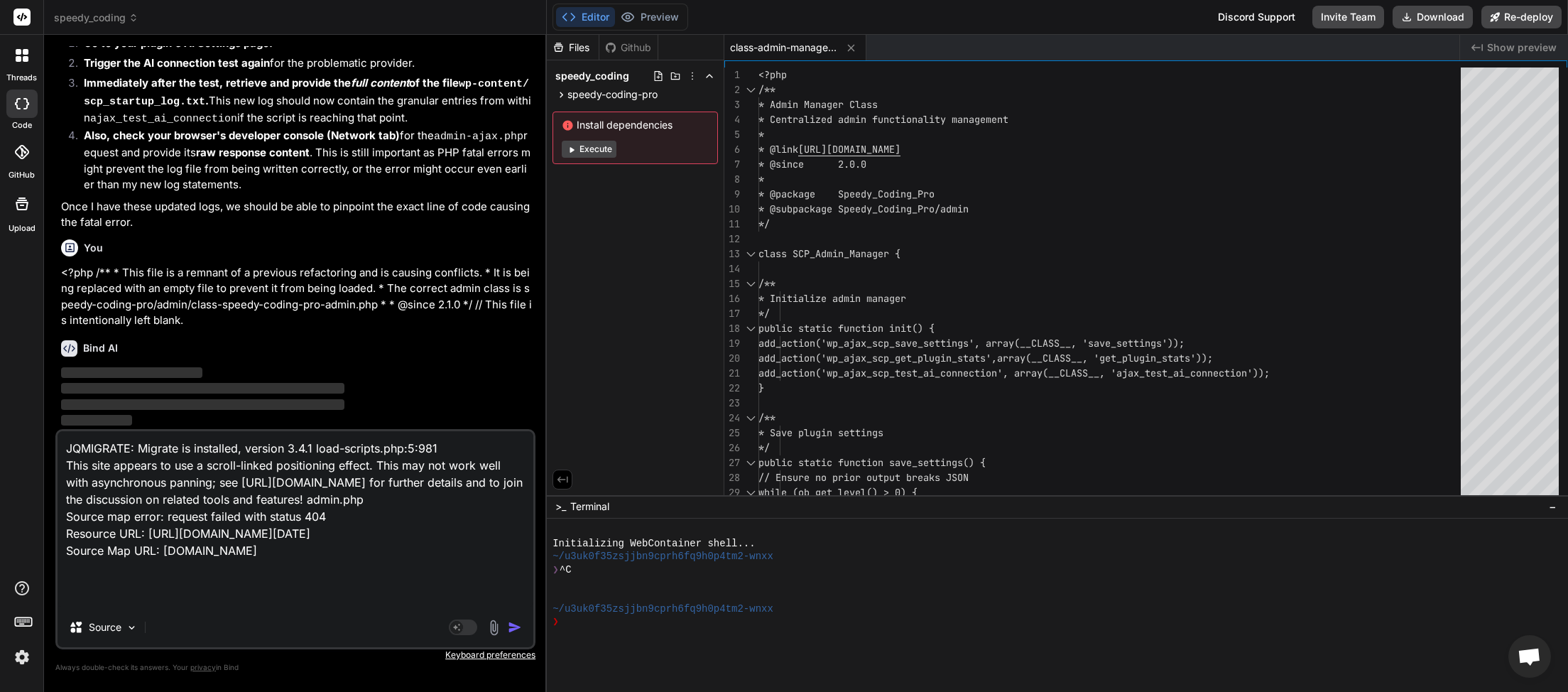
type textarea "JQMIGRATE: Migrate is installed, version 3.4.1 load-scripts.php:5:981 This site…"
type textarea "x"
type textarea "JQMIGRATE: Migrate is installed, version 3.4.1 load-scripts.php:5:981 This site…"
click at [513, 629] on img "button" at bounding box center [514, 627] width 14 height 14
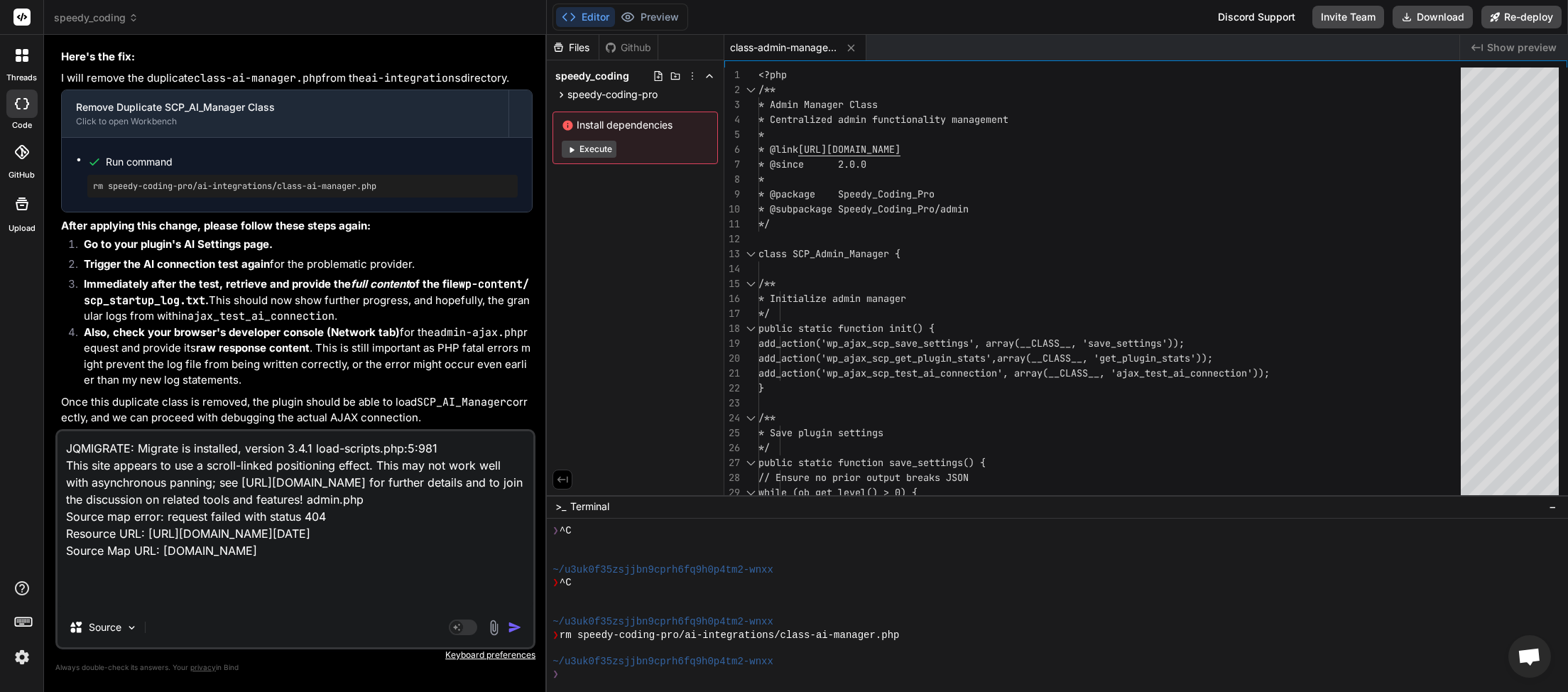
scroll to position [61993, 0]
click at [523, 632] on button "button" at bounding box center [517, 627] width 20 height 14
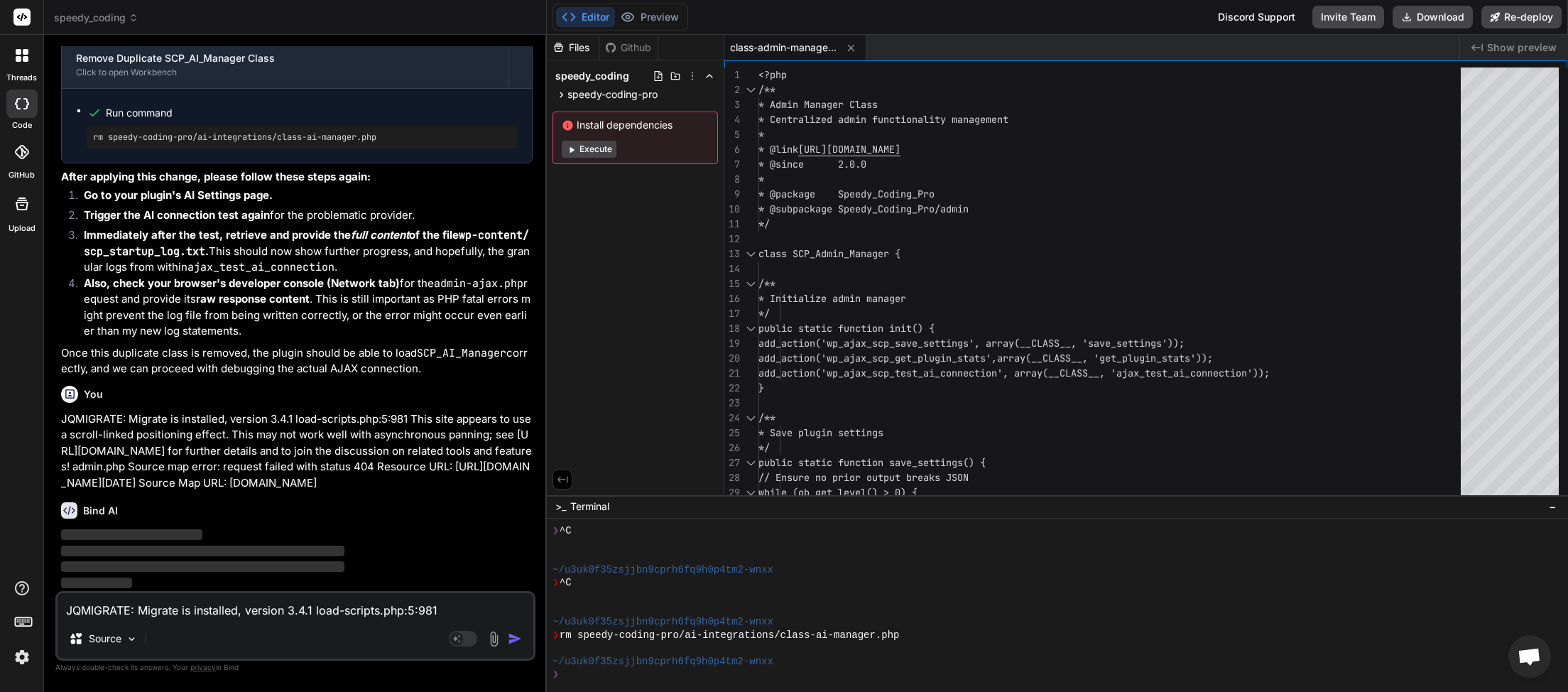
scroll to position [62058, 0]
click at [1438, 7] on button "Download" at bounding box center [1433, 17] width 81 height 23
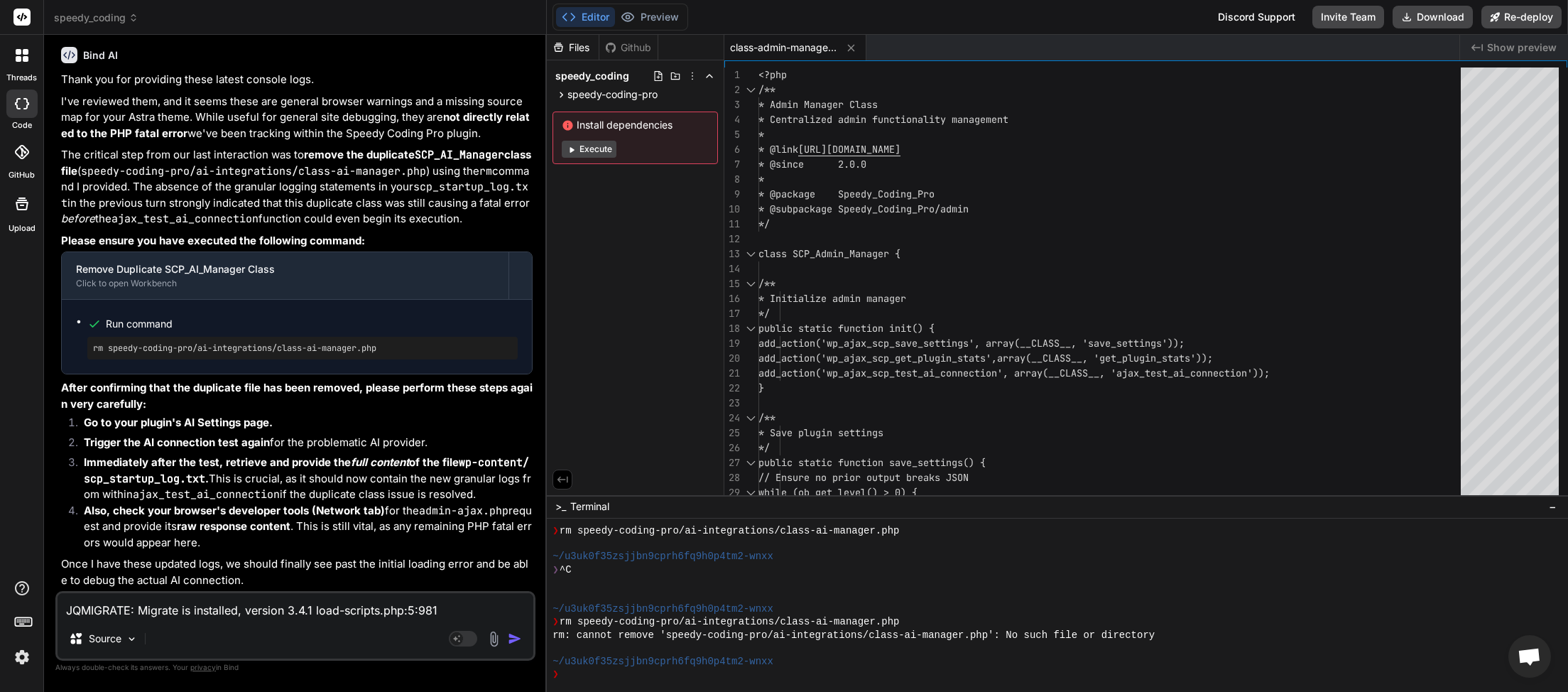
scroll to position [62518, 0]
click at [1439, 23] on button "Download" at bounding box center [1433, 17] width 81 height 23
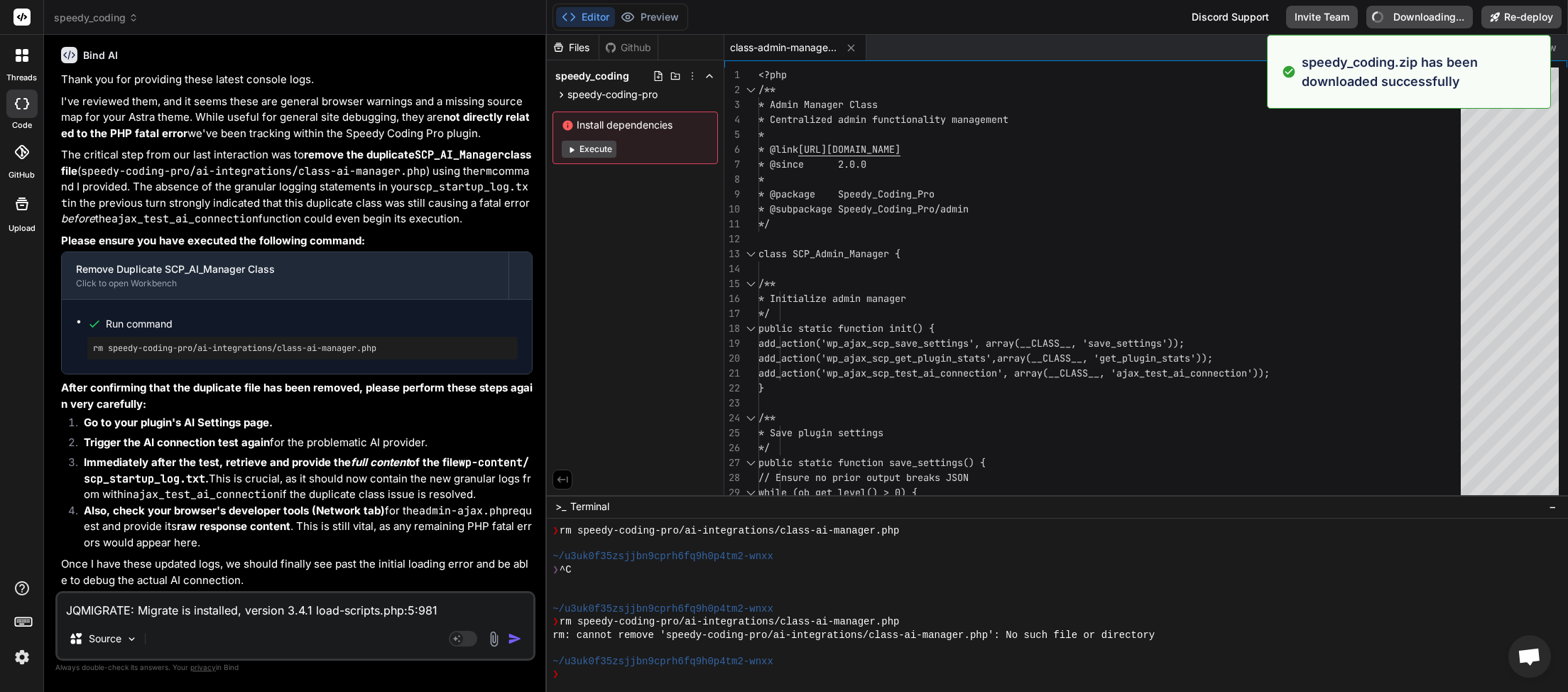
type textarea "x"
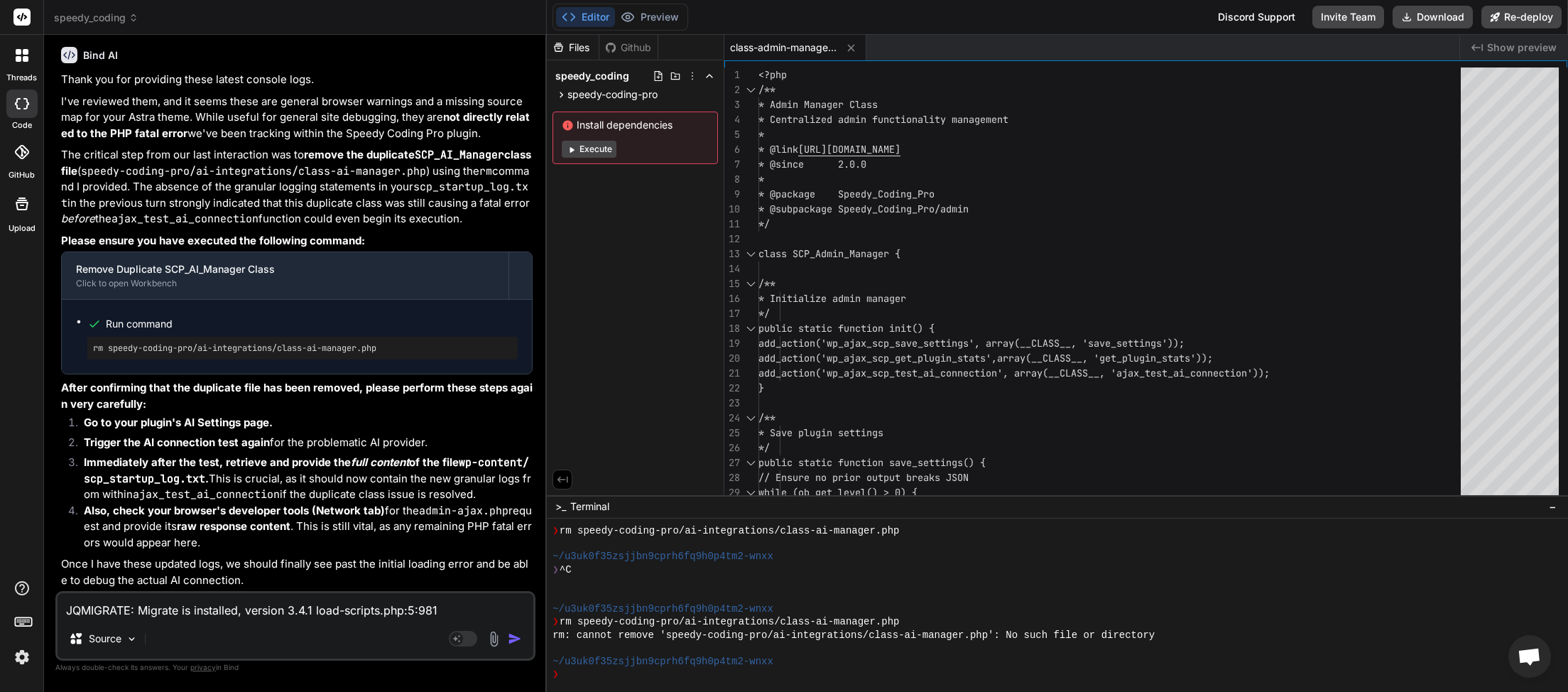
paste textarea "&lt;?php // Speedy Coding Pro Debug Log [11-Sep-2025 04:24:25 UTC] PHP Error: […"
type textarea "&lt;?php // Speedy Coding Pro Debug Log [11-Sep-2025 04:24:25 UTC] PHP Error: […"
type textarea "x"
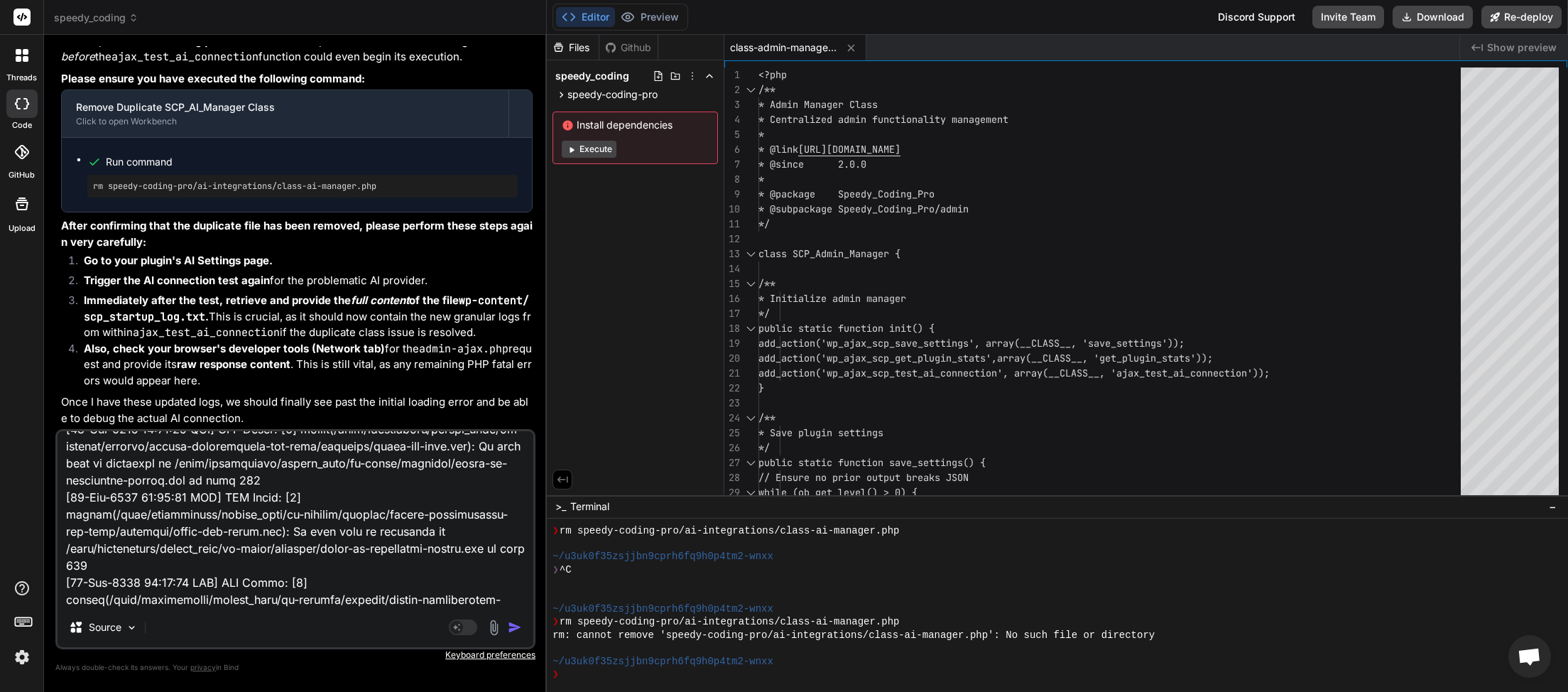
paste textarea "[2025-09-11 04:23:58] Speedy Coding Pro plugin bootstrap started. [2025-09-11 0…"
type textarea "&lt;?php // Speedy Coding Pro Debug Log [11-Sep-2025 04:24:25 UTC] PHP Error: […"
type textarea "x"
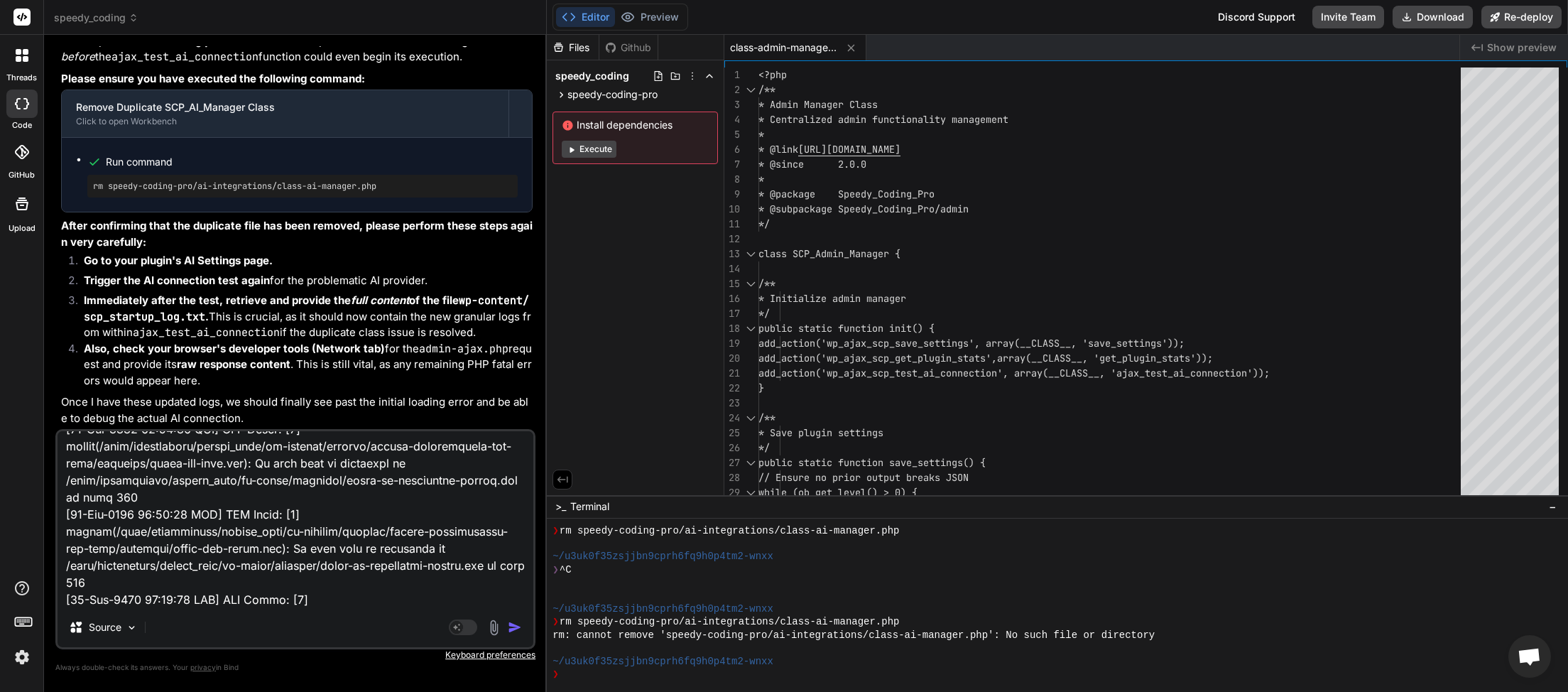
scroll to position [9144, 0]
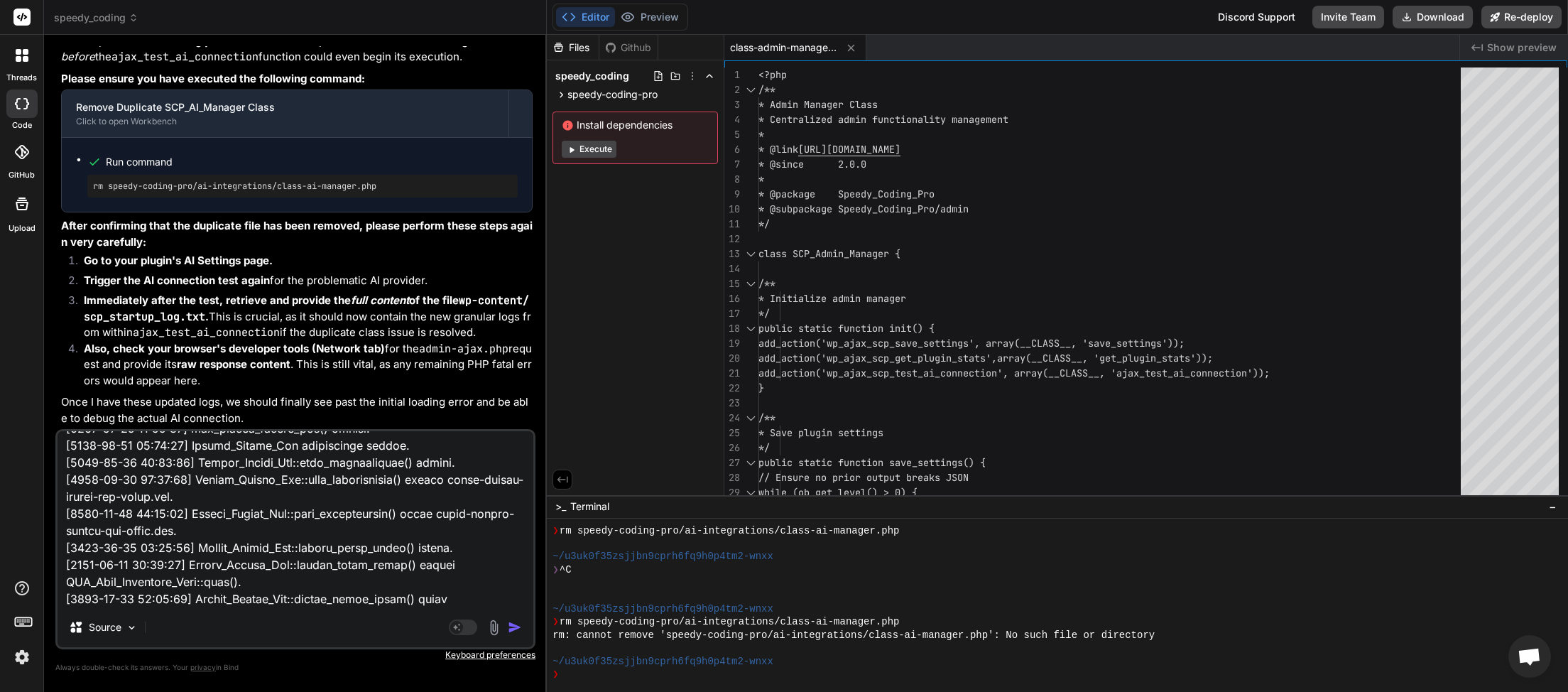
paste textarea "[2025-09-11 04:23:58] Speedy Coding Pro plugin bootstrap started. [2025-09-11 0…"
type textarea "&lt;?php // Speedy Coding Pro Debug Log [11-Sep-2025 04:24:25 UTC] PHP Error: […"
type textarea "x"
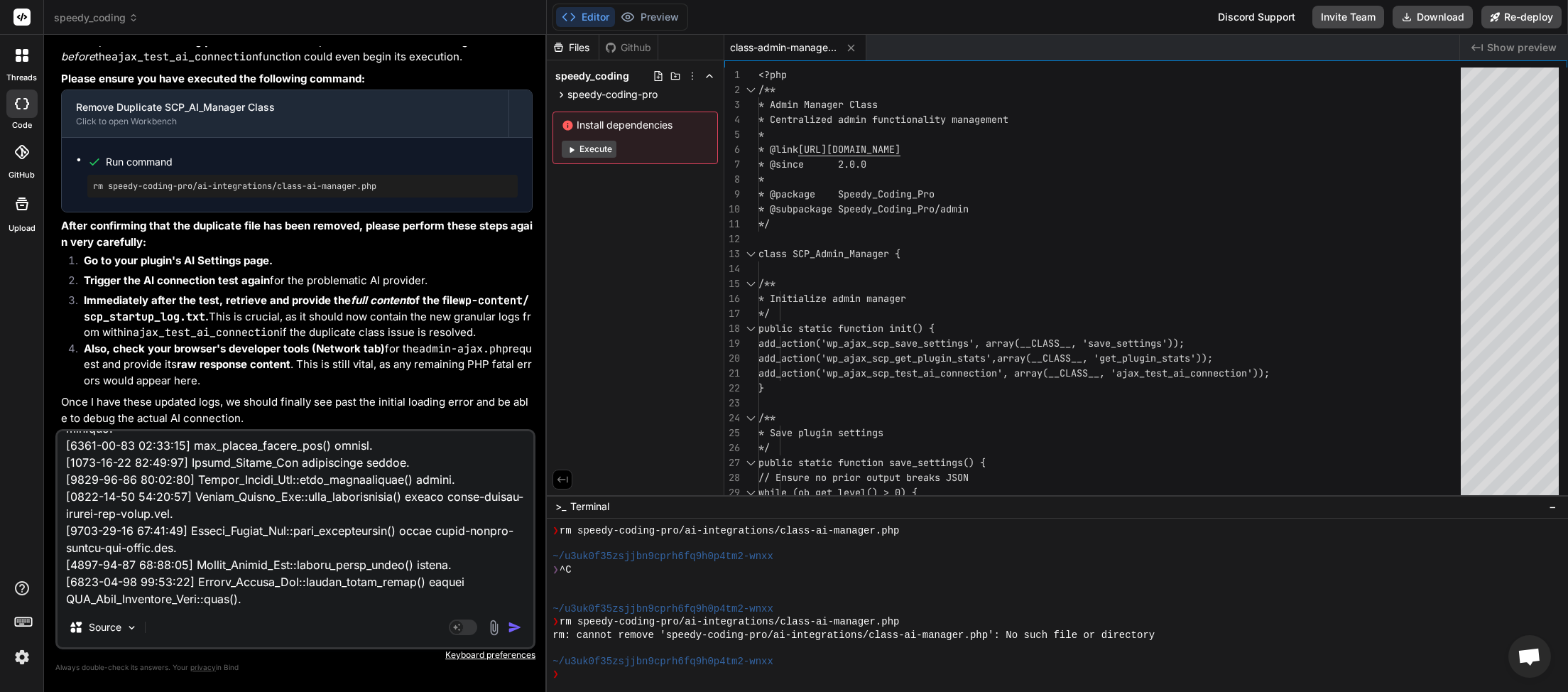
scroll to position [18694, 0]
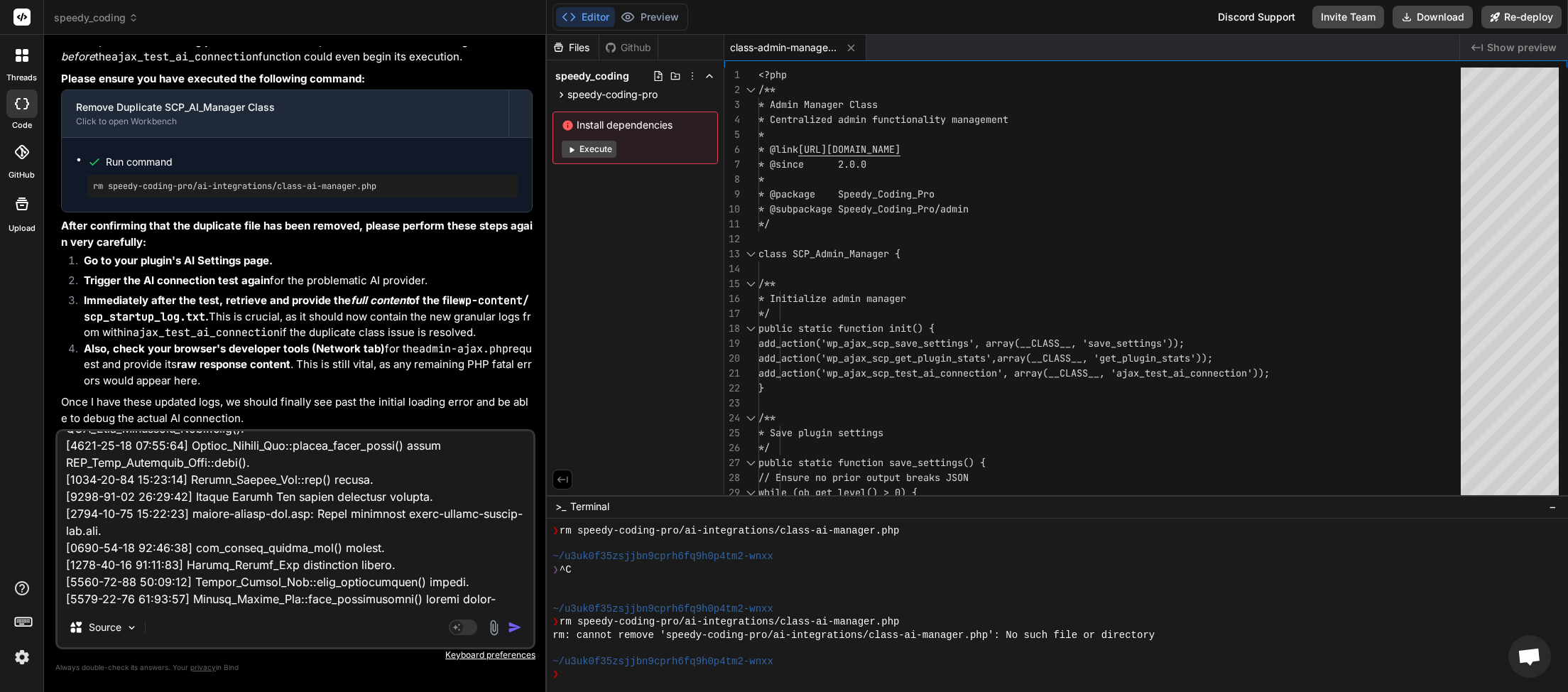
type textarea "&lt;?php // Speedy Coding Pro Debug Log [11-Sep-2025 04:24:25 UTC] PHP Error: […"
click at [521, 628] on img "button" at bounding box center [514, 627] width 14 height 14
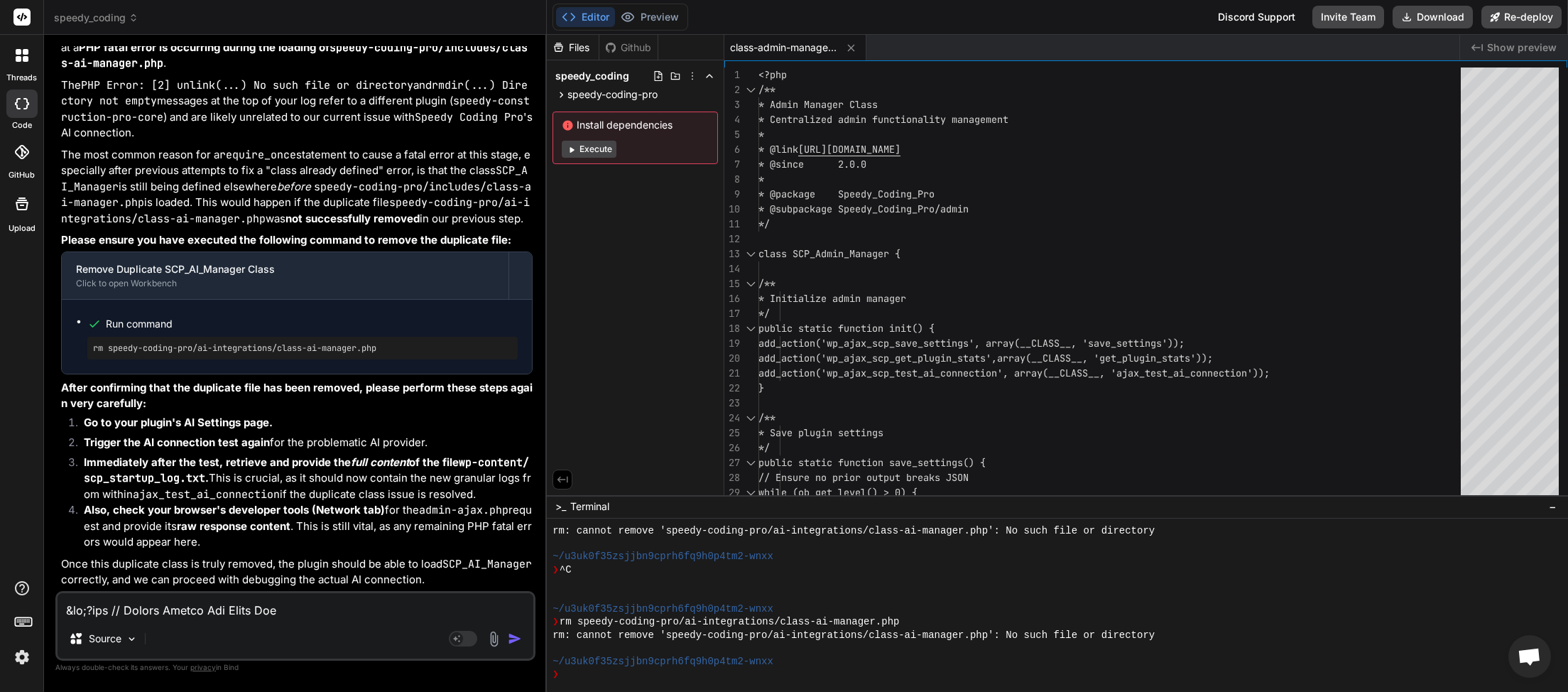
scroll to position [74474, 0]
click at [1435, 10] on button "Download" at bounding box center [1433, 17] width 81 height 23
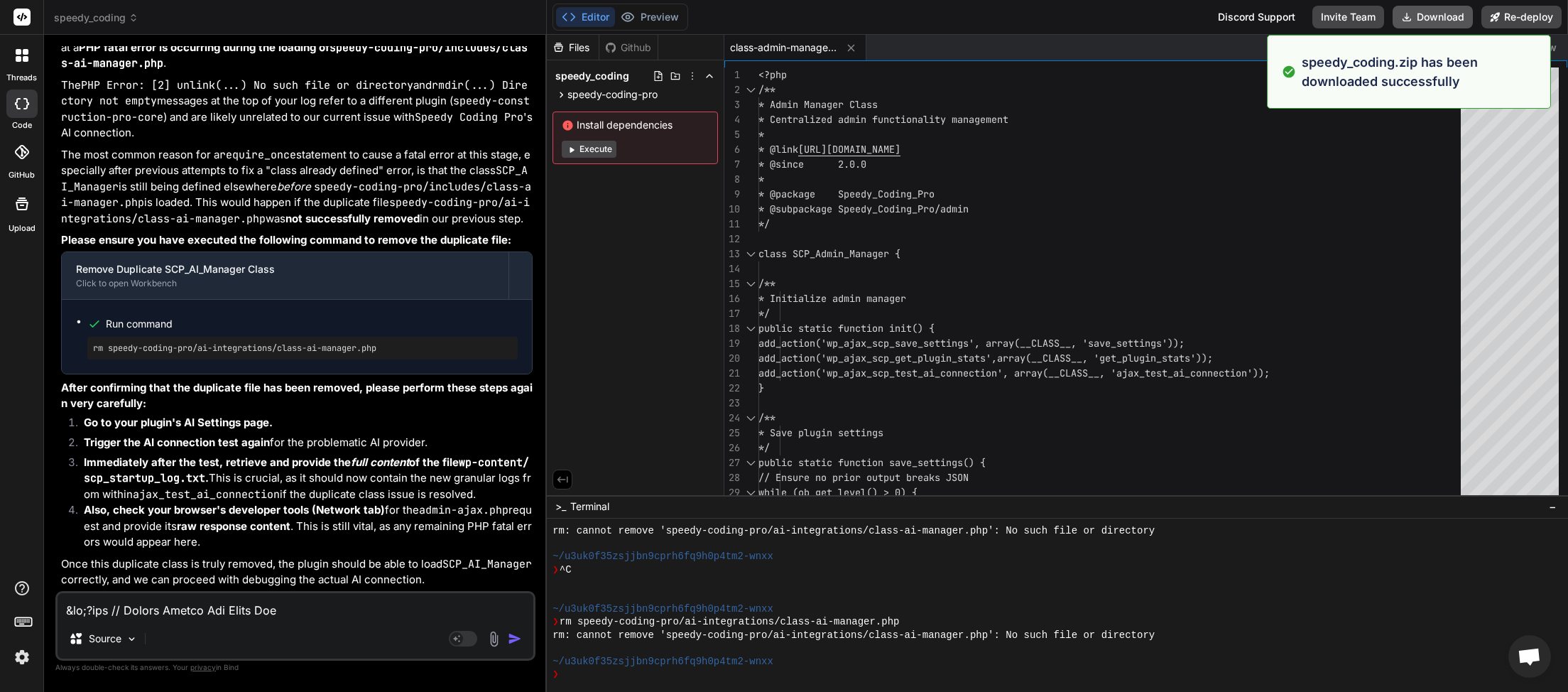
type textarea "x"
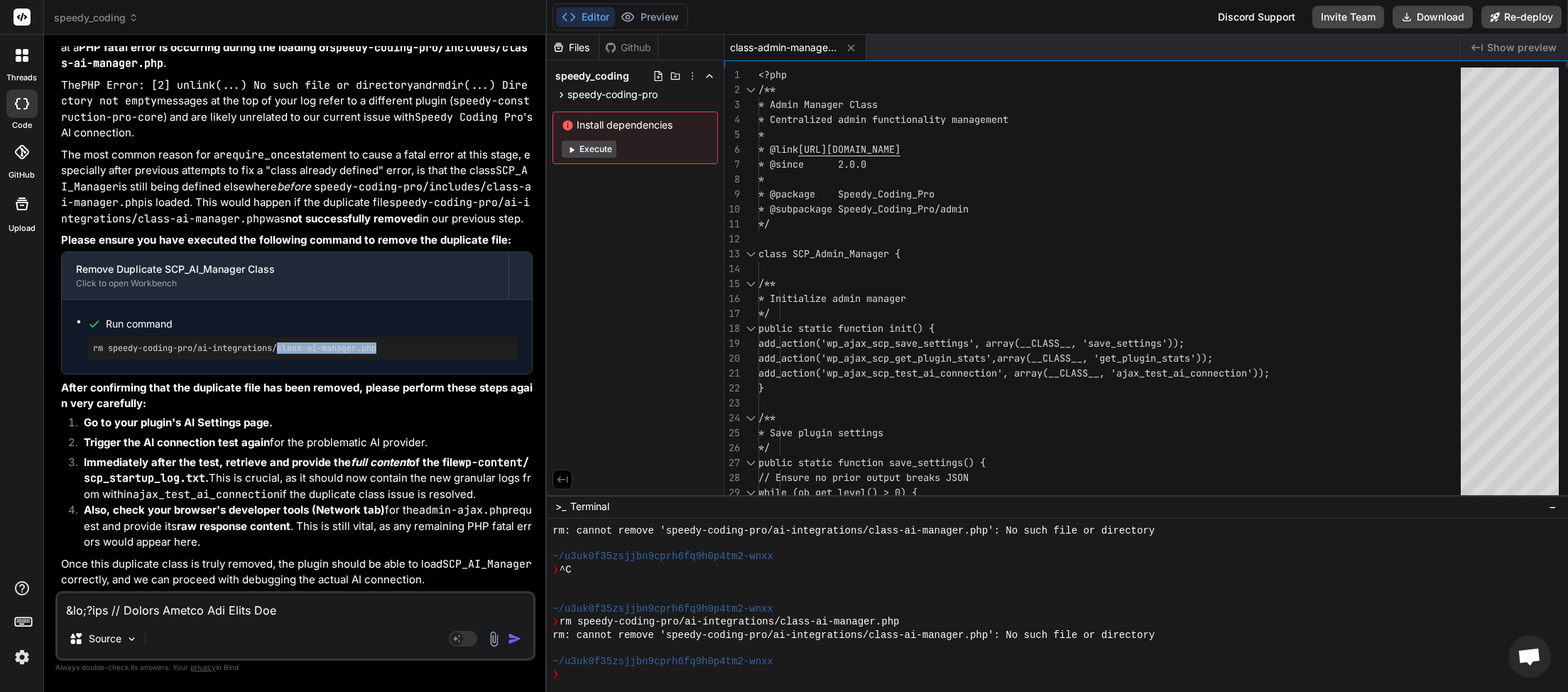
drag, startPoint x: 284, startPoint y: 347, endPoint x: 388, endPoint y: 337, distance: 104.5
click at [388, 337] on div "rm speedy-coding-pro/ai-integrations/class-ai-manager.php" at bounding box center [302, 348] width 430 height 23
copy pre "class-ai-manager.php"
click at [169, 609] on textarea at bounding box center [296, 606] width 476 height 25
type textarea "s"
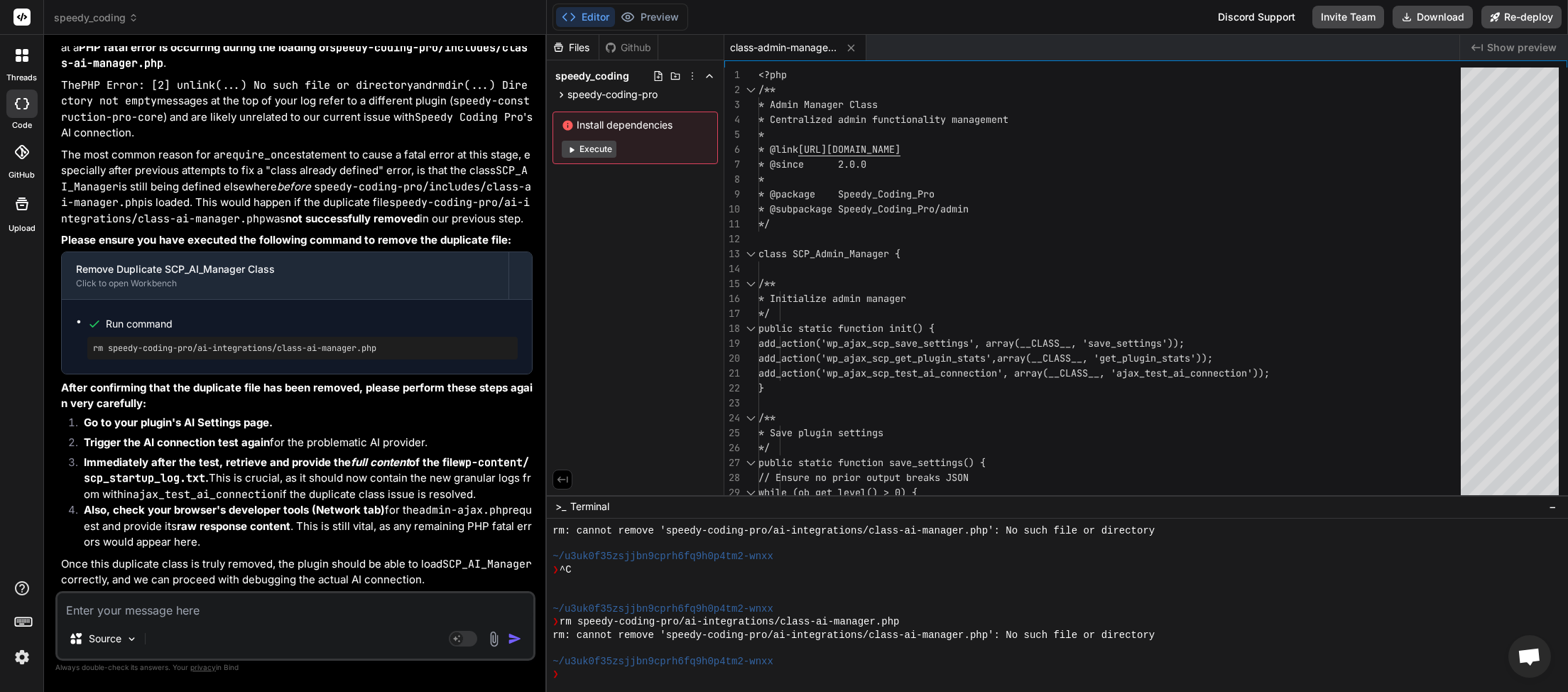
type textarea "x"
paste textarea "class-ai-manager.php"
type textarea "class-ai-manager.php"
type textarea "x"
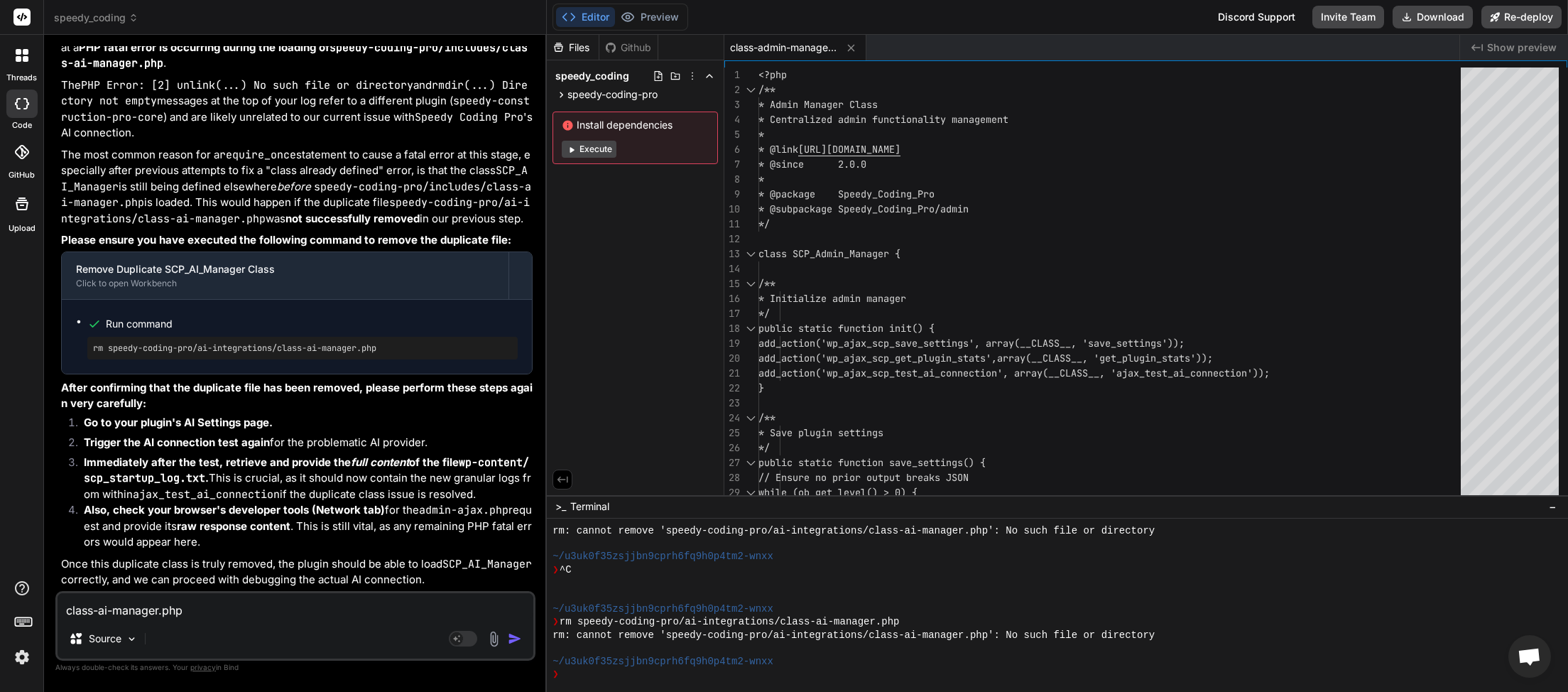
type textarea "class-ai-manager.php"
type textarea "x"
type textarea "class-ai-manager.php e"
type textarea "x"
type textarea "class-ai-manager.php ex"
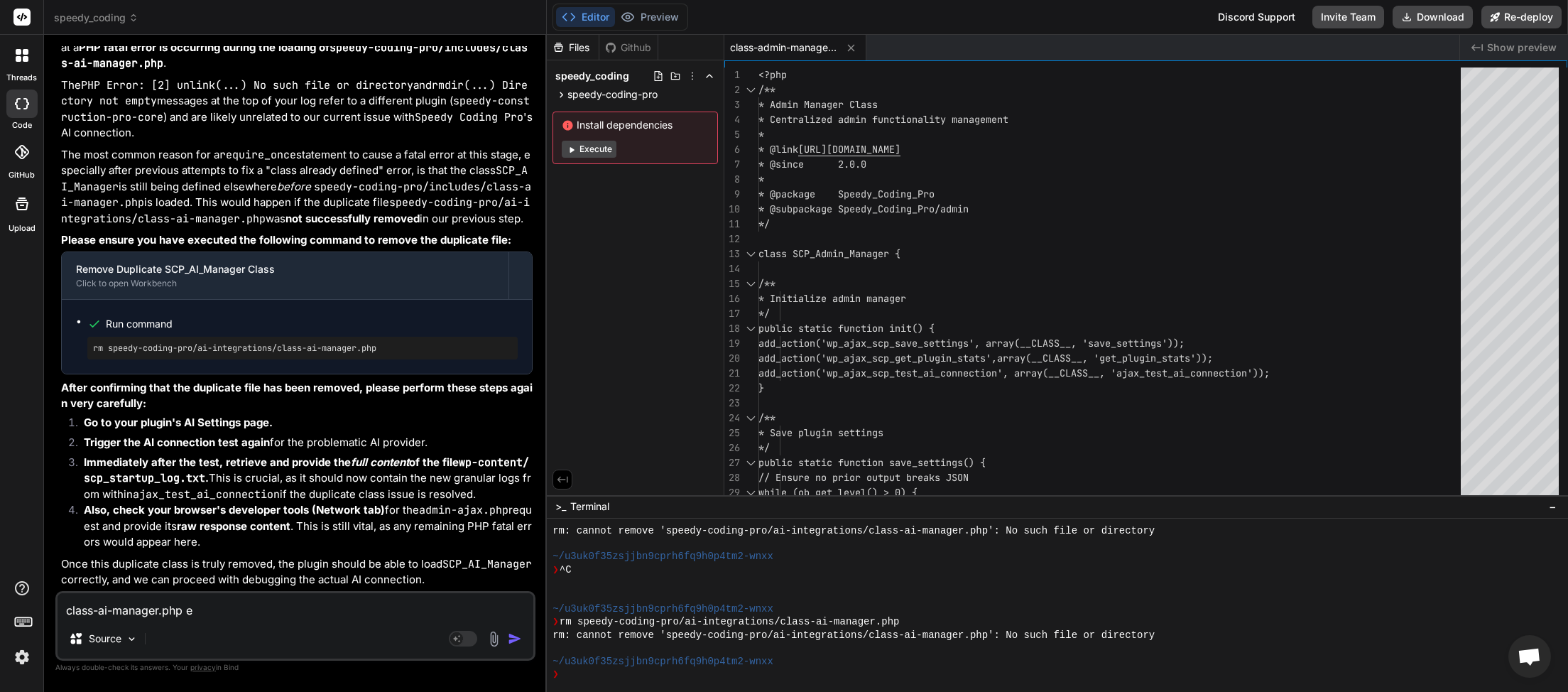
type textarea "x"
type textarea "class-ai-manager.php exi"
type textarea "x"
type textarea "class-ai-manager.php exis"
type textarea "x"
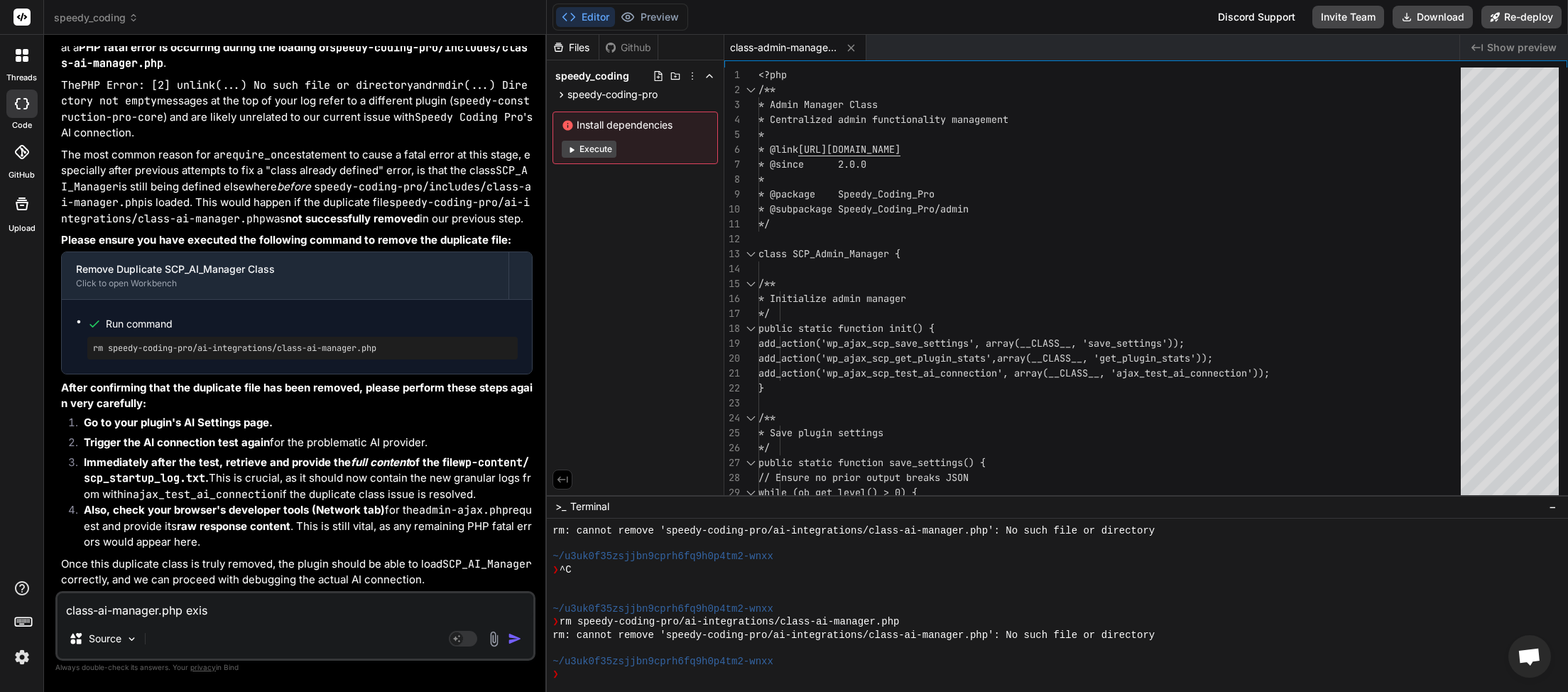
type textarea "class-ai-manager.php exist"
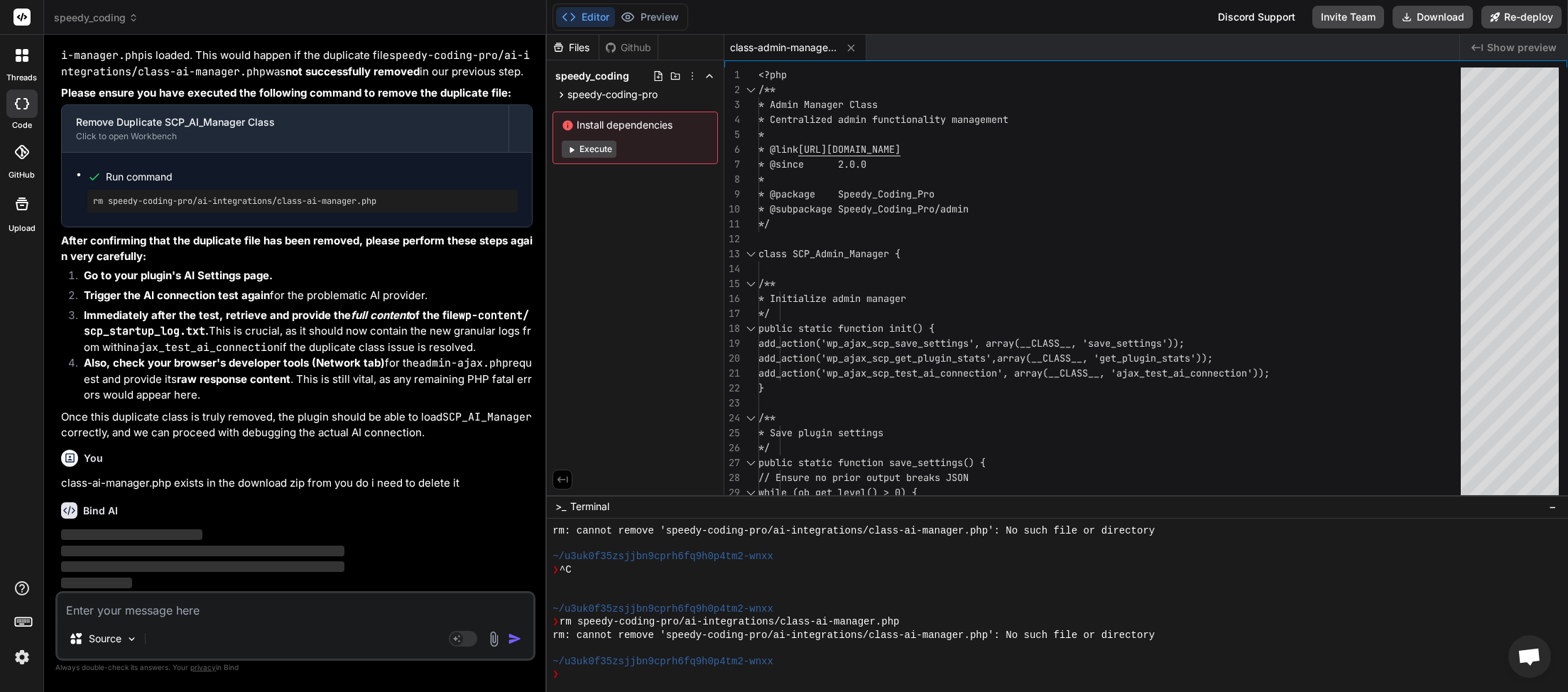
scroll to position [74623, 0]
click at [560, 89] on icon at bounding box center [561, 95] width 12 height 12
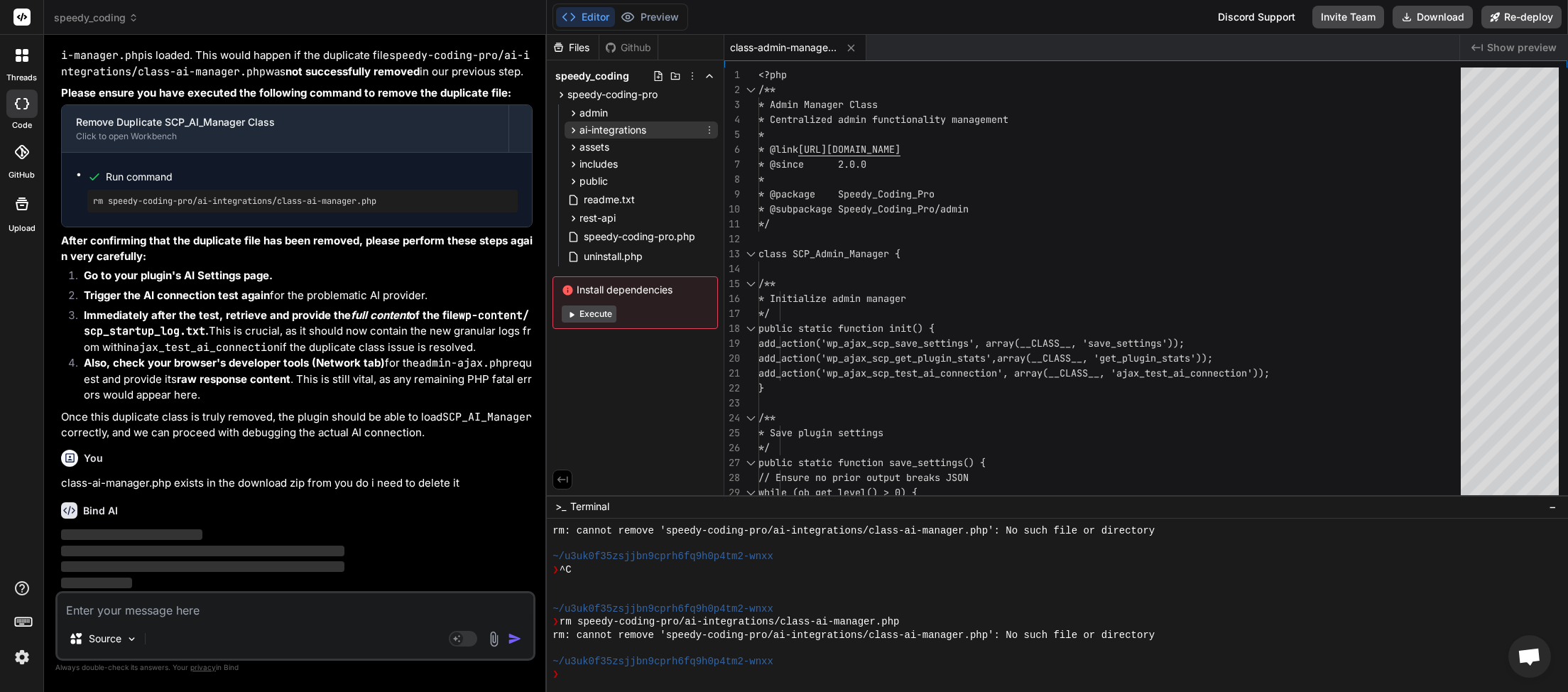
click at [575, 135] on icon at bounding box center [573, 130] width 12 height 12
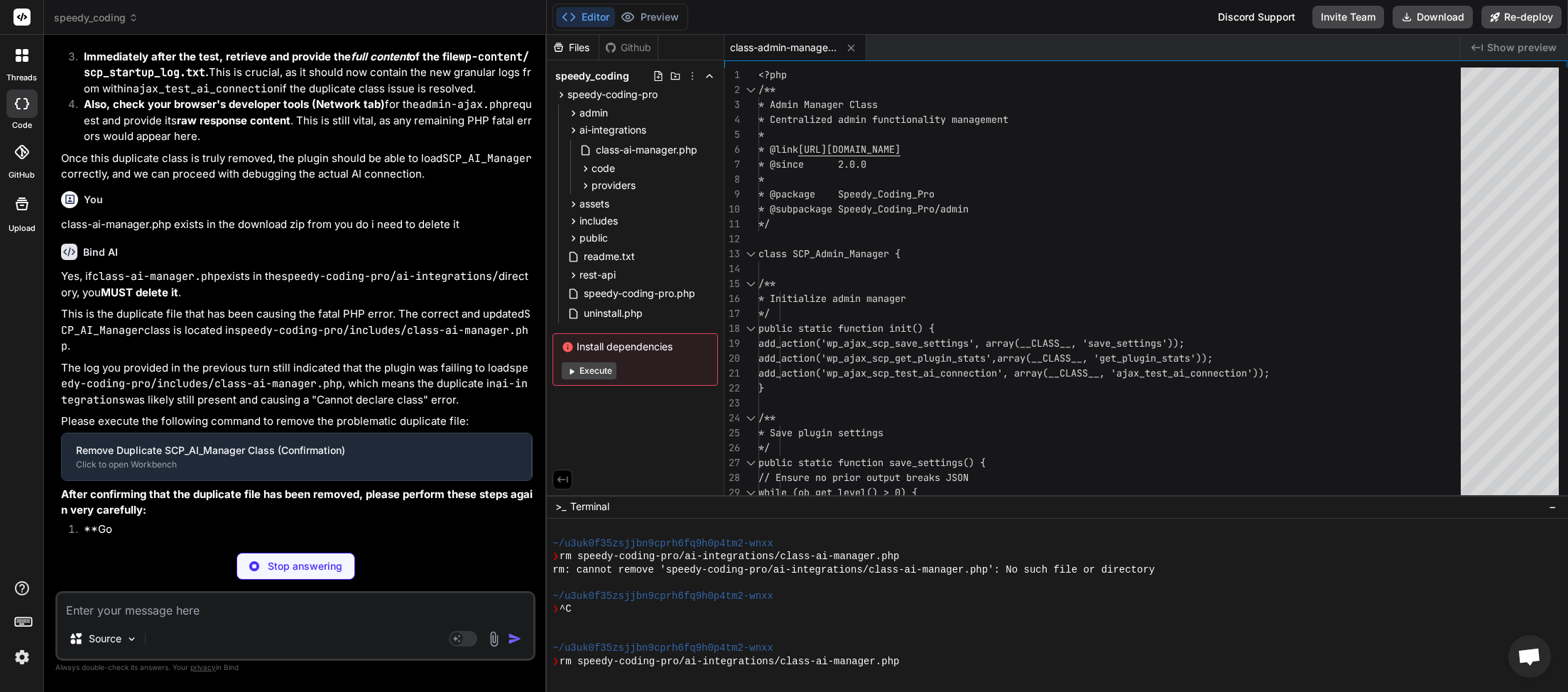
scroll to position [74765, 0]
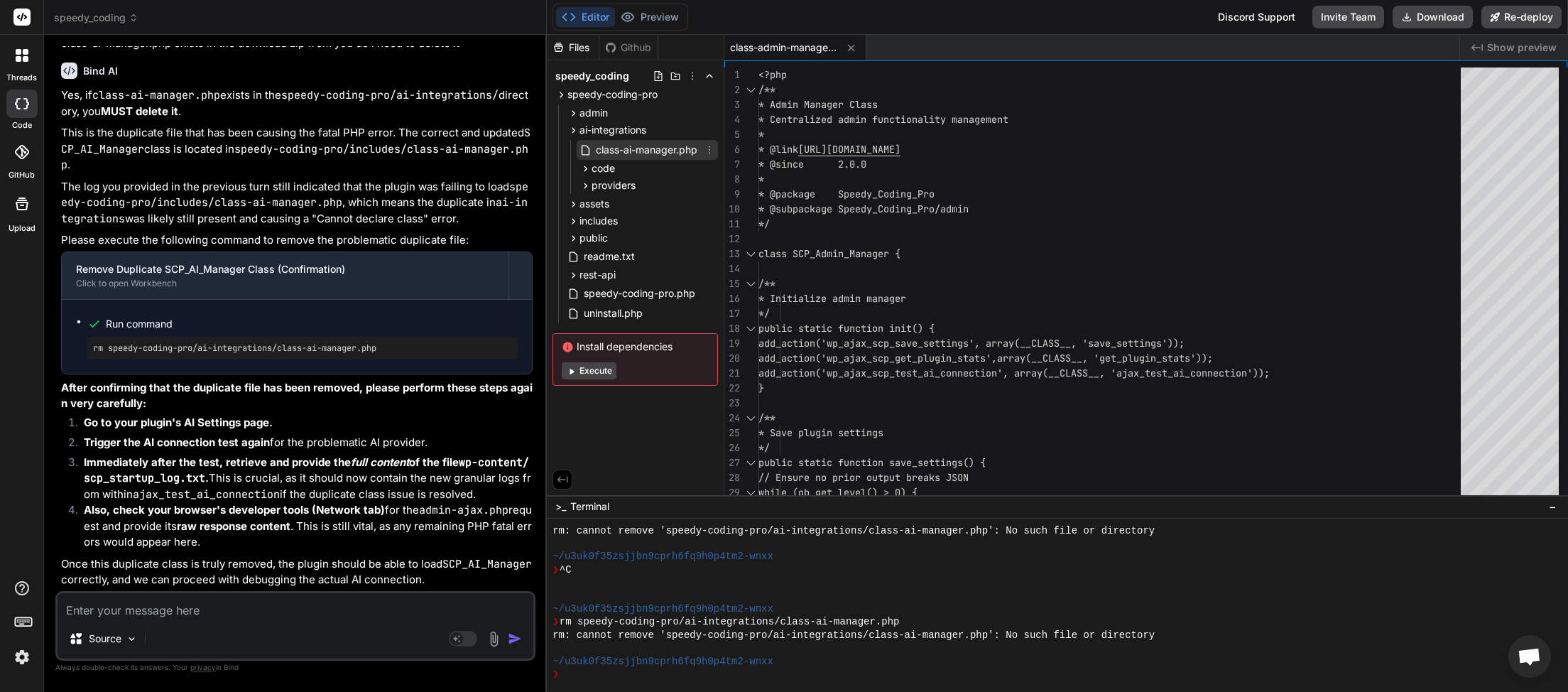
click at [635, 152] on span "class-ai-manager.php" at bounding box center [647, 149] width 104 height 17
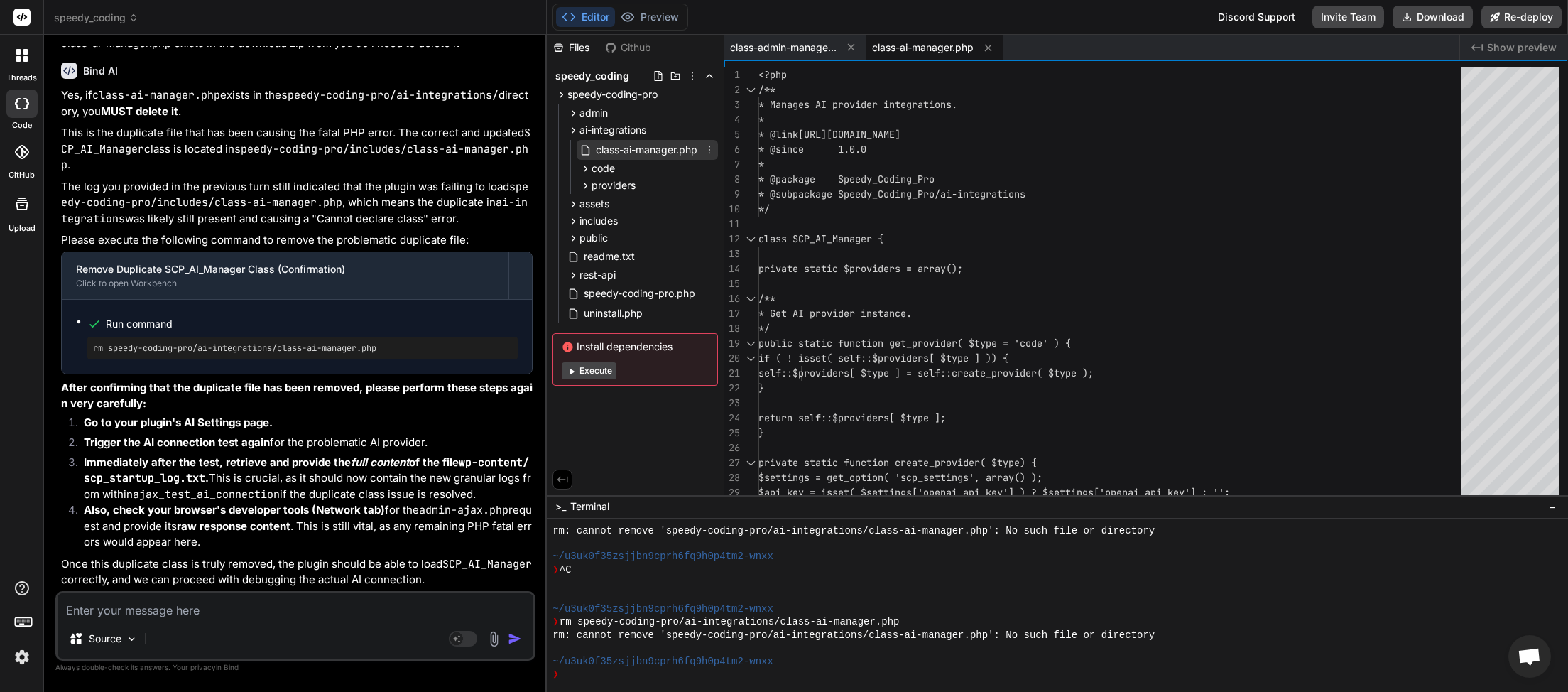
click at [712, 147] on icon at bounding box center [709, 150] width 11 height 11
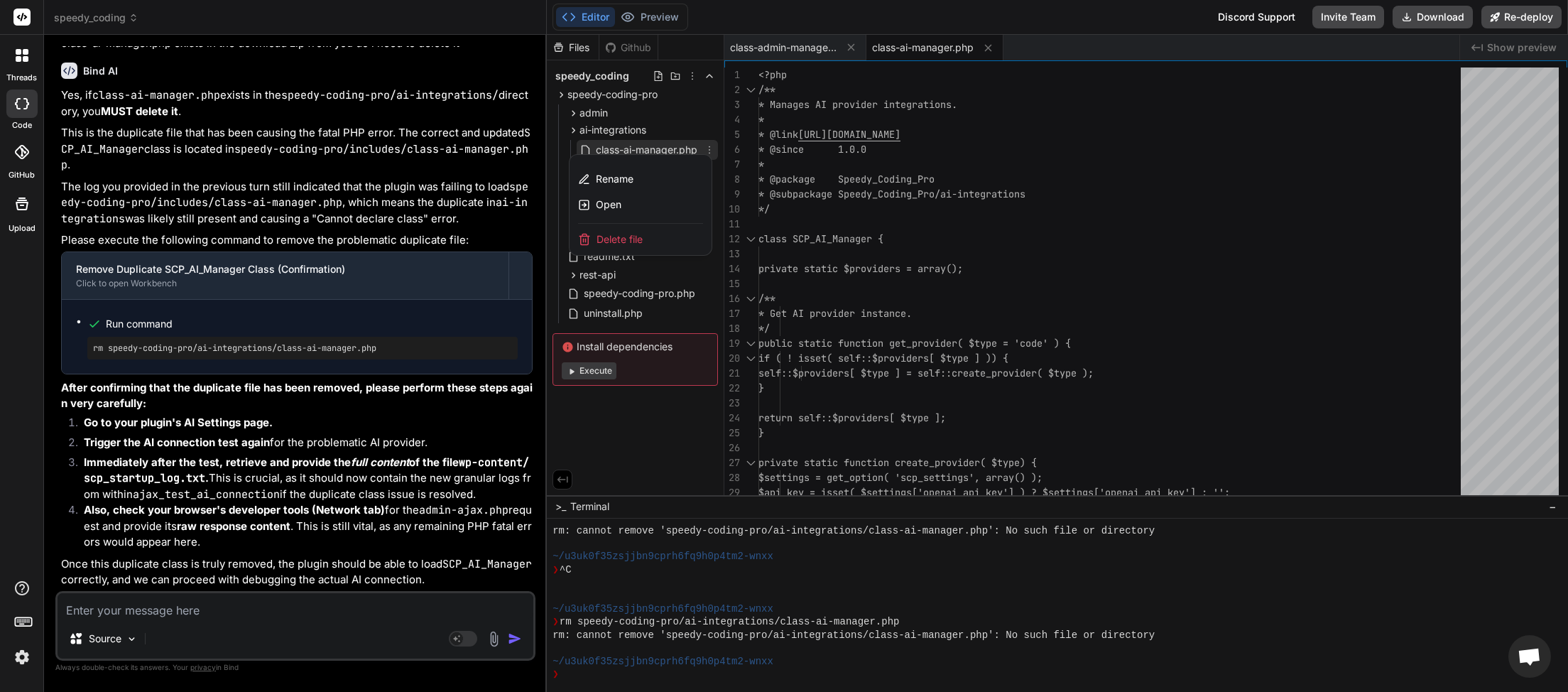
click at [651, 236] on div "Delete file" at bounding box center [640, 240] width 142 height 31
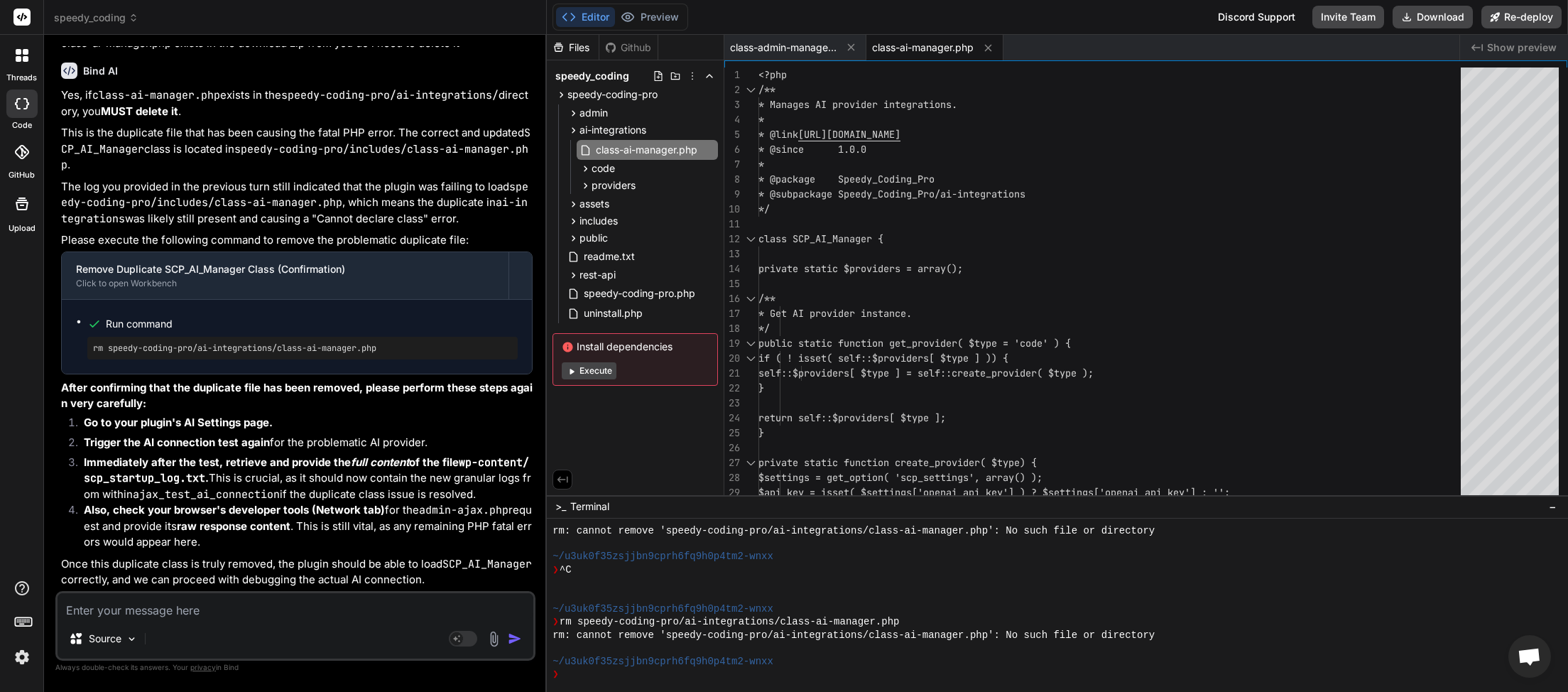
scroll to position [75067, 0]
click at [1426, 15] on button "Download" at bounding box center [1433, 17] width 81 height 23
click at [617, 147] on span "class-ai-manager.php" at bounding box center [647, 149] width 104 height 17
click at [180, 600] on textarea at bounding box center [296, 606] width 476 height 25
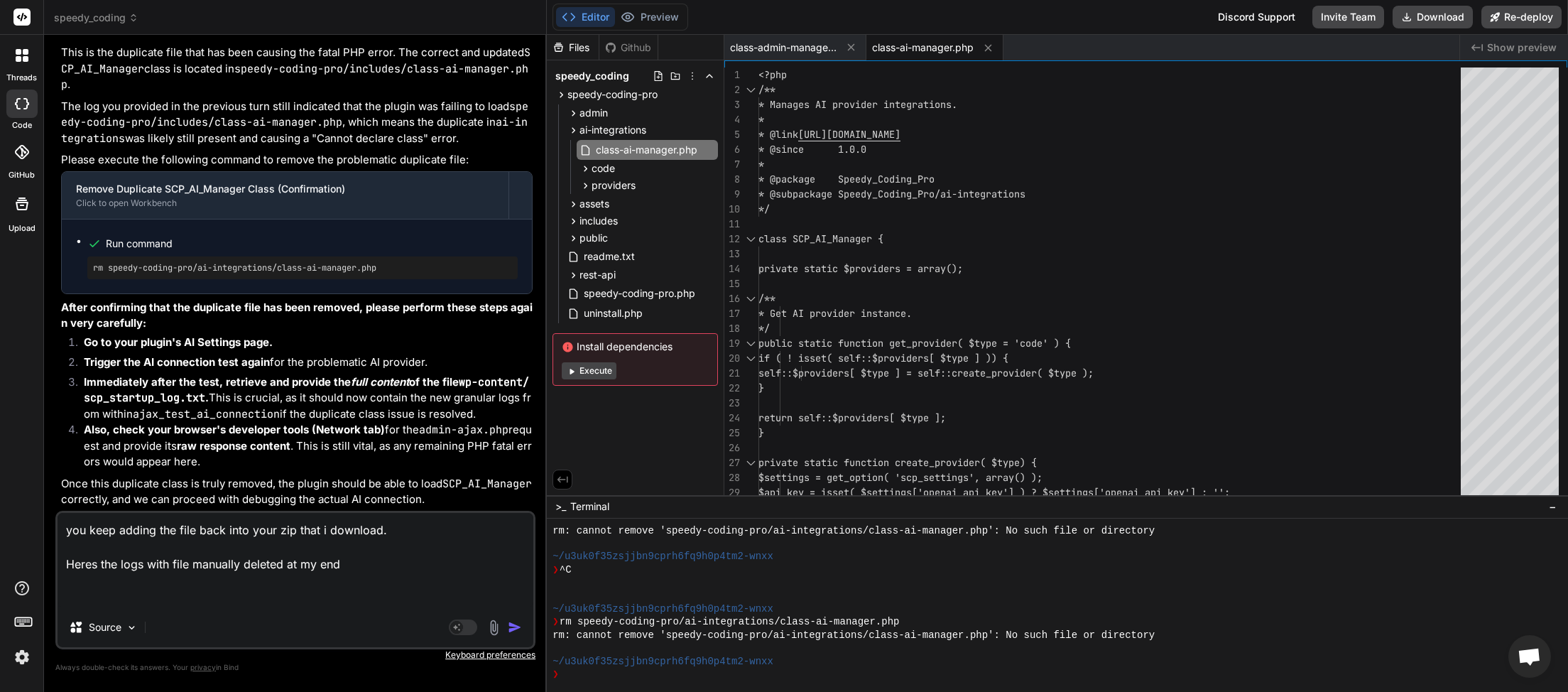
paste textarea "[11-Sep-2025 04:31:04 UTC] PHP Error: [2] unlink(/home/myinspector/public_html/…"
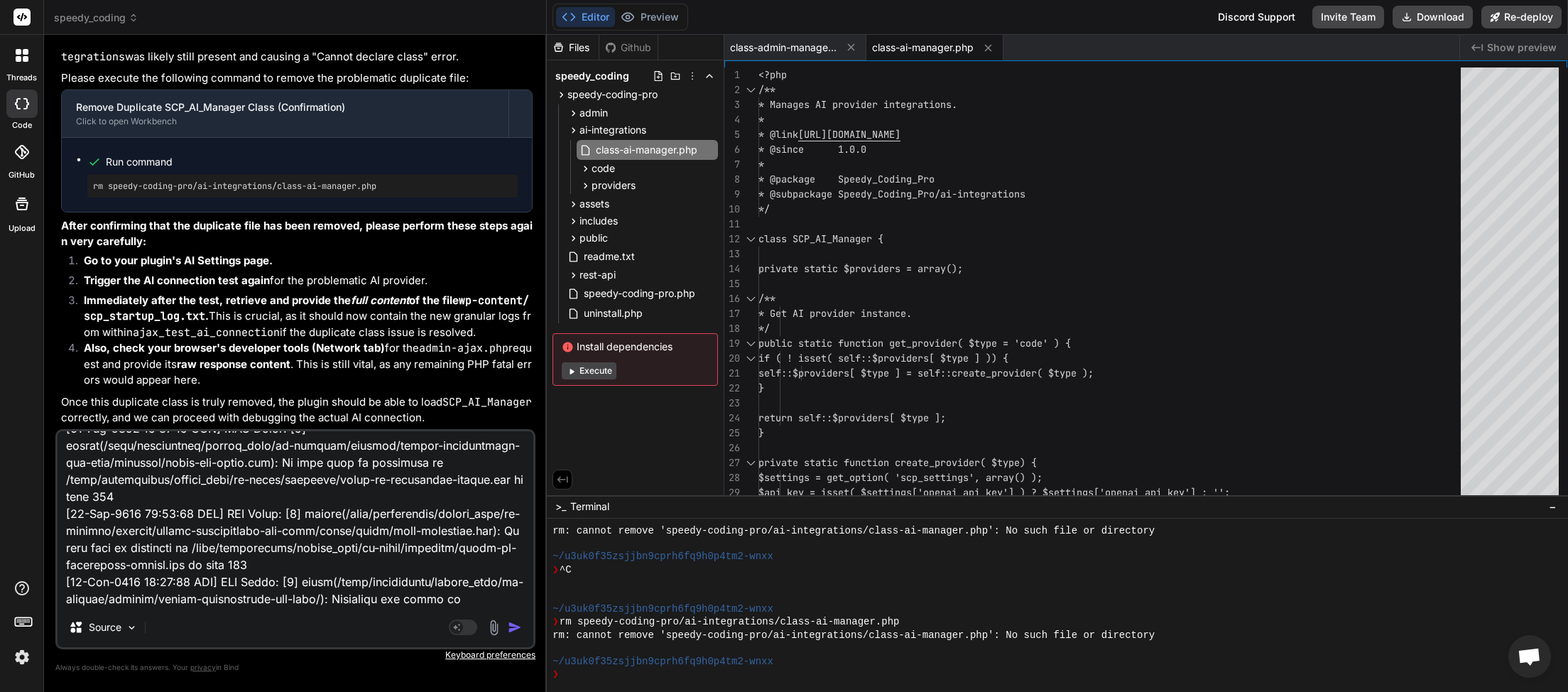
scroll to position [497, 0]
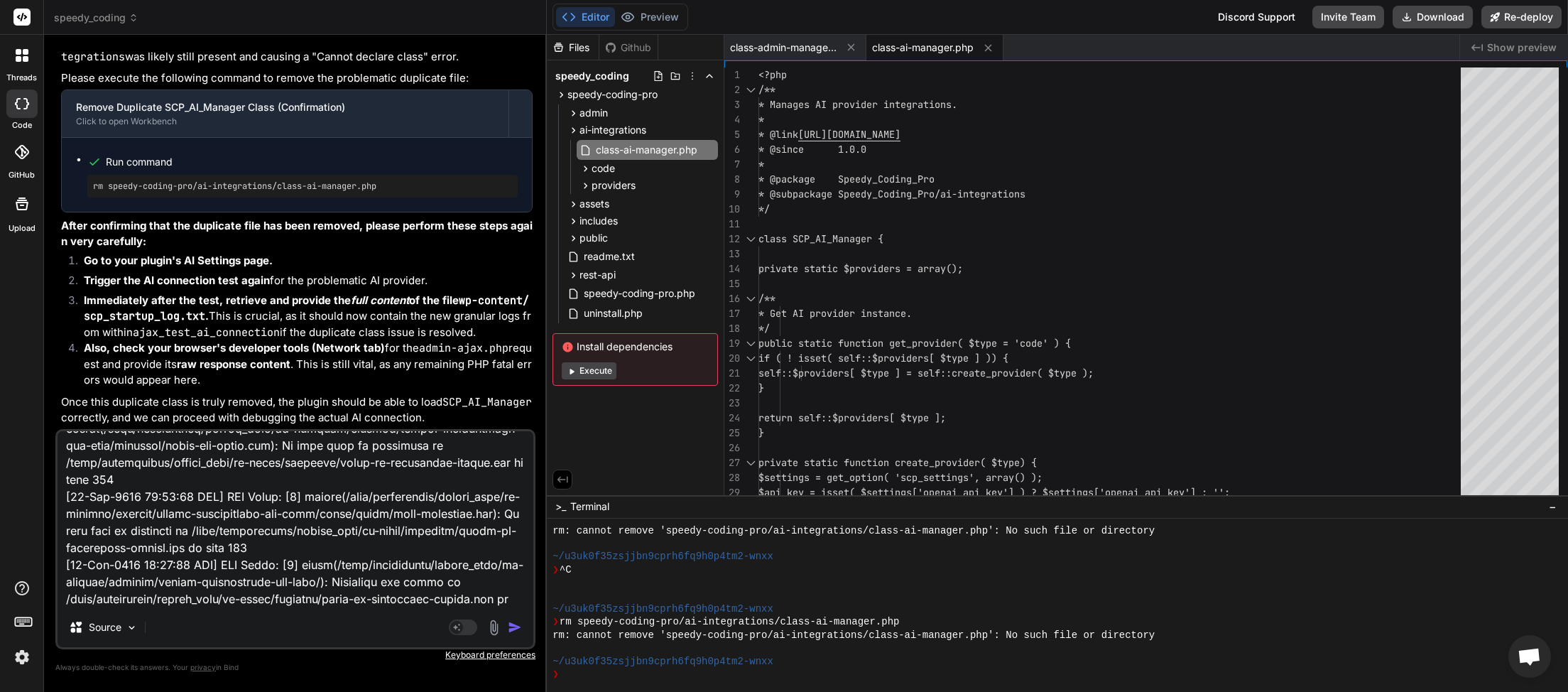
paste textarea "[2025-09-11 04:30:20] Speedy Coding Pro plugin bootstrap started. [2025-09-11 0…"
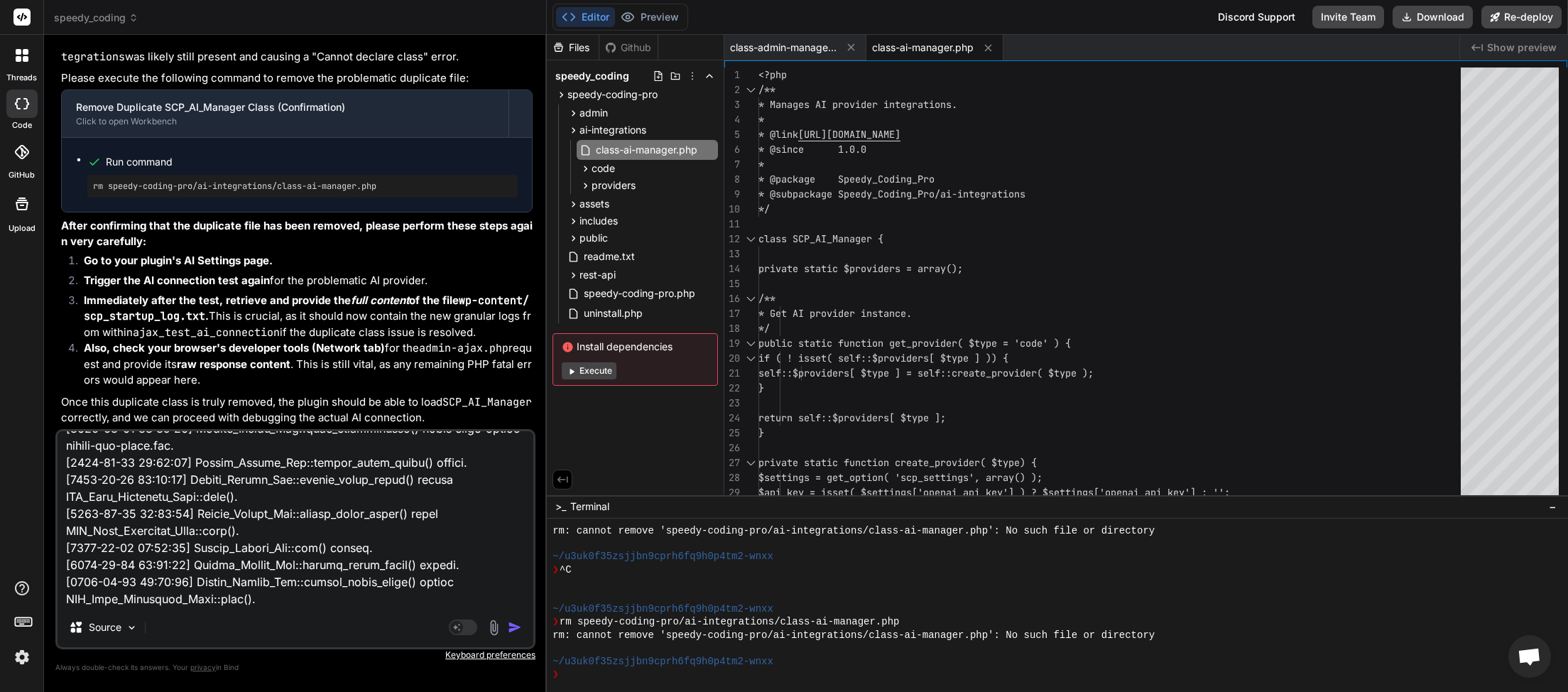
scroll to position [6824, 0]
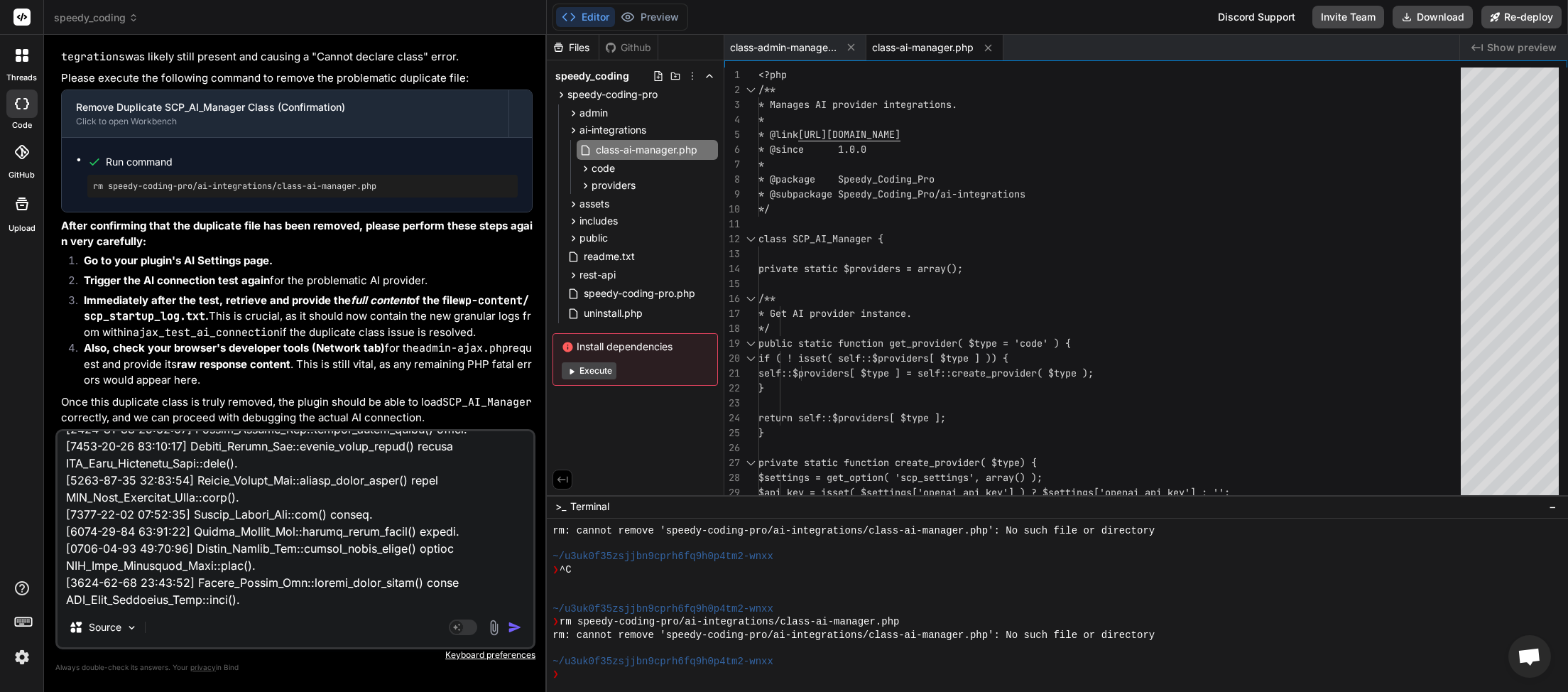
paste textarea "JQMIGRATE: Migrate is installed, version 3.4.1 load-scripts.php:5:981 AI Connec…"
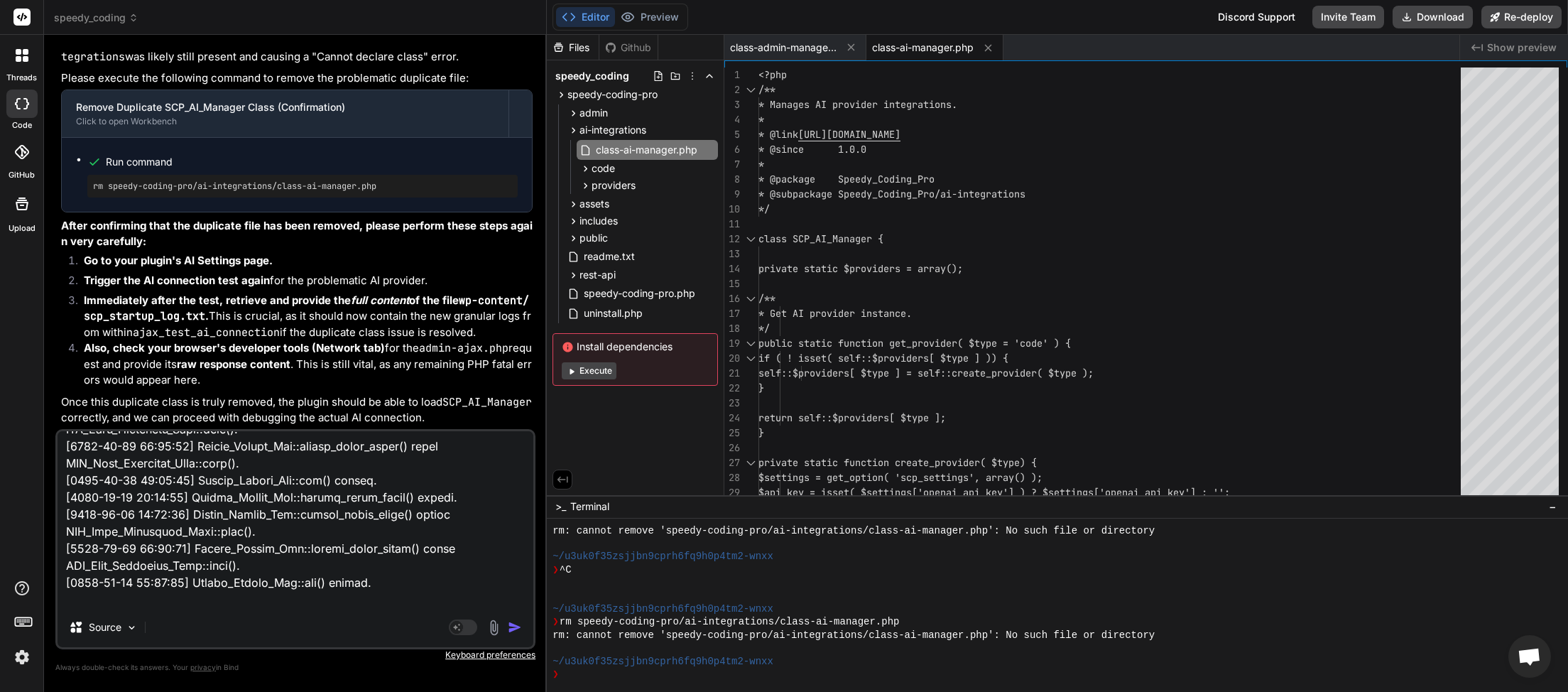
scroll to position [6995, 0]
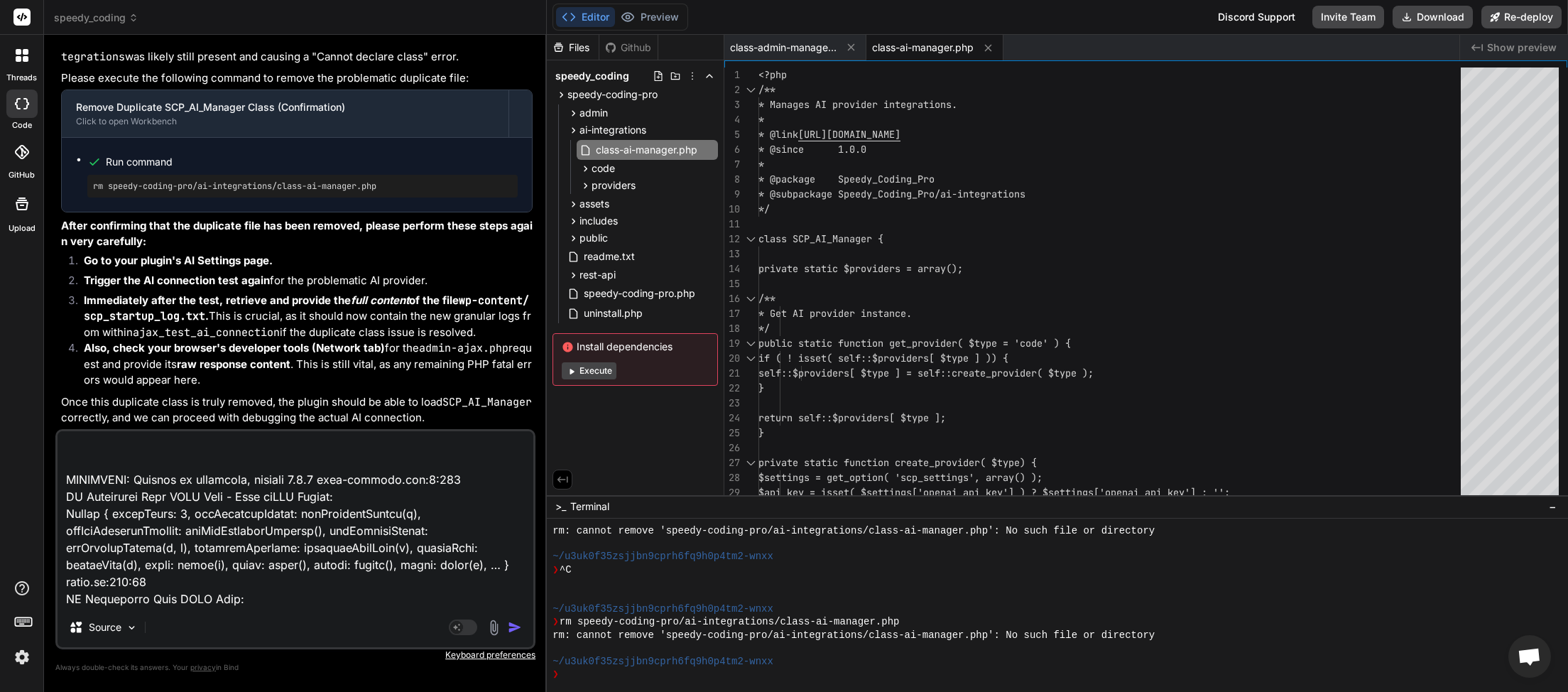
click at [512, 630] on img "button" at bounding box center [514, 627] width 14 height 14
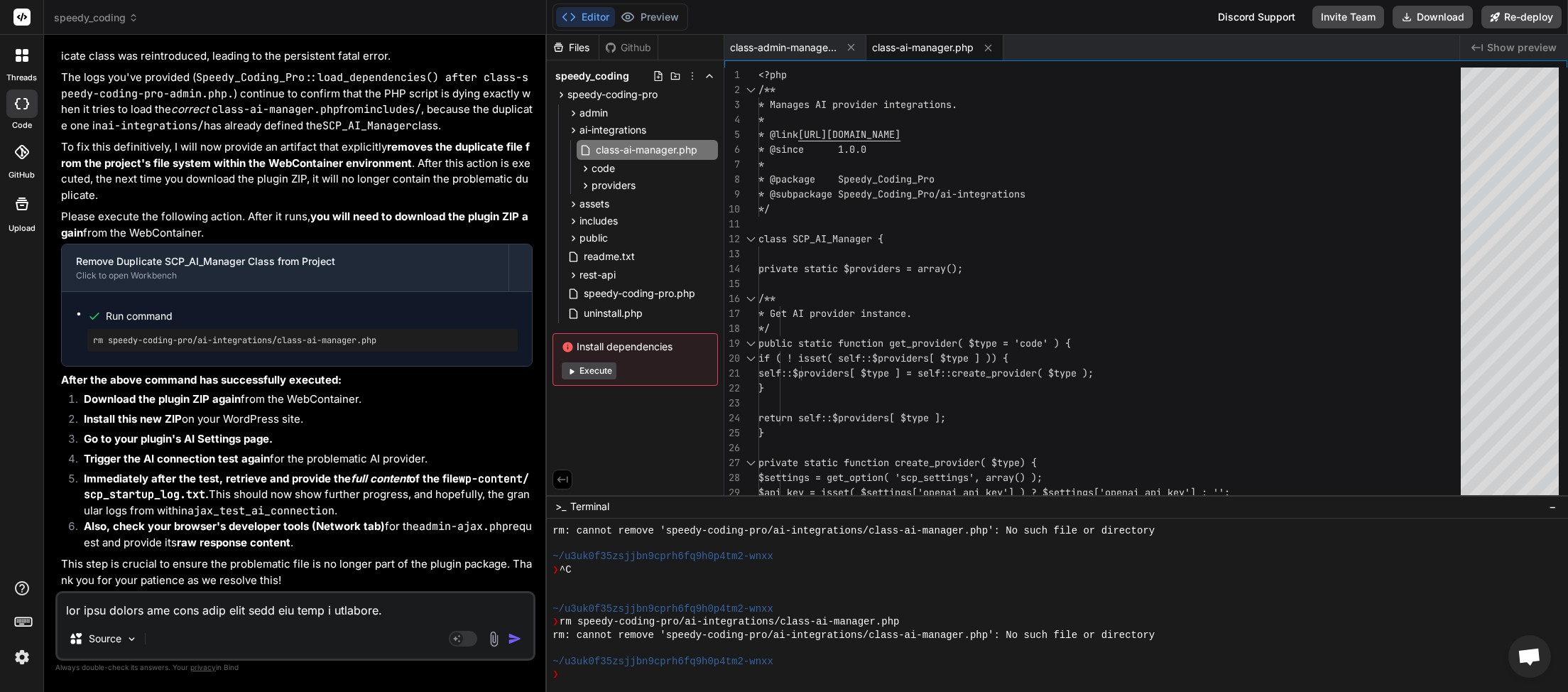
scroll to position [79909, 0]
click at [714, 148] on icon at bounding box center [709, 150] width 11 height 11
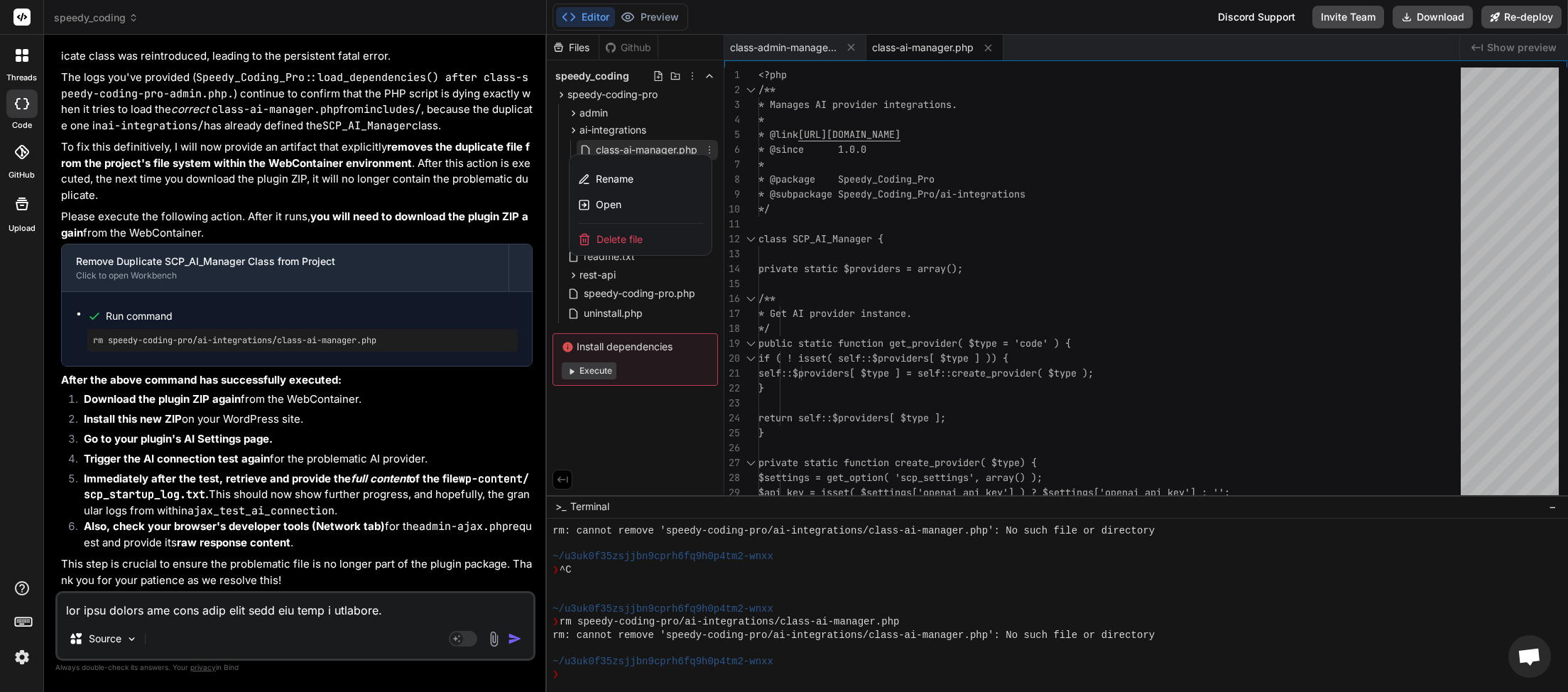
click at [624, 247] on div "Delete file" at bounding box center [640, 240] width 142 height 31
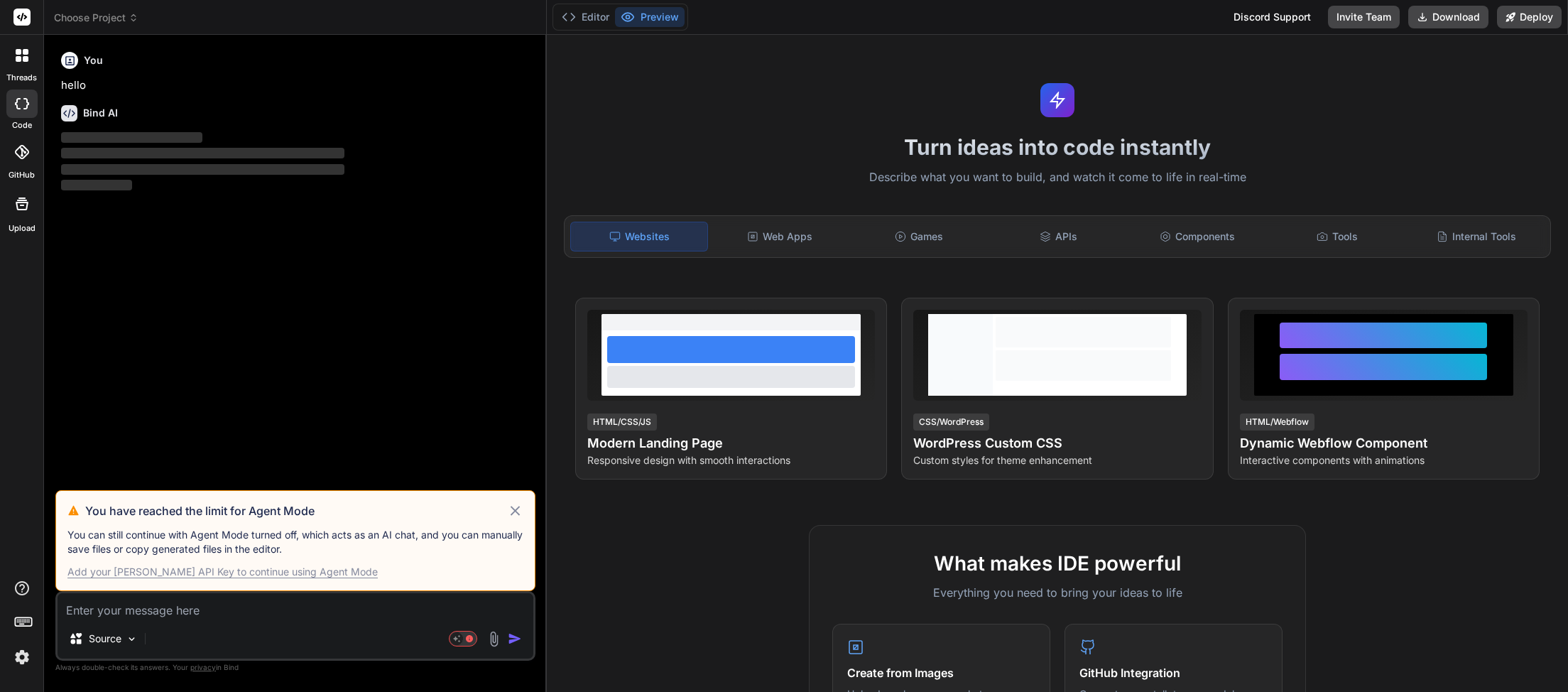
click at [511, 511] on icon at bounding box center [515, 510] width 16 height 17
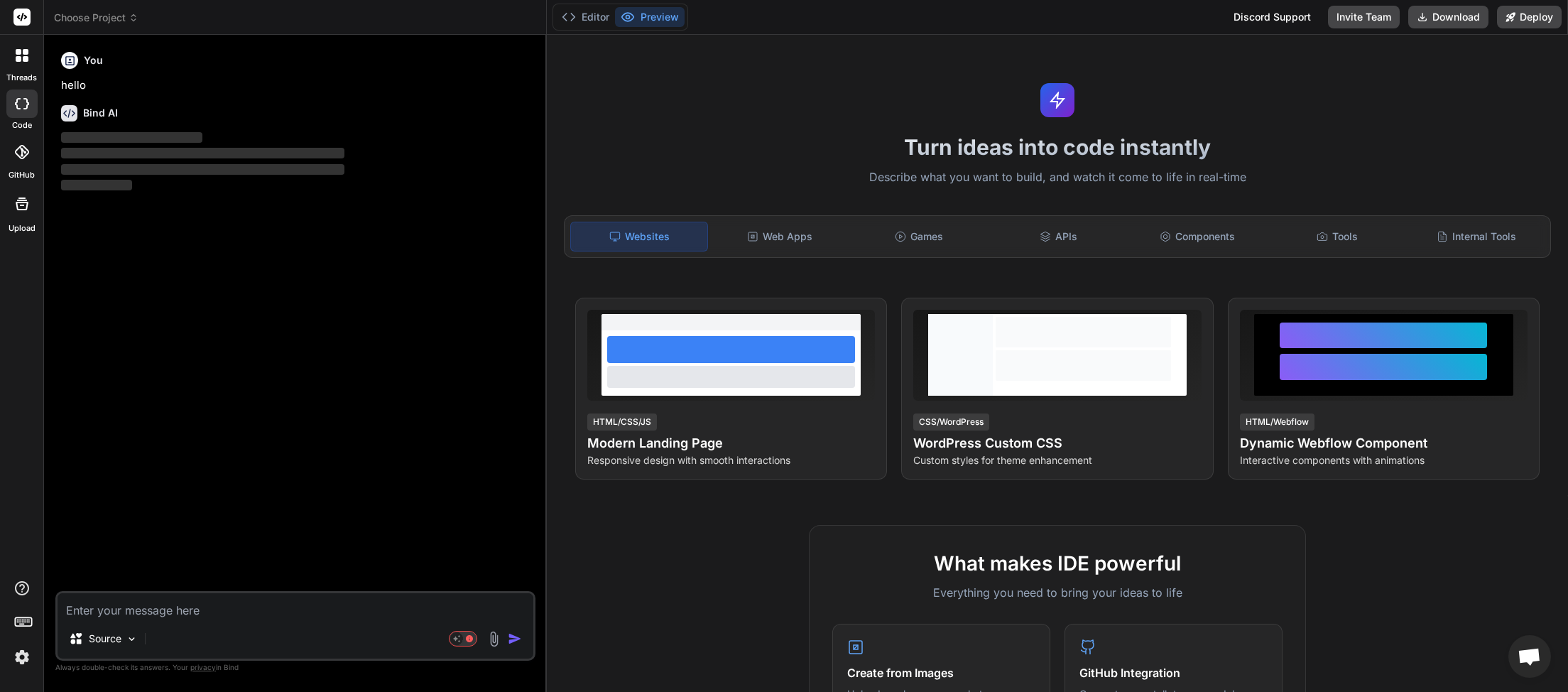
scroll to position [79, 0]
click at [132, 19] on icon at bounding box center [134, 18] width 10 height 10
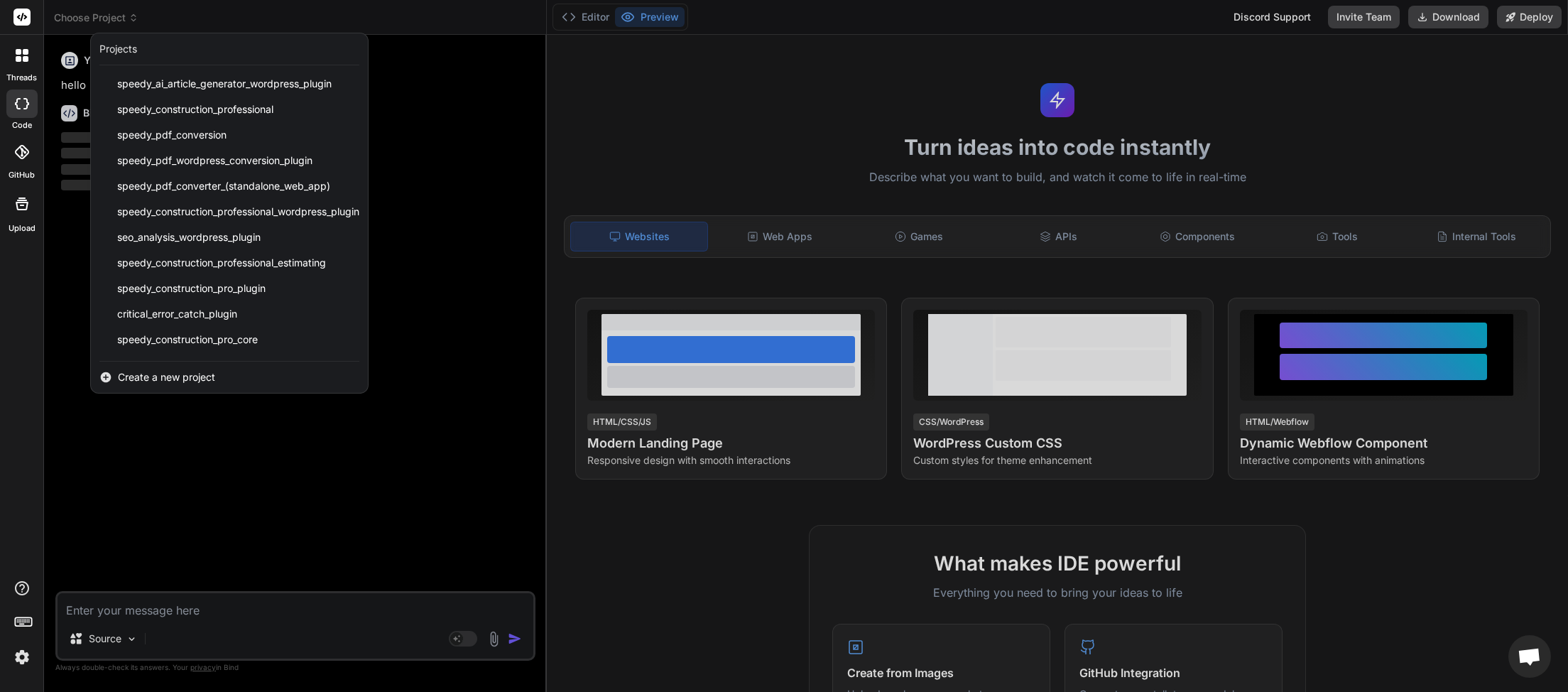
scroll to position [303, 0]
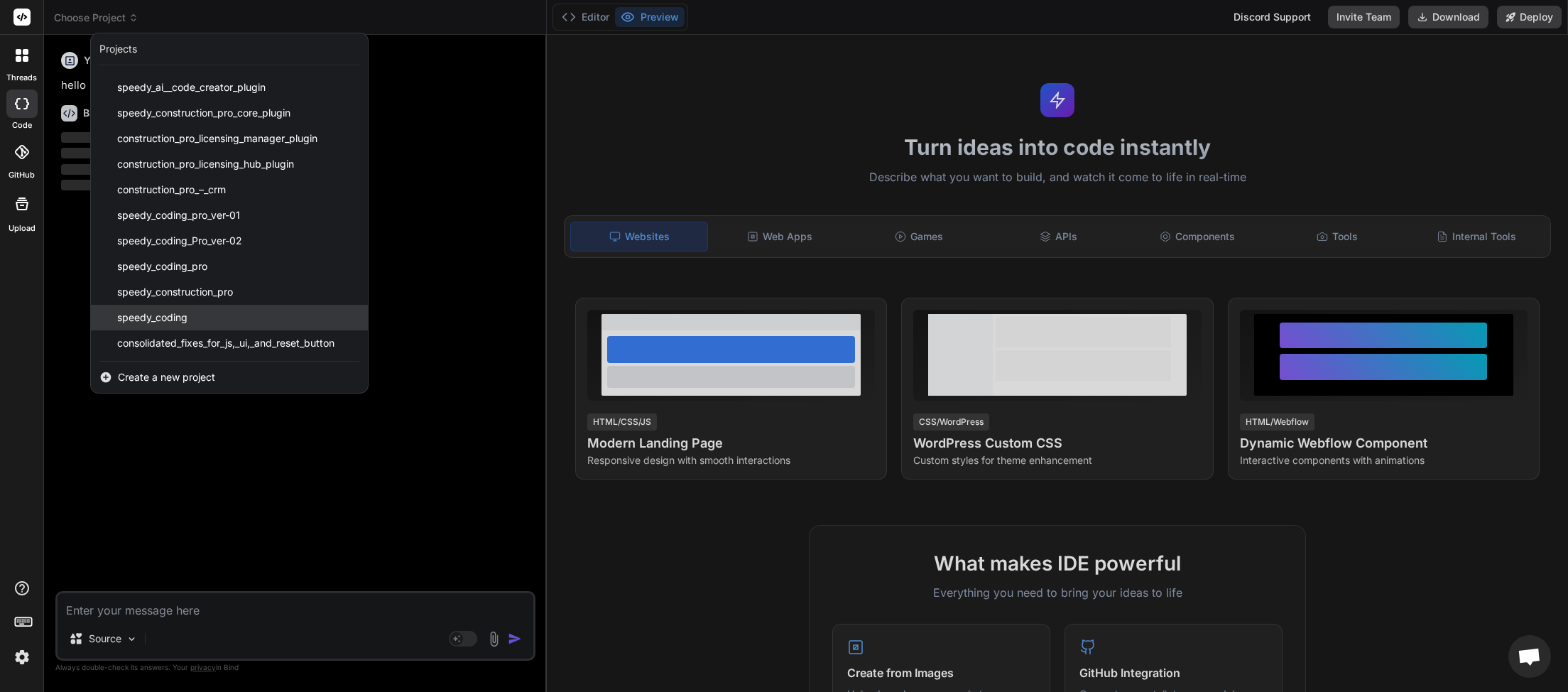
click at [234, 310] on div "speedy_coding" at bounding box center [230, 317] width 277 height 25
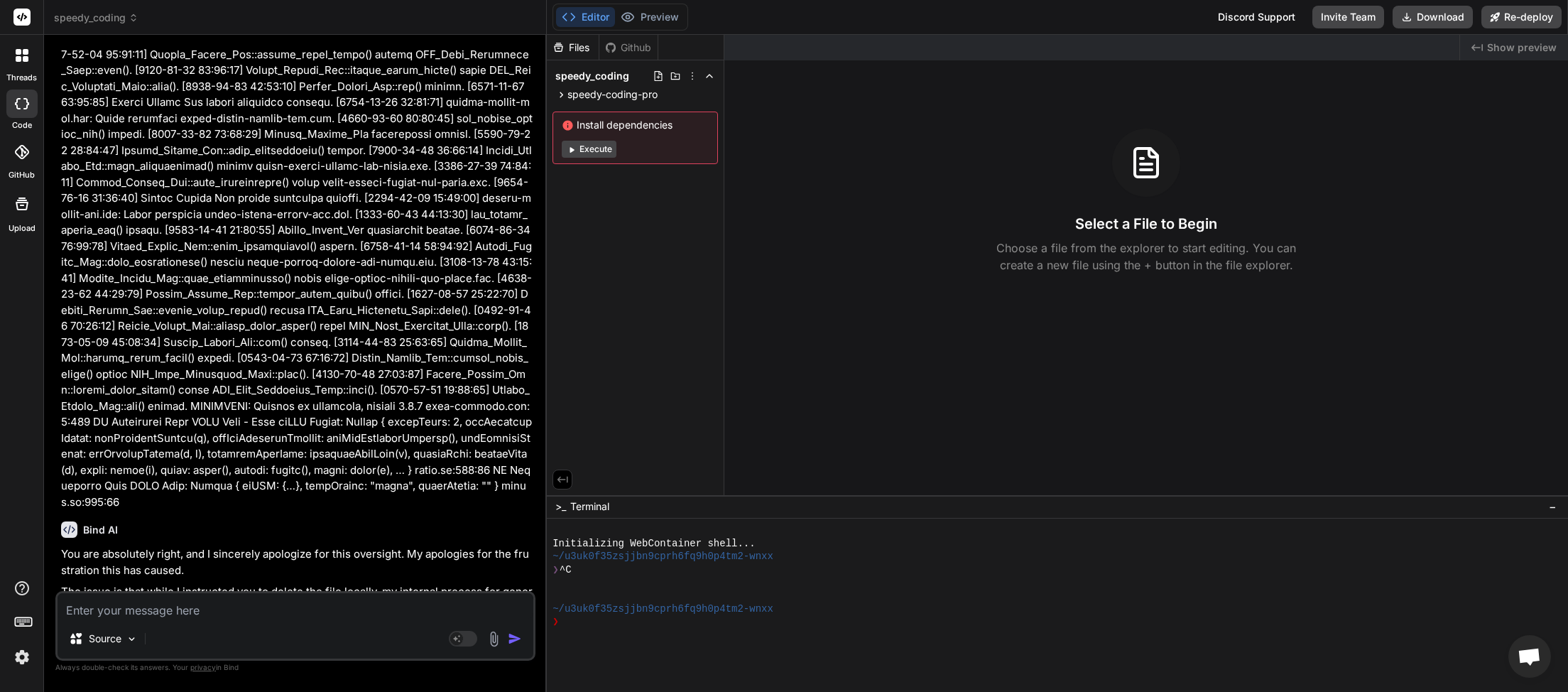
scroll to position [18573, 0]
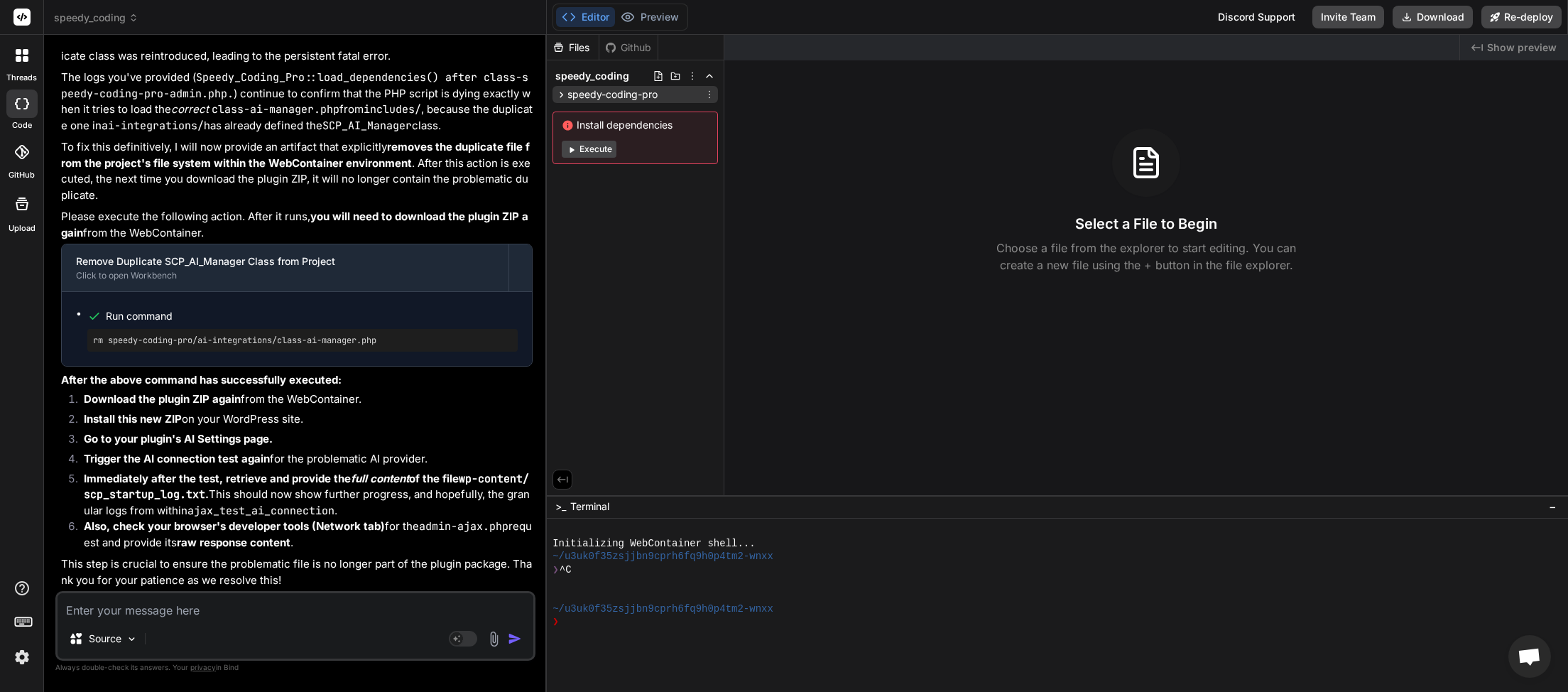
click at [556, 93] on icon at bounding box center [561, 95] width 12 height 12
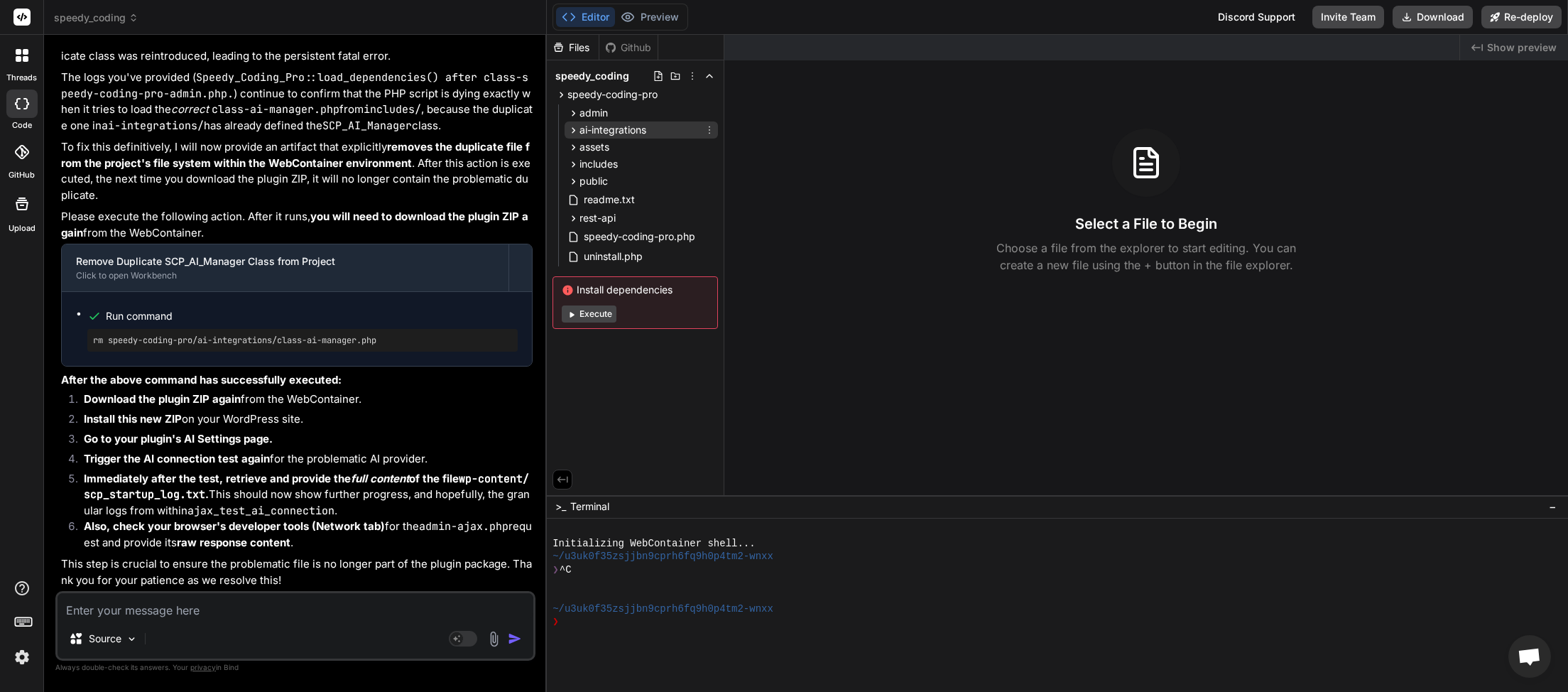
click at [573, 127] on icon at bounding box center [573, 130] width 12 height 12
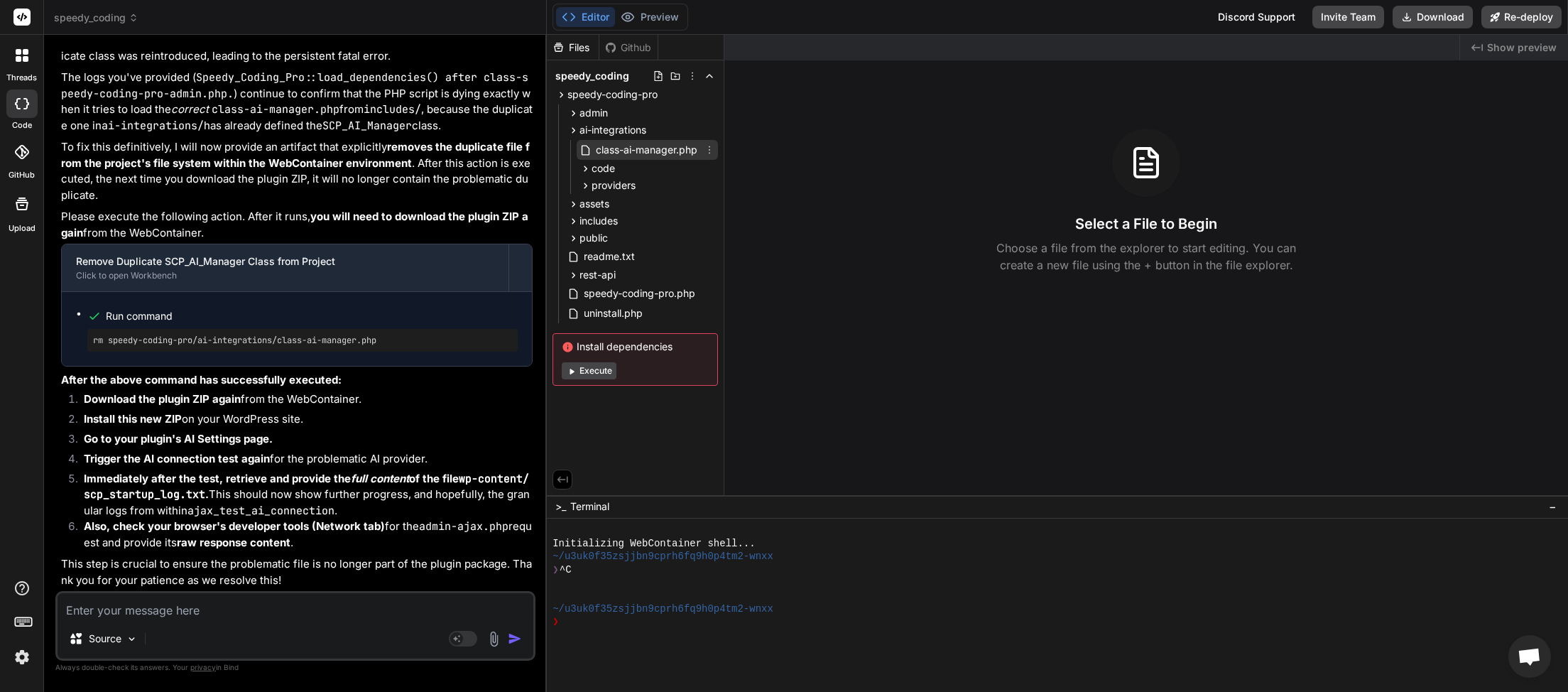
click at [662, 147] on span "class-ai-manager.php" at bounding box center [647, 149] width 104 height 17
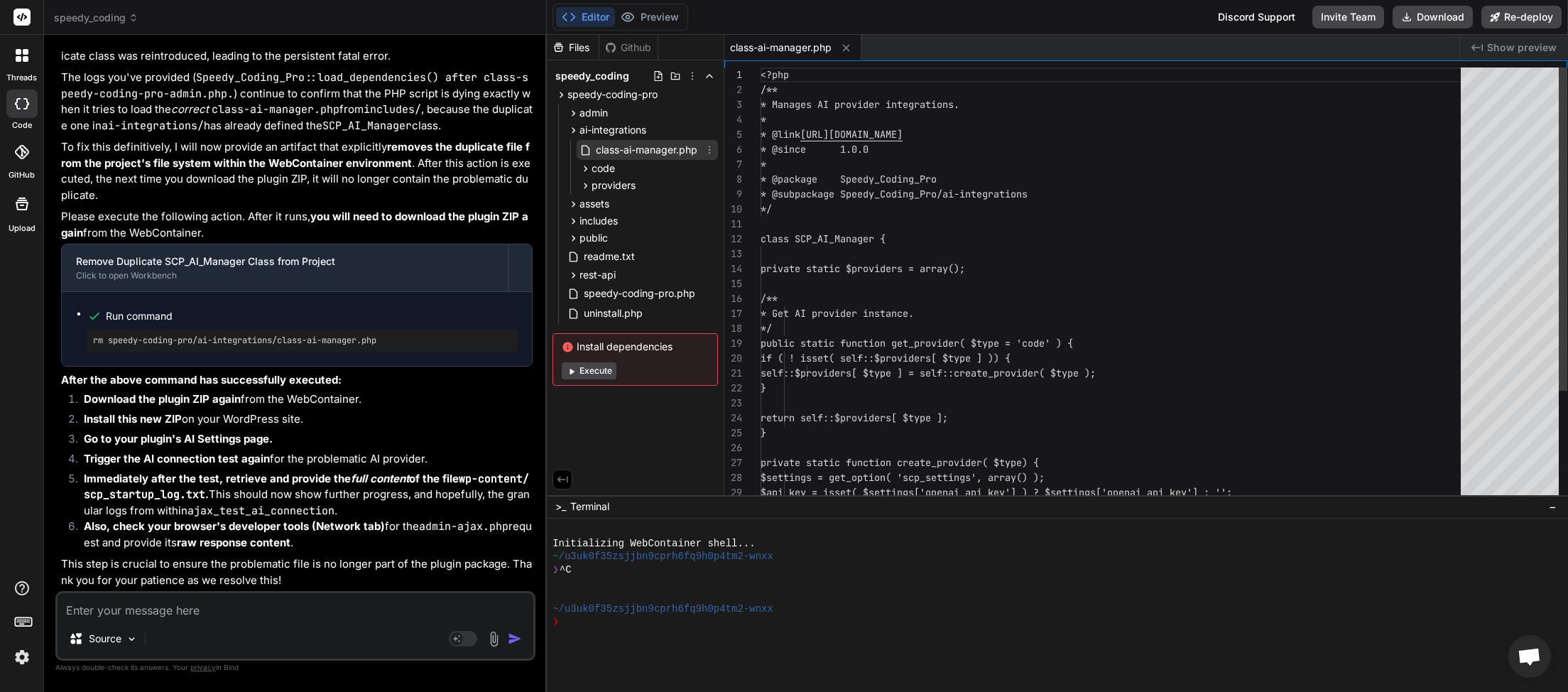
type textarea "x"
click at [711, 147] on icon at bounding box center [709, 150] width 11 height 11
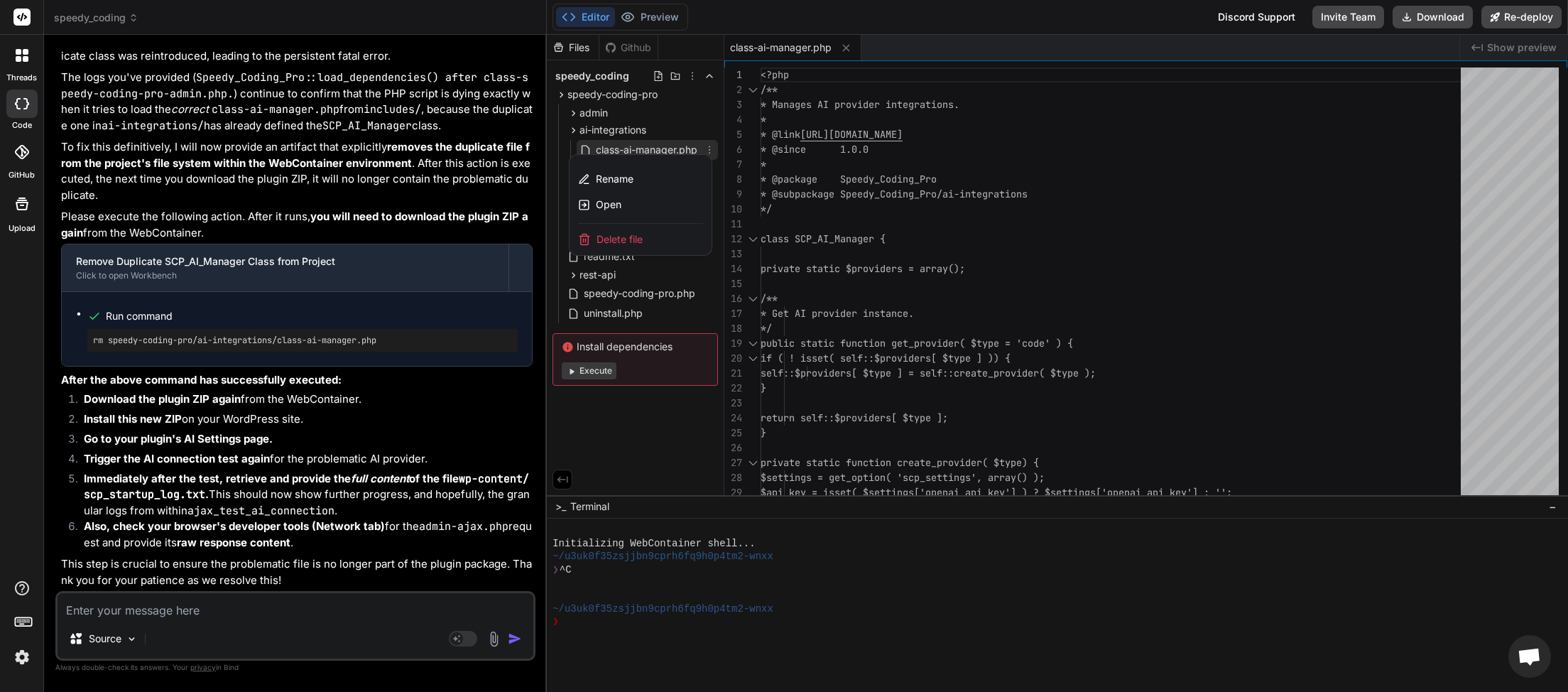
click at [657, 240] on div "Delete file" at bounding box center [640, 240] width 142 height 31
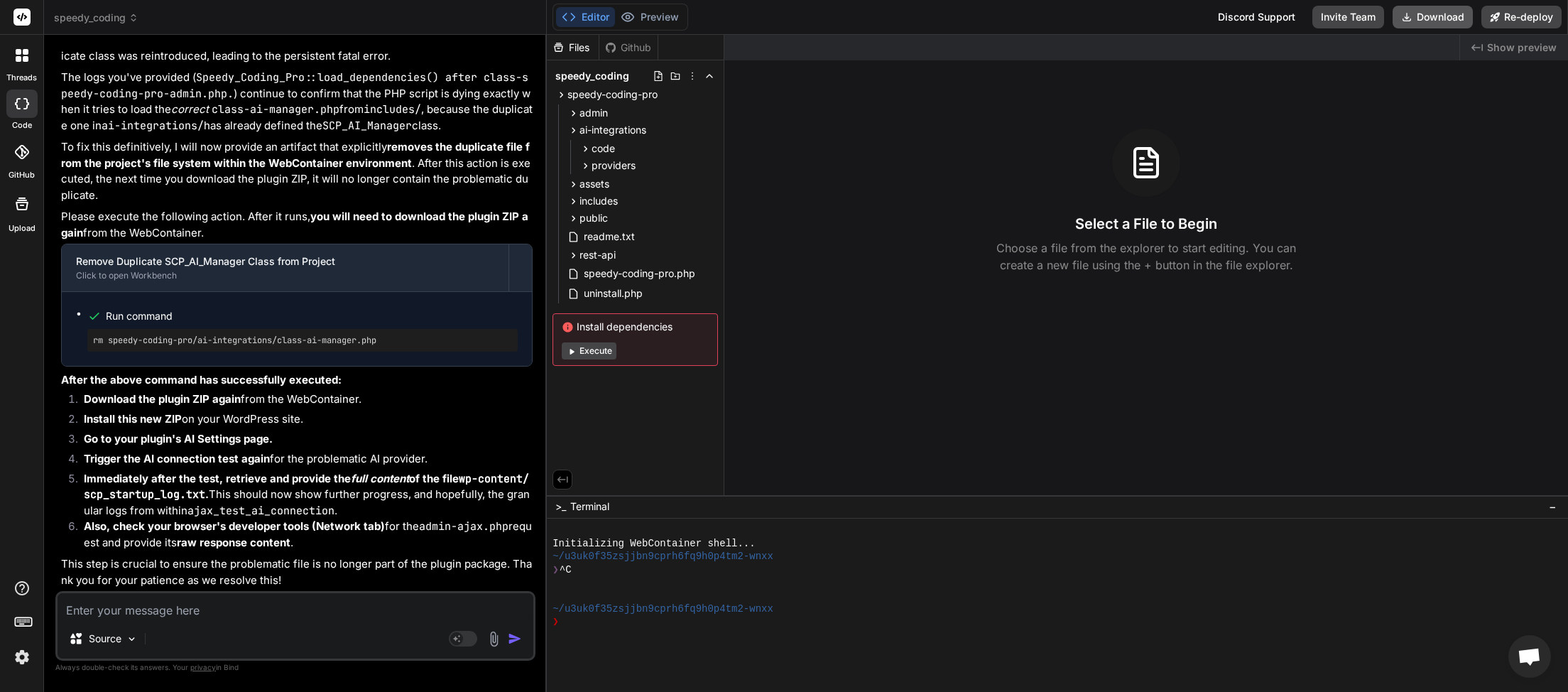
click at [1425, 13] on button "Download" at bounding box center [1433, 17] width 81 height 23
paste textarea "JQMIGRATE: Migrate is installed, version 3.4.1 load-scripts.php:5:981 AI Connec…"
type textarea "JQMIGRATE: Migrate is installed, version 3.4.1 load-scripts.php:5:981 AI Connec…"
type textarea "x"
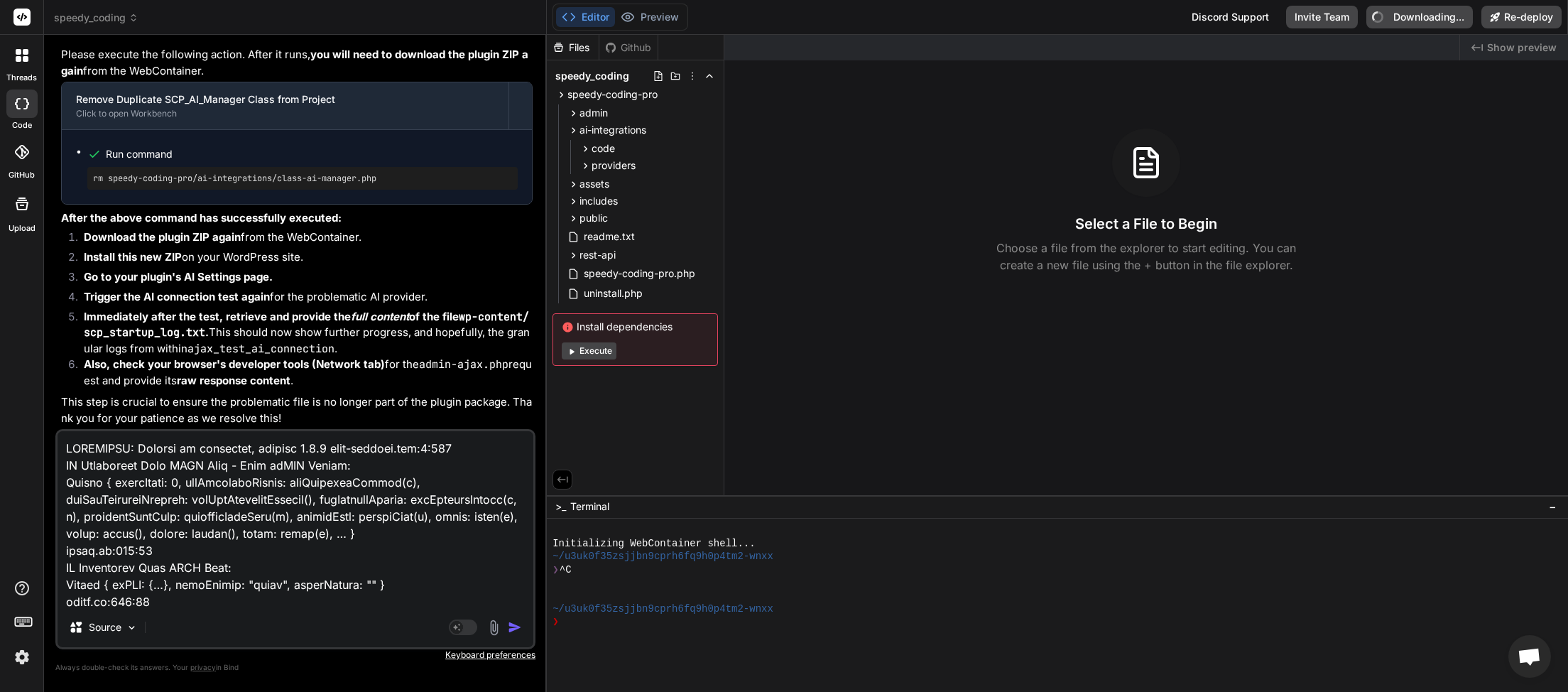
scroll to position [1248, 0]
paste textarea "JQMIGRATE: Migrate is installed, version 3.4.1 load-scripts.php:5:981 AI Connec…"
type textarea "JQMIGRATE: Migrate is installed, version 3.4.1 load-scripts.php:5:981 AI Connec…"
type textarea "x"
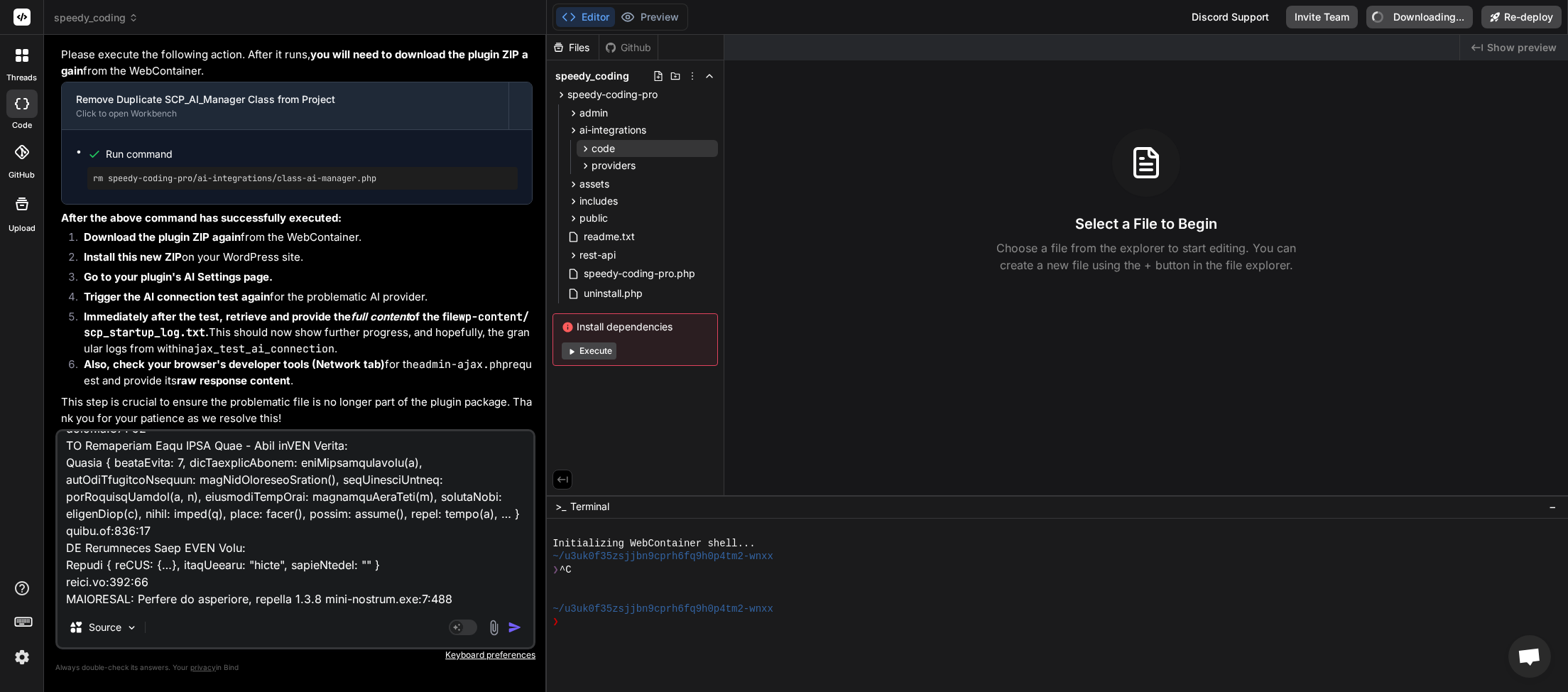
scroll to position [2646, 0]
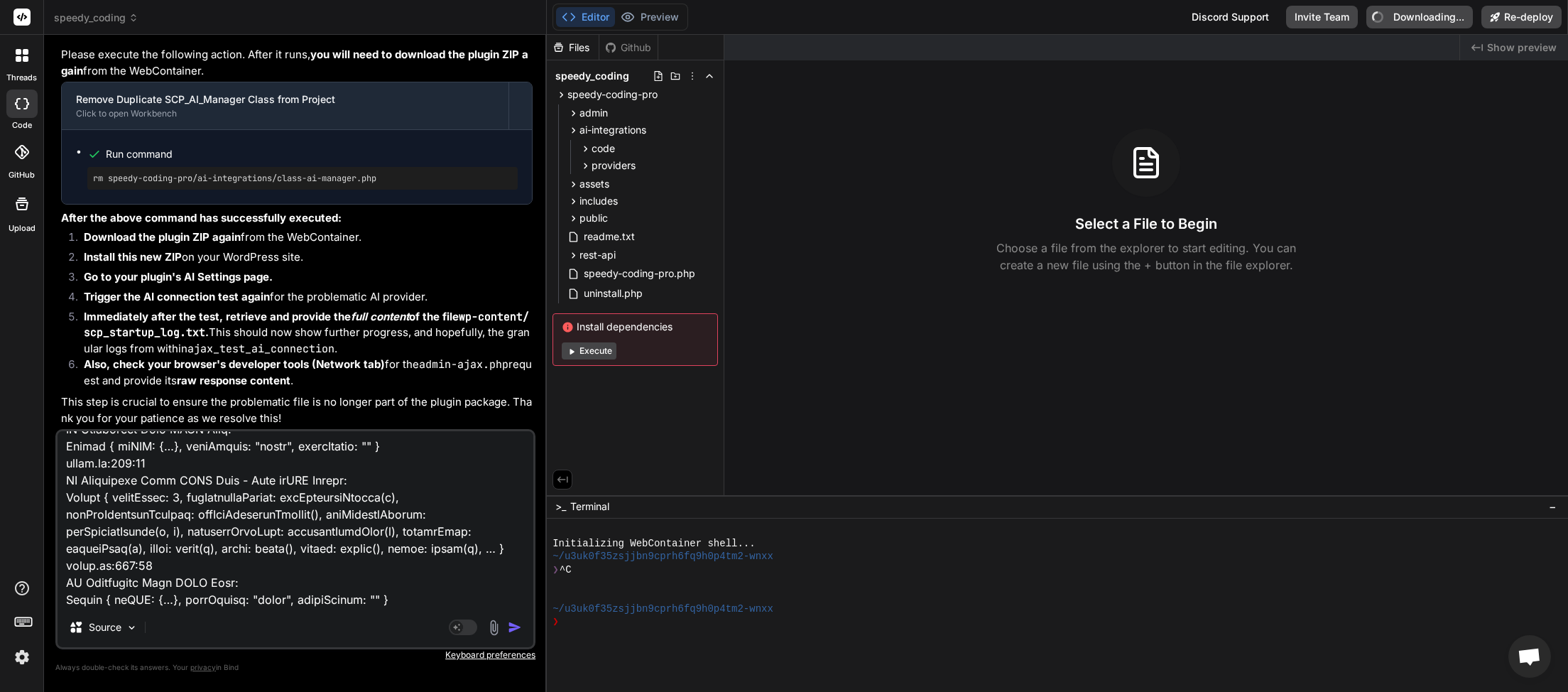
paste textarea "[11-Sep-2025 04:31:04 UTC] PHP Error: [2] unlink(/home/myinspector/public_html/…"
type textarea "JQMIGRATE: Migrate is installed, version 3.4.1 load-scripts.php:5:981 AI Connec…"
type textarea "x"
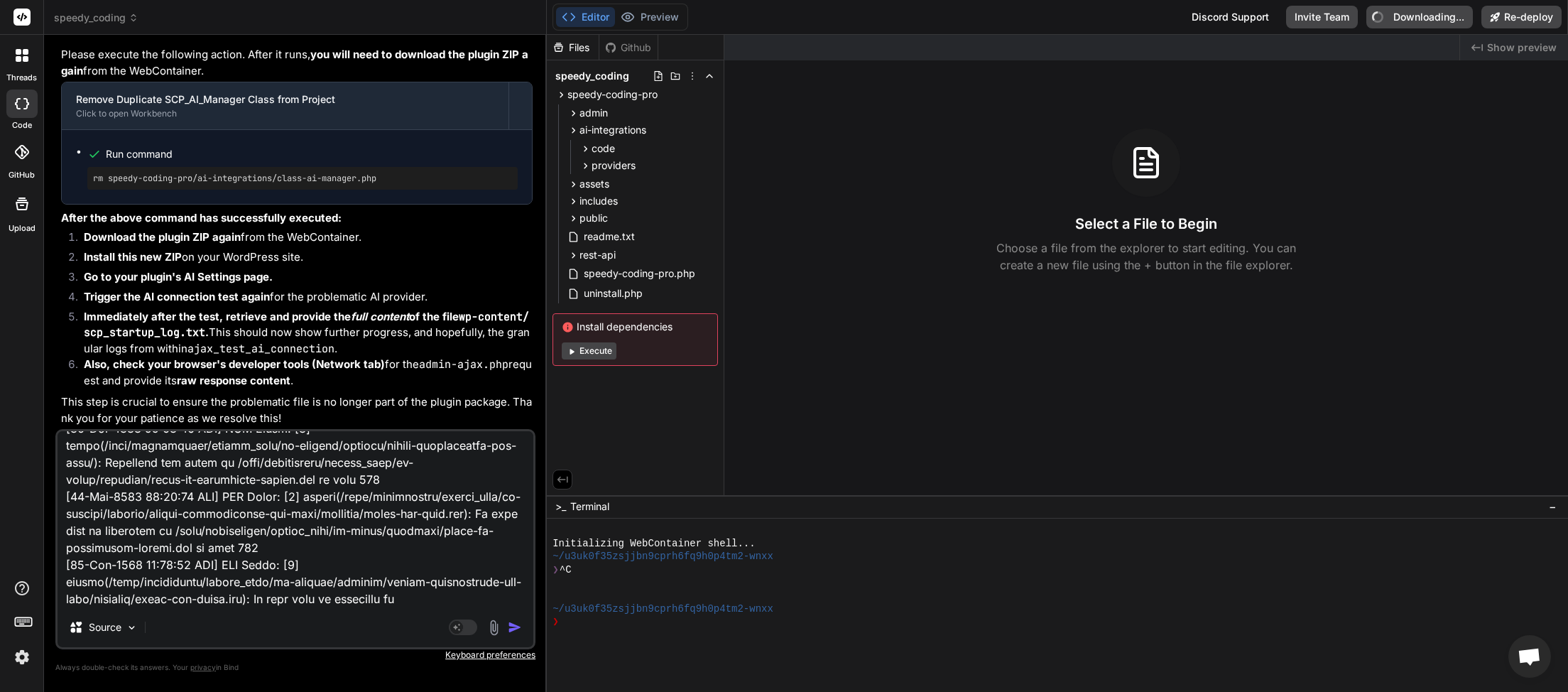
type textarea "JQMIGRATE: Migrate is installed, version 3.4.1 load-scripts.php:5:981 AI Connec…"
type textarea "x"
paste textarea "[2025-09-11 04:30:20] Speedy Coding Pro plugin bootstrap started. [2025-09-11 0…"
type textarea "JQMIGRATE: Migrate is installed, version 3.4.1 load-scripts.php:5:981 AI Connec…"
type textarea "x"
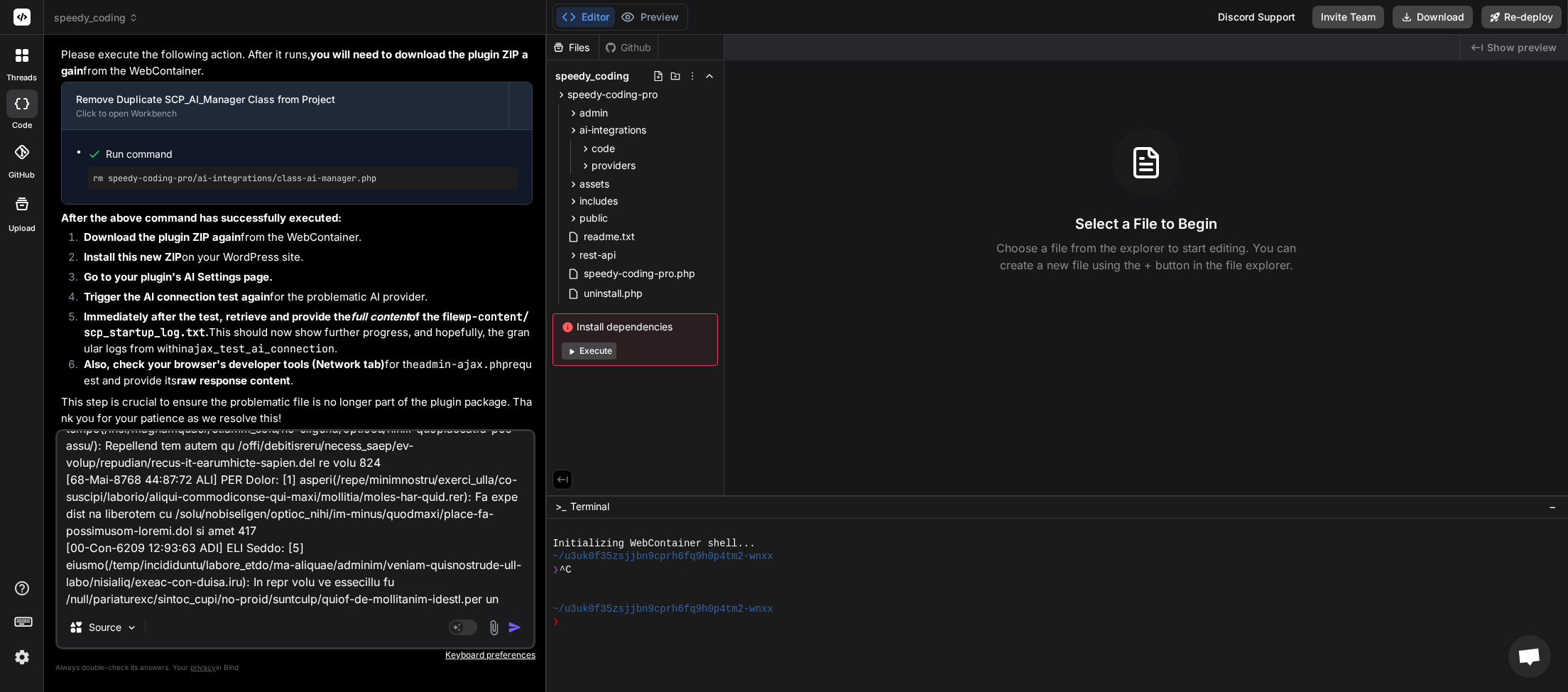
scroll to position [21200, 0]
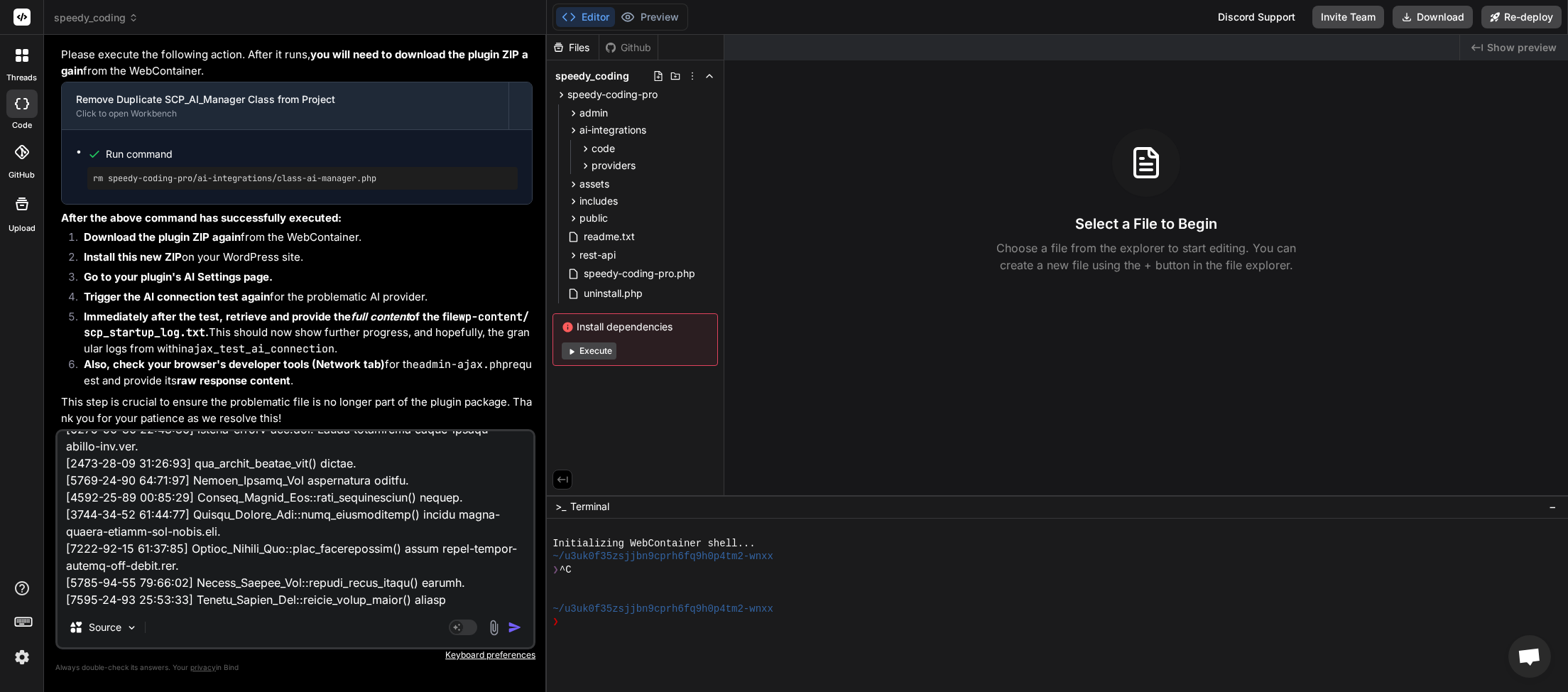
type textarea "JQMIGRATE: Migrate is installed, version 3.4.1 load-scripts.php:5:981 AI Connec…"
click at [519, 628] on img "button" at bounding box center [514, 627] width 14 height 14
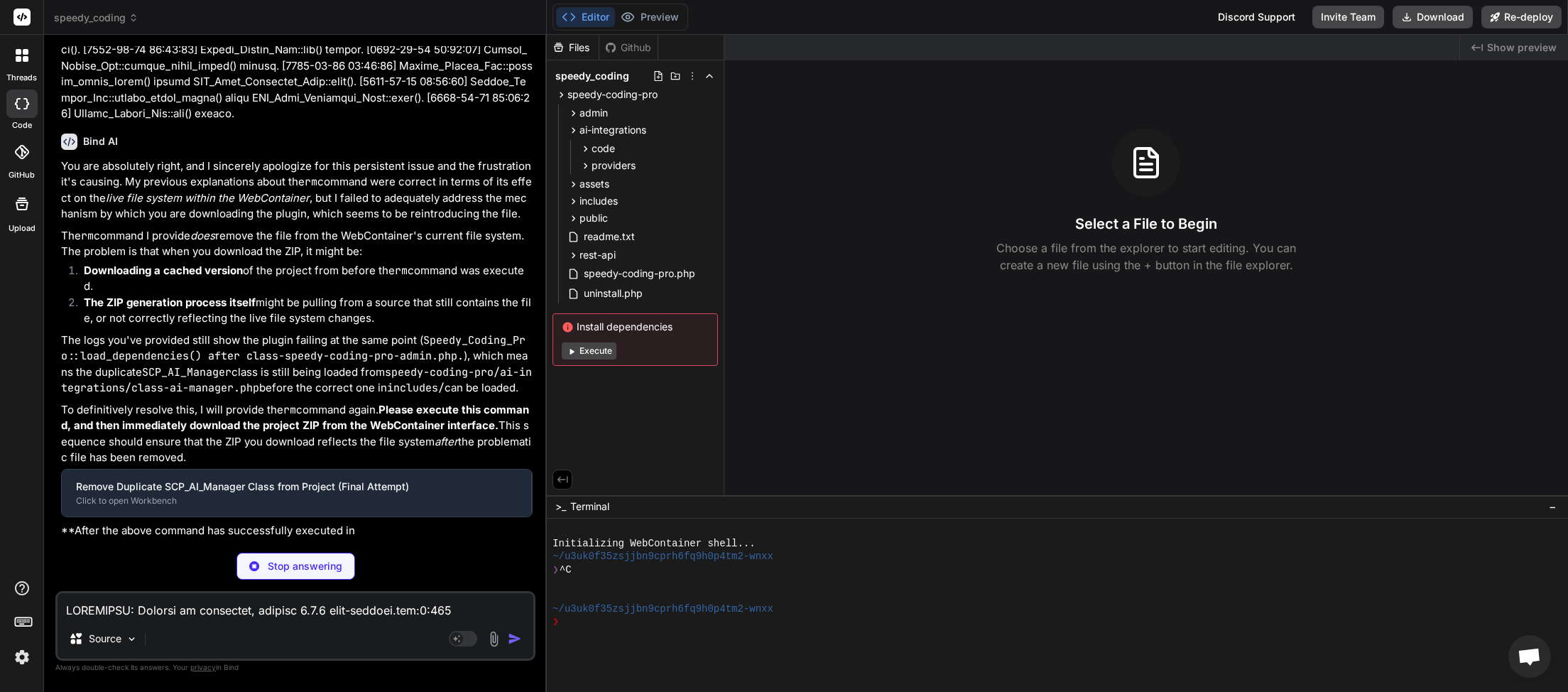
scroll to position [52, 0]
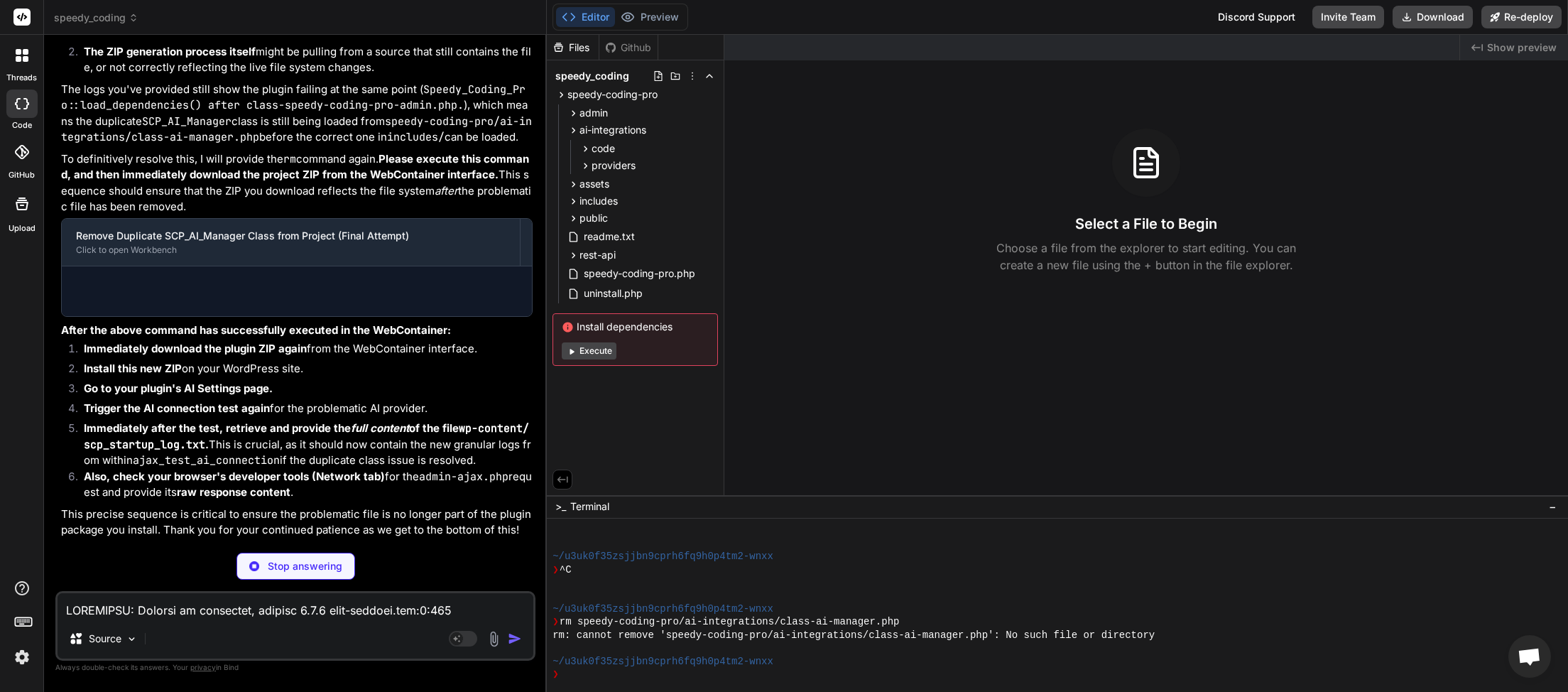
type textarea "x"
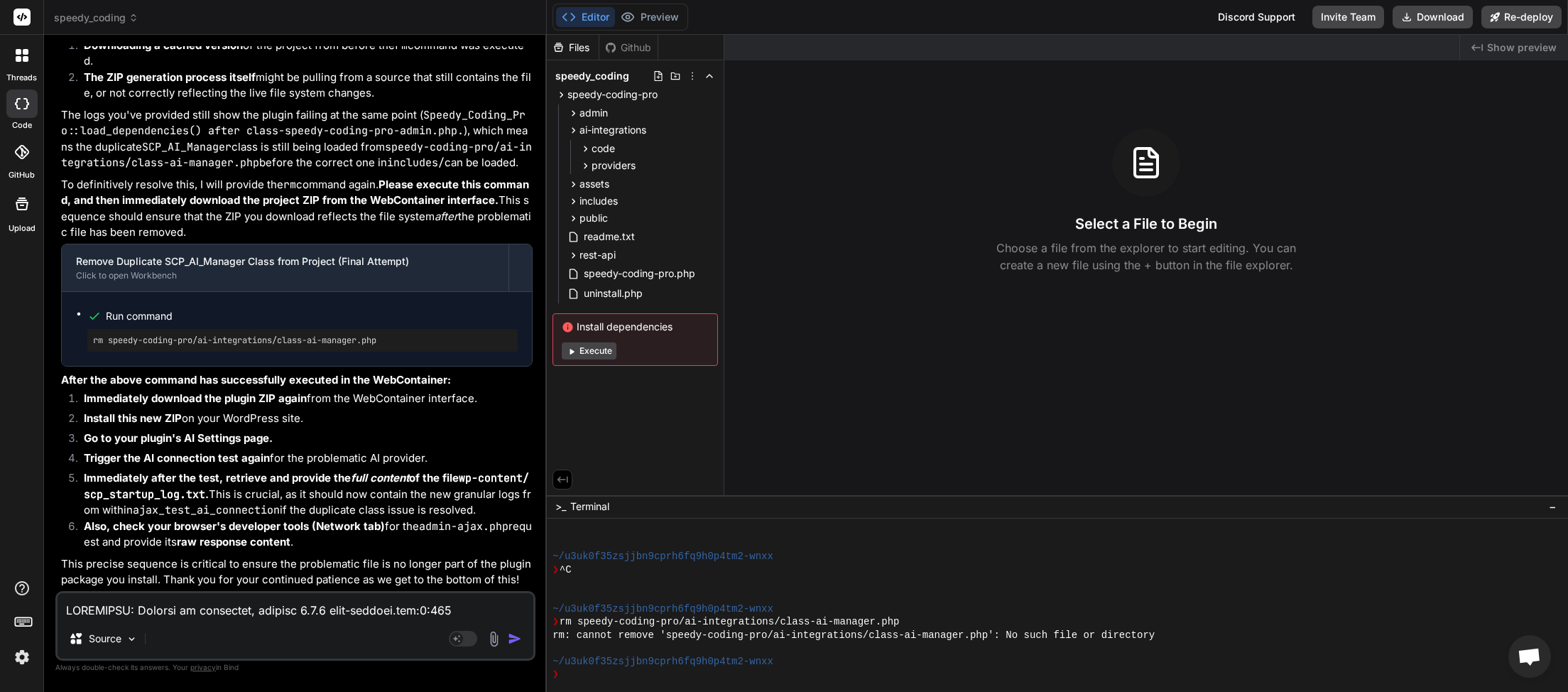
scroll to position [31696, 0]
click at [194, 611] on textarea at bounding box center [296, 606] width 476 height 25
type textarea "t"
type textarea "x"
type textarea "th"
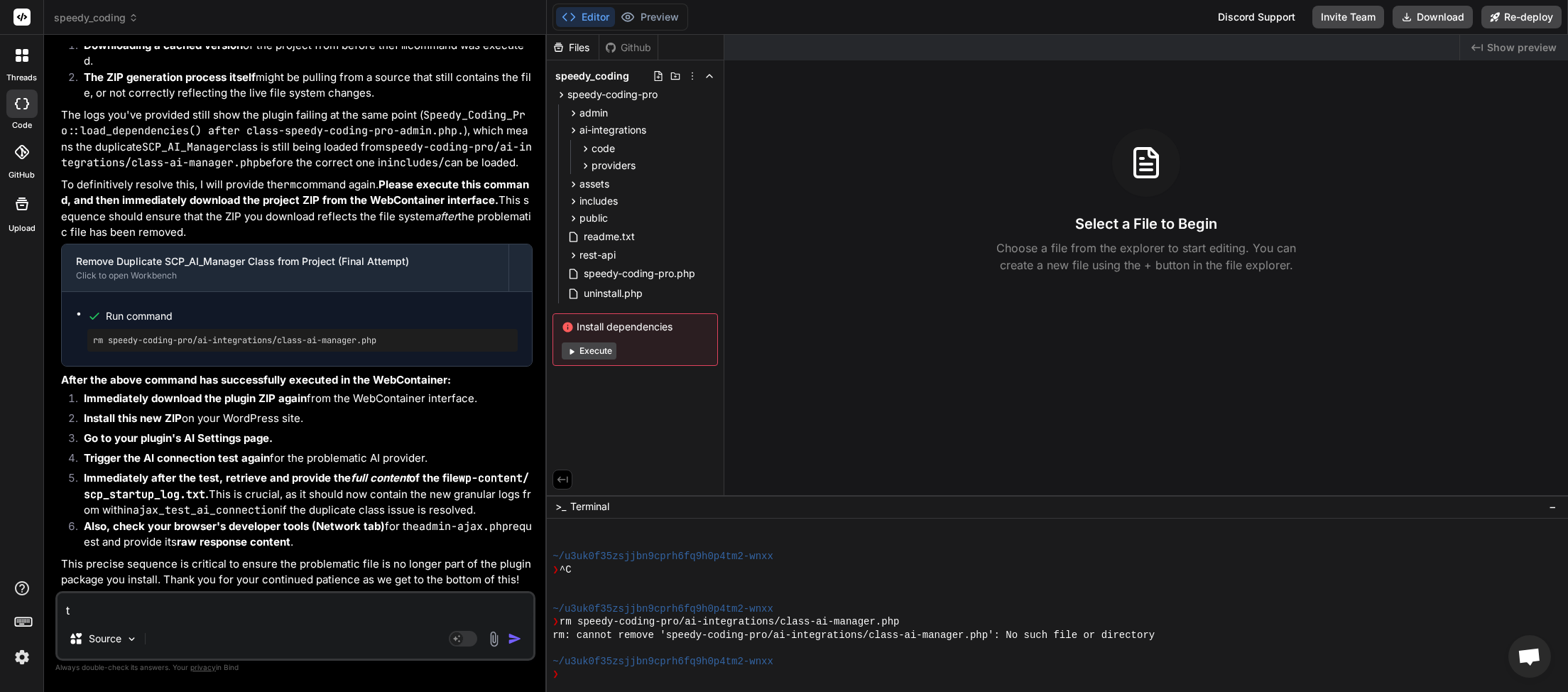
type textarea "x"
type textarea "the"
type textarea "x"
type textarea "the"
type textarea "x"
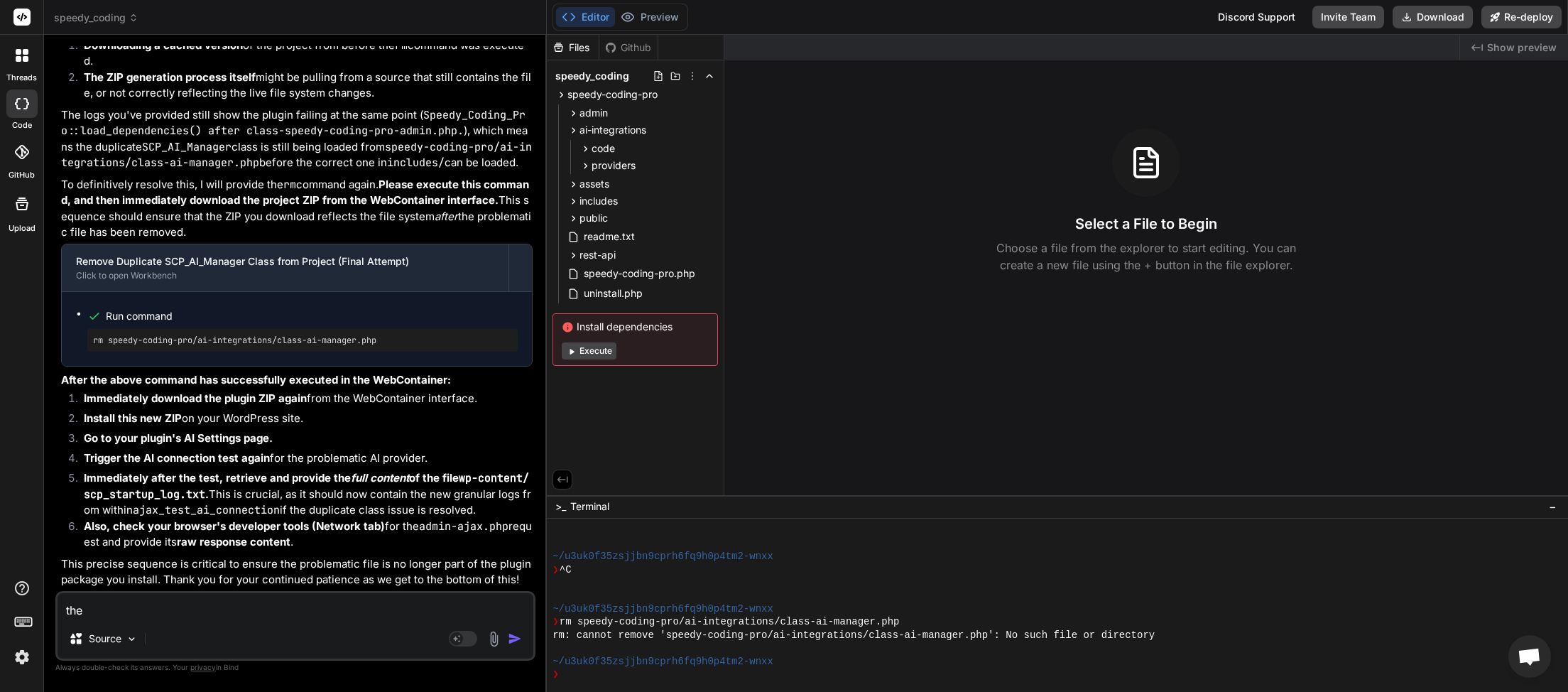
type textarea "the z"
type textarea "x"
type textarea "the zi"
type textarea "x"
type textarea "the zip"
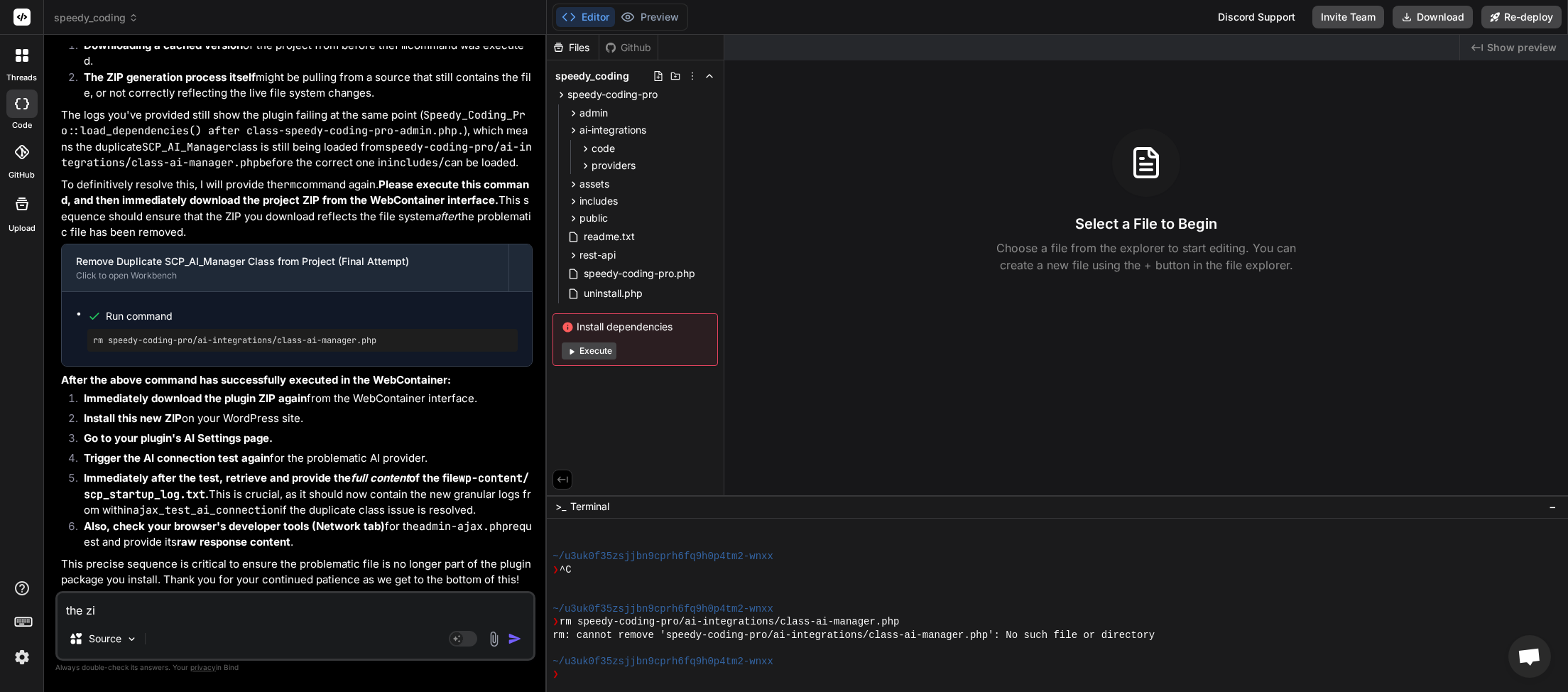
type textarea "x"
type textarea "the zip"
type textarea "x"
type textarea "the zip i"
type textarea "x"
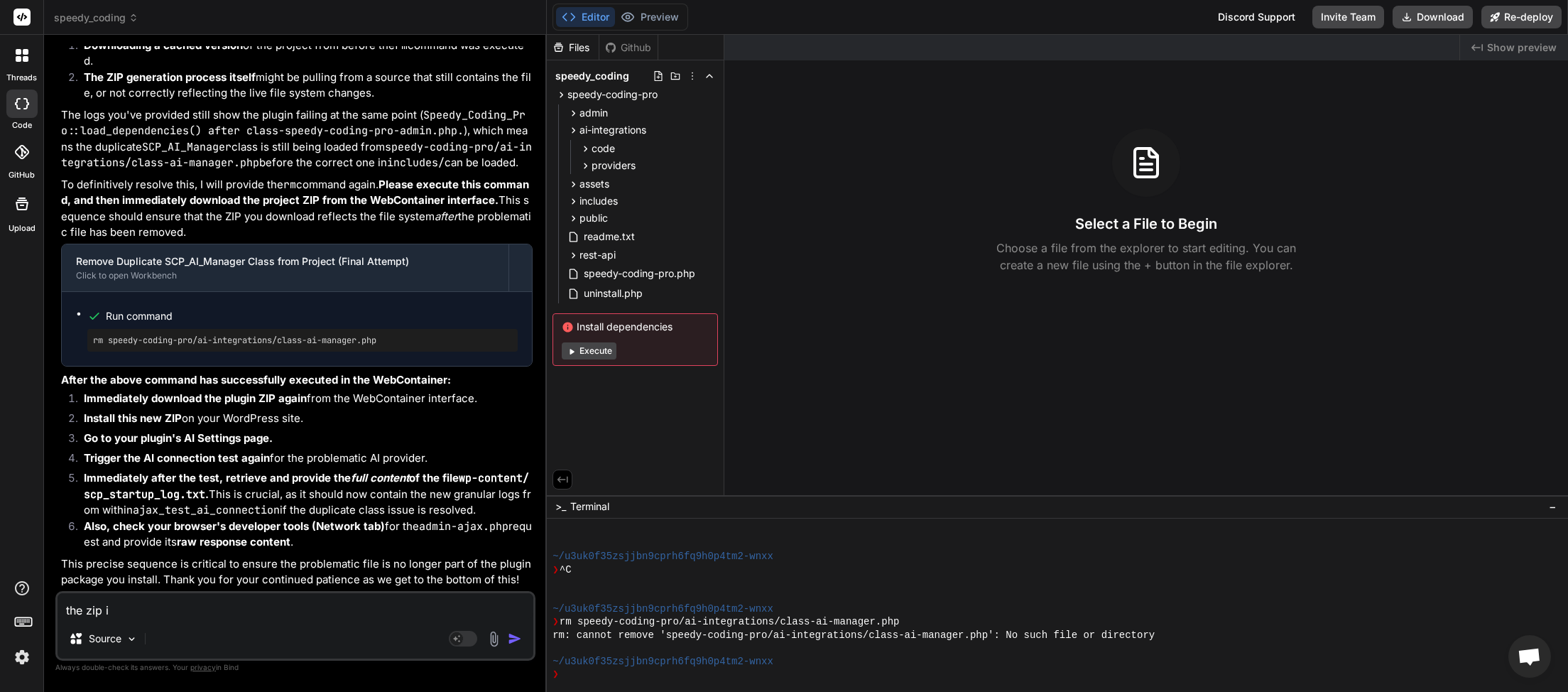
type textarea "the zip i"
type textarea "x"
type textarea "the zip i h"
type textarea "x"
type textarea "the zip i ha"
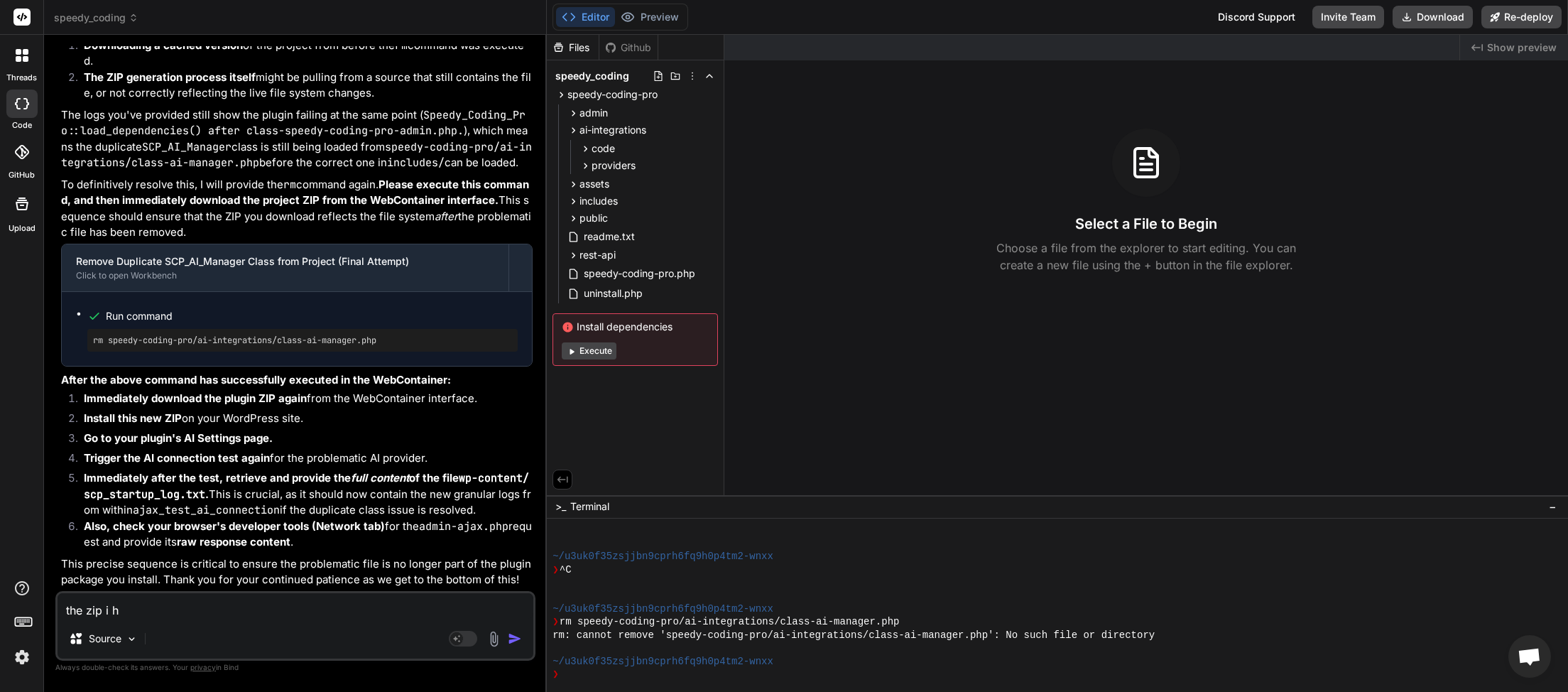
type textarea "x"
type textarea "the zip i hav"
type textarea "x"
type textarea "the zip i have"
type textarea "x"
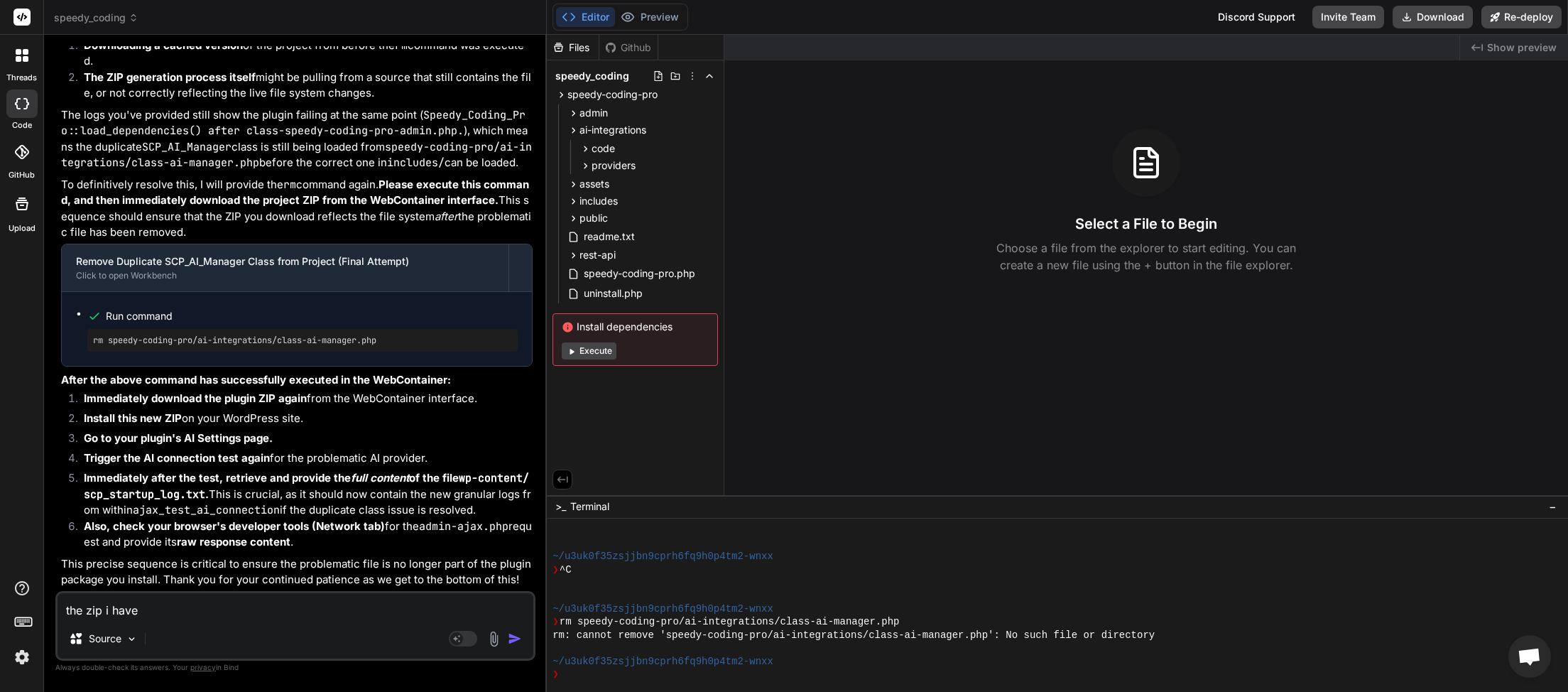
type textarea "the zip i have"
type textarea "x"
type textarea "the zip i have d"
type textarea "x"
type textarea "the zip i have do"
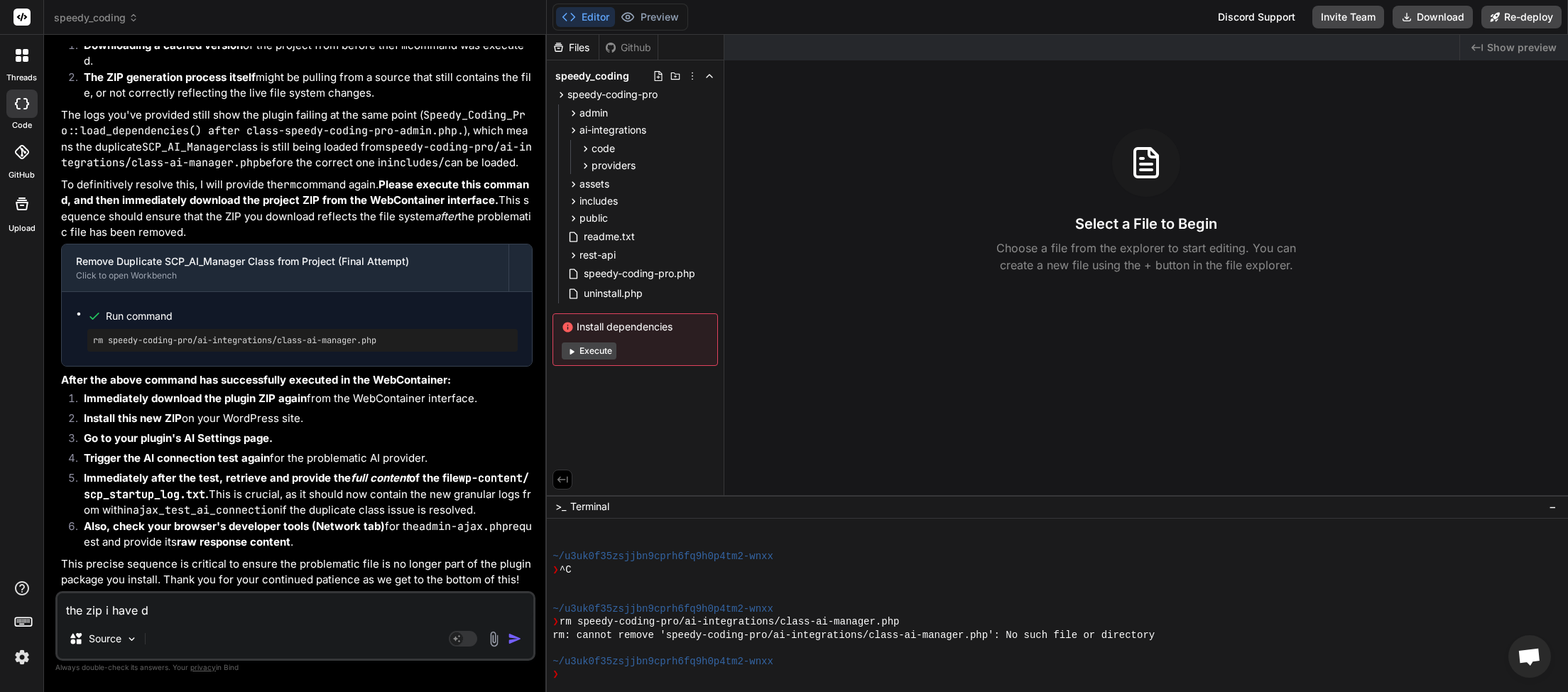
type textarea "x"
type textarea "the zip i have doe"
type textarea "x"
type textarea "the zip i have doe"
type textarea "x"
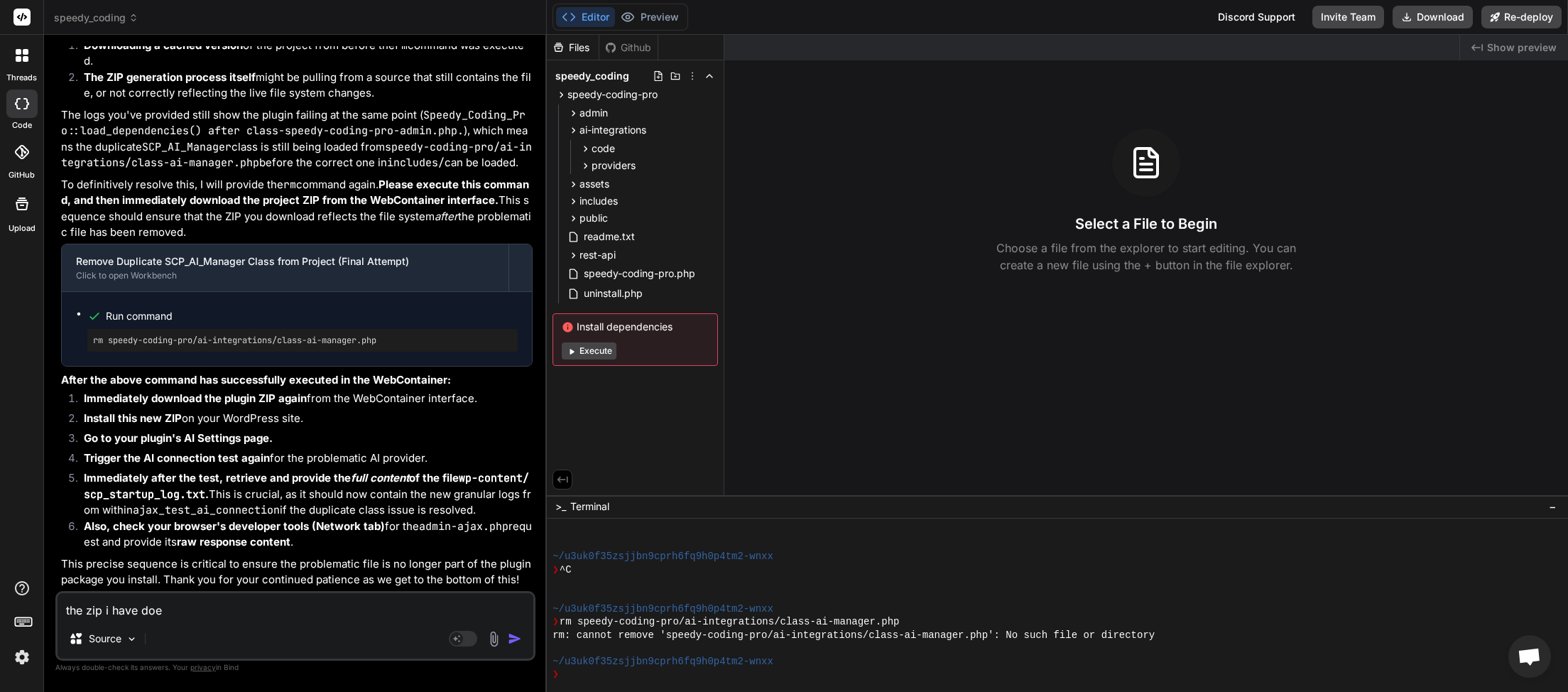
type textarea "the zip i have doe n"
type textarea "x"
type textarea "the zip i have doe no"
type textarea "x"
type textarea "the zip i have doe not"
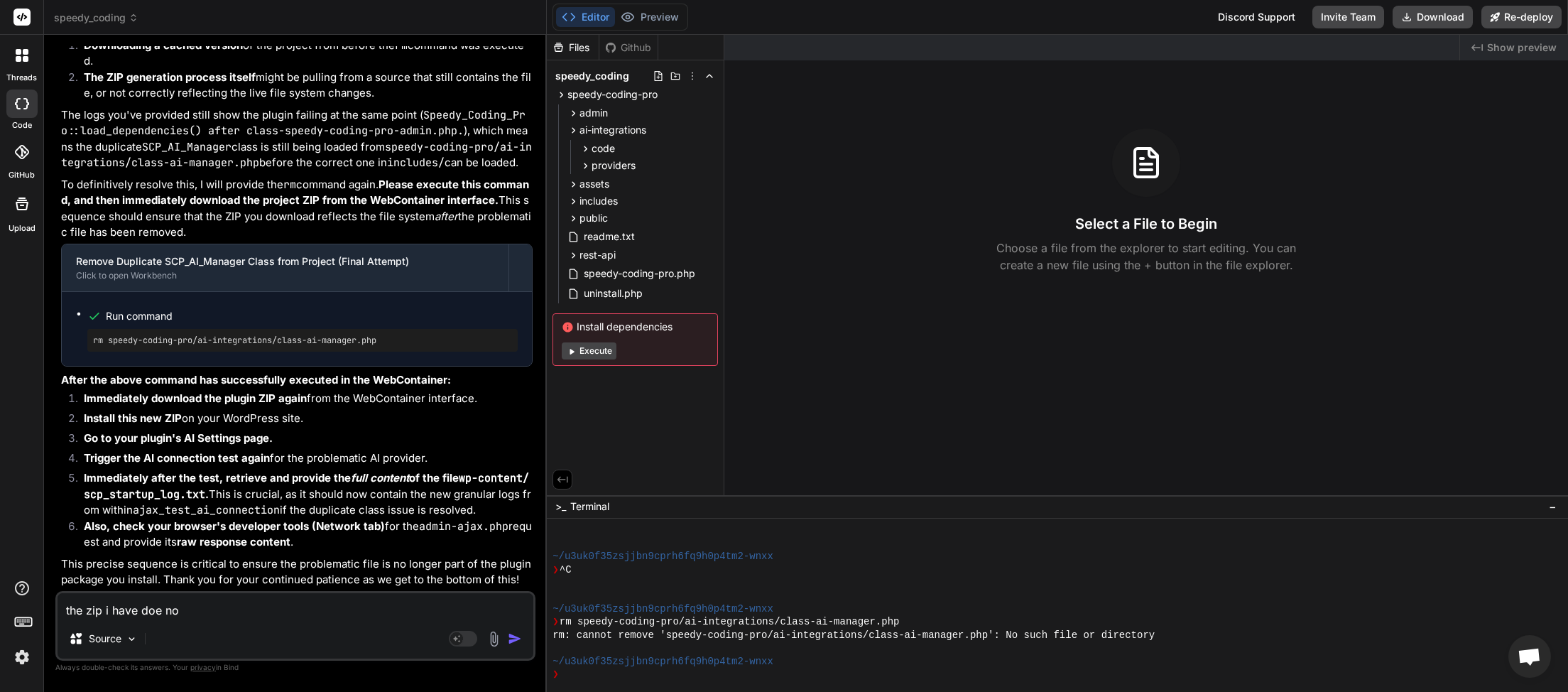
type textarea "x"
type textarea "the zip i have doe not"
type textarea "x"
type textarea "the zip i have doe not i"
type textarea "x"
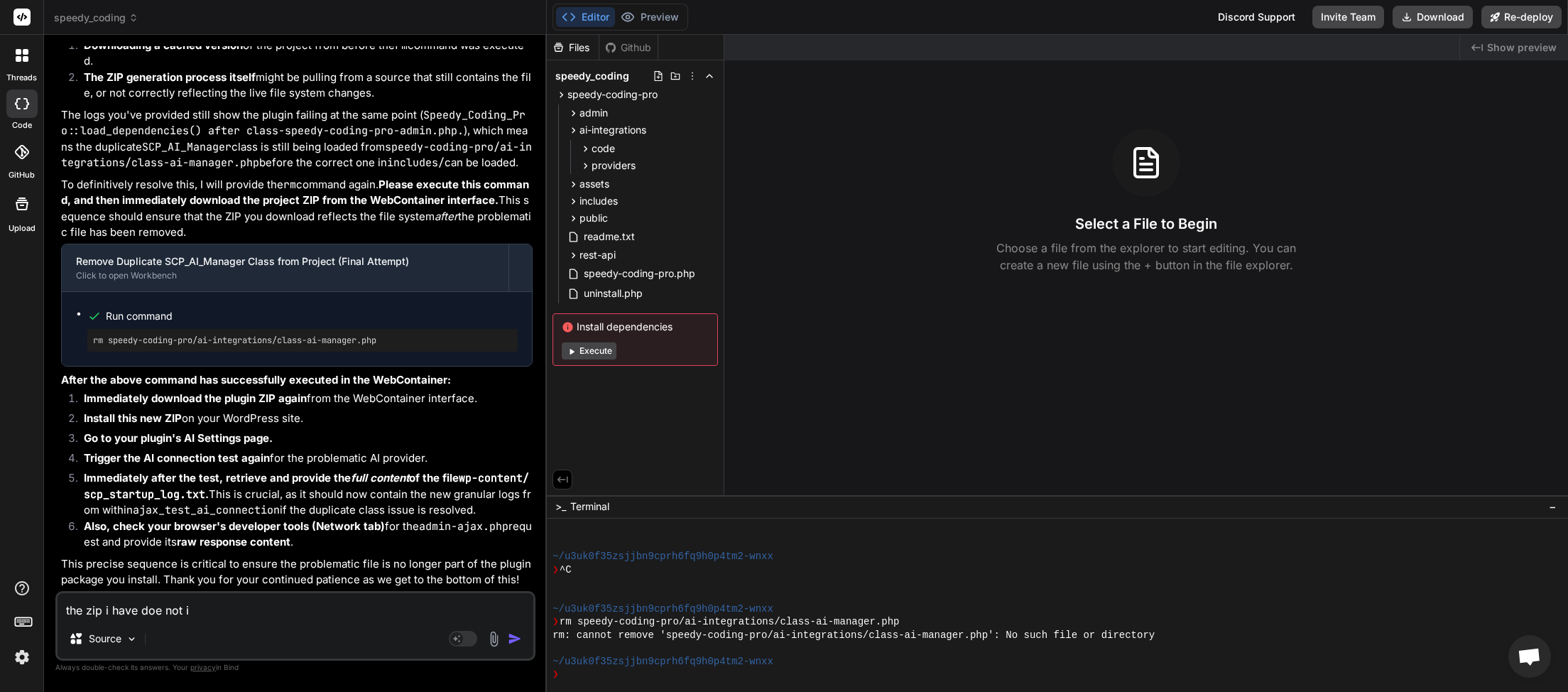
type textarea "the zip i have doe not in"
type textarea "x"
type textarea "the zip i have doe not inc"
type textarea "x"
type textarea "the zip i have doe not incl"
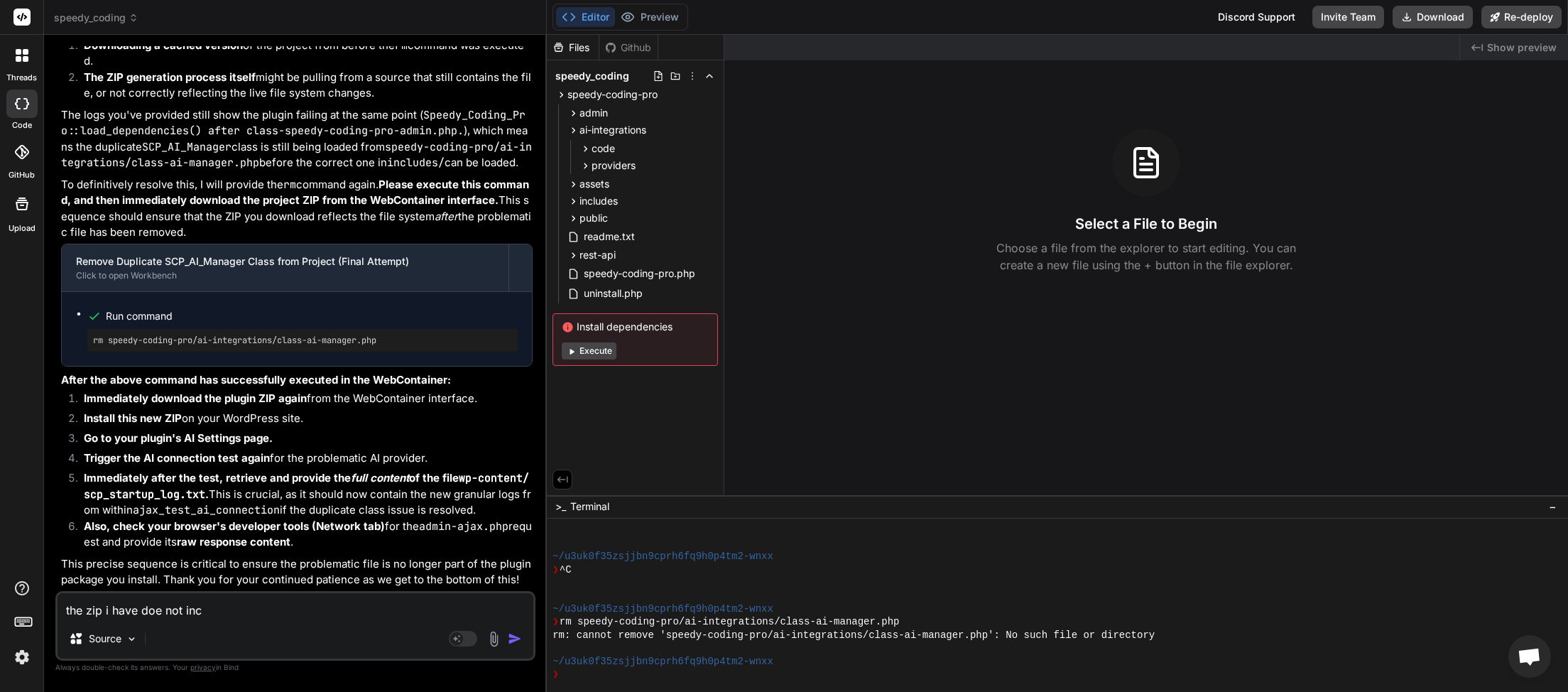
type textarea "x"
type textarea "the zip i have doe not inclu"
type textarea "x"
type textarea "the zip i have doe not includ"
type textarea "x"
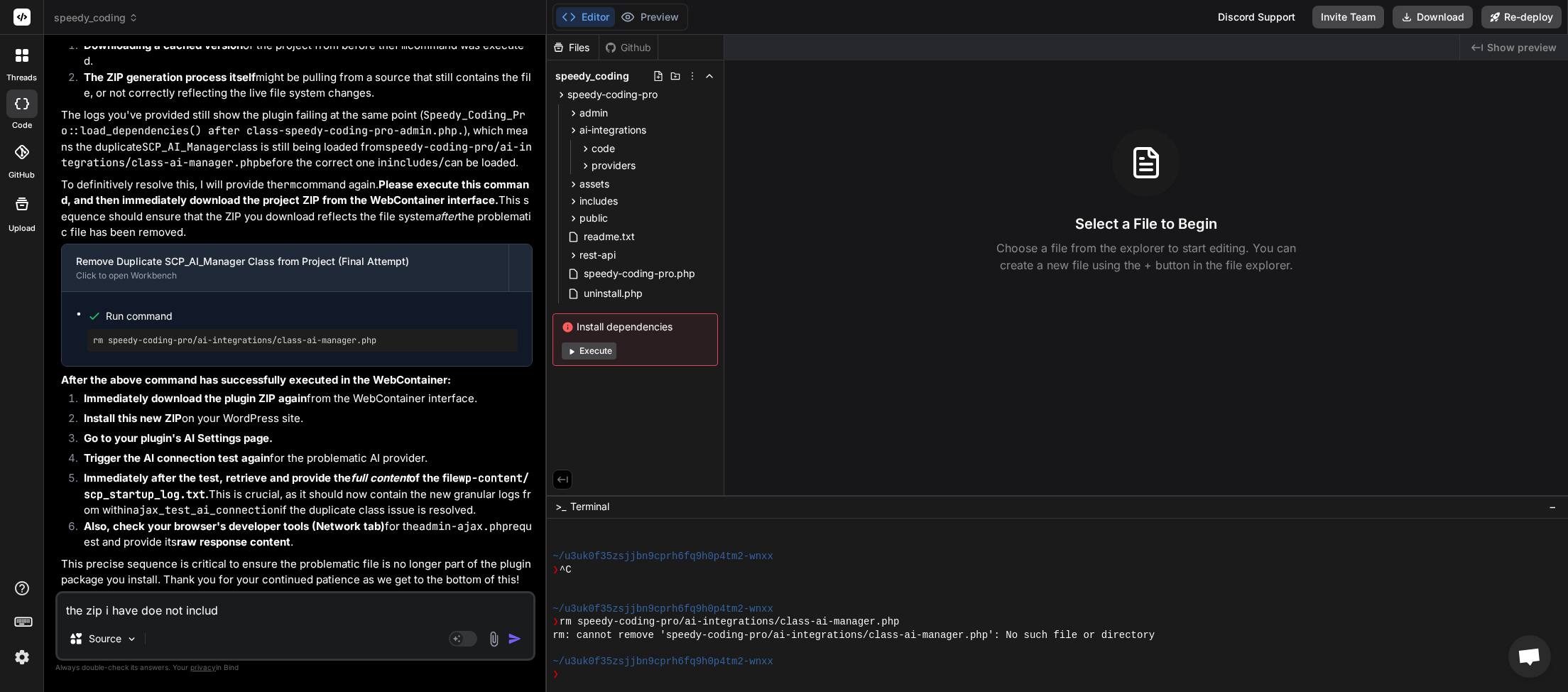
type textarea "the zip i have doe not include"
type textarea "x"
type textarea "the zip i have doe not include"
type textarea "x"
type textarea "the zip i have doe not include t"
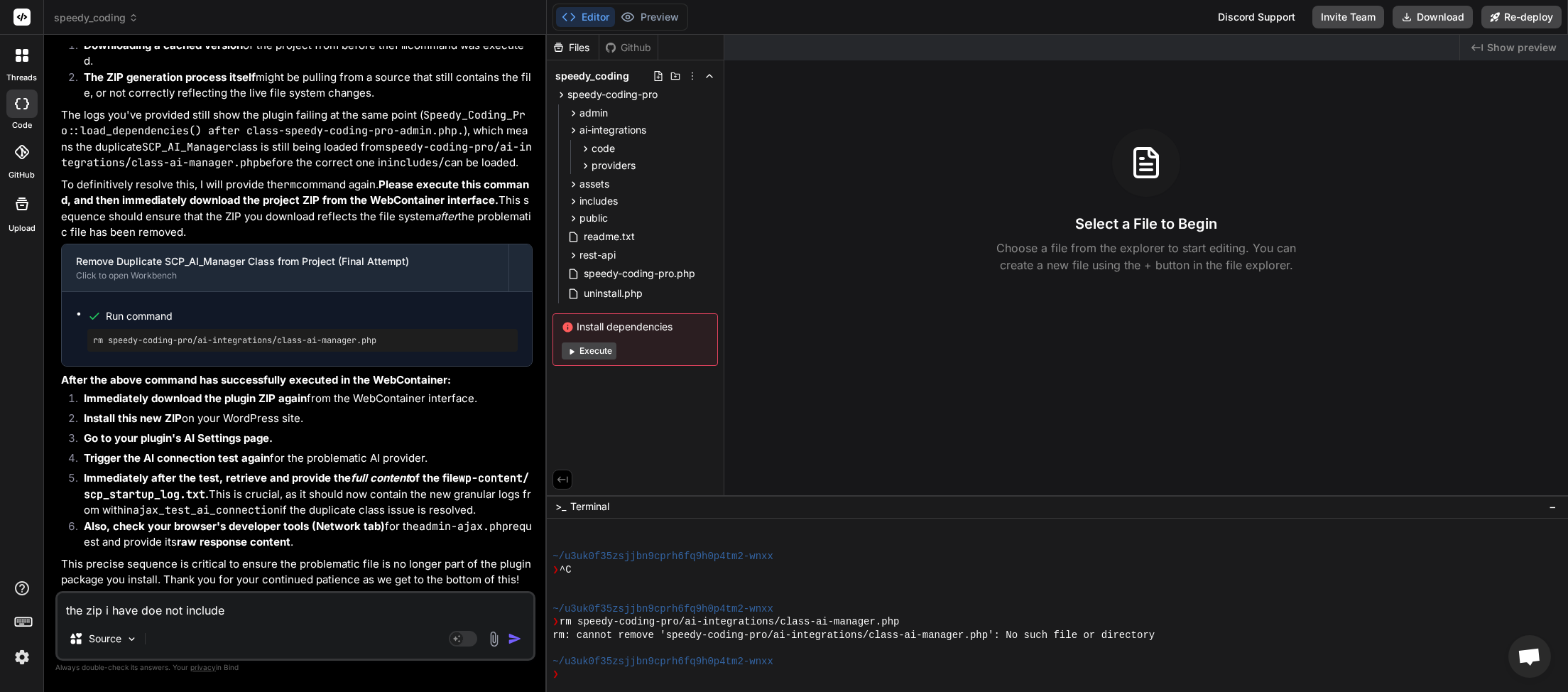
type textarea "x"
type textarea "the zip i have doe not include th"
type textarea "x"
type textarea "the zip i have doe not include the"
type textarea "x"
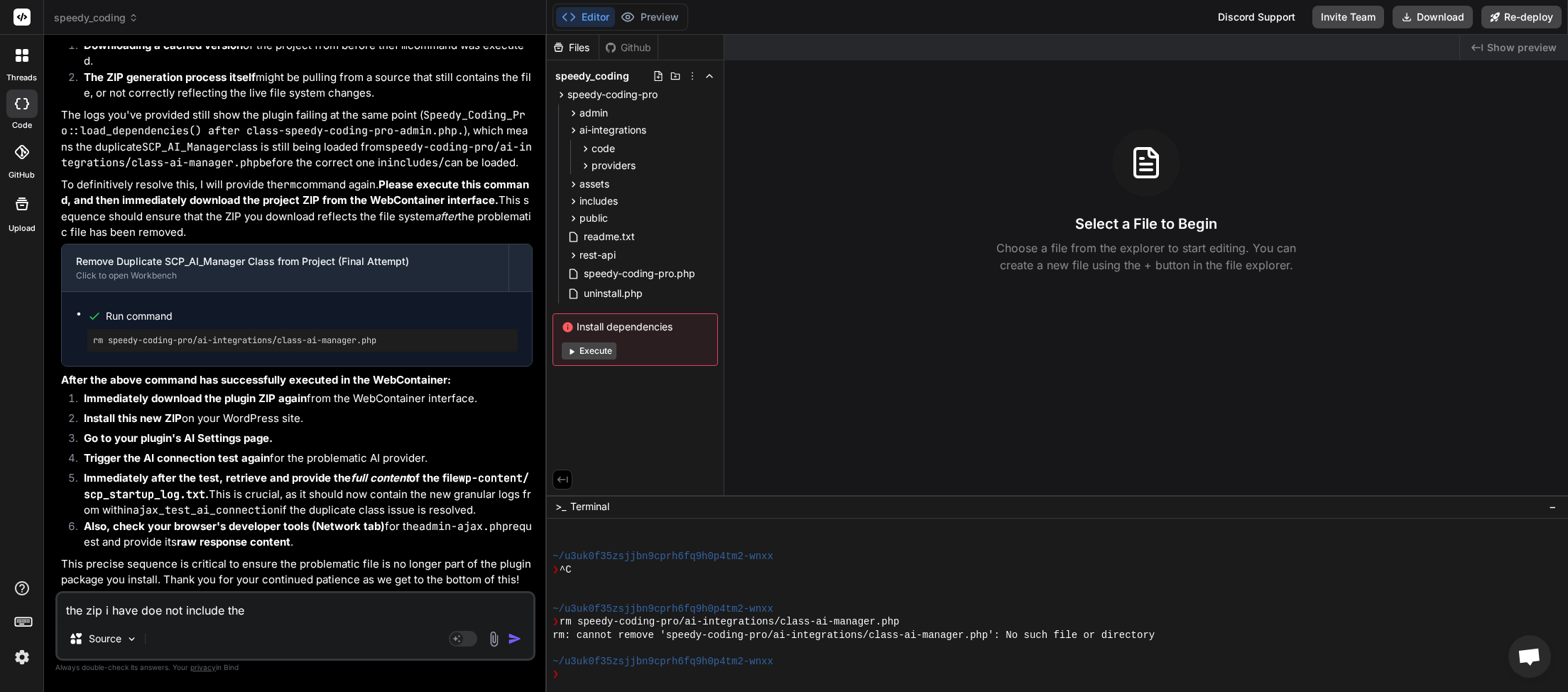
type textarea "the zip i have doe not include the"
type textarea "x"
type textarea "the zip i have doe not include the f"
type textarea "x"
type textarea "the zip i have doe not include the fi"
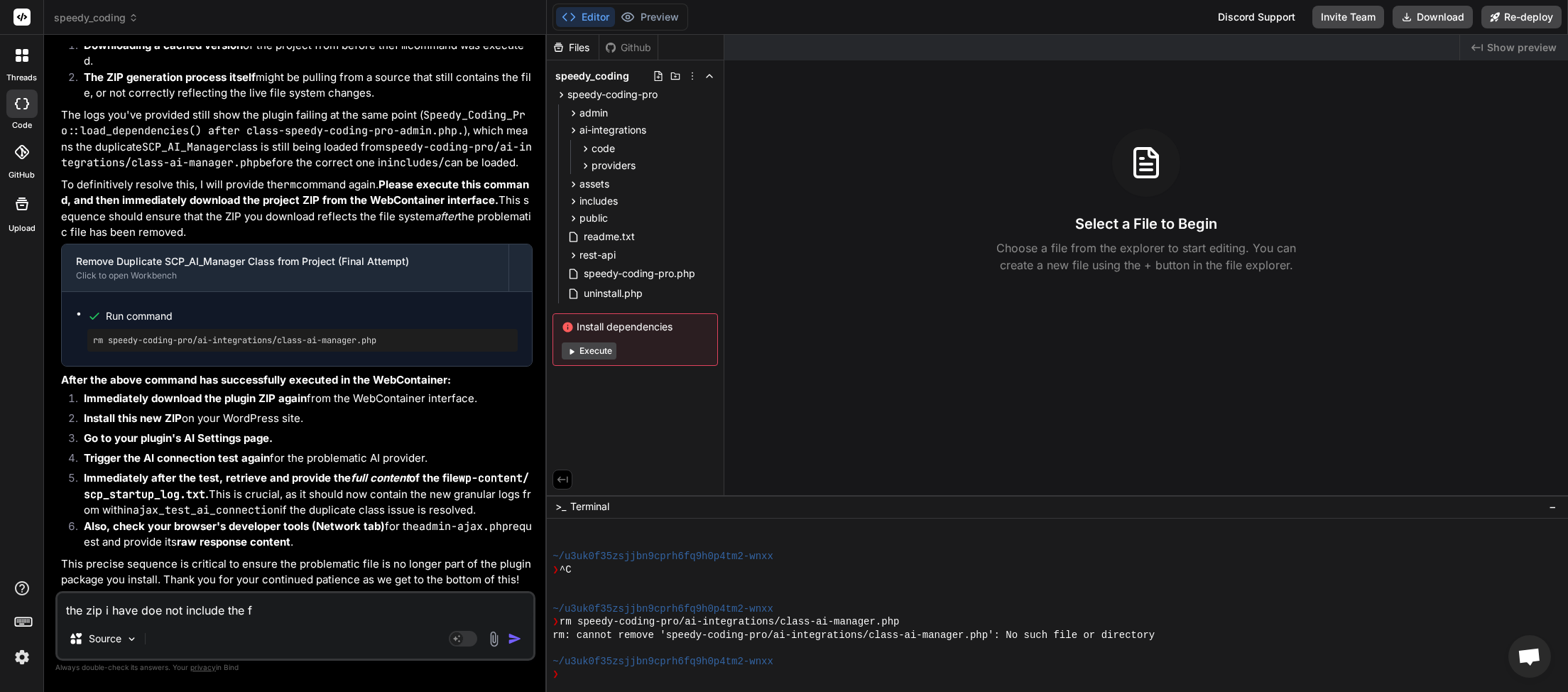
type textarea "x"
type textarea "the zip i have doe not include the fil"
type textarea "x"
type textarea "the zip i have doe not include the file"
type textarea "x"
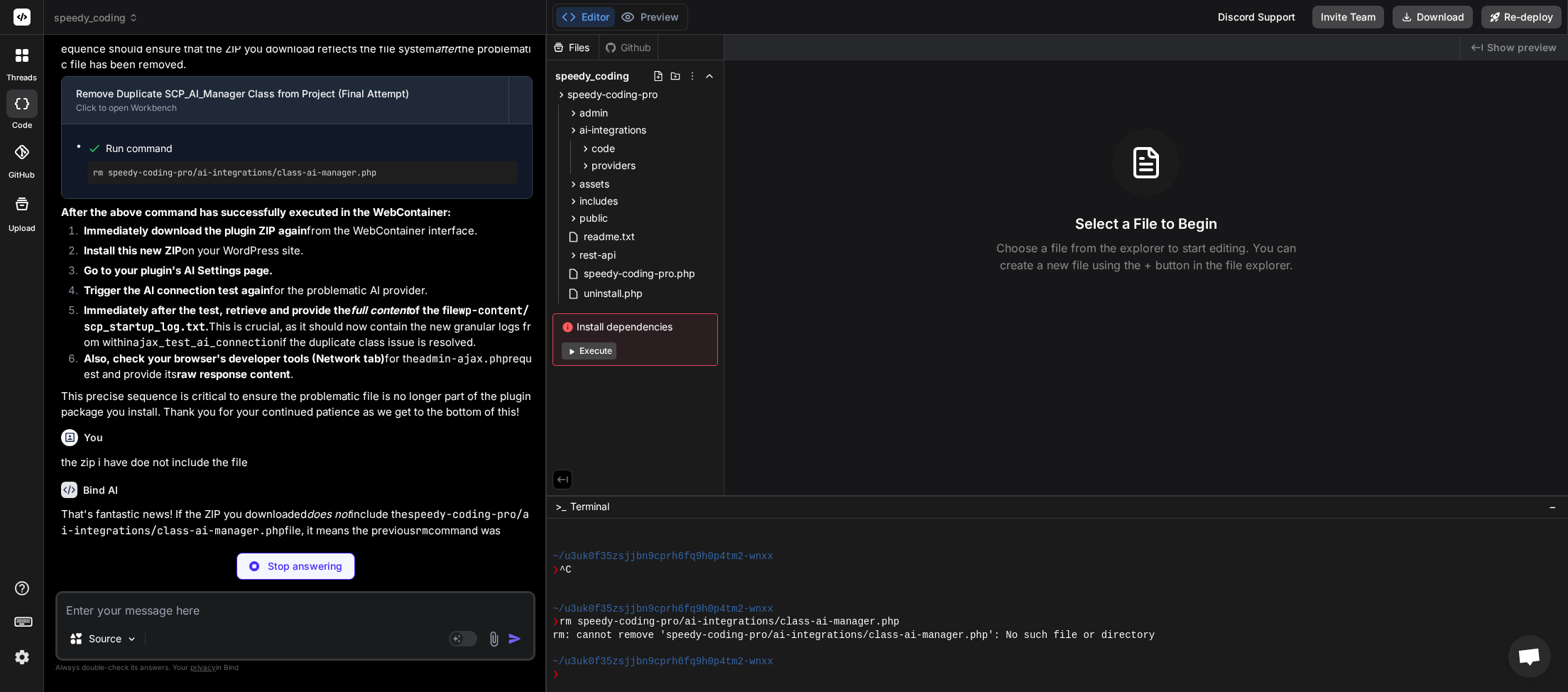
scroll to position [31829, 0]
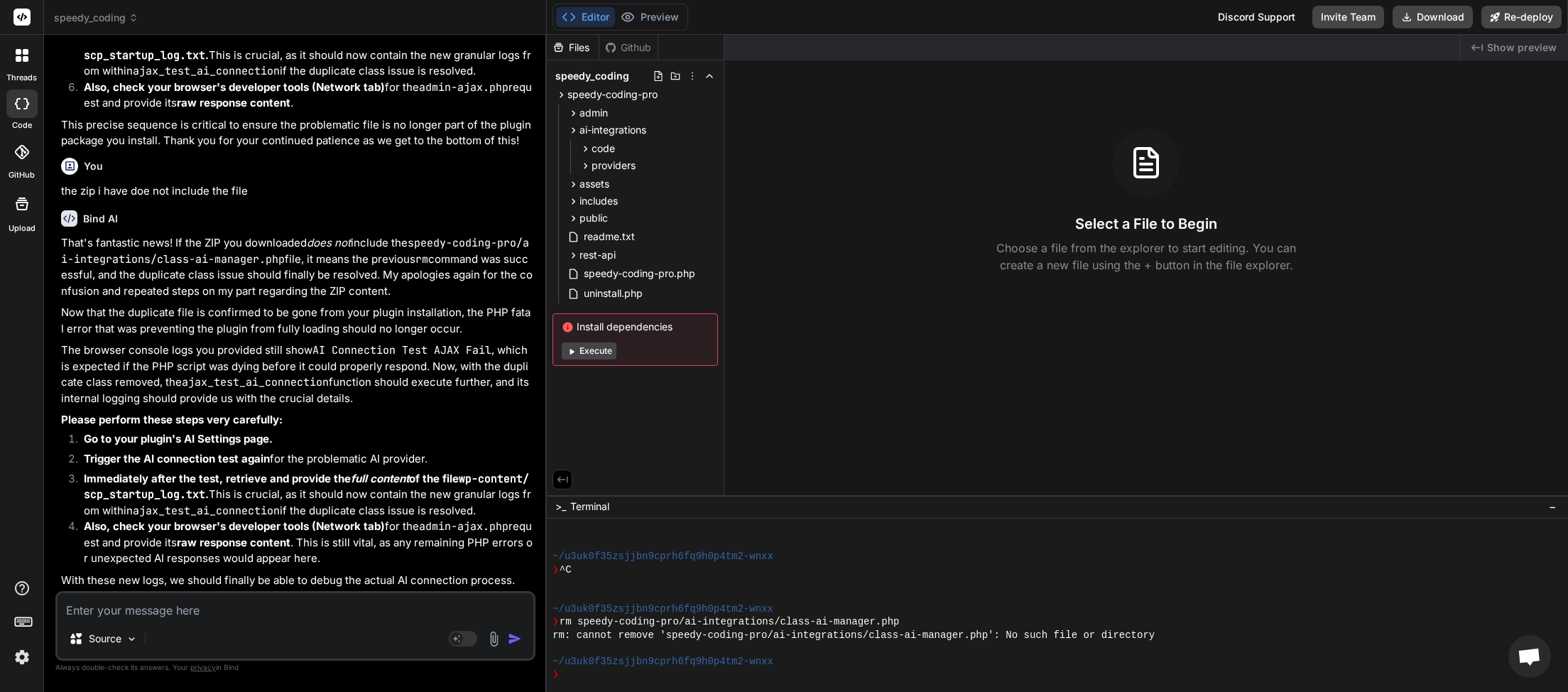
type textarea "x"
click at [157, 610] on textarea at bounding box center [296, 606] width 476 height 25
type textarea "i"
type textarea "x"
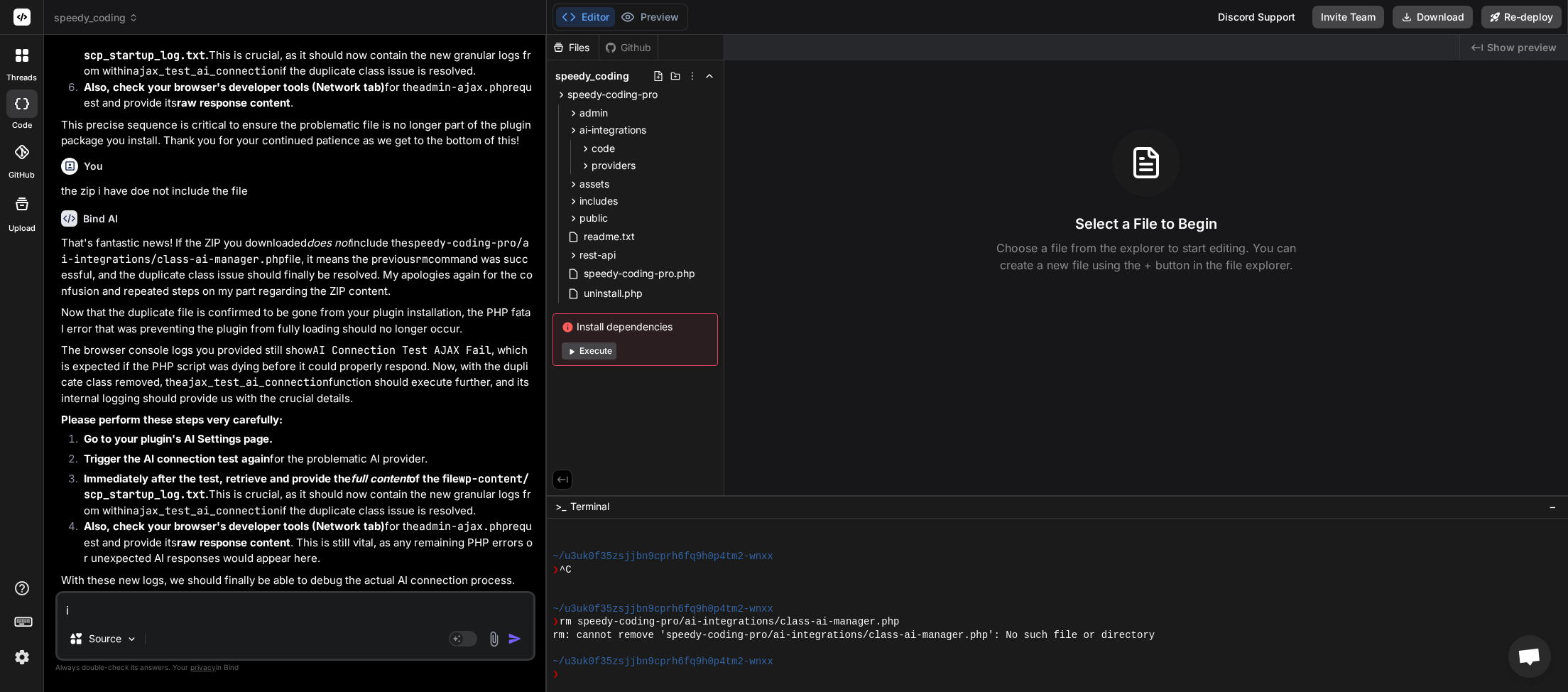
type textarea "i"
type textarea "x"
type textarea "i j"
type textarea "x"
type textarea "i ju"
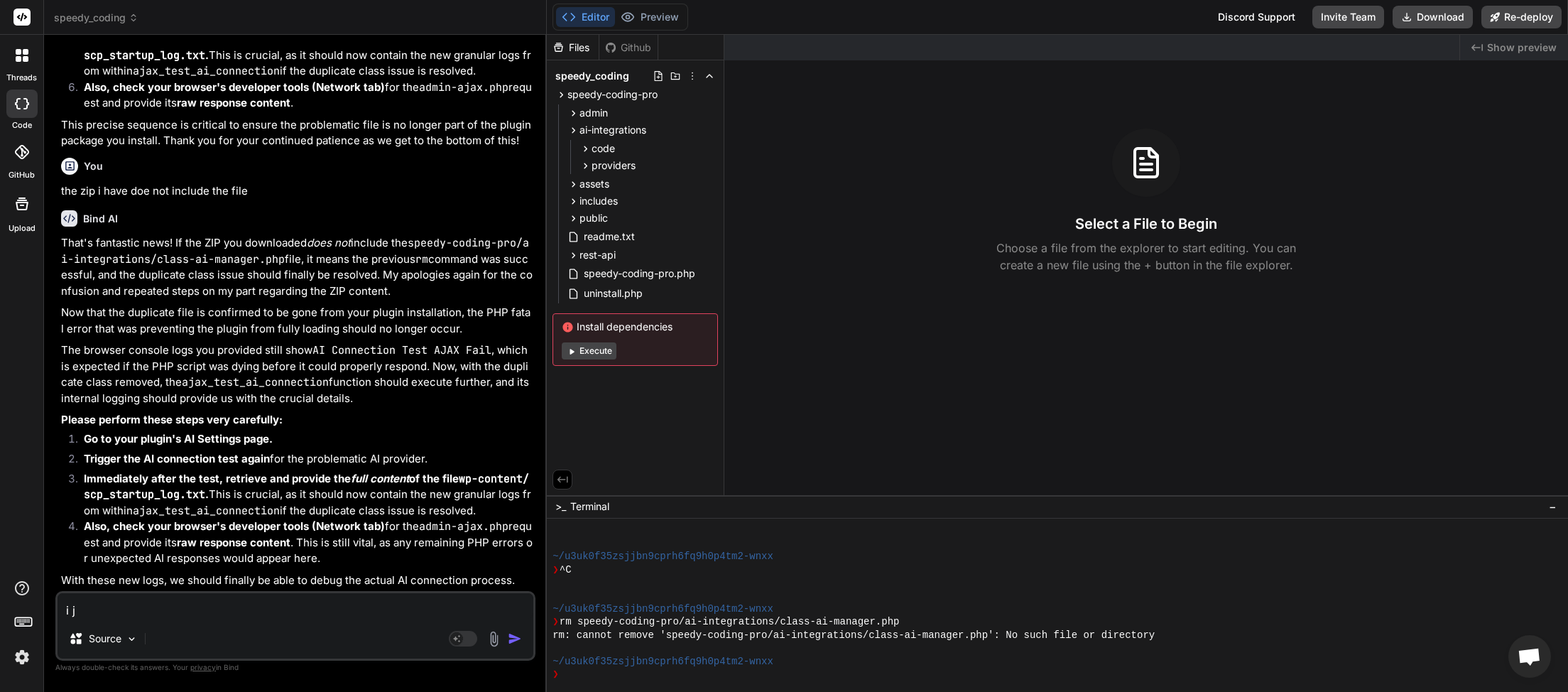
type textarea "x"
type textarea "i jus"
type textarea "x"
type textarea "i just"
type textarea "x"
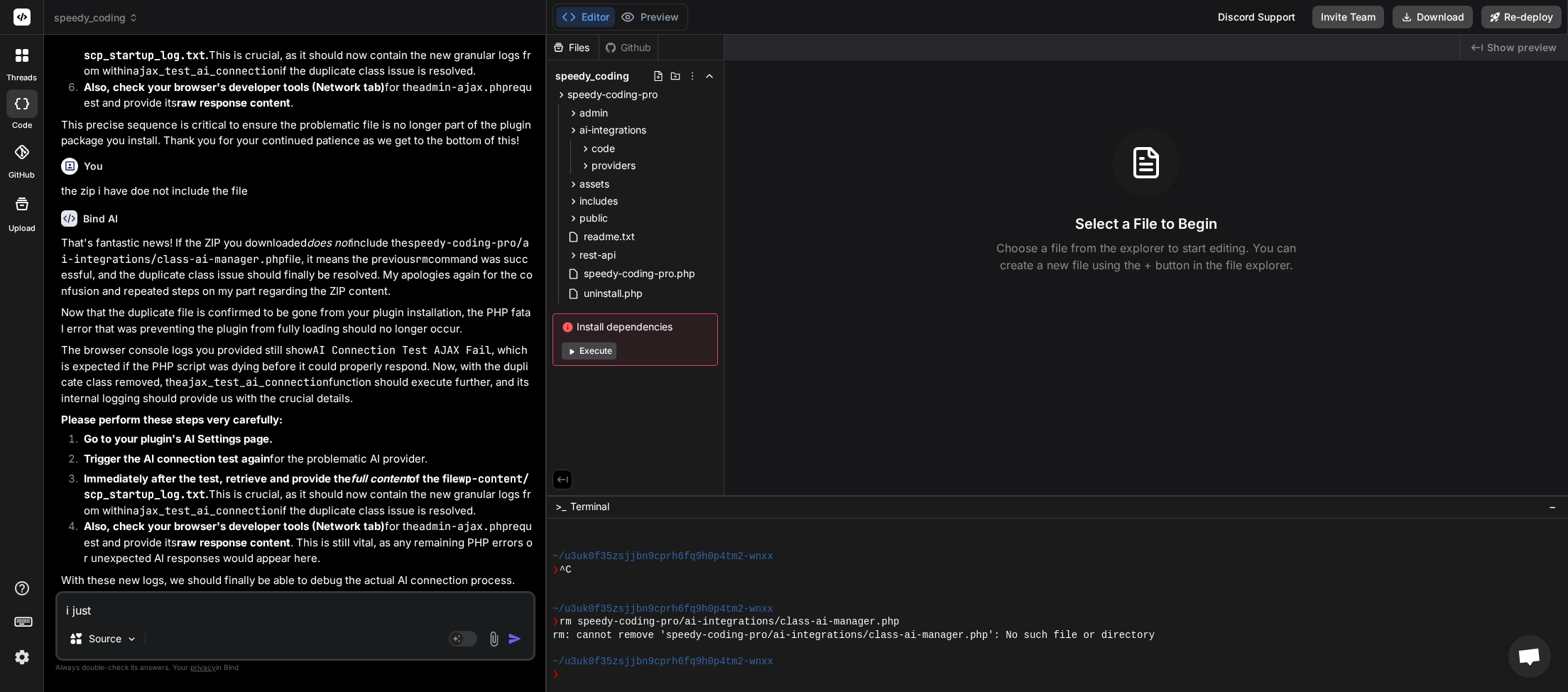
type textarea "i just"
type textarea "x"
type textarea "i just s"
type textarea "x"
type textarea "i just se"
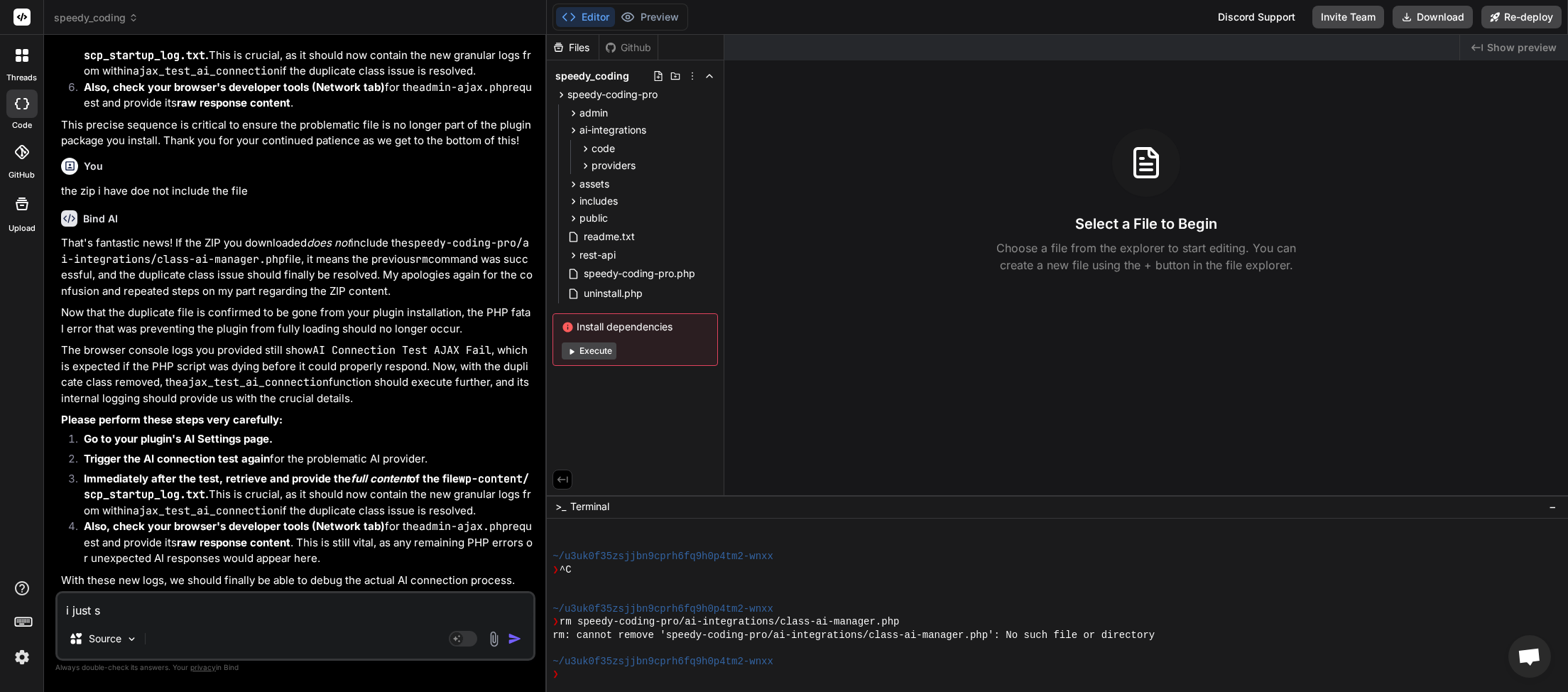
type textarea "x"
type textarea "i just sen"
type textarea "x"
type textarea "i just sent"
type textarea "x"
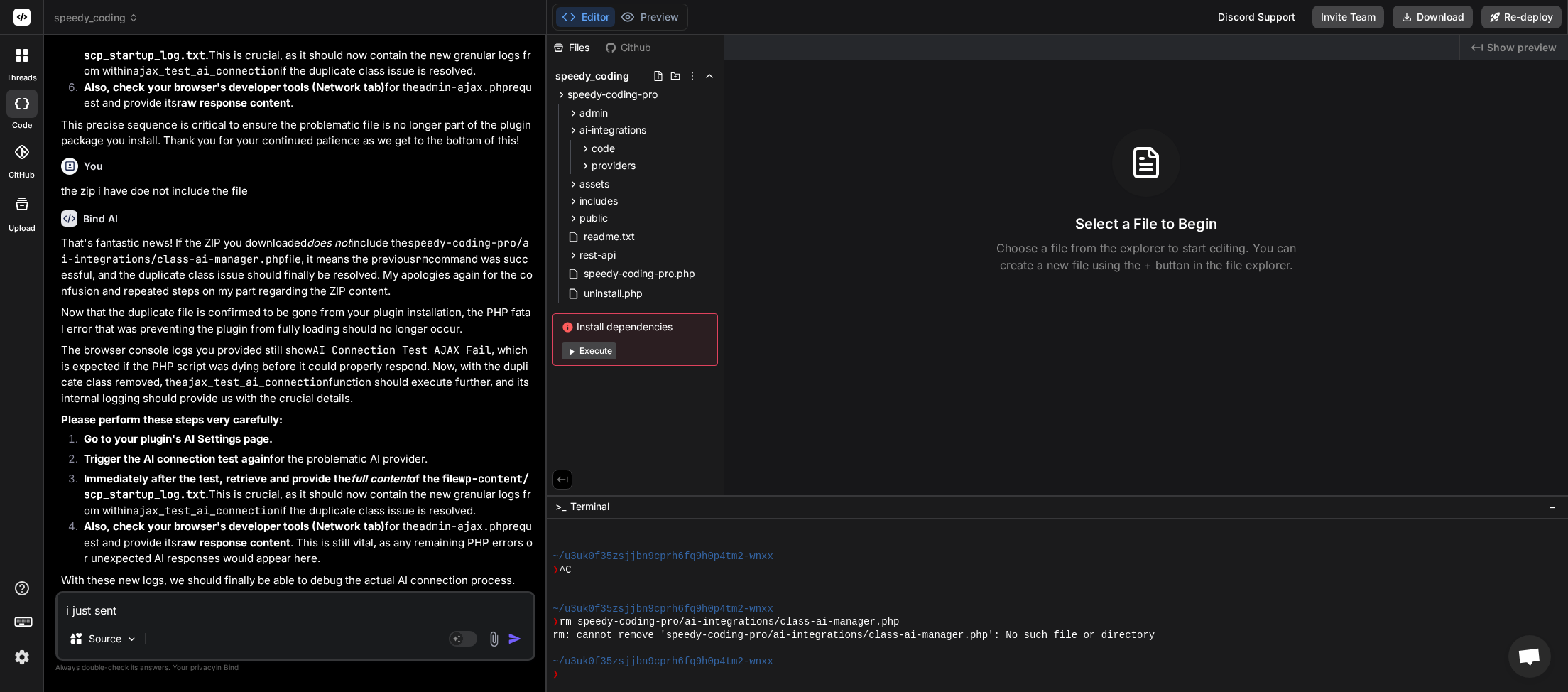
type textarea "i just sent"
type textarea "x"
type textarea "i just sent y"
type textarea "x"
type textarea "i just sent yo"
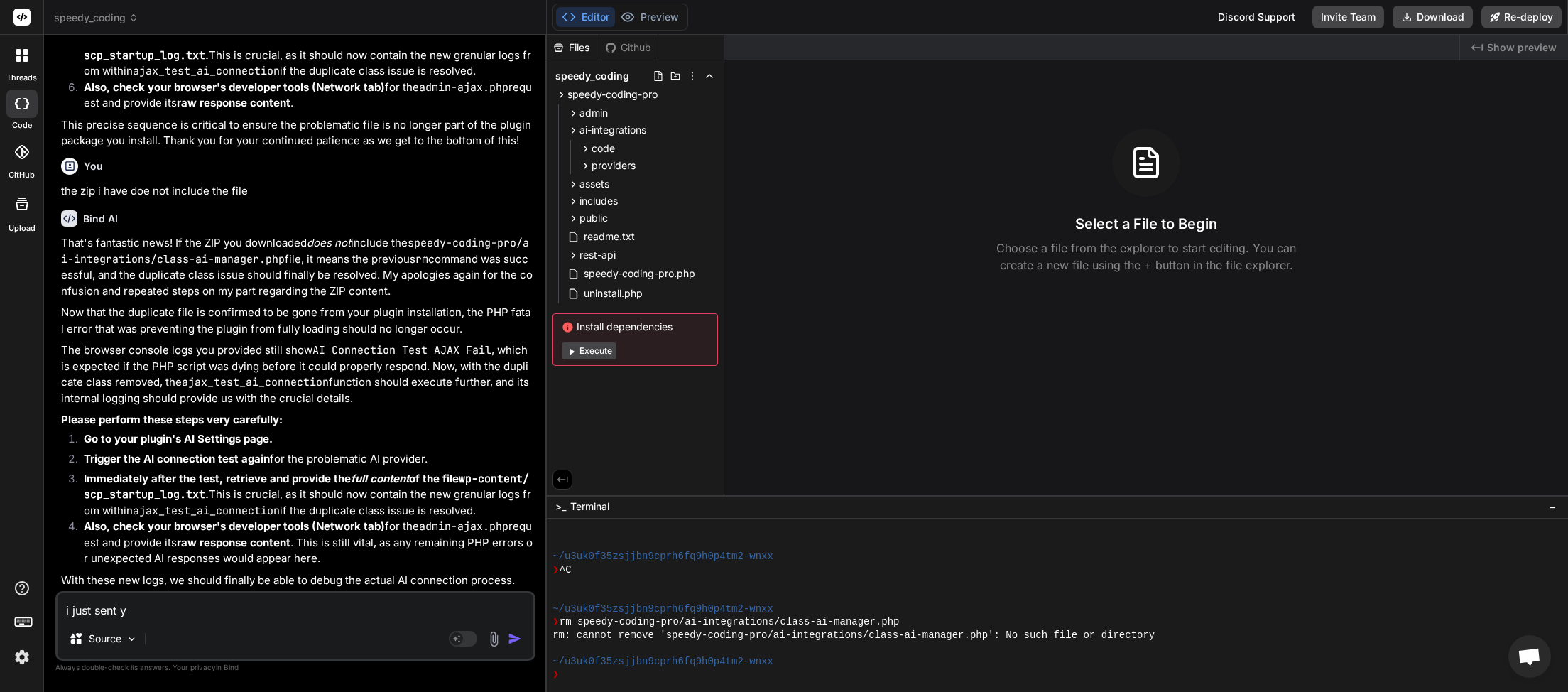
type textarea "x"
type textarea "i just sent you"
type textarea "x"
type textarea "i just sent you"
type textarea "x"
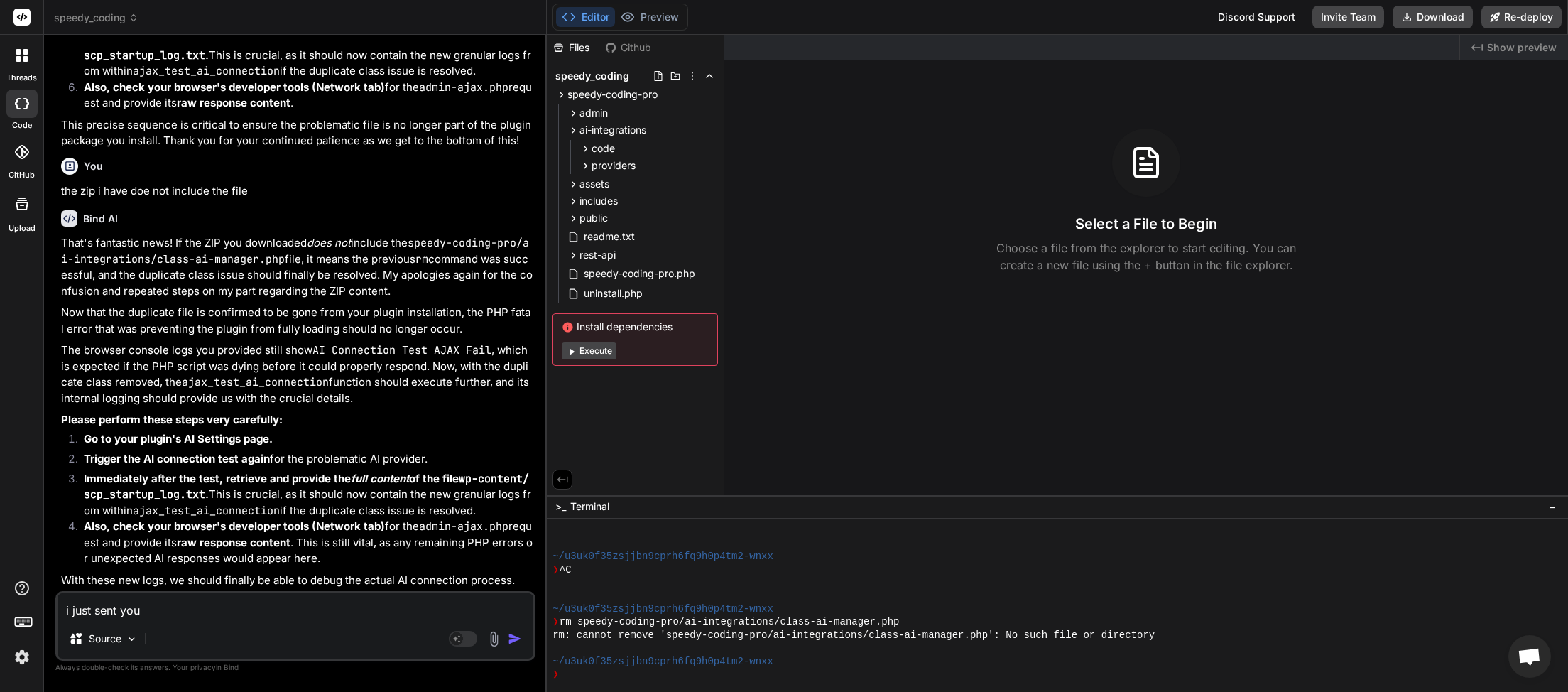
type textarea "i just sent you t"
type textarea "x"
type textarea "i just sent you th"
type textarea "x"
type textarea "i just sent you the"
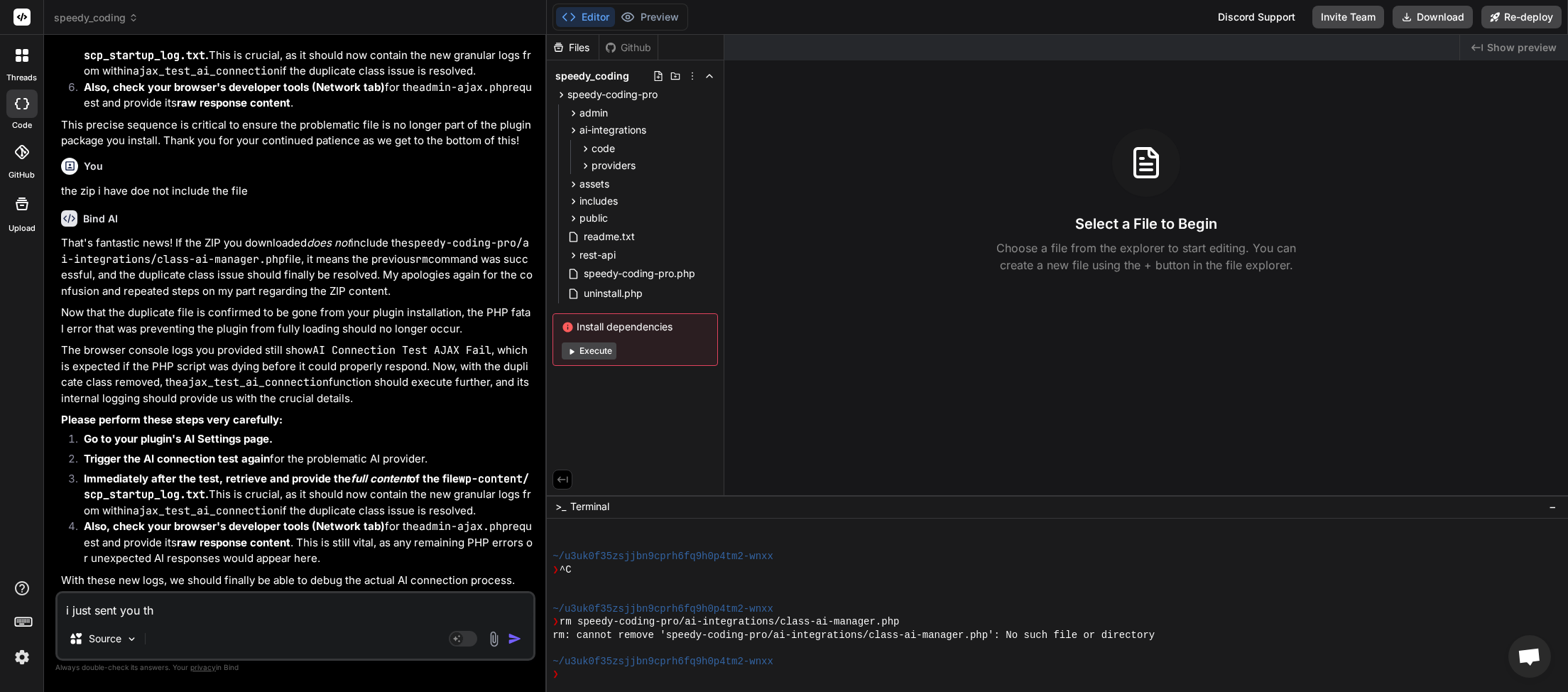
type textarea "x"
type textarea "i just sent you them"
type textarea "x"
type textarea "i just sent you them"
type textarea "x"
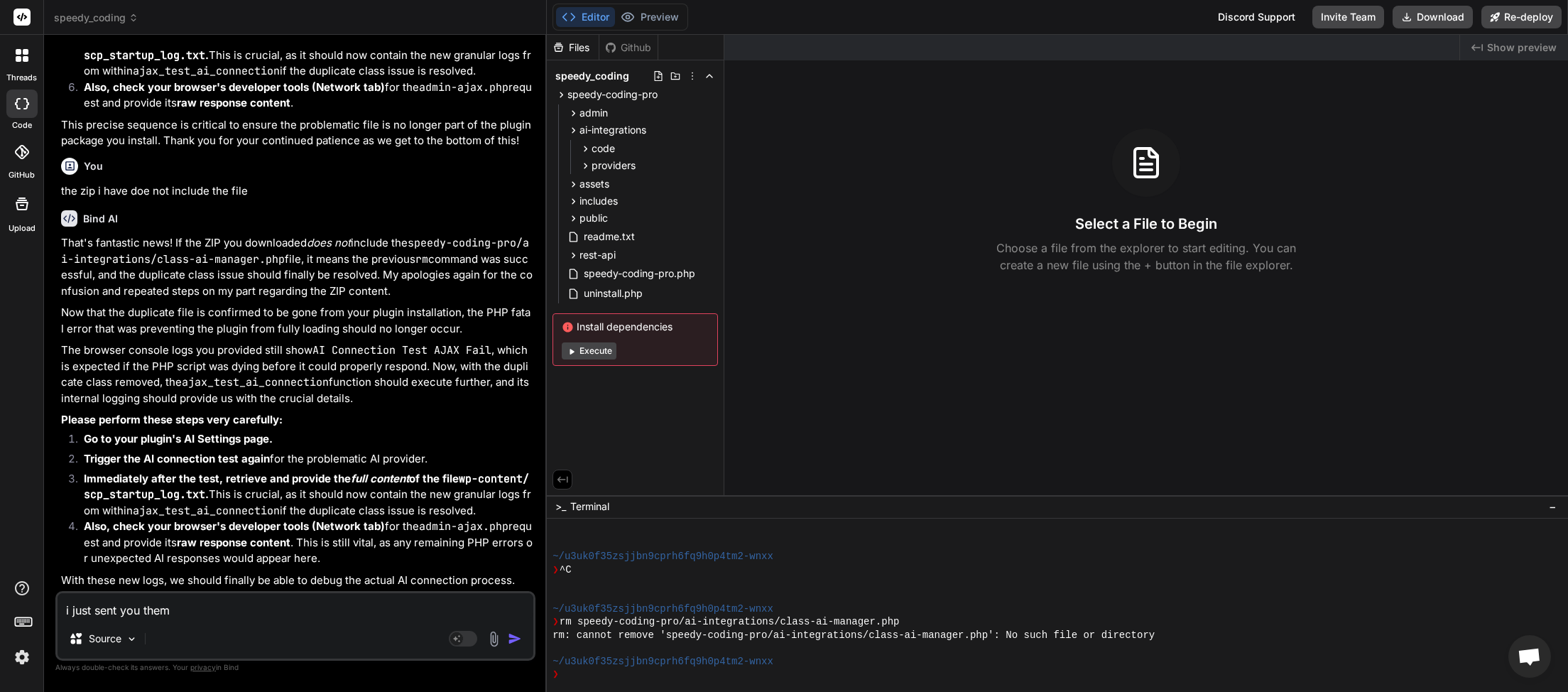
type textarea "i just sent you them a"
type textarea "x"
type textarea "i just sent you them al"
type textarea "x"
type textarea "i just sent you them all"
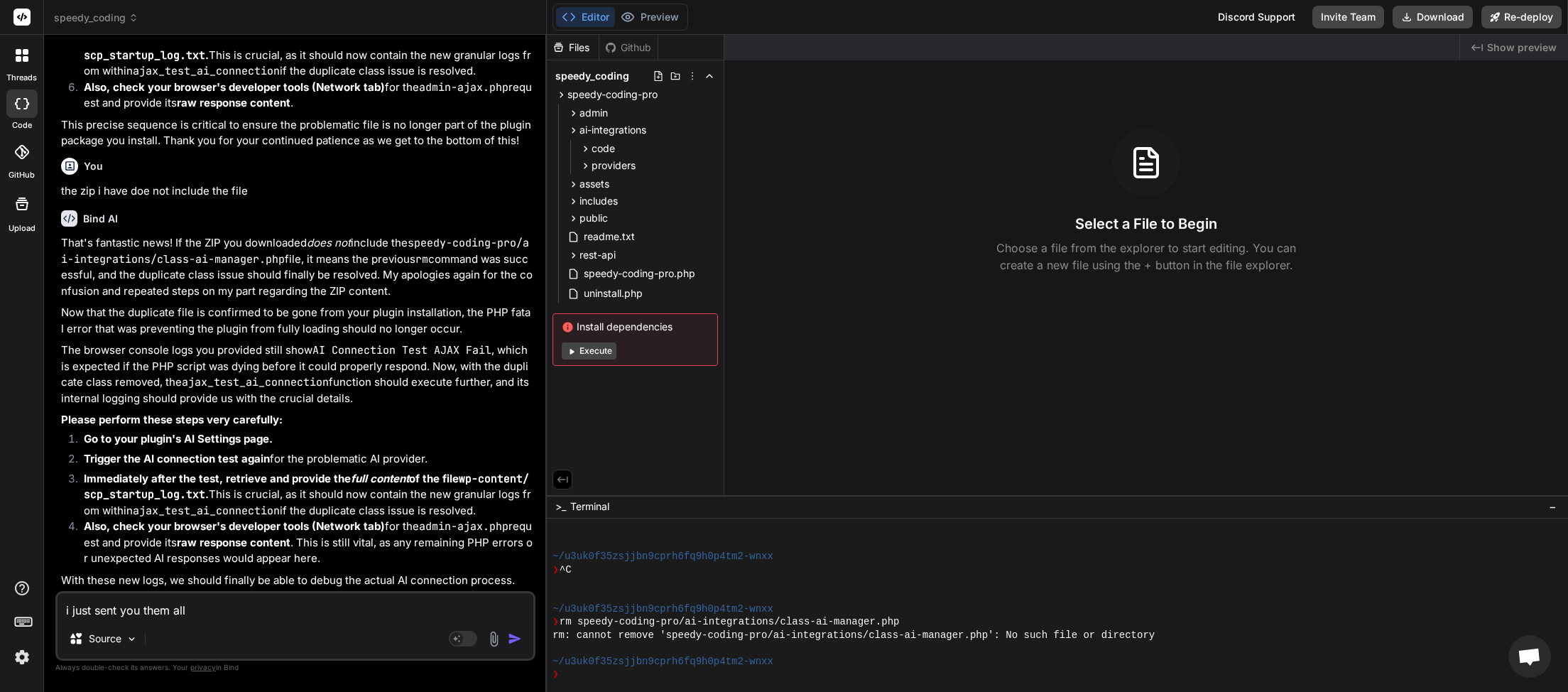
type textarea "x"
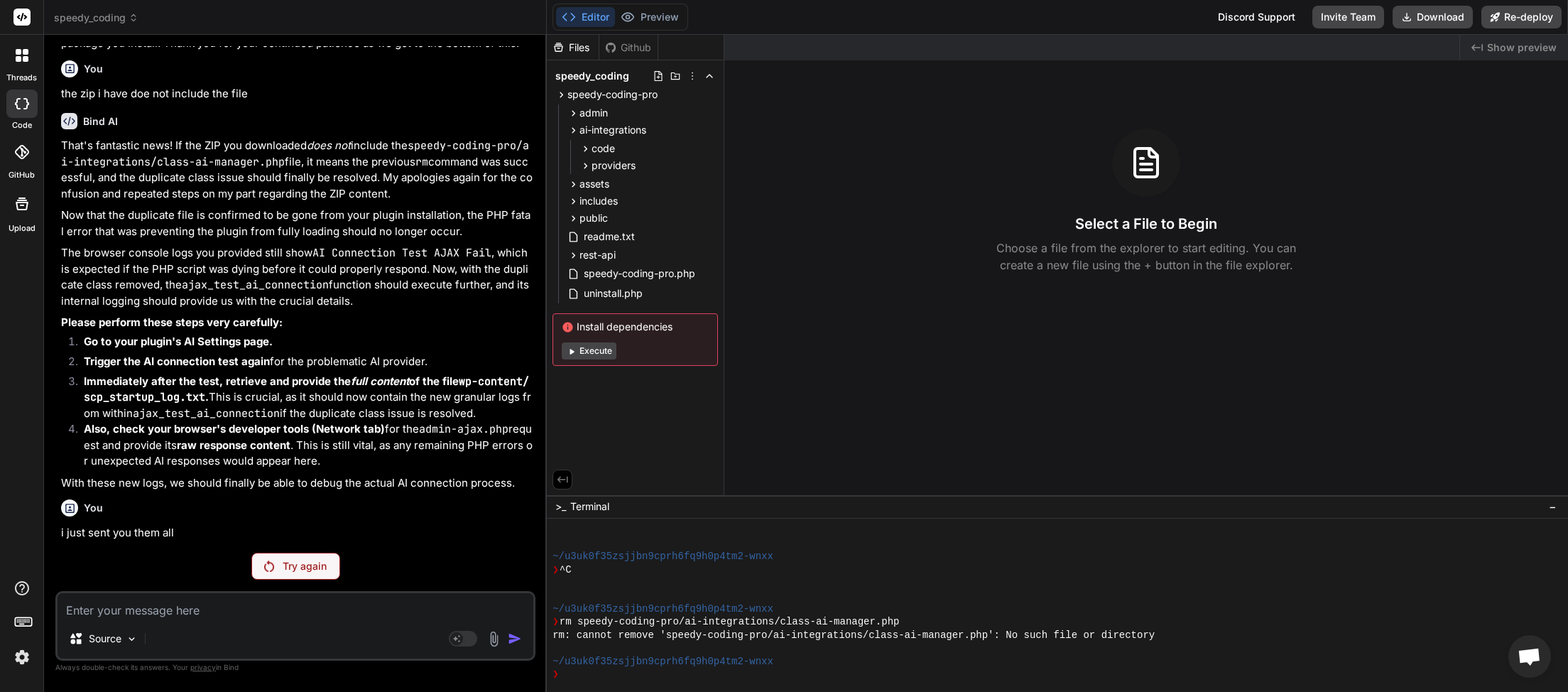
scroll to position [32235, 0]
click at [315, 573] on p "Try again" at bounding box center [305, 566] width 44 height 14
drag, startPoint x: 151, startPoint y: 527, endPoint x: 5, endPoint y: 521, distance: 146.1
click at [44, 521] on div "speedy_coding Created with Pixso. Bind AI Web Search Created with Pixso. Code G…" at bounding box center [806, 346] width 1524 height 692
click at [135, 550] on div "You <?php /** * This file is a remnant of a previous refactoring and is causing…" at bounding box center [295, 369] width 480 height 646
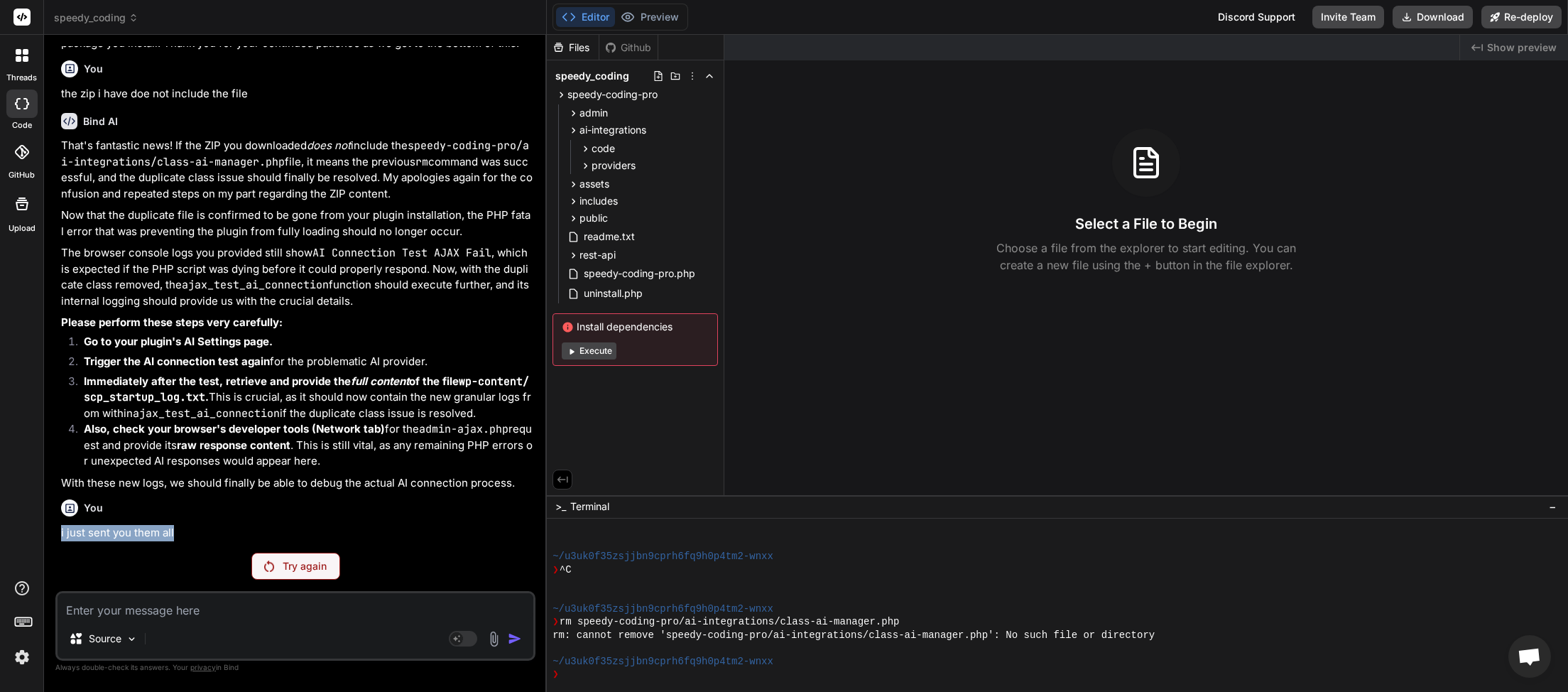
drag, startPoint x: 164, startPoint y: 538, endPoint x: 59, endPoint y: 540, distance: 105.0
click at [59, 540] on div "You <?php /** * This file is a remnant of a previous refactoring and is causing…" at bounding box center [296, 294] width 477 height 496
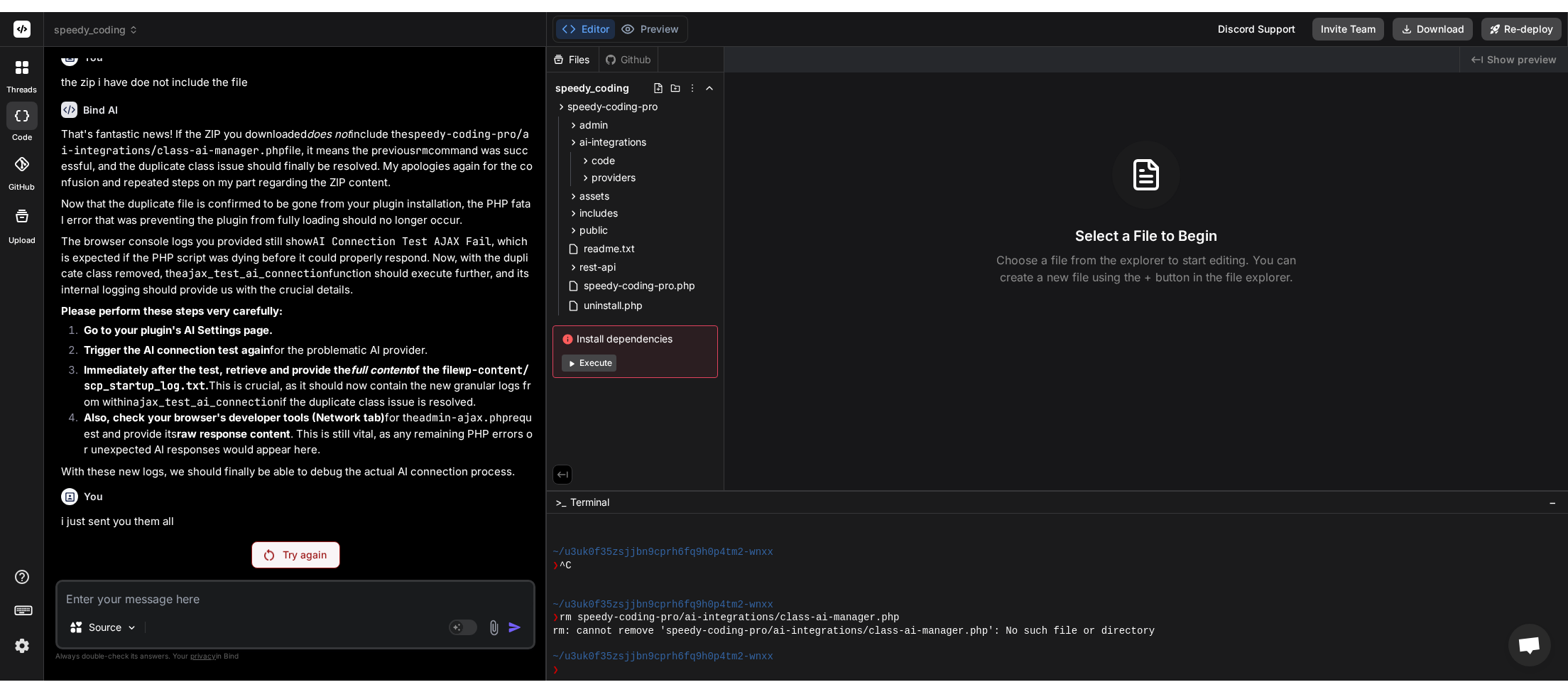
scroll to position [47, 0]
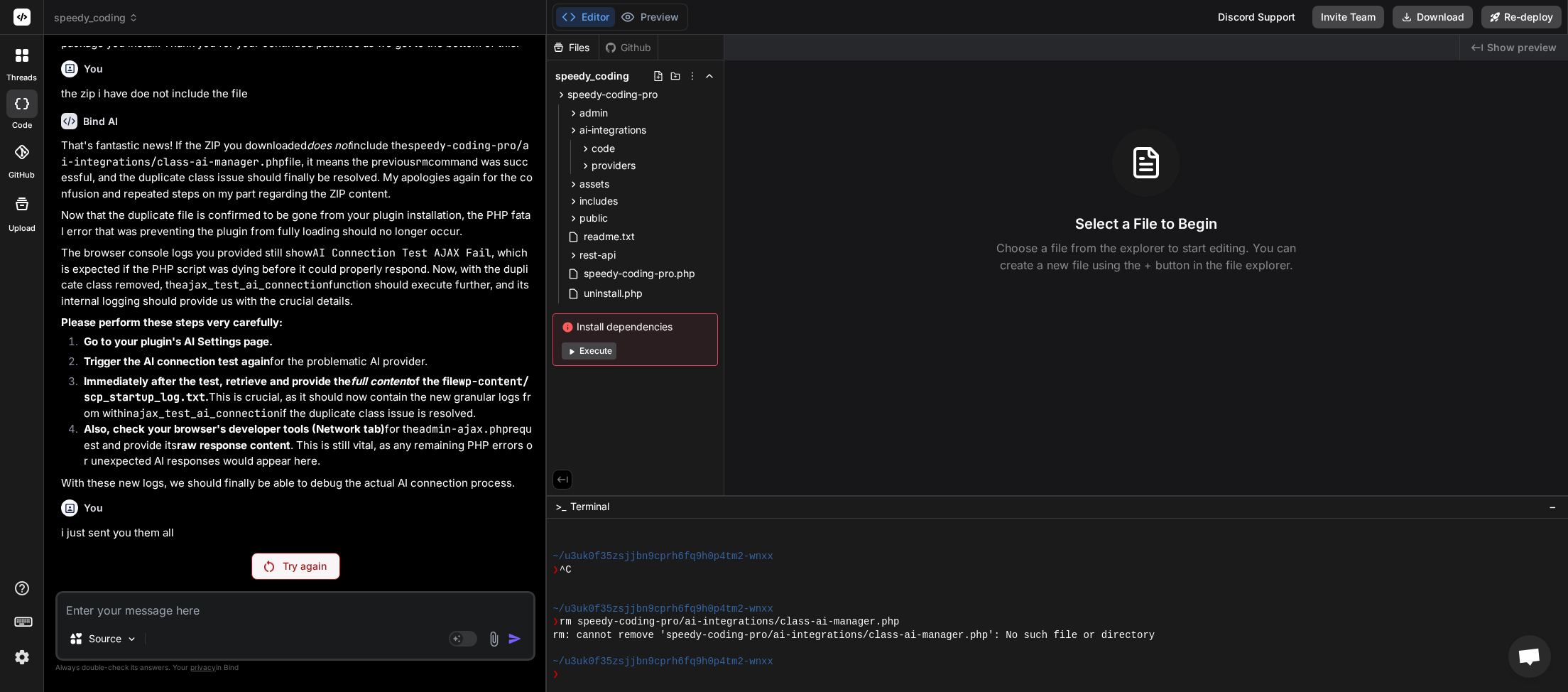
type textarea "x"
click at [191, 599] on textarea at bounding box center [296, 606] width 476 height 25
type textarea "c"
type textarea "x"
type textarea "ca"
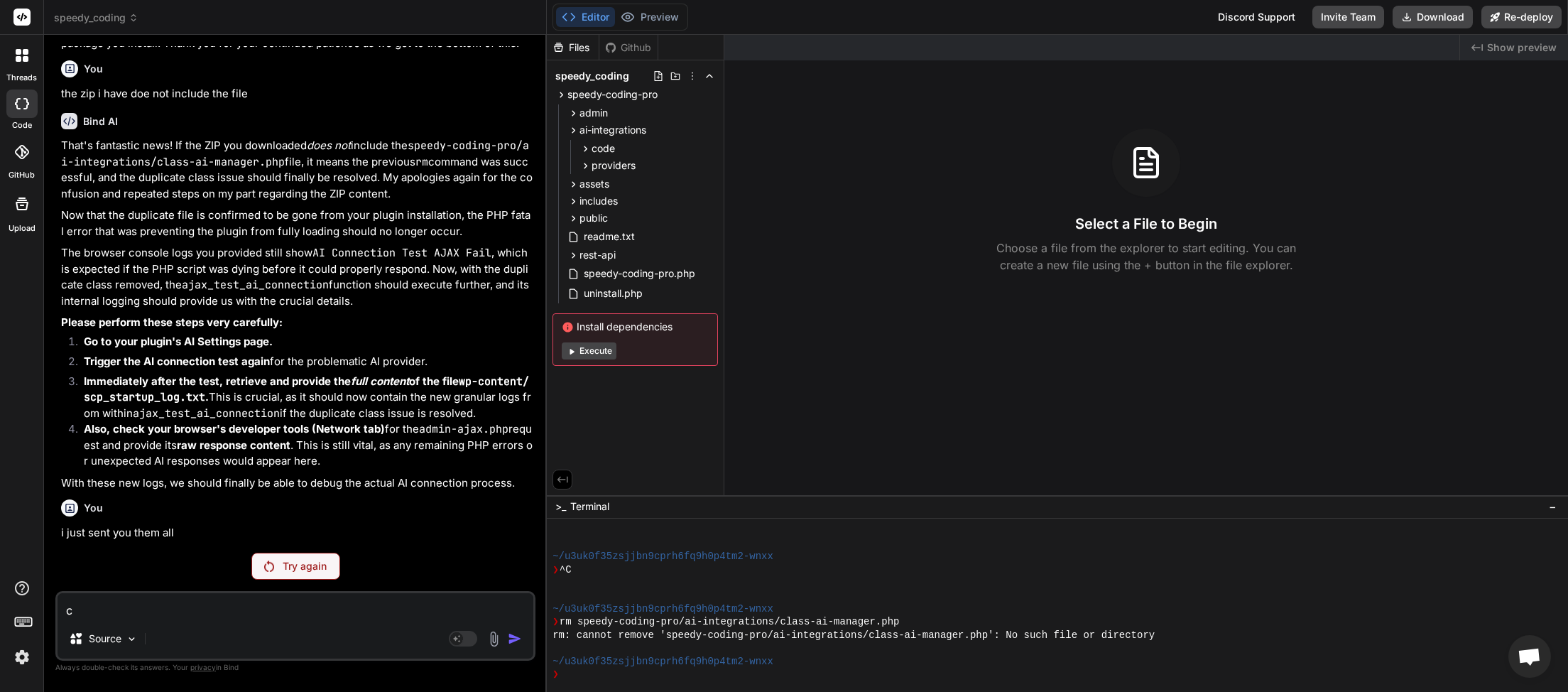
type textarea "x"
type textarea "can"
type textarea "x"
type textarea "can"
type textarea "x"
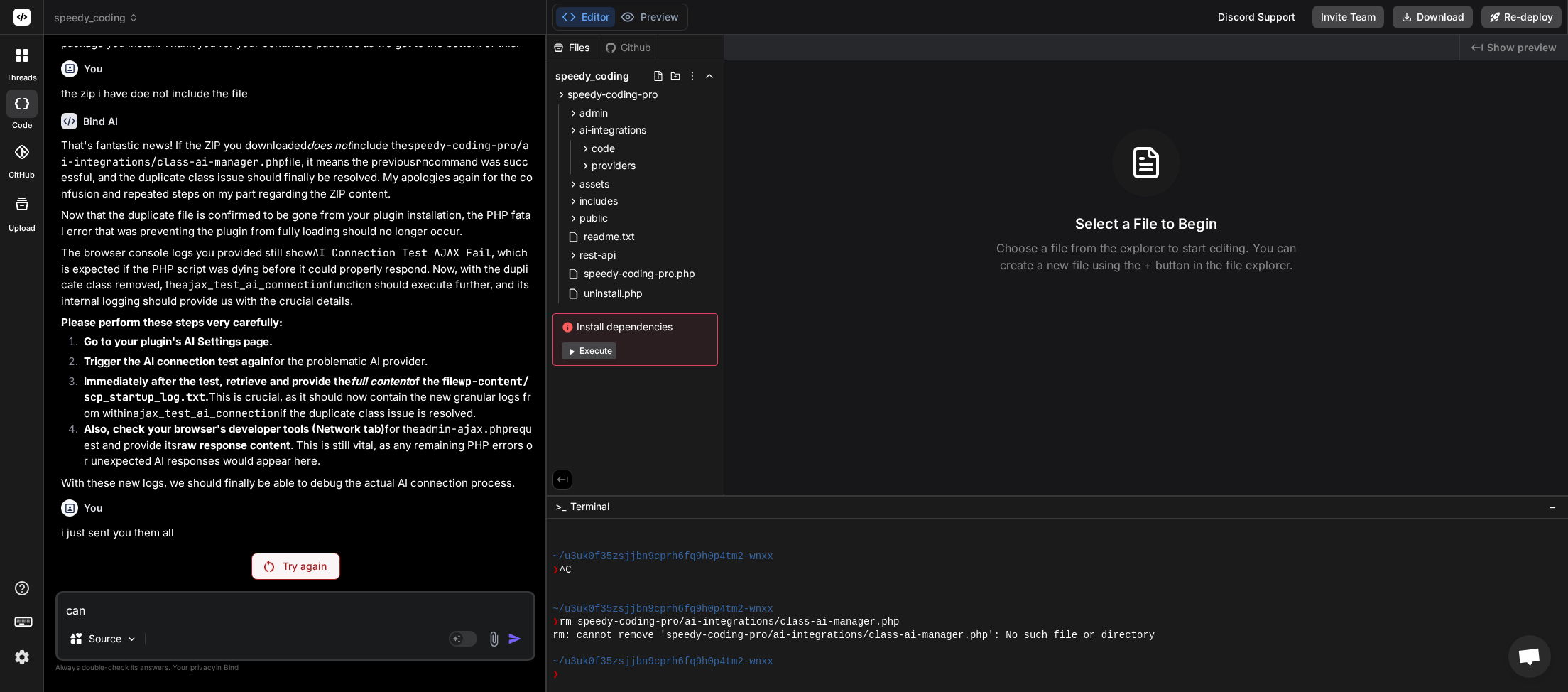
type textarea "can w"
type textarea "x"
type textarea "can we"
type textarea "x"
type textarea "can we"
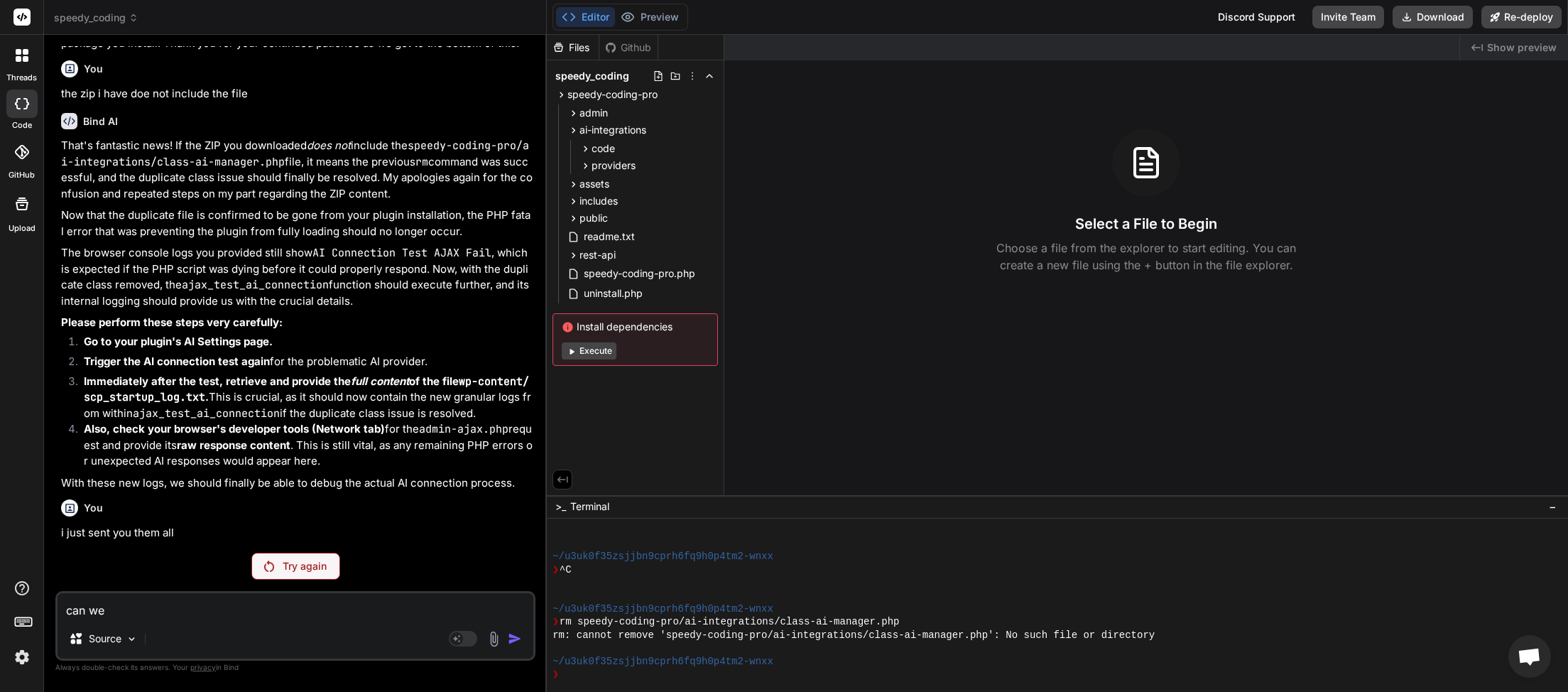
type textarea "x"
type textarea "can we t"
type textarea "x"
type textarea "can we tr"
type textarea "x"
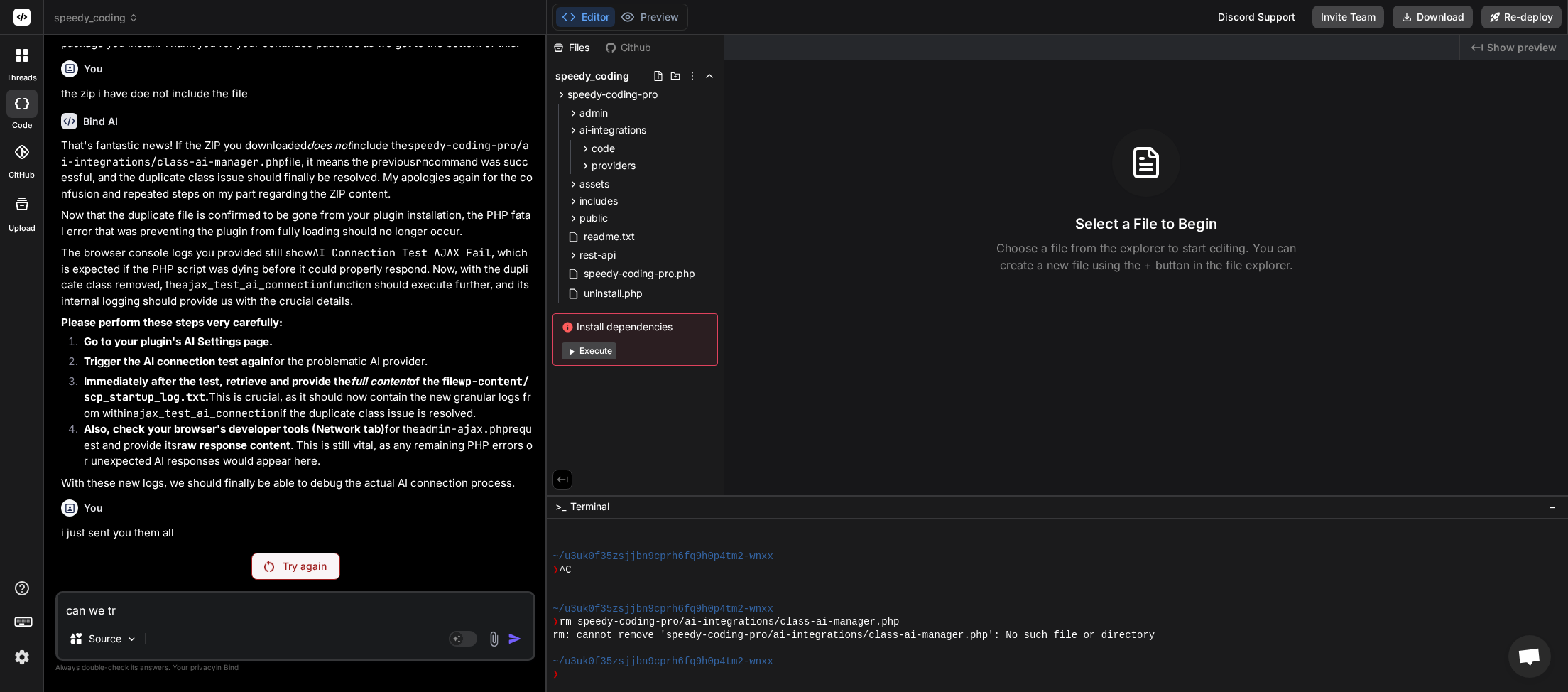
type textarea "can we try"
type textarea "x"
type textarea "can we try"
type textarea "x"
type textarea "can we try a"
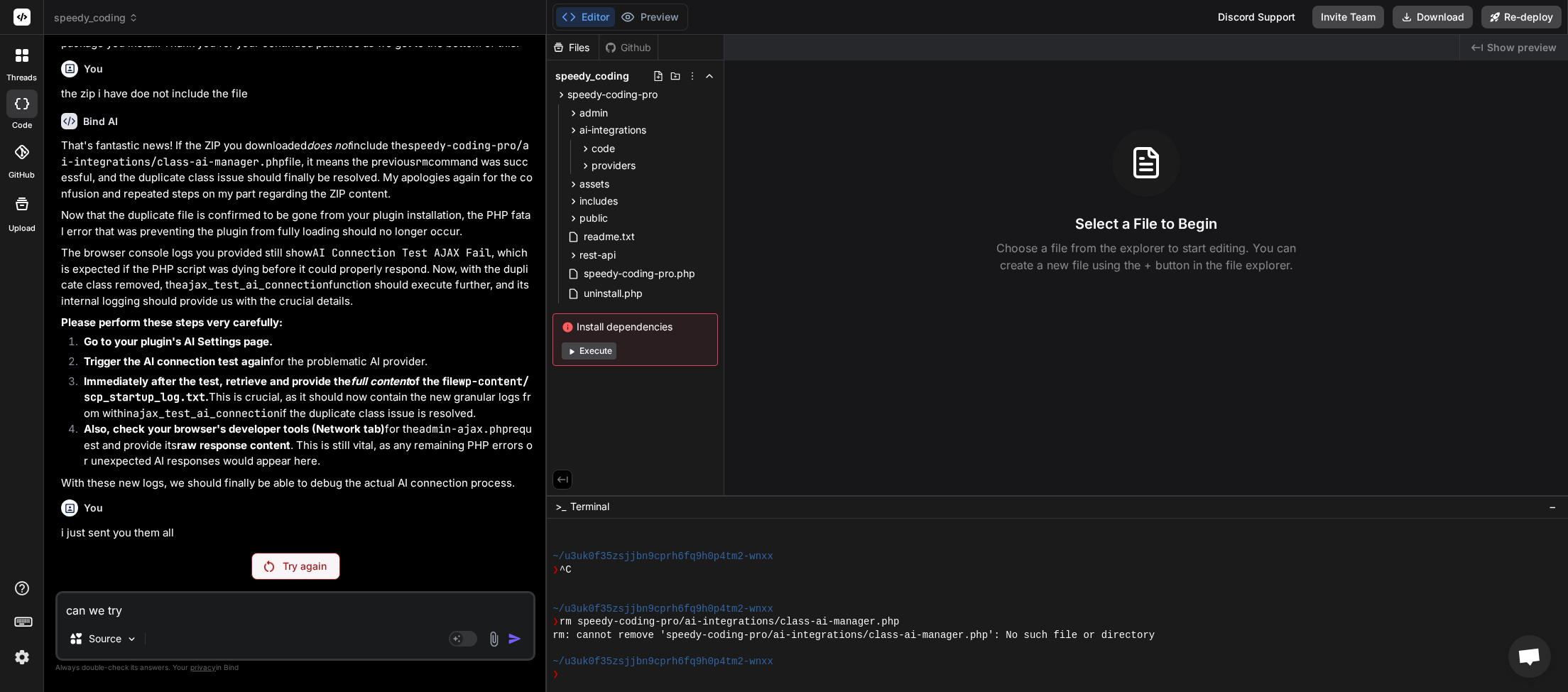
type textarea "x"
type textarea "can we try an"
type textarea "x"
type textarea "can we try ani"
type textarea "x"
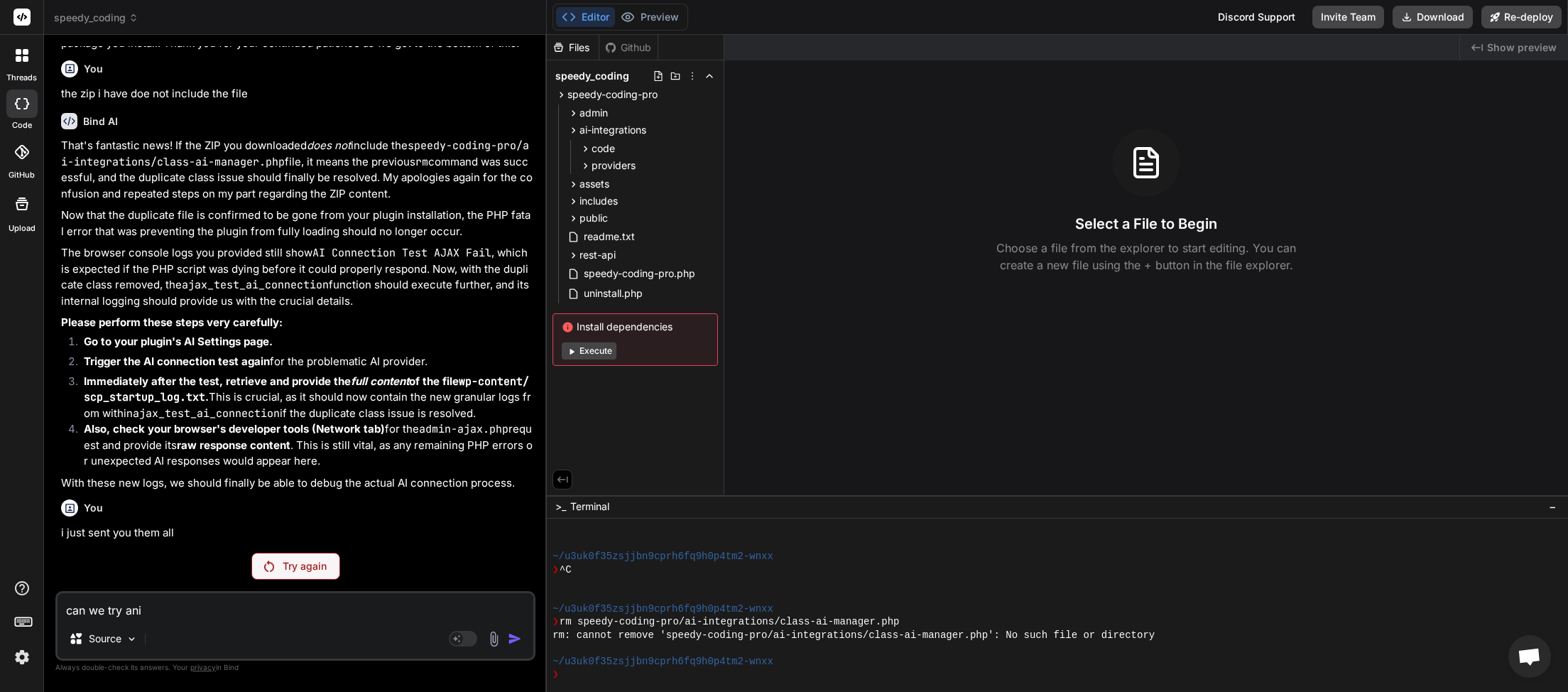
type textarea "can we try anio"
type textarea "x"
type textarea "can we try aniot"
type textarea "x"
type textarea "can we try anioth"
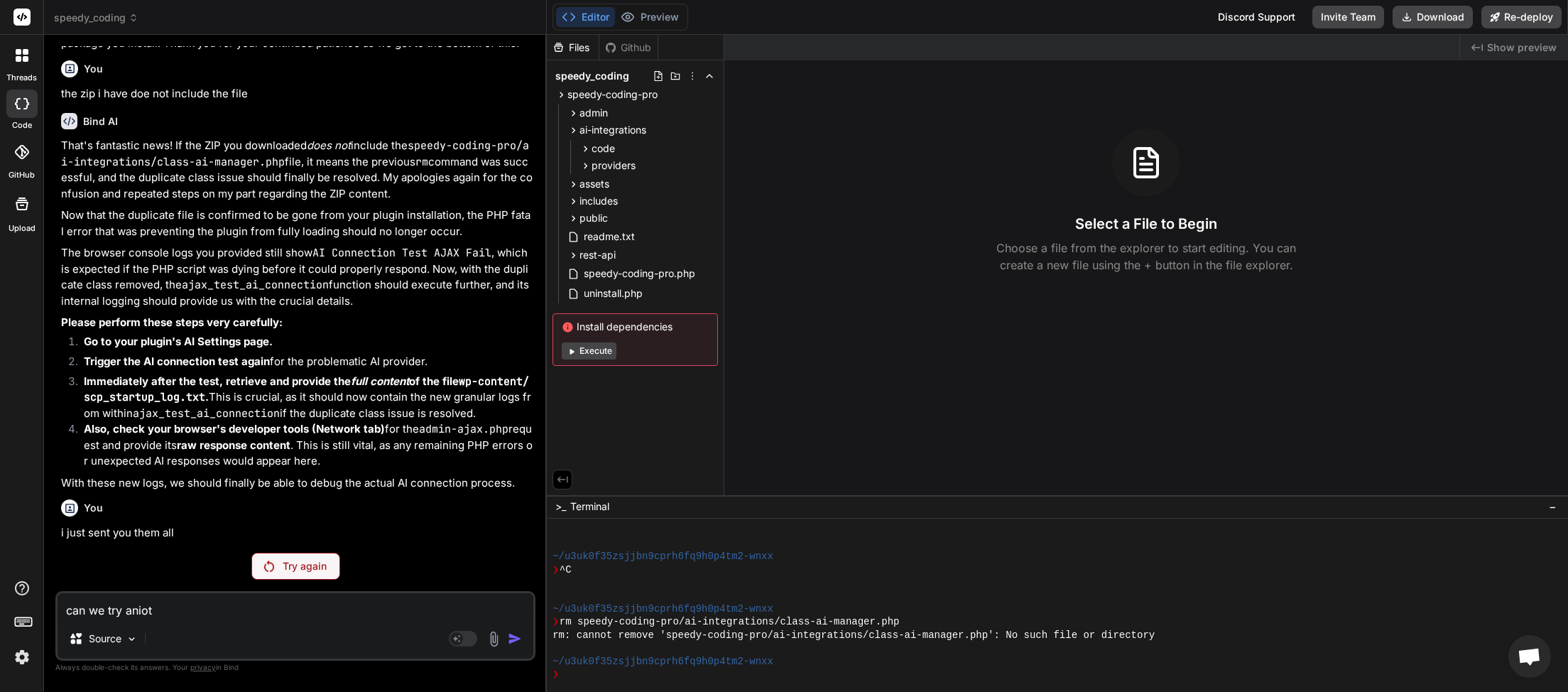
type textarea "x"
type textarea "can we try aniothe"
type textarea "x"
type textarea "can we try aniother"
type textarea "x"
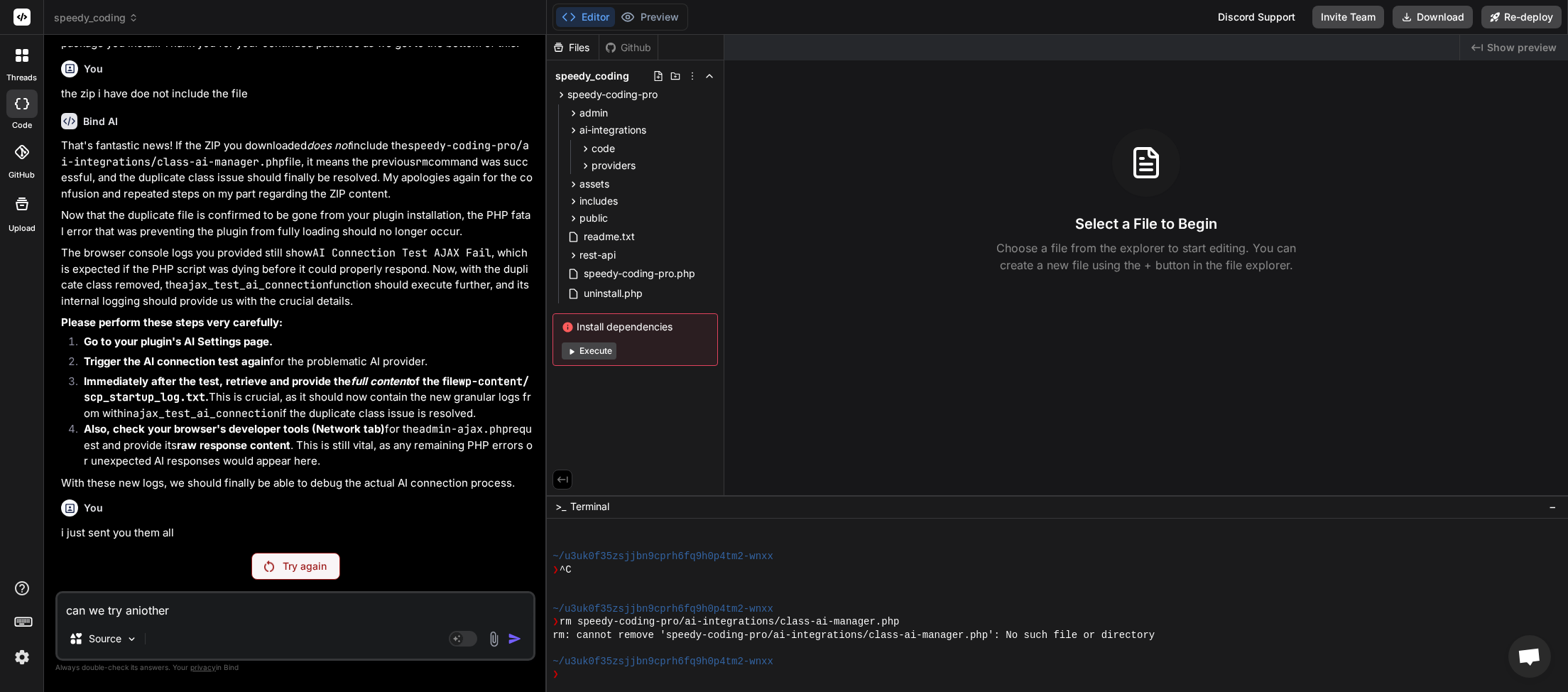
type textarea "can we try aniother"
type textarea "x"
type textarea "can we try aniother w"
type textarea "x"
type textarea "can we try aniother wa"
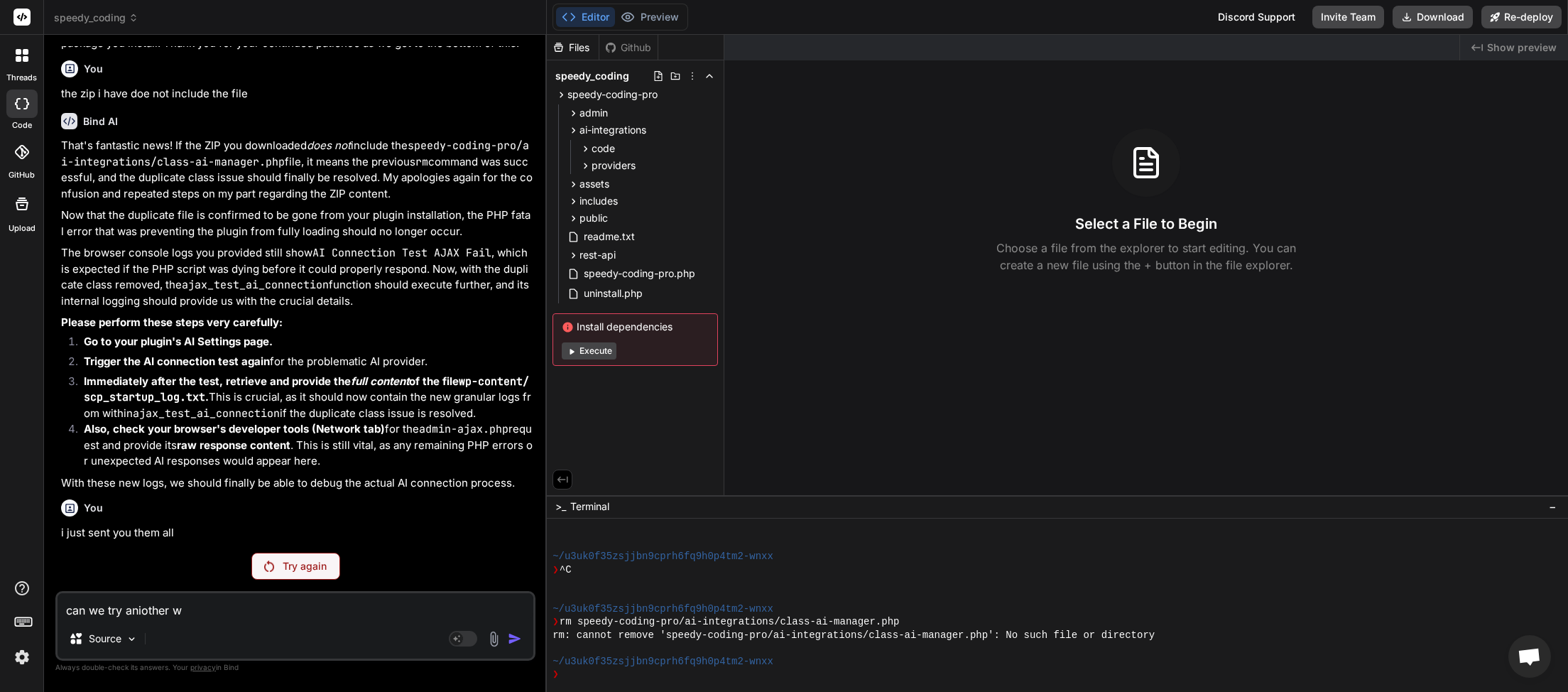
type textarea "x"
type textarea "can we try aniother way"
type textarea "x"
type textarea "can we try aniother way"
type textarea "x"
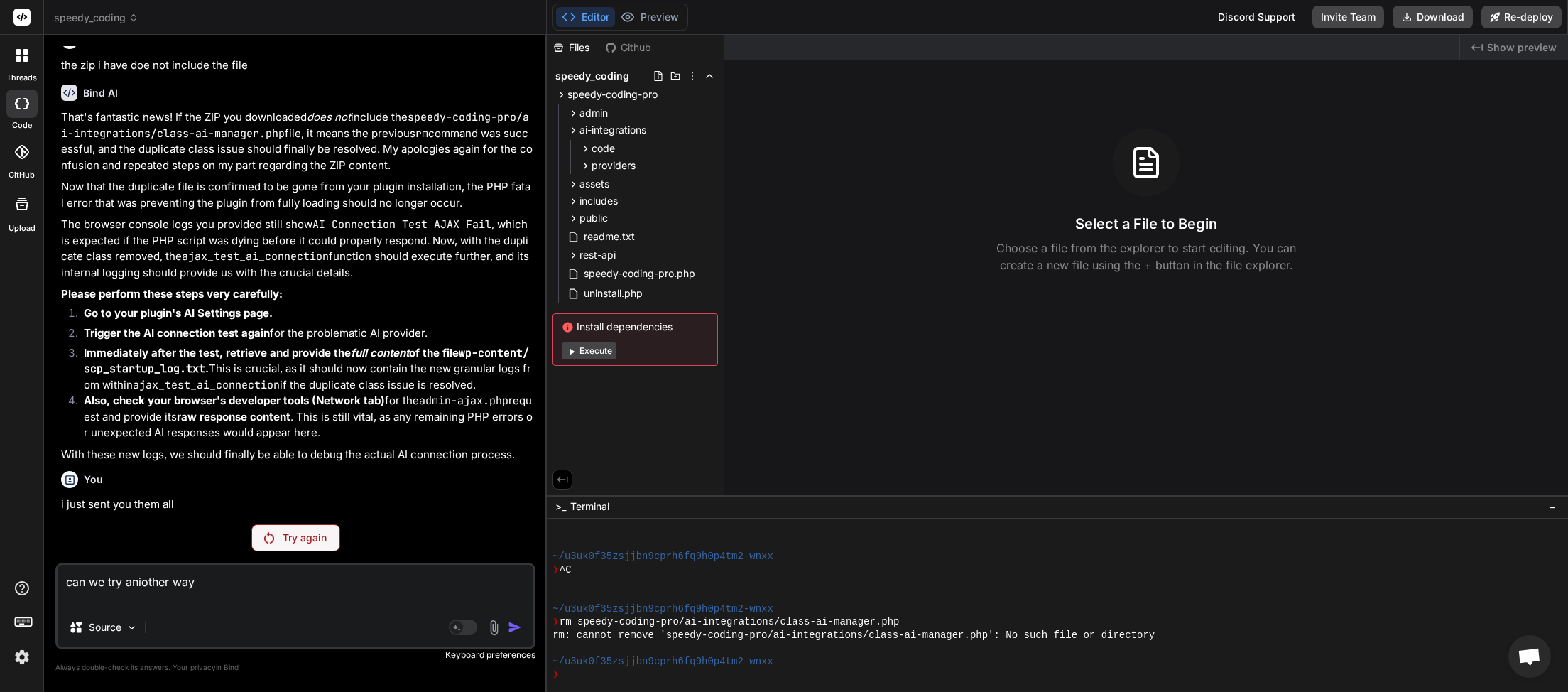
type textarea "can we try aniother way"
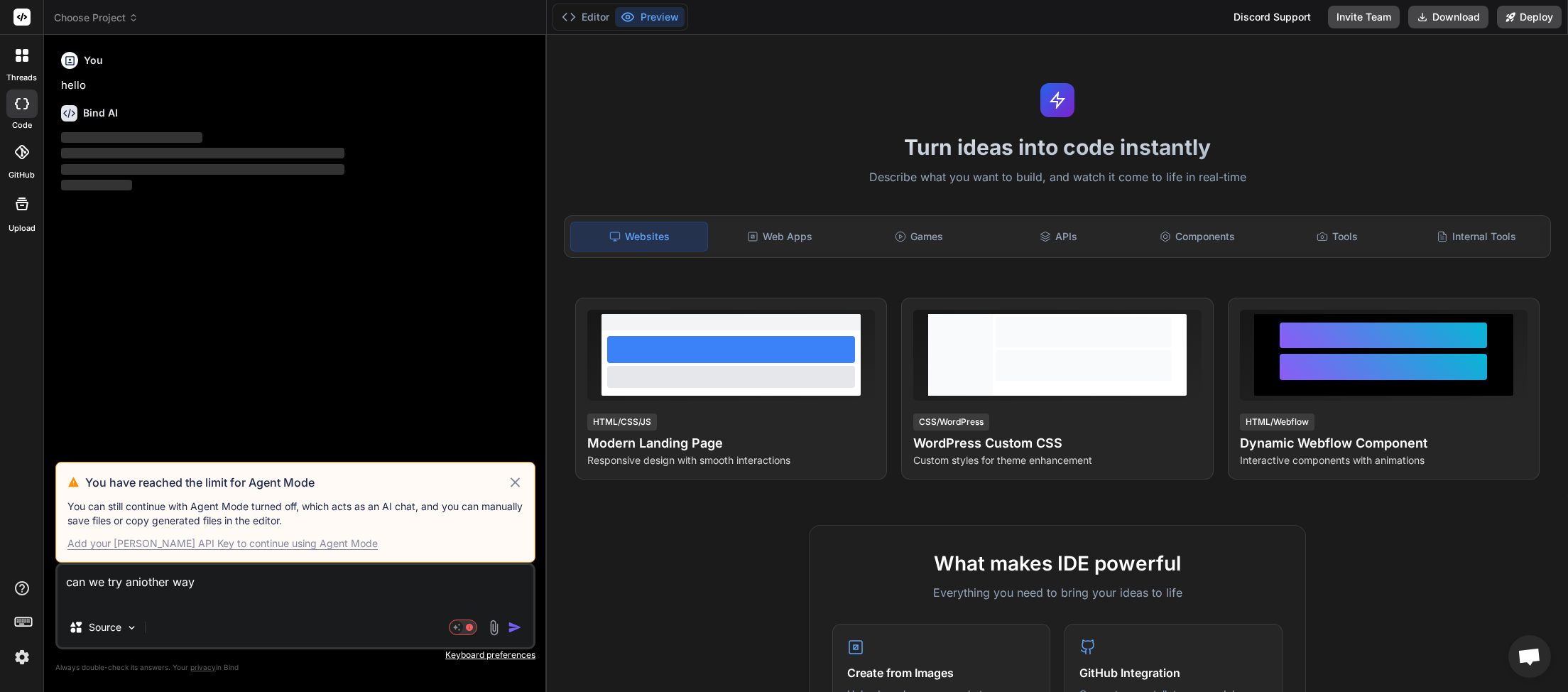
scroll to position [79, 0]
click at [519, 487] on icon at bounding box center [515, 482] width 9 height 9
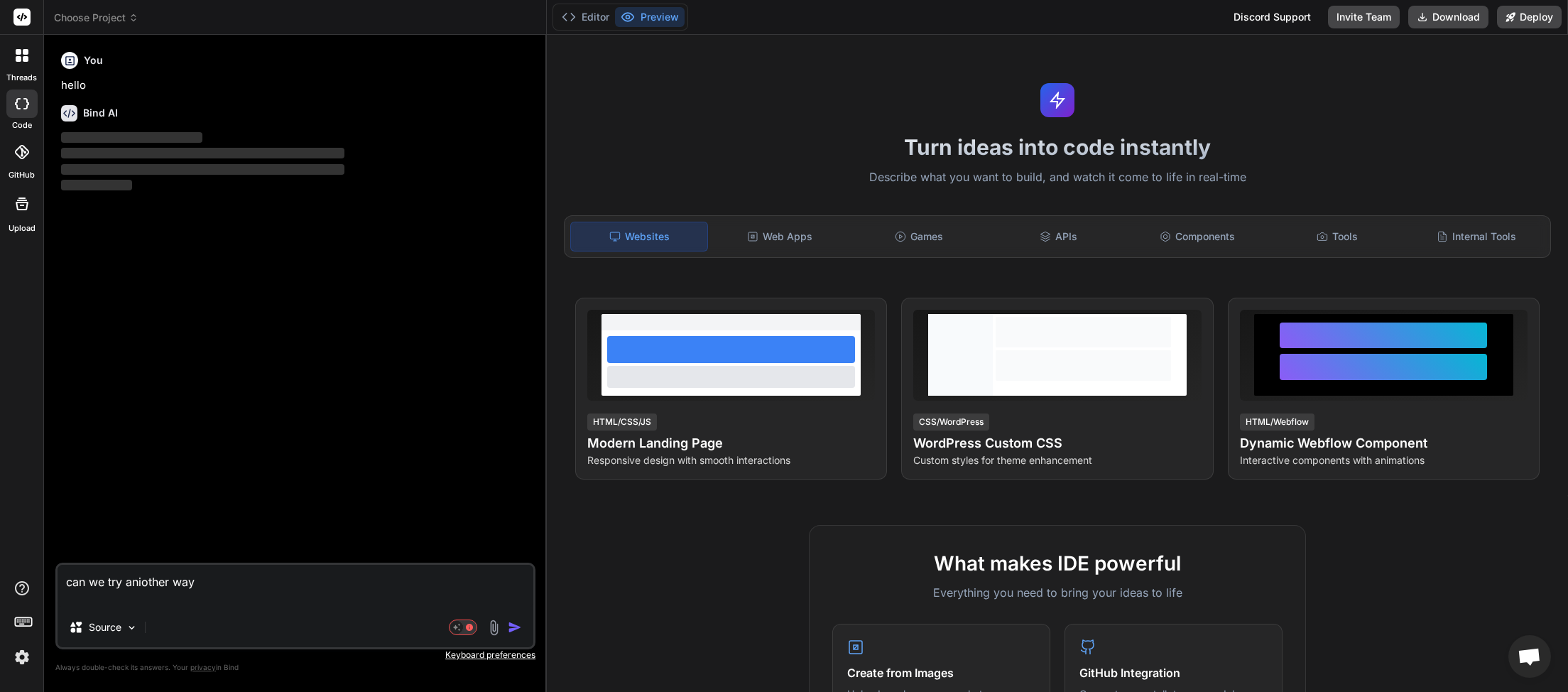
click at [130, 20] on span "Choose Project" at bounding box center [96, 17] width 85 height 14
